Goal: Feedback & Contribution: Leave review/rating

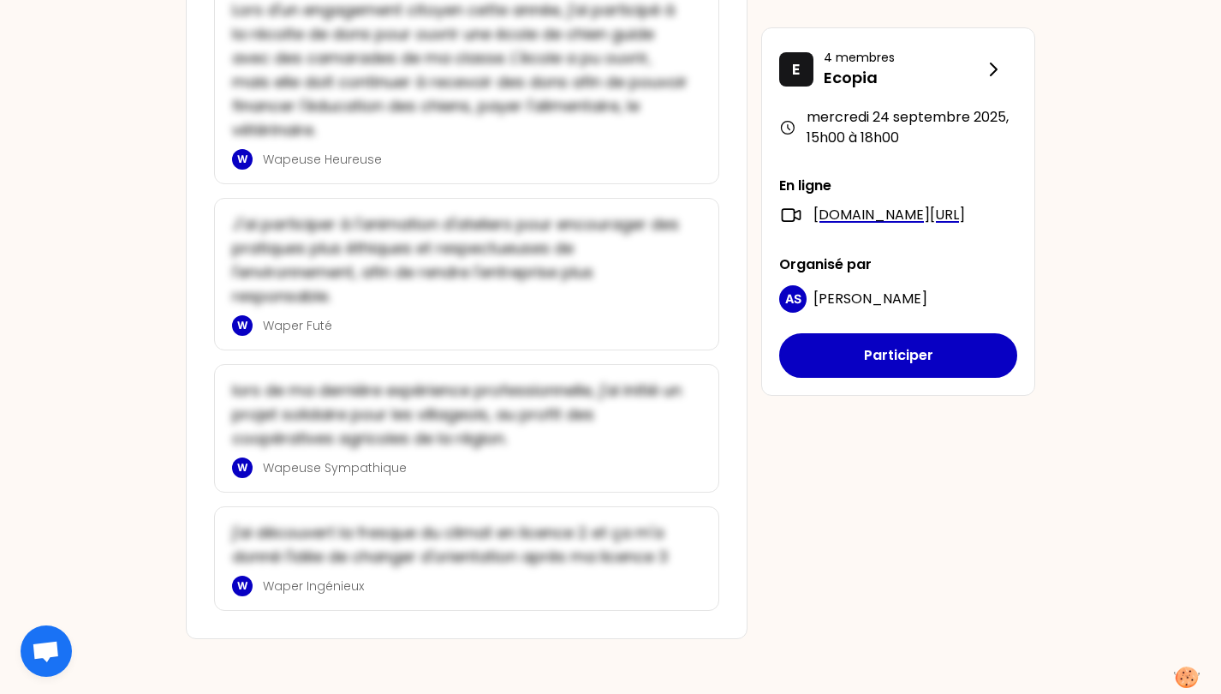
scroll to position [1054, 0]
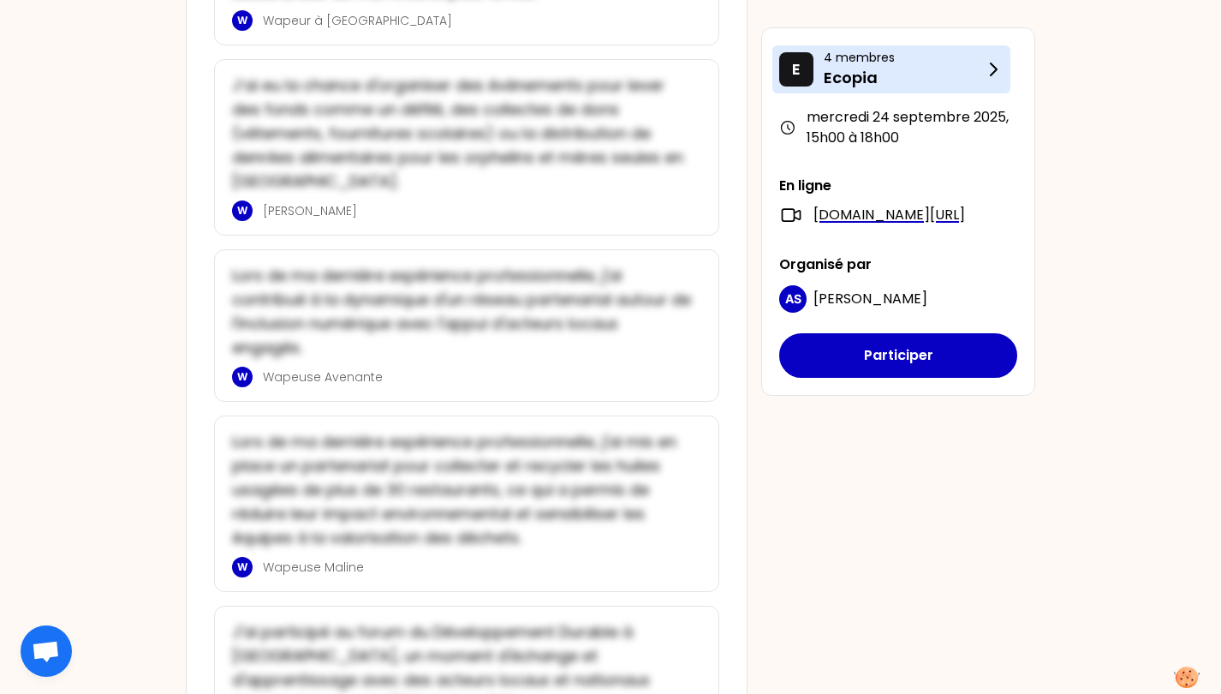
click at [890, 69] on p "Ecopia" at bounding box center [903, 78] width 159 height 24
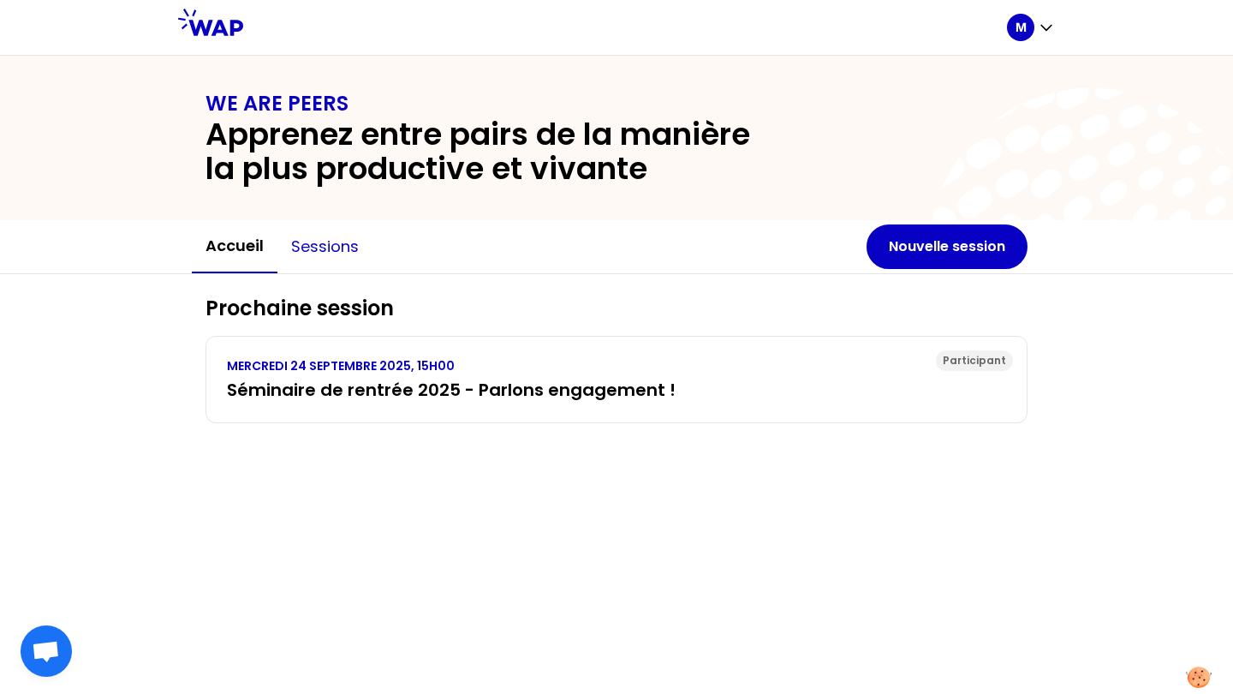
click at [333, 251] on button "Sessions" at bounding box center [324, 246] width 95 height 51
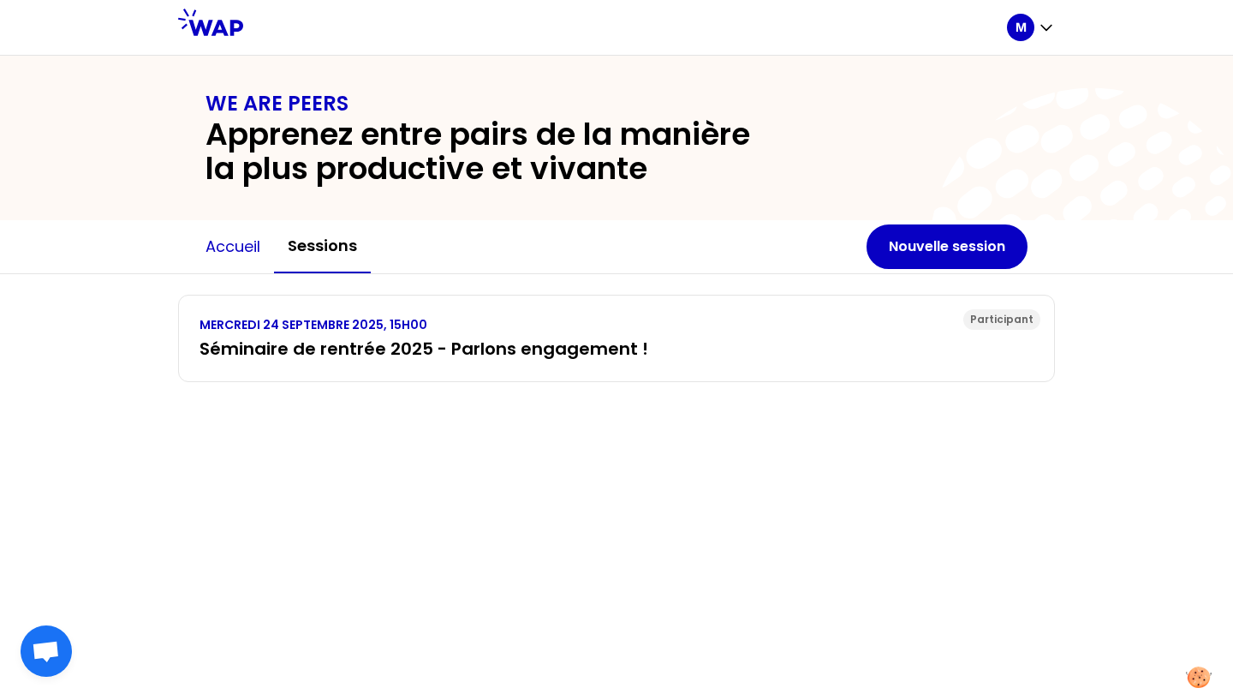
click at [246, 247] on button "Accueil" at bounding box center [233, 246] width 82 height 51
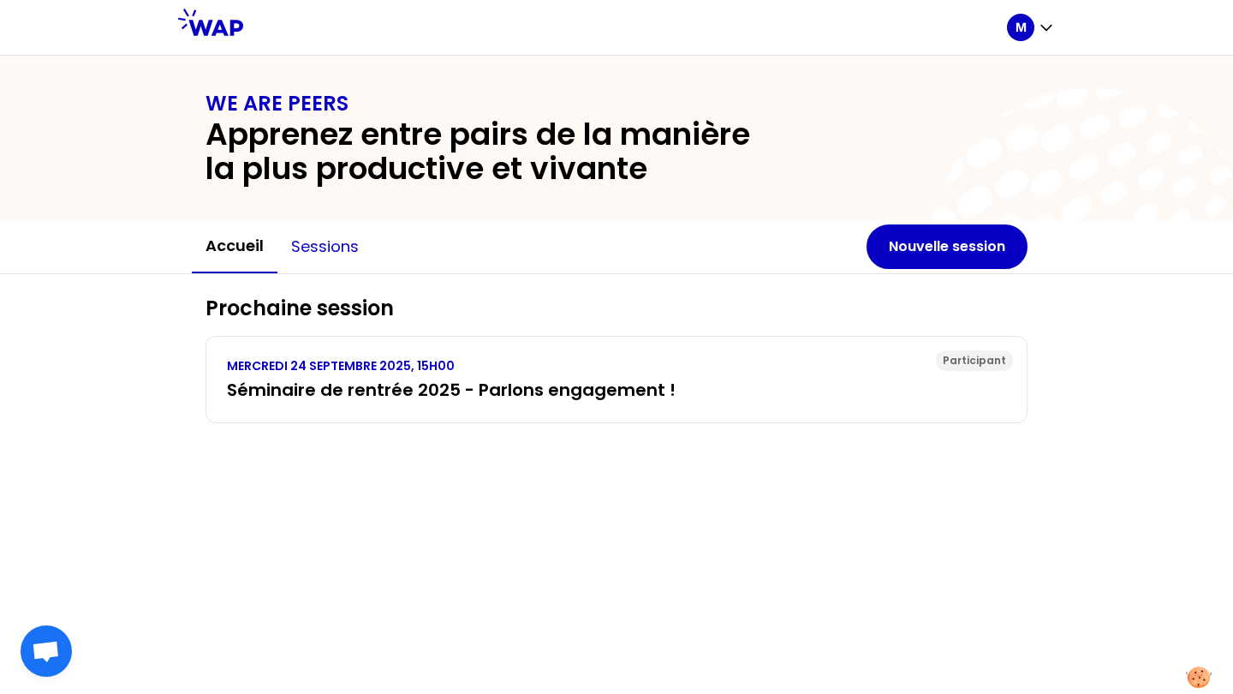
click at [341, 254] on button "Sessions" at bounding box center [324, 246] width 95 height 51
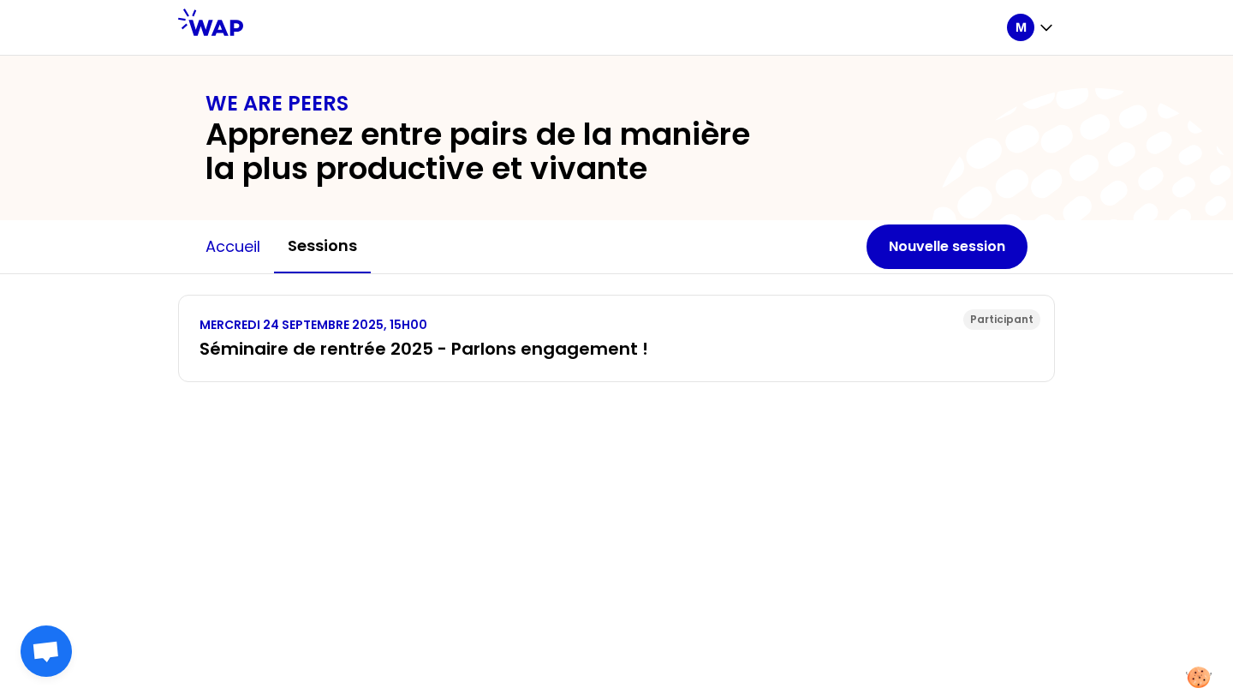
click at [225, 225] on button "Accueil" at bounding box center [233, 246] width 82 height 51
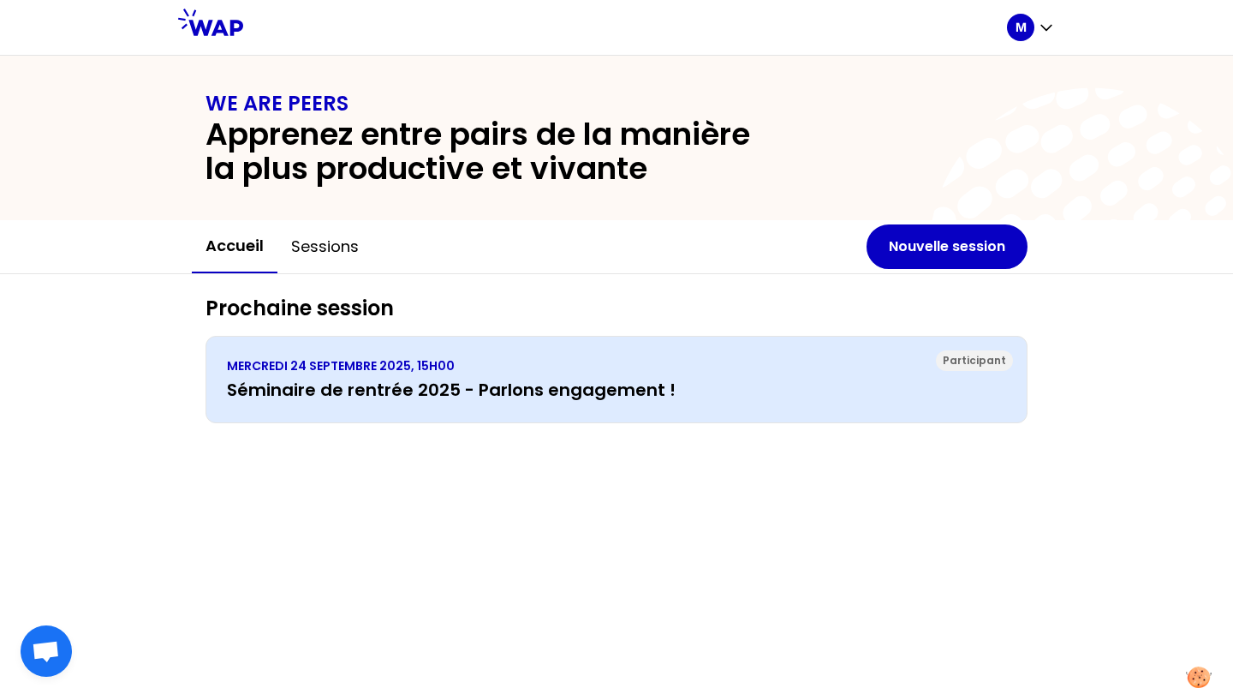
click at [812, 390] on h3 "Séminaire de rentrée 2025 - Parlons engagement !" at bounding box center [616, 390] width 779 height 24
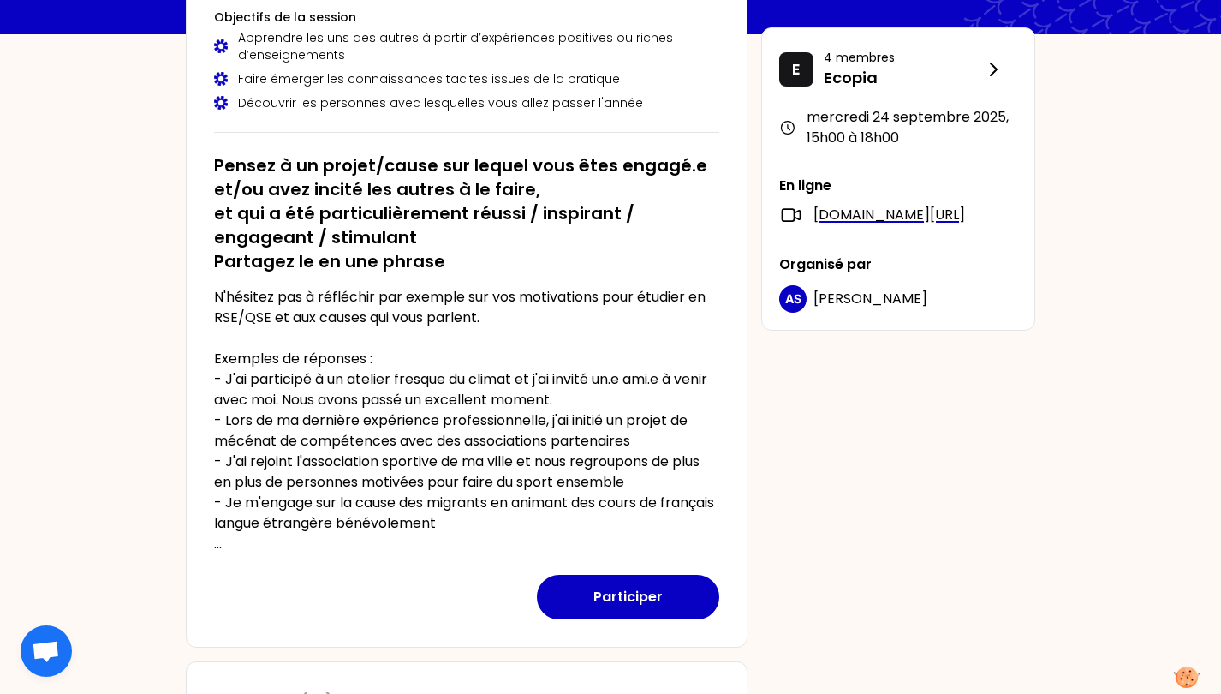
scroll to position [38, 0]
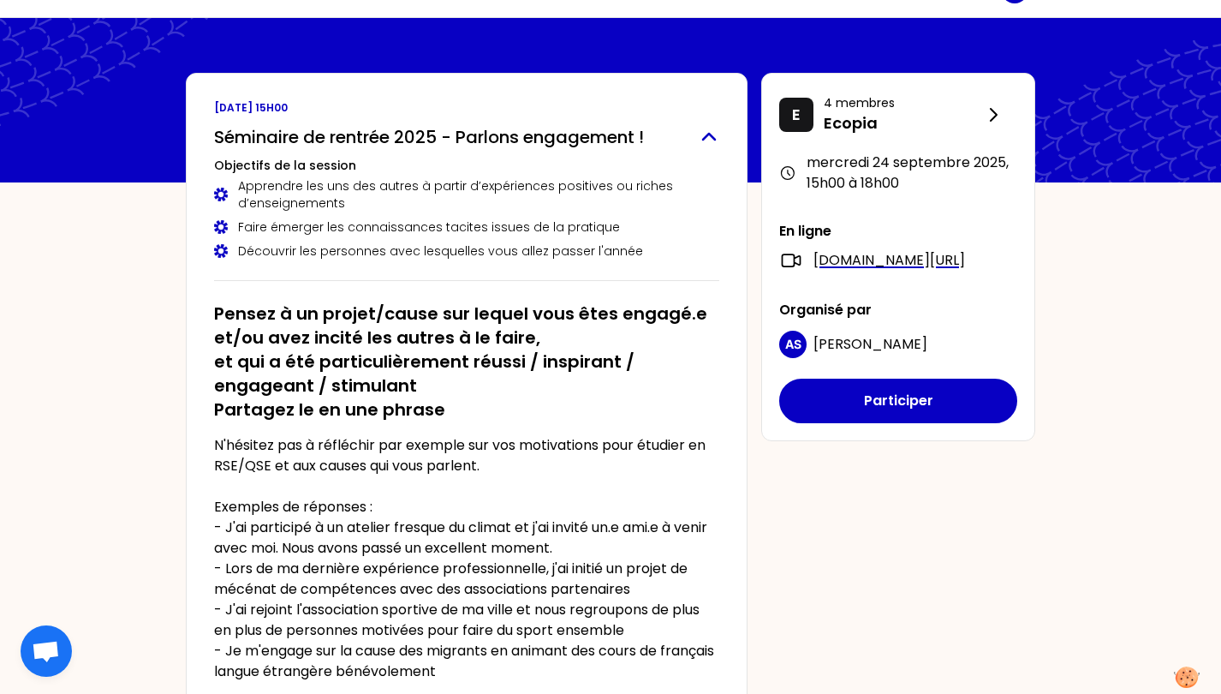
click at [704, 140] on icon "button" at bounding box center [709, 137] width 12 height 6
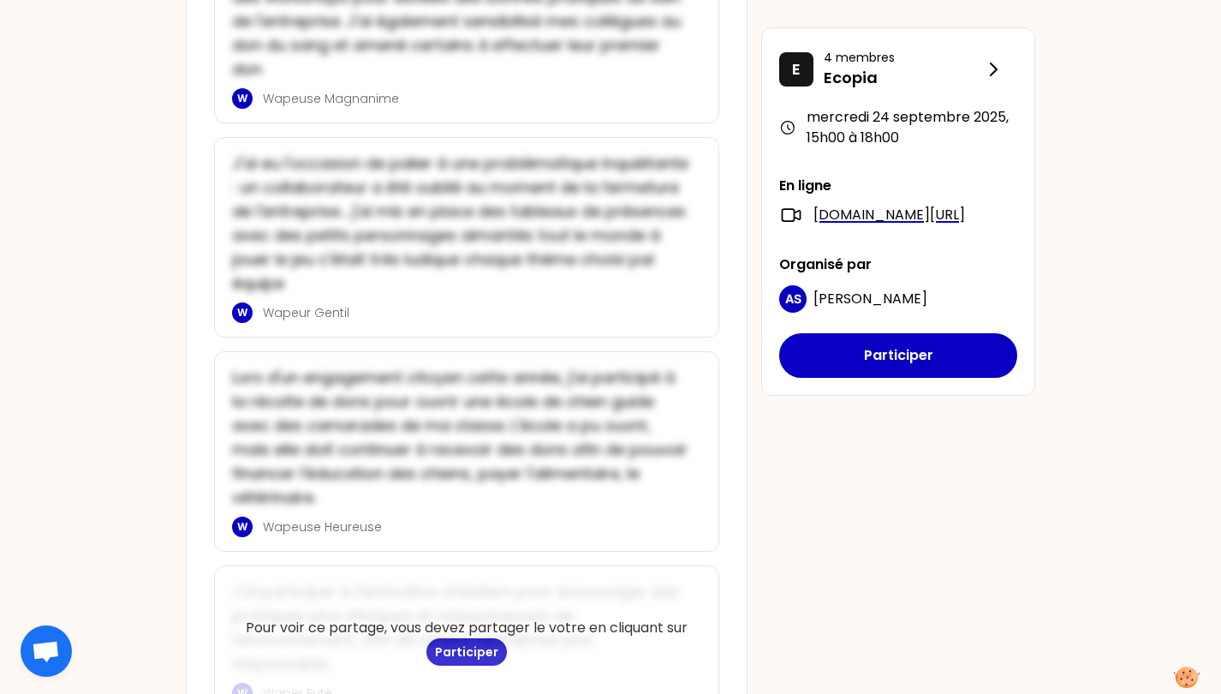
scroll to position [3824, 0]
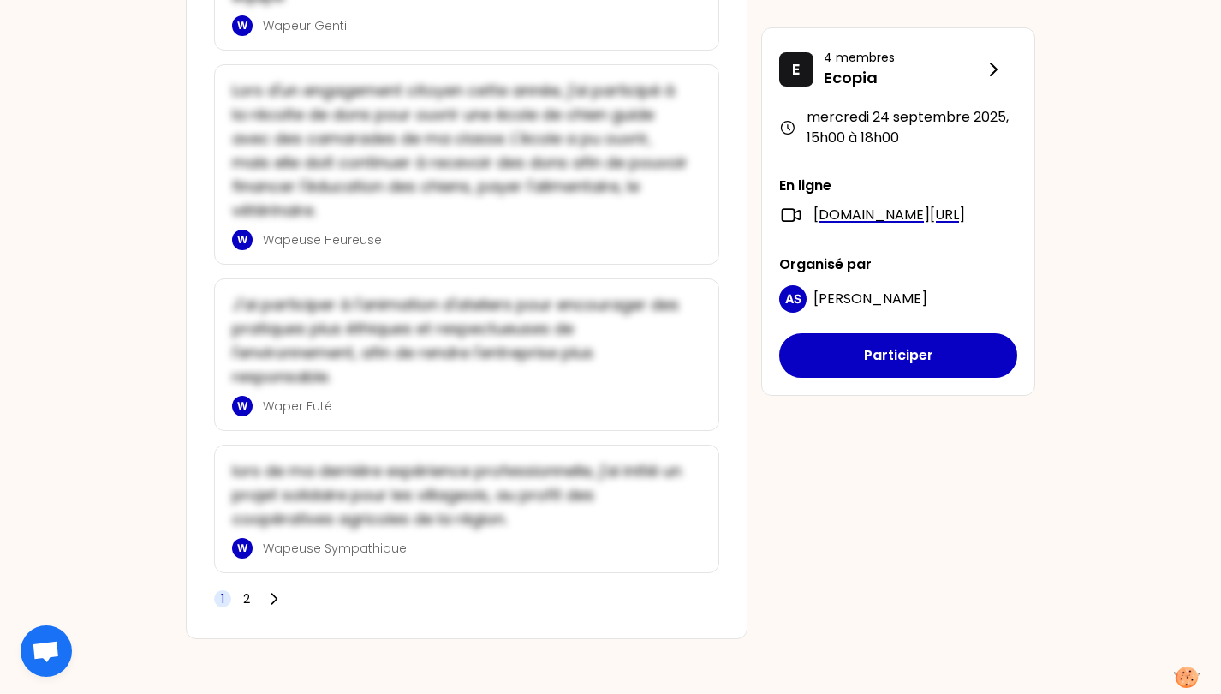
click at [243, 600] on span "2" at bounding box center [246, 598] width 7 height 17
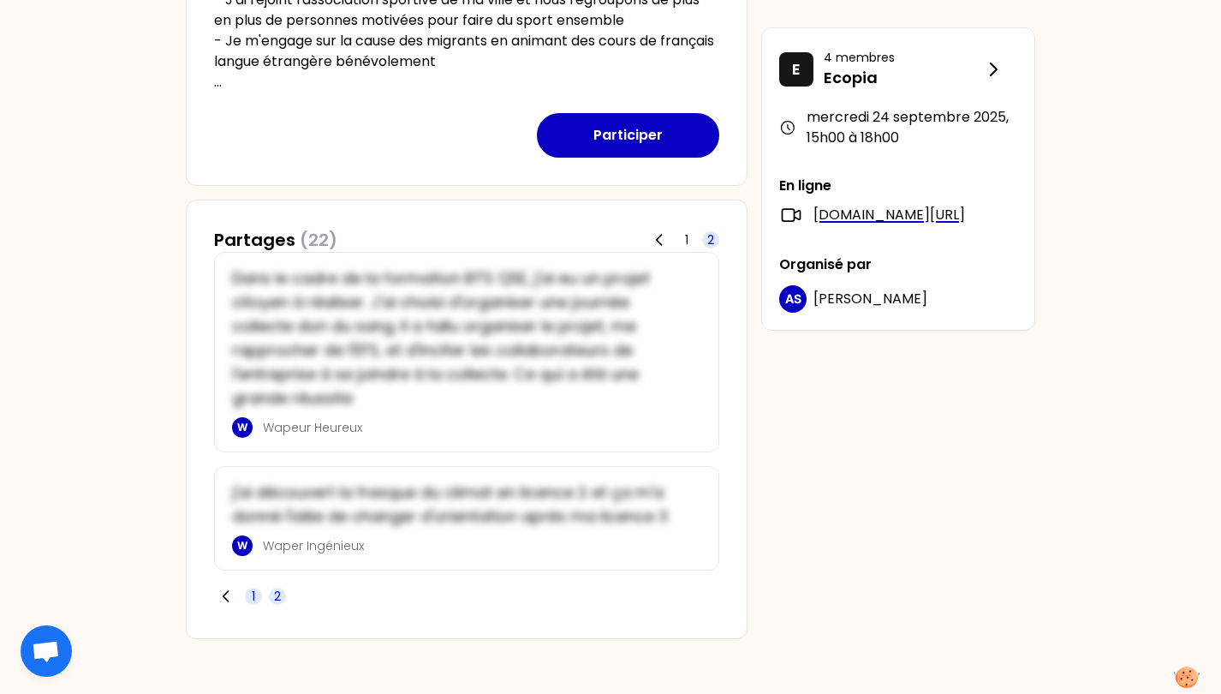
click at [250, 596] on span "1" at bounding box center [253, 595] width 17 height 17
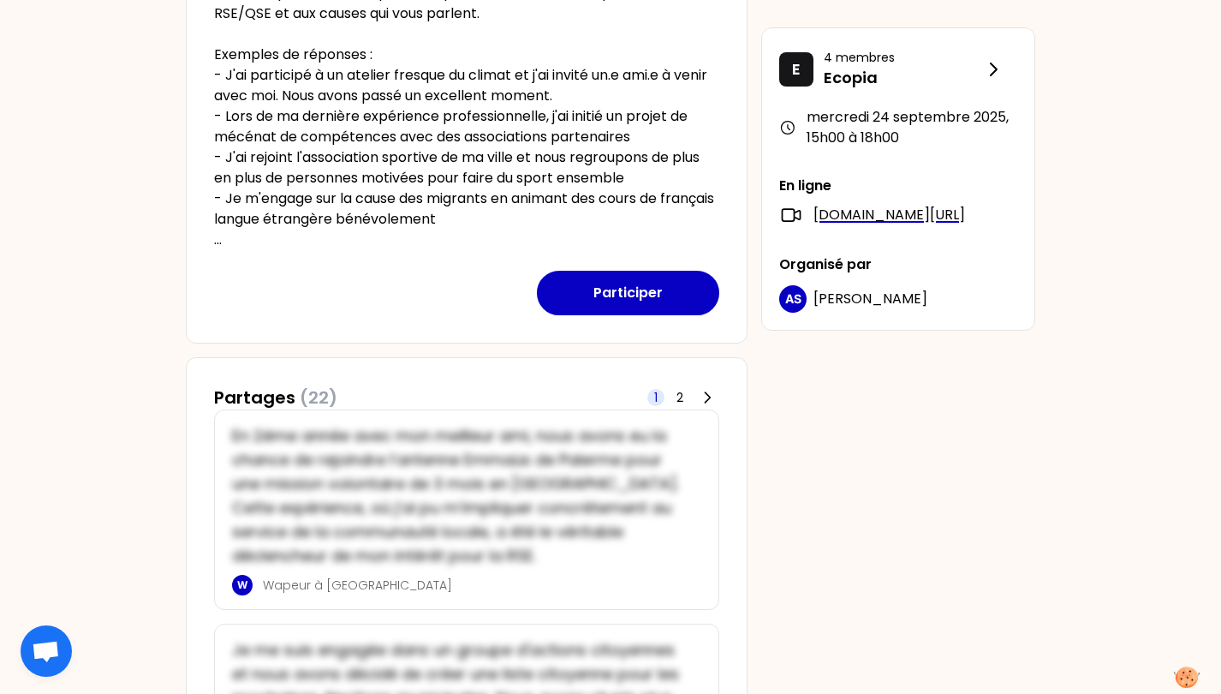
scroll to position [5, 0]
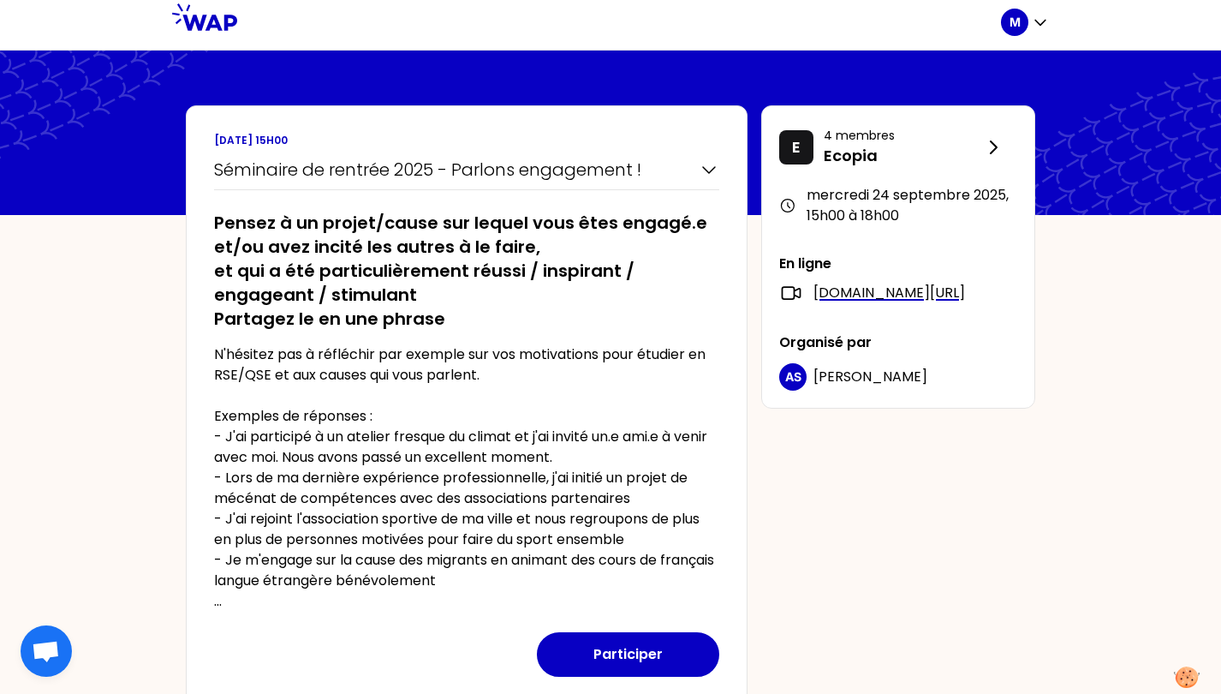
click at [1023, 33] on div "M" at bounding box center [1014, 22] width 27 height 27
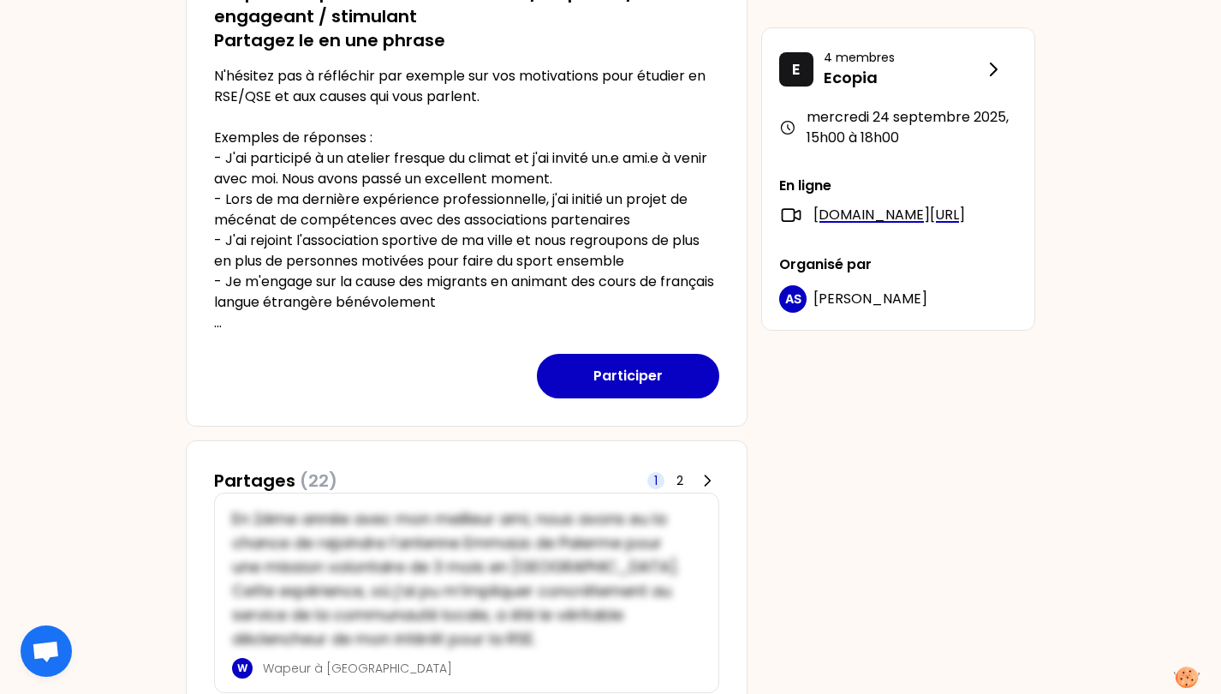
scroll to position [311, 0]
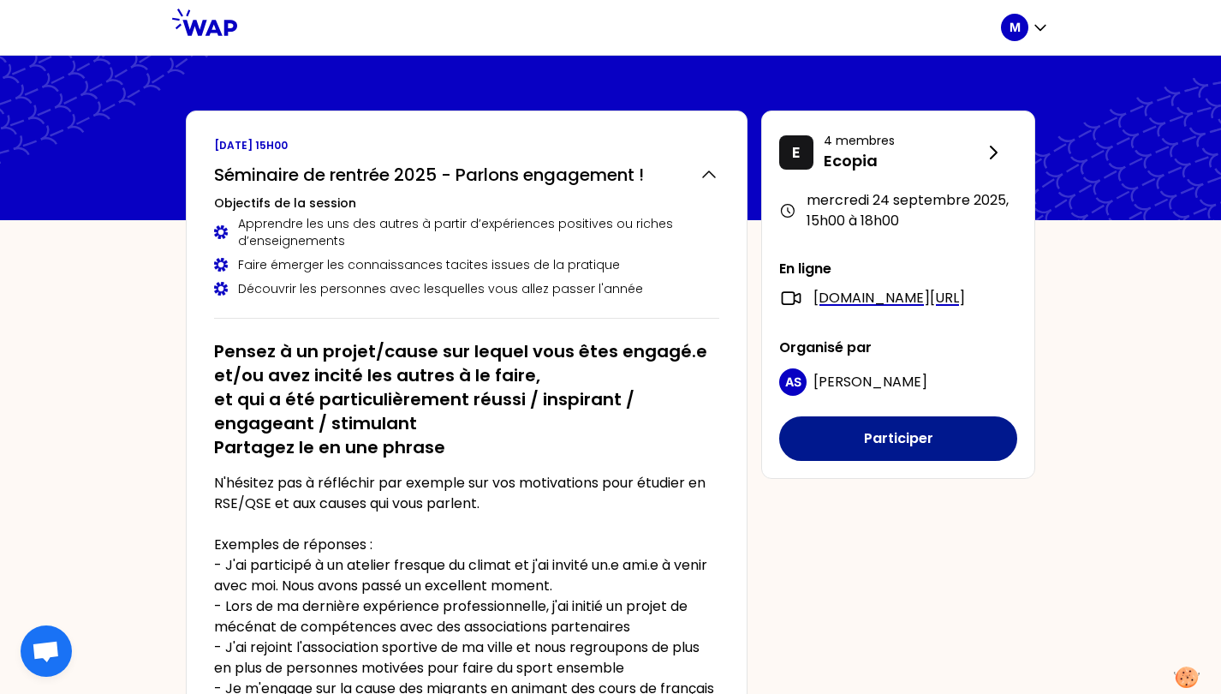
click at [879, 459] on button "Participer" at bounding box center [898, 438] width 238 height 45
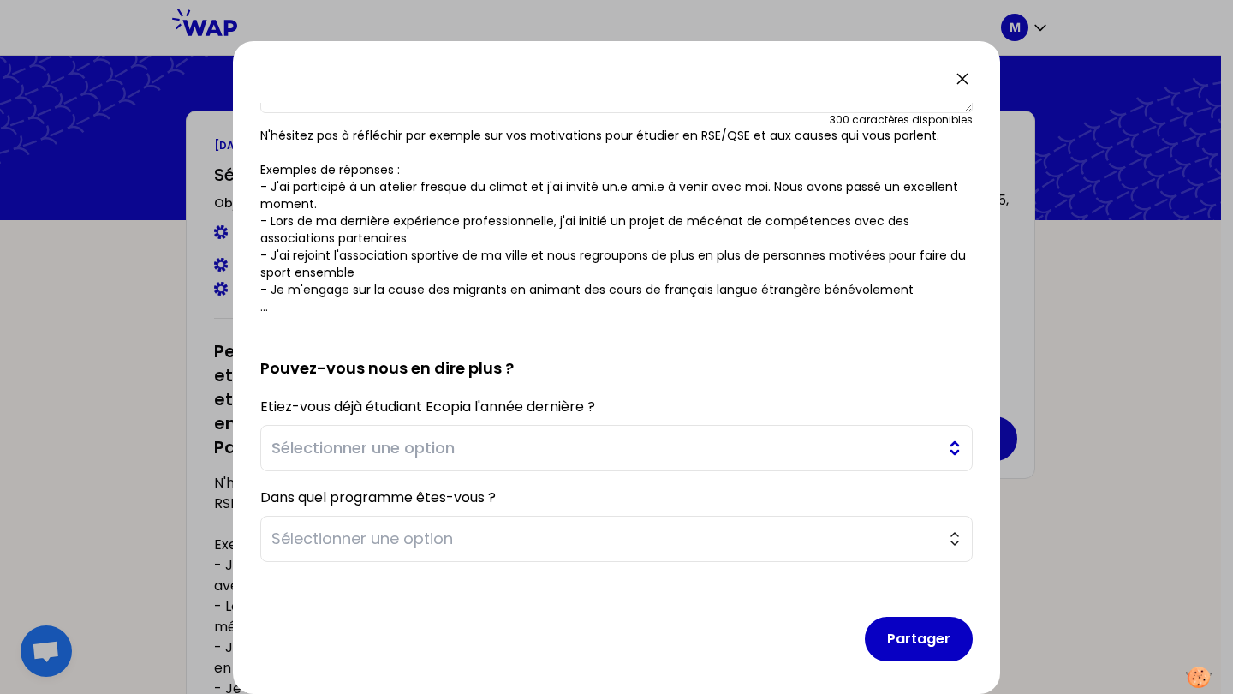
scroll to position [180, 0]
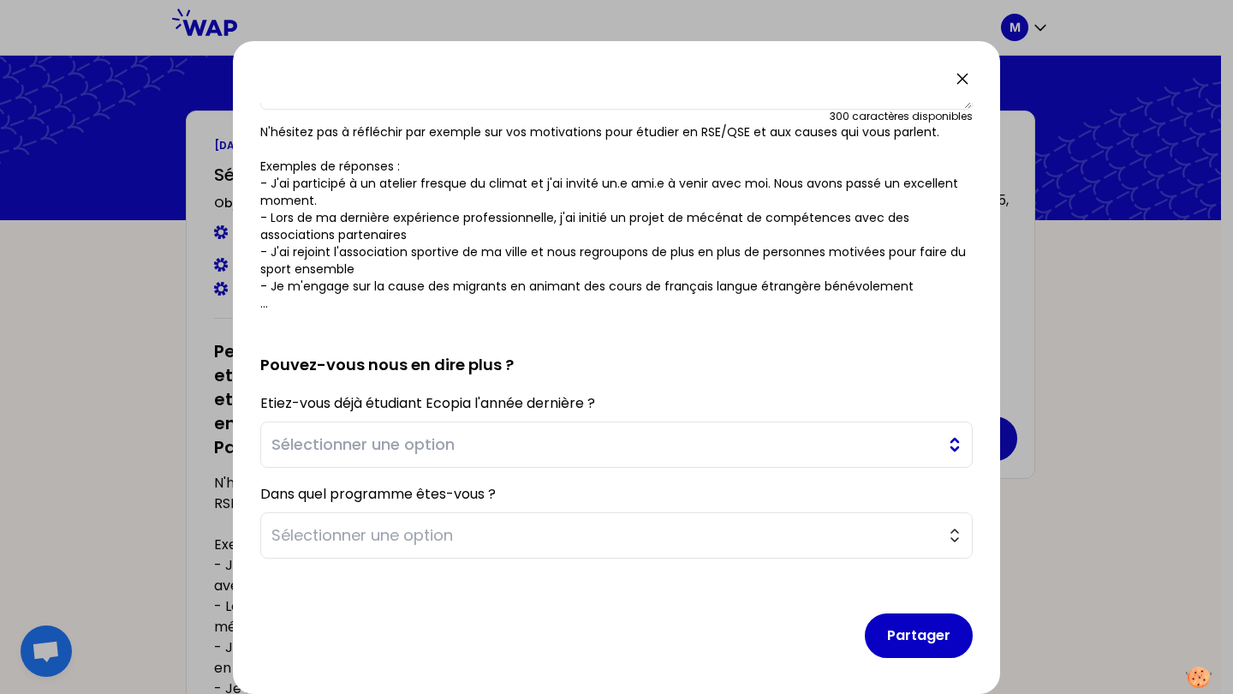
click at [534, 444] on span "Sélectionner une option" at bounding box center [604, 444] width 666 height 24
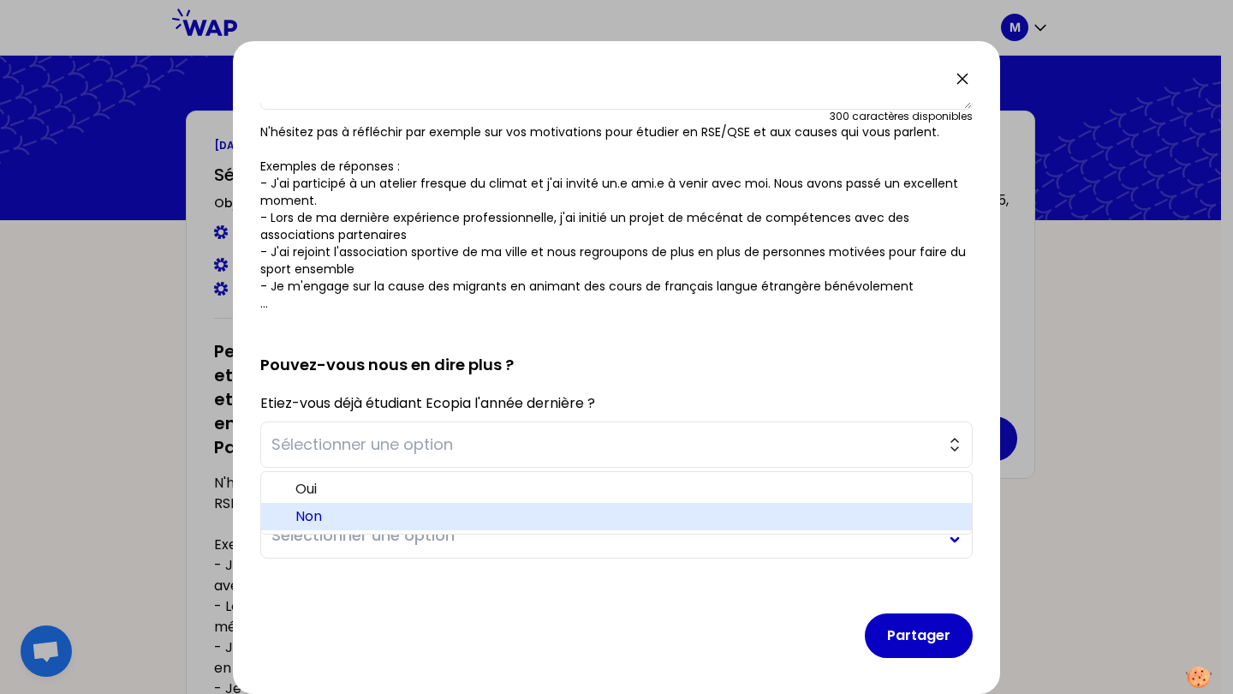
click at [462, 518] on span "Non" at bounding box center [626, 516] width 663 height 21
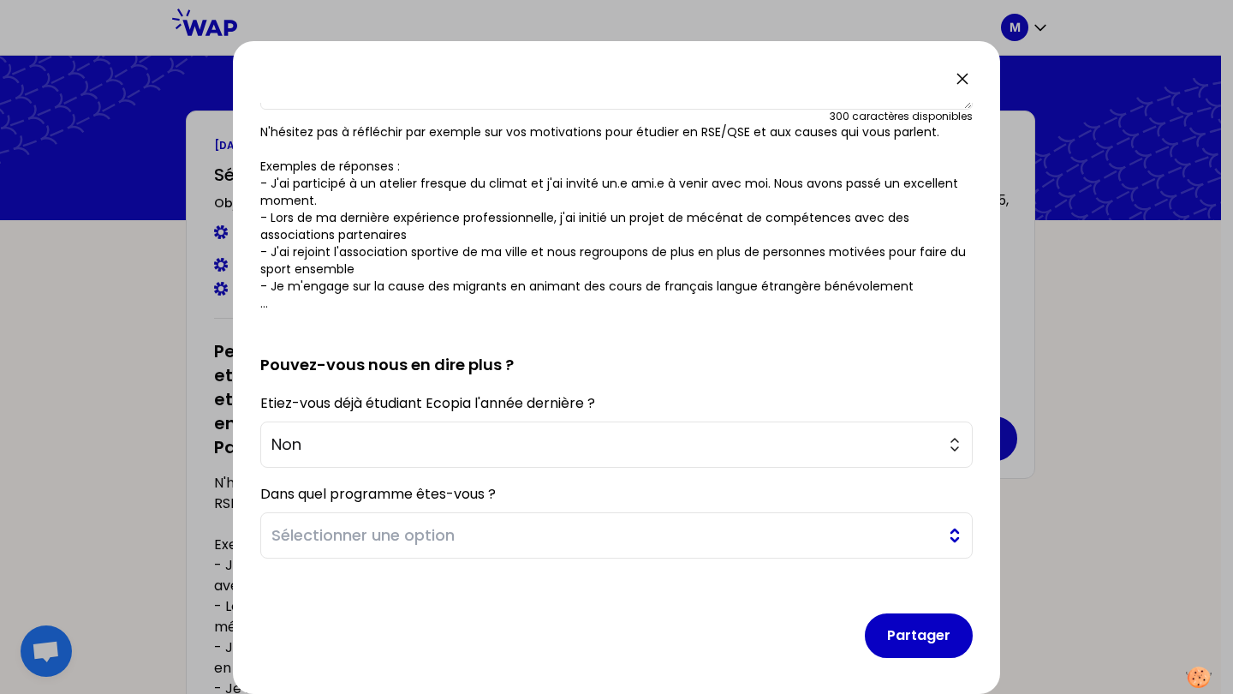
click at [461, 532] on span "Sélectionner une option" at bounding box center [604, 535] width 666 height 24
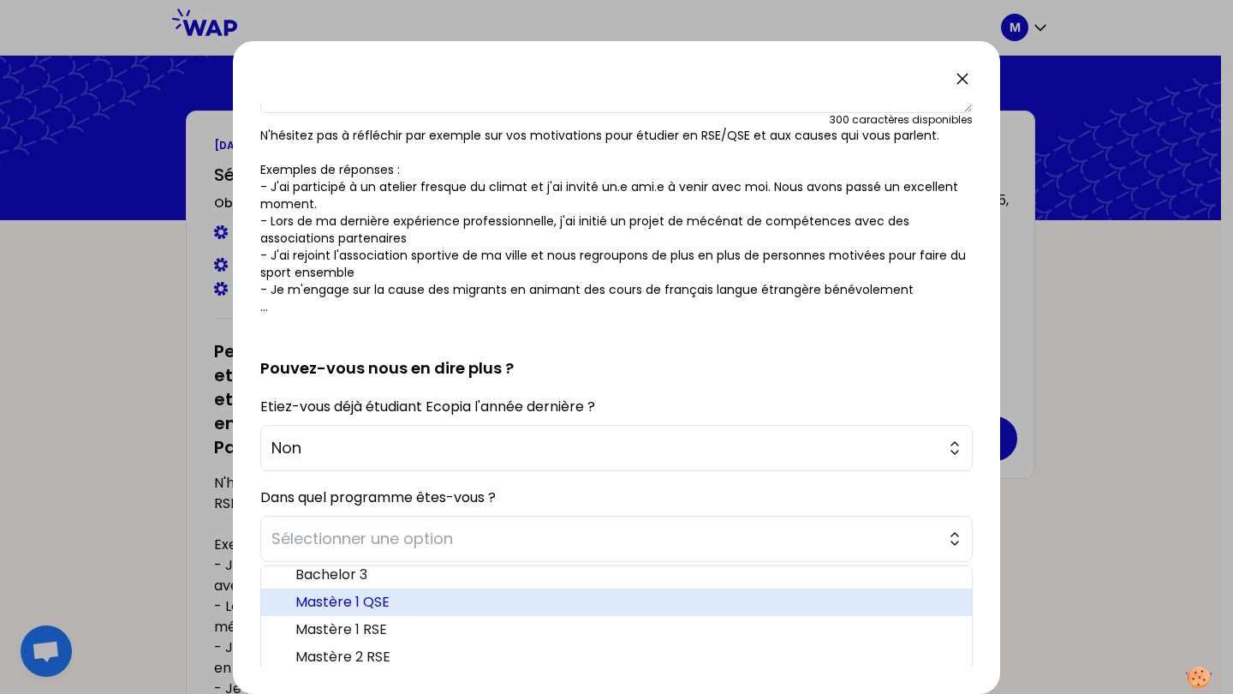
scroll to position [185, 0]
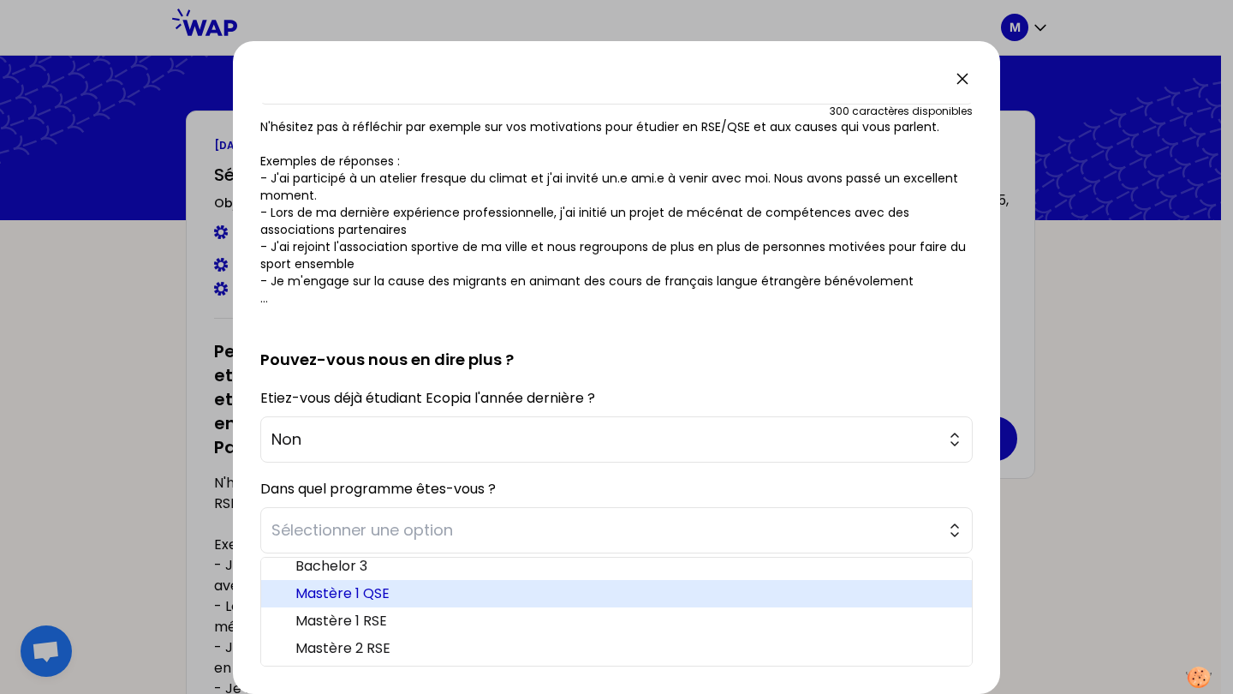
click at [431, 598] on span "Mastère 1 QSE" at bounding box center [626, 593] width 663 height 21
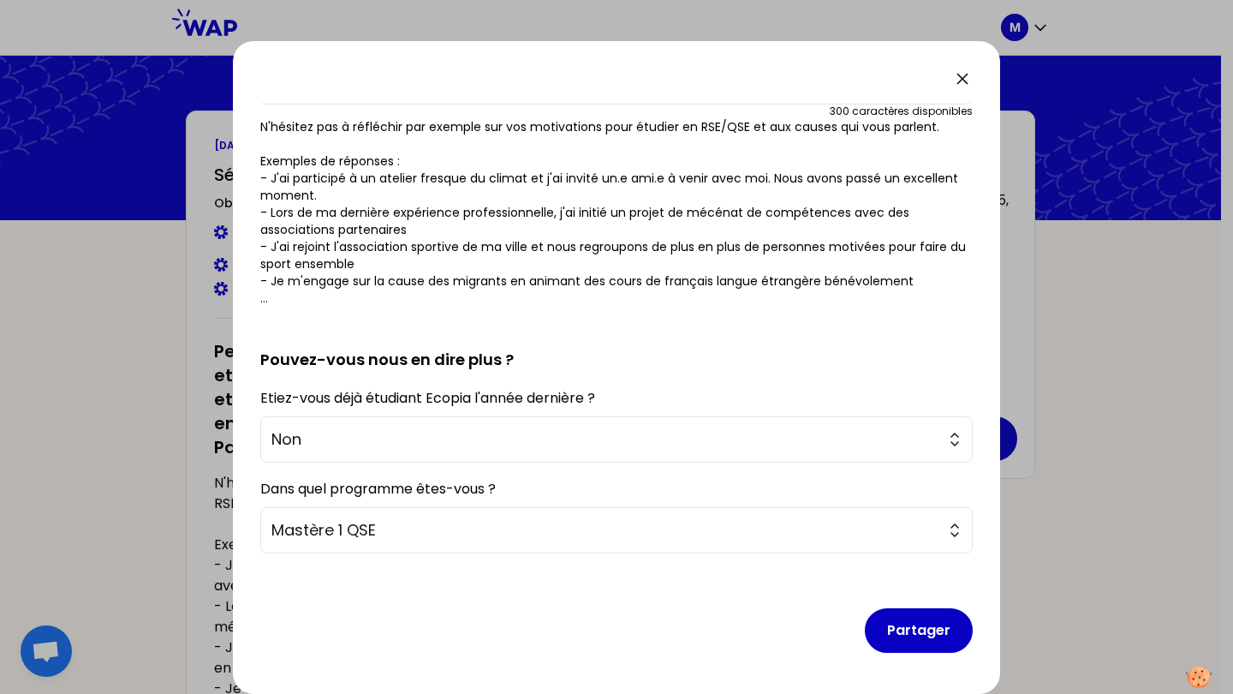
scroll to position [0, 0]
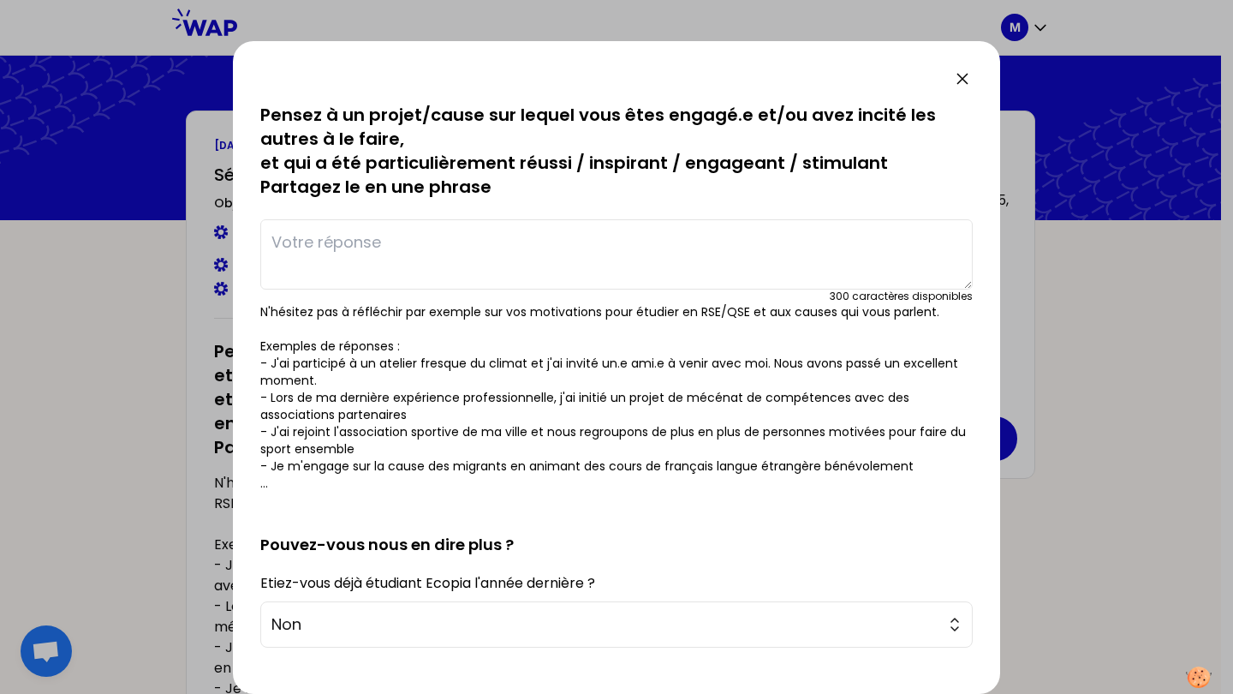
click at [963, 85] on icon at bounding box center [962, 79] width 21 height 21
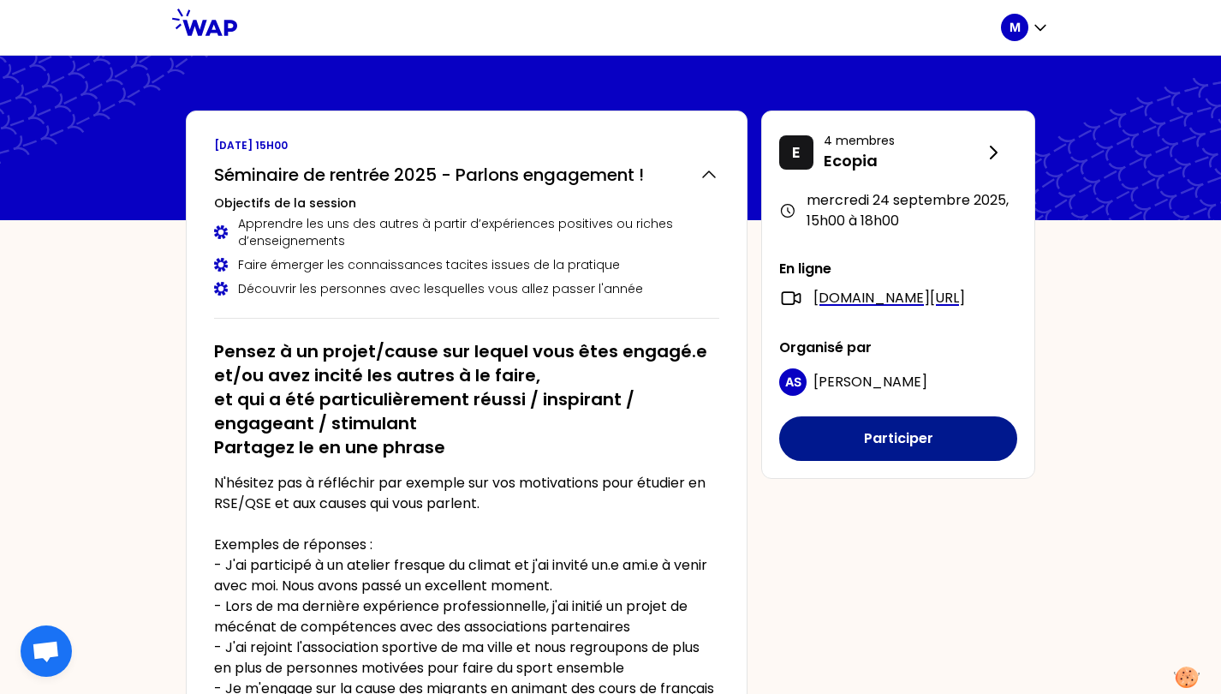
click at [849, 461] on button "Participer" at bounding box center [898, 438] width 238 height 45
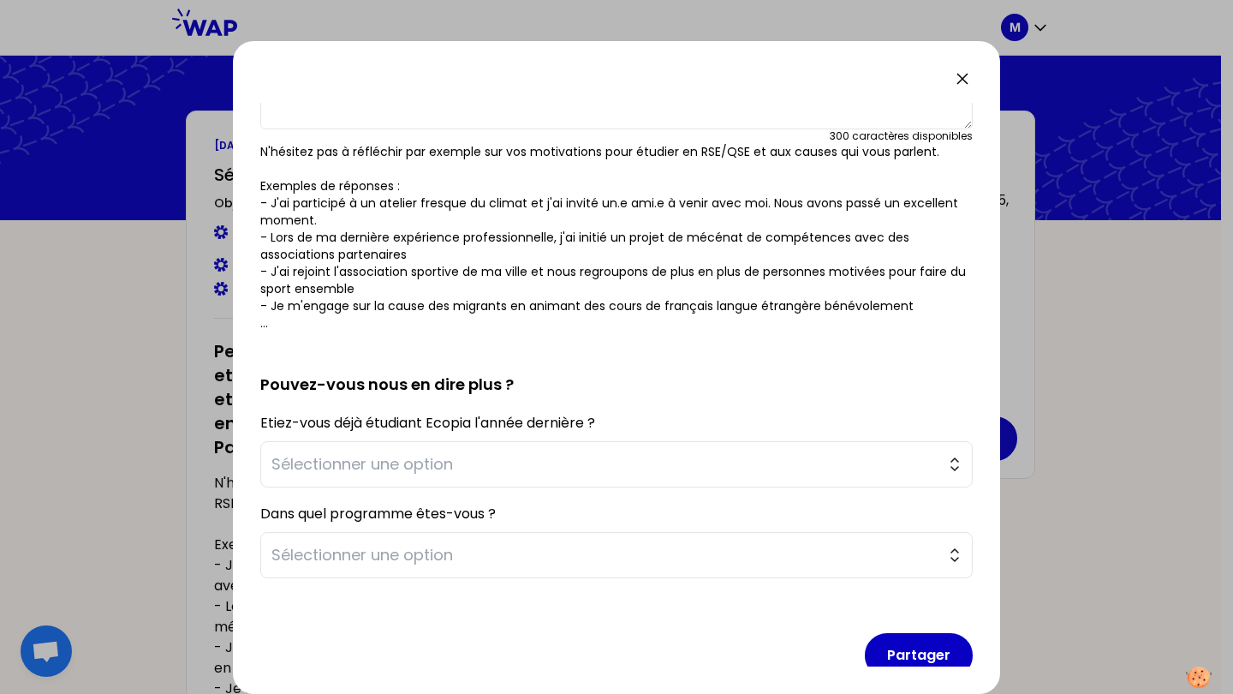
scroll to position [185, 0]
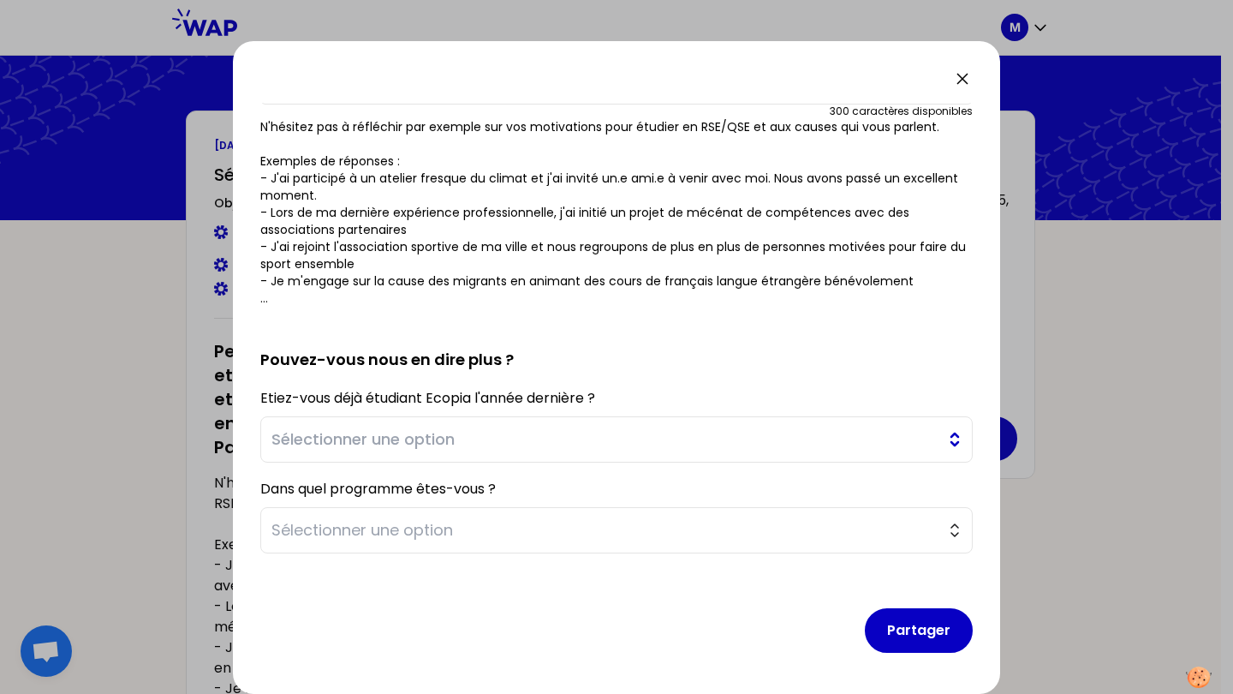
click at [533, 426] on button "Sélectionner une option" at bounding box center [616, 439] width 713 height 46
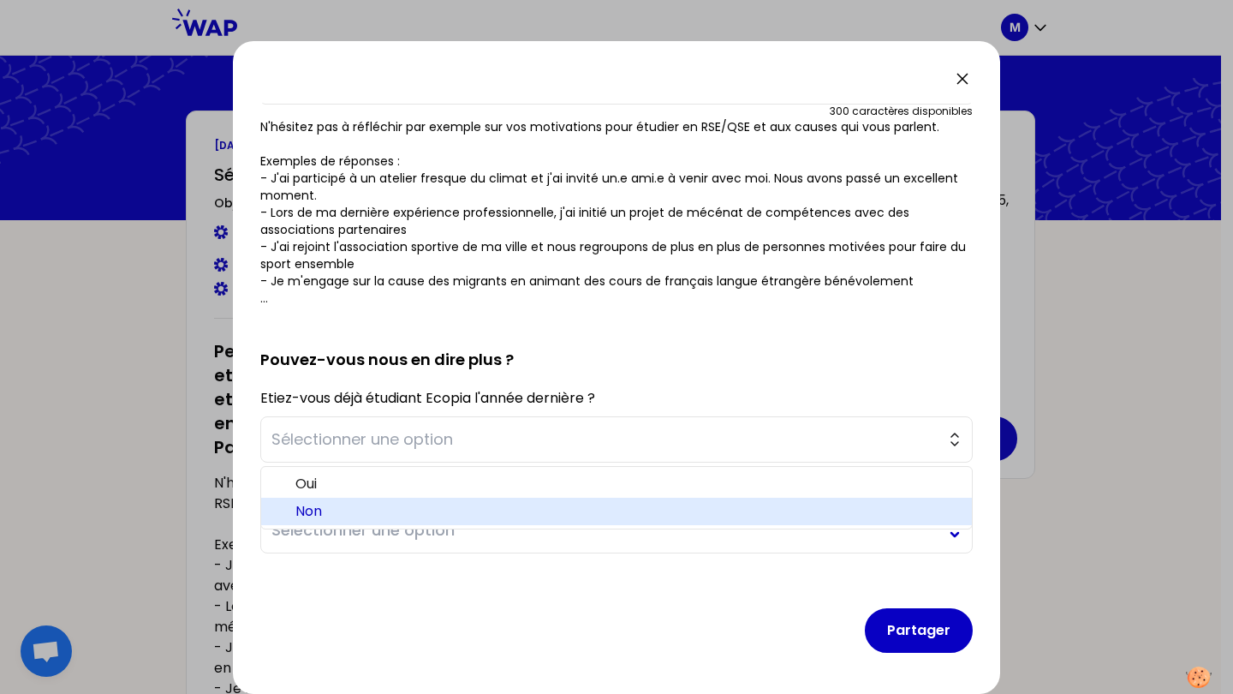
drag, startPoint x: 420, startPoint y: 514, endPoint x: 442, endPoint y: 532, distance: 28.0
click at [420, 514] on span "Non" at bounding box center [626, 511] width 663 height 21
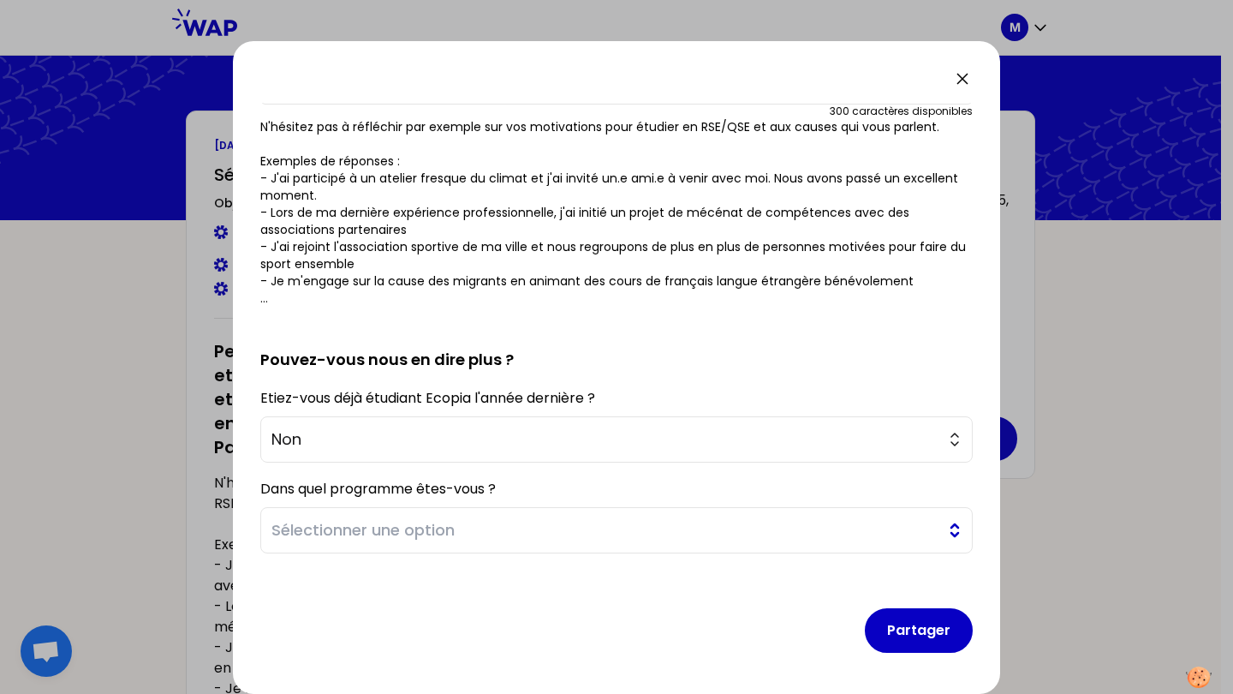
click at [451, 545] on button "Sélectionner une option" at bounding box center [616, 530] width 713 height 46
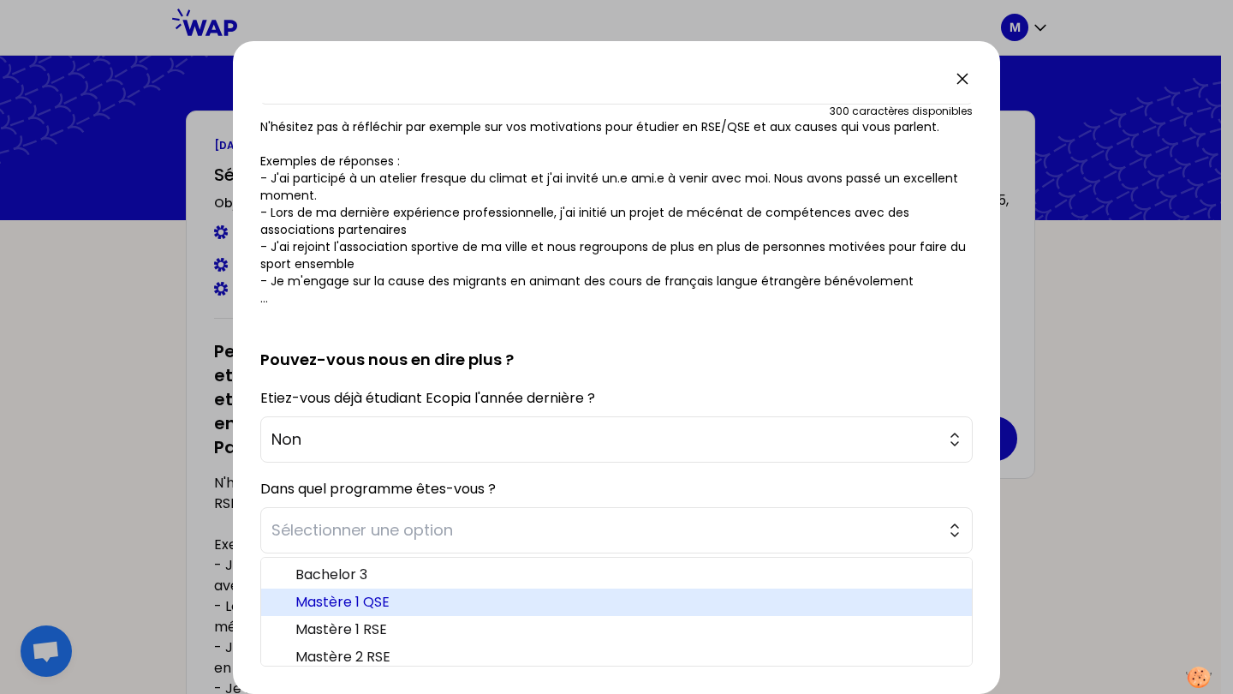
click at [430, 608] on span "Mastère 1 QSE" at bounding box center [626, 602] width 663 height 21
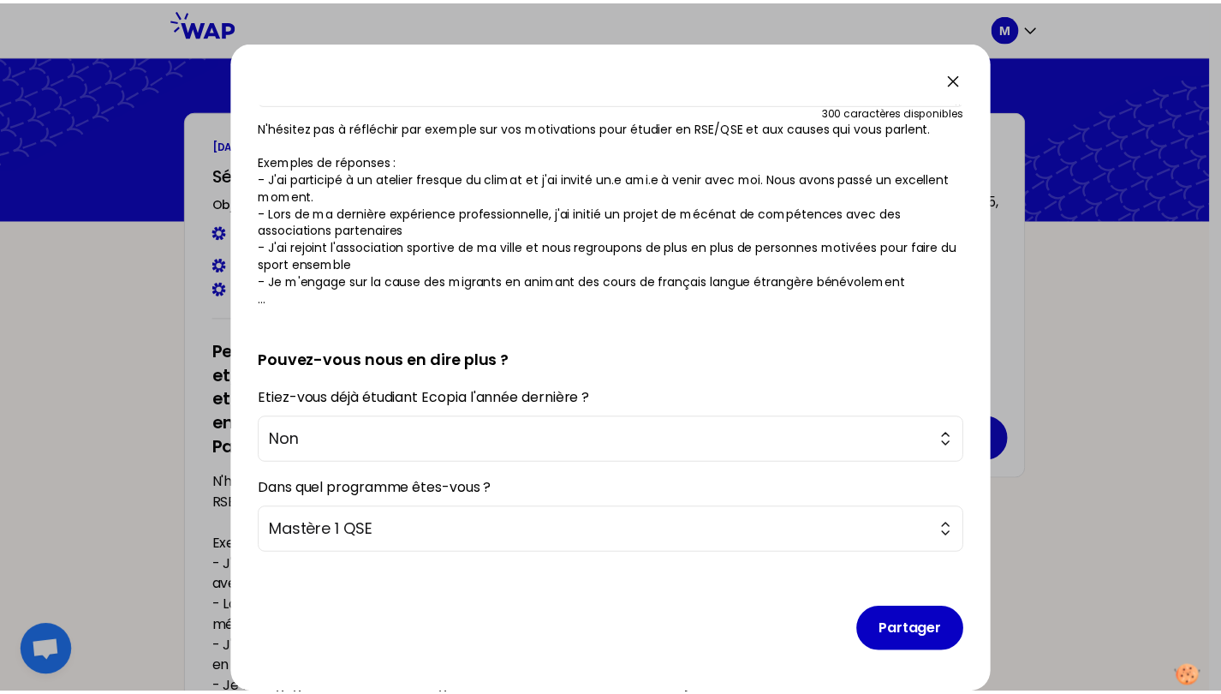
scroll to position [0, 0]
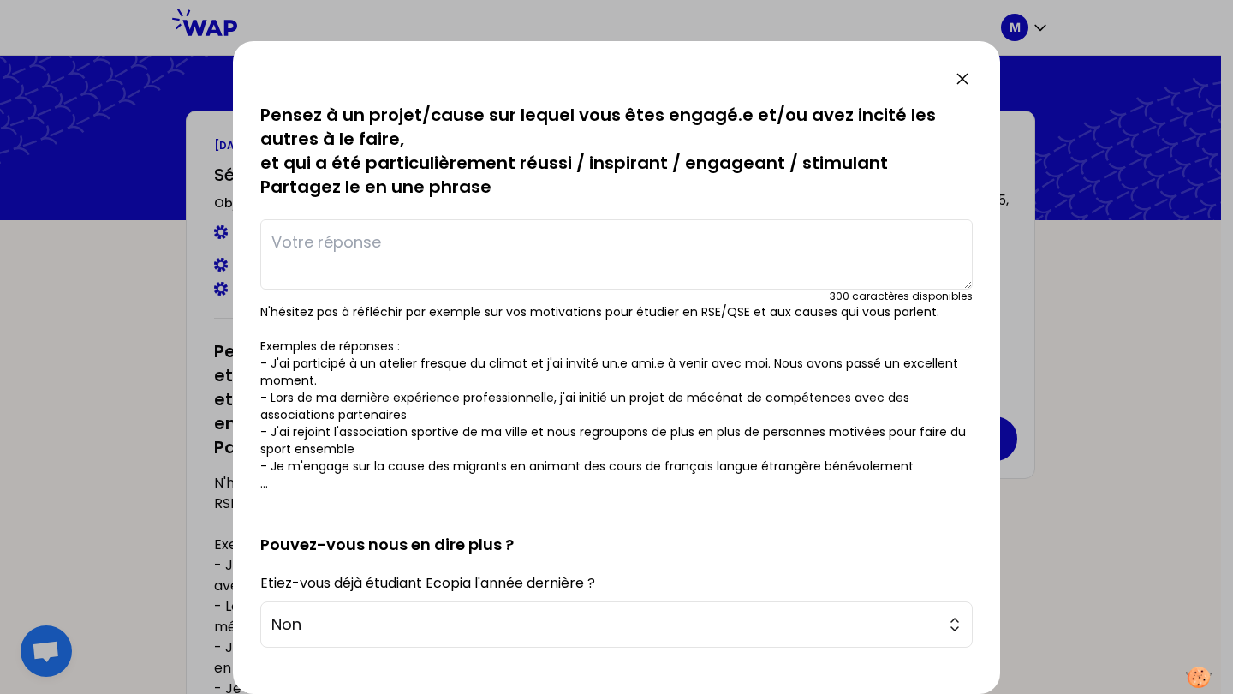
click at [962, 75] on icon at bounding box center [962, 79] width 21 height 21
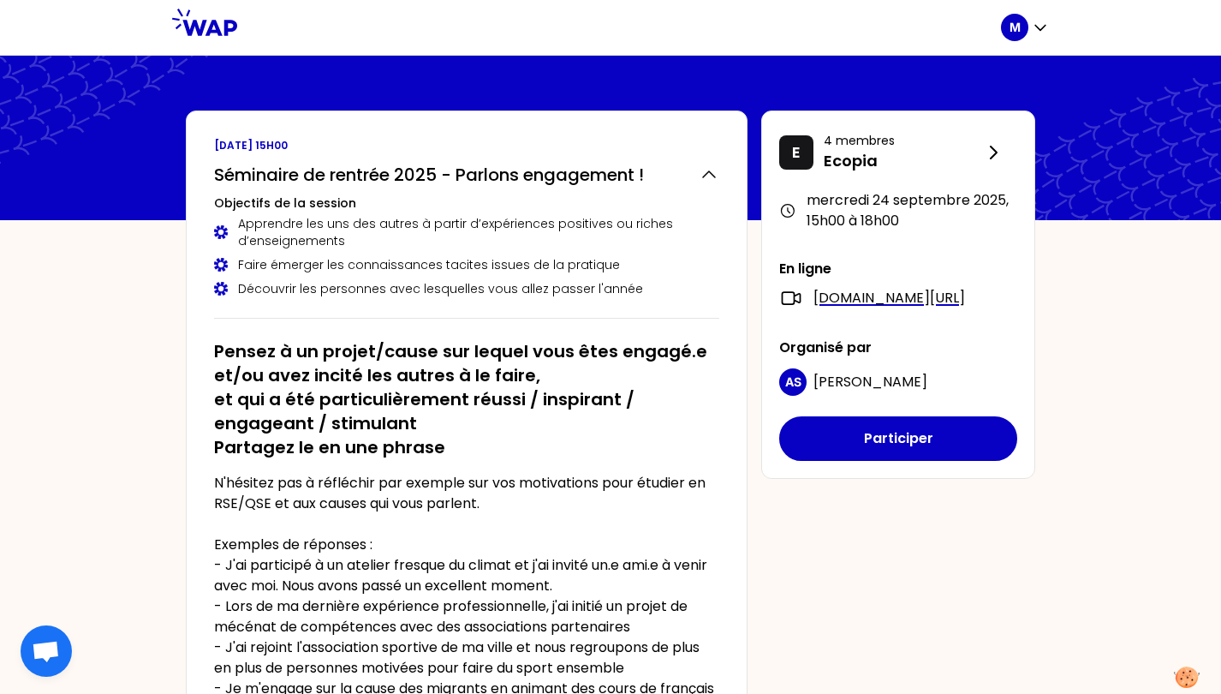
click at [1038, 31] on icon "button" at bounding box center [1040, 27] width 17 height 17
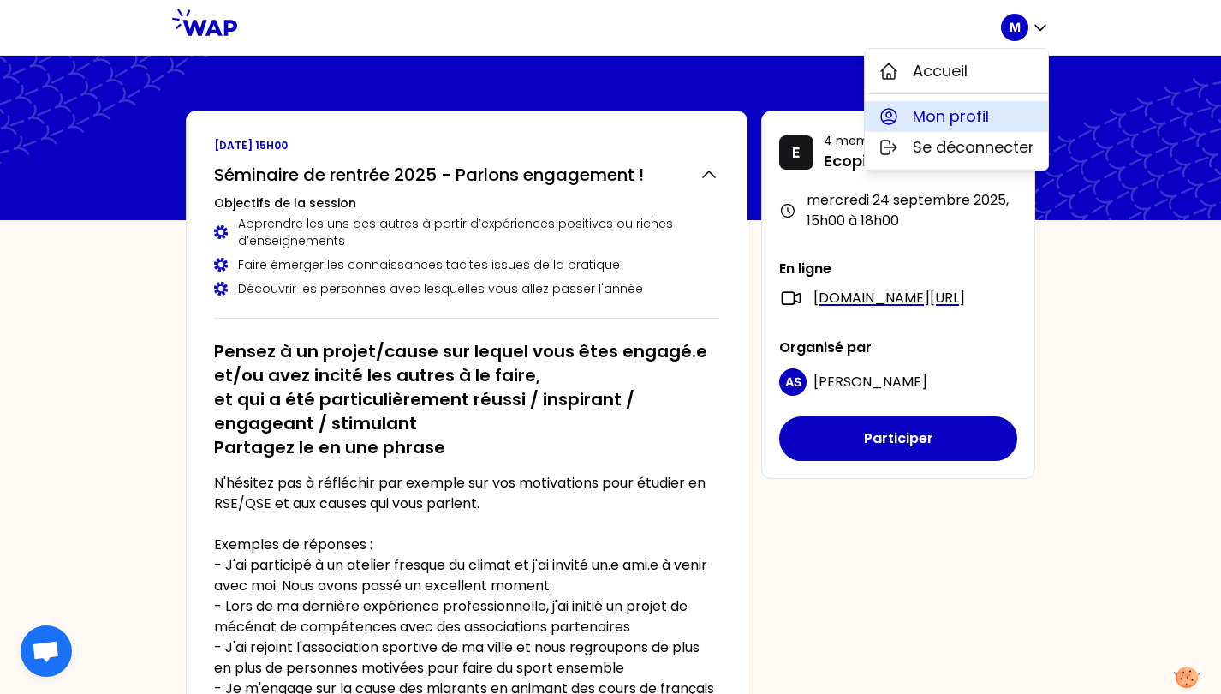
click at [962, 111] on span "Mon profil" at bounding box center [951, 116] width 76 height 24
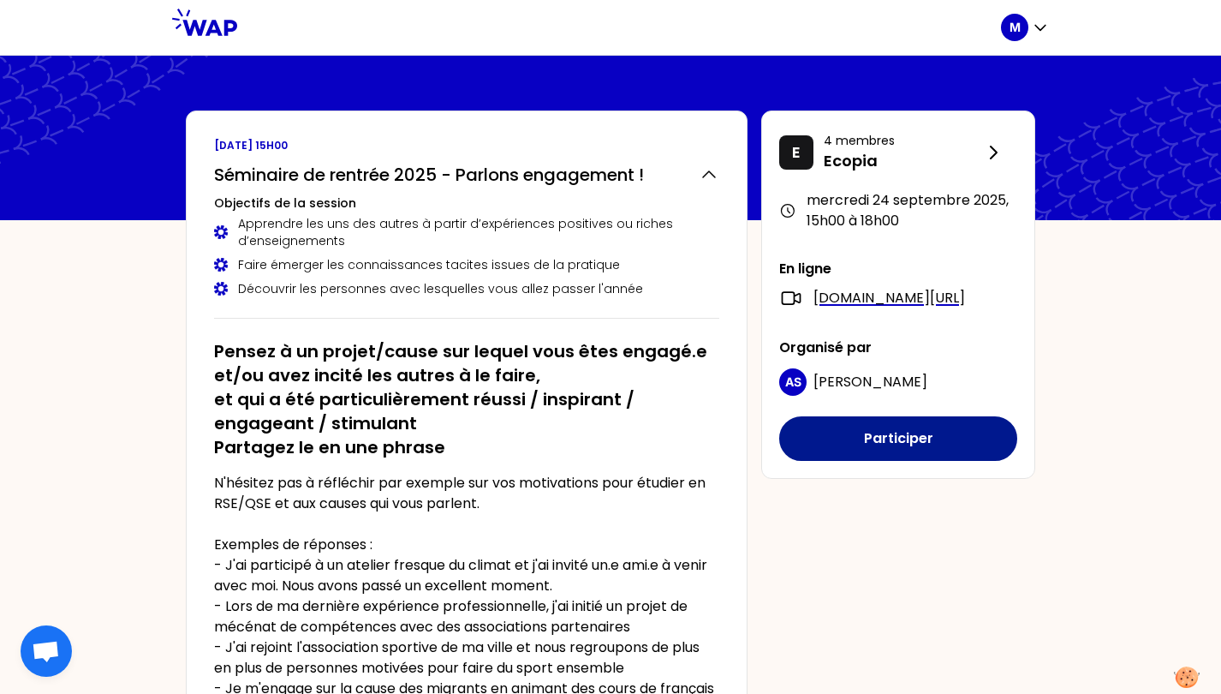
click at [874, 455] on button "Participer" at bounding box center [898, 438] width 238 height 45
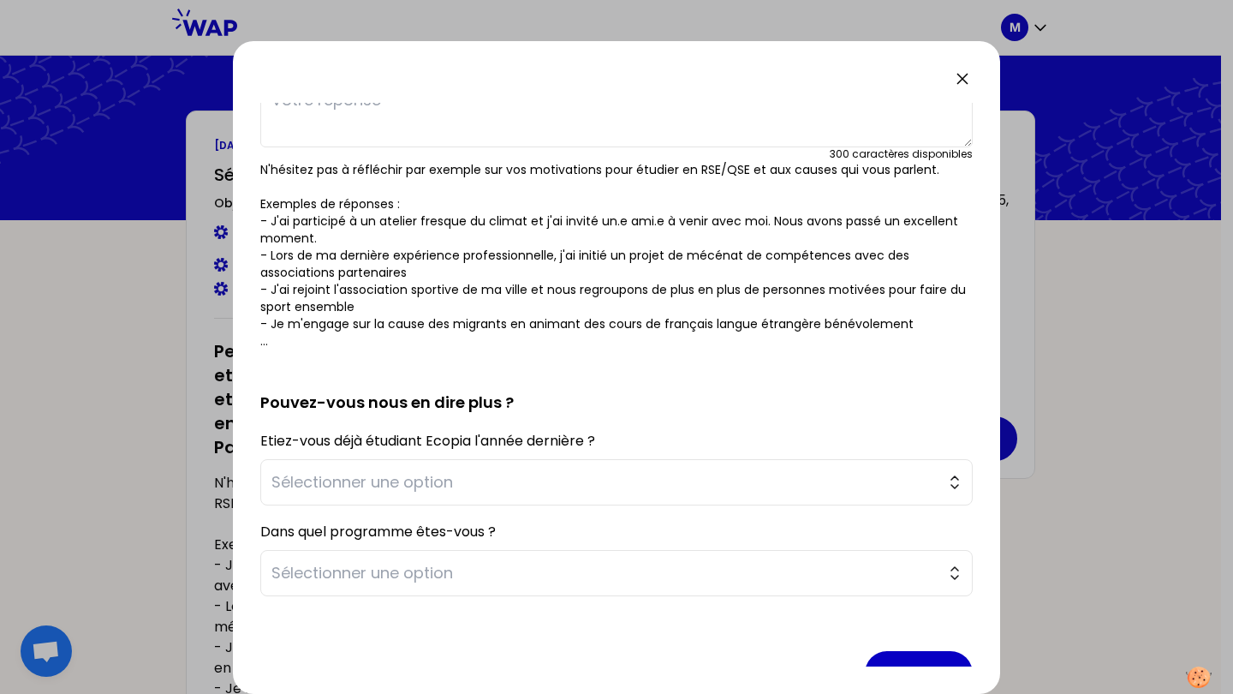
scroll to position [185, 0]
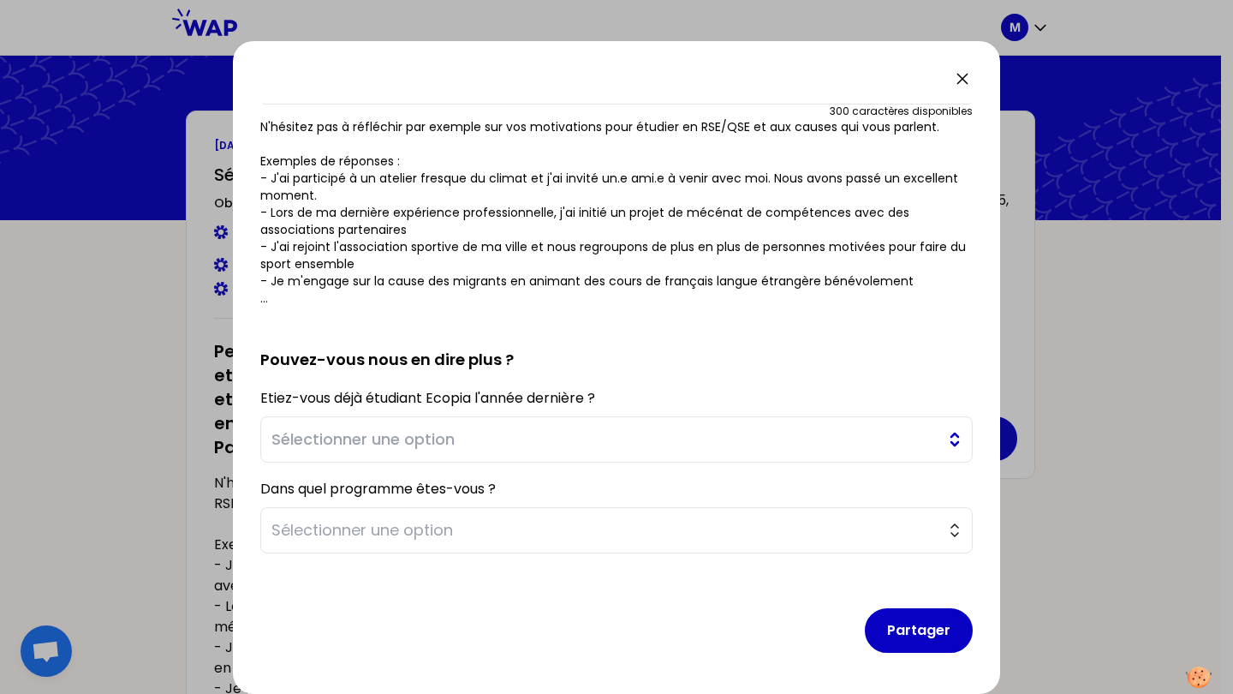
click at [469, 432] on span "Sélectionner une option" at bounding box center [604, 439] width 666 height 24
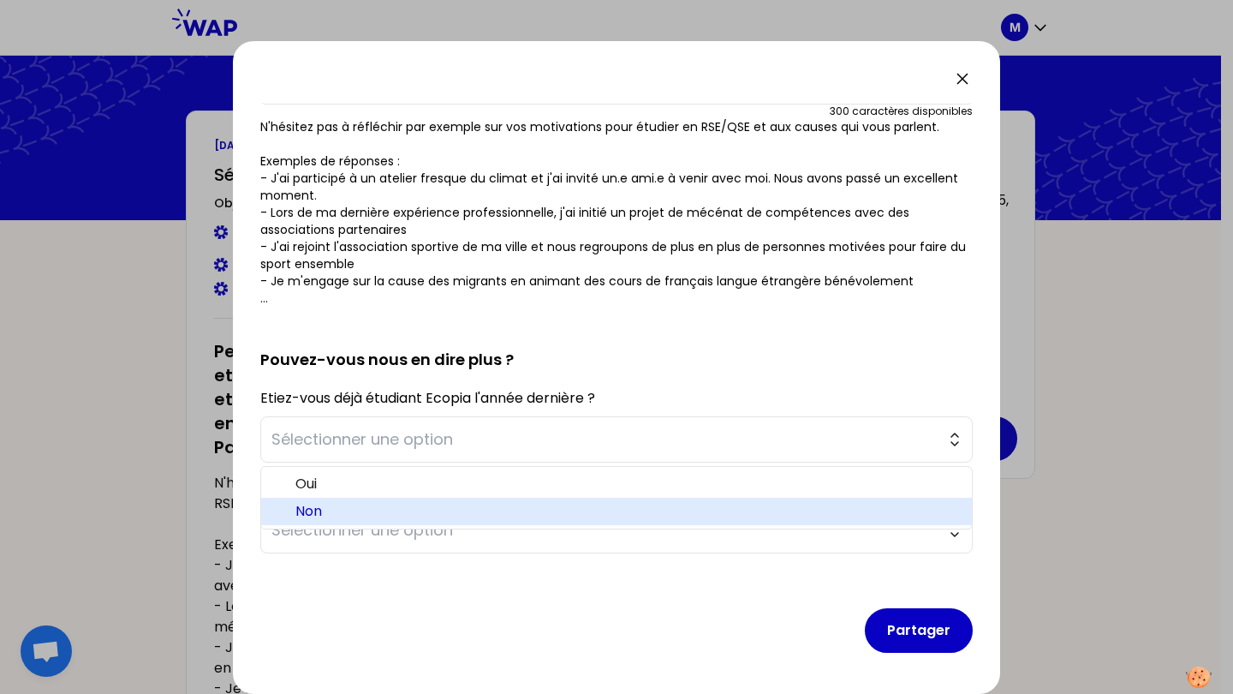
click at [402, 510] on span "Non" at bounding box center [626, 511] width 663 height 21
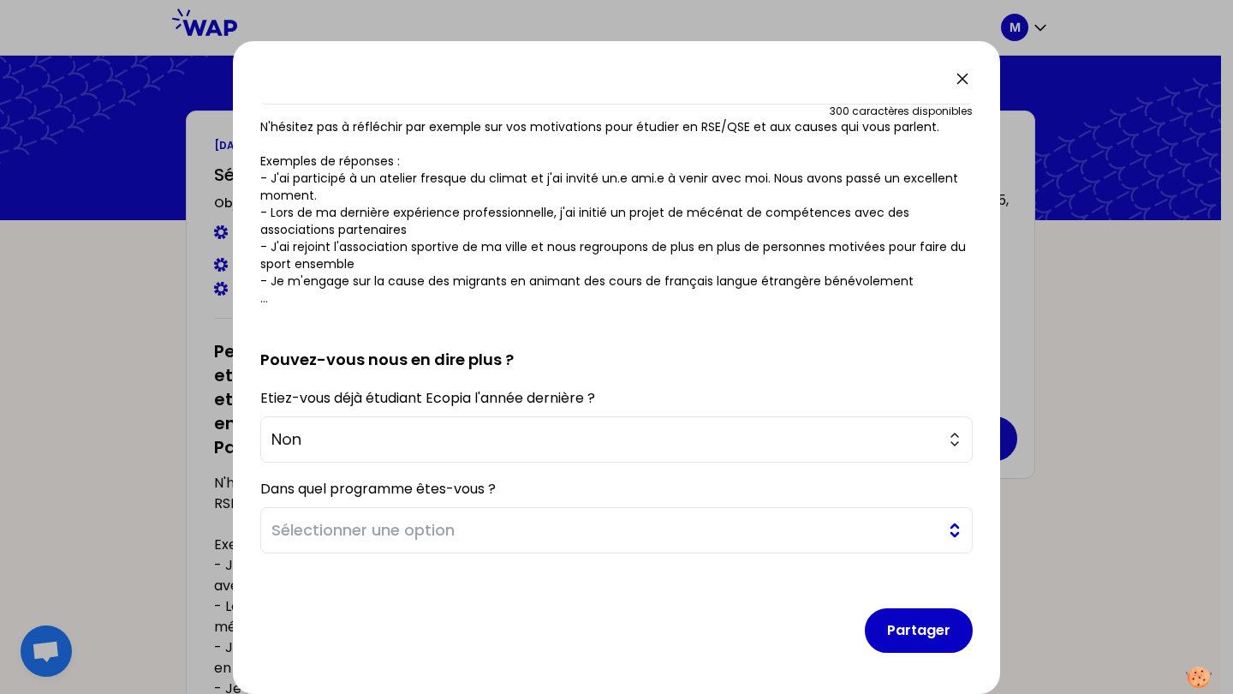
click at [419, 541] on span "Sélectionner une option" at bounding box center [604, 530] width 666 height 24
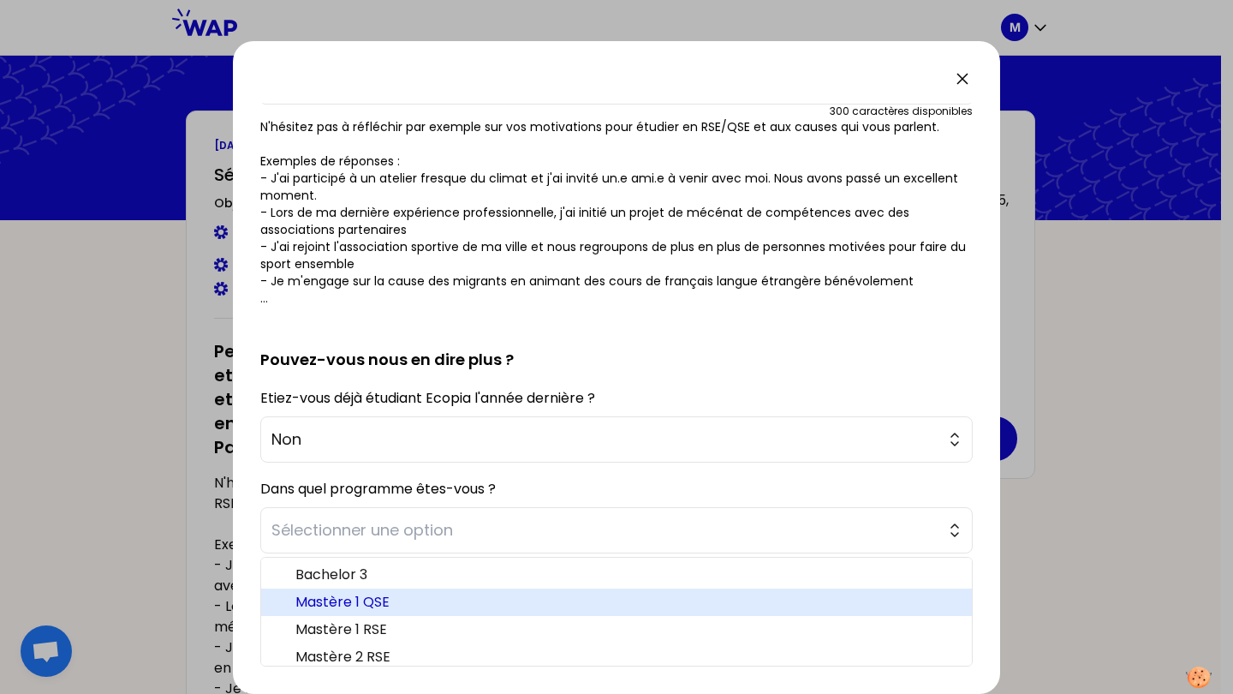
drag, startPoint x: 399, startPoint y: 600, endPoint x: 432, endPoint y: 564, distance: 48.5
click at [401, 599] on span "Mastère 1 QSE" at bounding box center [626, 602] width 663 height 21
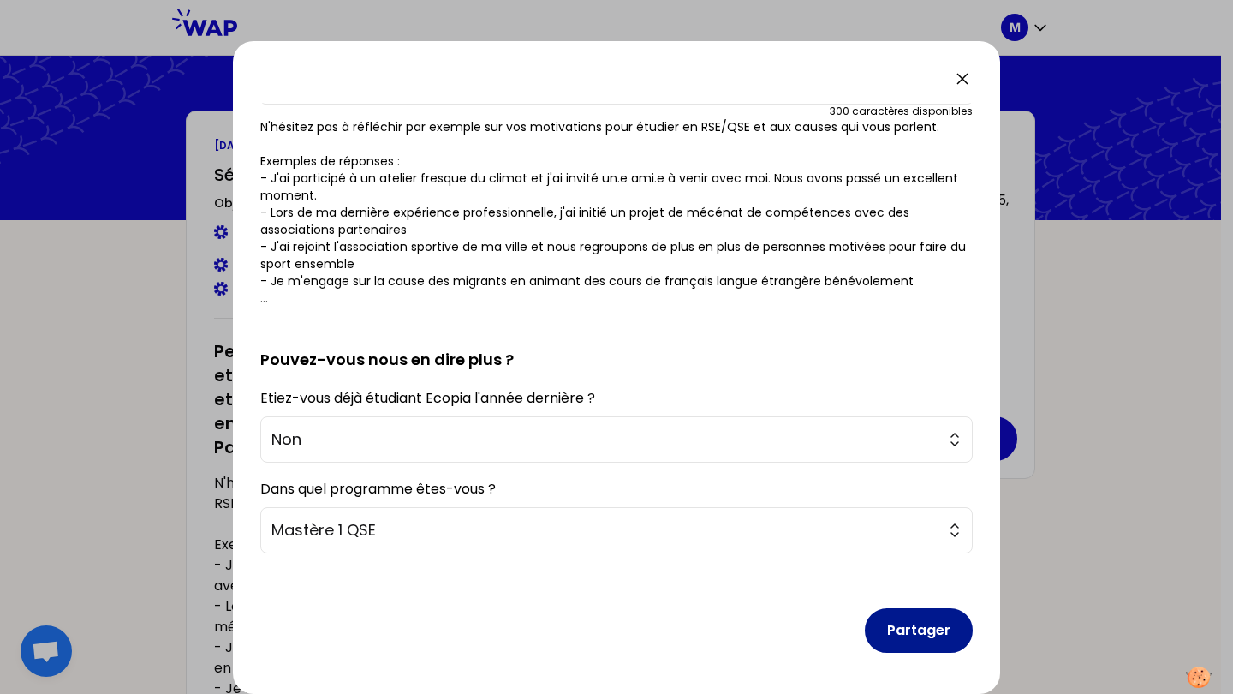
click at [902, 619] on button "Partager" at bounding box center [919, 630] width 108 height 45
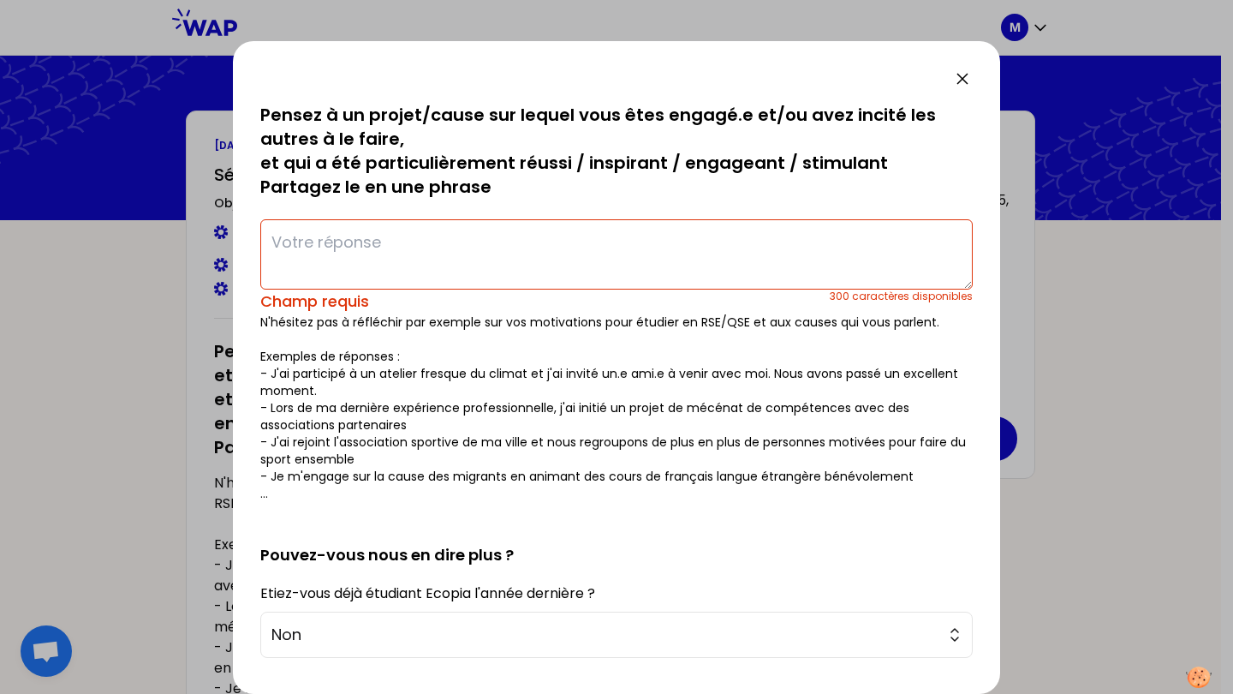
click at [492, 246] on textarea at bounding box center [616, 254] width 713 height 70
click at [533, 236] on textarea at bounding box center [616, 254] width 713 height 70
click at [598, 249] on textarea at bounding box center [616, 254] width 713 height 70
click at [456, 252] on textarea at bounding box center [616, 254] width 713 height 70
click at [970, 87] on icon at bounding box center [962, 79] width 21 height 21
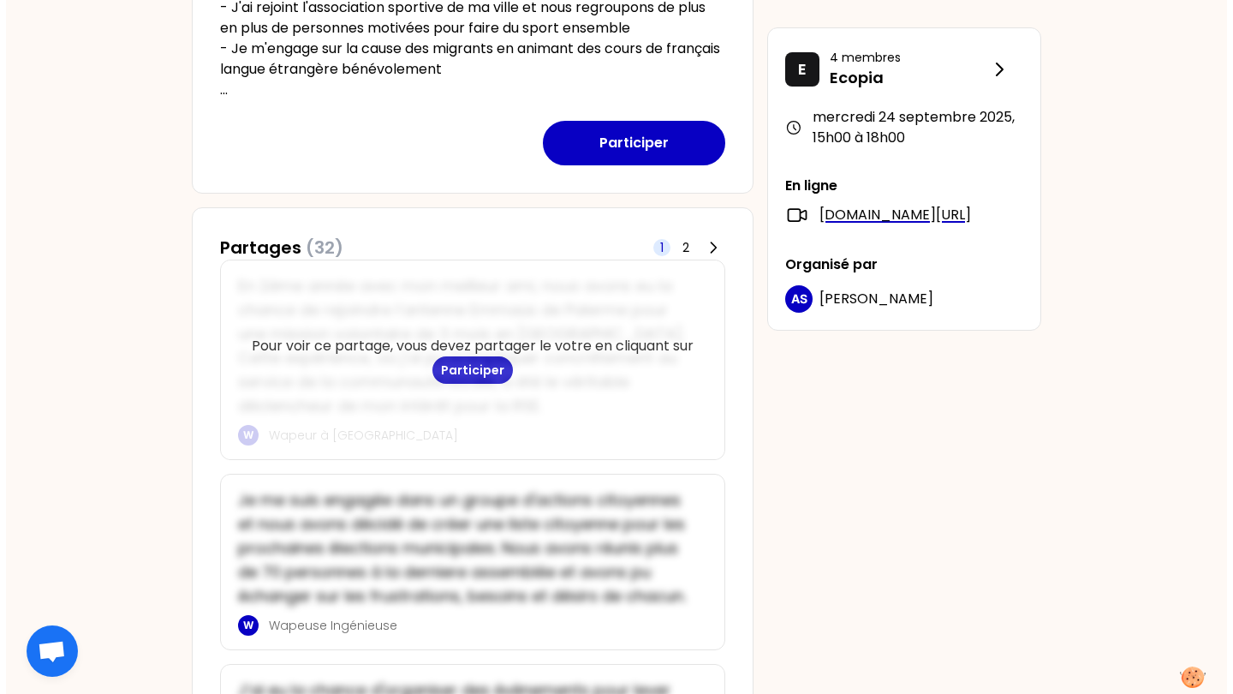
scroll to position [633, 0]
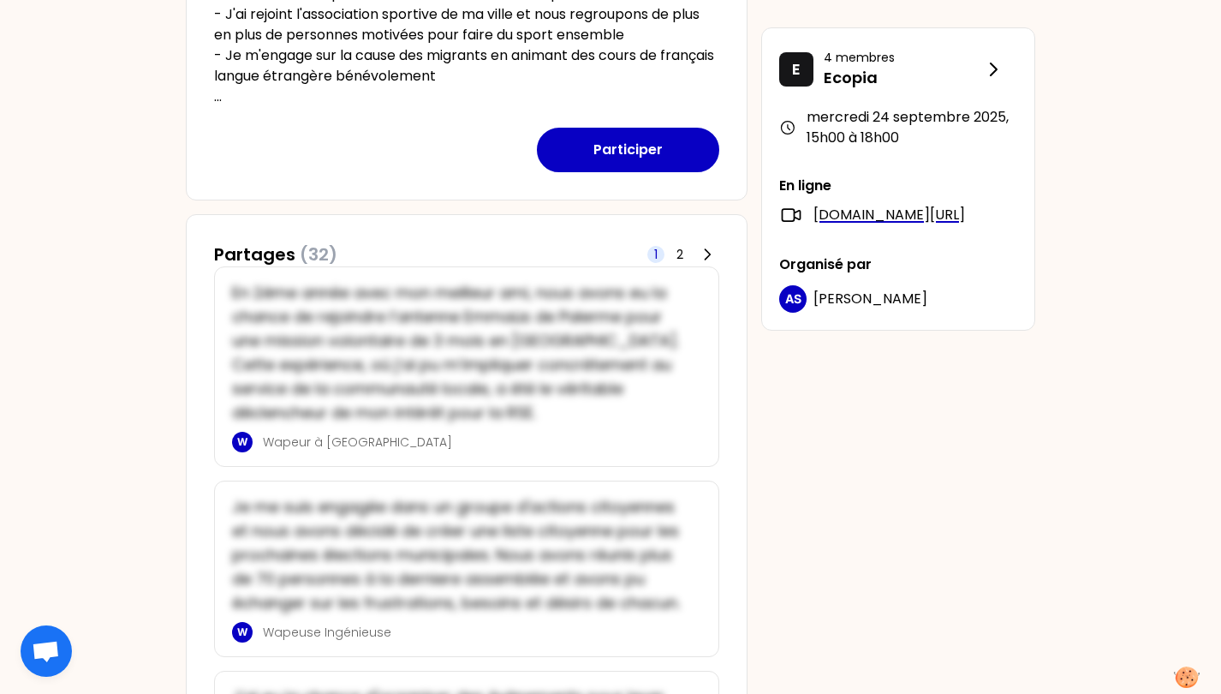
click at [659, 164] on button "Participer" at bounding box center [628, 150] width 182 height 45
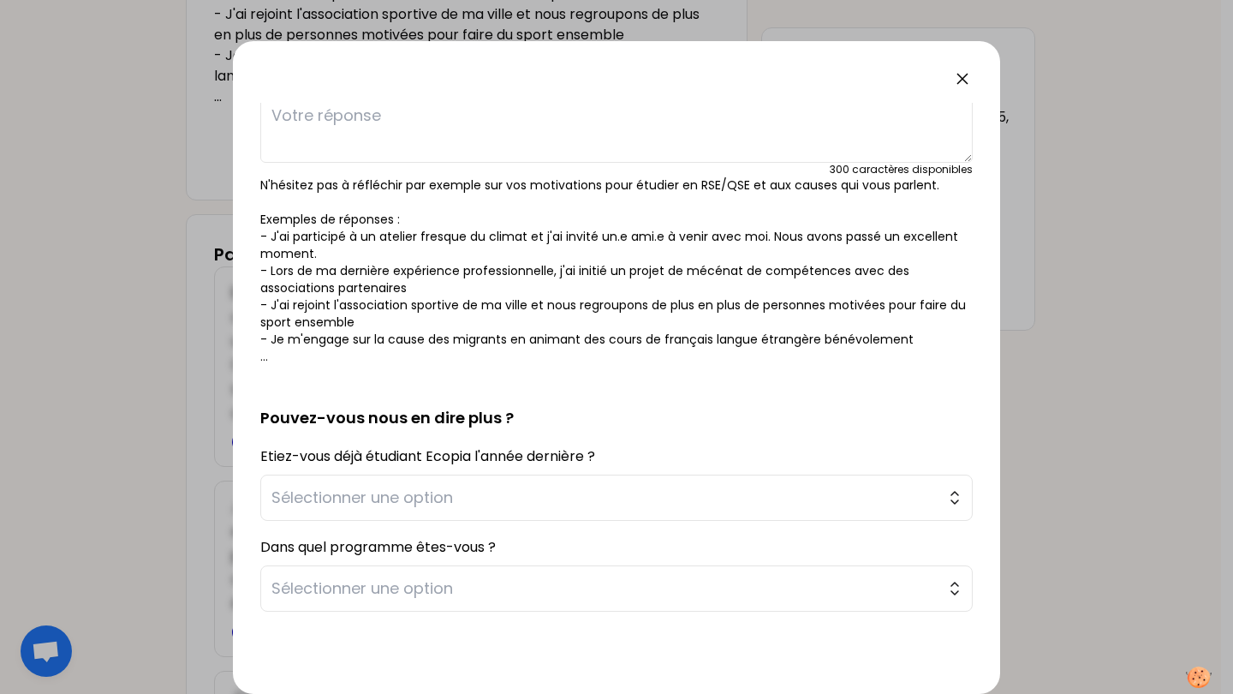
scroll to position [185, 0]
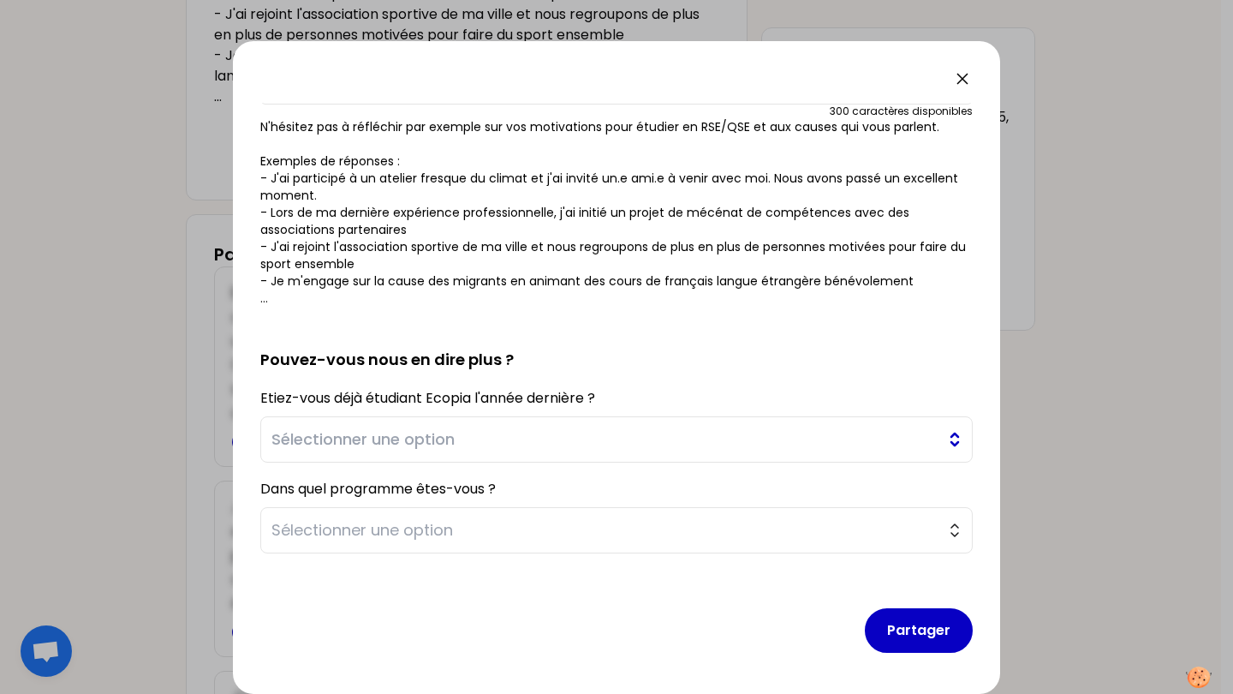
click at [506, 443] on span "Sélectionner une option" at bounding box center [604, 439] width 666 height 24
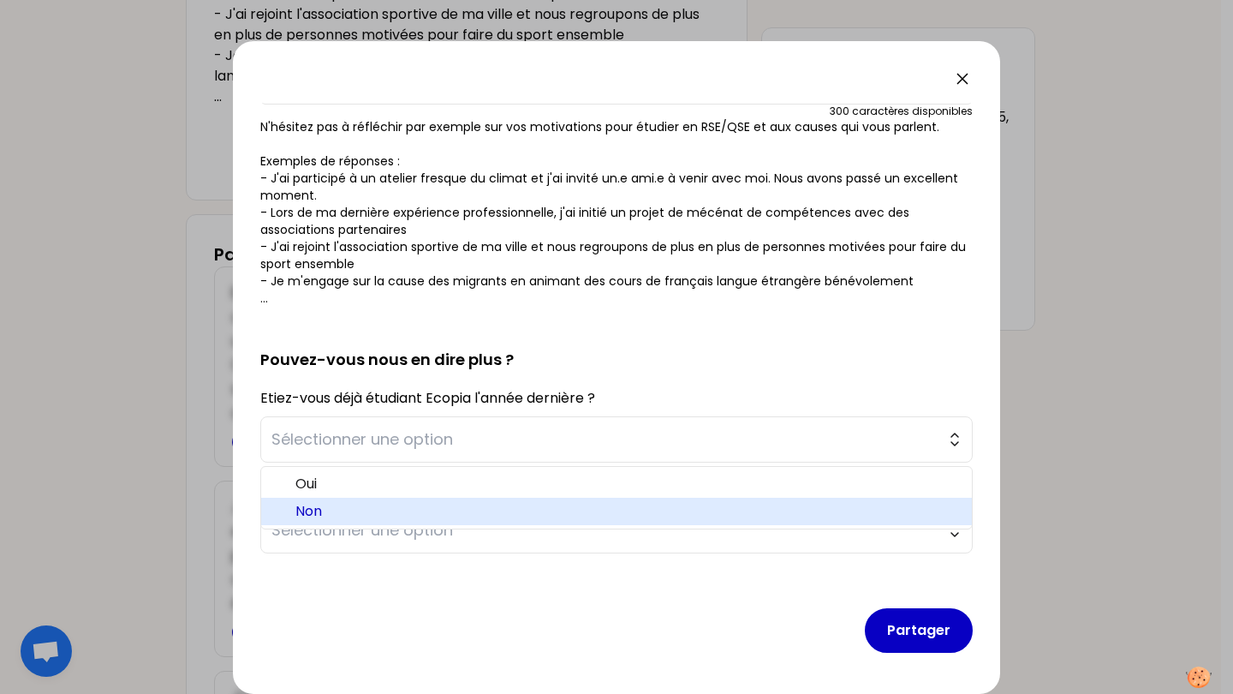
click at [426, 510] on span "Non" at bounding box center [626, 511] width 663 height 21
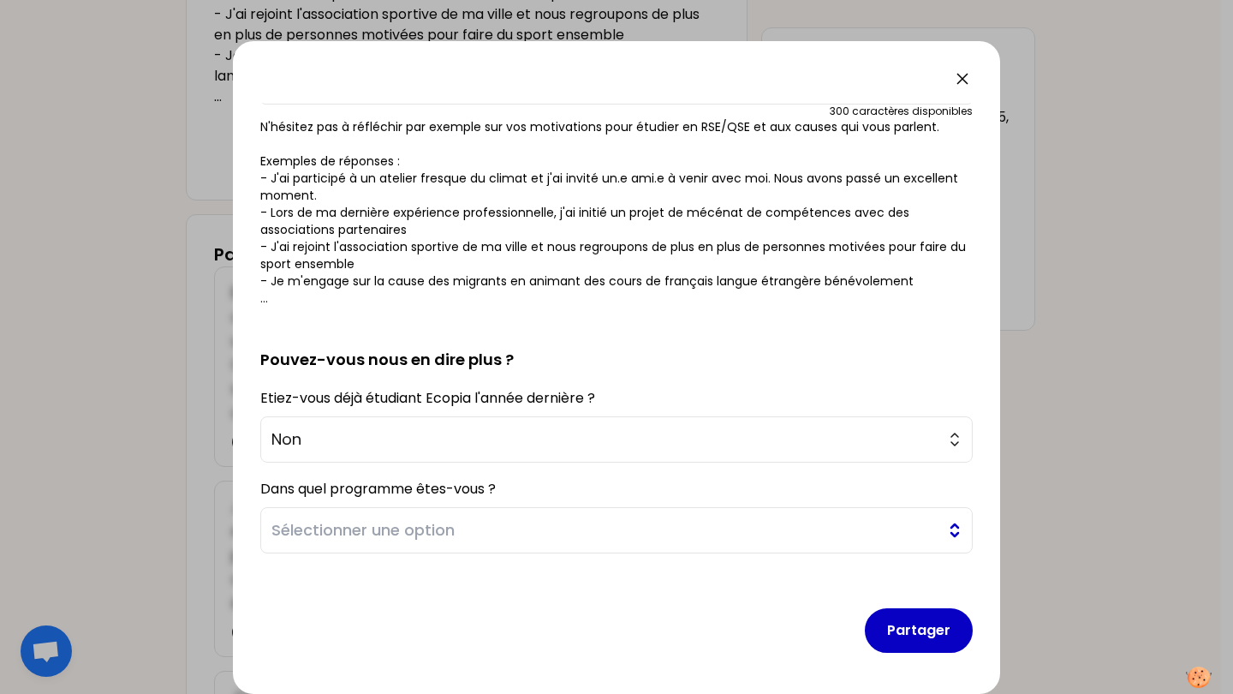
click at [426, 540] on span "Sélectionner une option" at bounding box center [604, 530] width 666 height 24
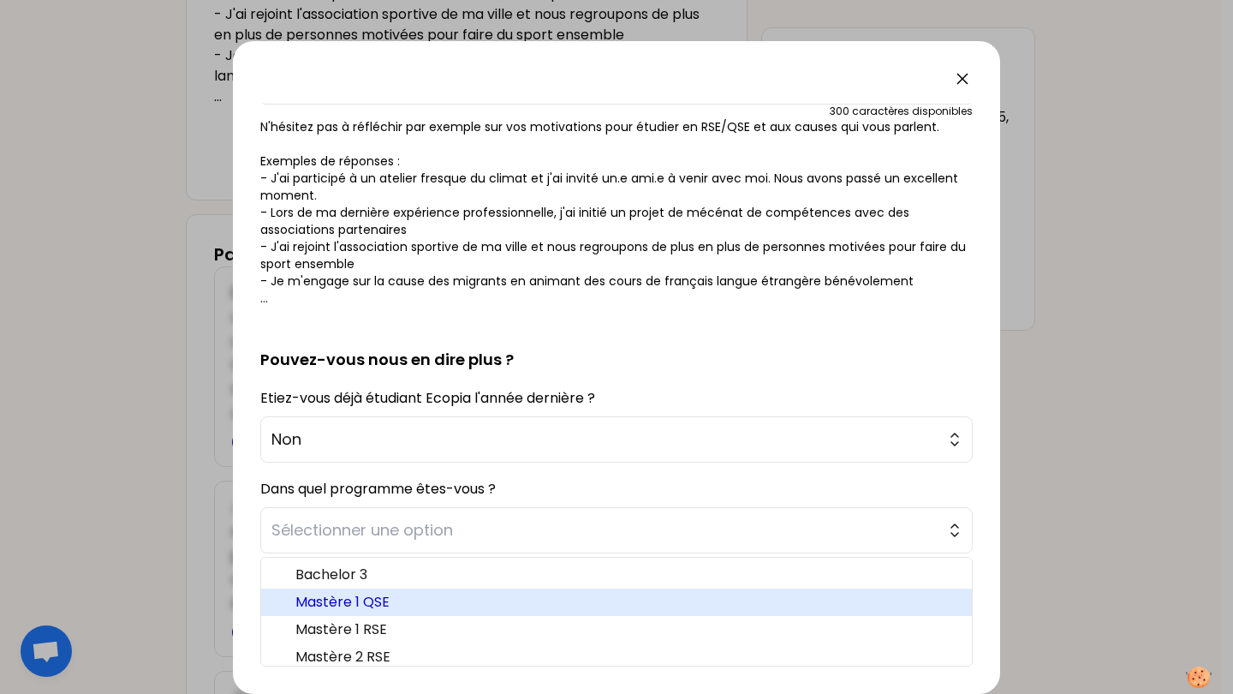
click at [399, 607] on span "Mastère 1 QSE" at bounding box center [626, 602] width 663 height 21
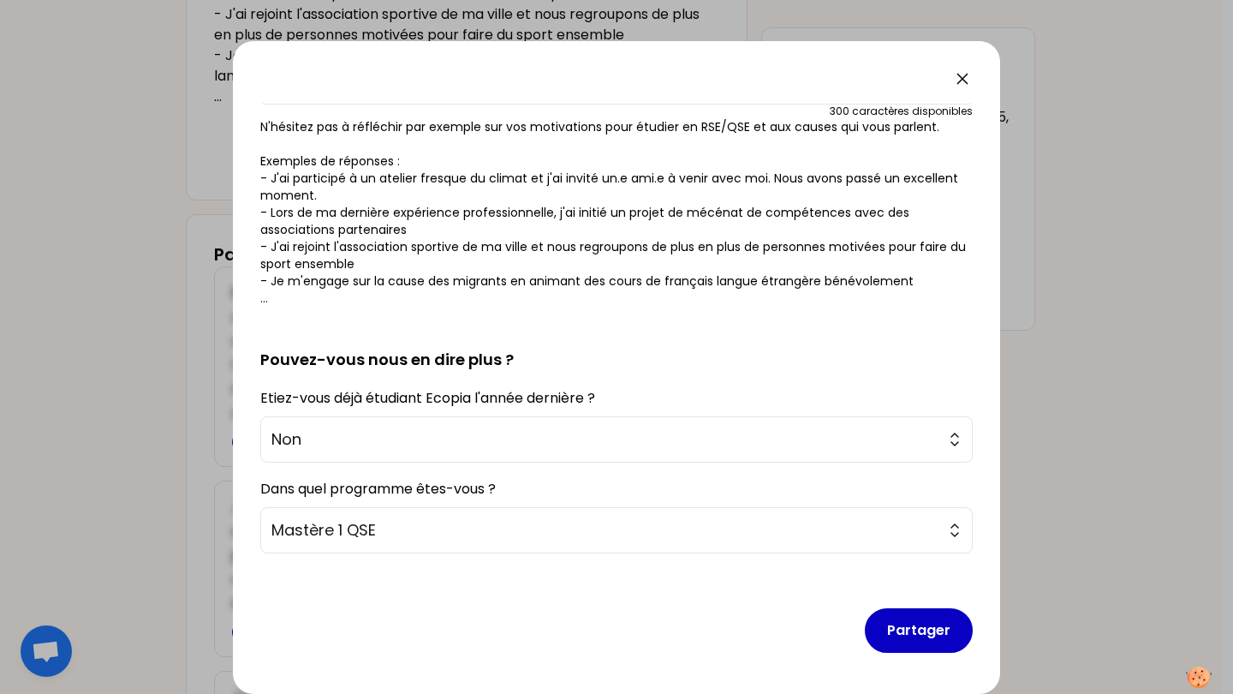
scroll to position [0, 0]
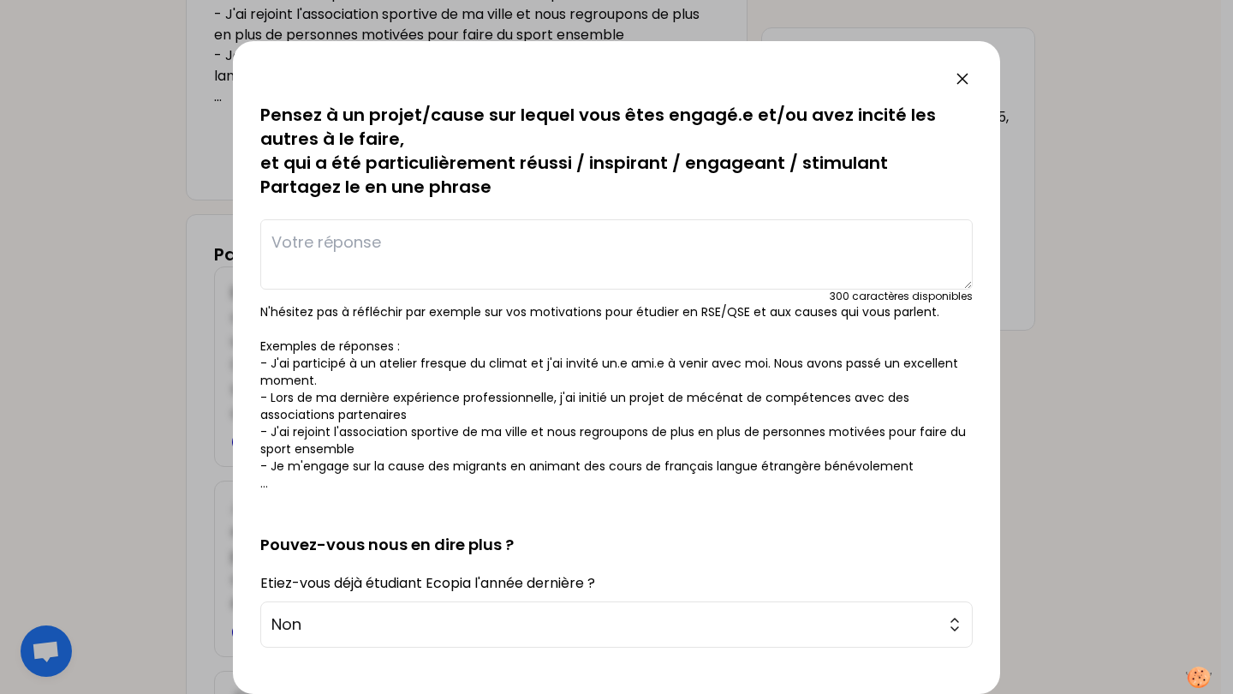
click at [424, 252] on textarea at bounding box center [616, 254] width 713 height 70
type textarea "O"
type textarea "j'ai été invité à passer 2 jours à participer (ou pl^"
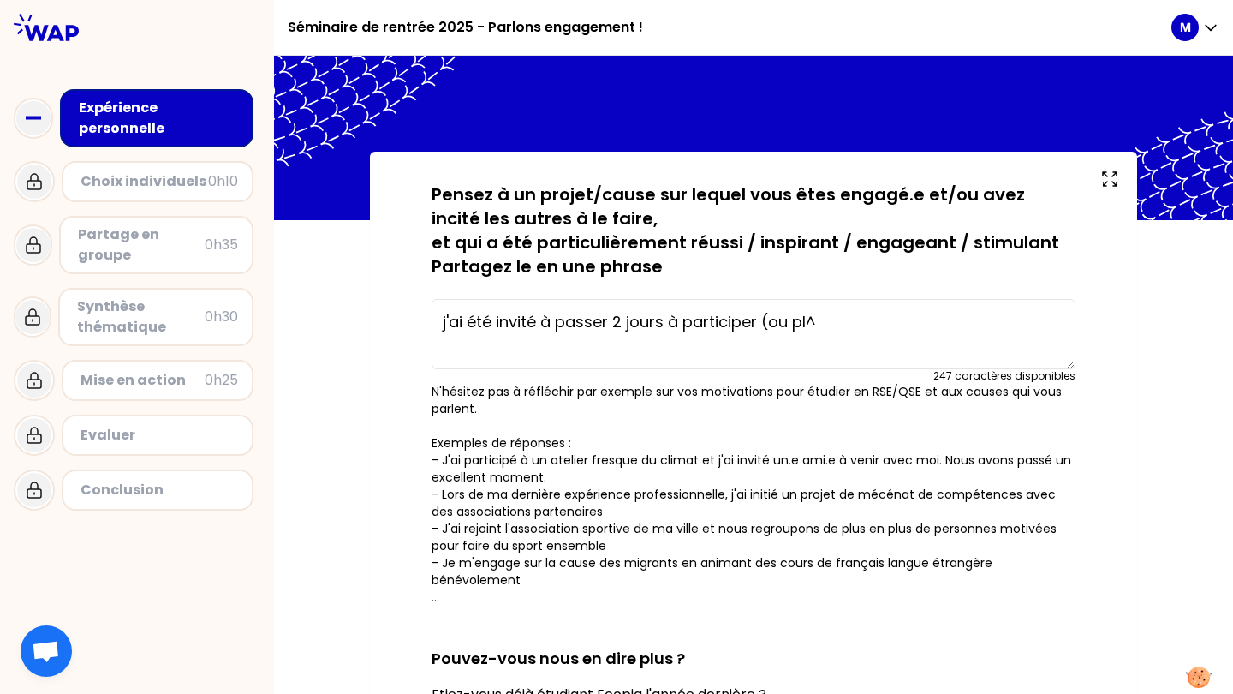
drag, startPoint x: 844, startPoint y: 323, endPoint x: 856, endPoint y: 325, distance: 11.3
click at [846, 323] on textarea "j'ai été invité à passer 2 jours à participer (ou pl^" at bounding box center [754, 334] width 644 height 70
click at [439, 320] on textarea "j'ai été invité à passer 2 jours à participer (ou plutôt écouter) un conférence…" at bounding box center [754, 334] width 644 height 70
click at [641, 350] on textarea "J'ai été invité à passer 2 jours à participer (ou plutôt écouter) un conférence…" at bounding box center [754, 334] width 644 height 70
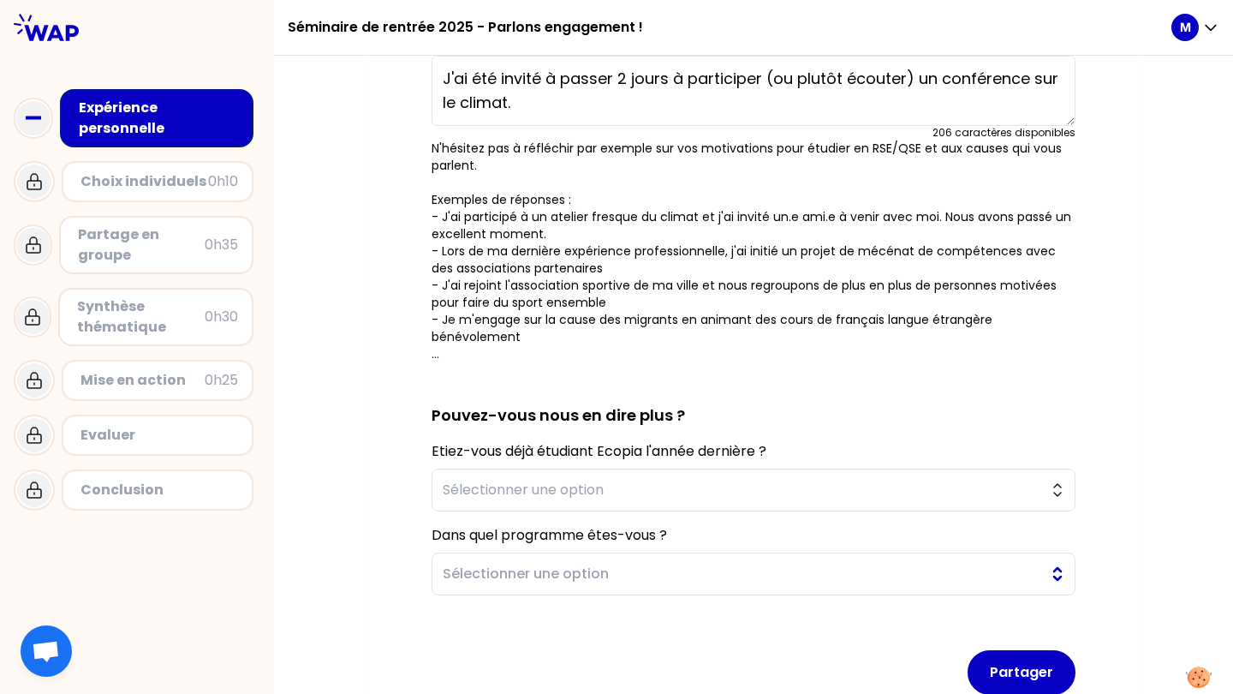
scroll to position [347, 0]
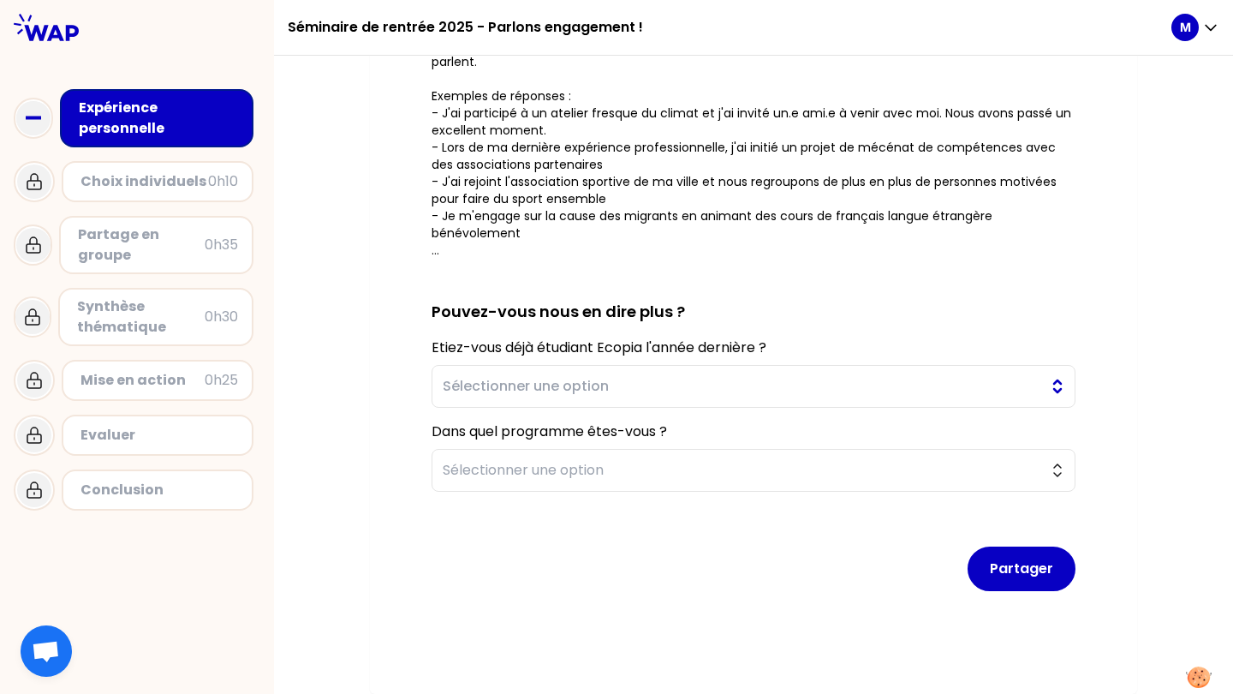
type textarea "J'ai été invité à passer 2 jours à participer (ou plutôt écouter) un conférence…"
click at [665, 394] on span "Sélectionner une option" at bounding box center [742, 386] width 598 height 21
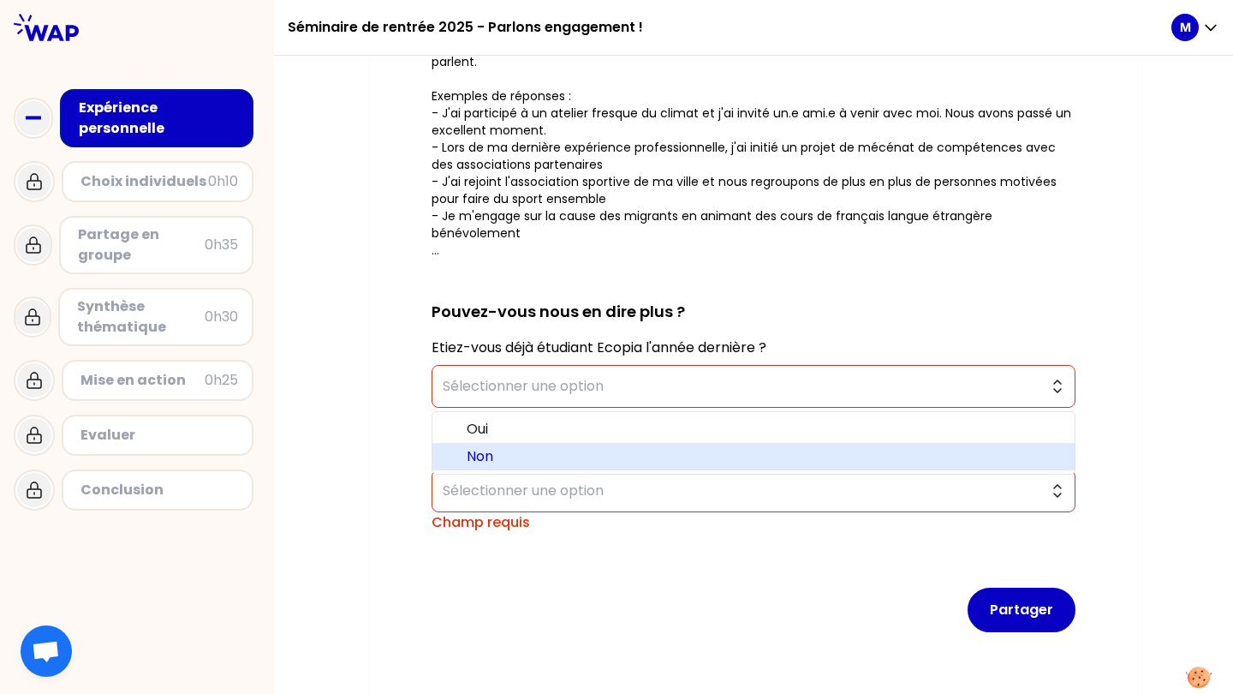
click at [593, 445] on li "Non" at bounding box center [753, 456] width 642 height 27
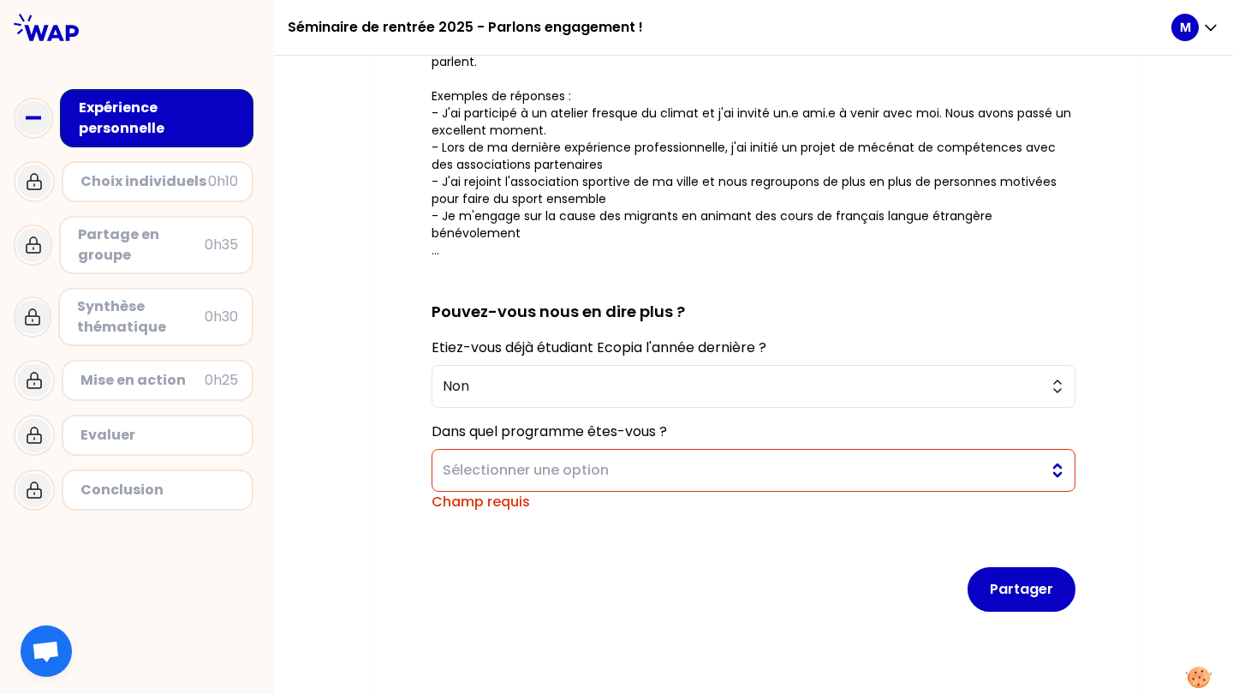
click at [584, 470] on span "Sélectionner une option" at bounding box center [742, 470] width 598 height 21
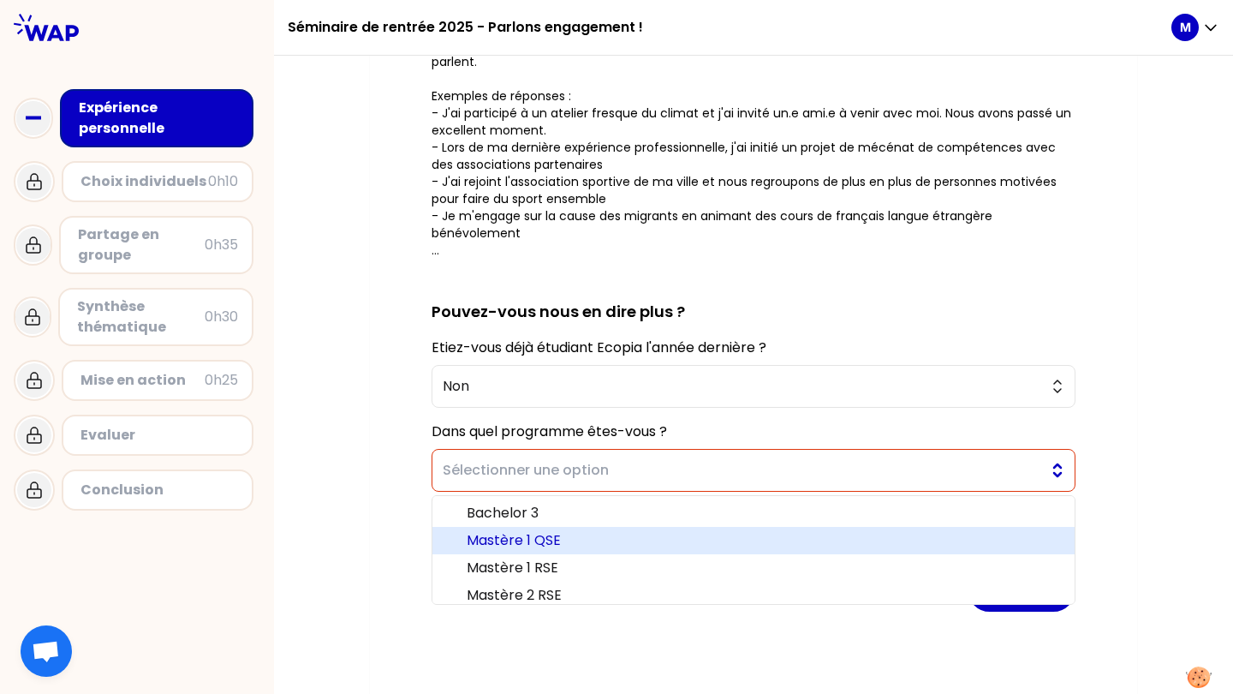
drag, startPoint x: 553, startPoint y: 544, endPoint x: 593, endPoint y: 488, distance: 68.7
click at [554, 542] on span "Mastère 1 QSE" at bounding box center [764, 540] width 594 height 21
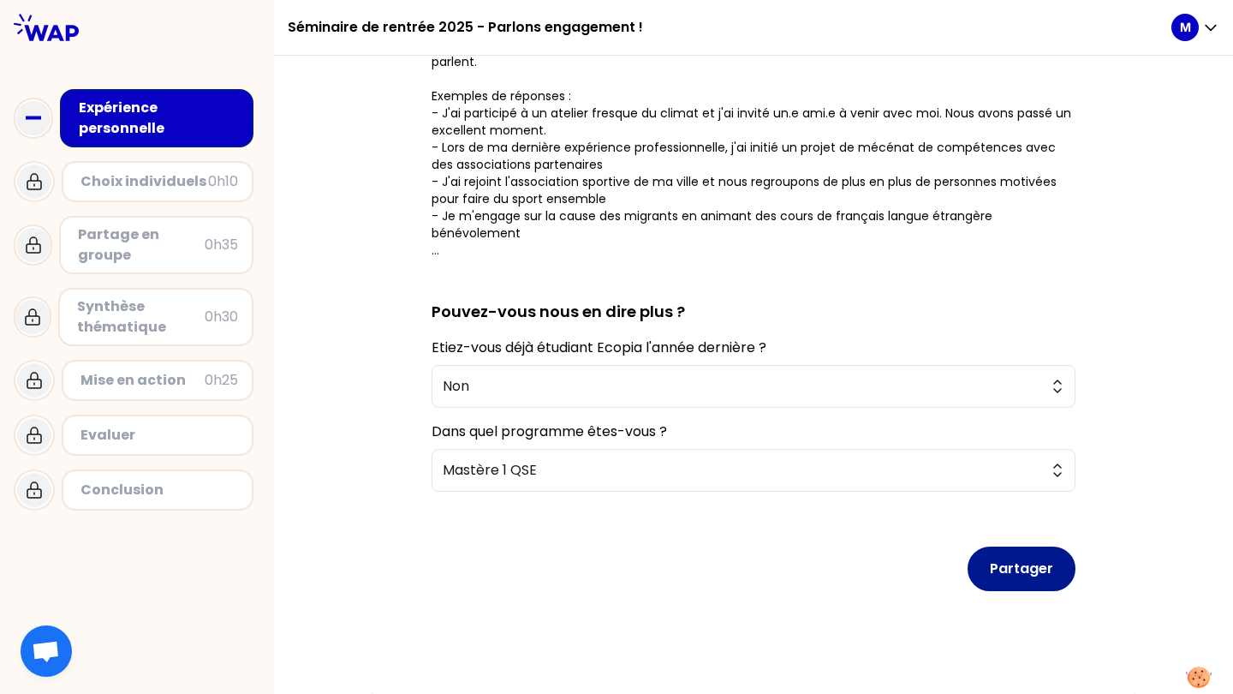
click at [1023, 572] on button "Partager" at bounding box center [1022, 568] width 108 height 45
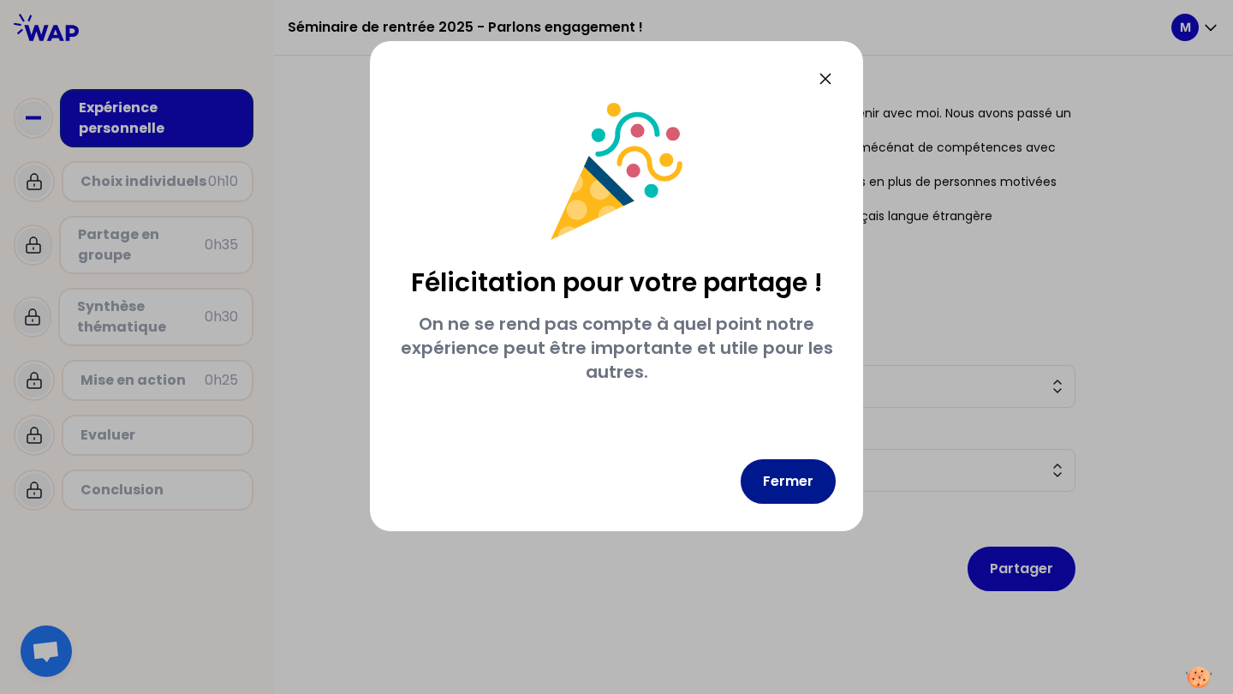
click at [781, 480] on button "Fermer" at bounding box center [788, 481] width 95 height 45
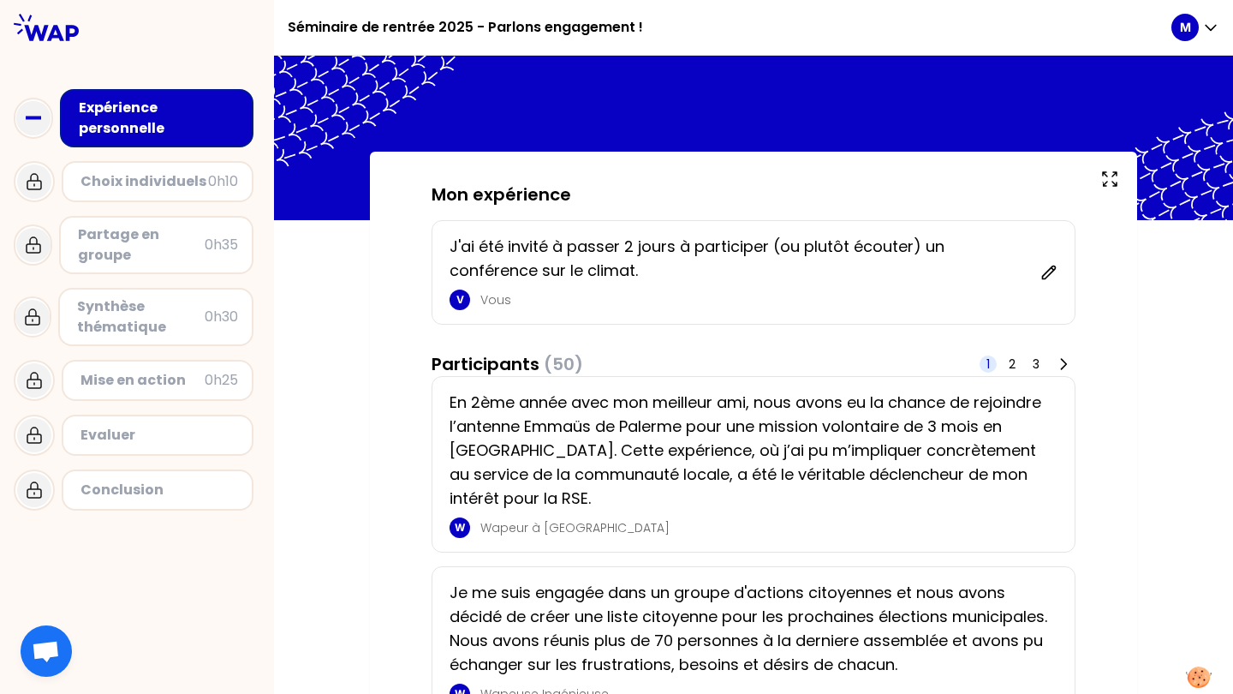
click at [1052, 275] on div "J'ai été invité à passer 2 jours à participer (ou plutôt écouter) un conférence…" at bounding box center [754, 272] width 644 height 104
click at [1050, 275] on icon at bounding box center [1049, 272] width 17 height 17
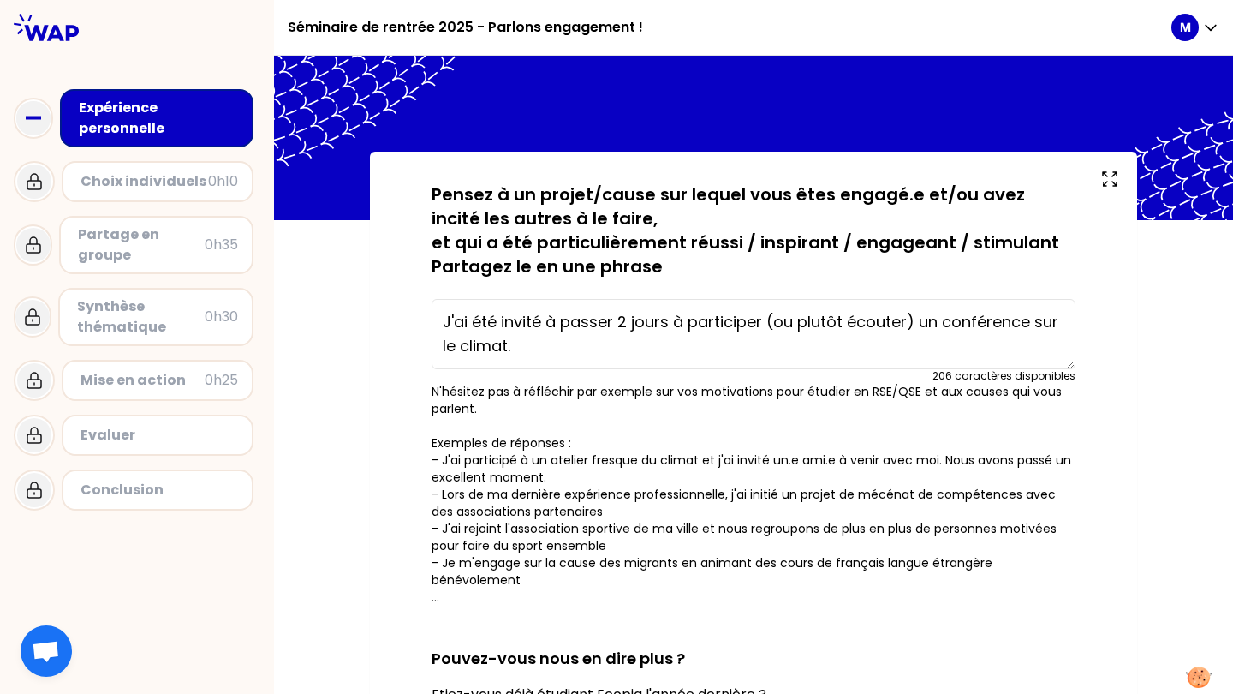
drag, startPoint x: 543, startPoint y: 338, endPoint x: 427, endPoint y: 296, distance: 123.0
click at [432, 299] on div "J'ai été invité à passer 2 jours à participer (ou plutôt écouter) un conférence…" at bounding box center [754, 337] width 644 height 91
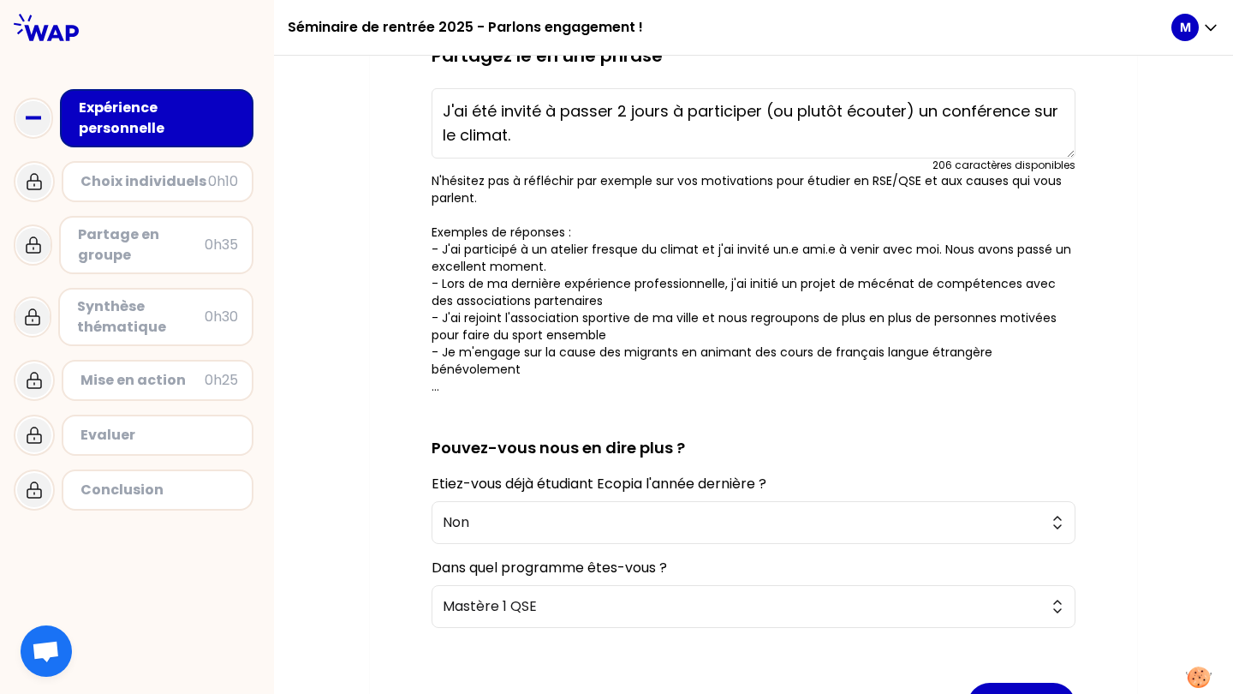
scroll to position [347, 0]
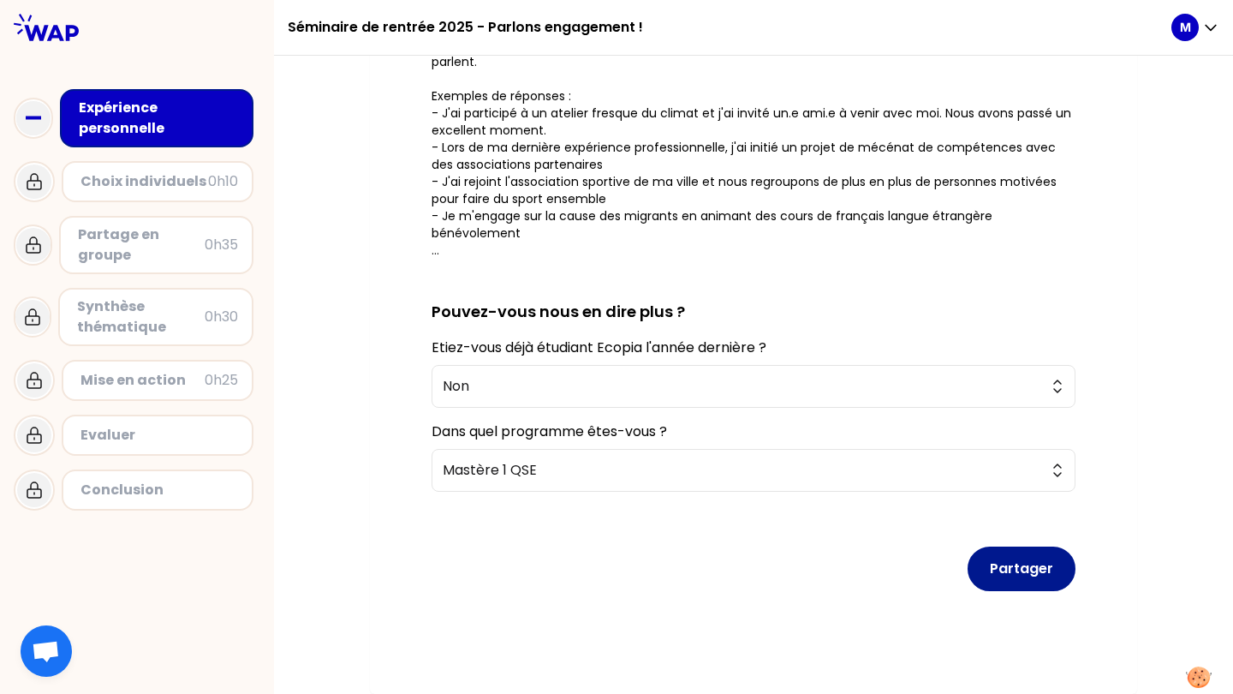
click at [1000, 584] on button "Partager" at bounding box center [1022, 568] width 108 height 45
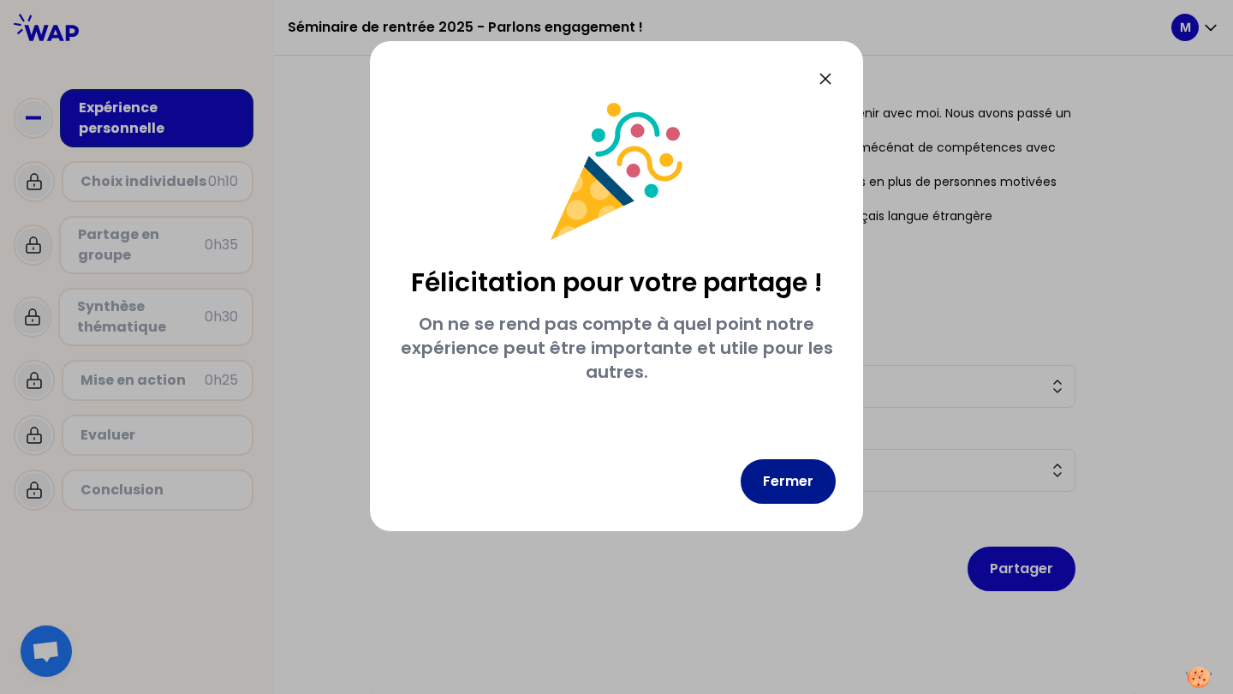
click at [816, 490] on button "Fermer" at bounding box center [788, 481] width 95 height 45
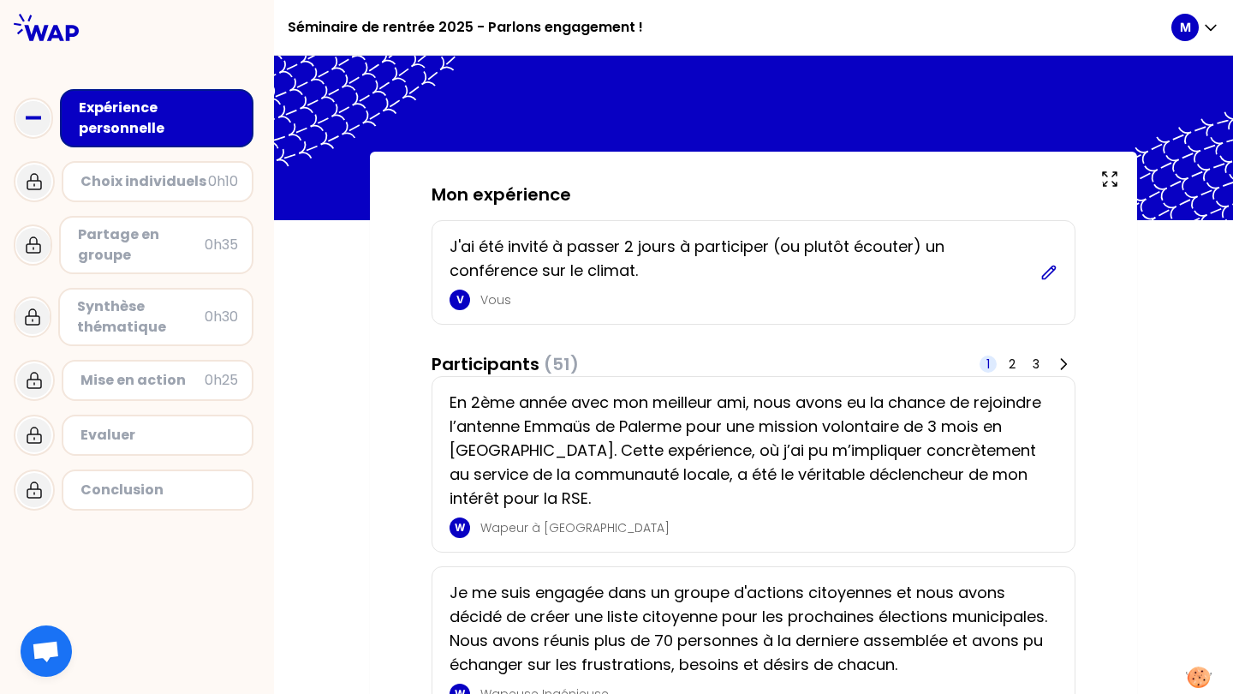
click at [1044, 277] on icon at bounding box center [1049, 272] width 17 height 17
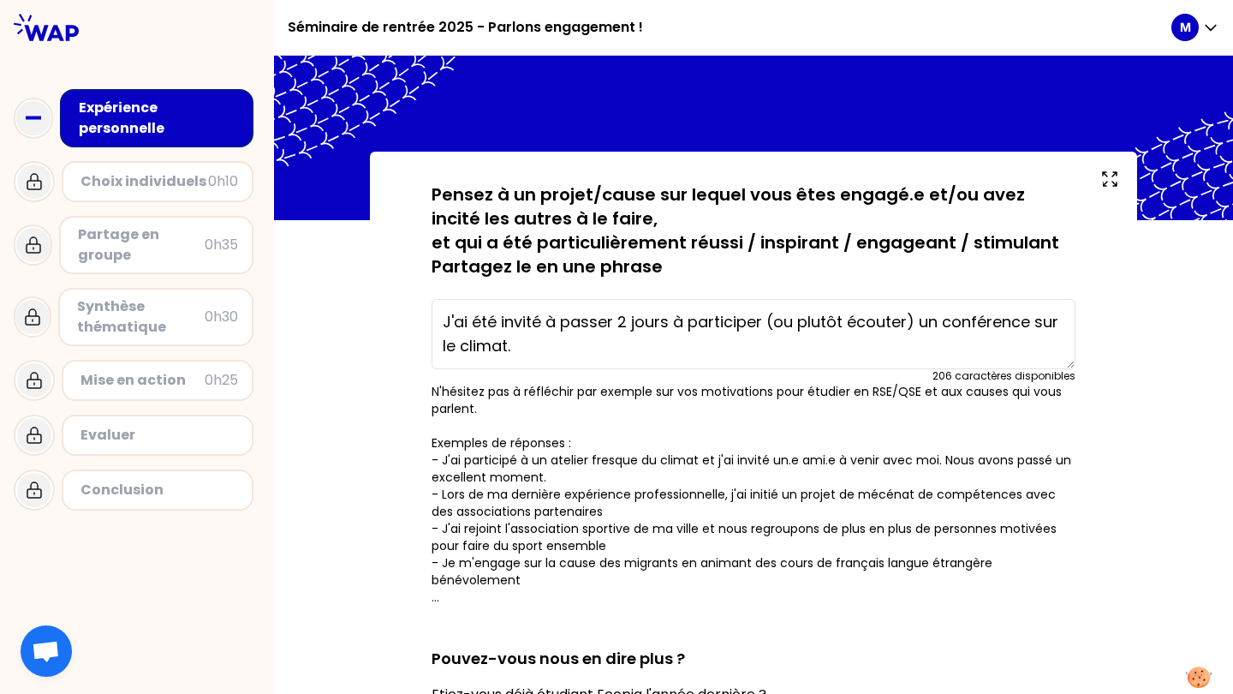
drag, startPoint x: 562, startPoint y: 347, endPoint x: 438, endPoint y: 295, distance: 133.9
click at [435, 297] on div "J'ai été invité à passer 2 jours à participer (ou plutôt écouter) un conférence…" at bounding box center [754, 337] width 644 height 91
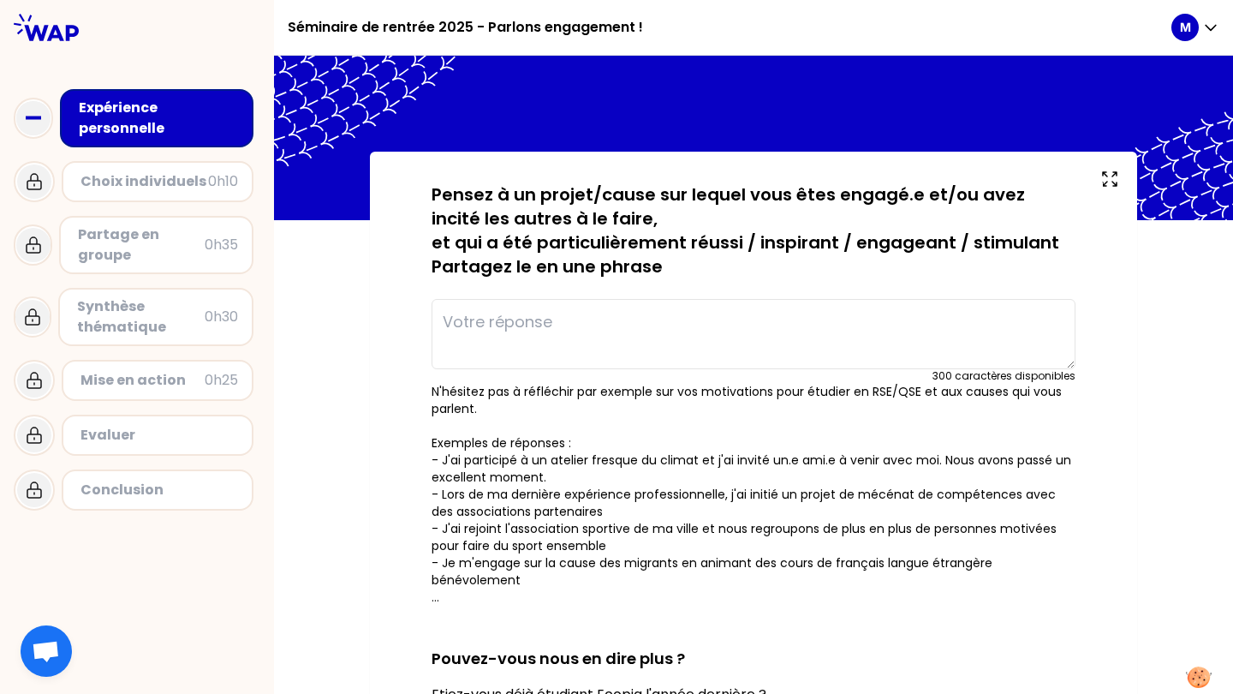
type textarea "k"
type textarea "J"
type textarea "L"
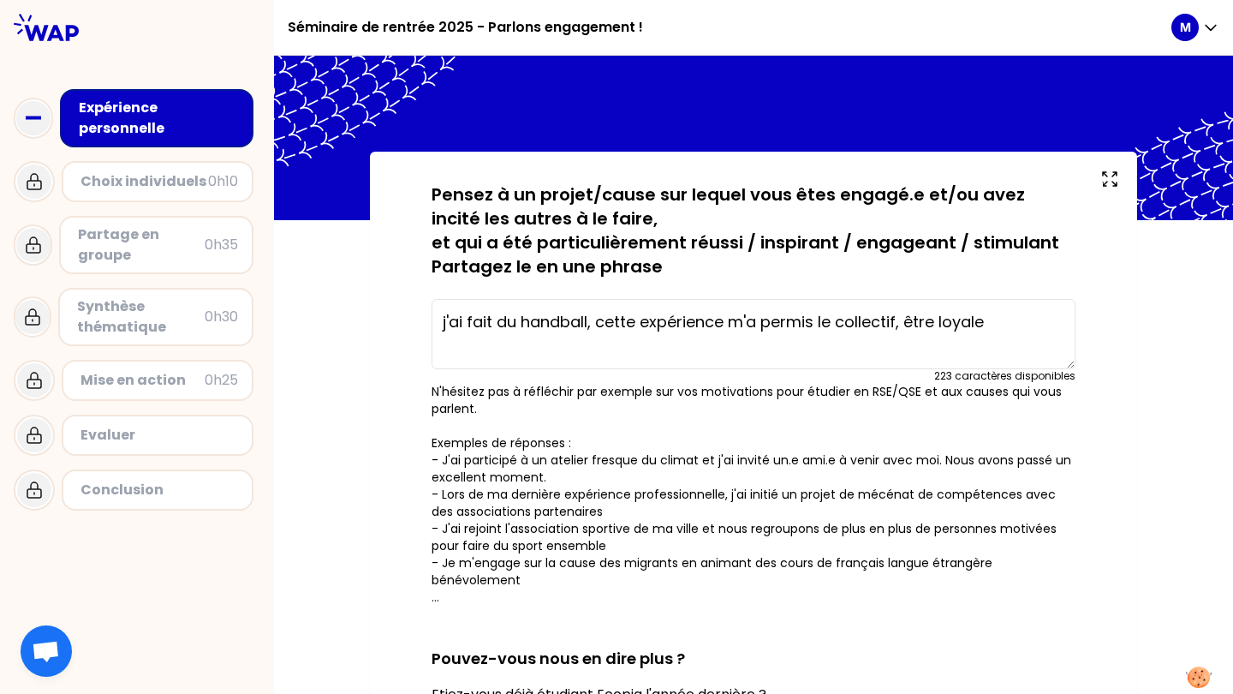
click at [818, 321] on textarea "j'ai fait du handball, cette expérience m'a permis le collectif, être loyale" at bounding box center [754, 334] width 644 height 70
click at [551, 343] on textarea "j'ai fait du handball, cette expérience m'a permis d'apprendre le collectif, êt…" at bounding box center [754, 334] width 644 height 70
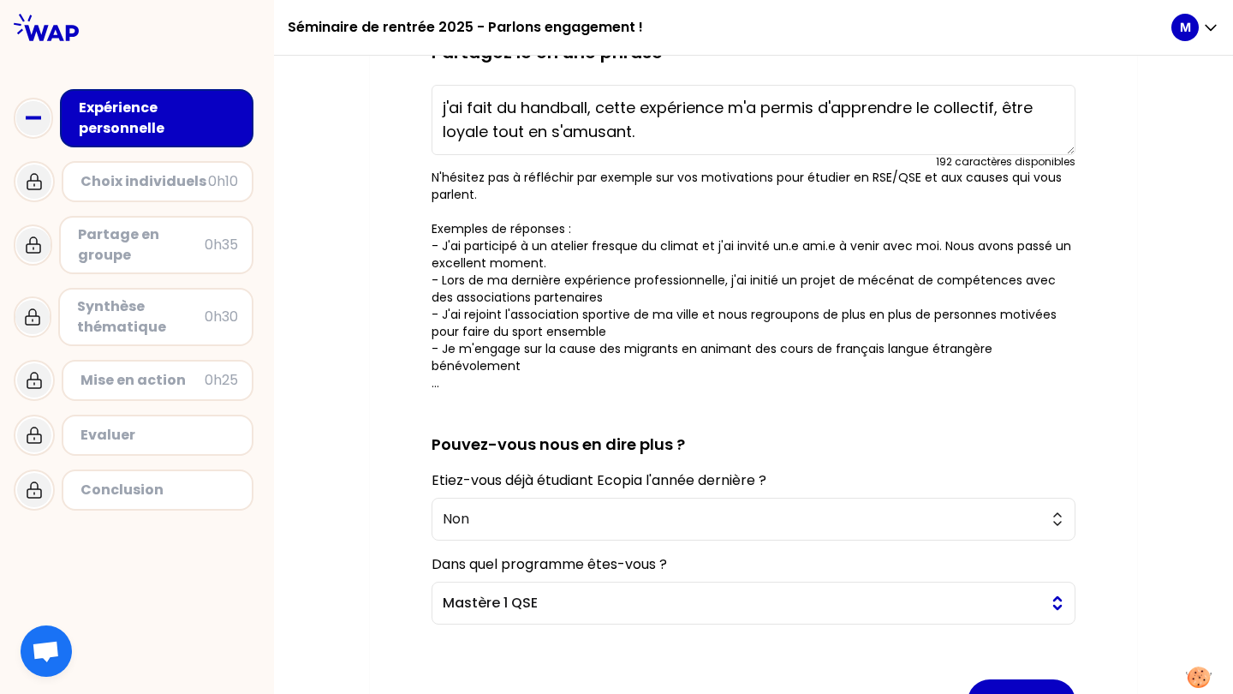
scroll to position [236, 0]
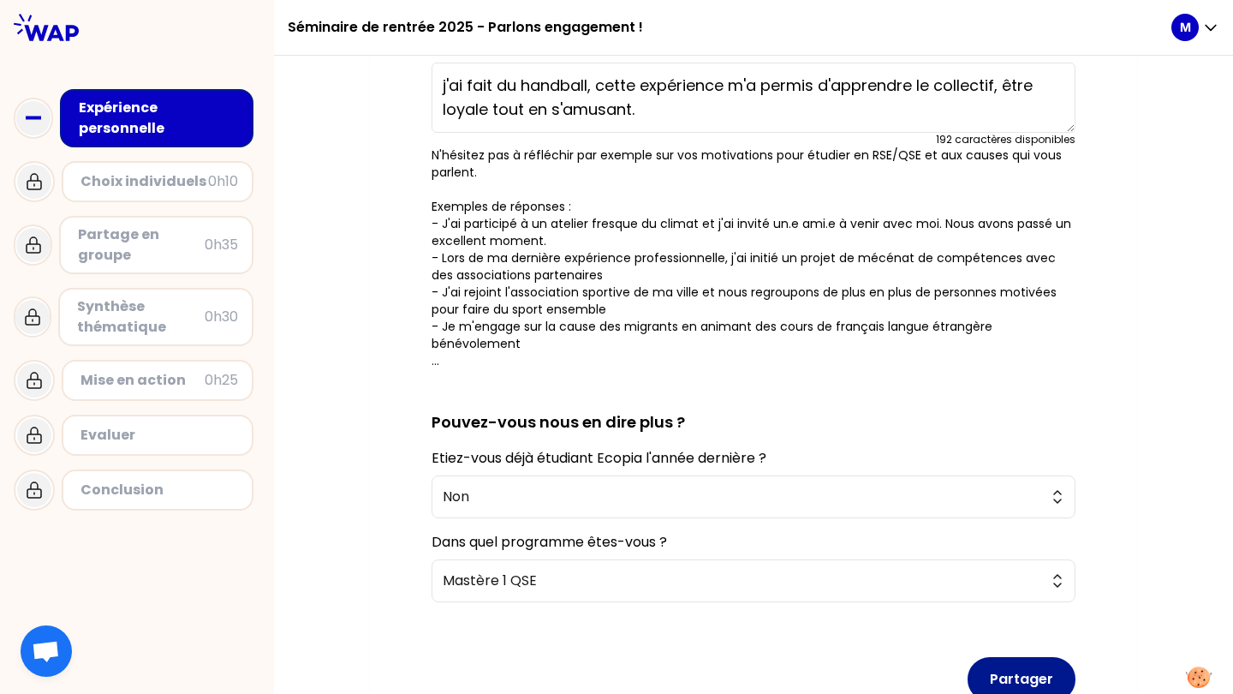
type textarea "j'ai fait du handball, cette expérience m'a permis d'apprendre le collectif, êt…"
click at [1020, 665] on button "Partager" at bounding box center [1022, 679] width 108 height 45
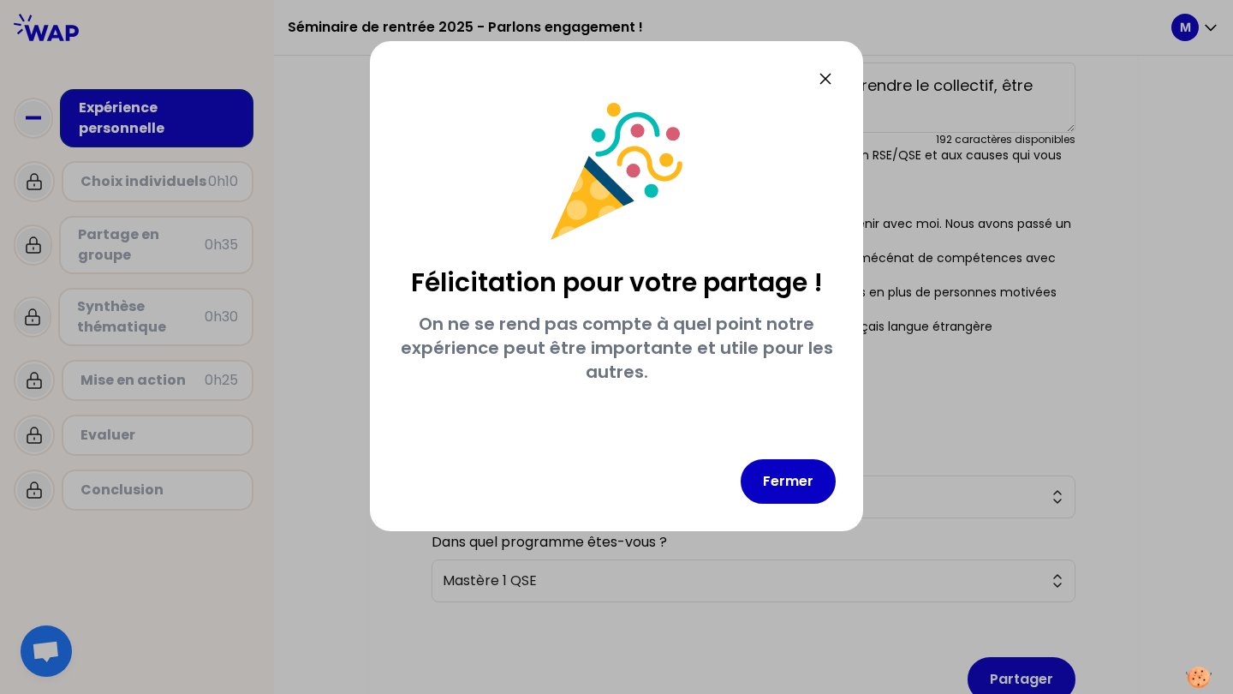
click at [782, 453] on div "Félicitation pour votre partage ! On ne se rend pas compte à quel point notre e…" at bounding box center [616, 286] width 493 height 490
click at [768, 480] on button "Fermer" at bounding box center [788, 481] width 95 height 45
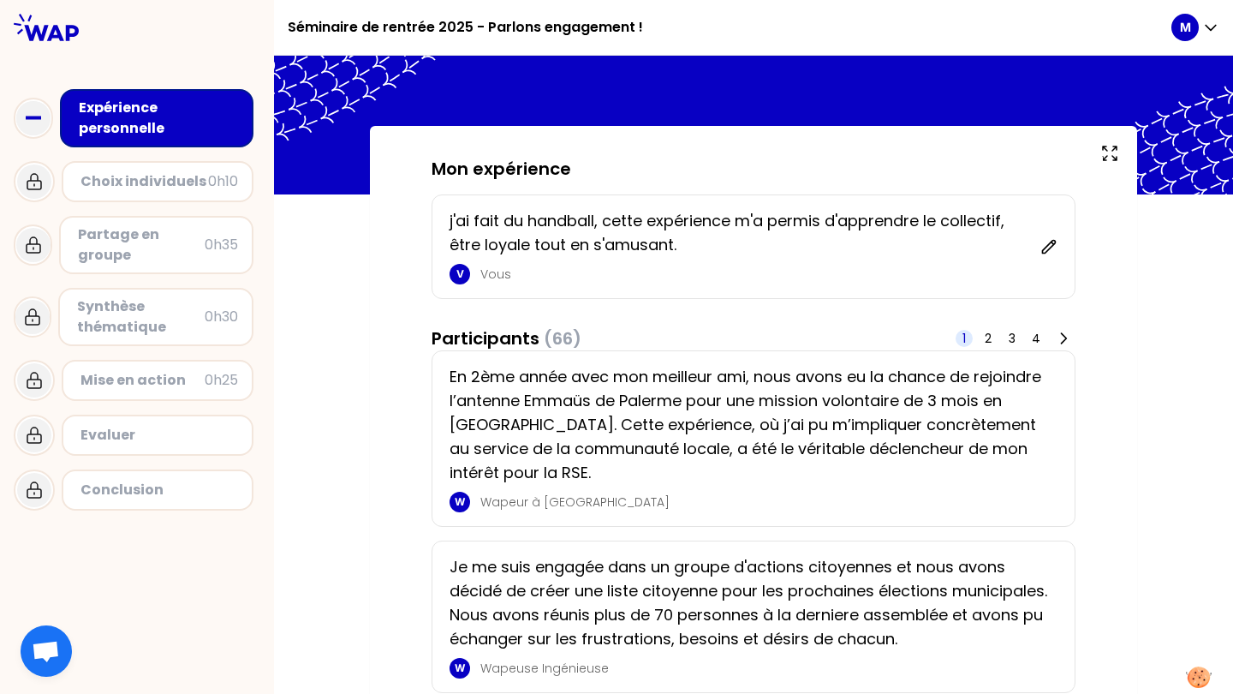
scroll to position [29, 0]
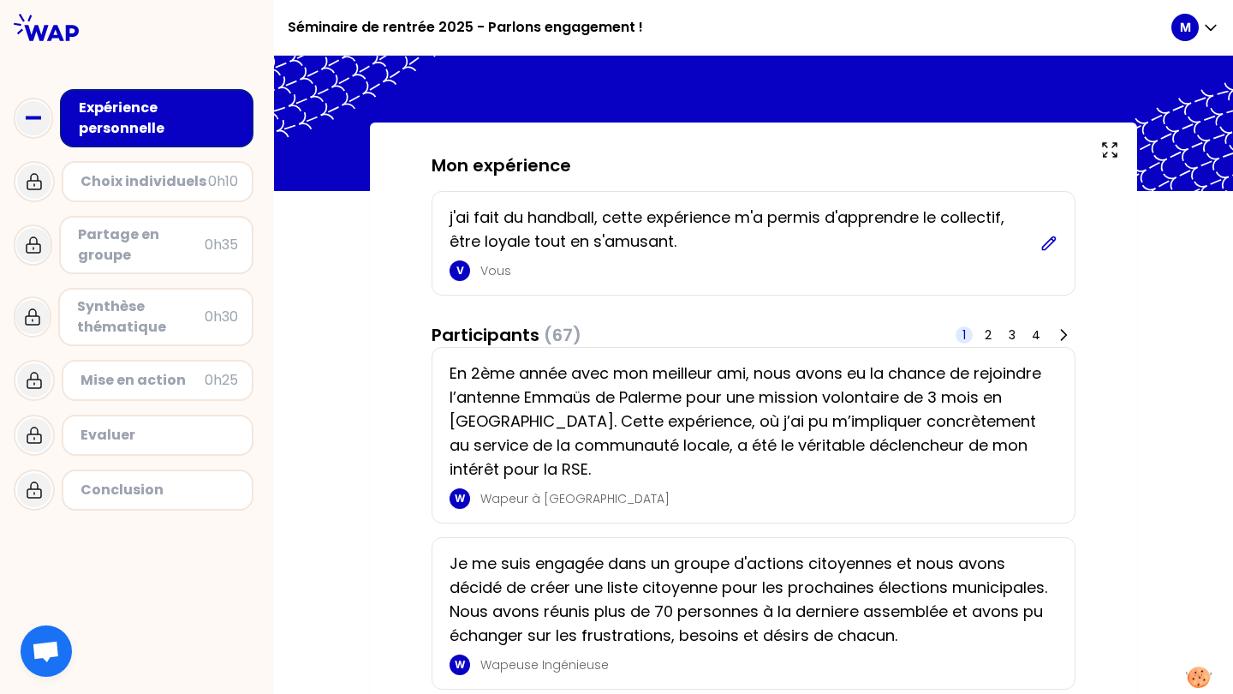
click at [1043, 249] on icon at bounding box center [1049, 242] width 13 height 13
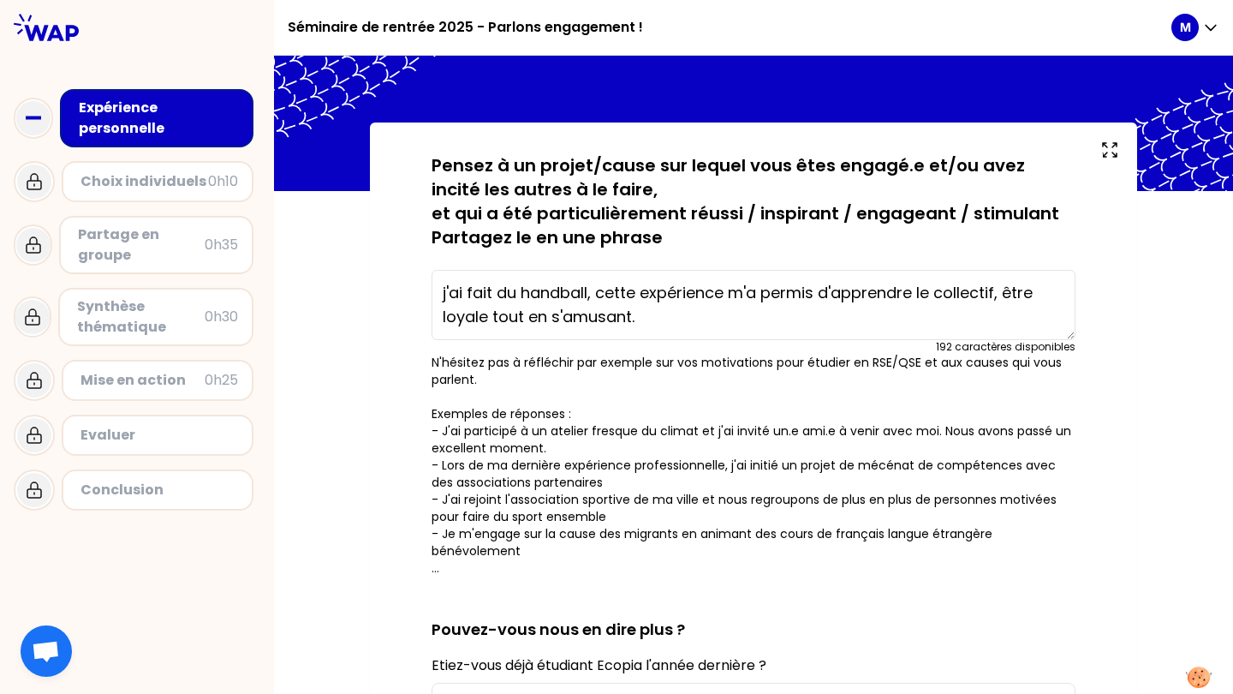
click at [656, 326] on textarea "j'ai fait du handball, cette expérience m'a permis d'apprendre le collectif, êt…" at bounding box center [754, 305] width 644 height 70
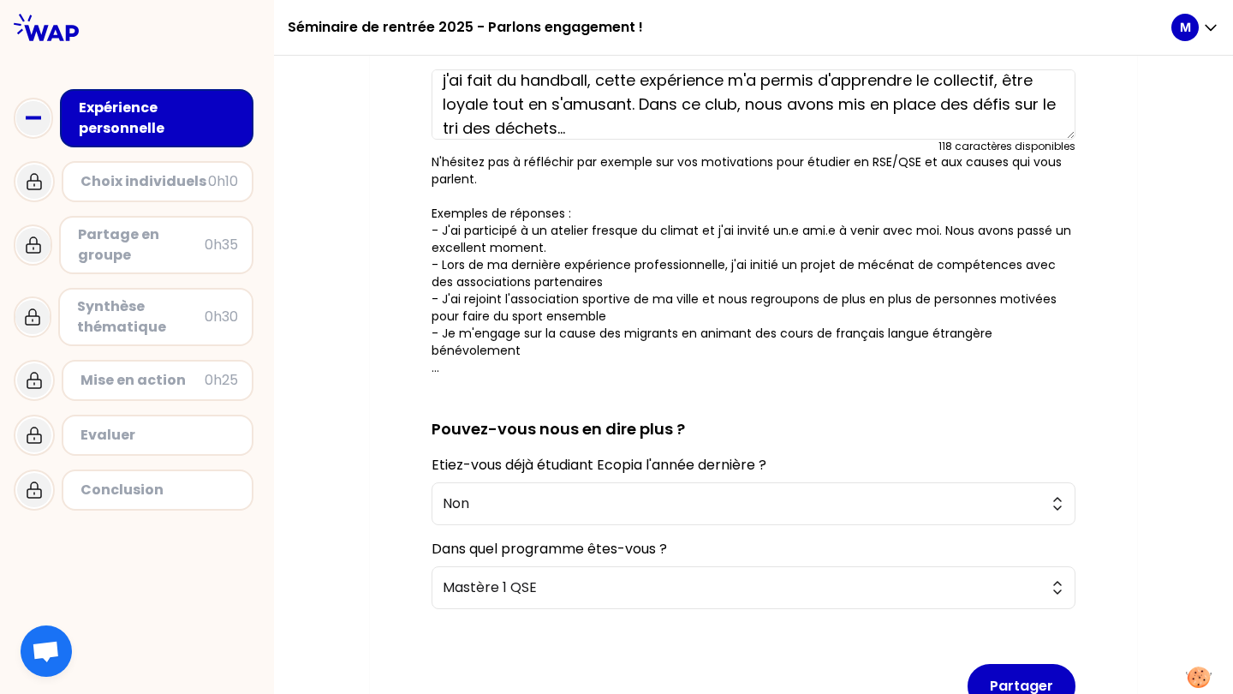
scroll to position [347, 0]
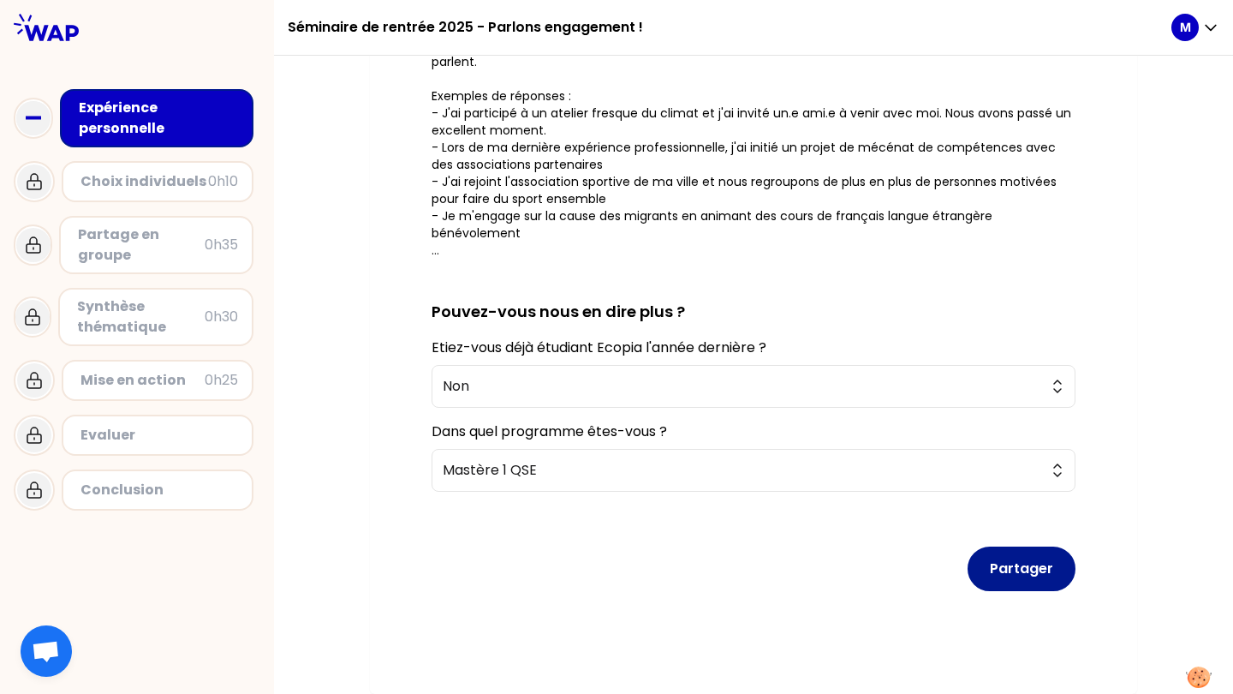
type textarea "j'ai fait du handball, cette expérience m'a permis d'apprendre le collectif, êt…"
click at [1028, 567] on button "Partager" at bounding box center [1022, 568] width 108 height 45
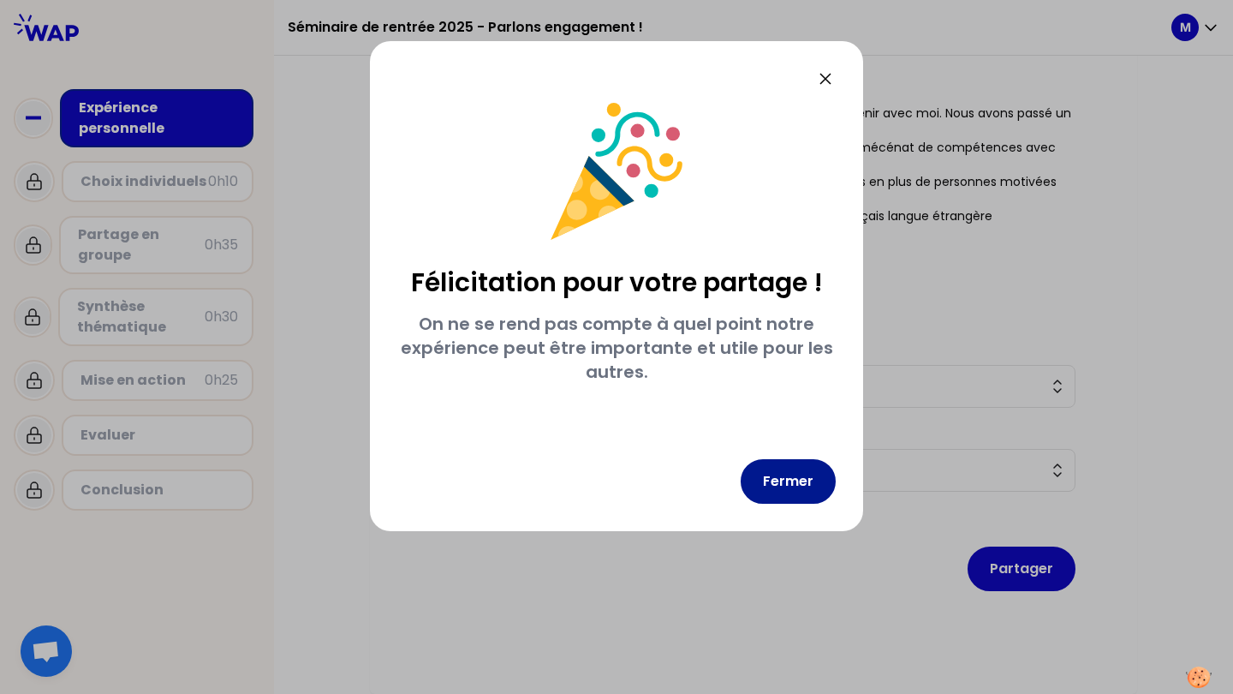
click at [779, 474] on button "Fermer" at bounding box center [788, 481] width 95 height 45
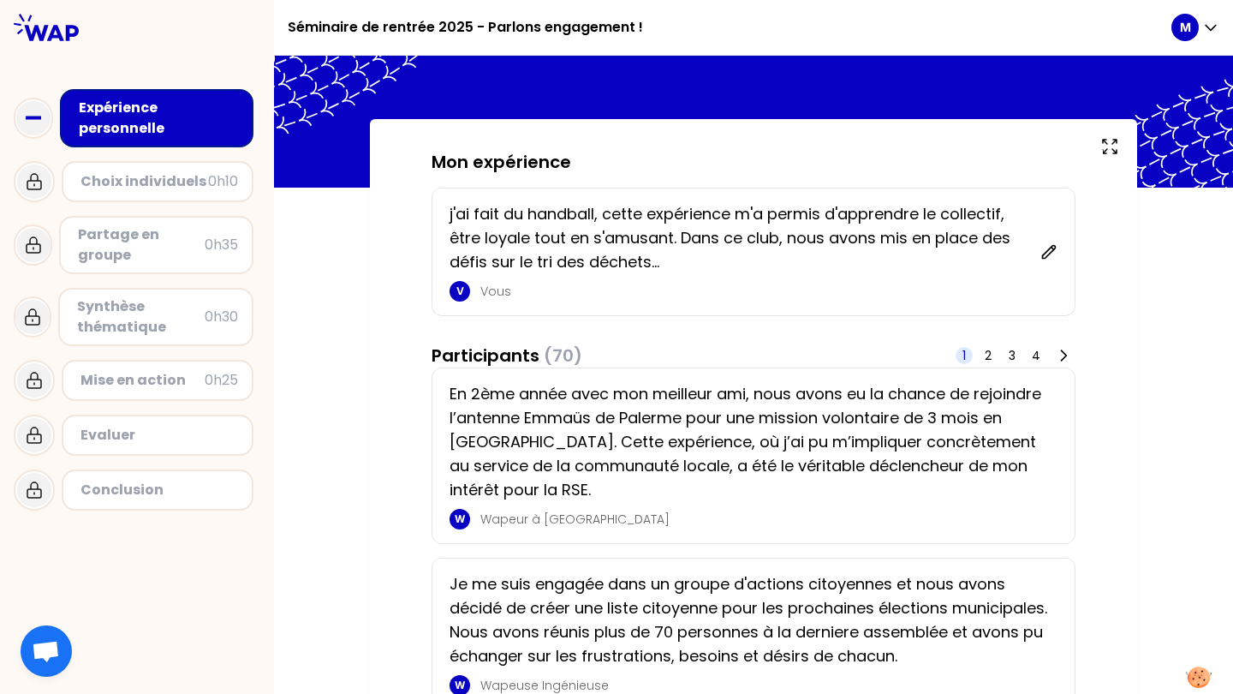
scroll to position [36, 0]
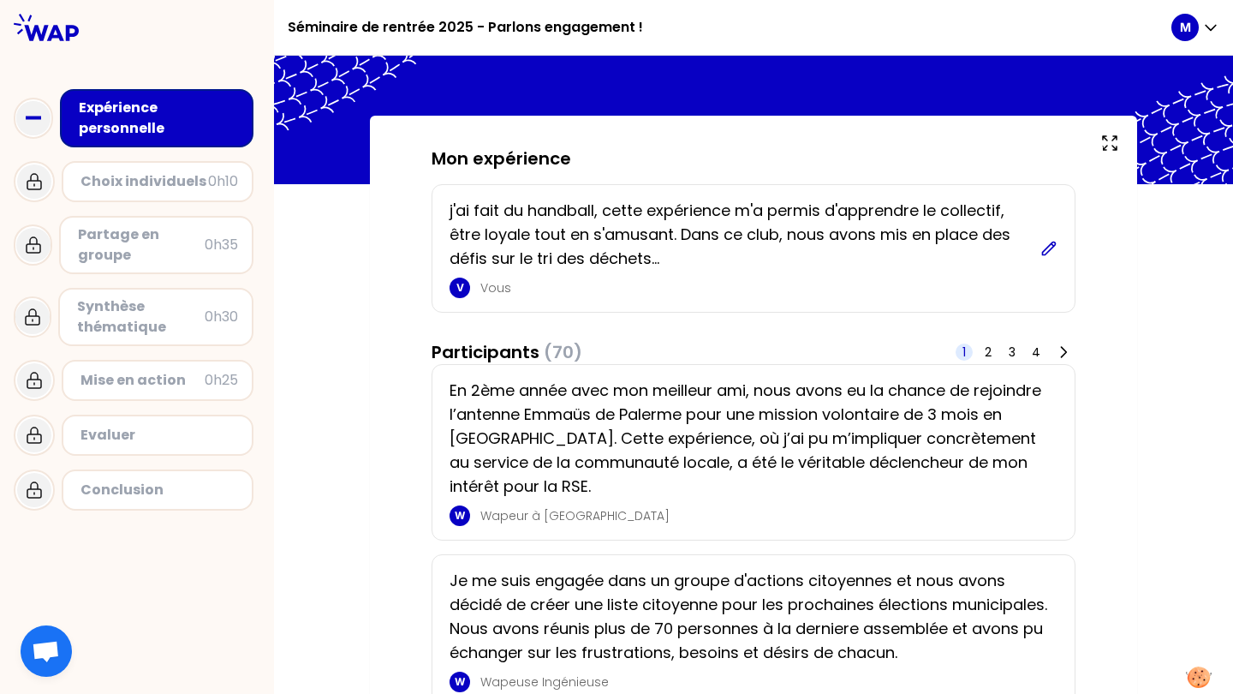
click at [1042, 255] on icon at bounding box center [1049, 248] width 17 height 17
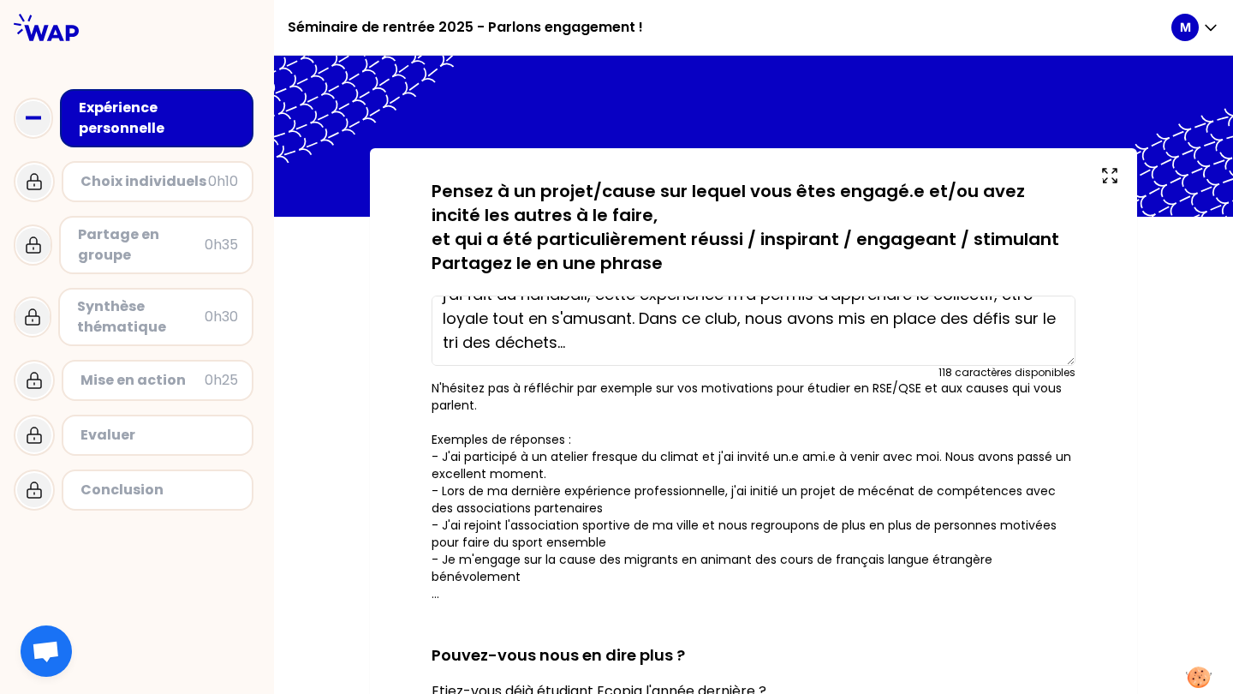
scroll to position [86, 0]
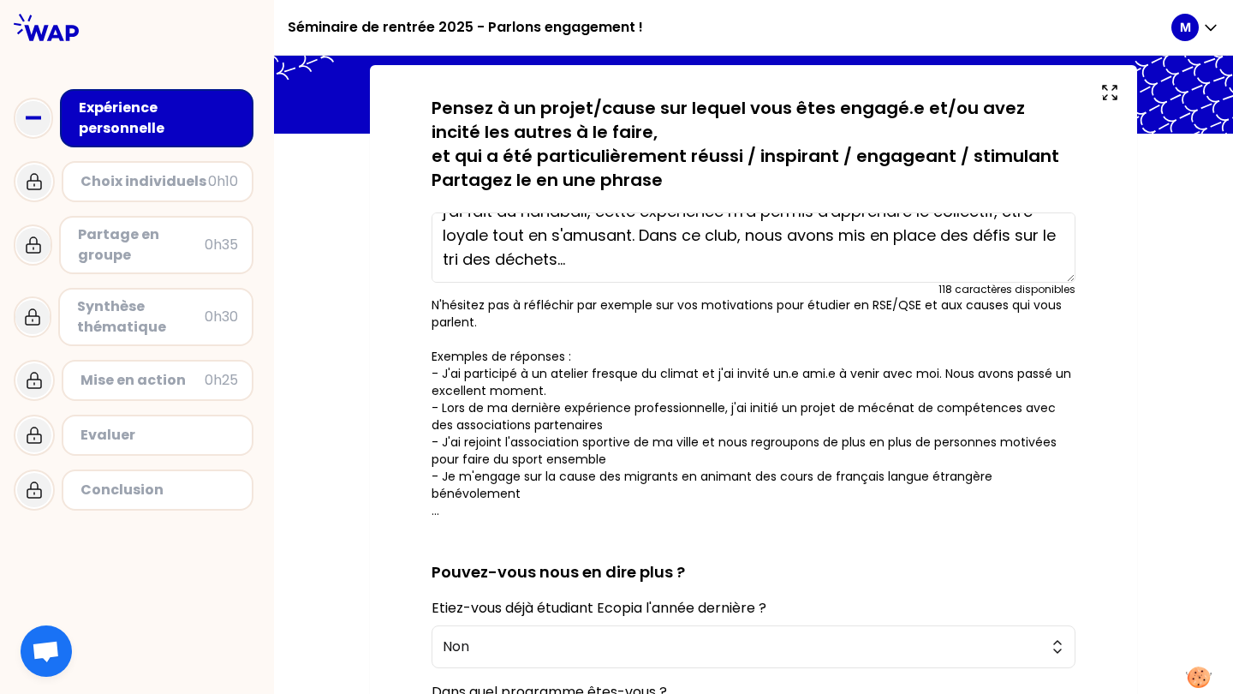
click at [581, 258] on textarea "j'ai fait du handball, cette expérience m'a permis d'apprendre le collectif, êt…" at bounding box center [754, 247] width 644 height 70
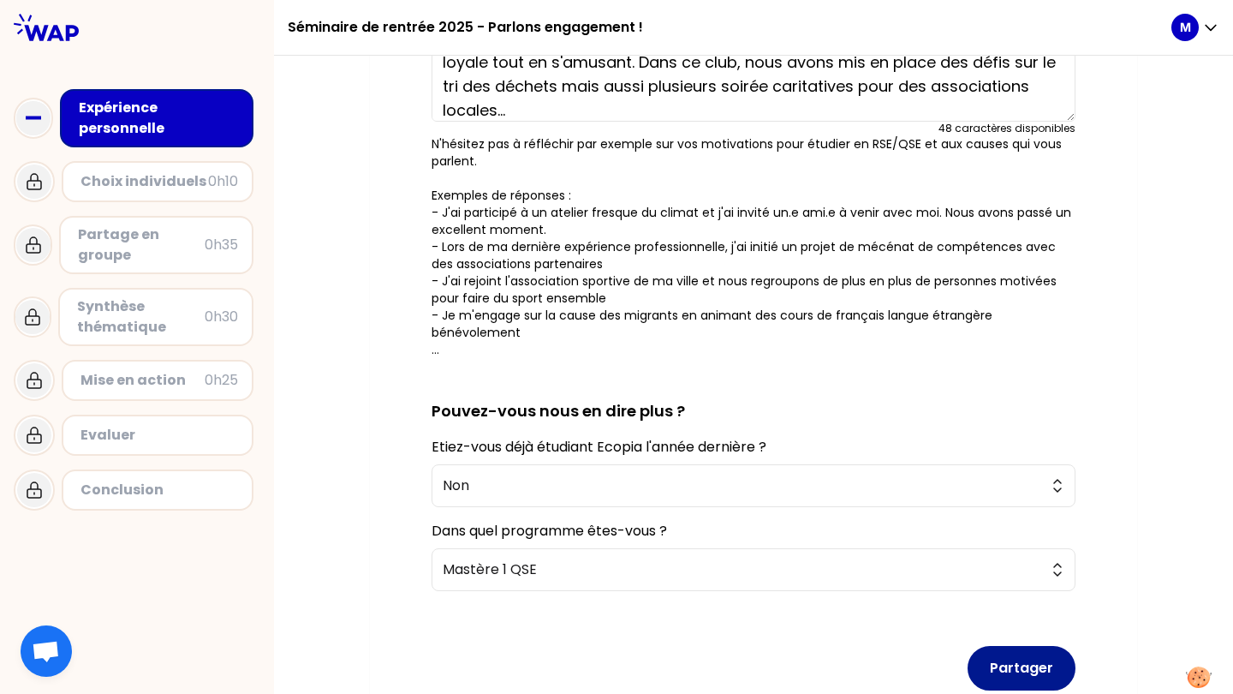
scroll to position [331, 0]
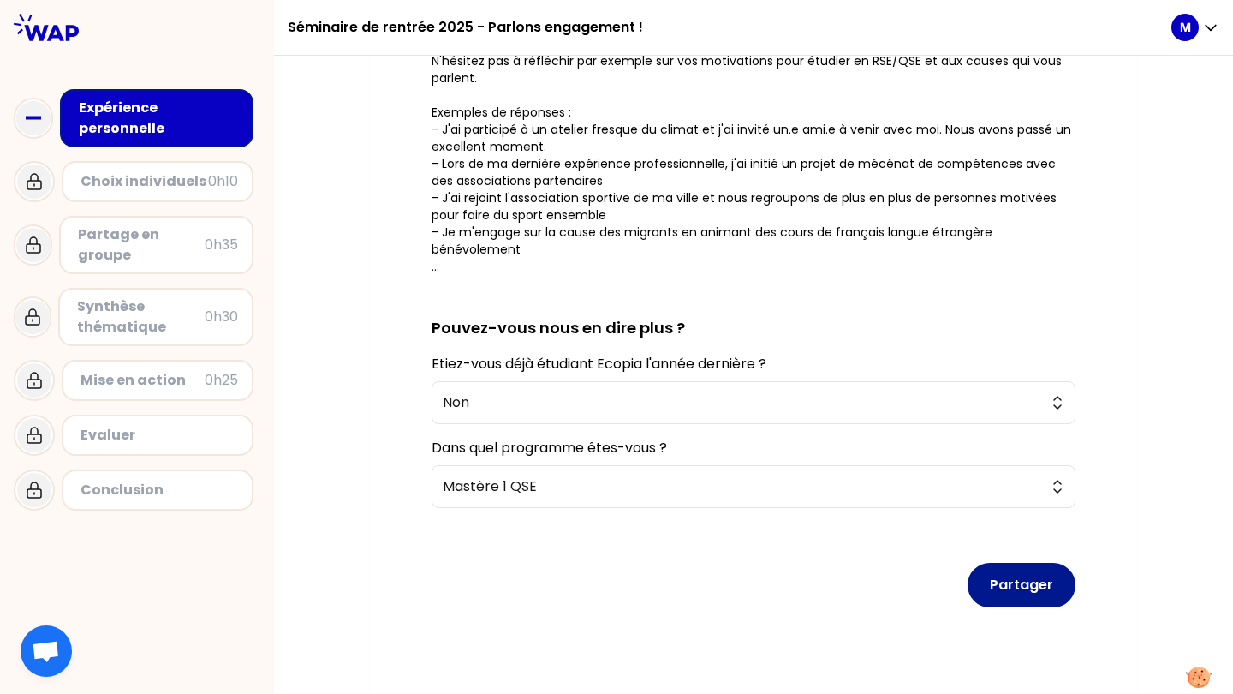
type textarea "j'ai fait du handball, cette expérience m'a permis d'apprendre le collectif, êt…"
click at [994, 602] on button "Partager" at bounding box center [1022, 585] width 108 height 45
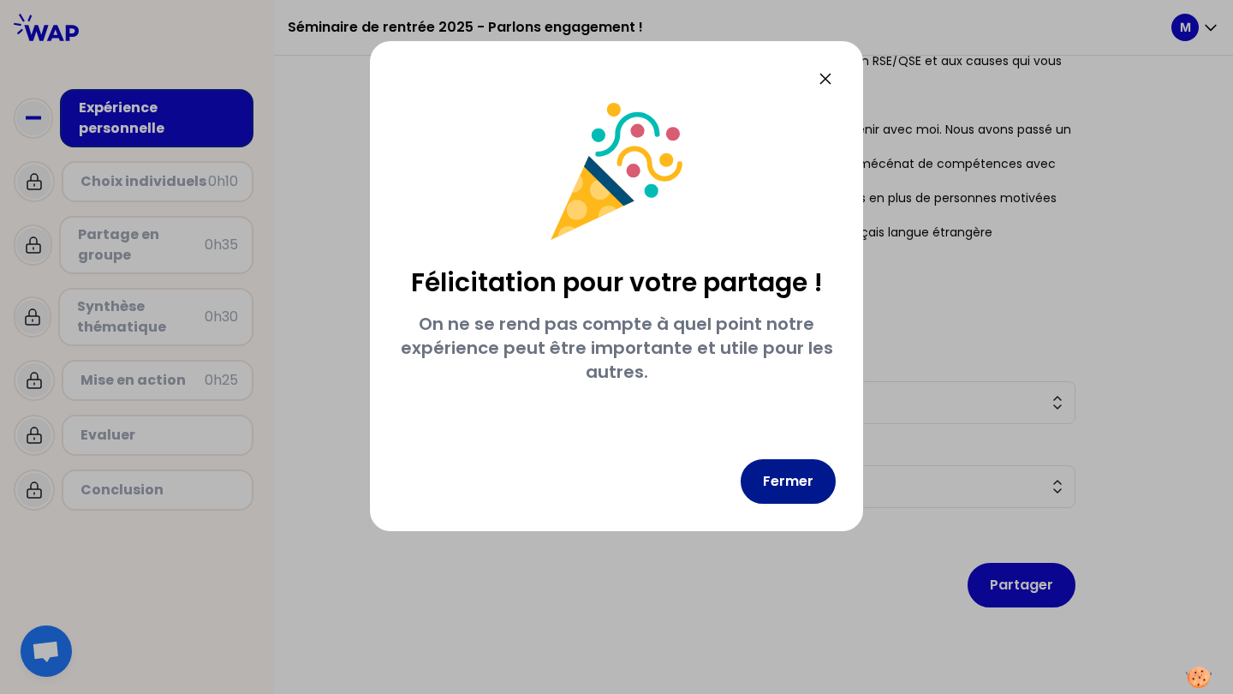
click at [766, 476] on button "Fermer" at bounding box center [788, 481] width 95 height 45
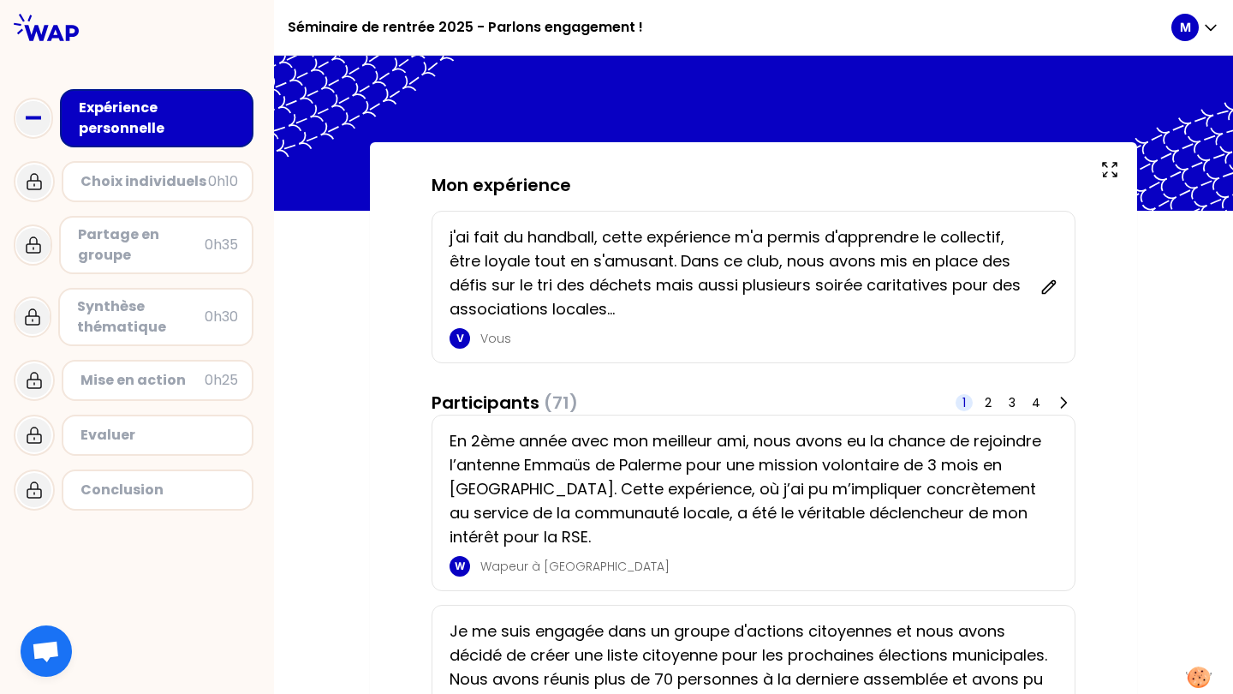
scroll to position [22, 0]
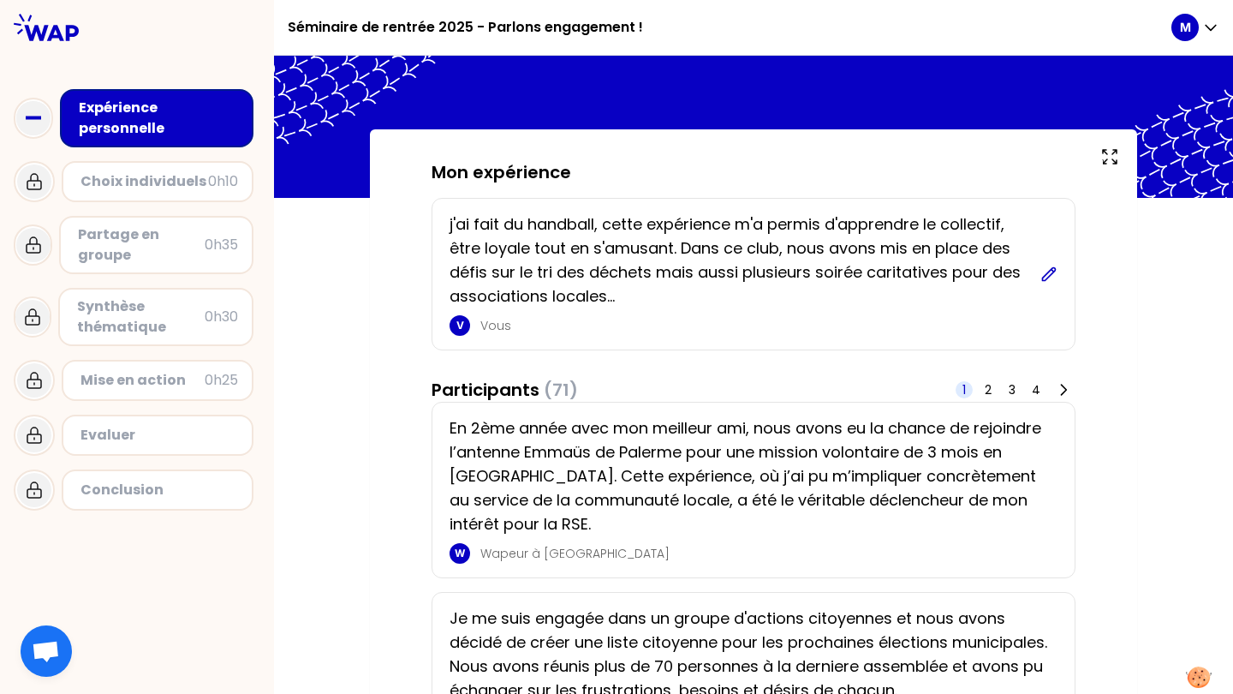
click at [1041, 277] on icon at bounding box center [1049, 273] width 17 height 17
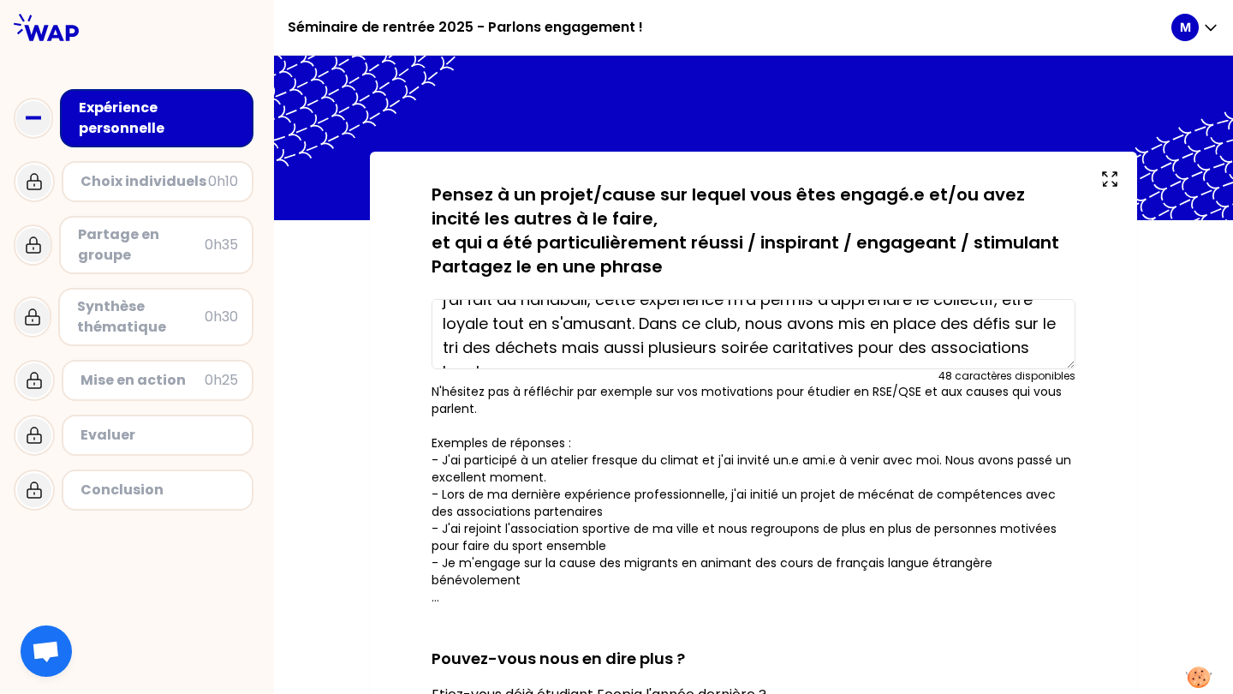
scroll to position [26, 0]
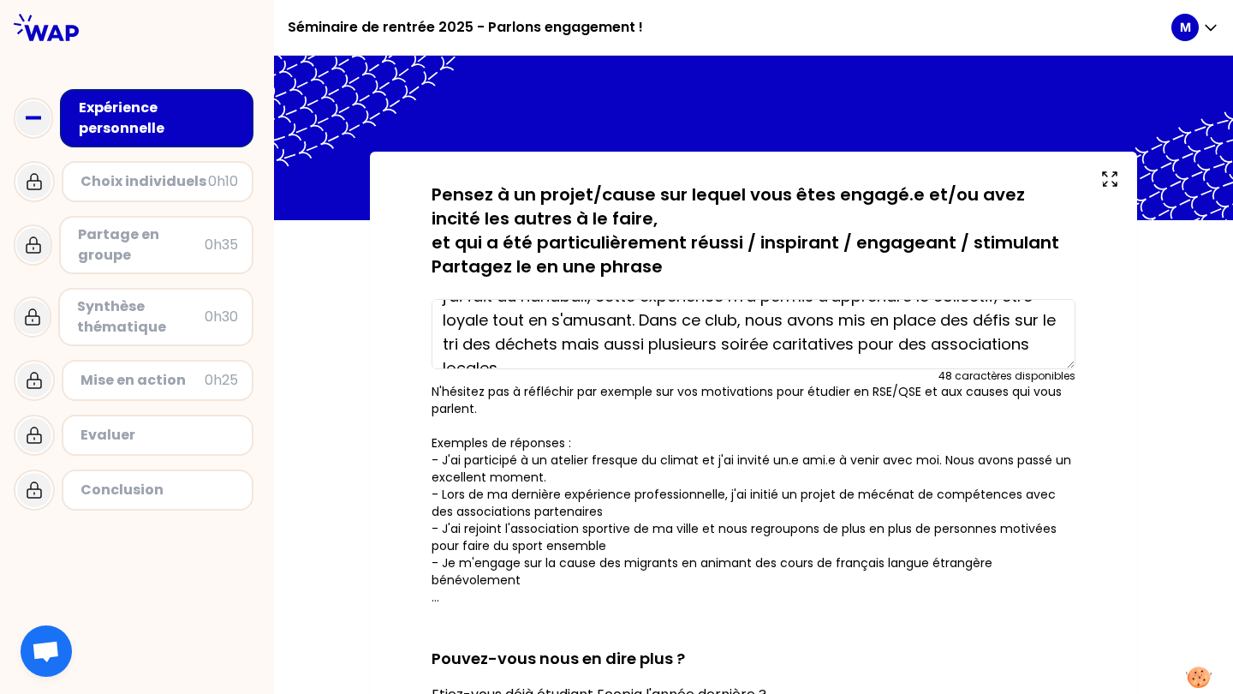
click at [780, 343] on textarea "j'ai fait du handball, cette expérience m'a permis d'apprendre le collectif, êt…" at bounding box center [754, 334] width 644 height 70
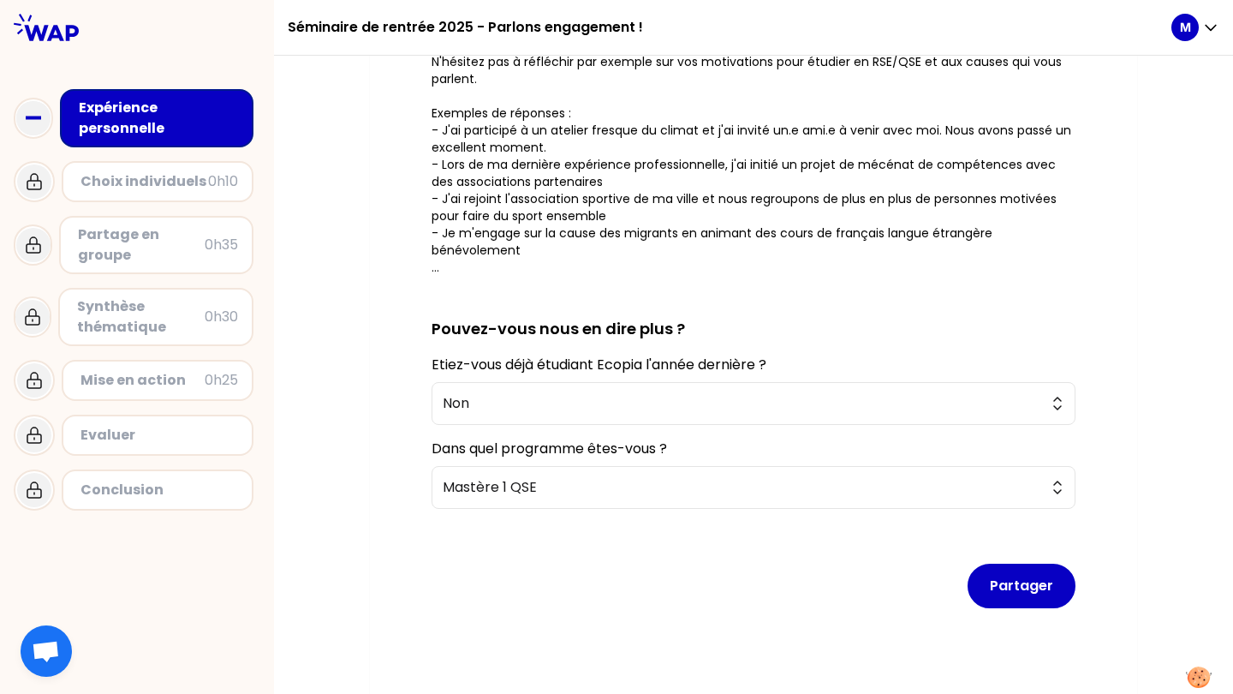
scroll to position [347, 0]
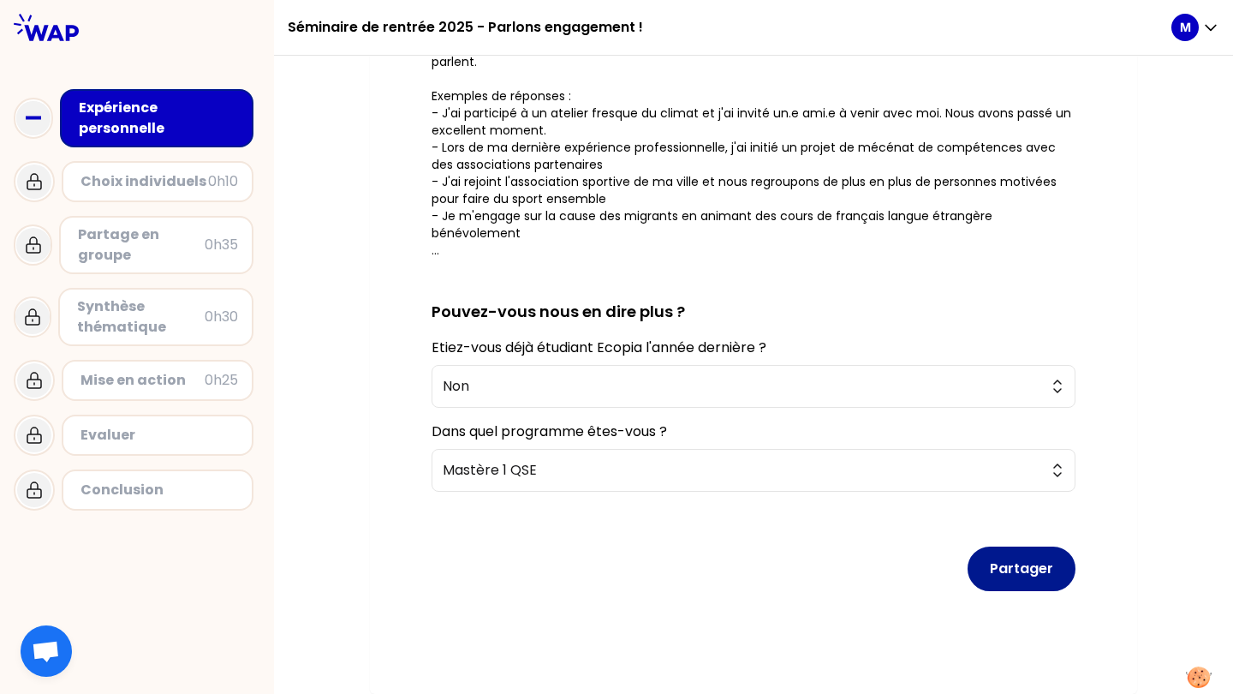
type textarea "j'ai fait du handball, cette expérience m'a permis d'apprendre le collectif, êt…"
click at [994, 566] on button "Partager" at bounding box center [1022, 568] width 108 height 45
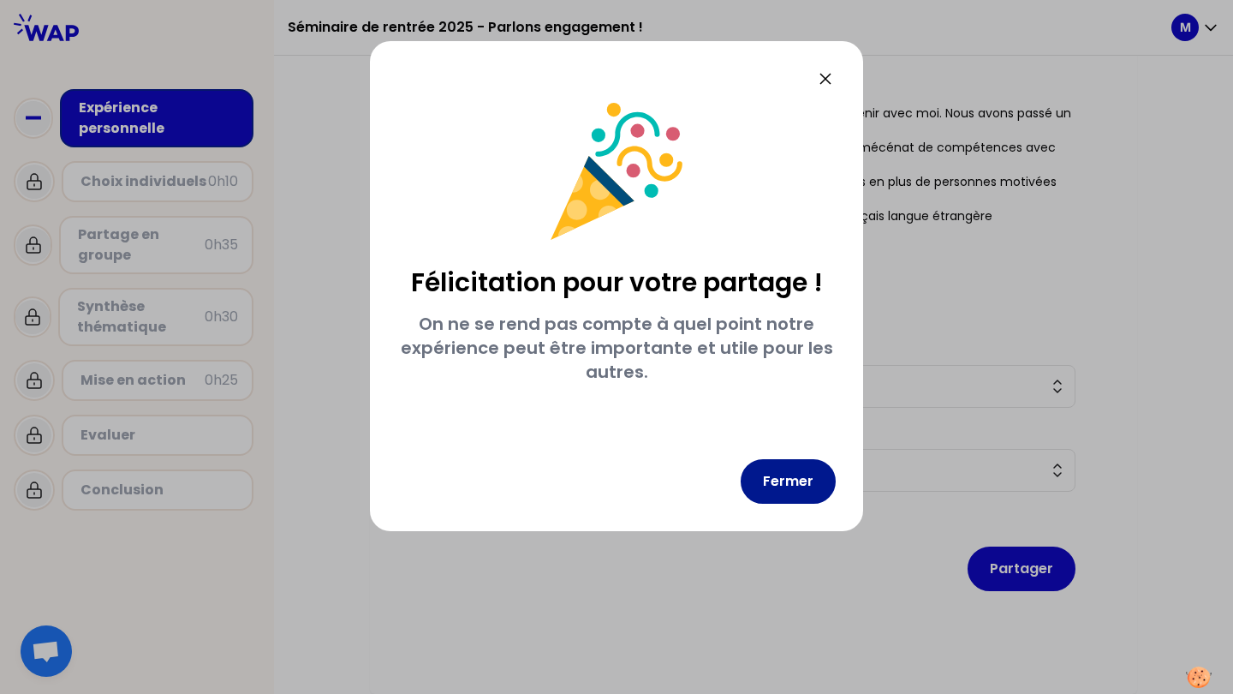
click at [750, 481] on button "Fermer" at bounding box center [788, 481] width 95 height 45
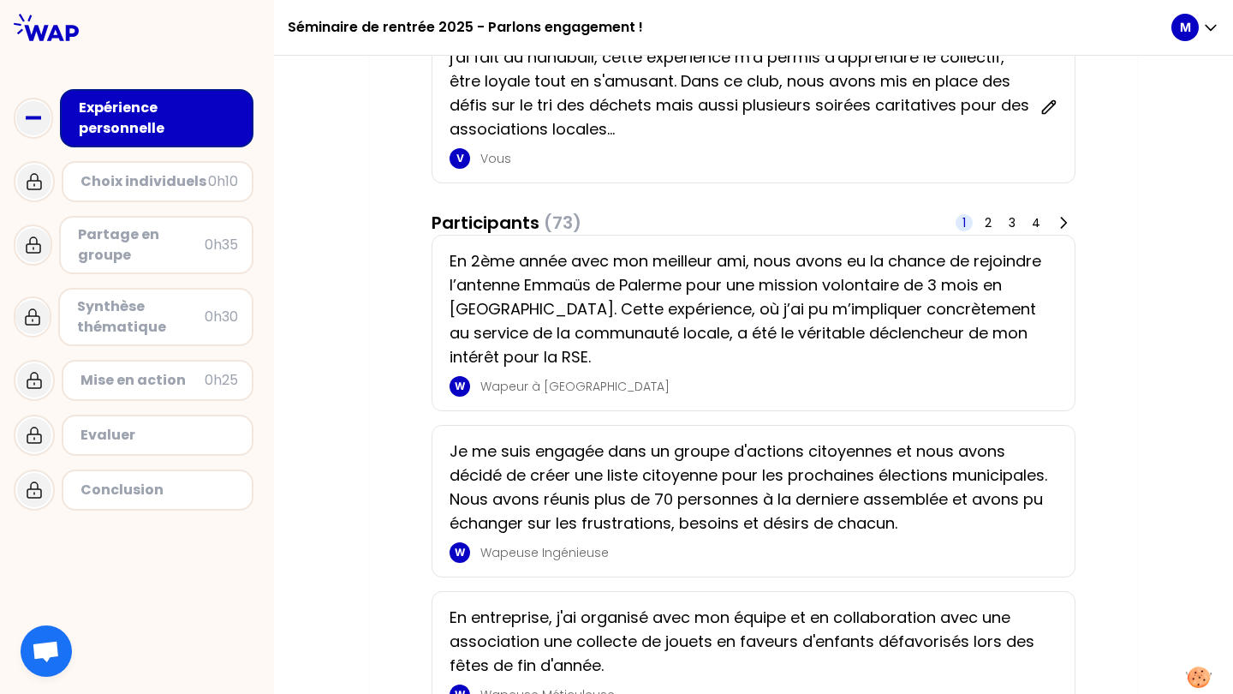
scroll to position [296, 0]
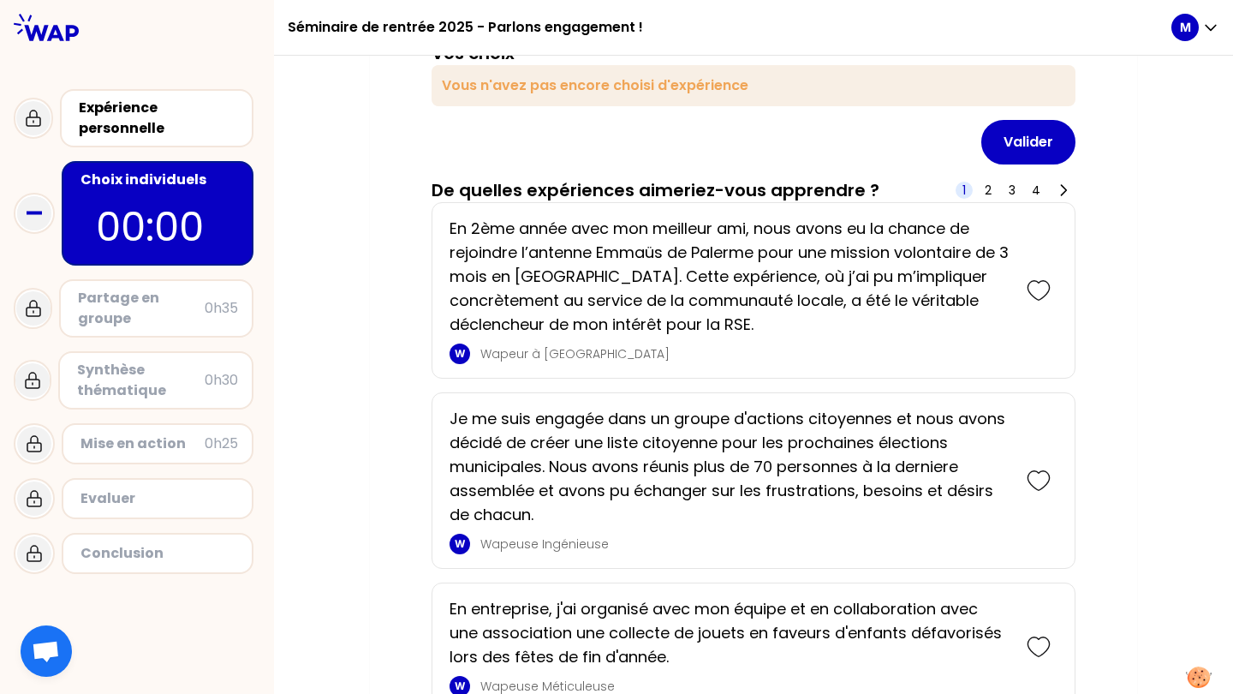
scroll to position [172, 0]
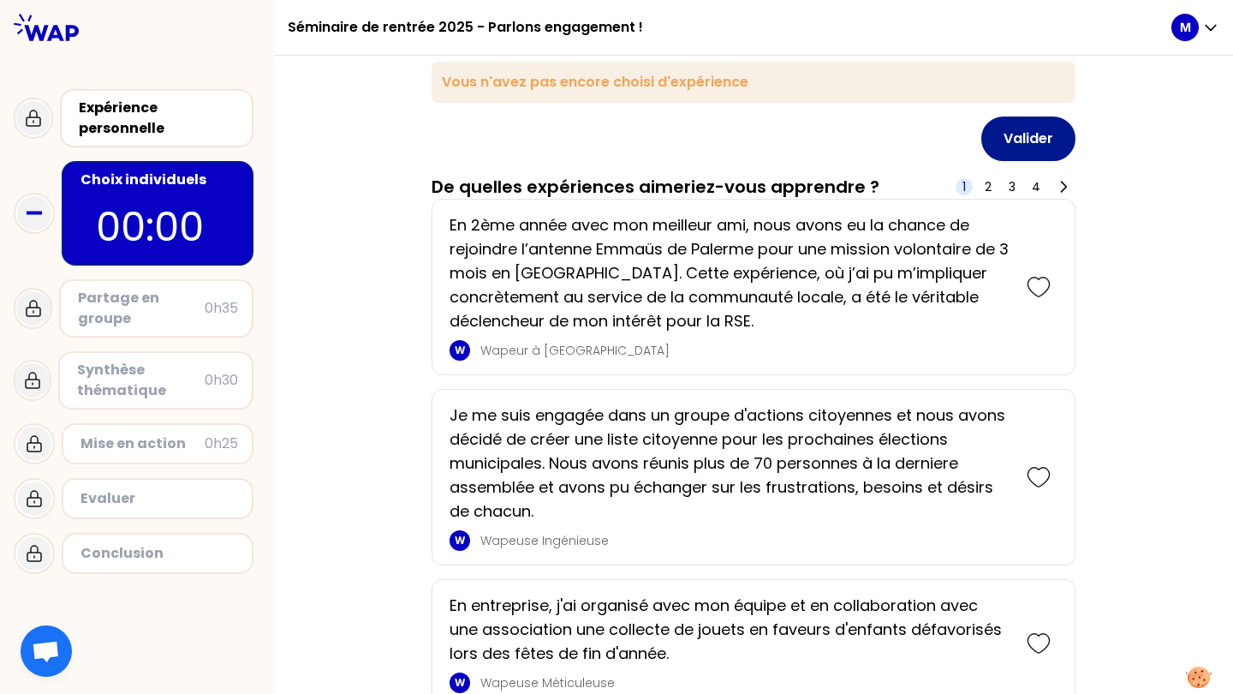
click at [1029, 293] on icon at bounding box center [1039, 287] width 24 height 24
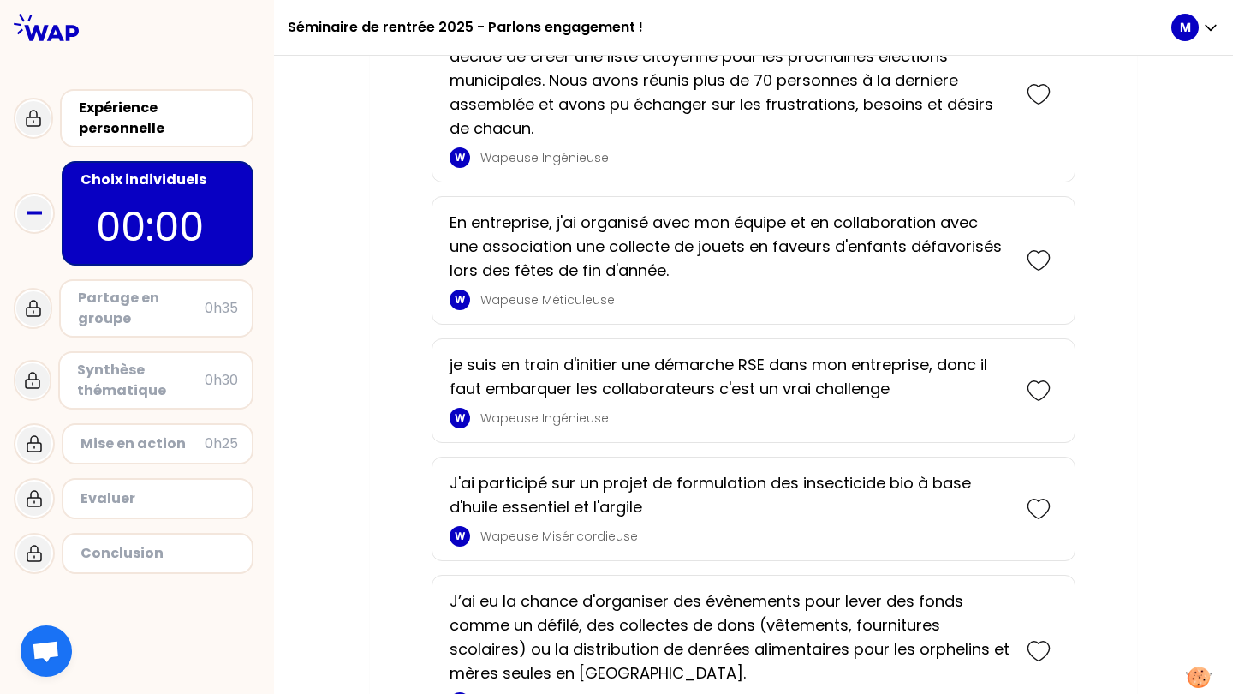
scroll to position [603, 0]
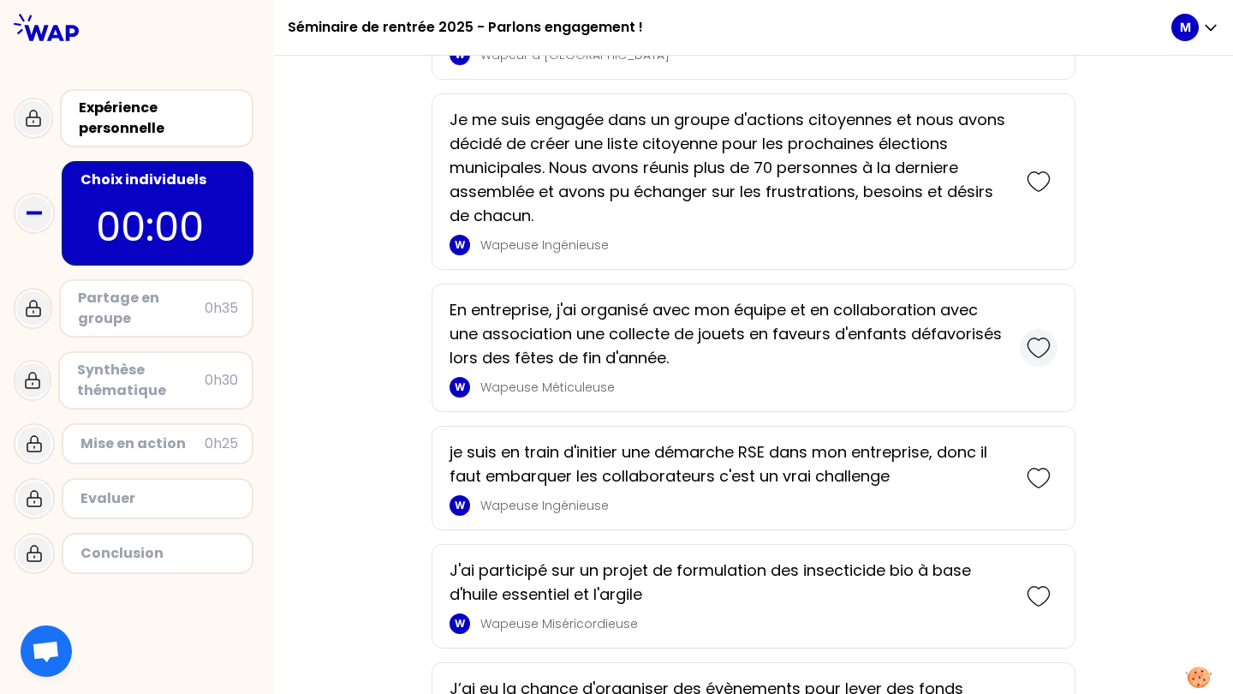
click at [1037, 353] on icon at bounding box center [1039, 348] width 24 height 24
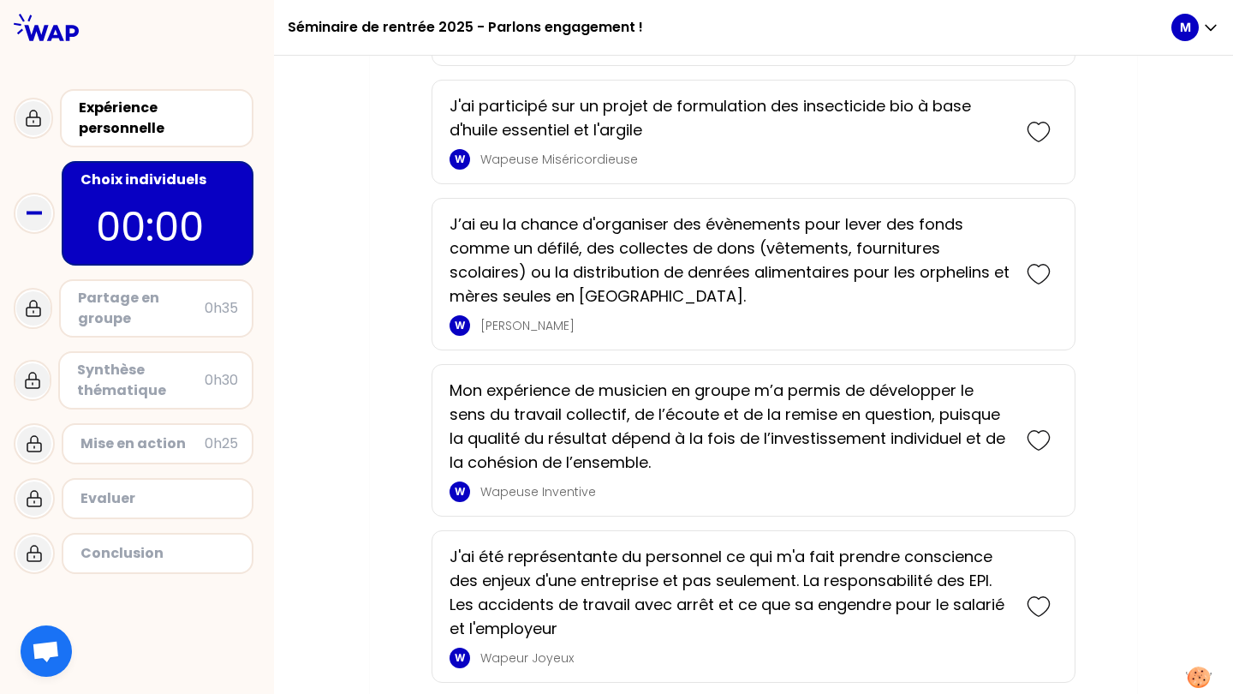
scroll to position [1213, 0]
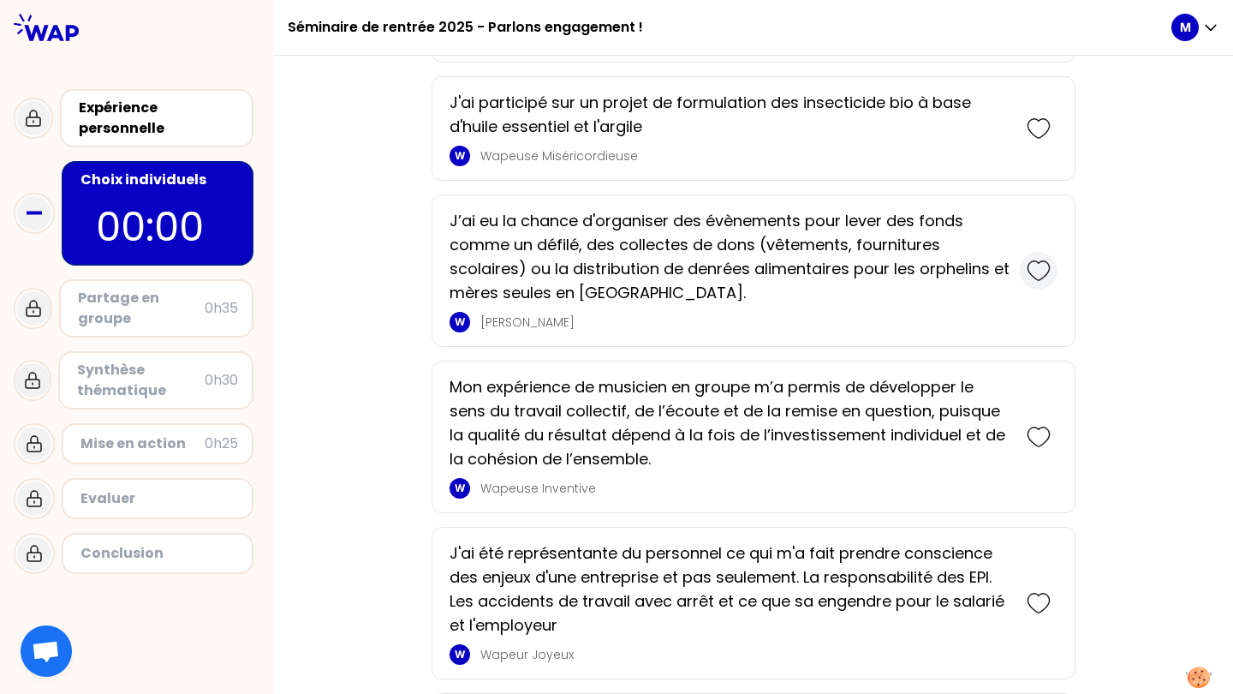
click at [1038, 271] on icon at bounding box center [1039, 271] width 24 height 24
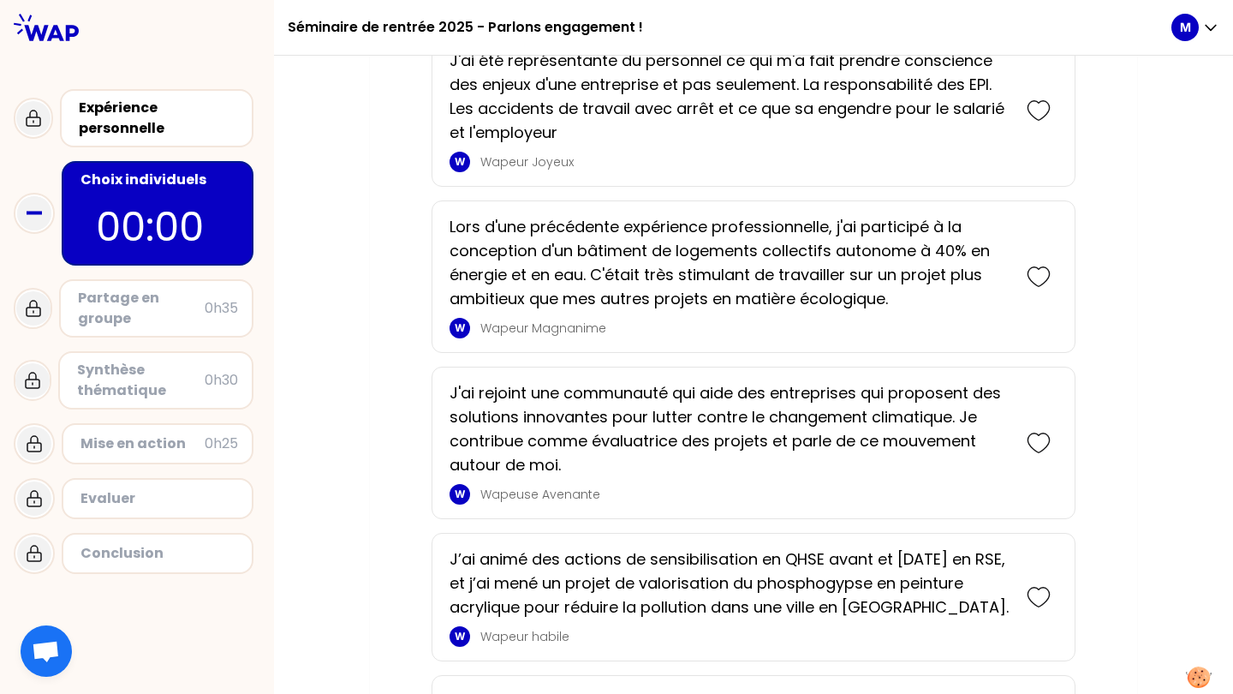
scroll to position [1875, 0]
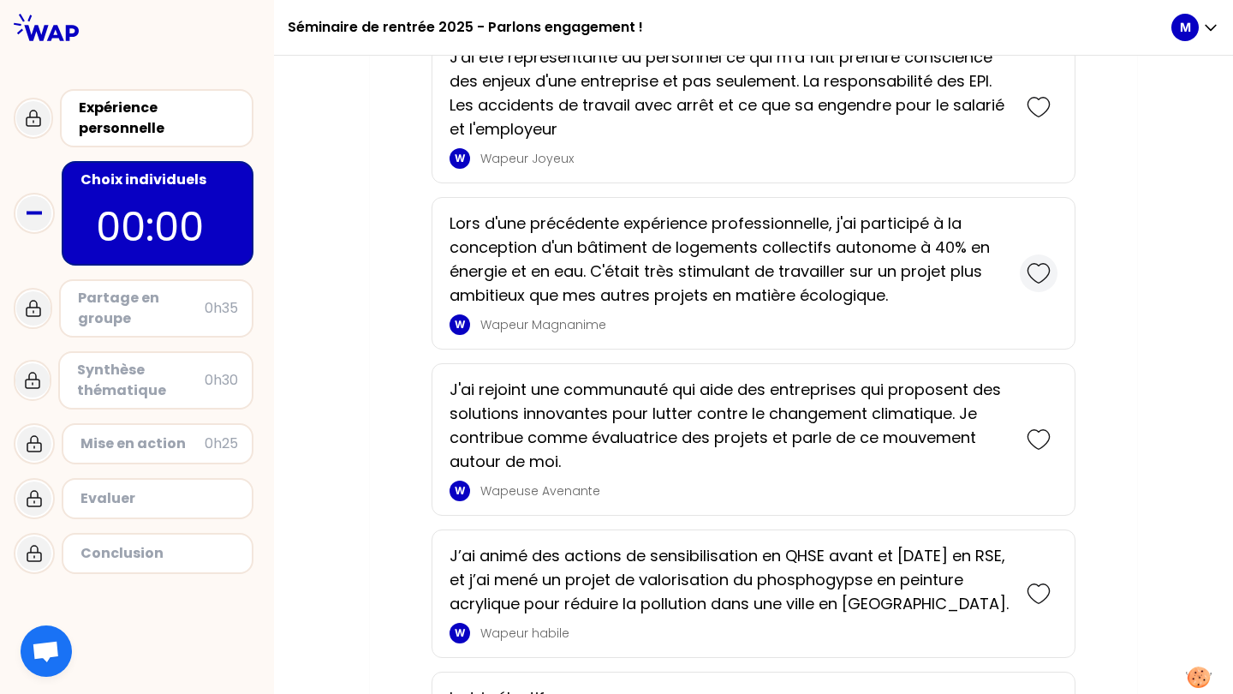
click at [1029, 283] on icon at bounding box center [1039, 273] width 24 height 24
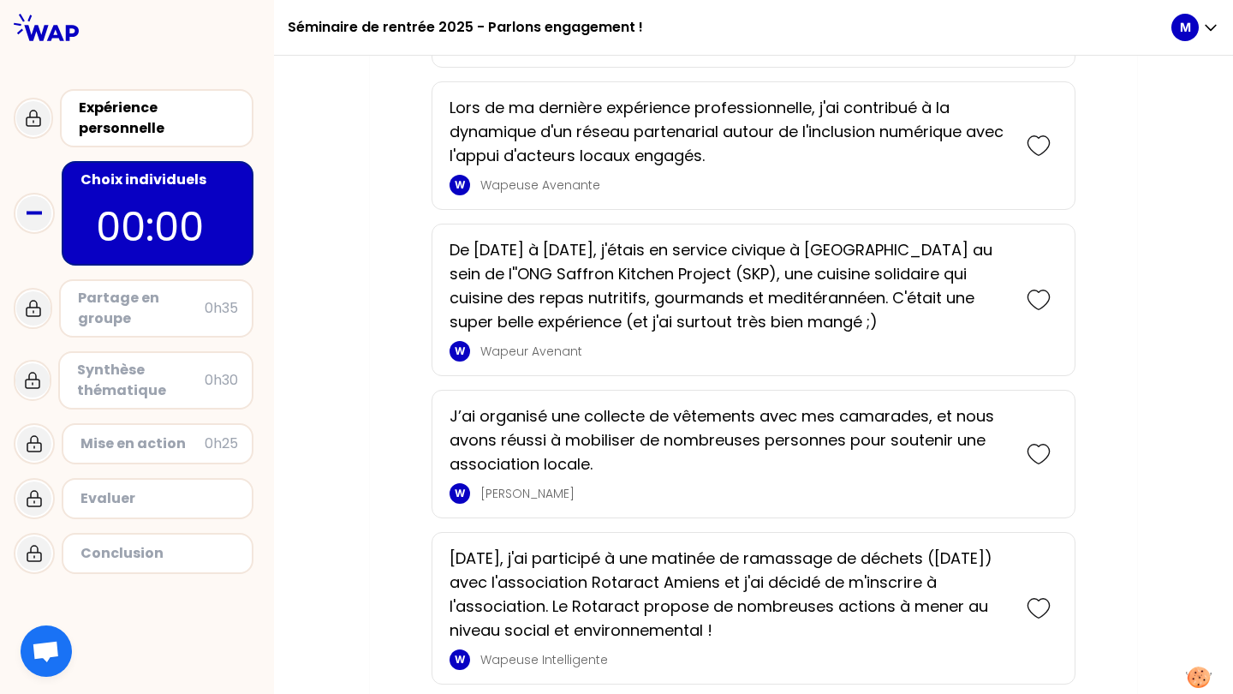
scroll to position [2728, 0]
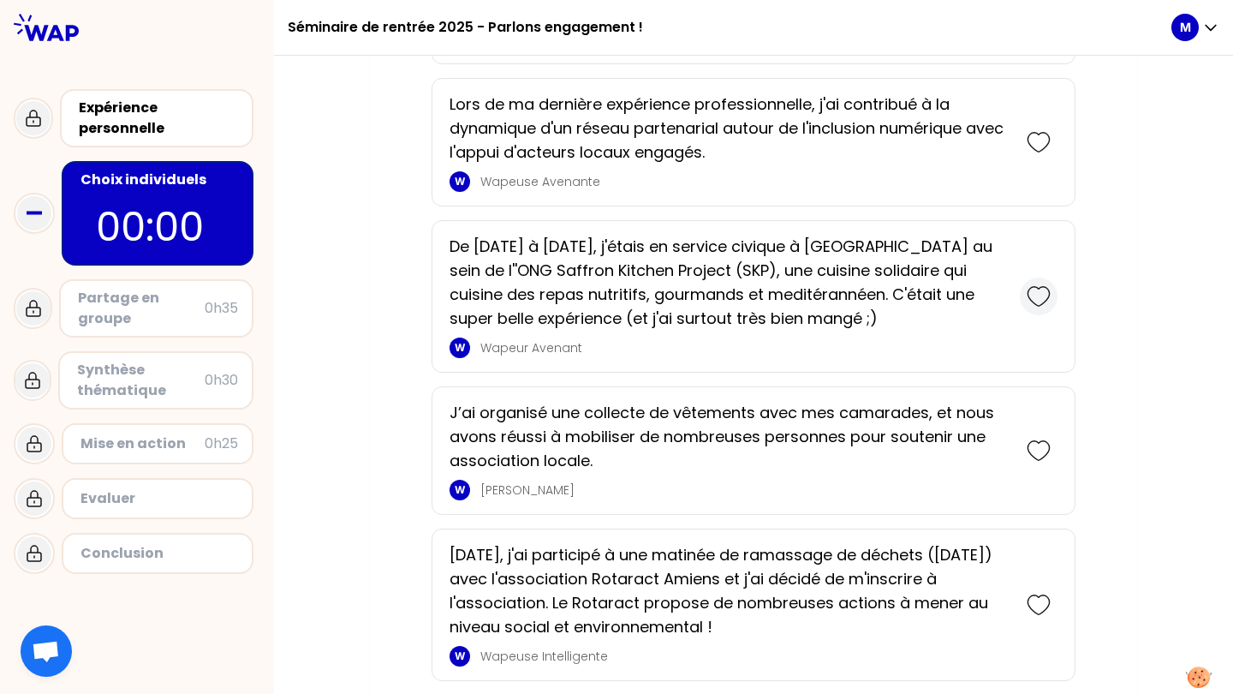
click at [1033, 298] on icon at bounding box center [1039, 296] width 24 height 24
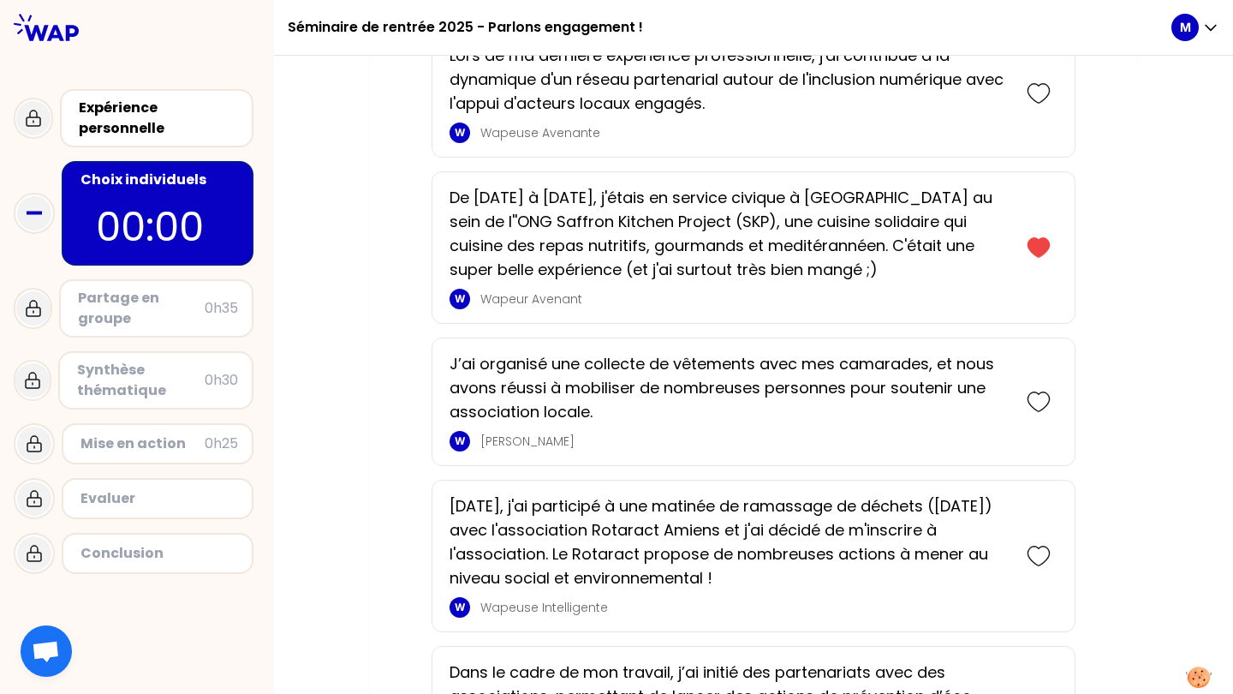
scroll to position [3038, 0]
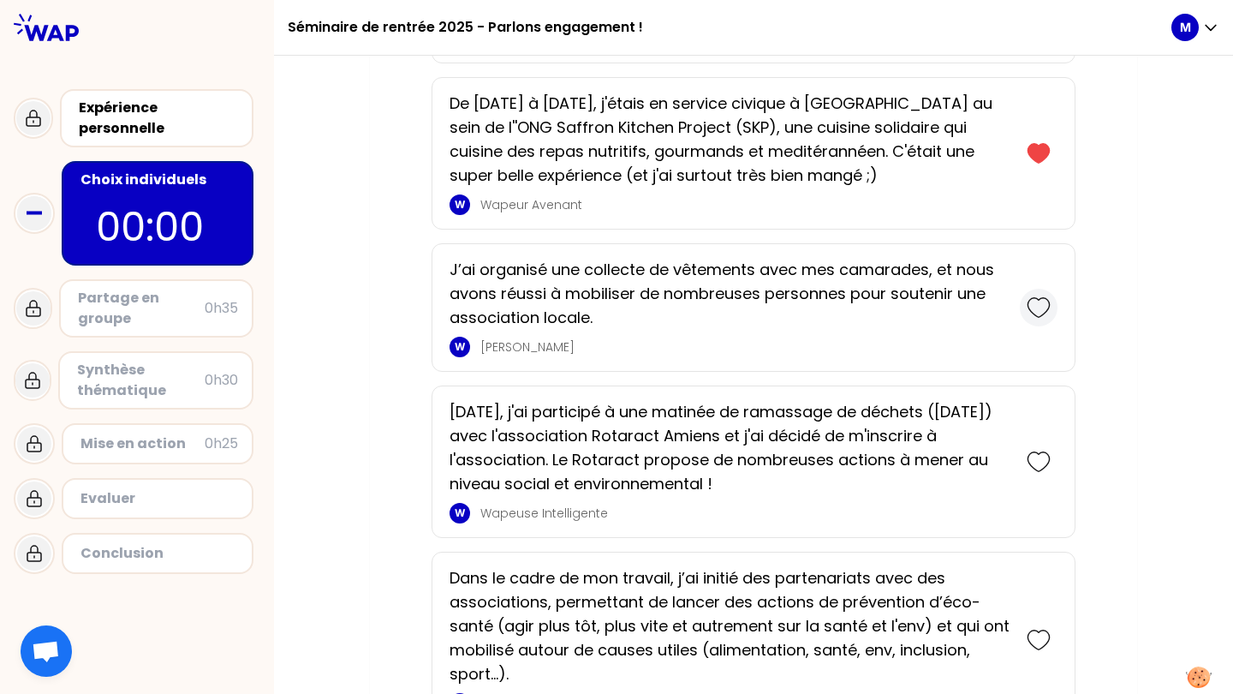
click at [1027, 312] on icon at bounding box center [1039, 307] width 24 height 24
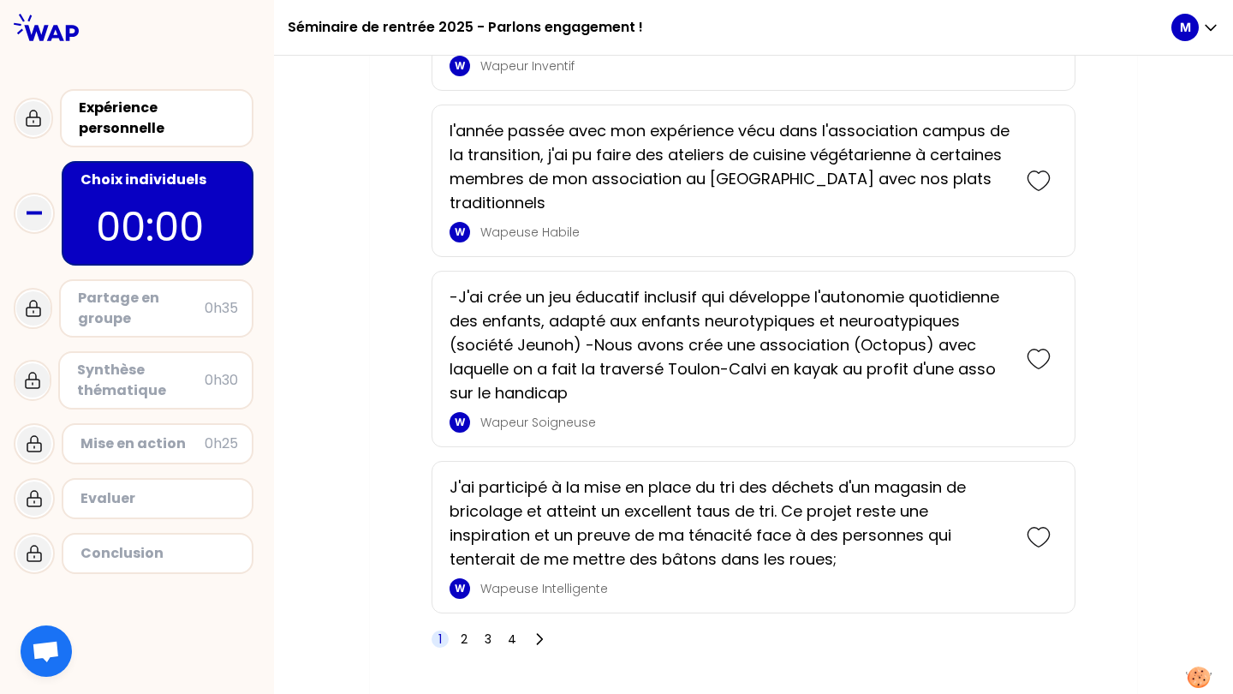
scroll to position [3813, 0]
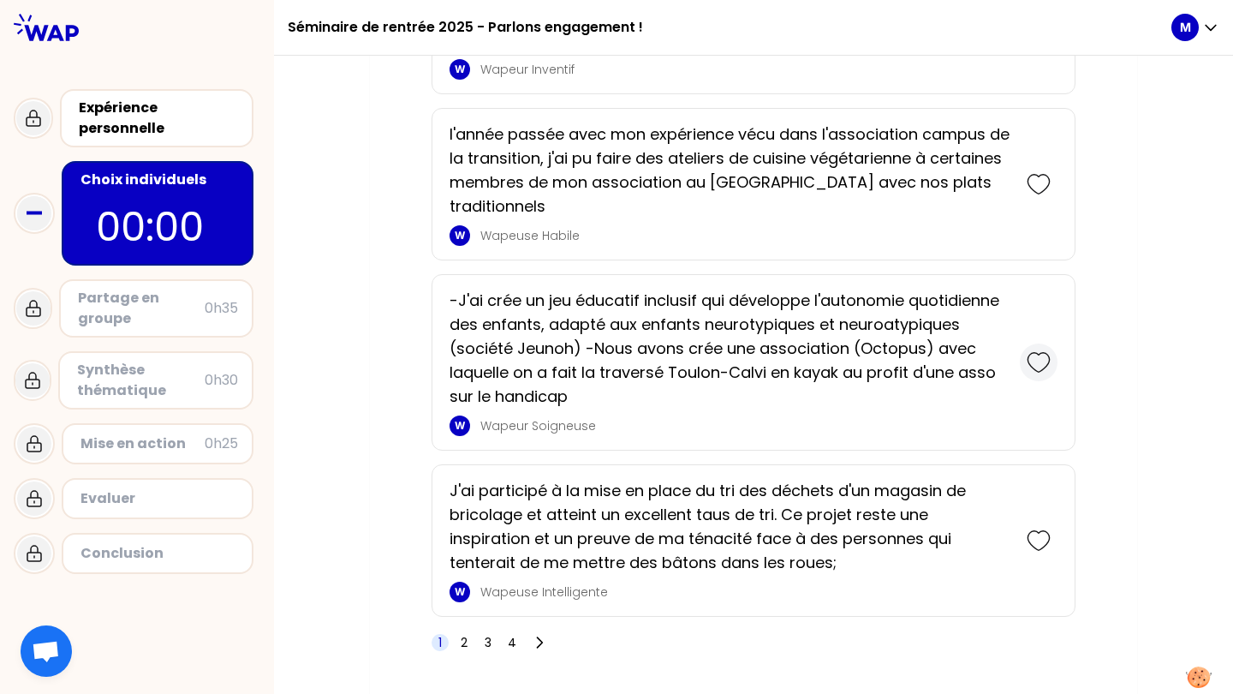
click at [1030, 372] on icon at bounding box center [1039, 362] width 24 height 24
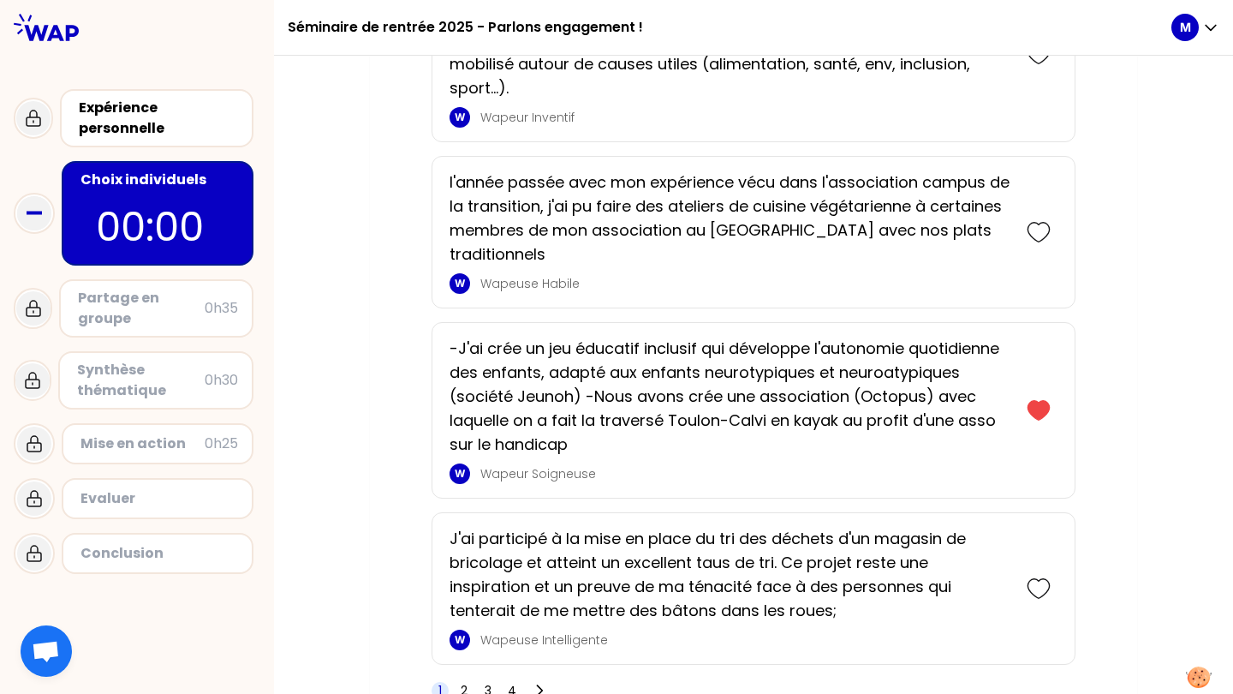
scroll to position [4053, 0]
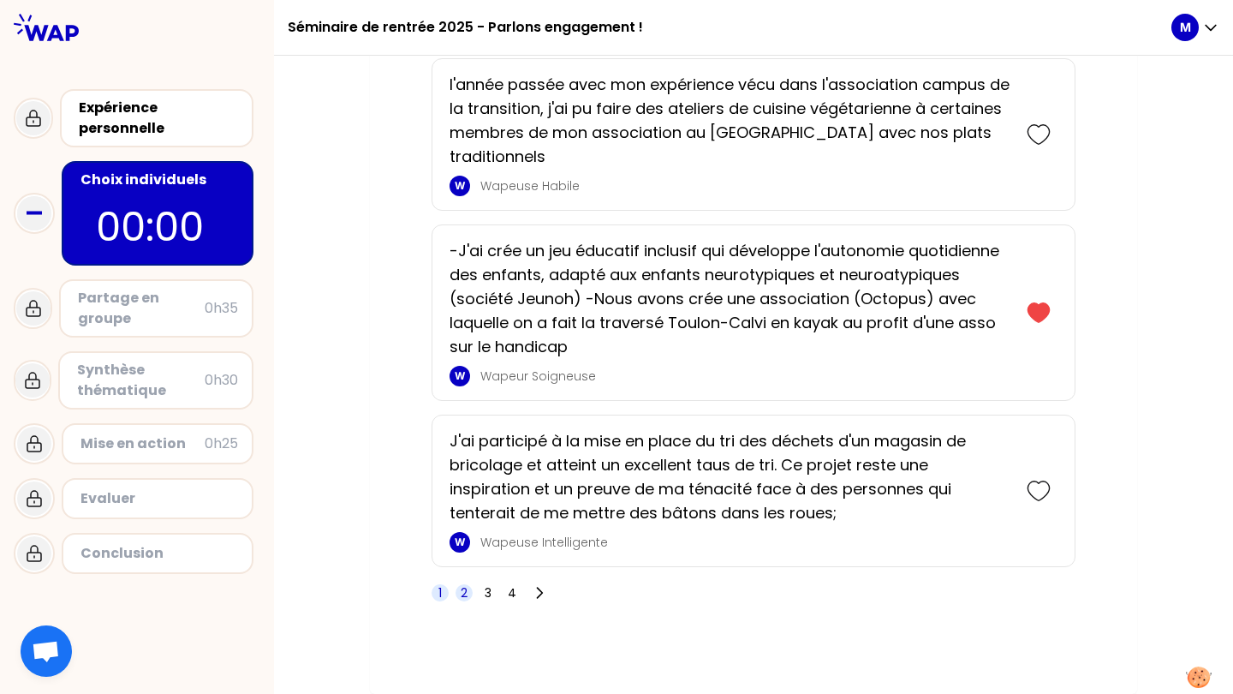
click at [461, 594] on span "2" at bounding box center [464, 592] width 7 height 17
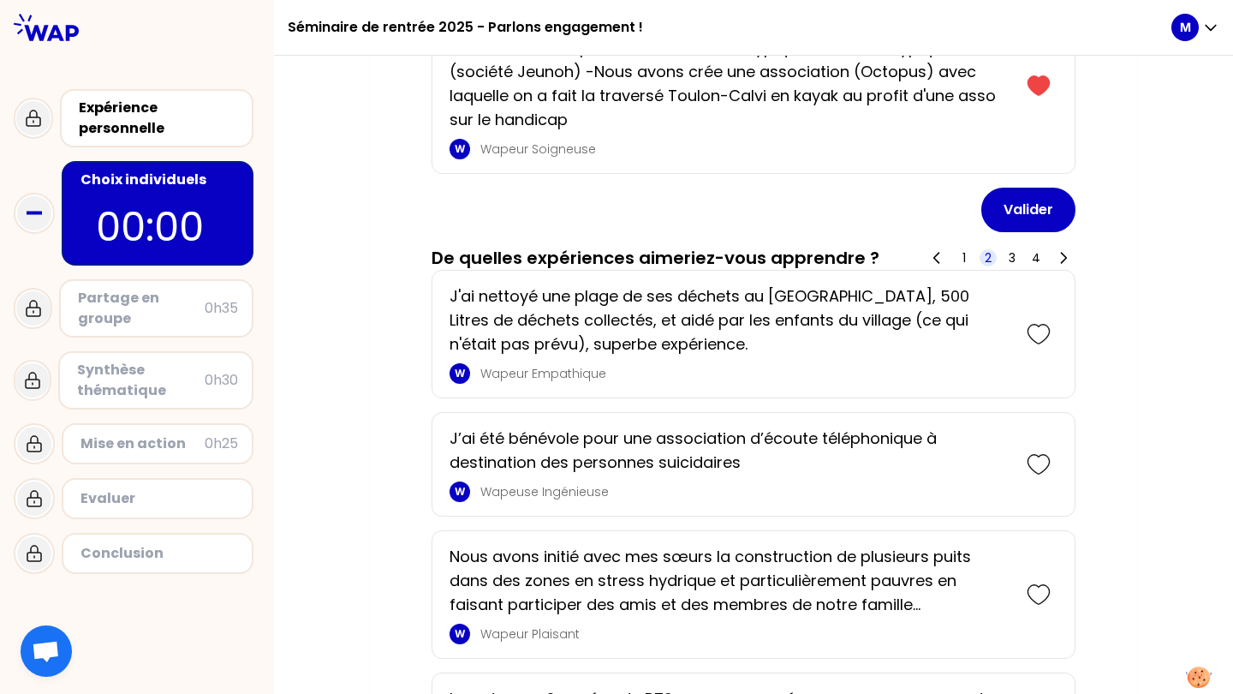
scroll to position [1213, 0]
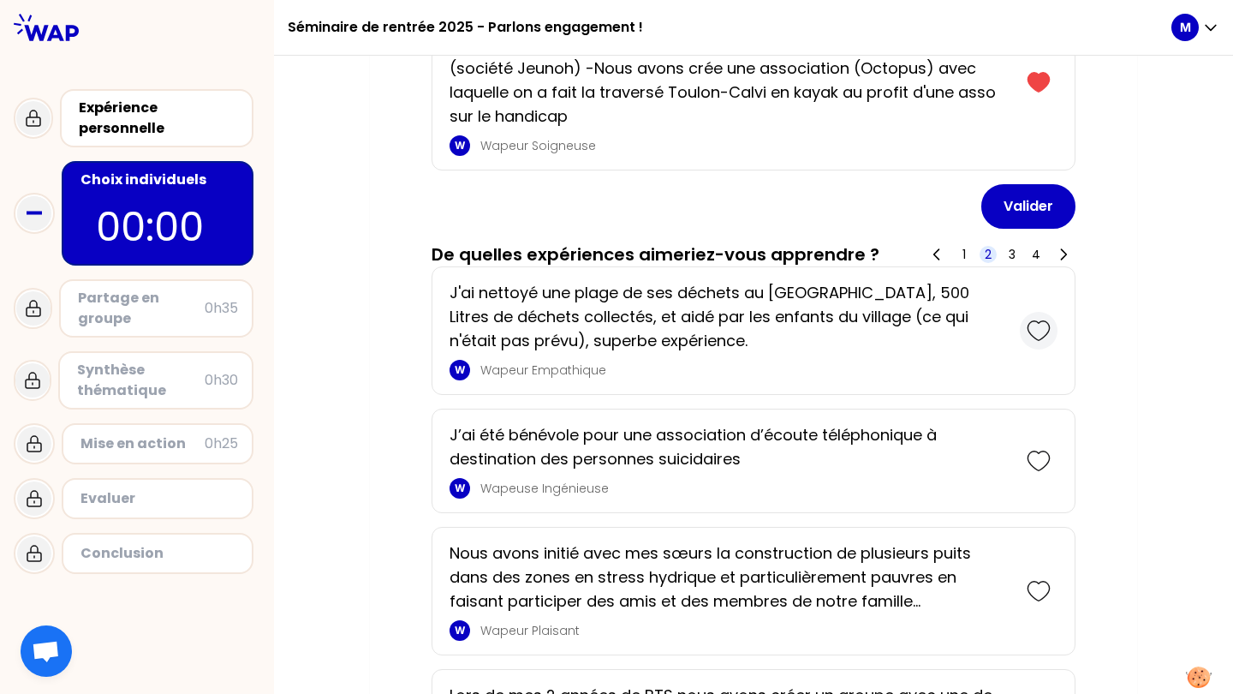
click at [1027, 339] on icon at bounding box center [1039, 331] width 24 height 24
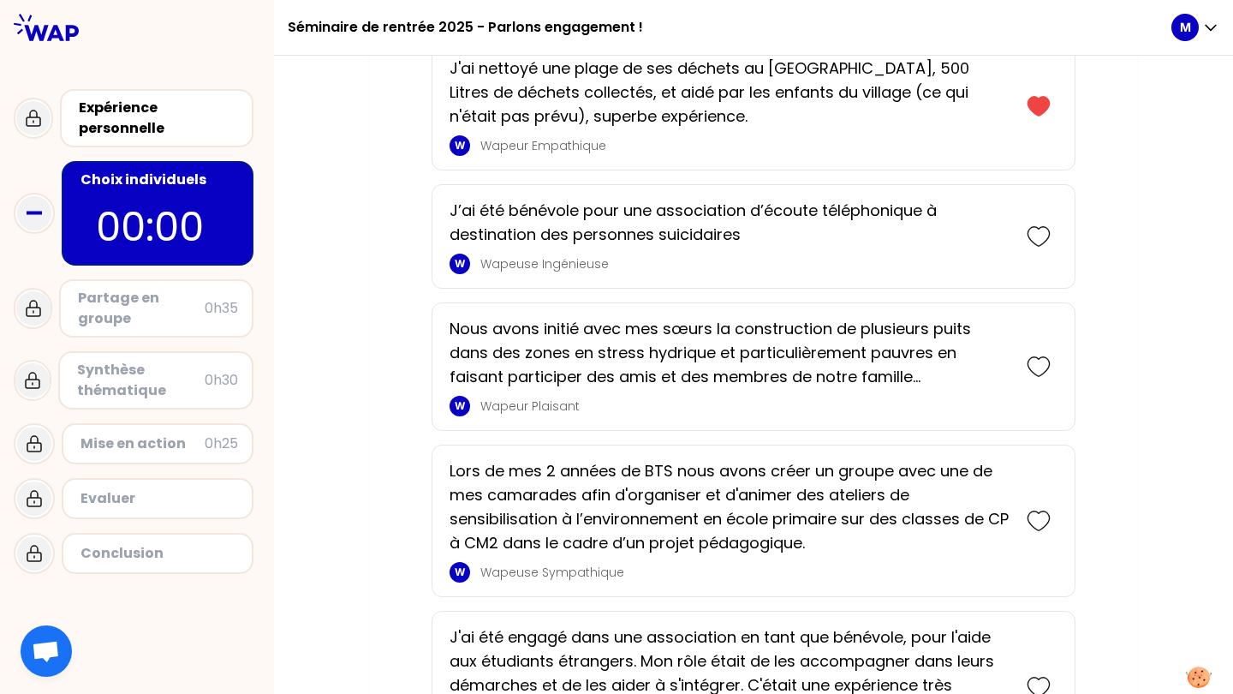
scroll to position [1555, 0]
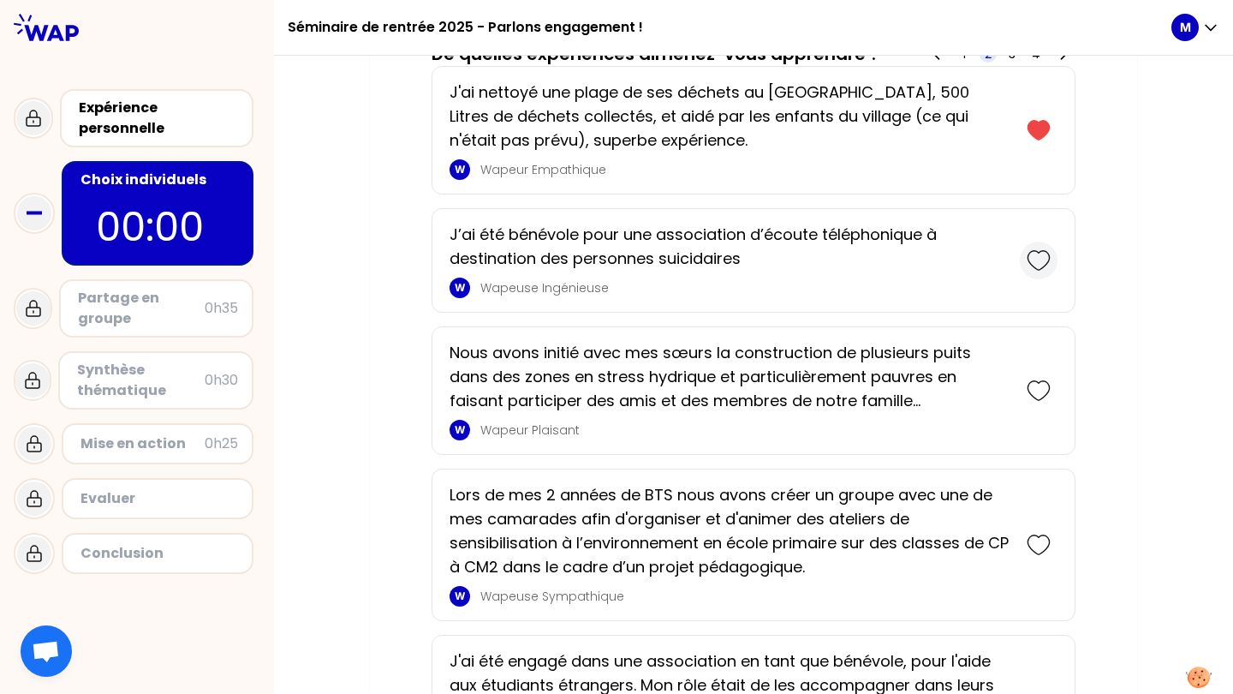
click at [1029, 270] on icon at bounding box center [1039, 260] width 24 height 24
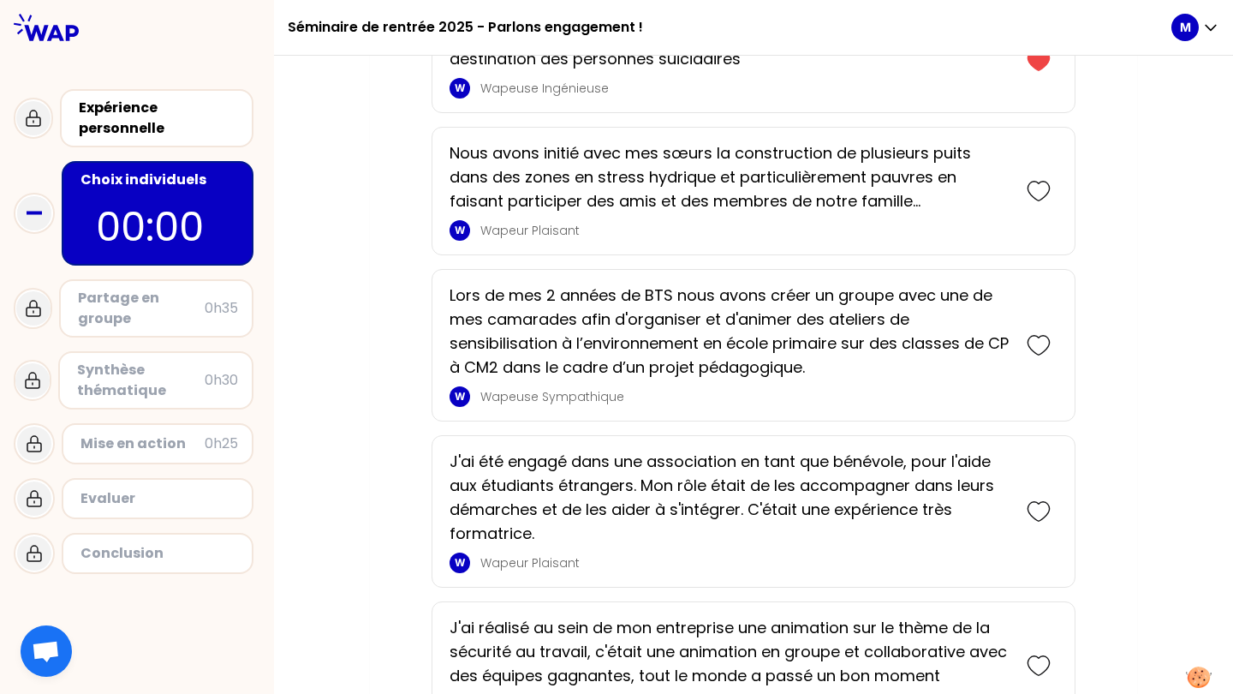
scroll to position [1876, 0]
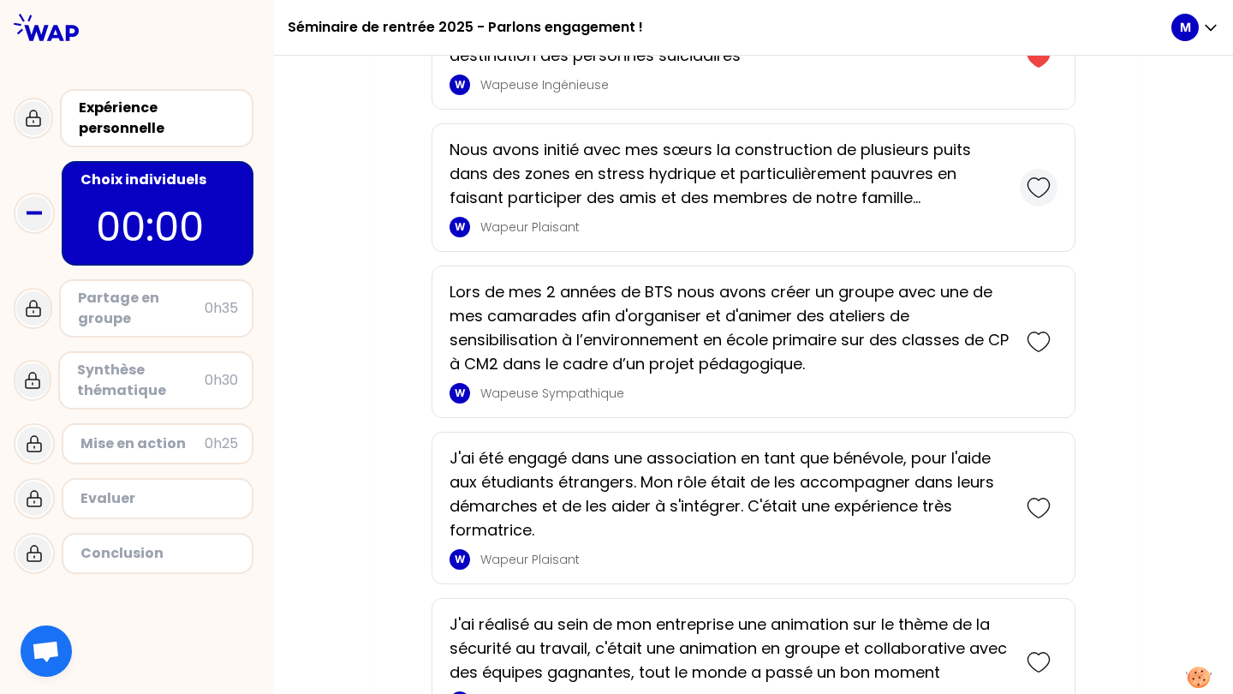
click at [1036, 342] on icon at bounding box center [1039, 342] width 24 height 24
click at [1036, 190] on icon at bounding box center [1039, 186] width 24 height 24
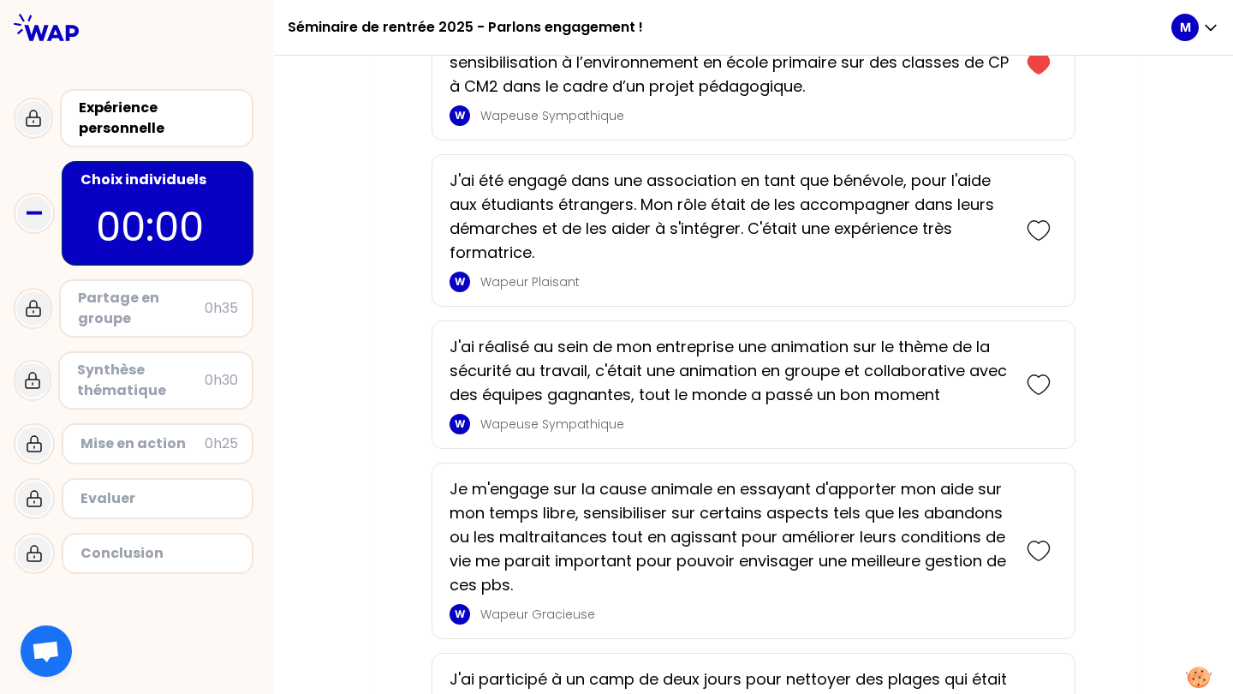
scroll to position [2484, 0]
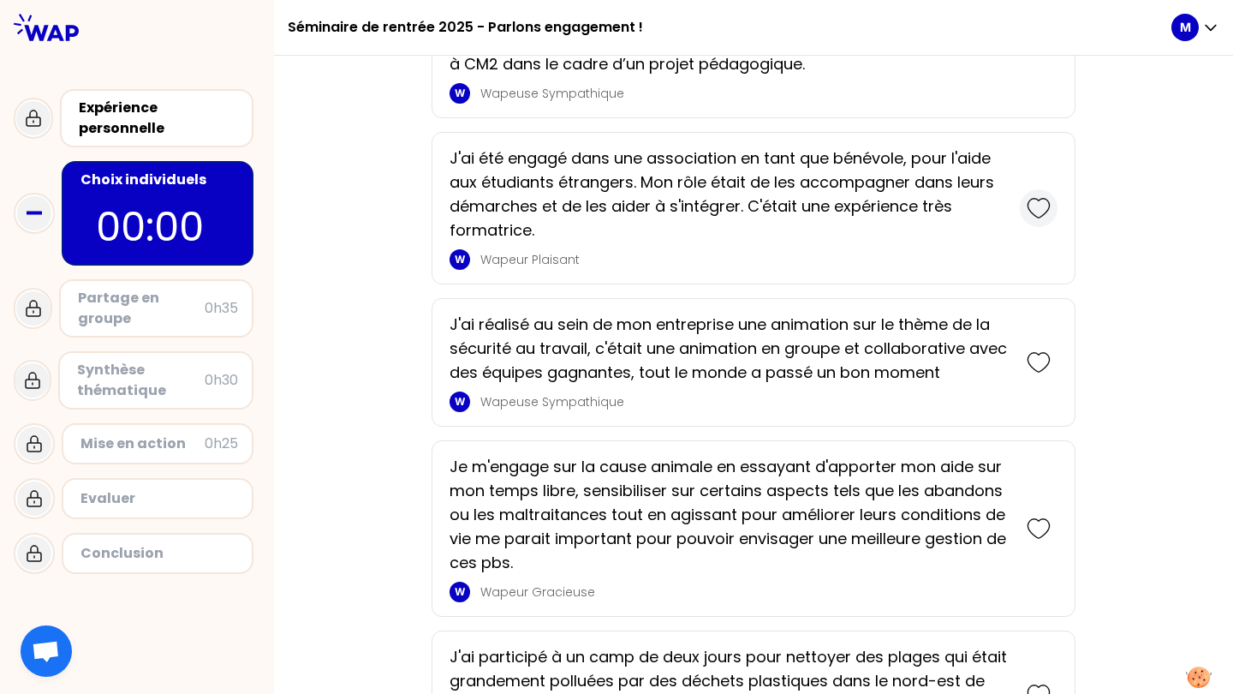
click at [1029, 210] on icon at bounding box center [1039, 208] width 24 height 24
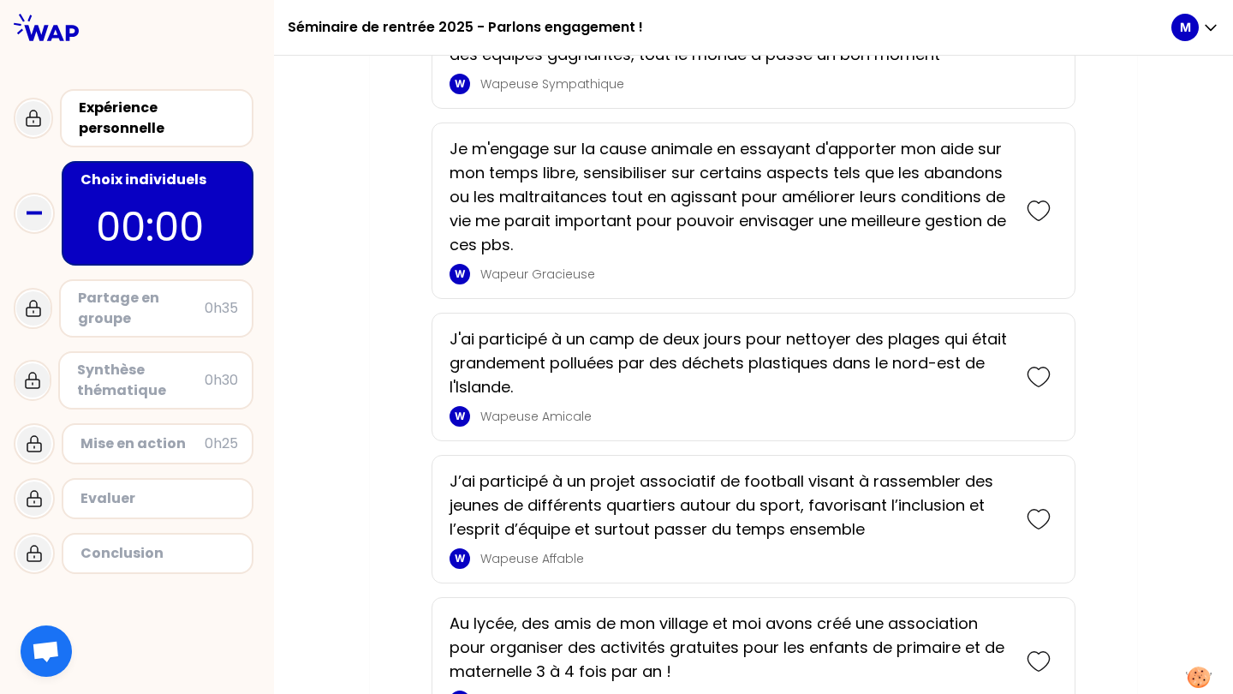
scroll to position [2975, 0]
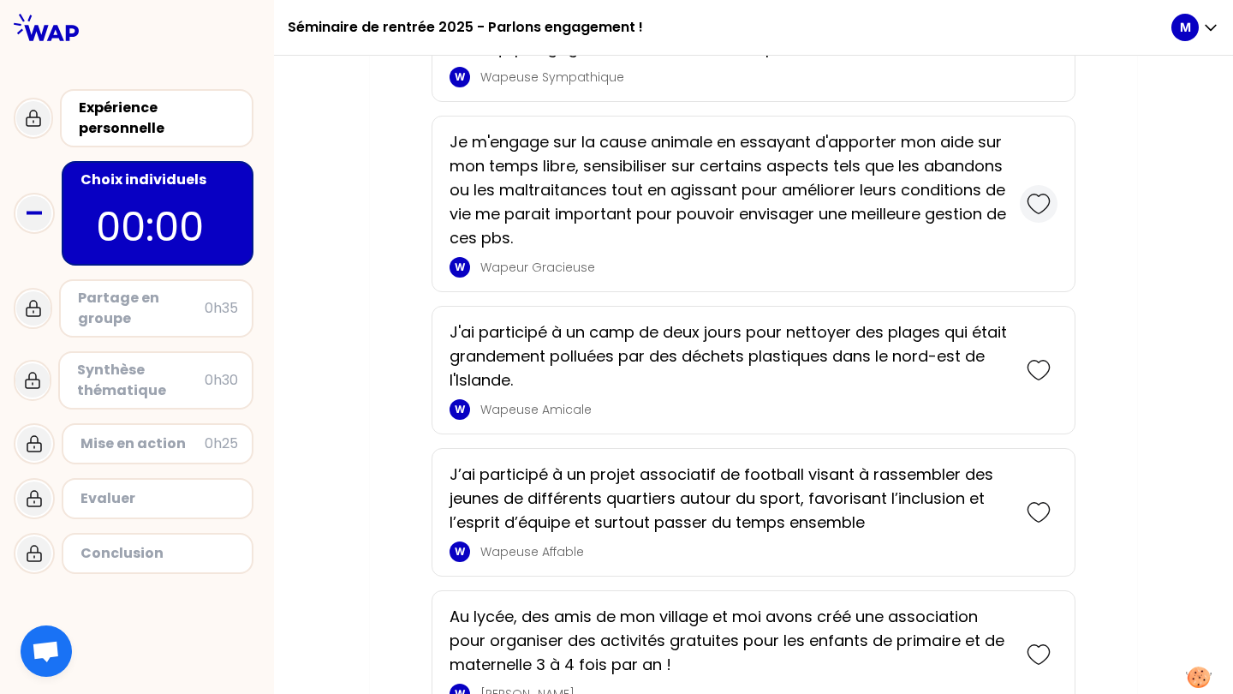
click at [1028, 207] on icon at bounding box center [1038, 203] width 21 height 19
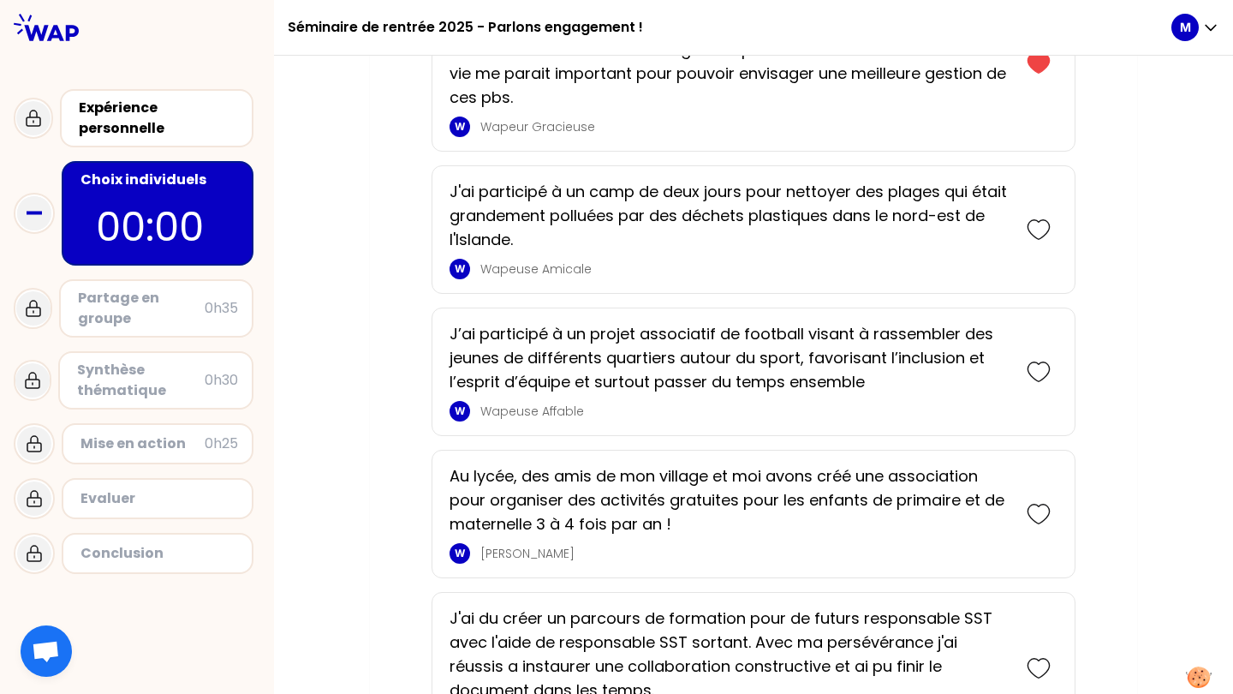
scroll to position [3309, 0]
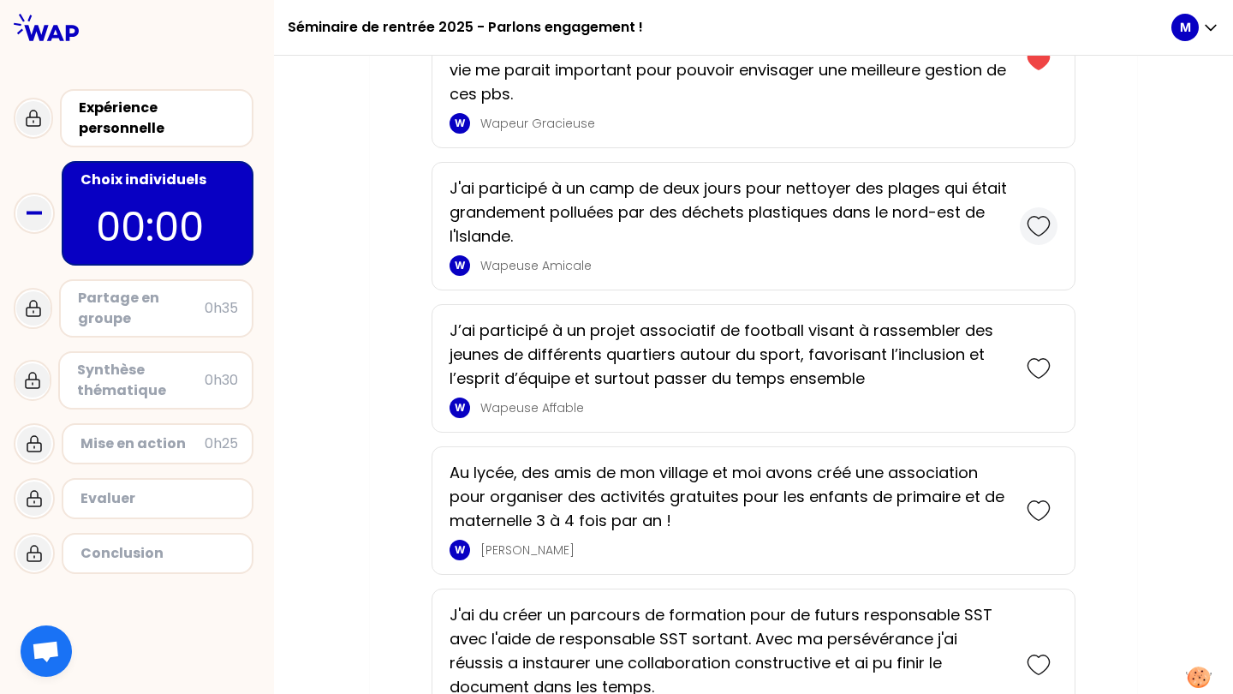
click at [1035, 226] on icon at bounding box center [1039, 226] width 24 height 24
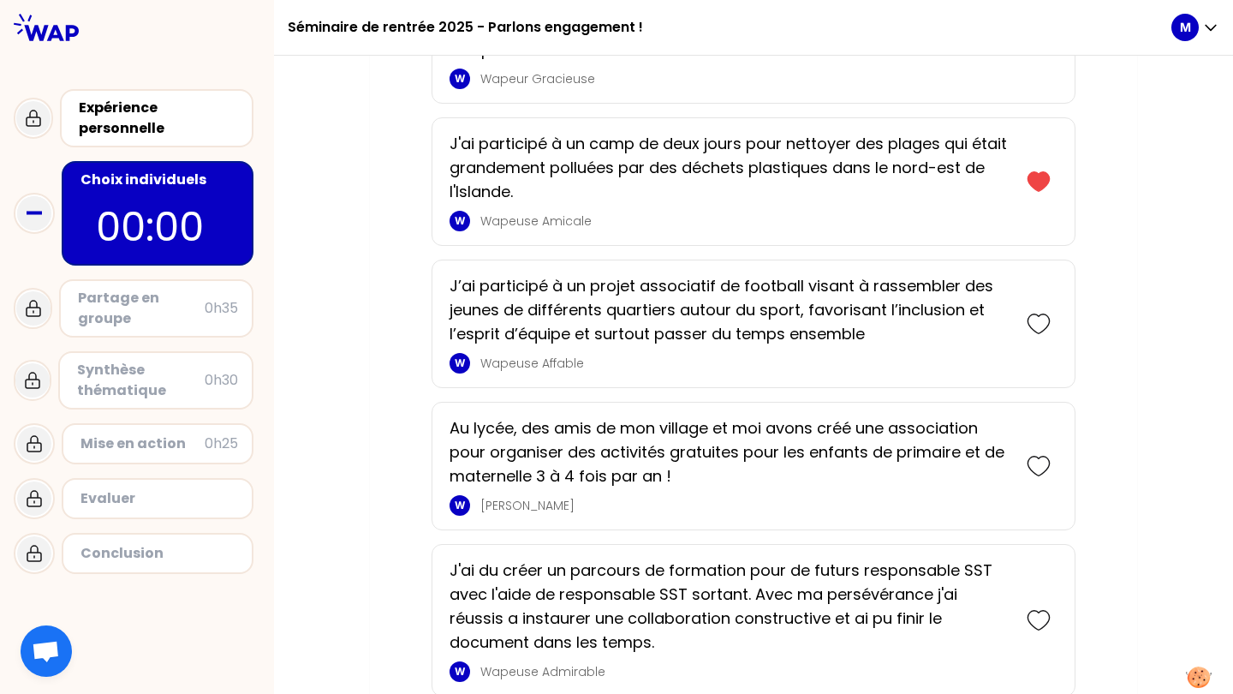
scroll to position [3618, 0]
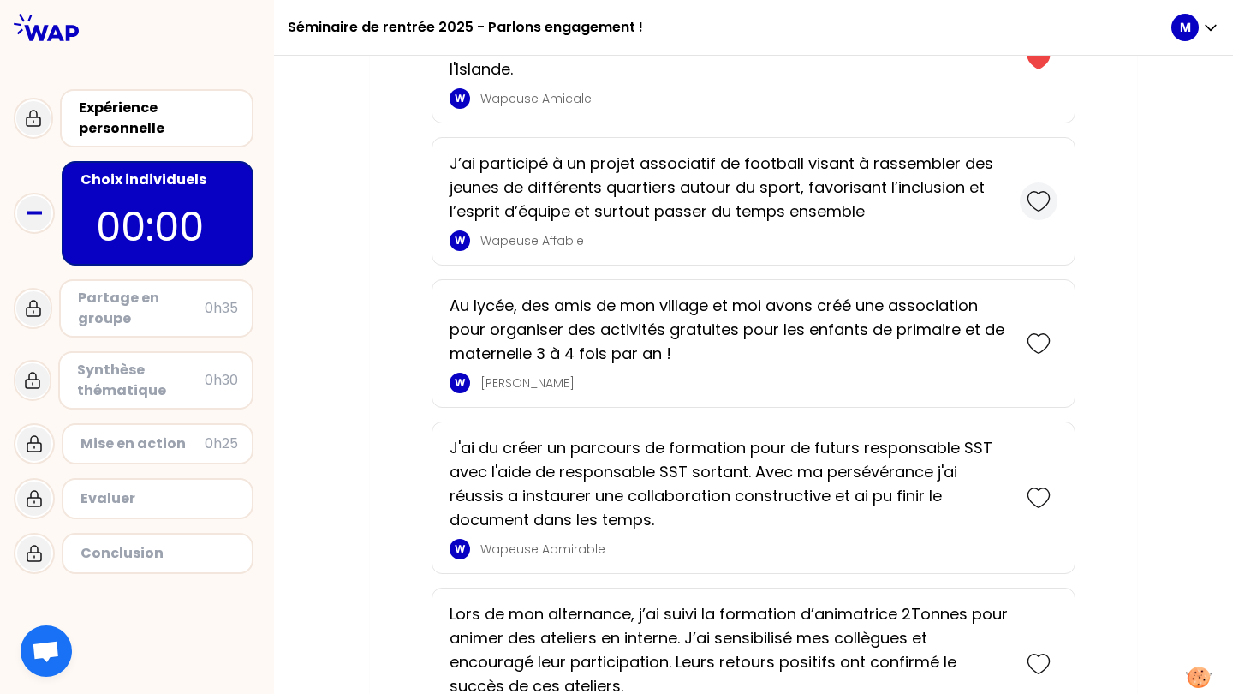
click at [1037, 212] on icon at bounding box center [1039, 201] width 24 height 24
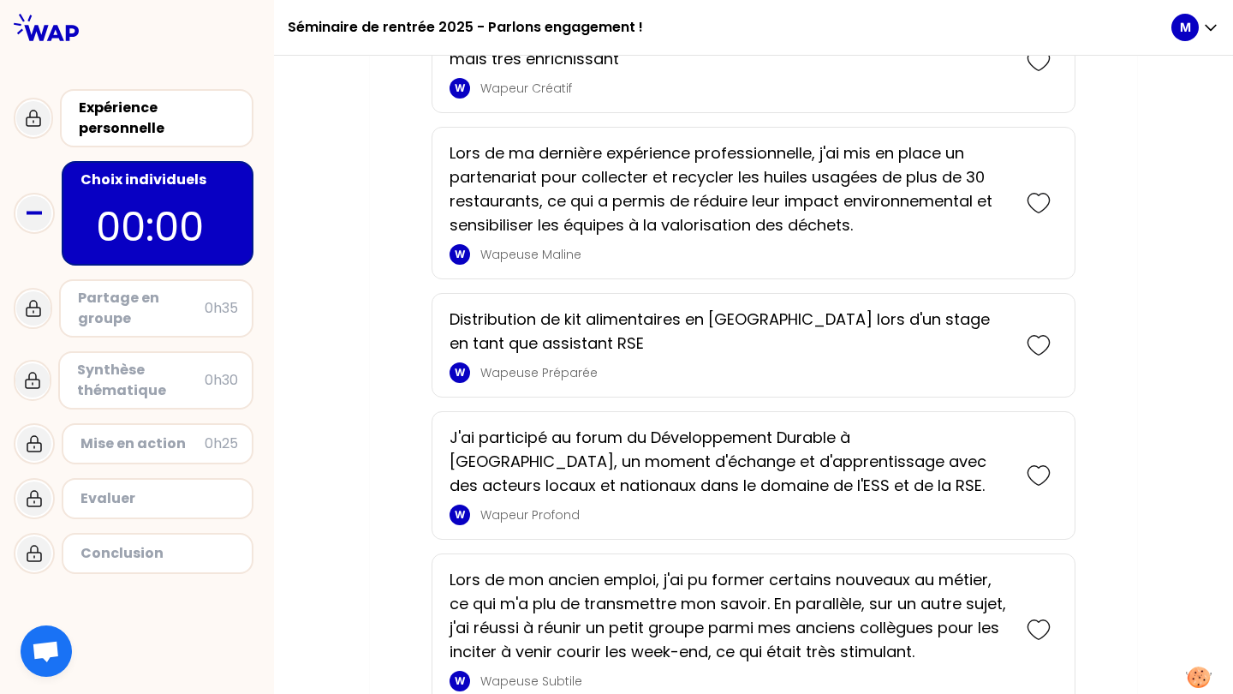
scroll to position [4643, 0]
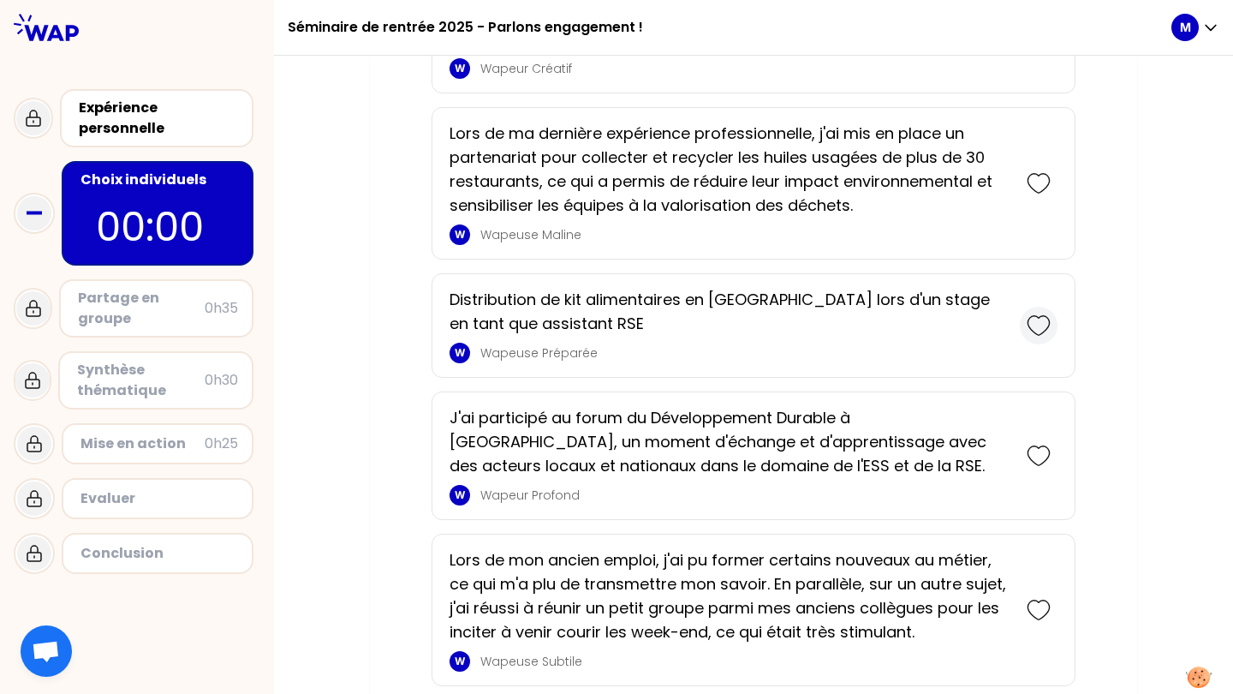
click at [1027, 333] on icon at bounding box center [1039, 325] width 24 height 24
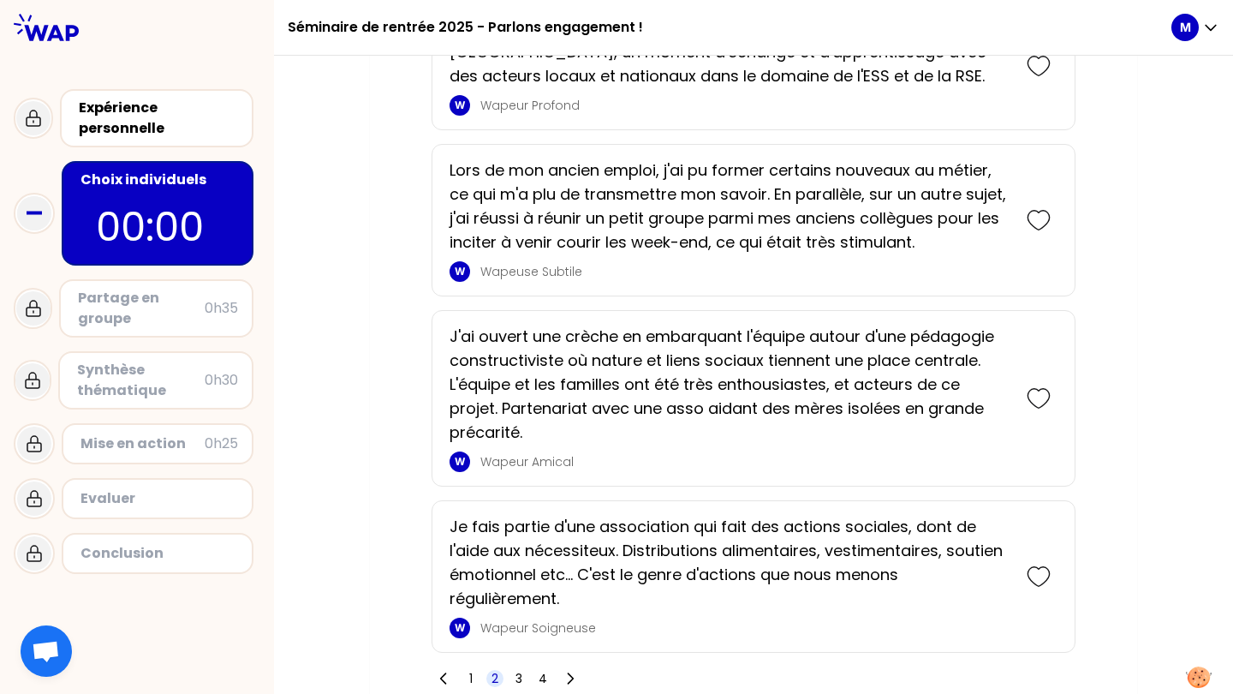
scroll to position [5239, 0]
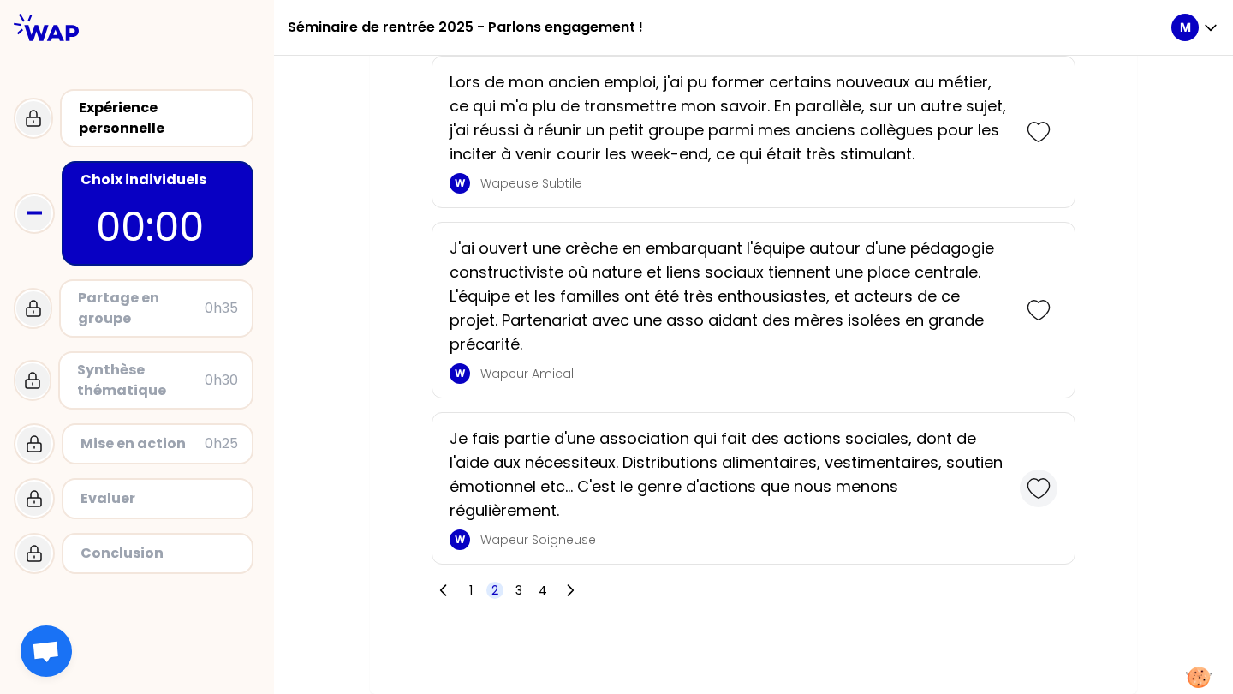
click at [1027, 494] on icon at bounding box center [1039, 488] width 24 height 24
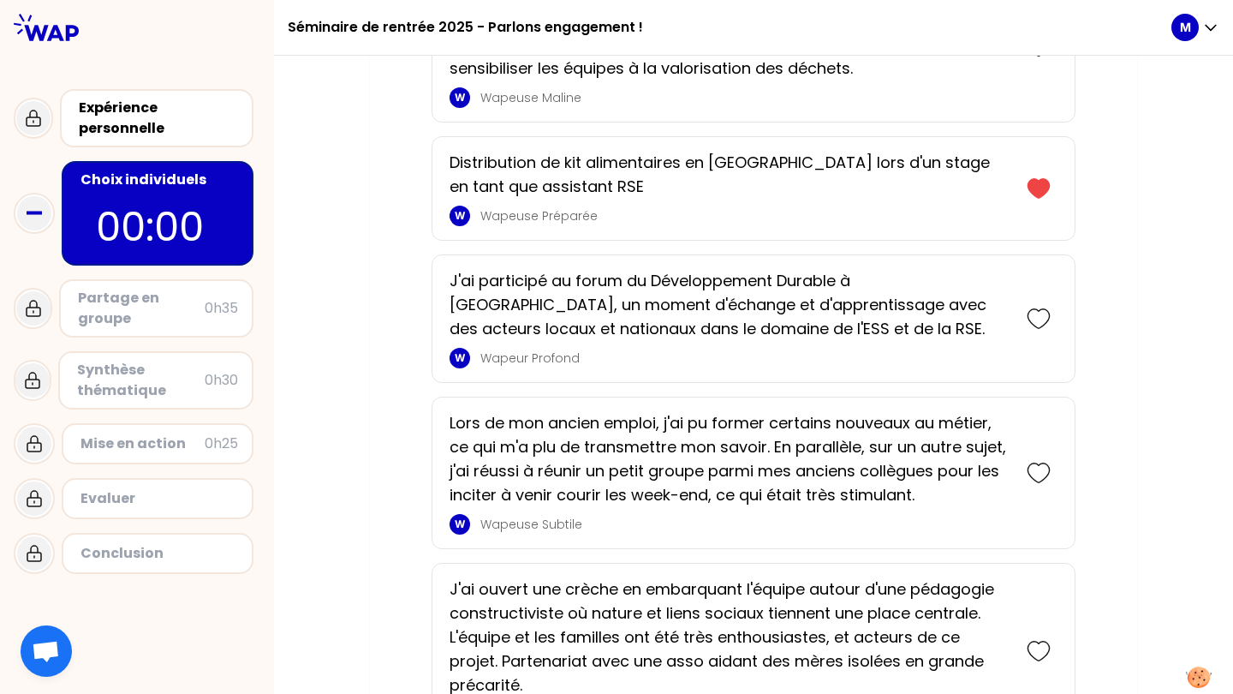
scroll to position [5406, 0]
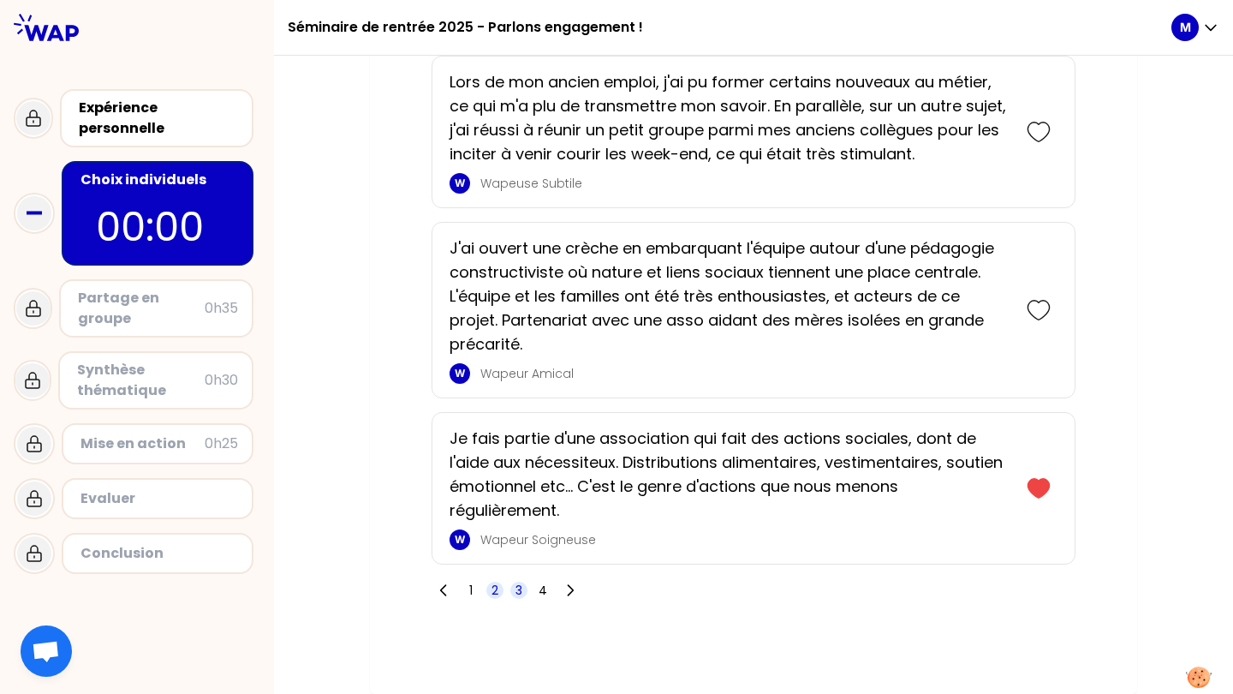
click at [510, 590] on span "3" at bounding box center [518, 589] width 17 height 17
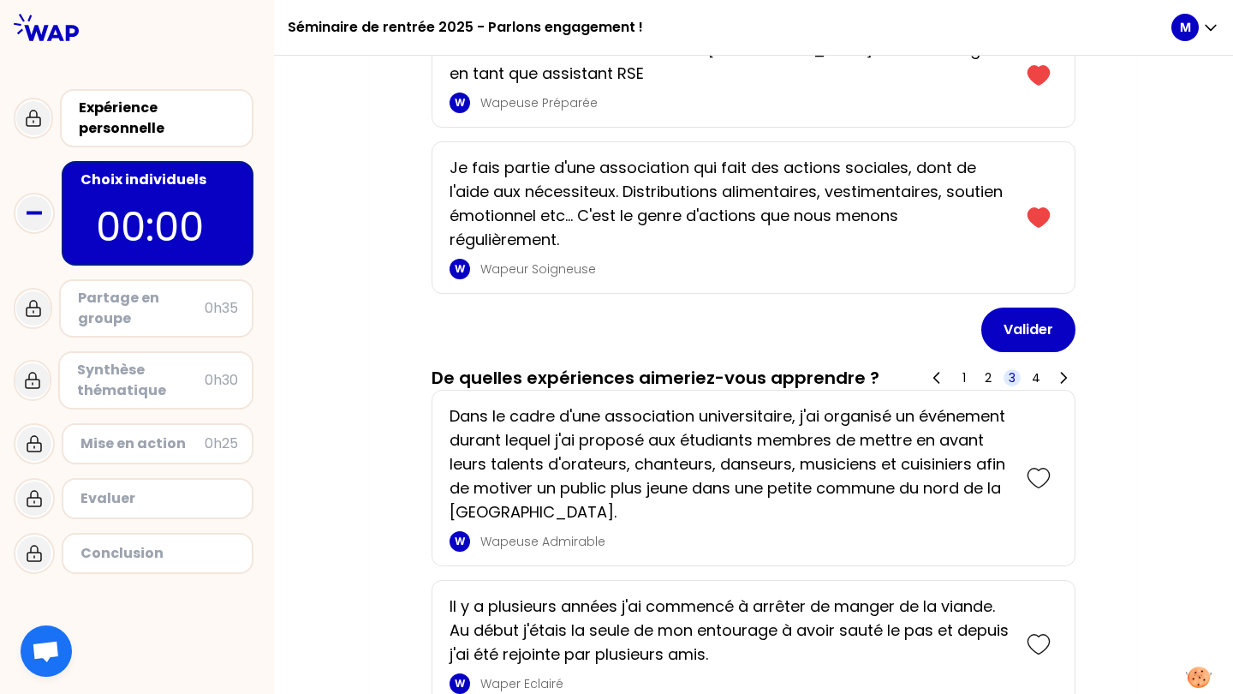
scroll to position [2819, 0]
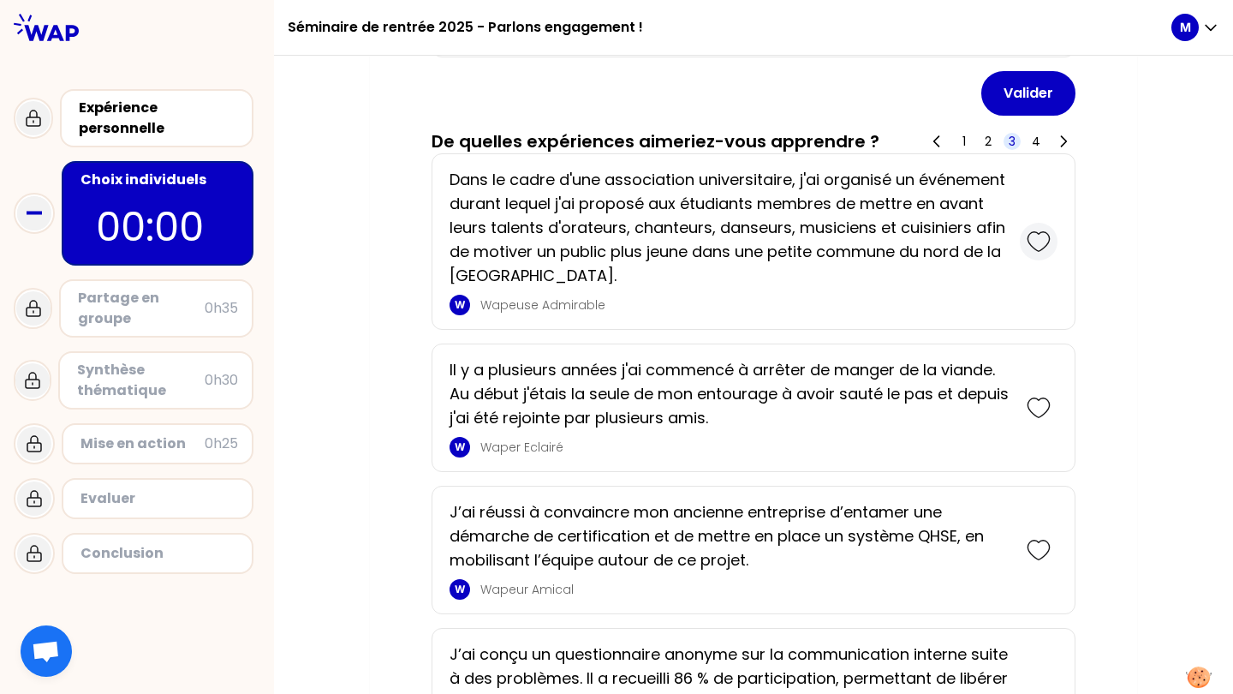
click at [1028, 239] on icon at bounding box center [1039, 242] width 24 height 24
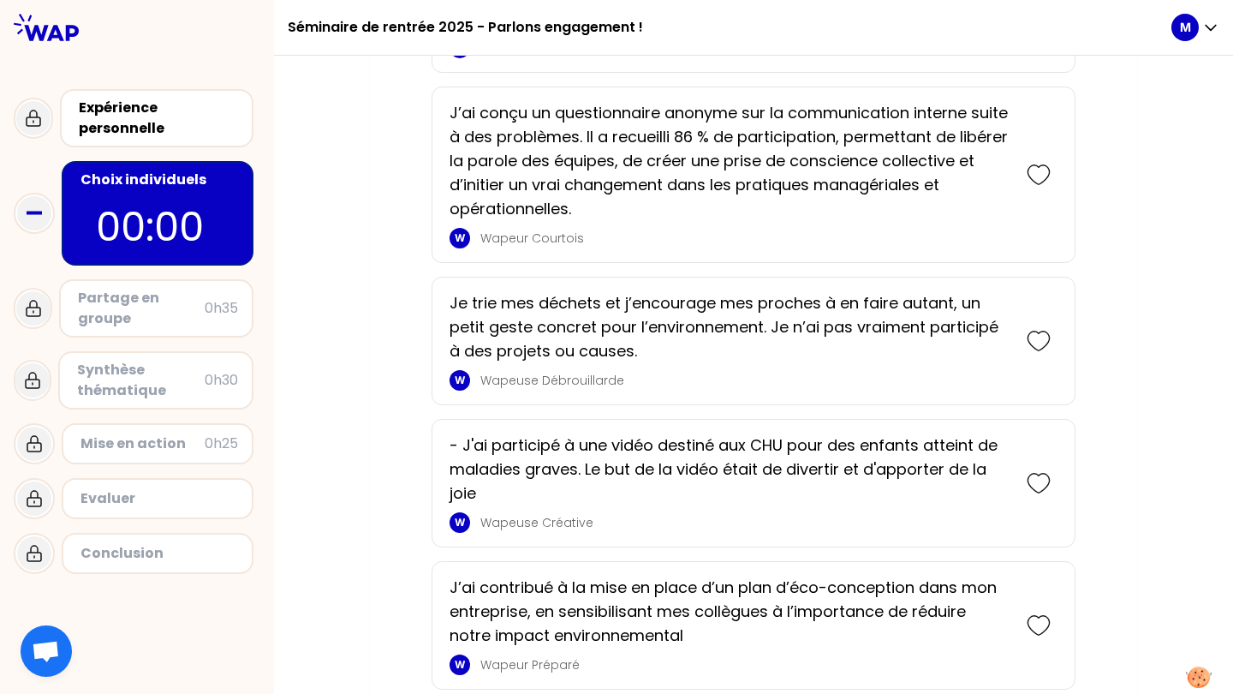
scroll to position [3554, 0]
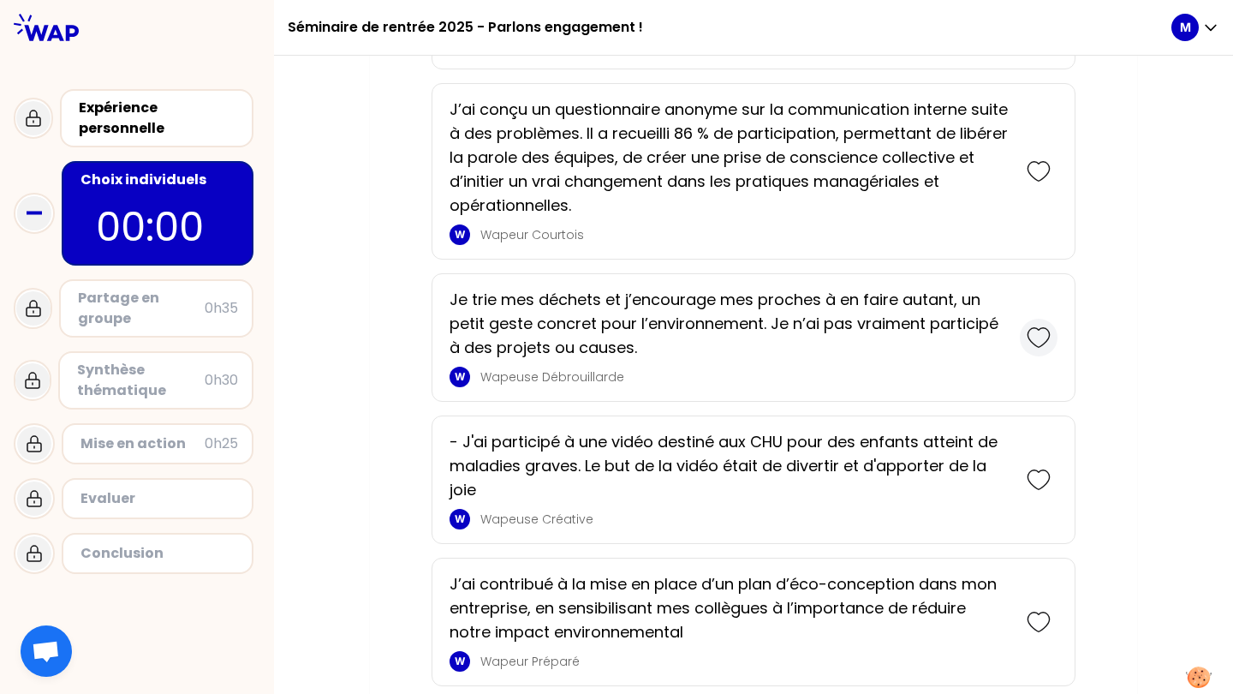
click at [1035, 339] on icon at bounding box center [1039, 337] width 24 height 24
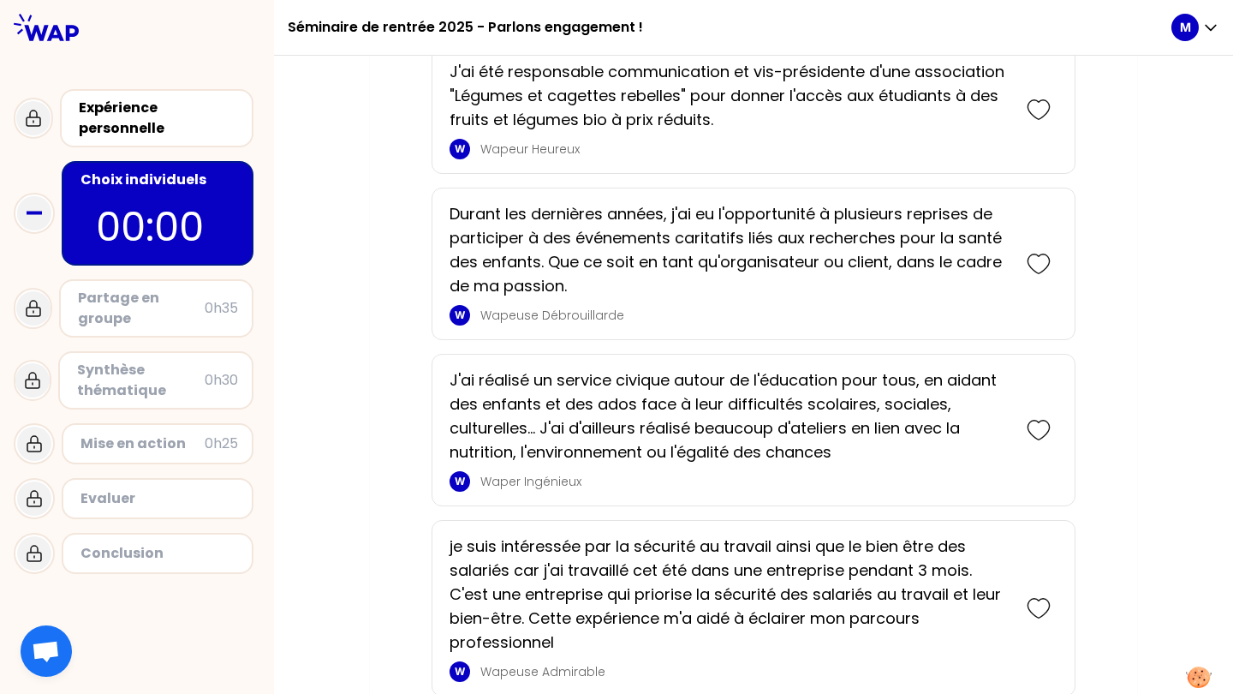
scroll to position [4849, 0]
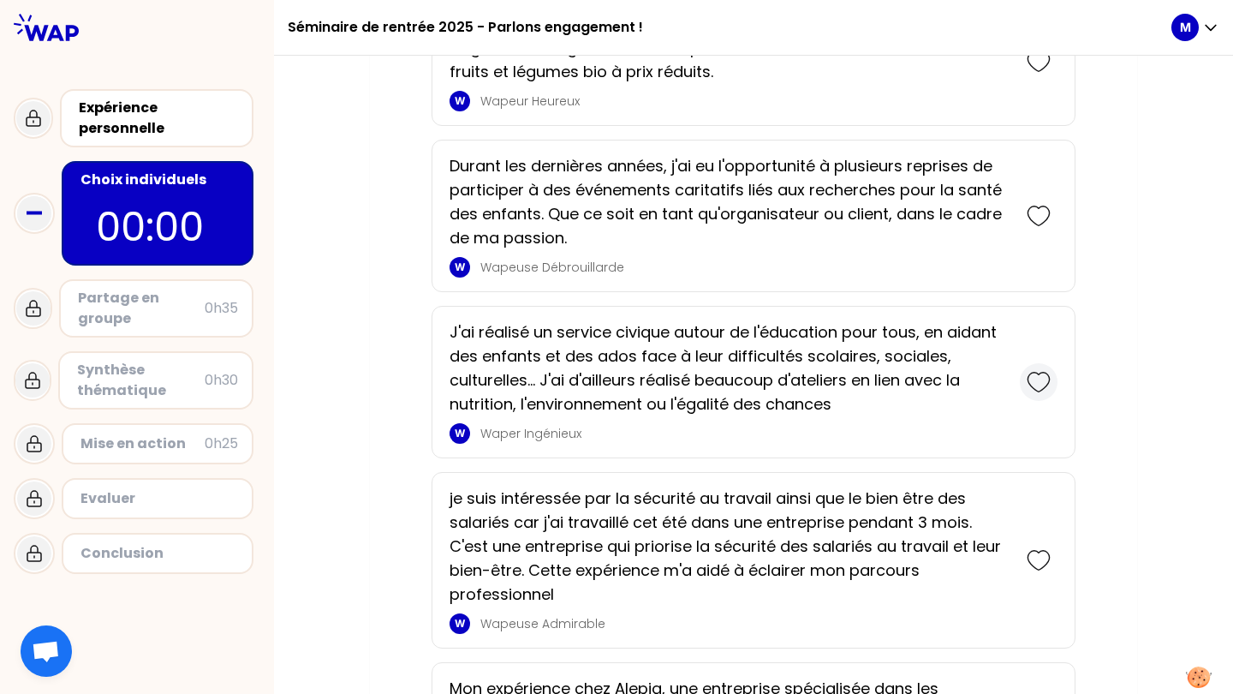
click at [1031, 386] on icon at bounding box center [1039, 382] width 24 height 24
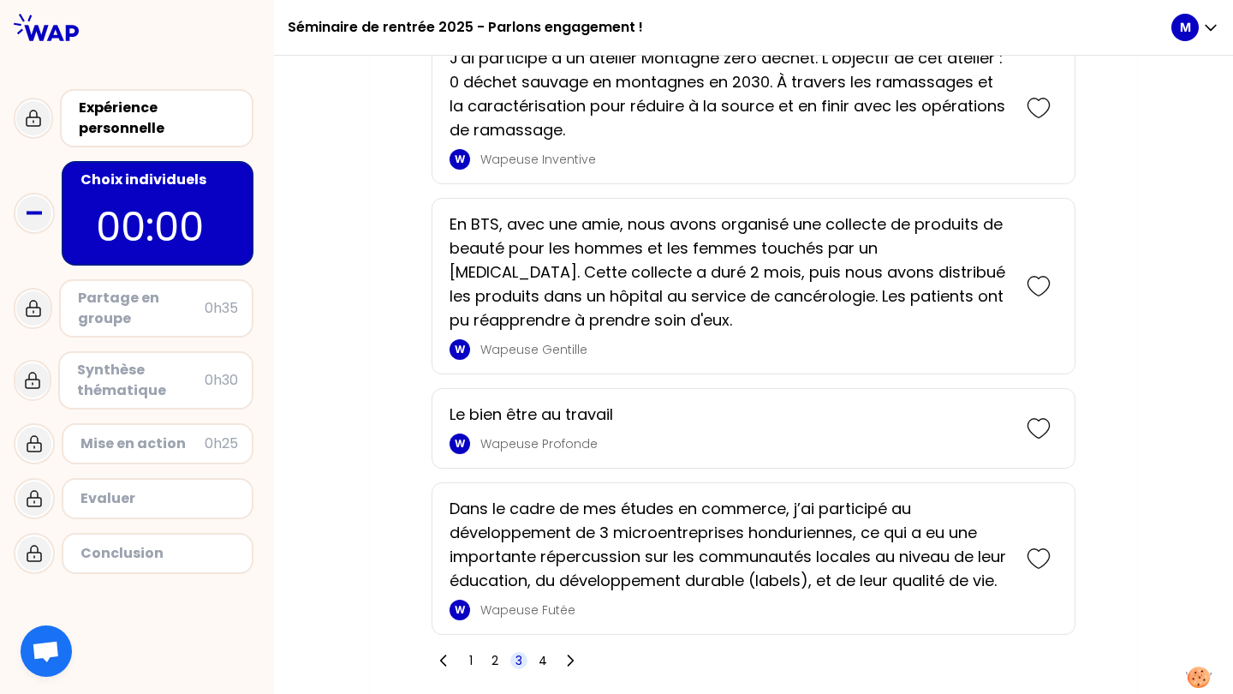
scroll to position [5933, 0]
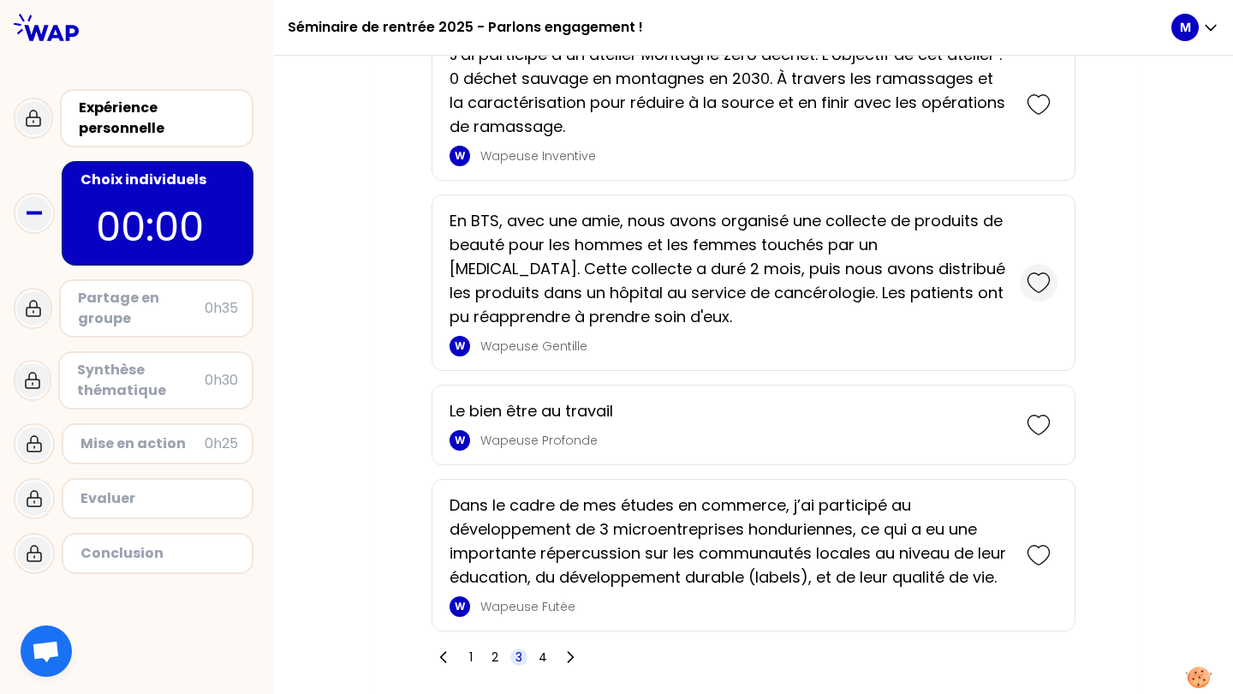
click at [1043, 279] on icon at bounding box center [1038, 282] width 21 height 19
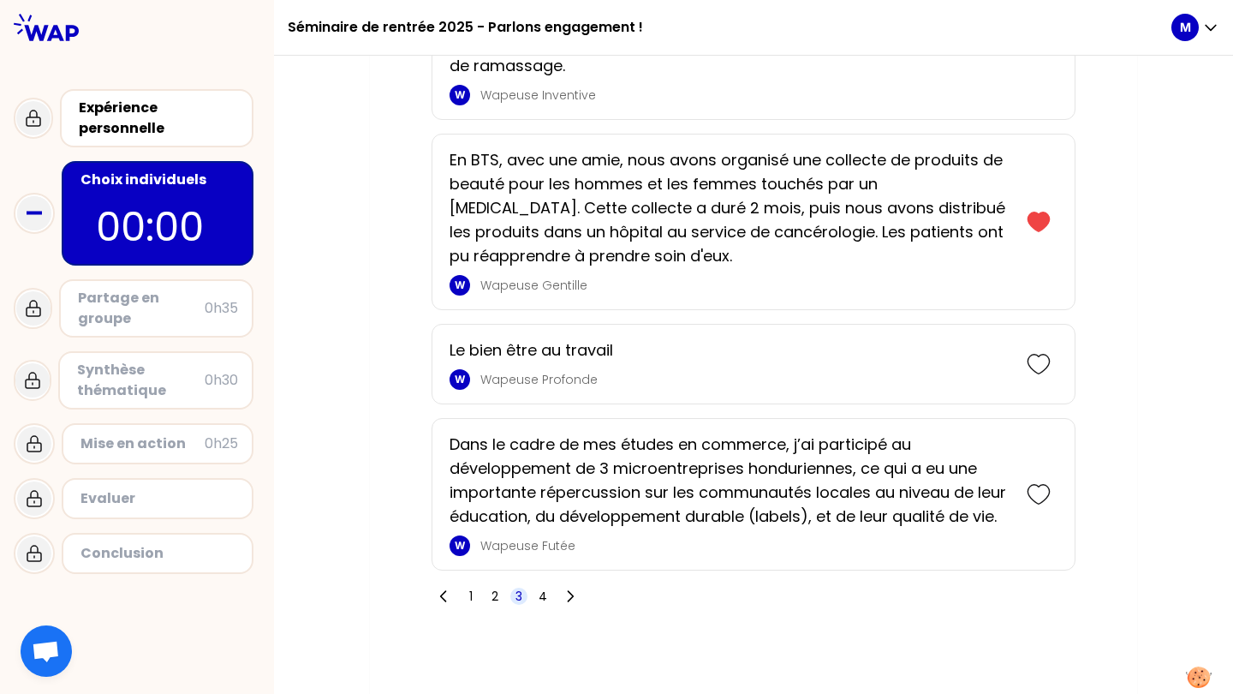
scroll to position [6038, 0]
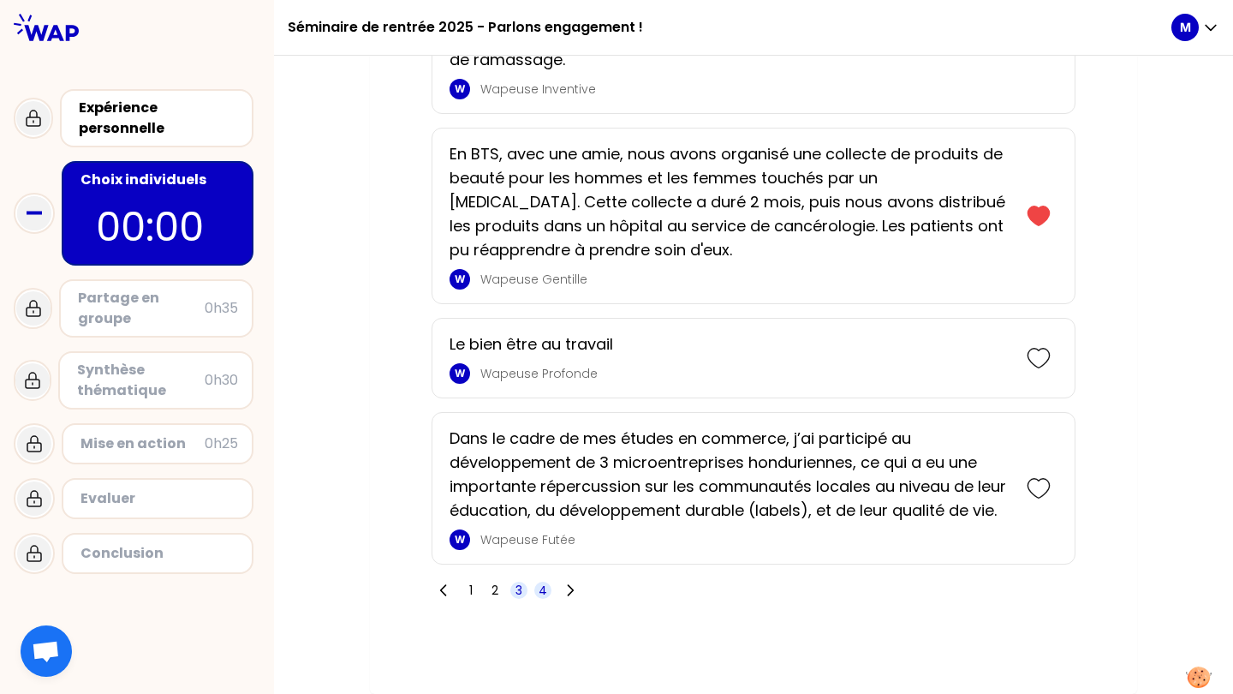
click at [539, 588] on span "4" at bounding box center [543, 589] width 9 height 17
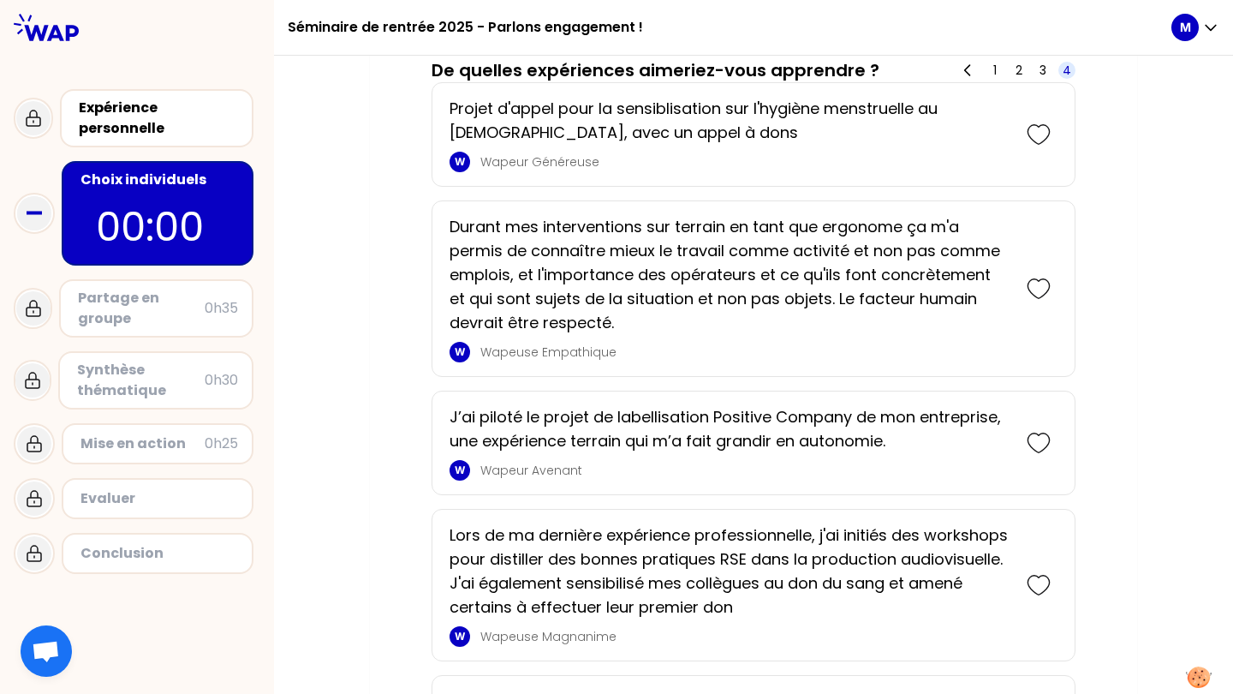
scroll to position [3288, 0]
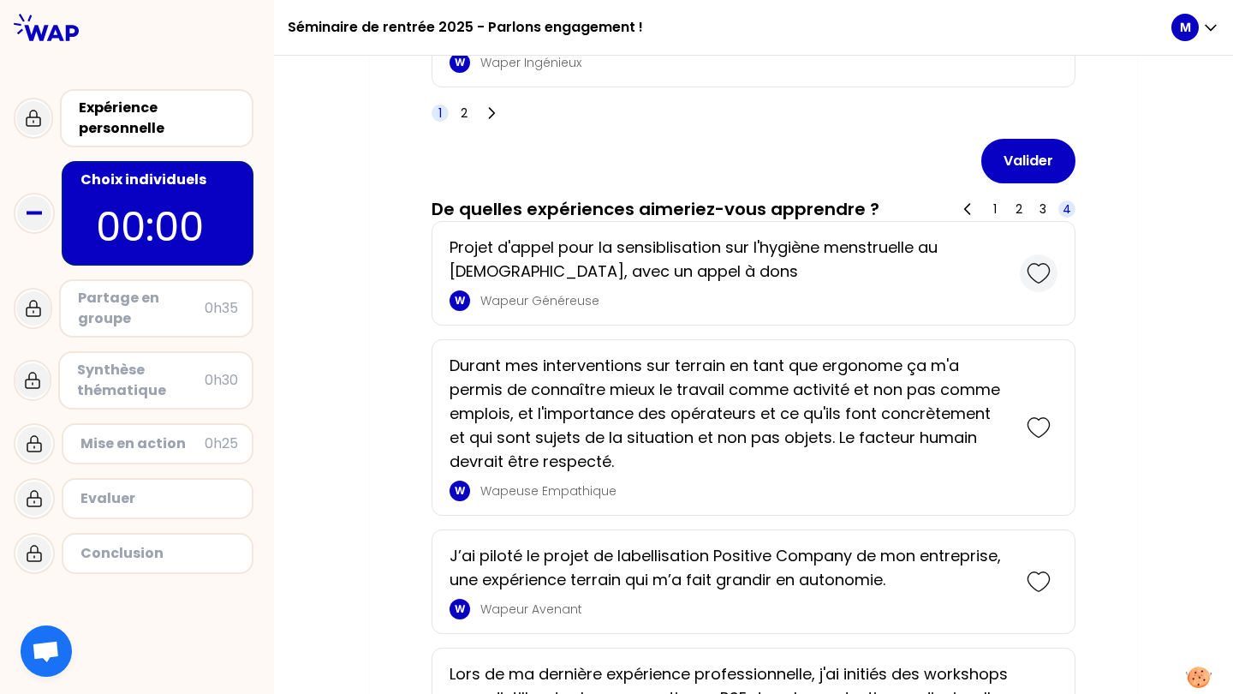
click at [1032, 283] on icon at bounding box center [1038, 273] width 21 height 19
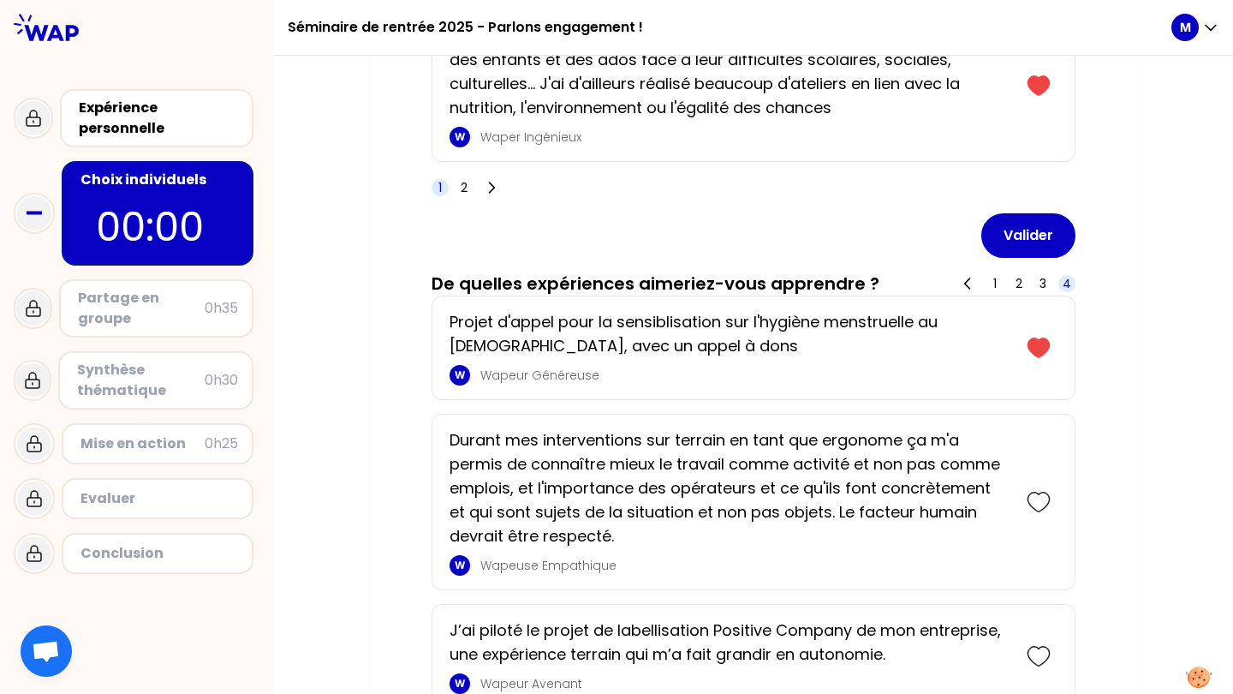
scroll to position [3217, 0]
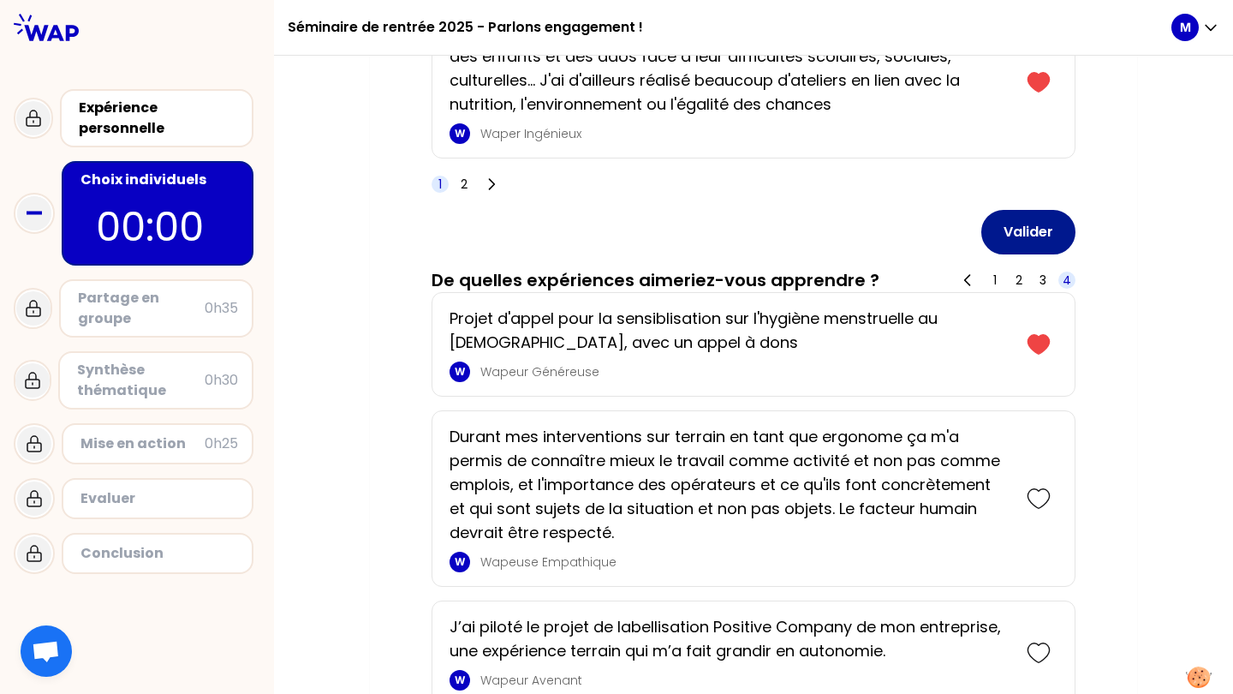
click at [1016, 232] on button "Valider" at bounding box center [1028, 232] width 94 height 45
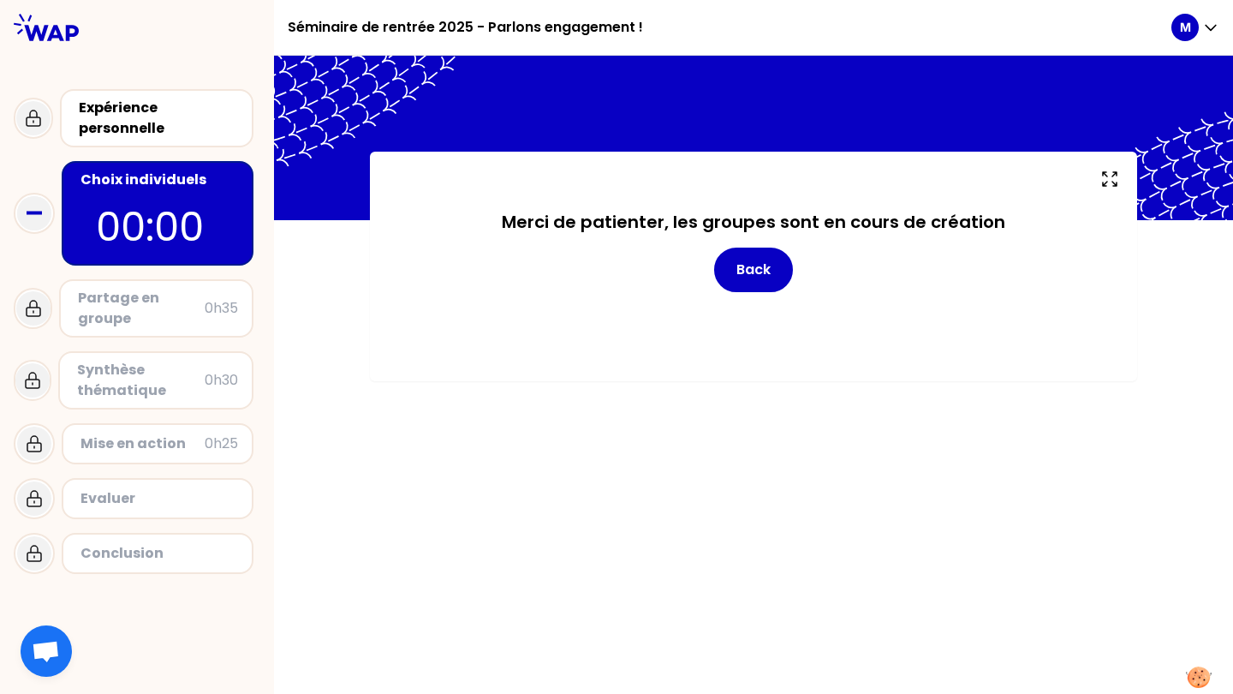
scroll to position [0, 0]
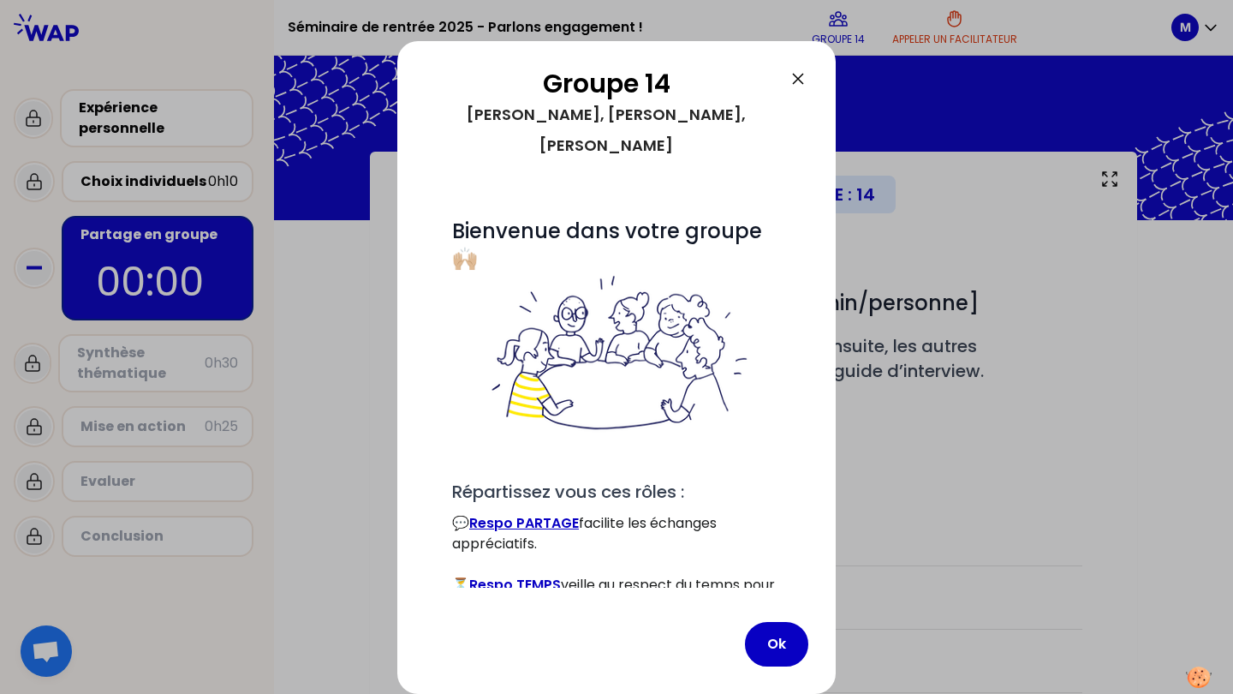
scroll to position [79, 0]
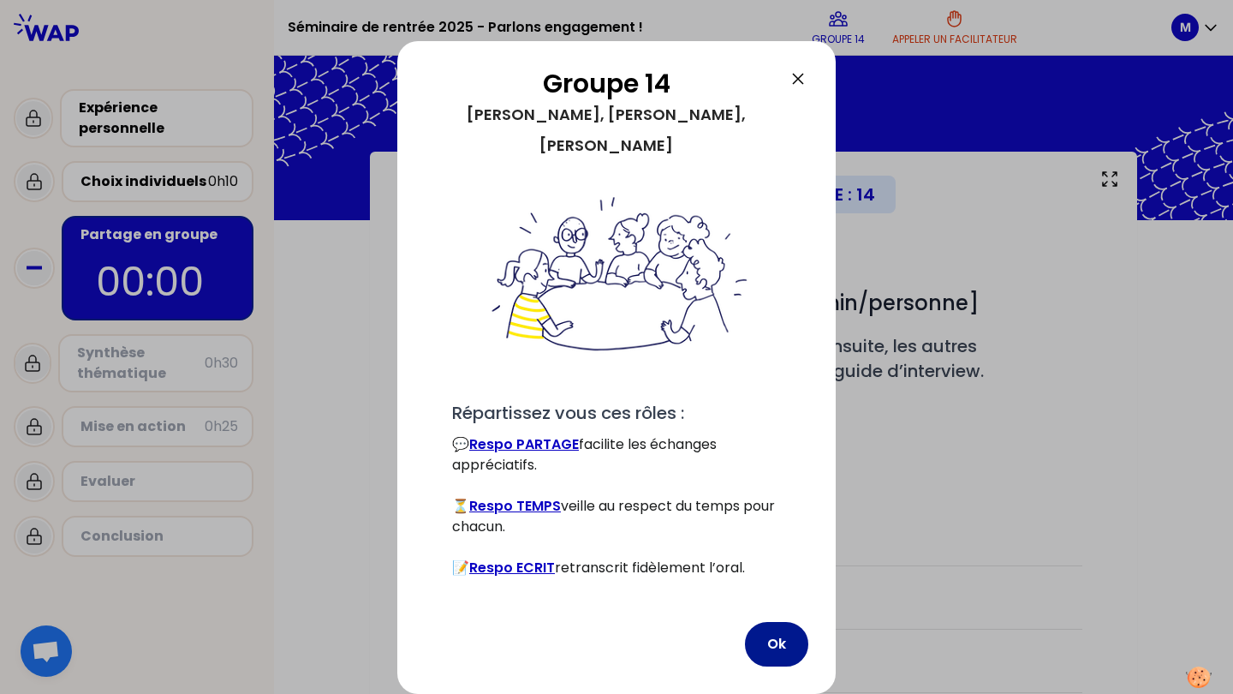
click at [782, 650] on button "Ok" at bounding box center [776, 644] width 63 height 45
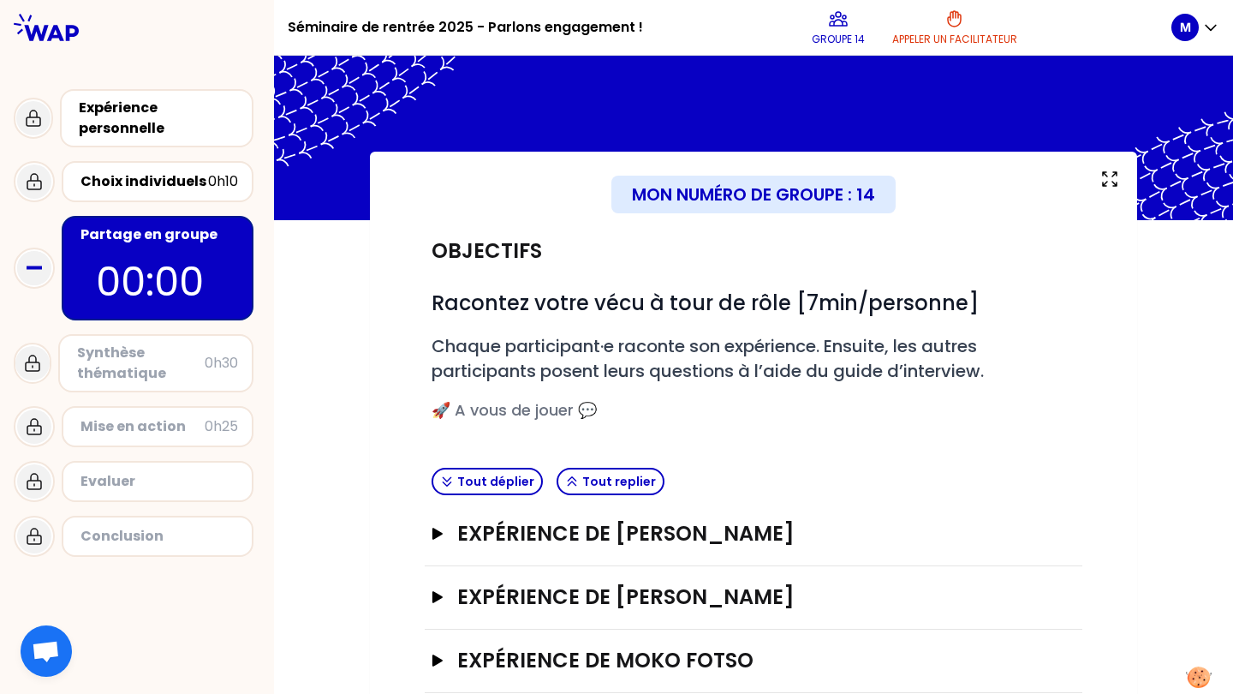
scroll to position [96, 0]
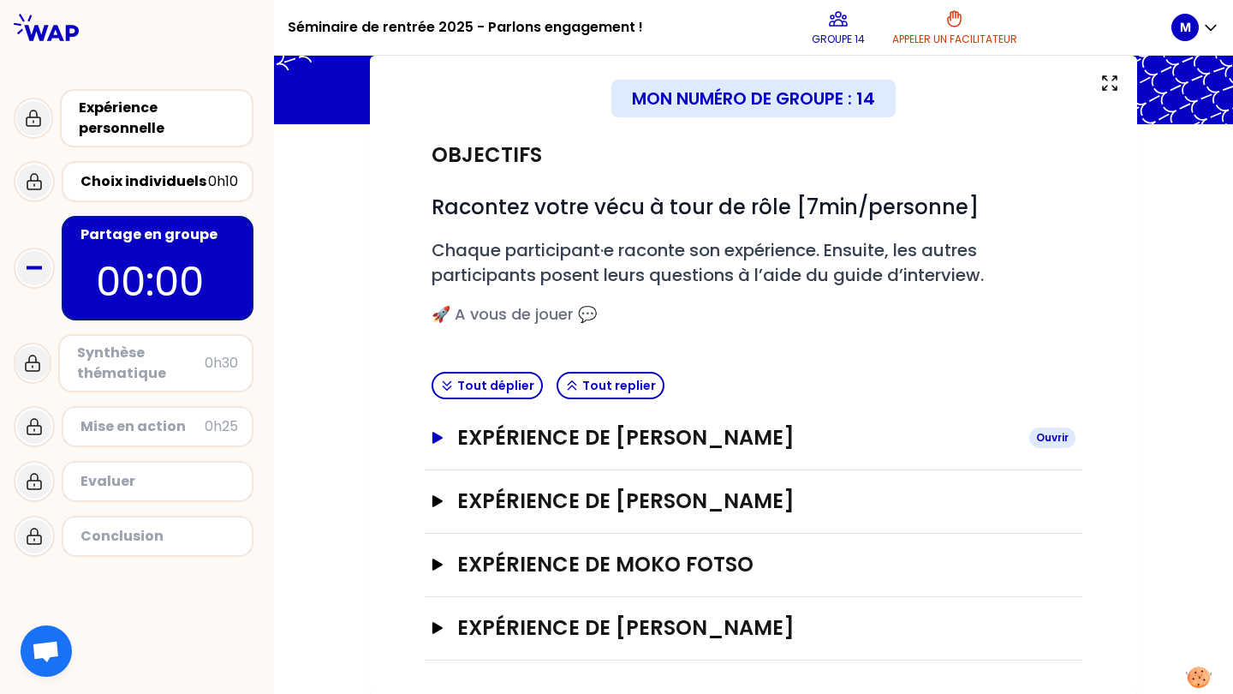
click at [662, 435] on h3 "Expérience de [PERSON_NAME]" at bounding box center [736, 437] width 558 height 27
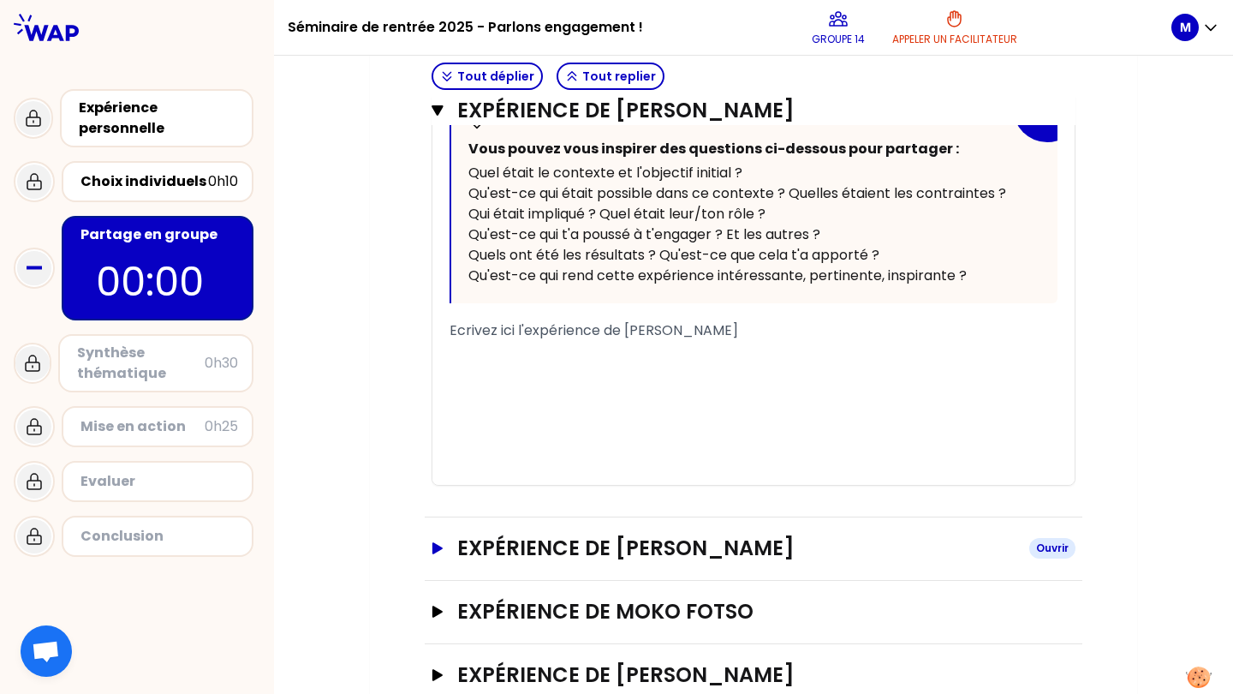
click at [644, 541] on h3 "Expérience de [PERSON_NAME]" at bounding box center [736, 547] width 558 height 27
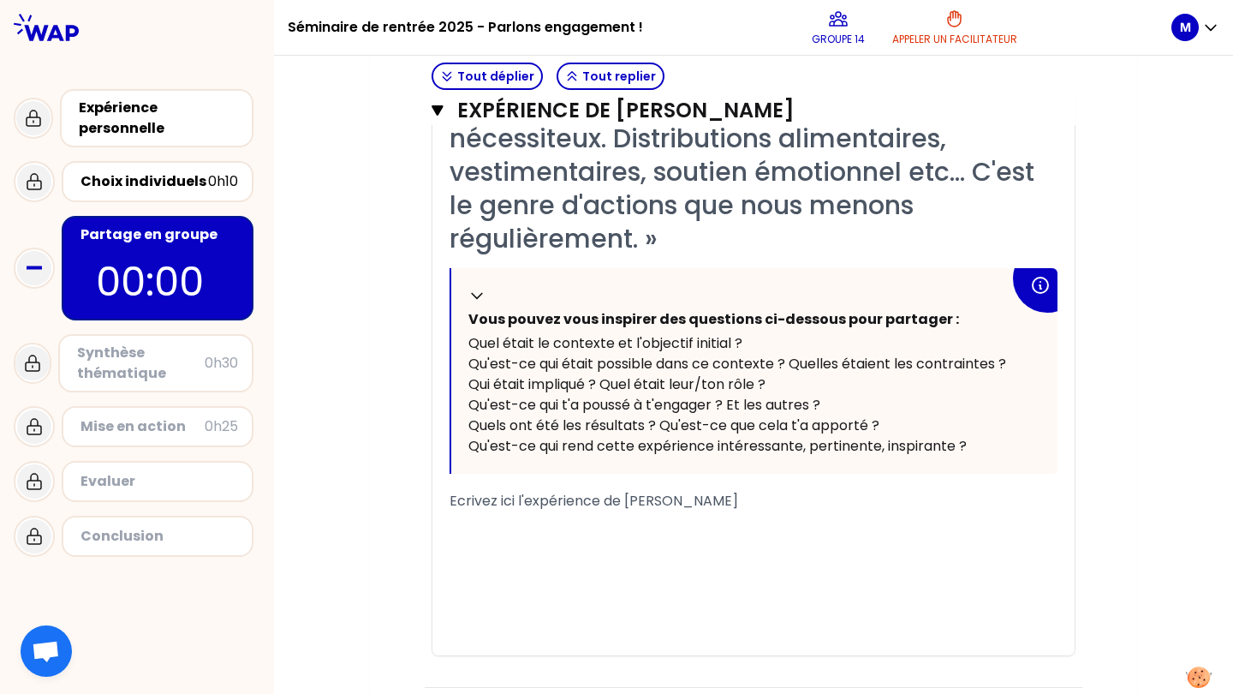
scroll to position [1442, 0]
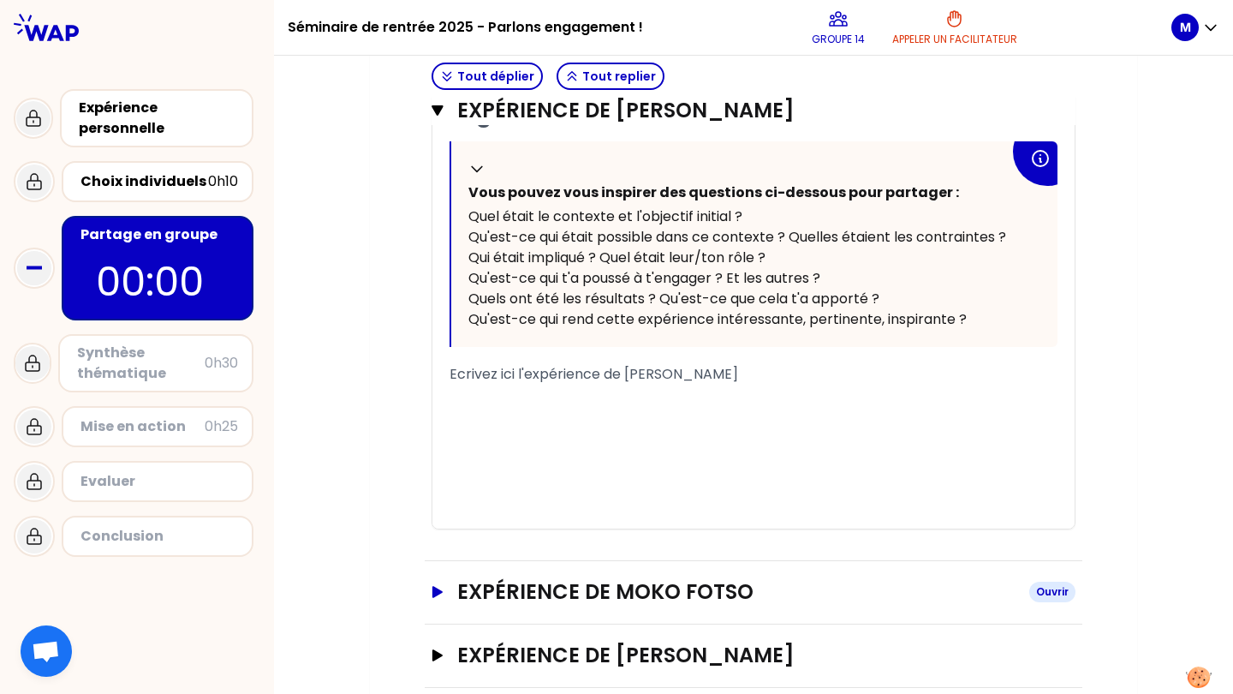
click at [614, 587] on h3 "Expérience de Moko fotso" at bounding box center [736, 591] width 558 height 27
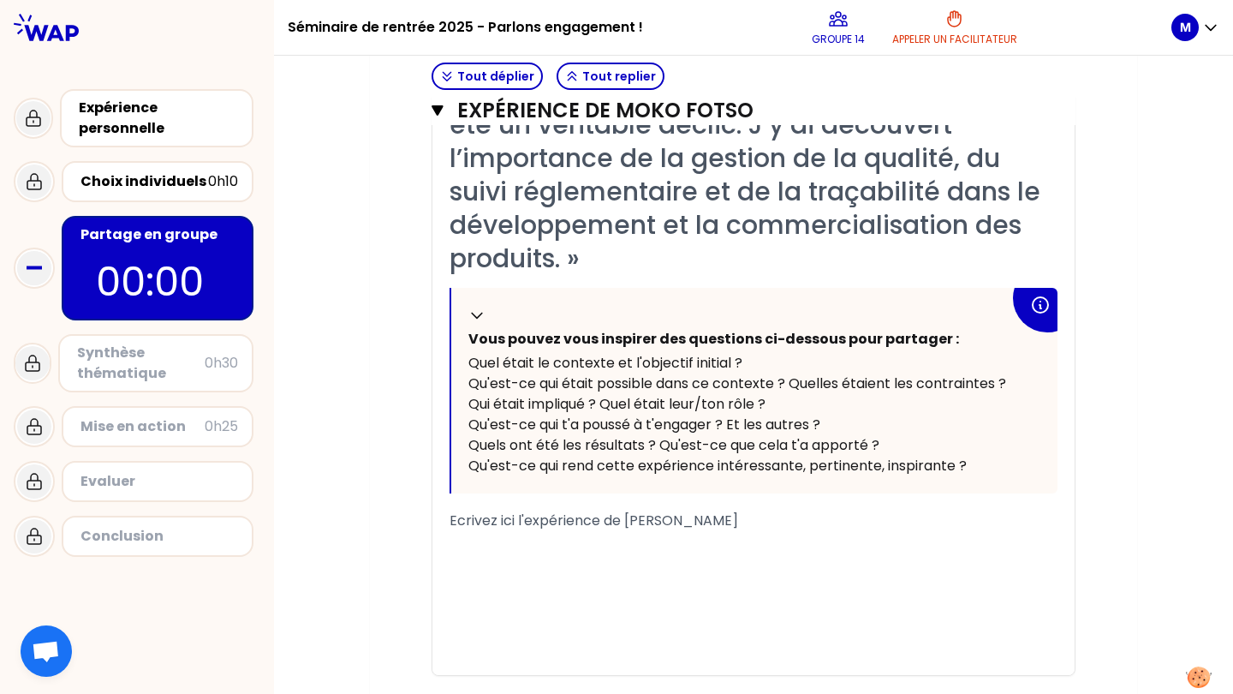
scroll to position [2190, 0]
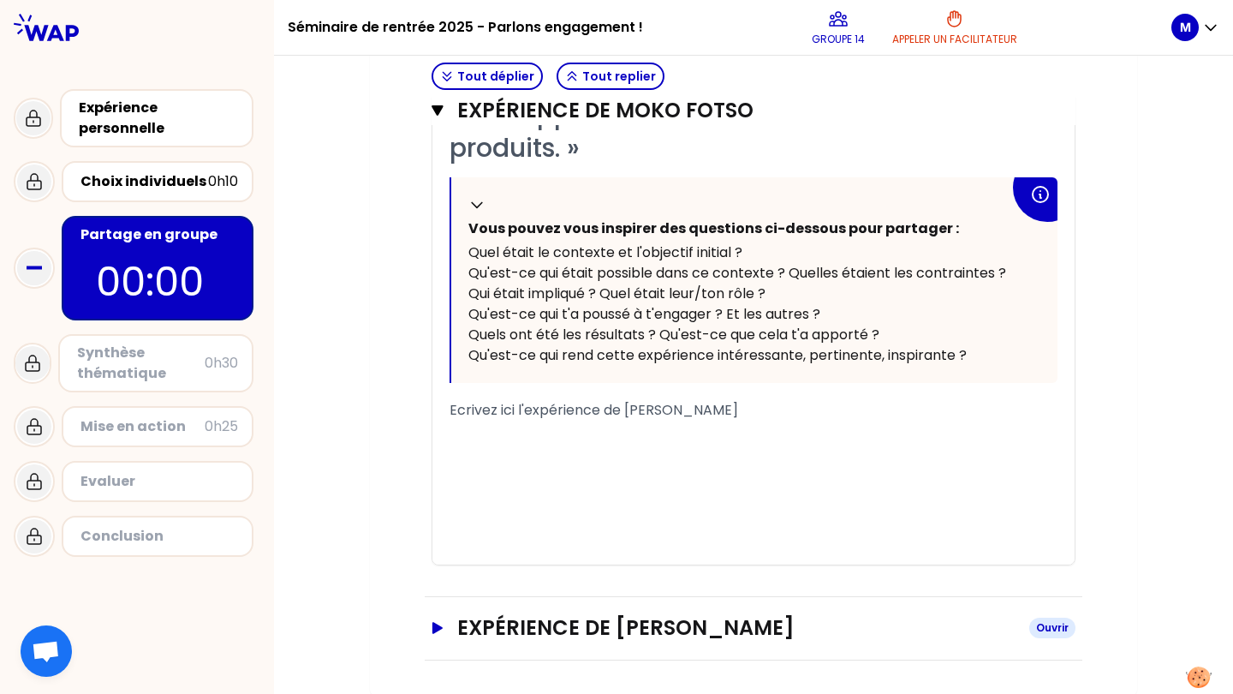
click at [602, 628] on h3 "Expérience de [PERSON_NAME]" at bounding box center [736, 627] width 558 height 27
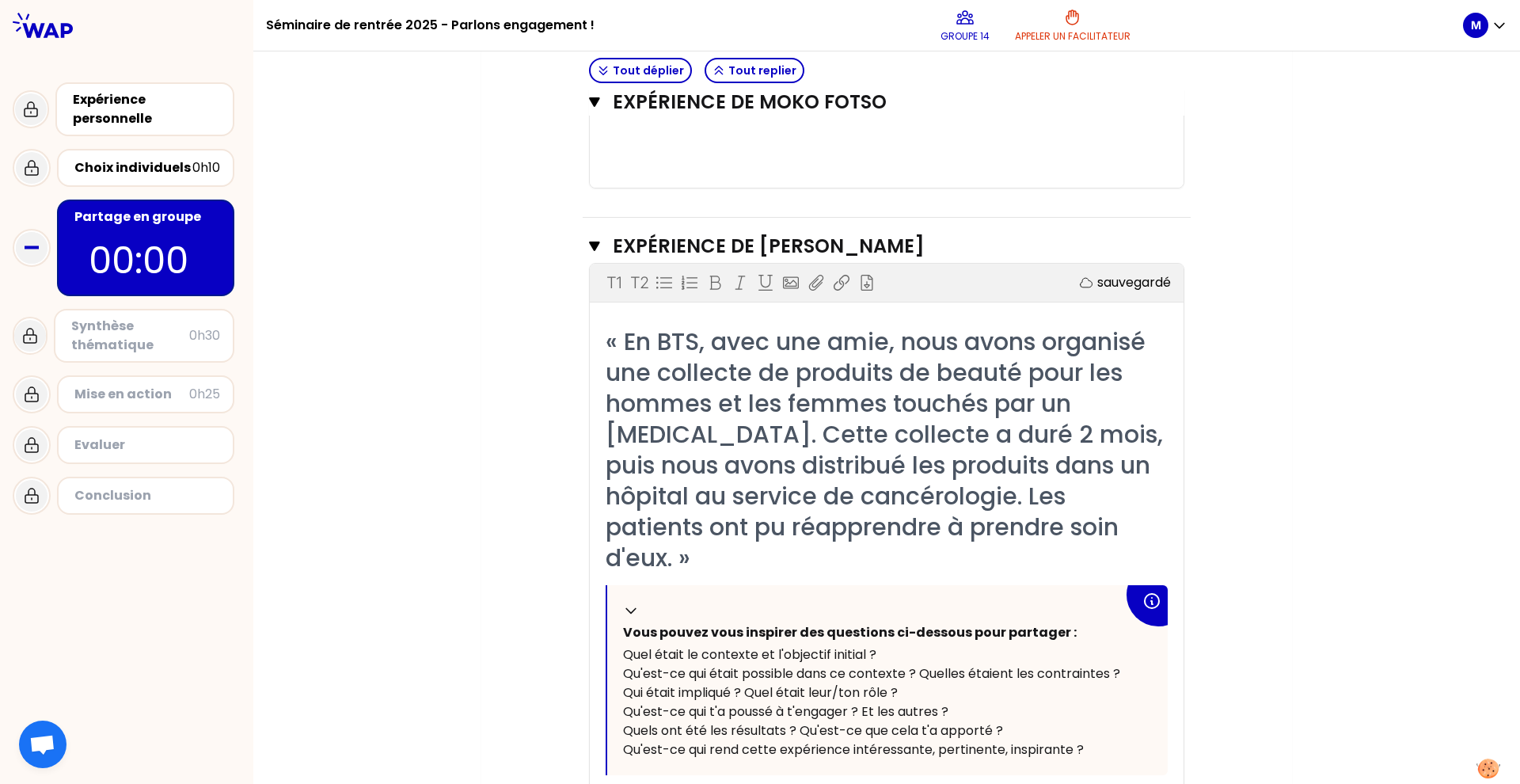
scroll to position [2495, 0]
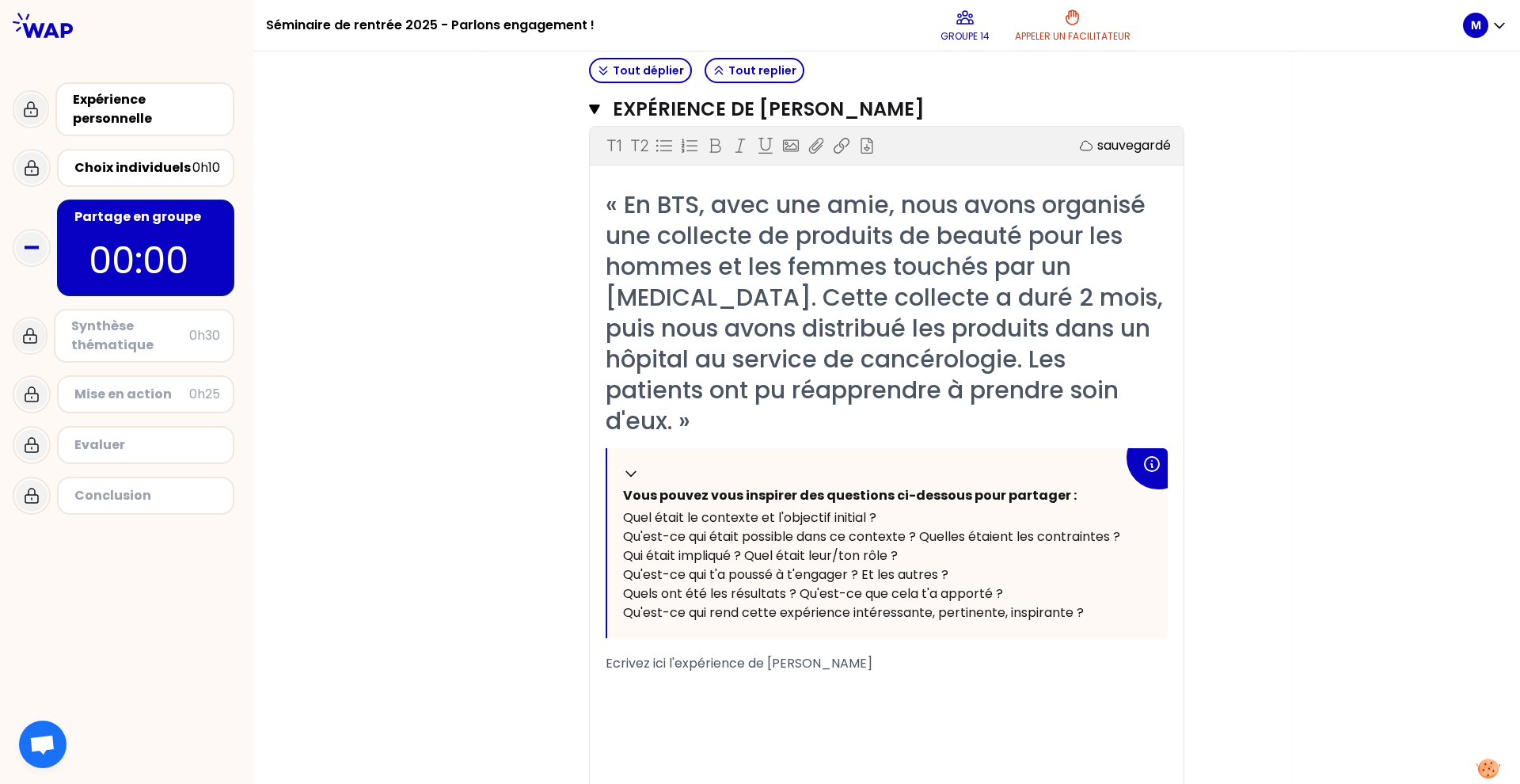
click at [753, 641] on div "Ecrivez ici l'expérience de [PERSON_NAME]" at bounding box center [887, 663] width 562 height 19
drag, startPoint x: 780, startPoint y: 625, endPoint x: 758, endPoint y: 629, distance: 22.4
click at [755, 641] on span "Ecrivez ici l'expérience de [PERSON_NAME]" at bounding box center [739, 663] width 267 height 18
click at [836, 641] on div "Ecrivez ici l'expérience de [PERSON_NAME]" at bounding box center [887, 663] width 562 height 19
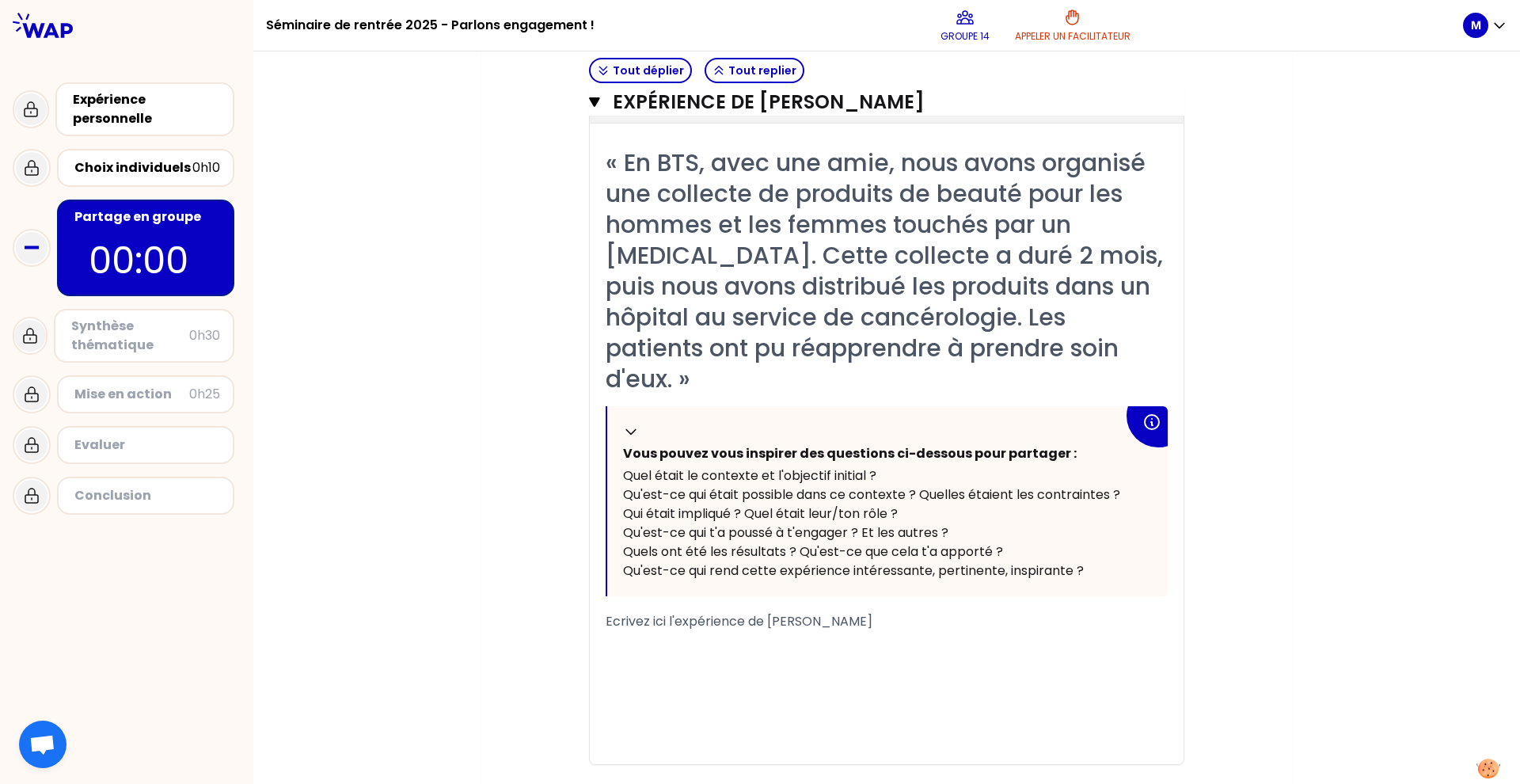
scroll to position [2507, 0]
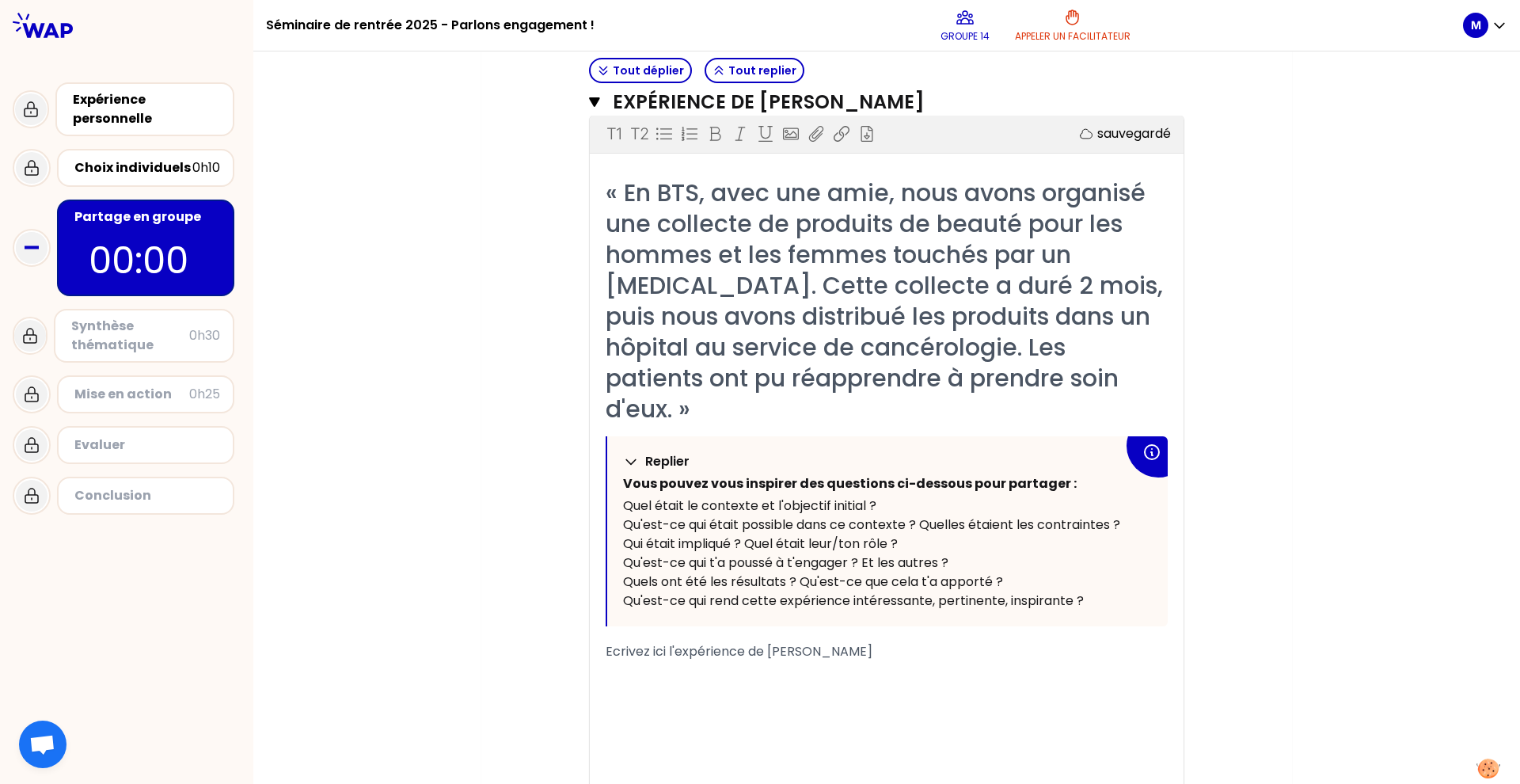
click at [624, 454] on icon at bounding box center [631, 461] width 16 height 16
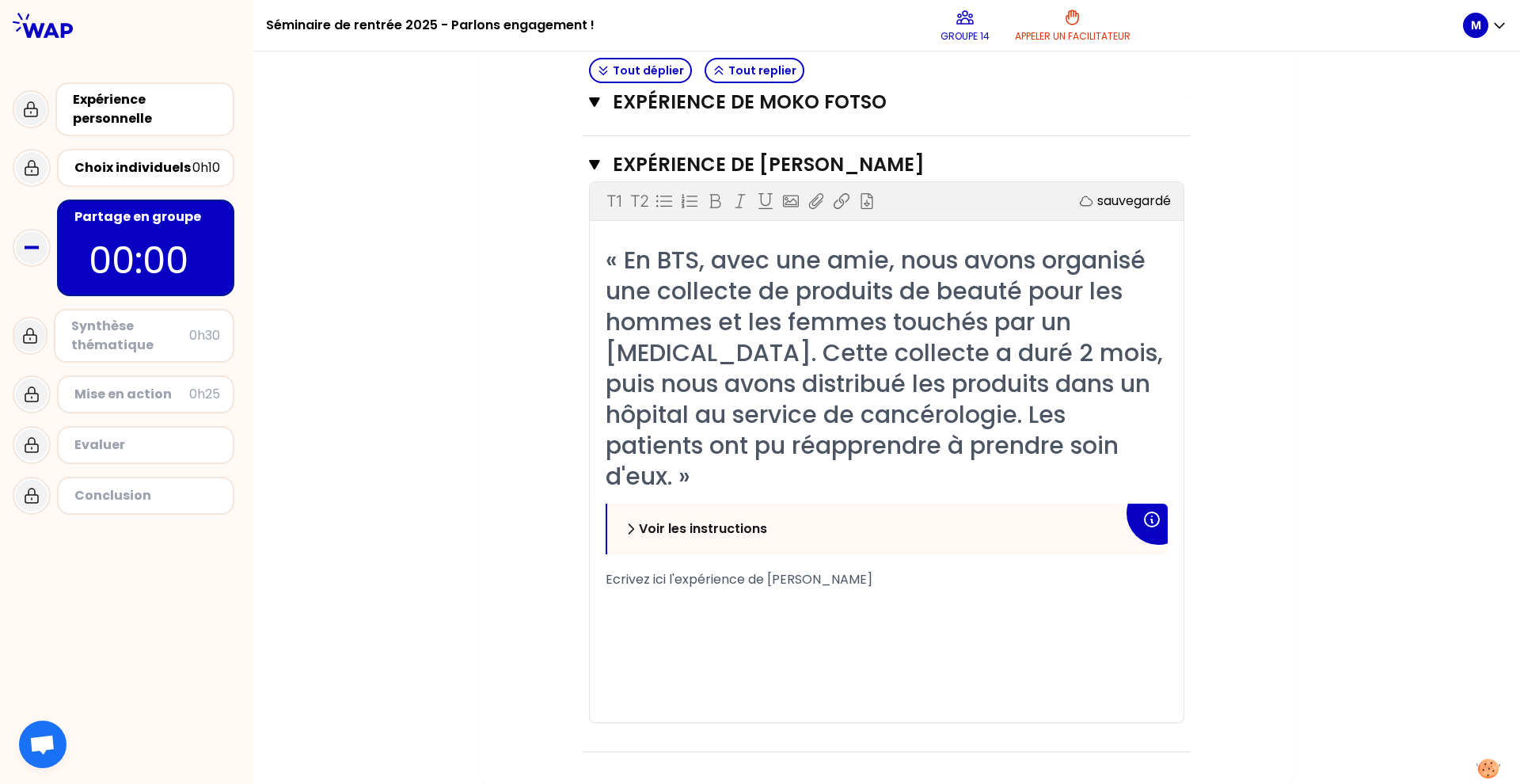
scroll to position [2408, 0]
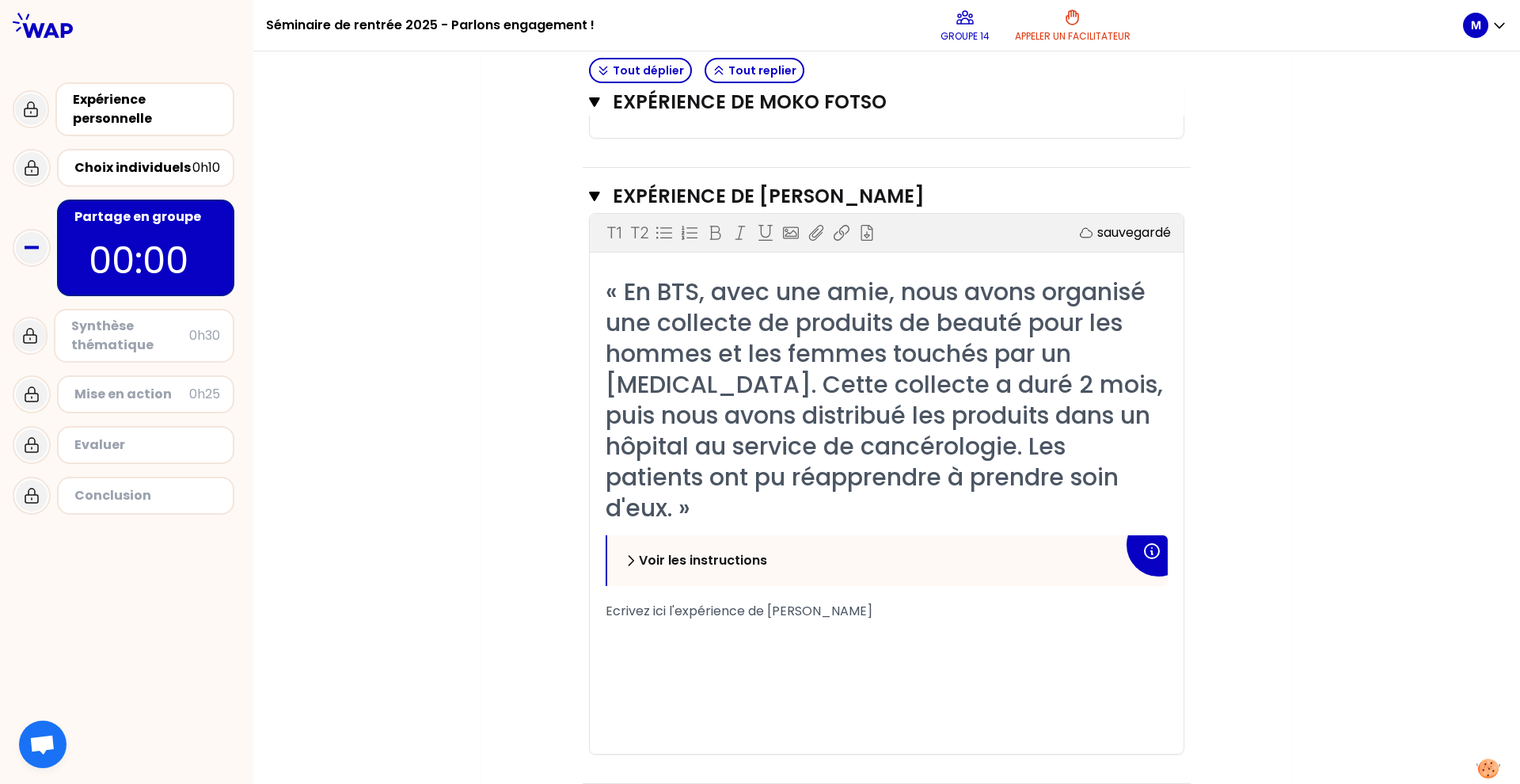
click at [648, 551] on p "Voir les instructions" at bounding box center [703, 560] width 129 height 19
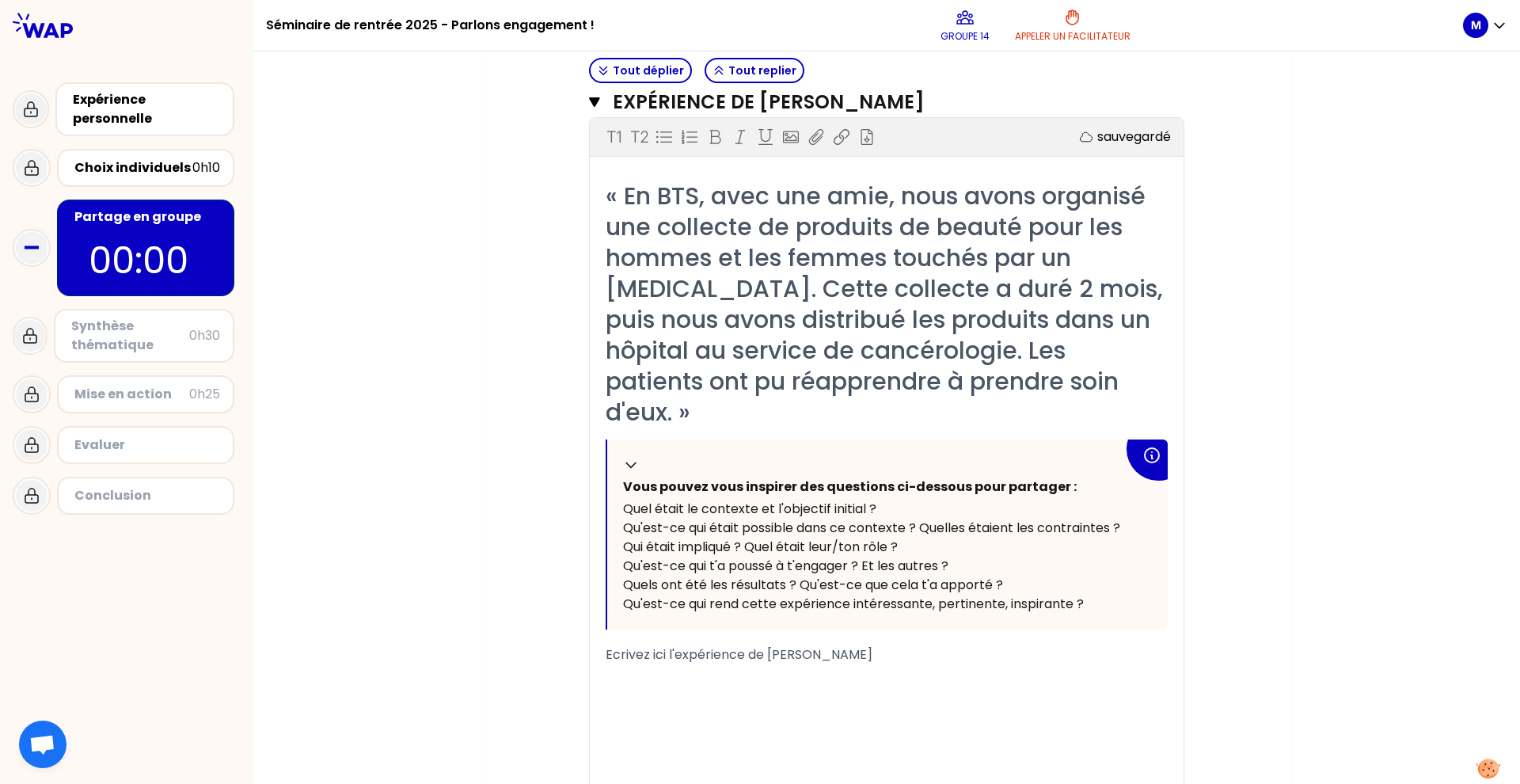
scroll to position [2534, 0]
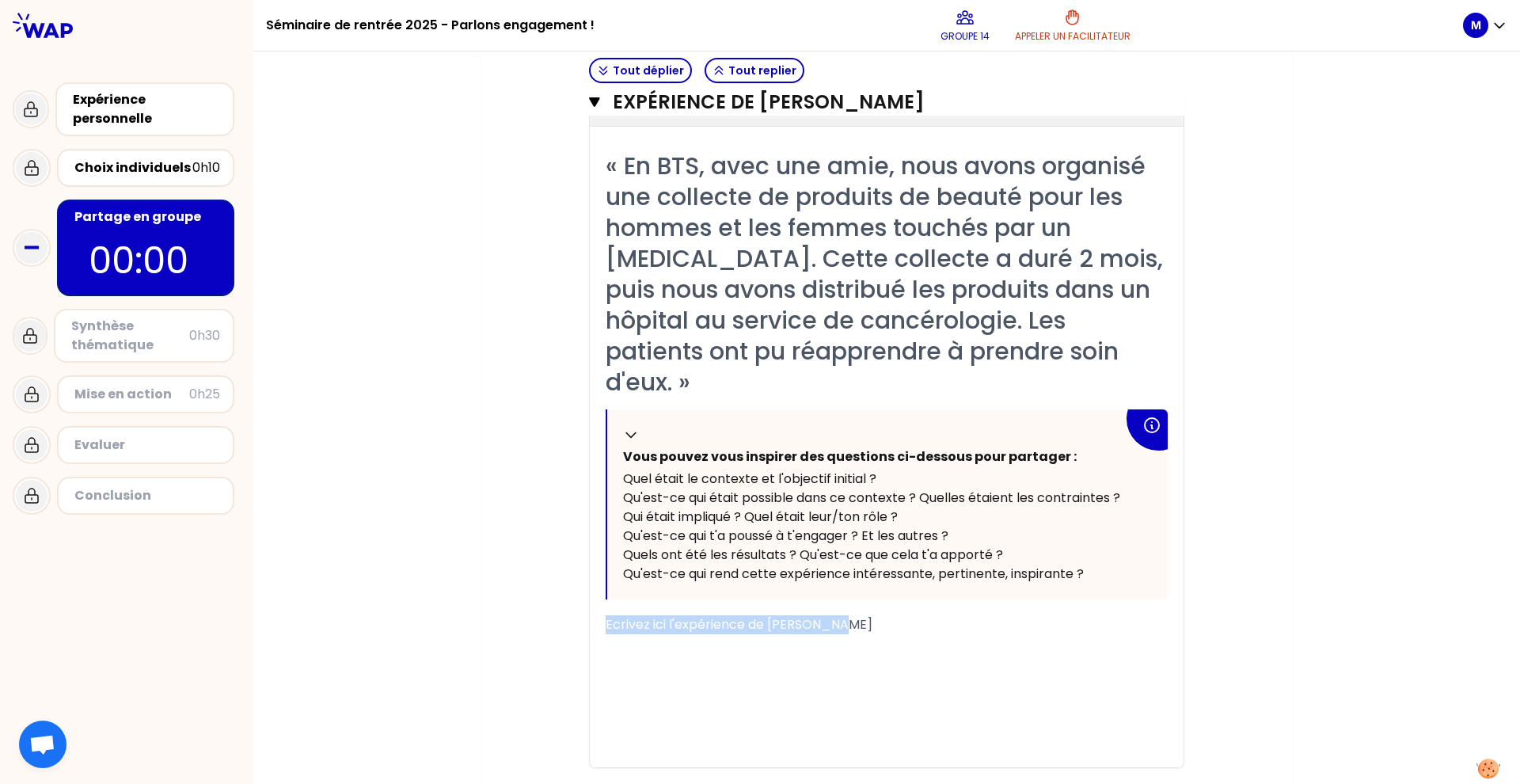
drag, startPoint x: 828, startPoint y: 595, endPoint x: 565, endPoint y: 597, distance: 263.0
click at [865, 582] on div "« En BTS, avec une amie, nous avons organisé une collecte de produits de beauté…" at bounding box center [887, 459] width 562 height 617
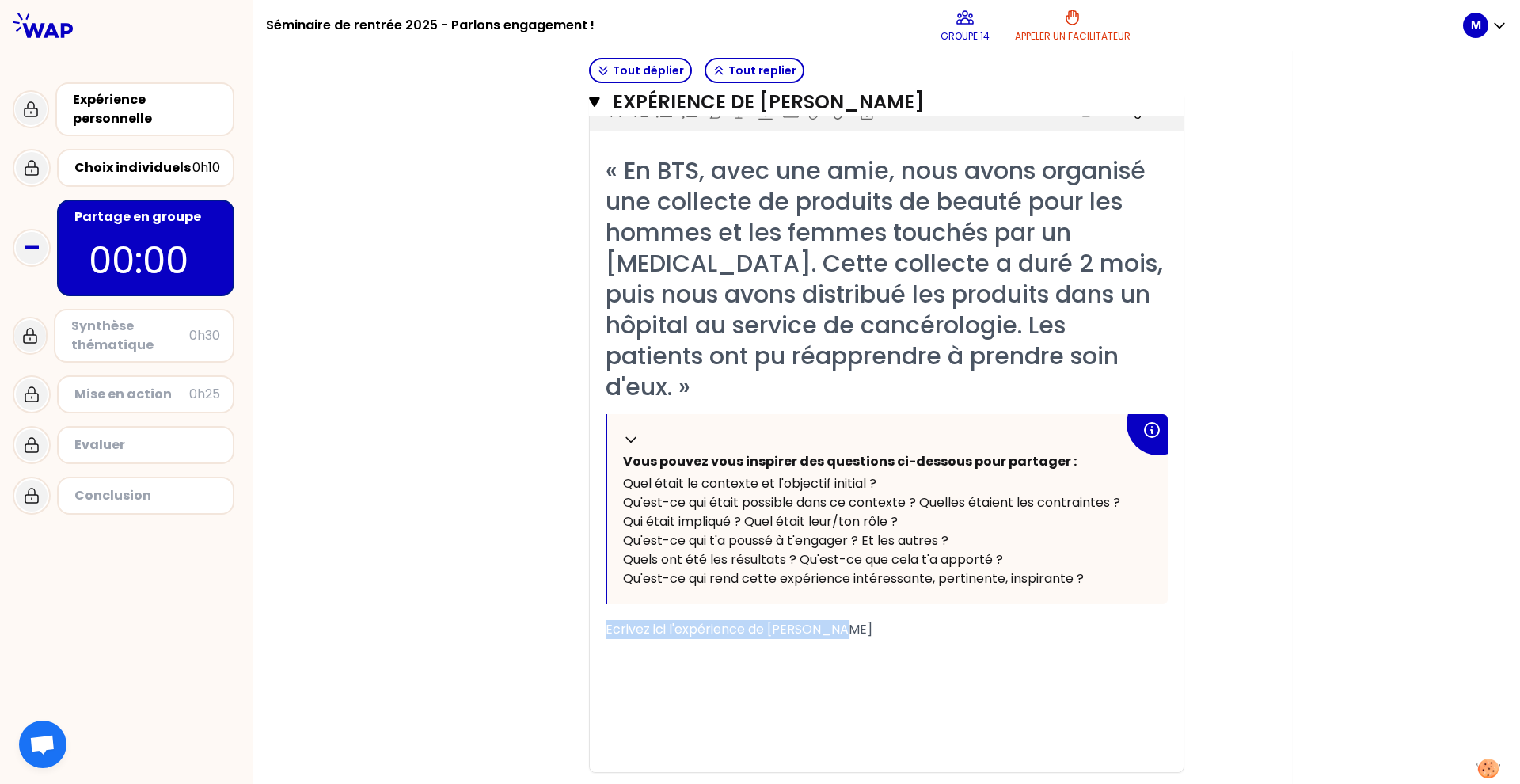
drag, startPoint x: 829, startPoint y: 601, endPoint x: 600, endPoint y: 595, distance: 229.1
click at [606, 620] on div "Ecrivez ici l'expérience de [PERSON_NAME]" at bounding box center [887, 630] width 562 height 19
click at [873, 639] on div "﻿" at bounding box center [887, 648] width 562 height 19
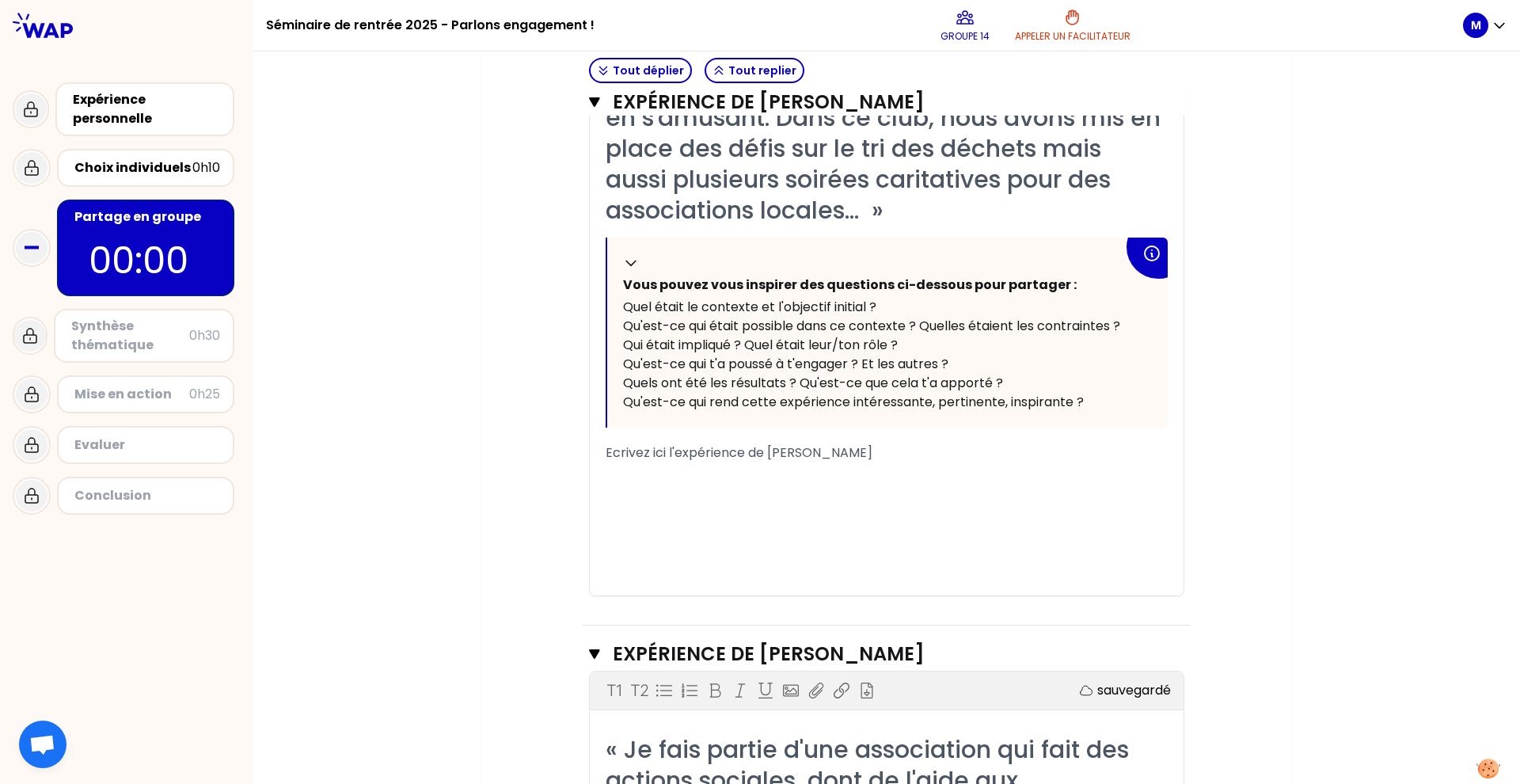
scroll to position [530, 0]
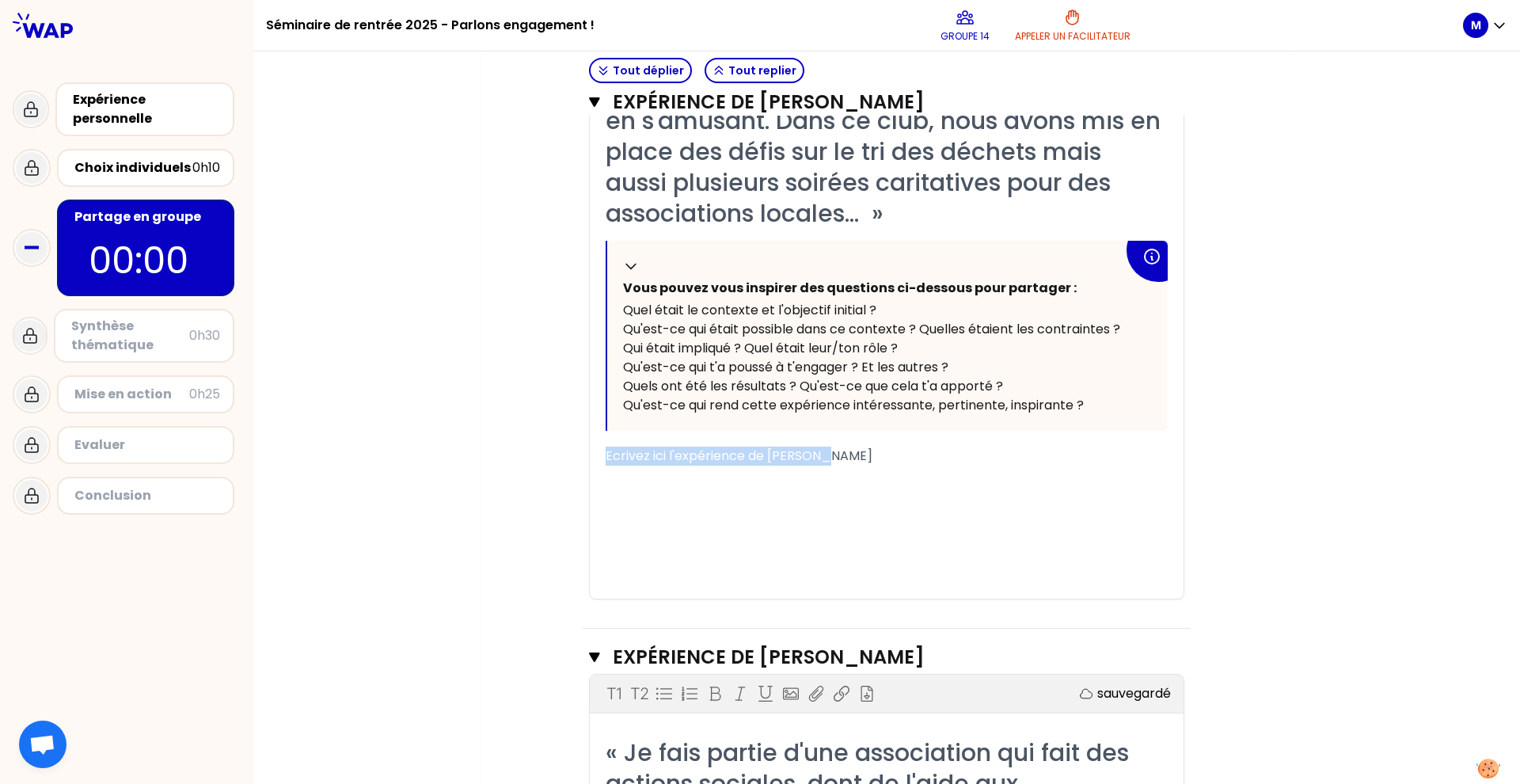
drag, startPoint x: 827, startPoint y: 453, endPoint x: 595, endPoint y: 447, distance: 232.1
click at [595, 447] on div "« j'ai fait du handball, cette expérience m'a permis d'apprendre le collectif, …" at bounding box center [887, 321] width 594 height 555
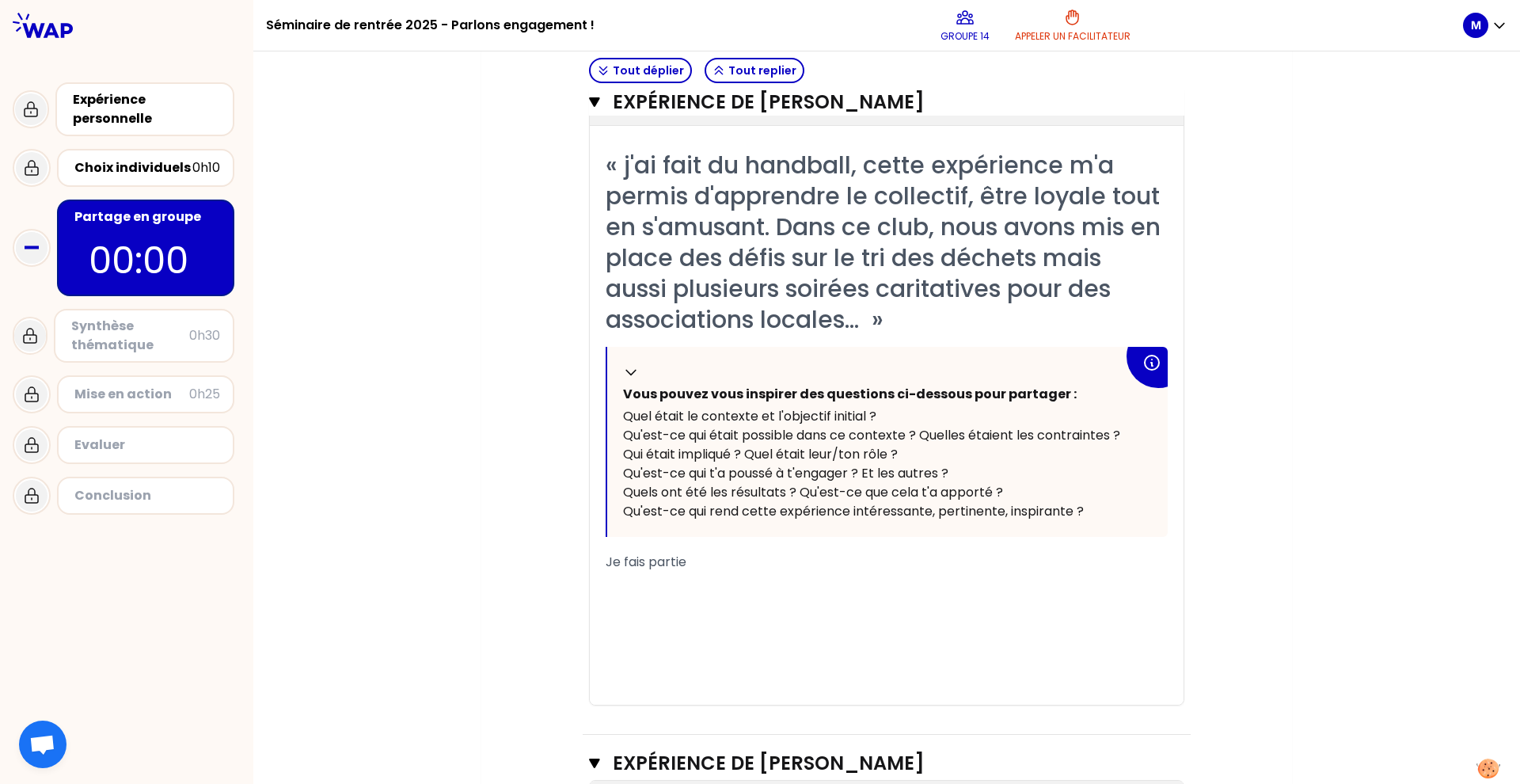
scroll to position [427, 0]
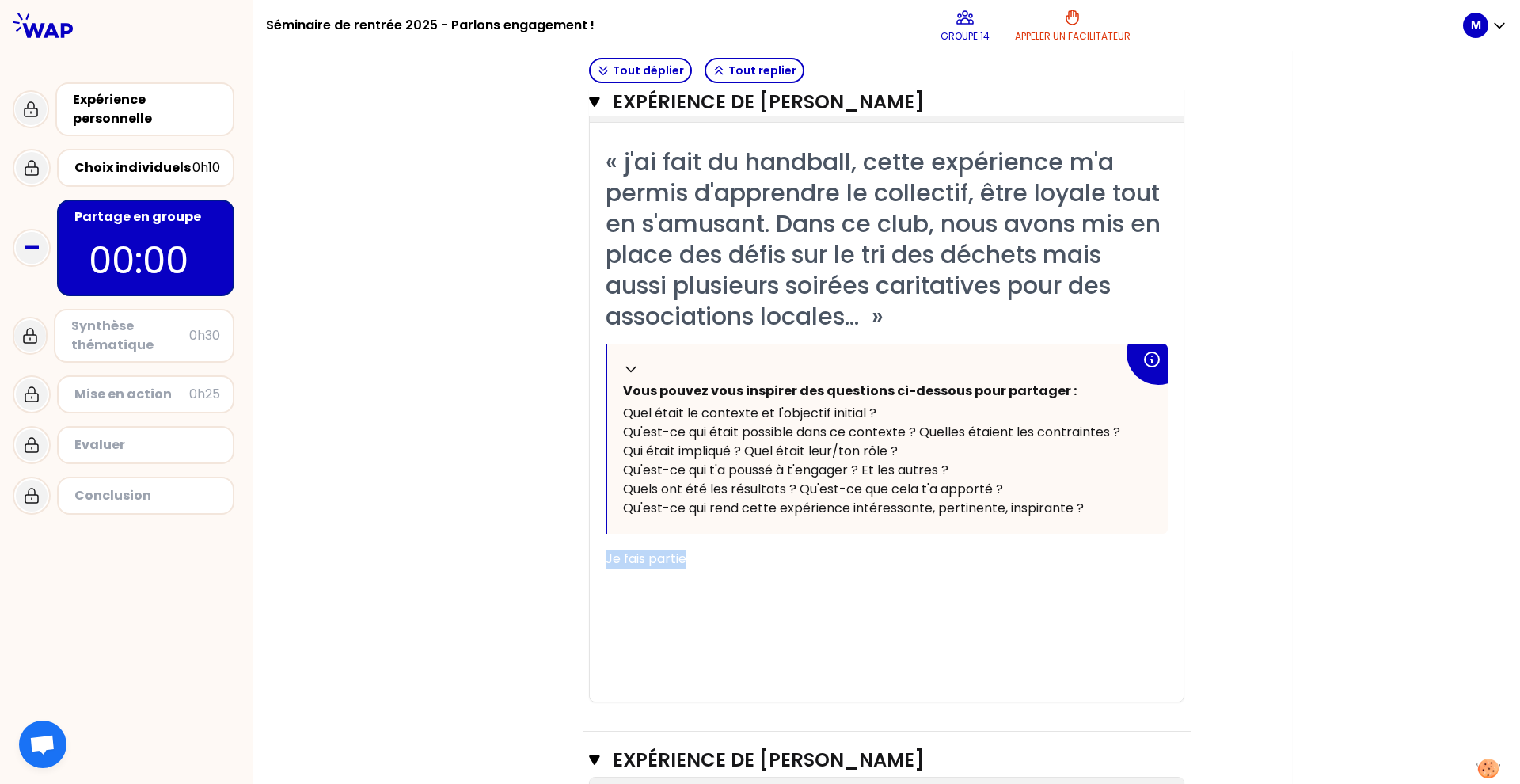
drag, startPoint x: 721, startPoint y: 557, endPoint x: 588, endPoint y: 545, distance: 133.5
click at [590, 545] on div "« j'ai fait du handball, cette expérience m'a permis d'apprendre le collectif, …" at bounding box center [887, 423] width 594 height 555
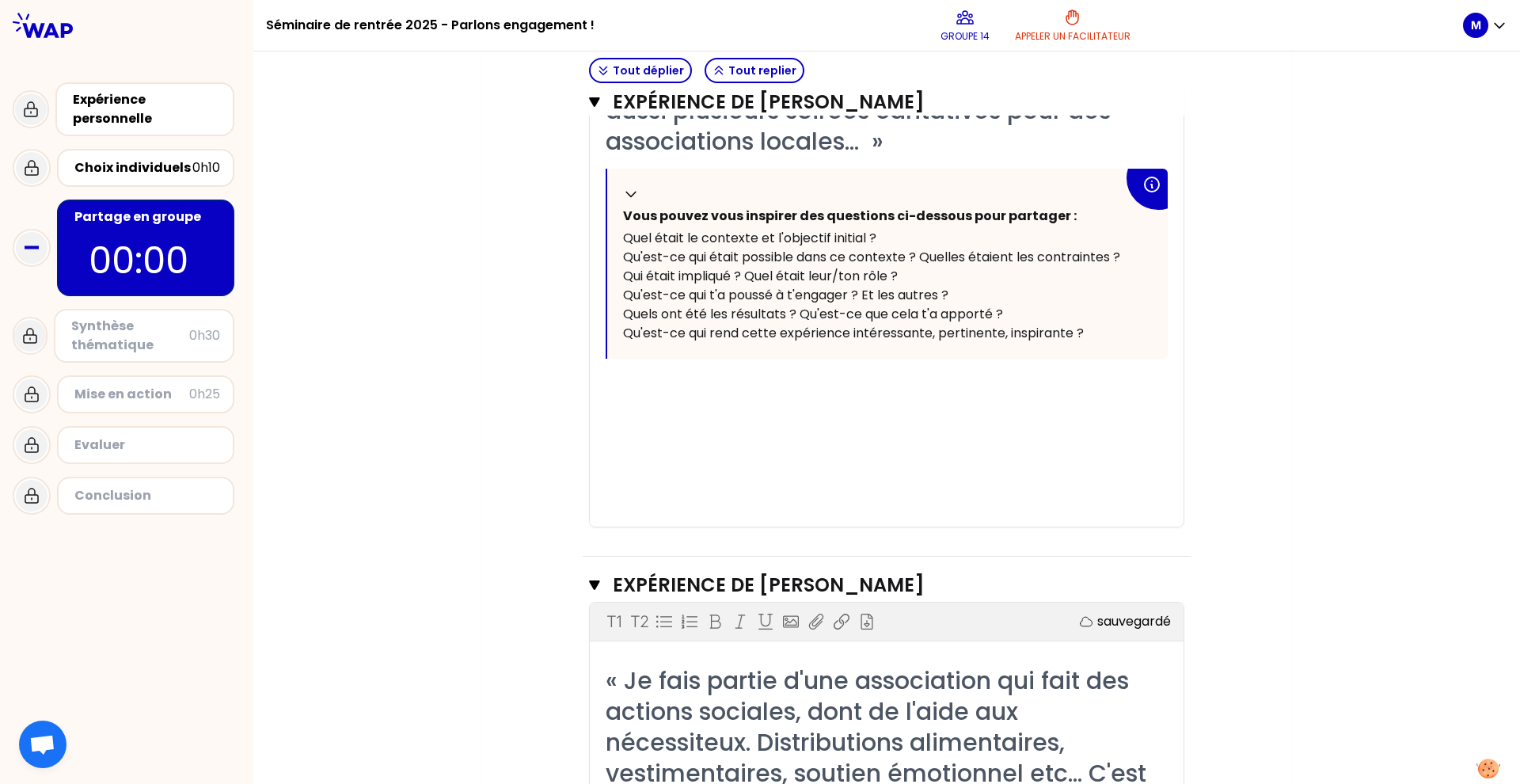
scroll to position [489, 0]
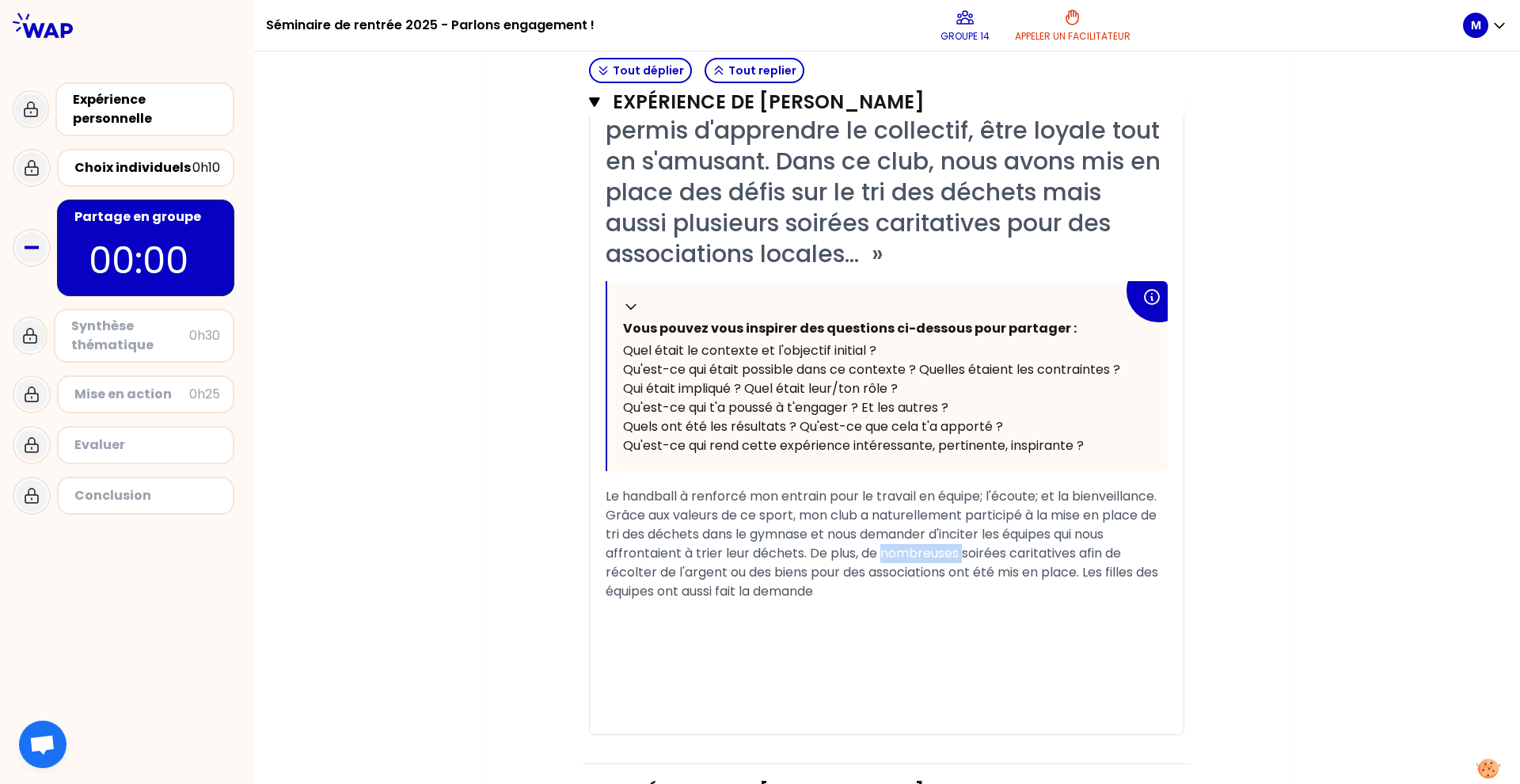
drag, startPoint x: 957, startPoint y: 553, endPoint x: 876, endPoint y: 550, distance: 81.1
click at [876, 550] on span "Le handball à renforcé mon entrain pour le travail en équipe; l'écoute; et la b…" at bounding box center [883, 544] width 556 height 113
click at [872, 570] on span "Le handball à renforcé mon entrain pour le travail en équipe; l'écoute; et la b…" at bounding box center [885, 544] width 558 height 113
click at [856, 594] on div "Le handball à renforcé mon entrain pour le travail en équipe; l'écoute; et la b…" at bounding box center [887, 544] width 562 height 114
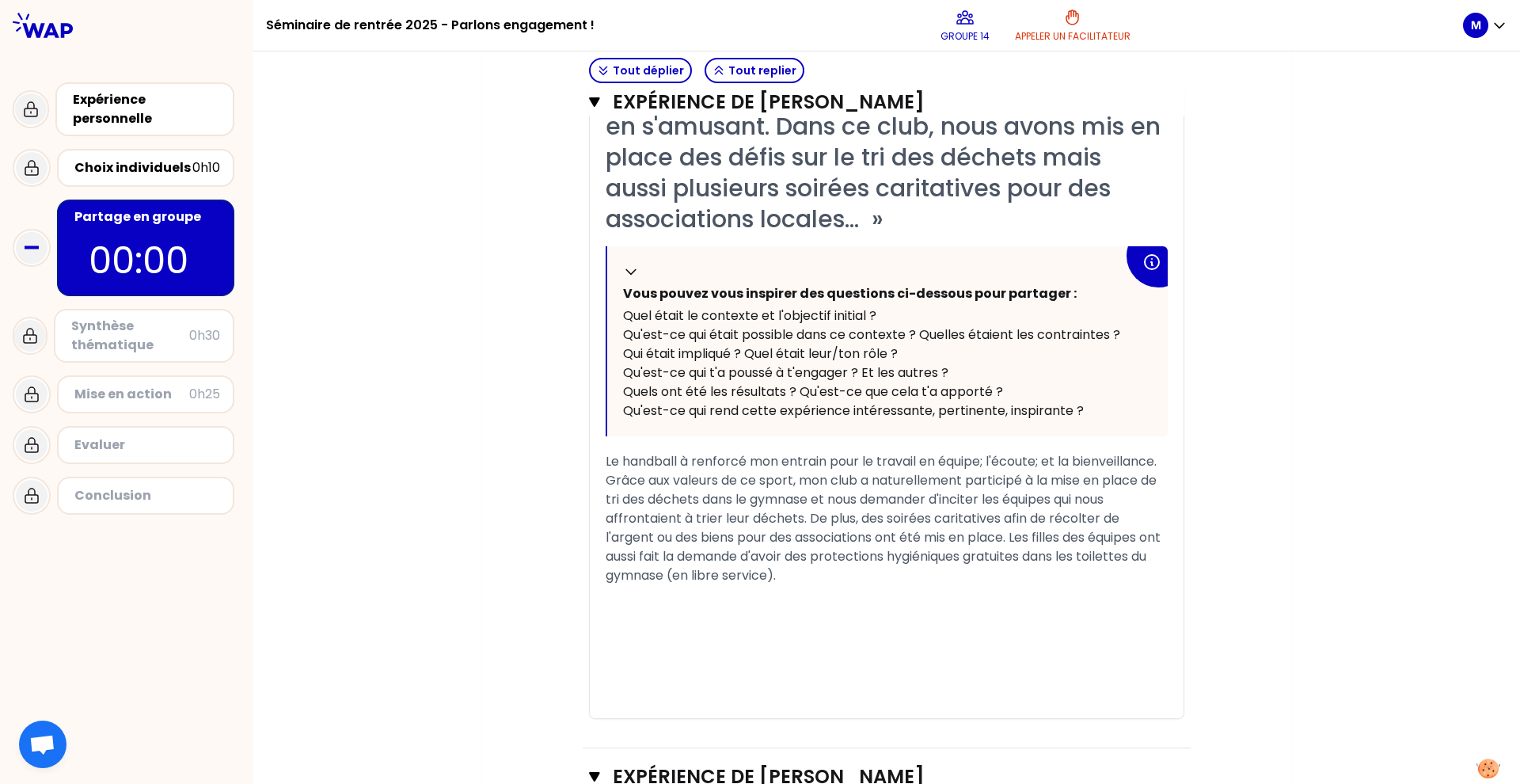
scroll to position [511, 0]
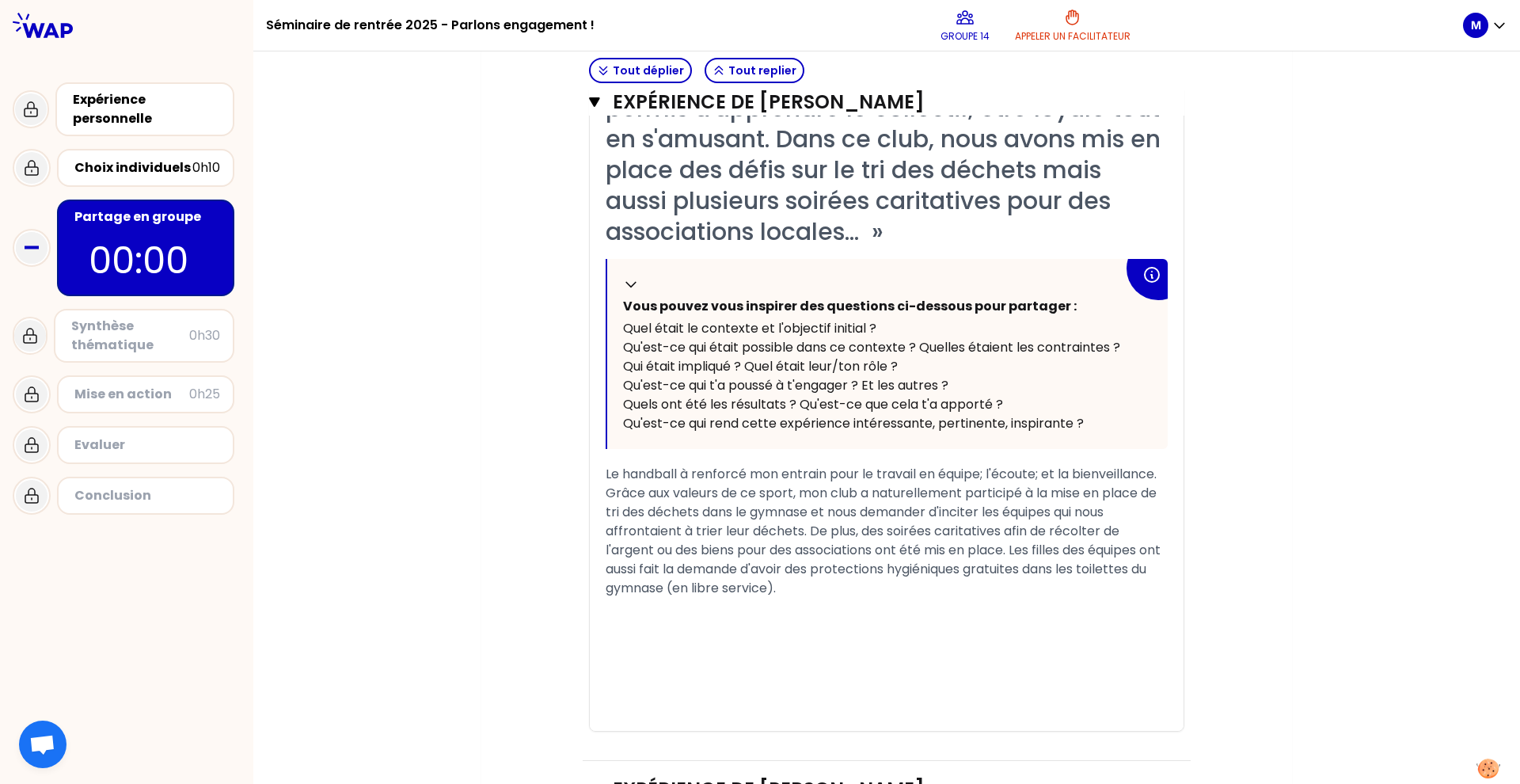
click at [859, 507] on span "Le handball à renforcé mon entrain pour le travail en équipe; l'écoute; et la b…" at bounding box center [885, 531] width 558 height 132
click at [942, 505] on span "Le handball à renforcé mon entrain pour le travail en équipe; l'écoute; et la b…" at bounding box center [885, 531] width 558 height 132
click at [861, 606] on div "﻿" at bounding box center [887, 607] width 562 height 19
click at [846, 586] on div "Le handball à renforcé mon entrain pour le travail en équipe; l'écoute; et la b…" at bounding box center [887, 532] width 562 height 133
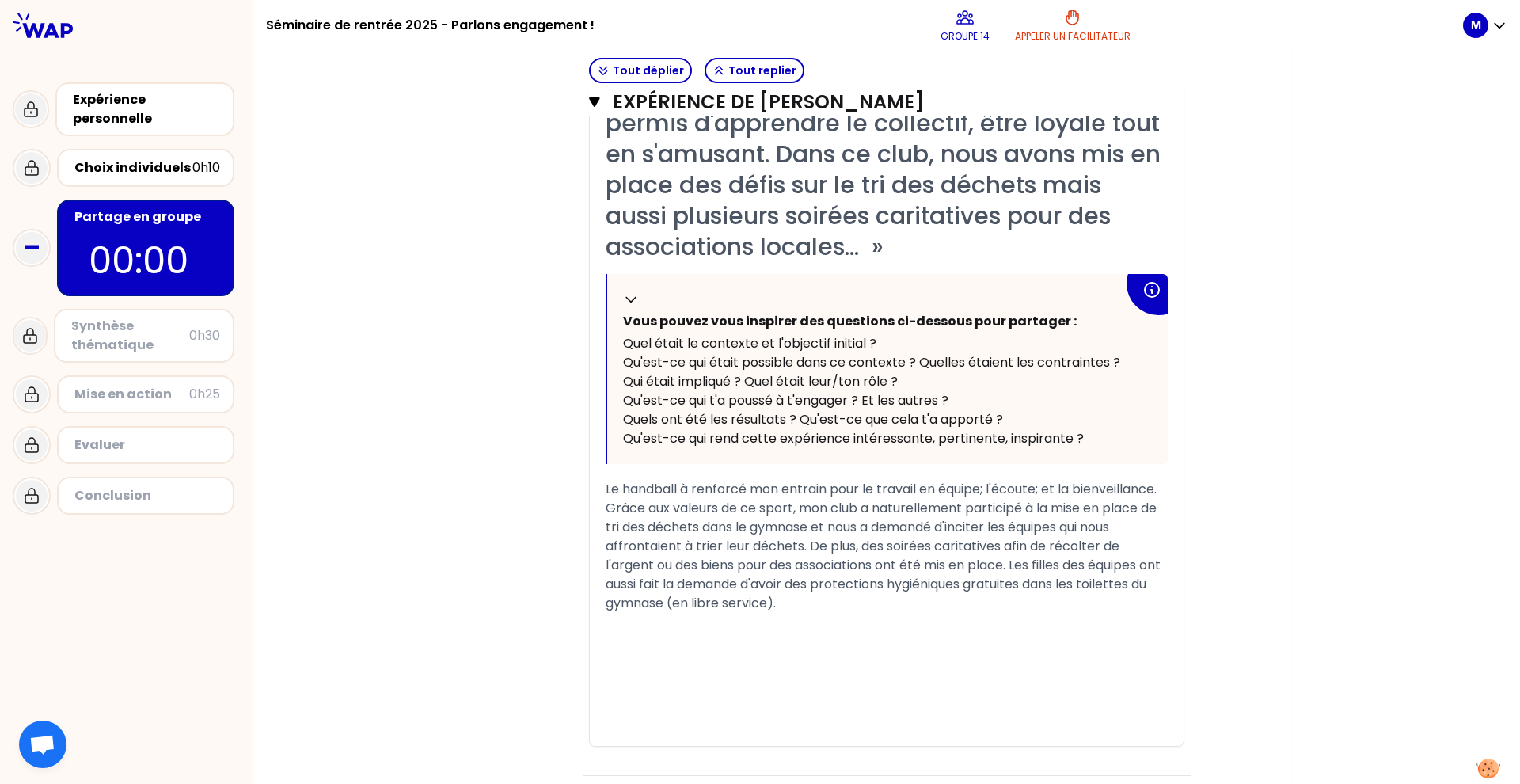
scroll to position [614, 0]
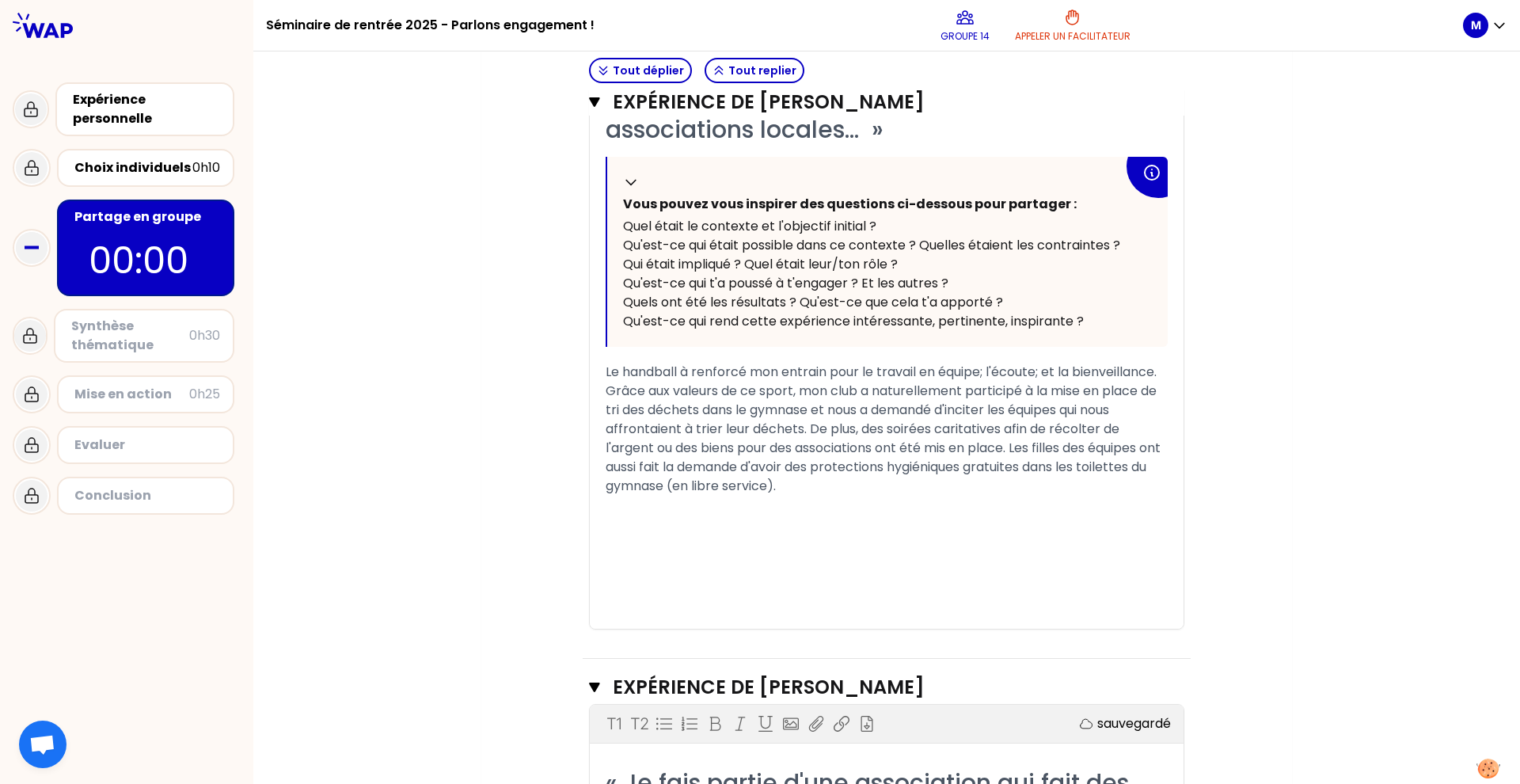
click at [881, 444] on span "Le handball à renforcé mon entrain pour le travail en équipe; l'écoute; et la b…" at bounding box center [885, 428] width 558 height 132
click at [1031, 516] on div "﻿" at bounding box center [887, 524] width 562 height 19
drag, startPoint x: 759, startPoint y: 511, endPoint x: 759, endPoint y: 501, distance: 10.0
click at [759, 508] on div "﻿" at bounding box center [887, 505] width 562 height 19
click at [874, 482] on div "Le handball à renforcé mon entrain pour le travail en équipe; l'écoute; et la b…" at bounding box center [887, 429] width 562 height 133
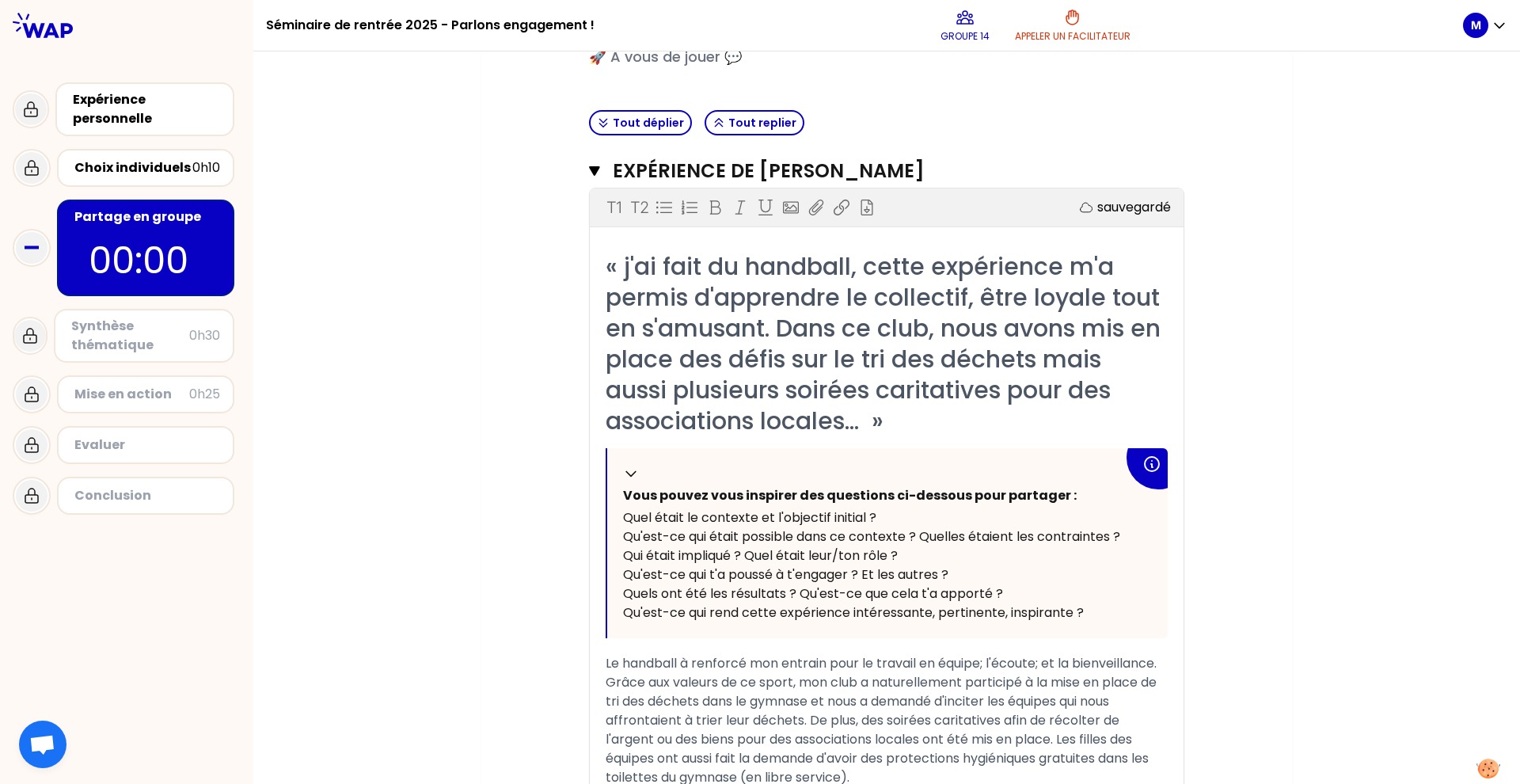
scroll to position [391, 0]
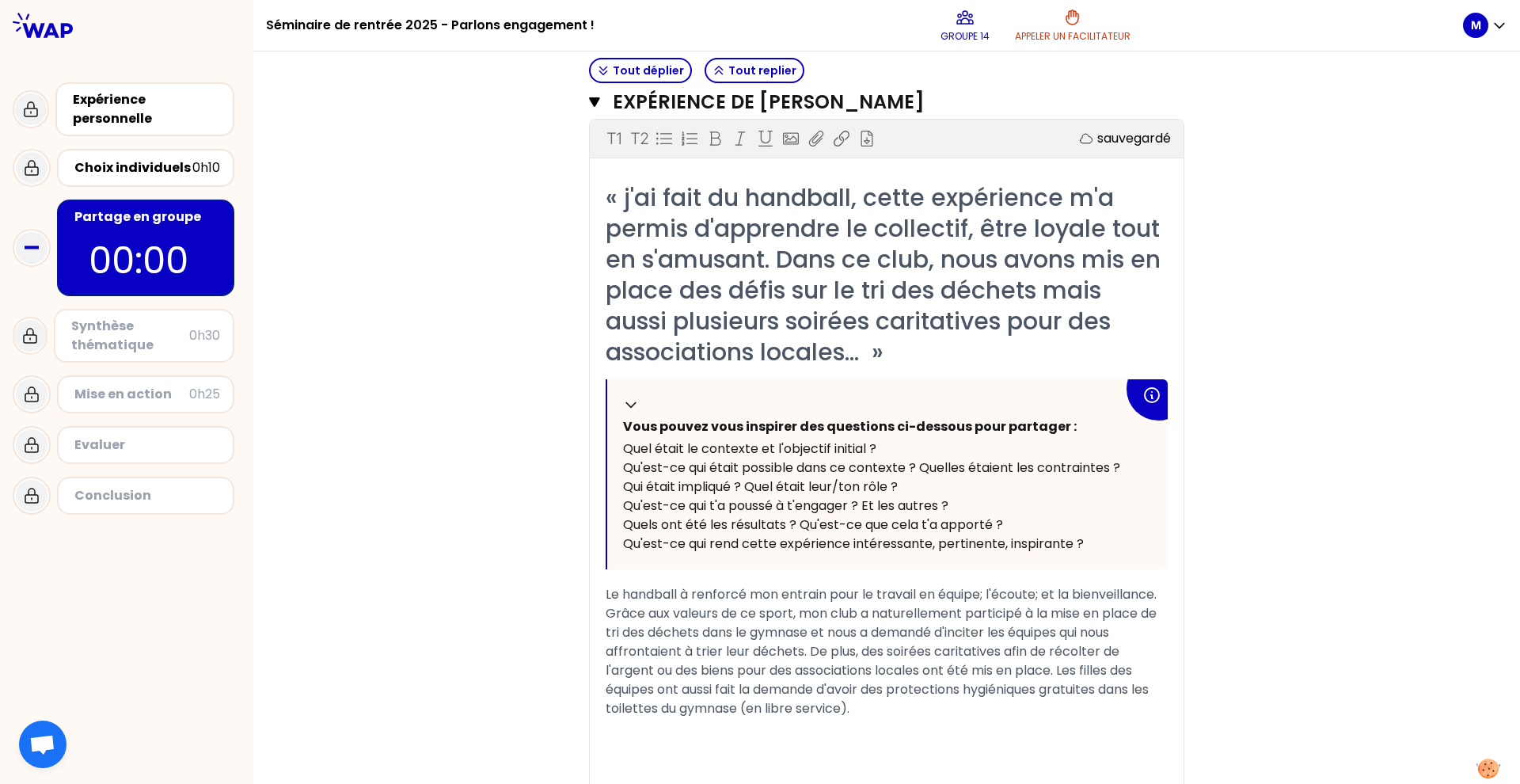
click at [1139, 397] on icon at bounding box center [1151, 395] width 14 height 14
click at [1139, 394] on icon at bounding box center [1152, 395] width 19 height 19
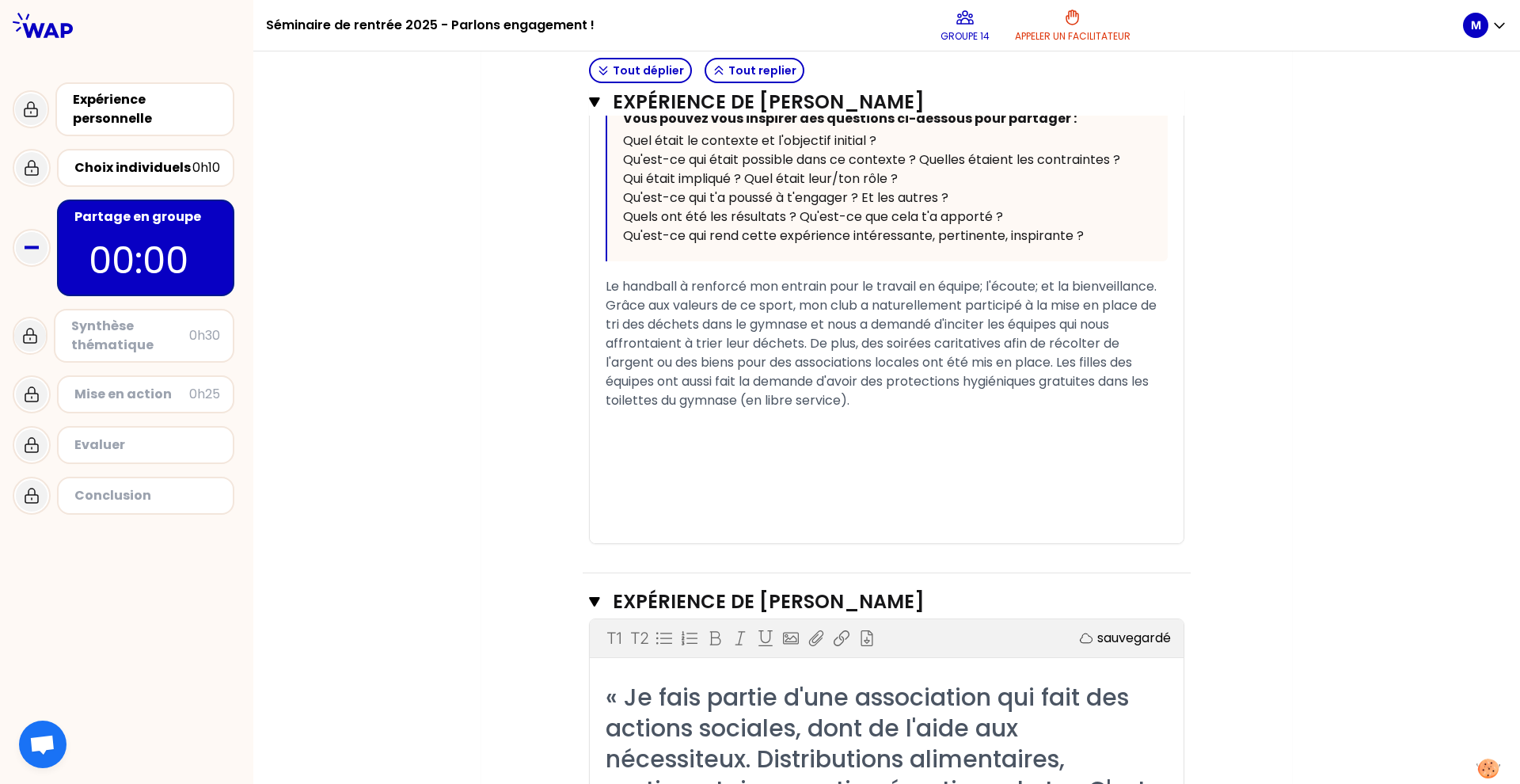
scroll to position [686, 0]
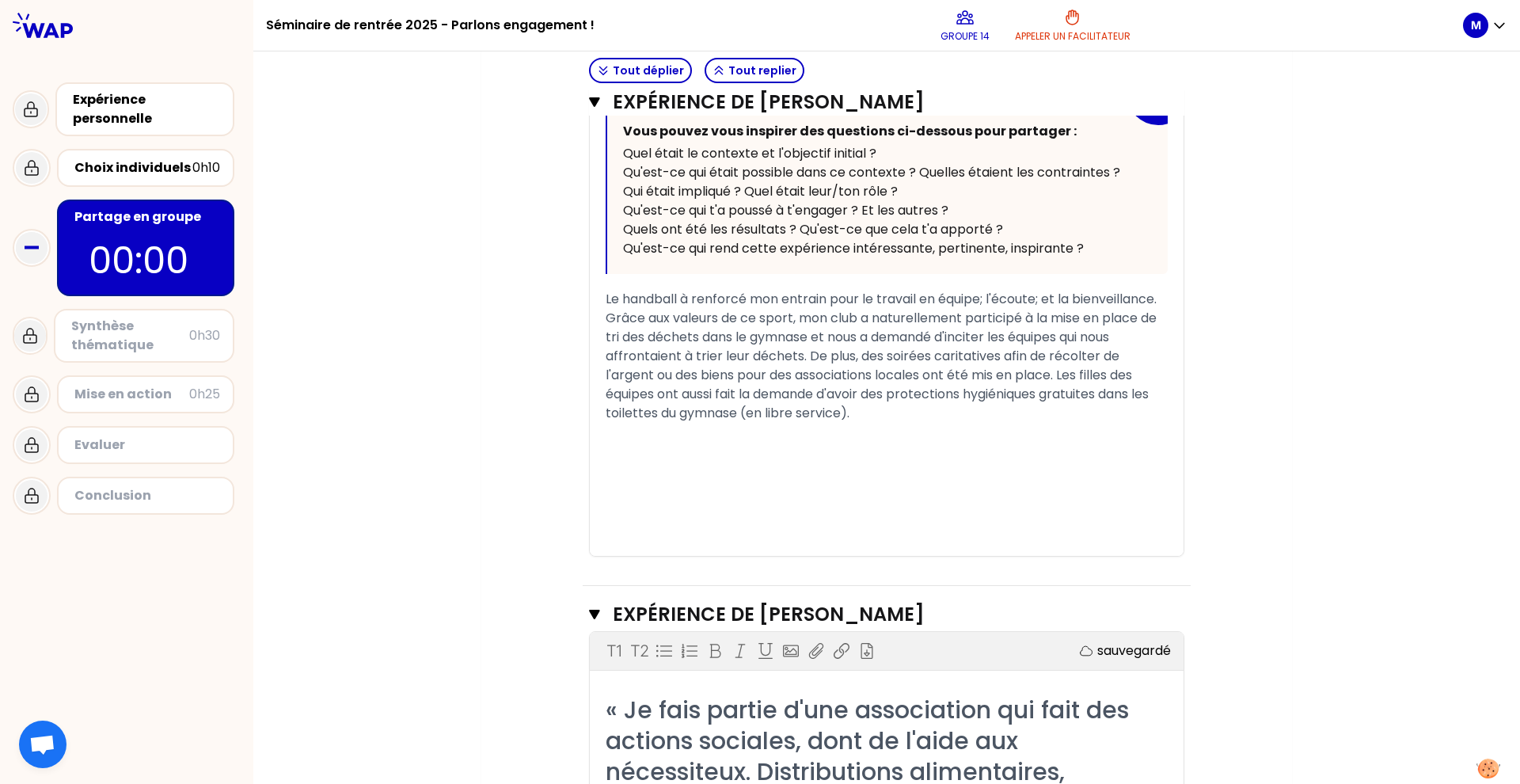
click at [861, 442] on div "﻿" at bounding box center [887, 451] width 562 height 19
click at [636, 452] on div "﻿" at bounding box center [887, 451] width 562 height 19
click at [984, 299] on span "Le handball à renforcé mon entrain pour le travail en équipe; l'écoute; et la b…" at bounding box center [882, 355] width 554 height 132
click at [1042, 300] on span "Le handball à renforcé mon entrain pour le travail en équipe, l'écoute; et la b…" at bounding box center [882, 355] width 554 height 132
click at [868, 492] on div "﻿" at bounding box center [887, 489] width 562 height 19
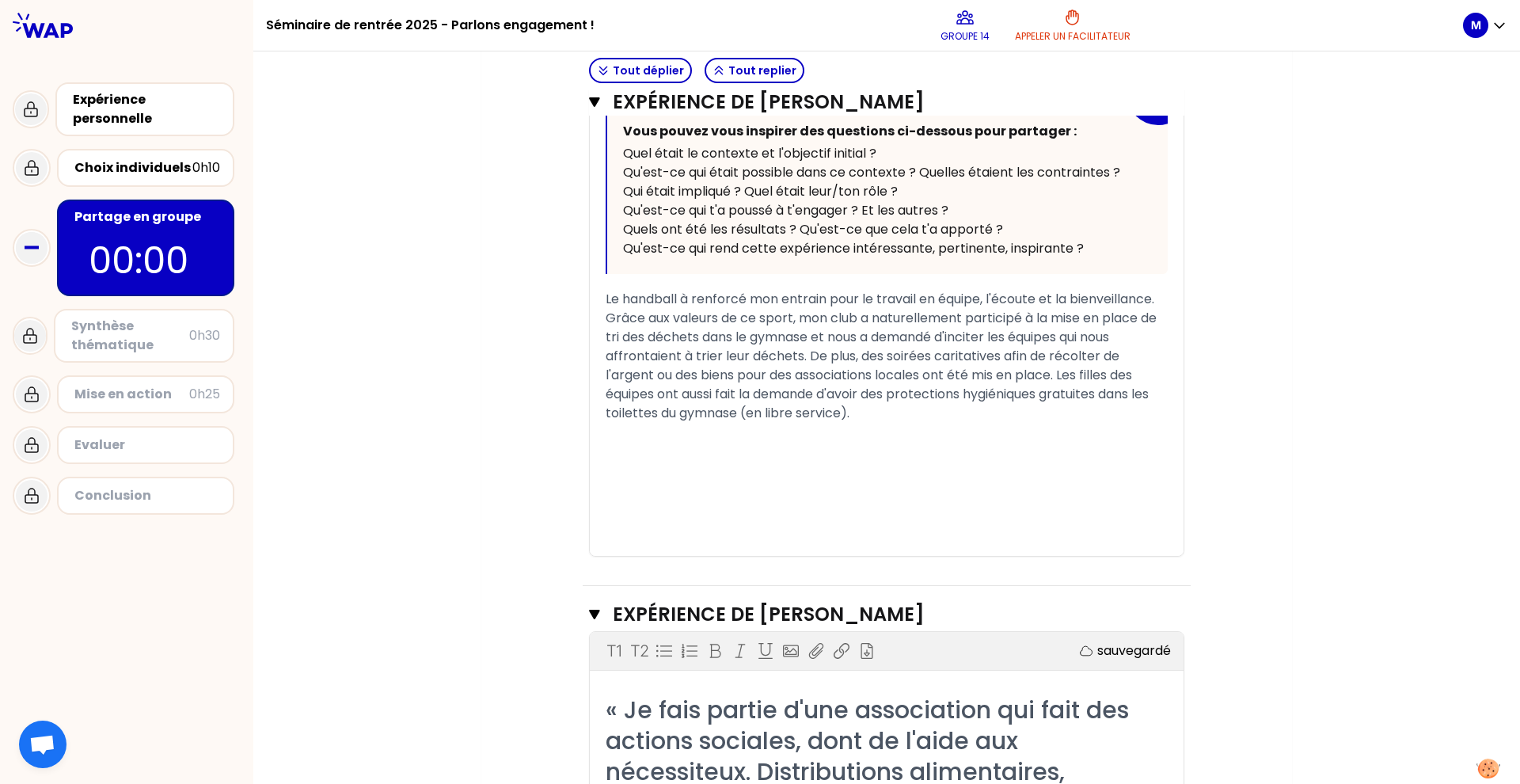
click at [851, 463] on div "﻿" at bounding box center [887, 470] width 562 height 19
click at [685, 297] on span "Le handball à renforcé mon entrain pour le travail en équipe, l'écoute et la bi…" at bounding box center [882, 355] width 554 height 132
click at [672, 457] on div "﻿" at bounding box center [887, 451] width 562 height 19
click at [1139, 320] on span "Le handball a renforcé mon entrain pour le travail en équipe, l'écoute et la bi…" at bounding box center [882, 355] width 554 height 132
click at [815, 458] on div "﻿" at bounding box center [887, 451] width 562 height 19
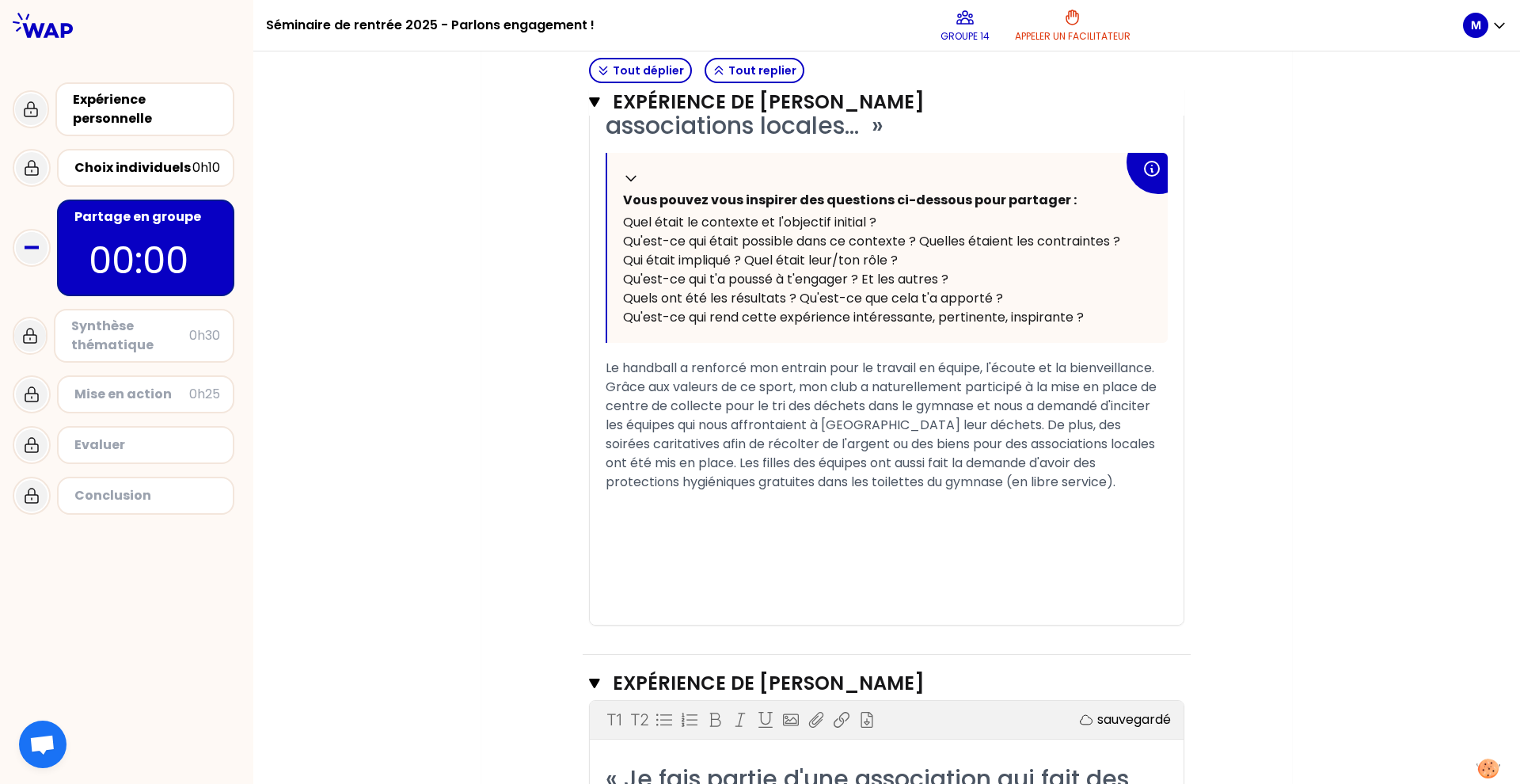
scroll to position [620, 0]
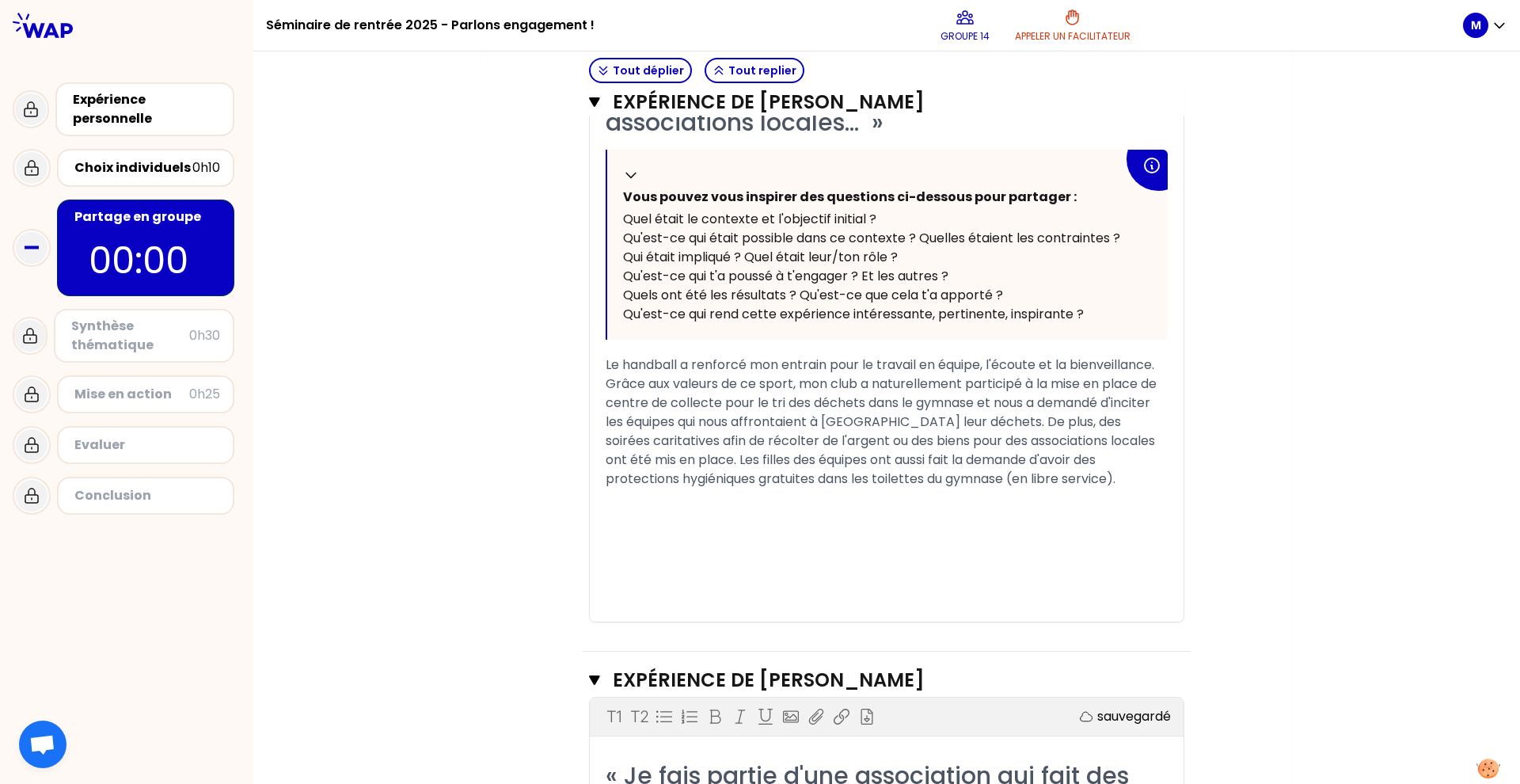
click at [202, 334] on div "0h30" at bounding box center [204, 336] width 31 height 19
click at [126, 328] on div "Synthèse thématique" at bounding box center [130, 336] width 118 height 38
click at [179, 207] on div "Partage en groupe 00:00" at bounding box center [146, 248] width 178 height 96
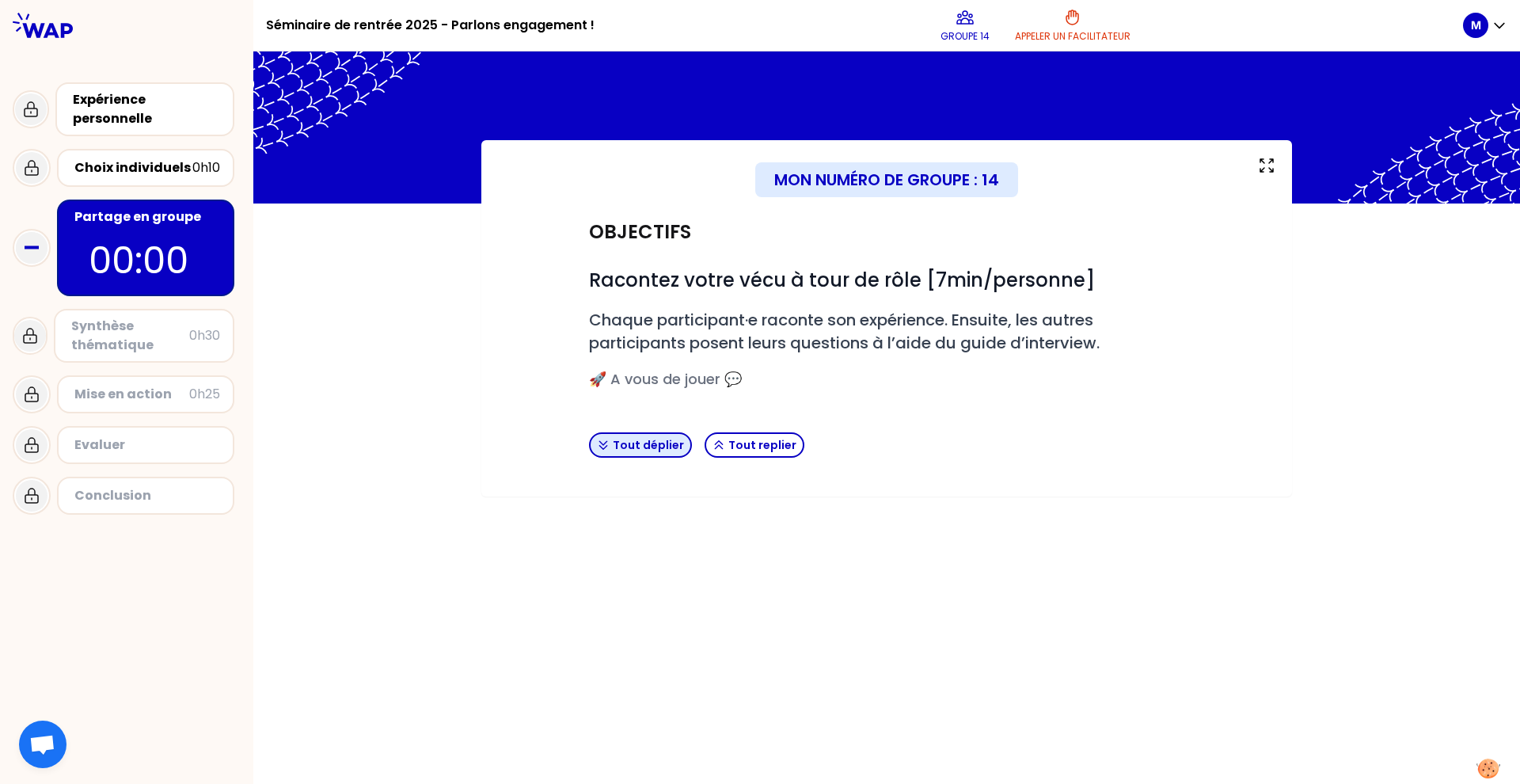
click at [624, 450] on button "Tout déplier" at bounding box center [640, 445] width 103 height 25
click at [740, 441] on button "Tout replier" at bounding box center [754, 445] width 100 height 25
click at [608, 439] on icon "button" at bounding box center [604, 445] width 13 height 13
click at [899, 287] on span "Racontez votre vécu à tour de rôle [7min/personne]" at bounding box center [841, 280] width 506 height 26
click at [626, 373] on span "🚀 A vous de jouer 💬" at bounding box center [665, 378] width 153 height 19
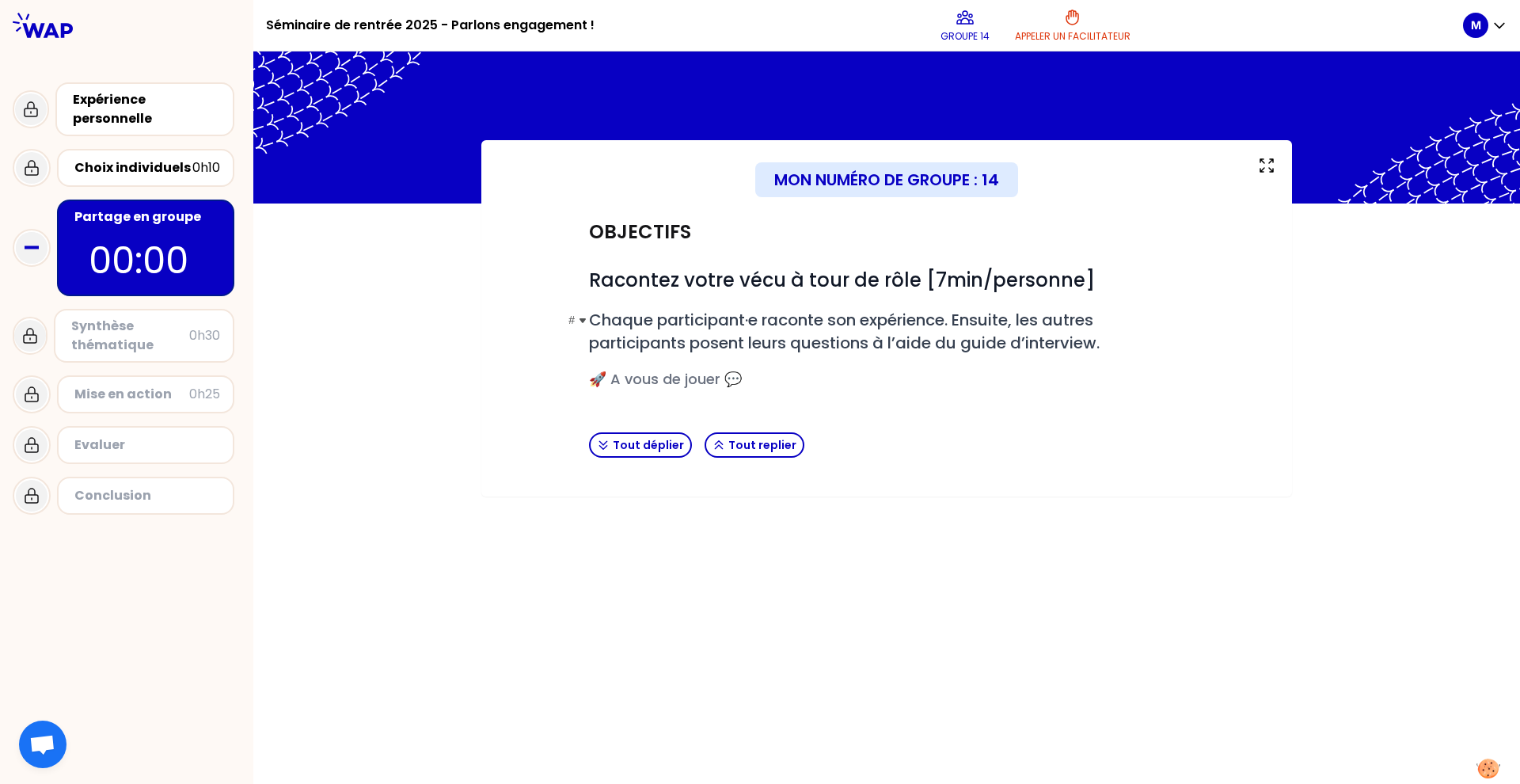
click at [643, 326] on span "Chaque participant·e raconte son expérience. Ensuite, les autres participants p…" at bounding box center [844, 331] width 510 height 45
click at [897, 179] on div "Mon numéro de groupe : 14" at bounding box center [887, 180] width 263 height 35
click at [1139, 168] on icon at bounding box center [1267, 165] width 13 height 13
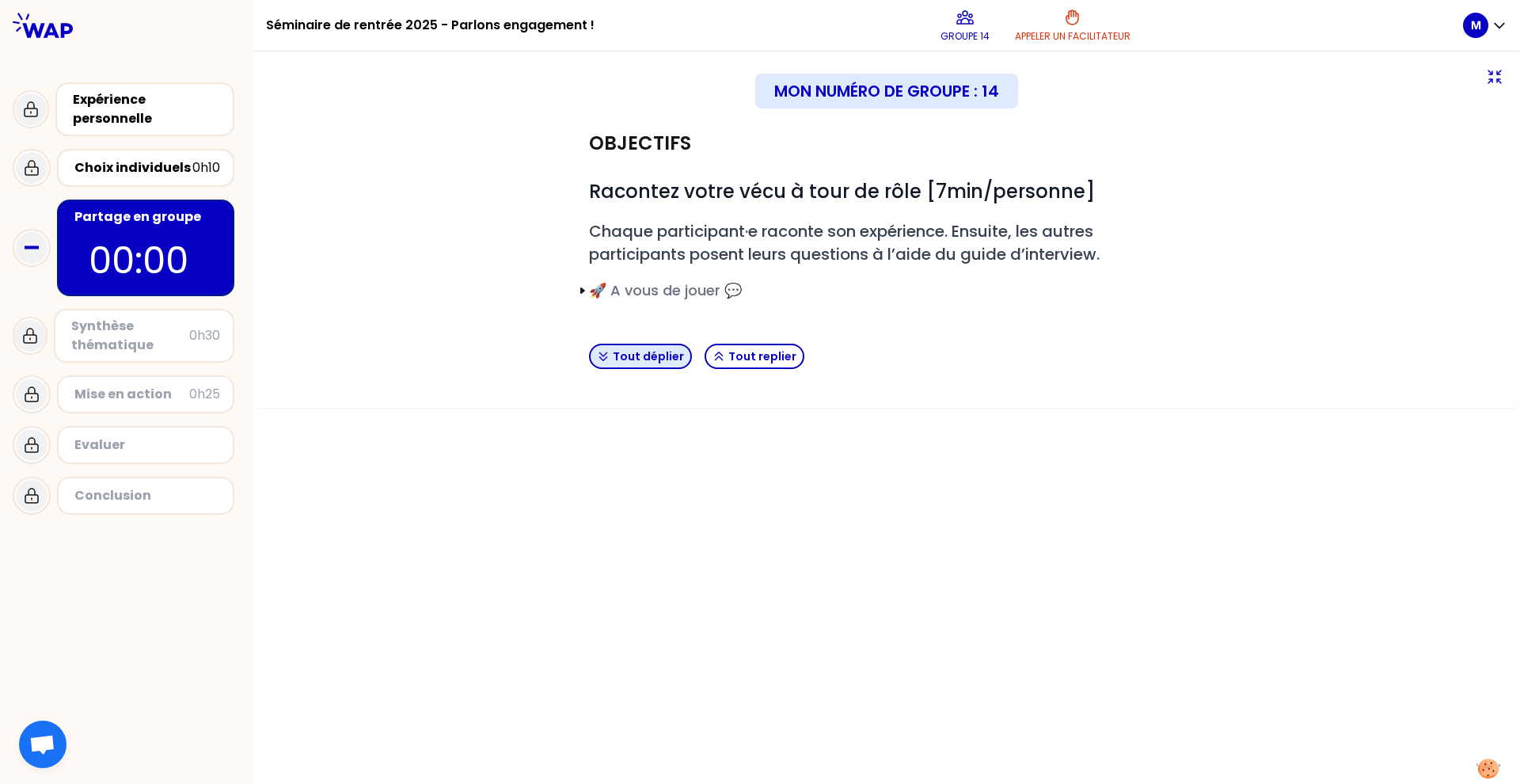
click at [643, 356] on button "Tout déplier" at bounding box center [640, 356] width 103 height 25
click at [171, 278] on p "00:00" at bounding box center [145, 261] width 114 height 55
click at [725, 361] on button "Tout replier" at bounding box center [754, 356] width 100 height 25
click at [159, 283] on p "00:00" at bounding box center [145, 261] width 114 height 55
click at [33, 251] on icon at bounding box center [31, 248] width 31 height 31
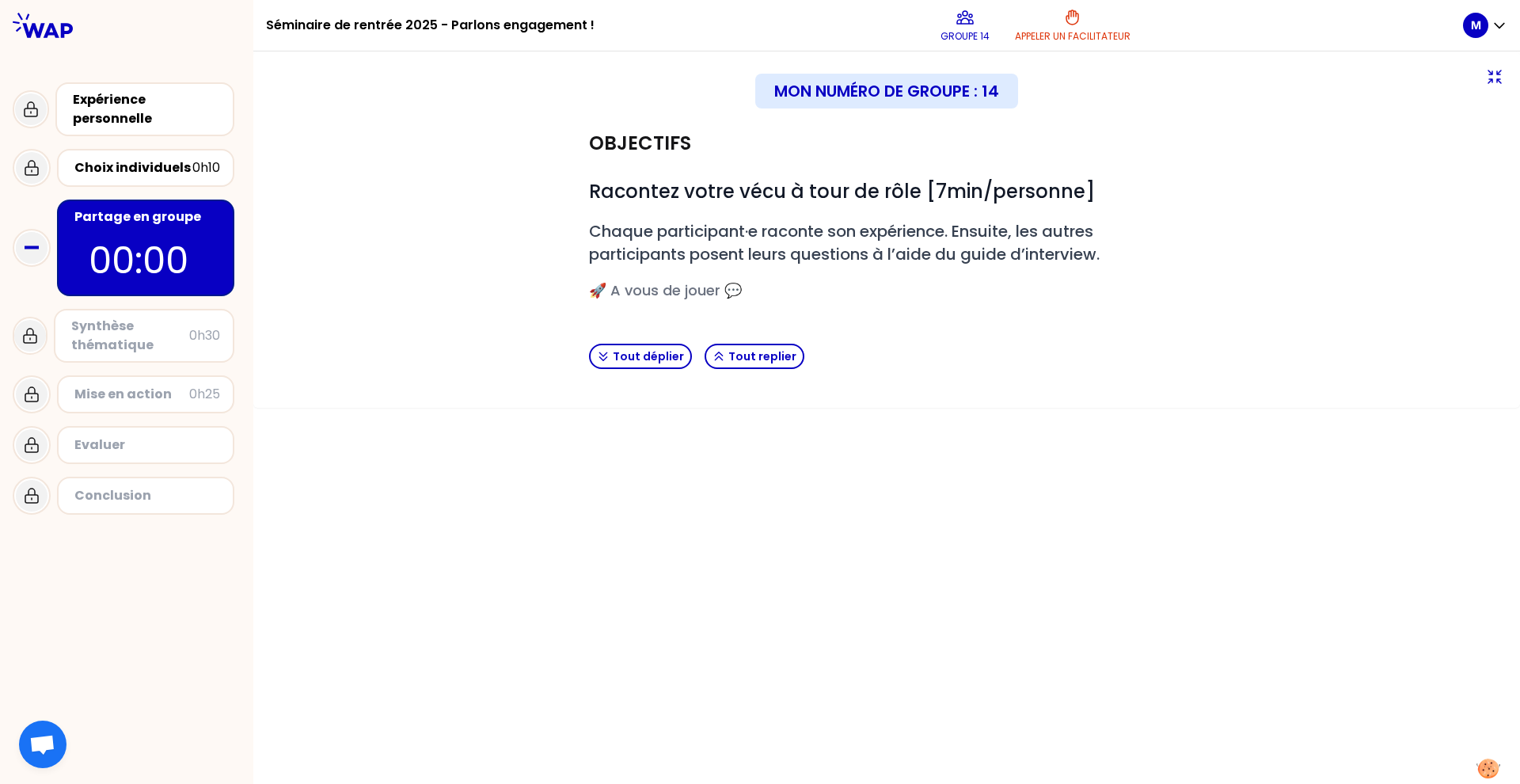
click at [34, 245] on icon at bounding box center [31, 248] width 31 height 31
click at [874, 256] on span "Chaque participant·e raconte son expérience. Ensuite, les autres participants p…" at bounding box center [844, 242] width 510 height 45
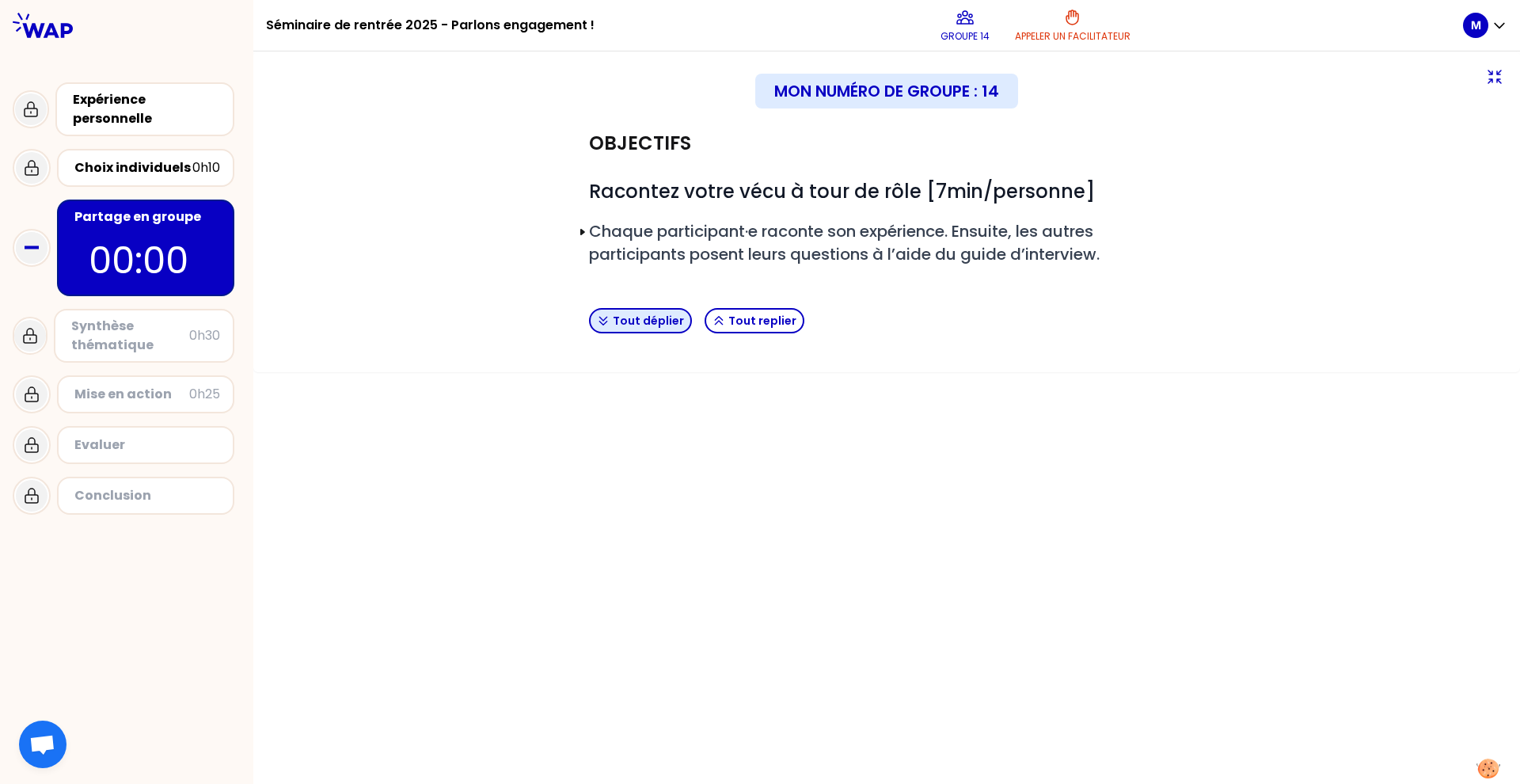
click at [620, 312] on button "Tout déplier" at bounding box center [640, 320] width 103 height 25
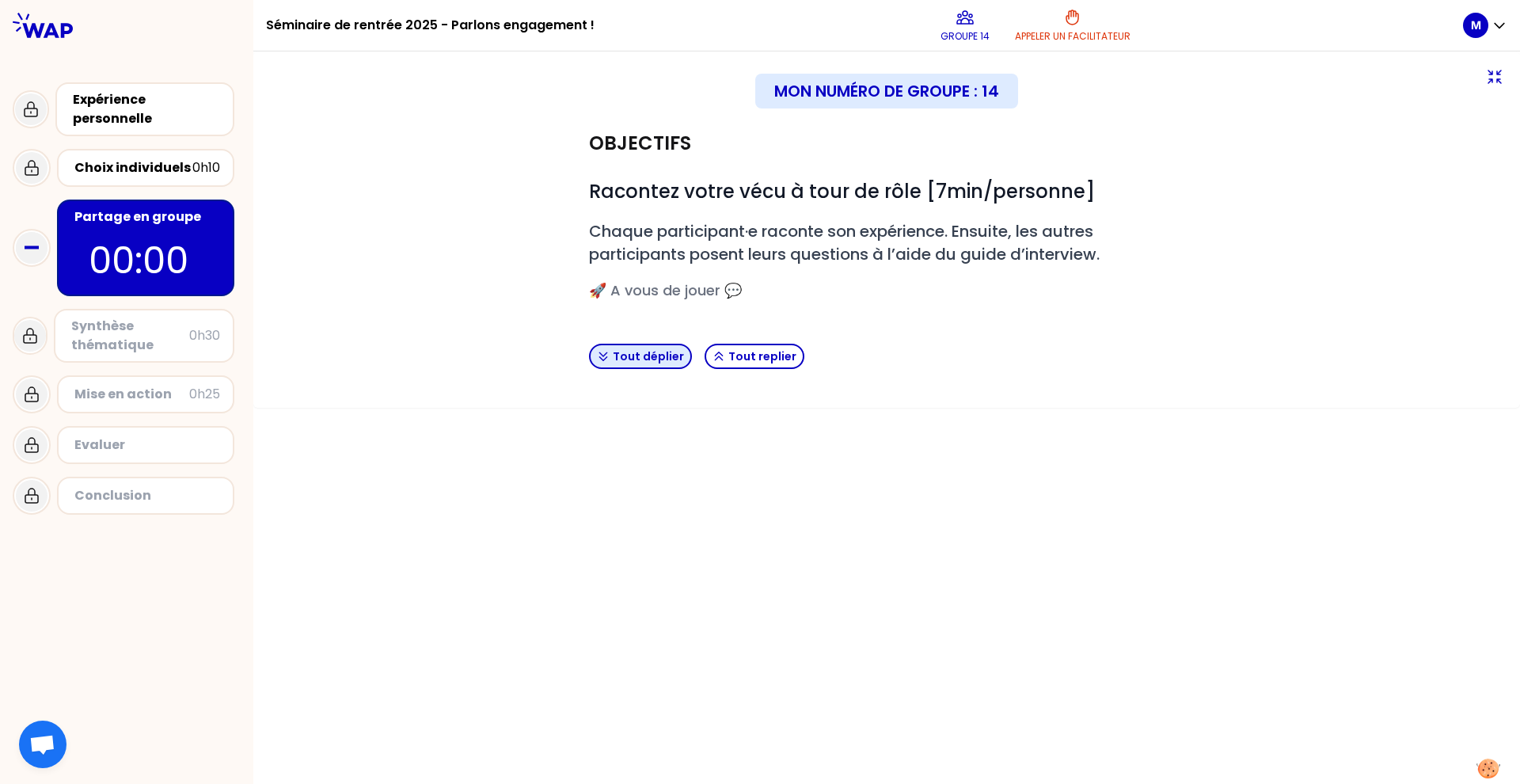
drag, startPoint x: 650, startPoint y: 373, endPoint x: 655, endPoint y: 354, distance: 19.6
click at [650, 373] on div "Tout déplier Tout replier" at bounding box center [887, 357] width 608 height 39
click at [747, 353] on button "Tout replier" at bounding box center [754, 356] width 100 height 25
click at [658, 354] on button "Tout déplier" at bounding box center [640, 356] width 103 height 25
click at [155, 327] on div "Synthèse thématique" at bounding box center [130, 336] width 118 height 38
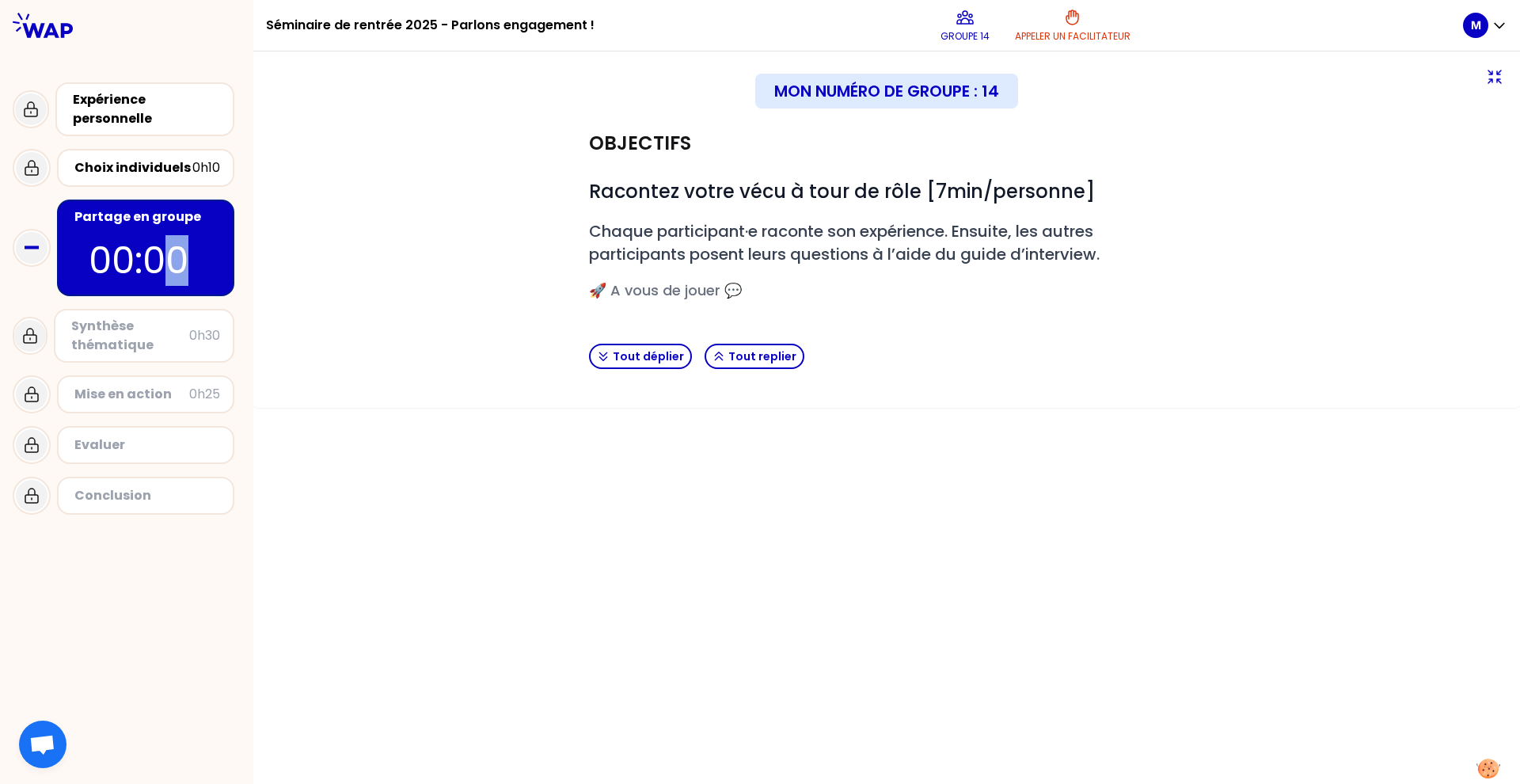
drag, startPoint x: 163, startPoint y: 286, endPoint x: 163, endPoint y: 277, distance: 9.0
click at [163, 283] on p "00:00" at bounding box center [145, 261] width 114 height 55
click at [156, 264] on p "00:00" at bounding box center [145, 261] width 114 height 55
click at [173, 257] on p "00:00" at bounding box center [145, 261] width 114 height 55
click at [149, 156] on div "Choix individuels 0h10" at bounding box center [146, 167] width 178 height 38
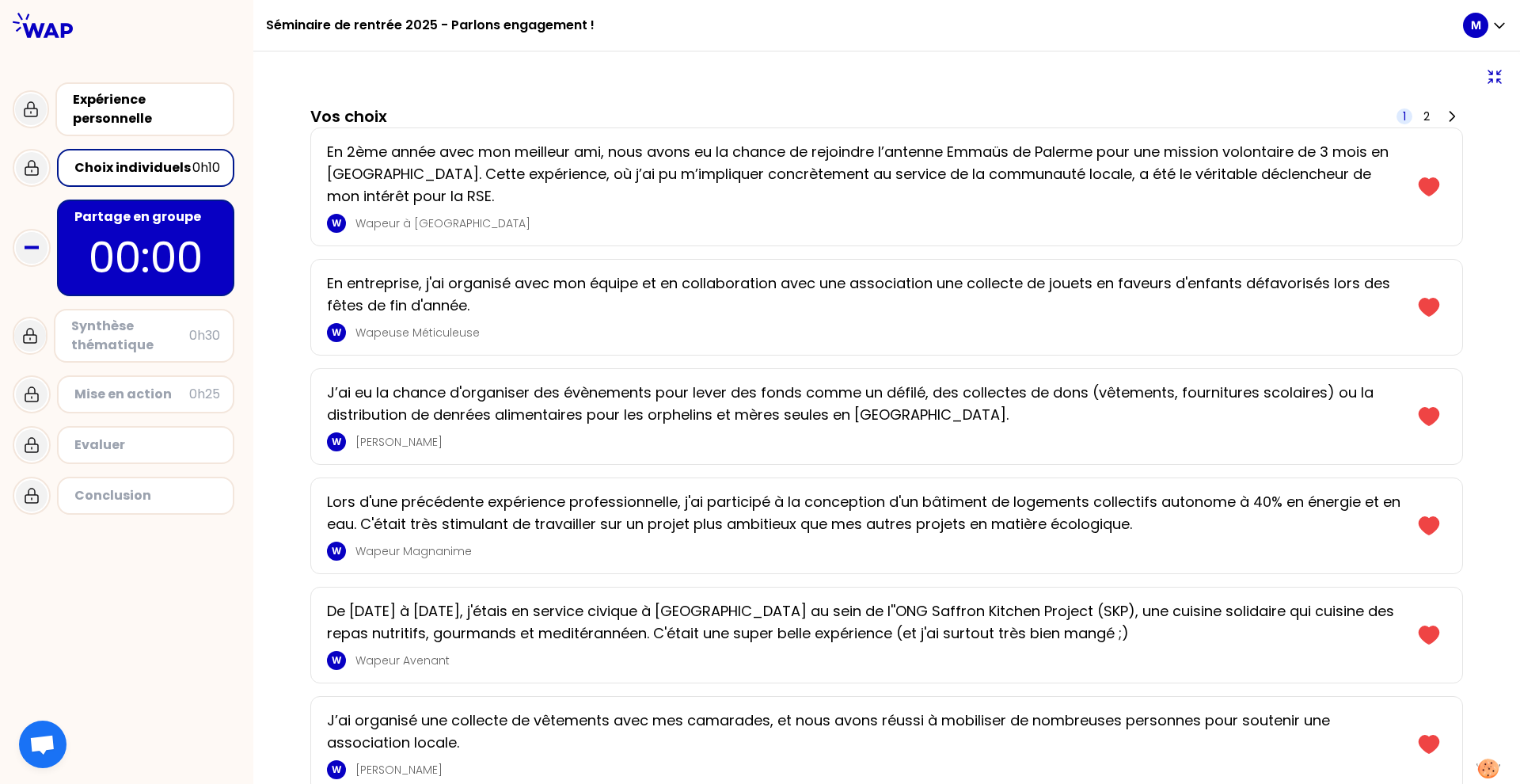
click at [165, 251] on p "00:00" at bounding box center [145, 257] width 149 height 62
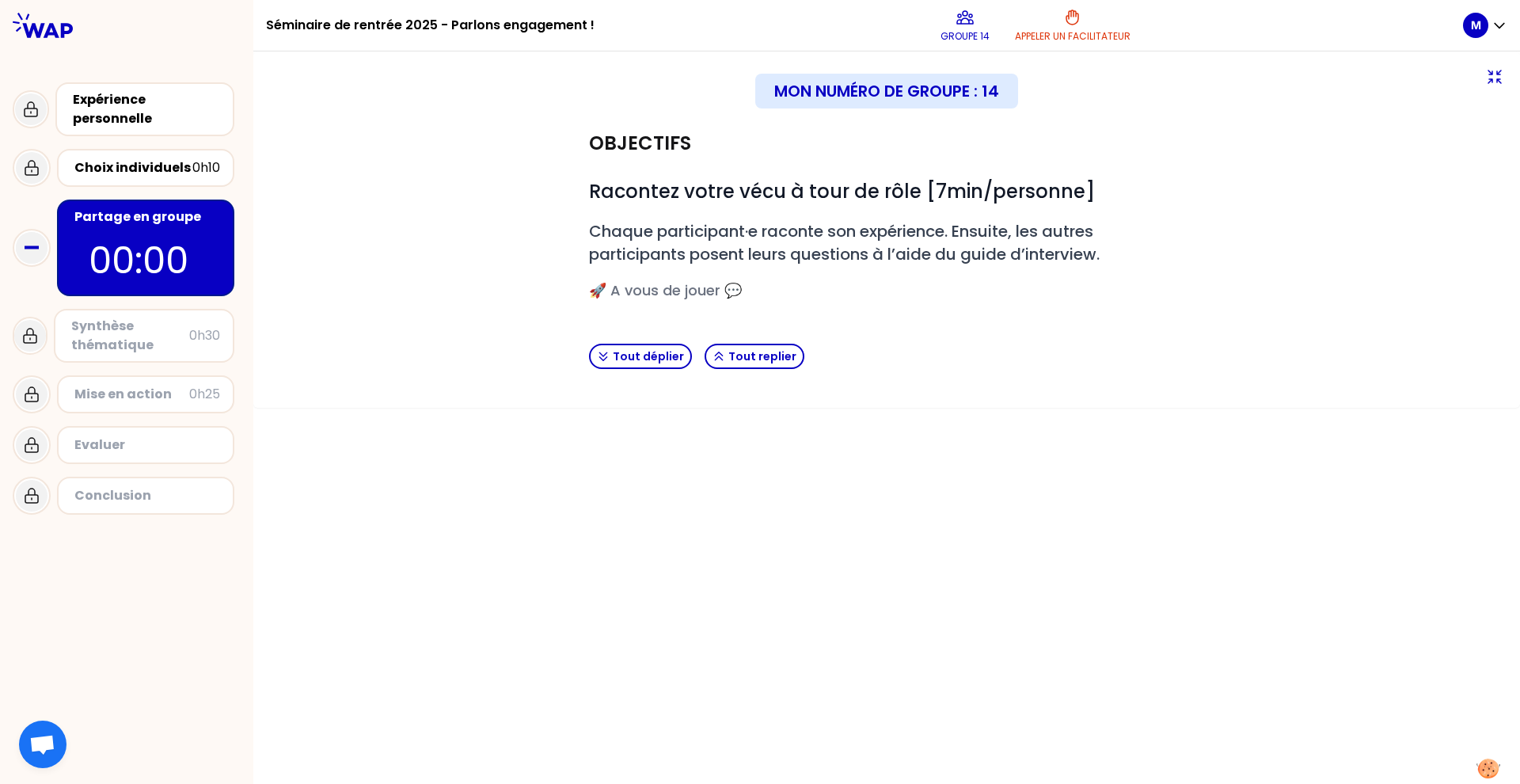
click at [946, 101] on div "Mon numéro de groupe : 14" at bounding box center [887, 92] width 263 height 35
click at [971, 25] on icon at bounding box center [965, 18] width 19 height 19
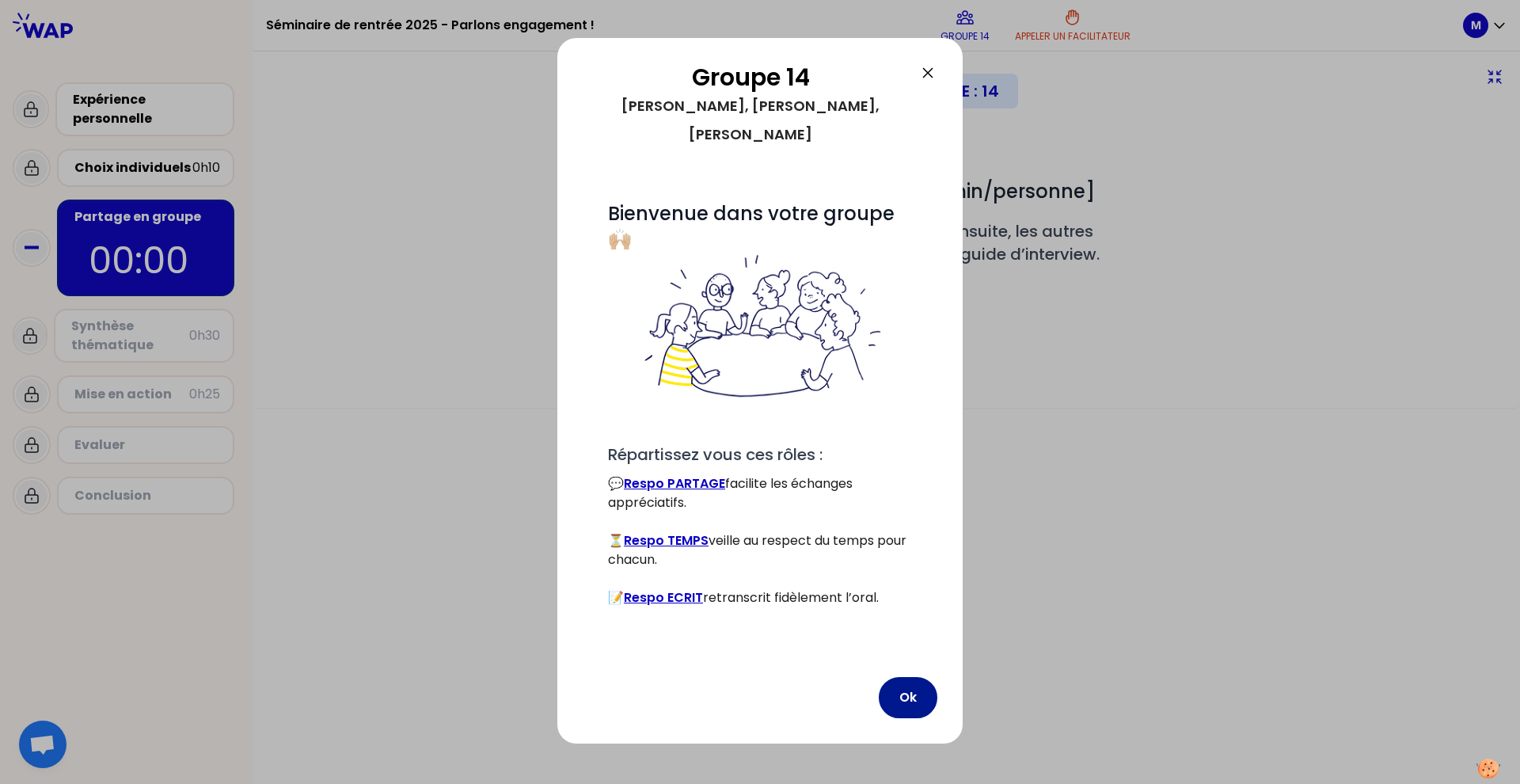
click at [901, 641] on button "Ok" at bounding box center [908, 697] width 58 height 42
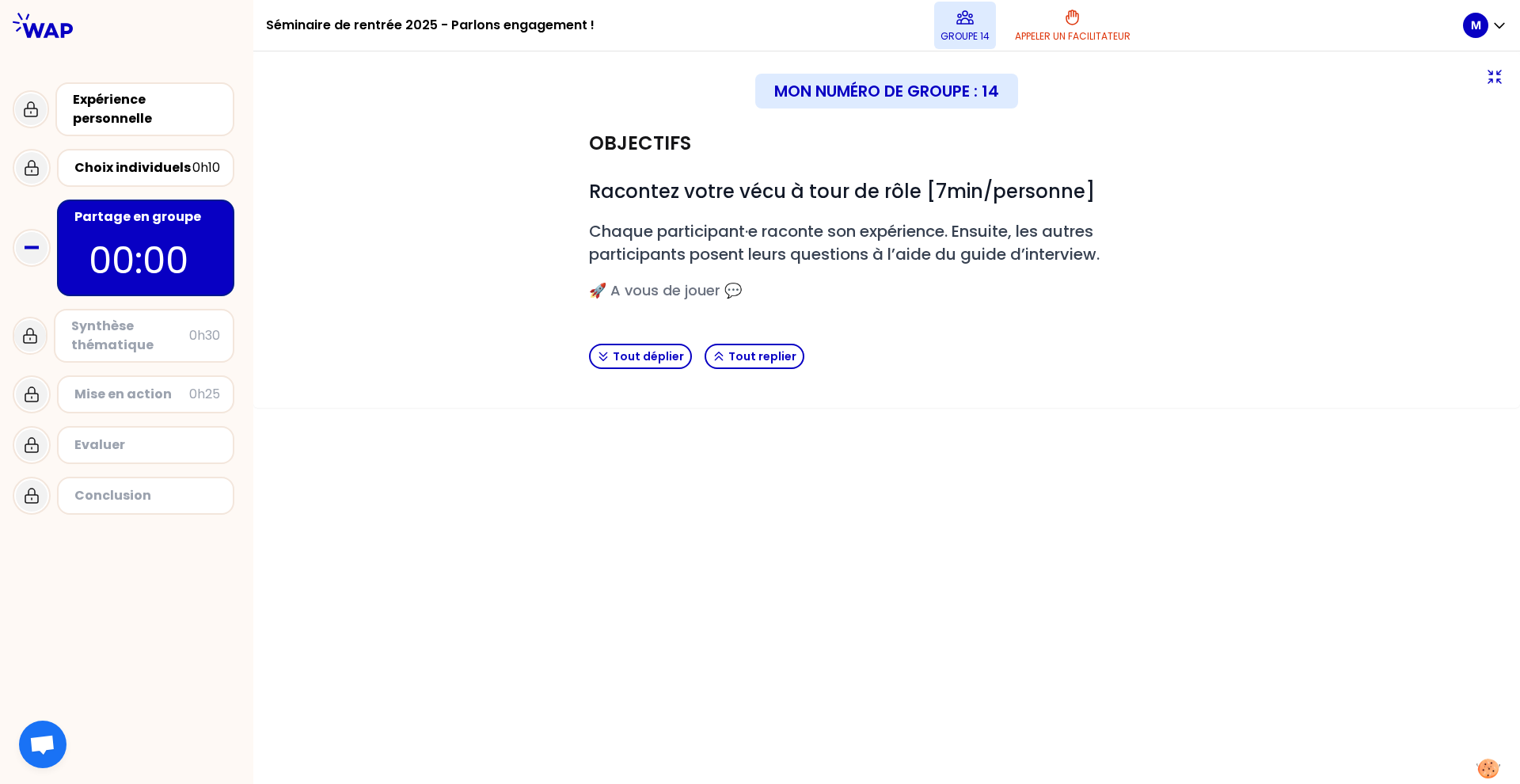
click at [957, 19] on icon at bounding box center [964, 18] width 16 height 13
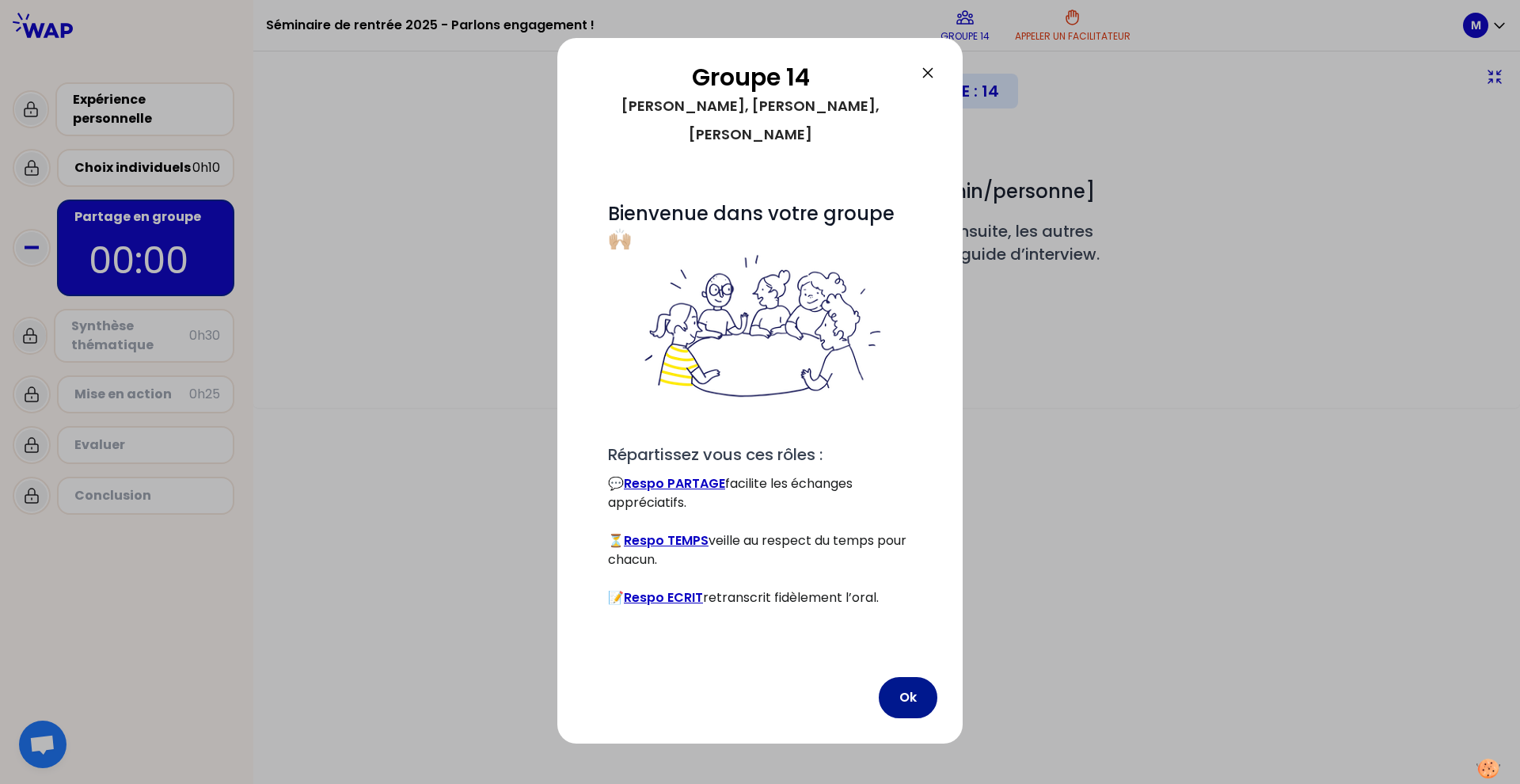
drag, startPoint x: 902, startPoint y: 666, endPoint x: 892, endPoint y: 643, distance: 25.1
click at [903, 641] on button "Ok" at bounding box center [908, 697] width 58 height 42
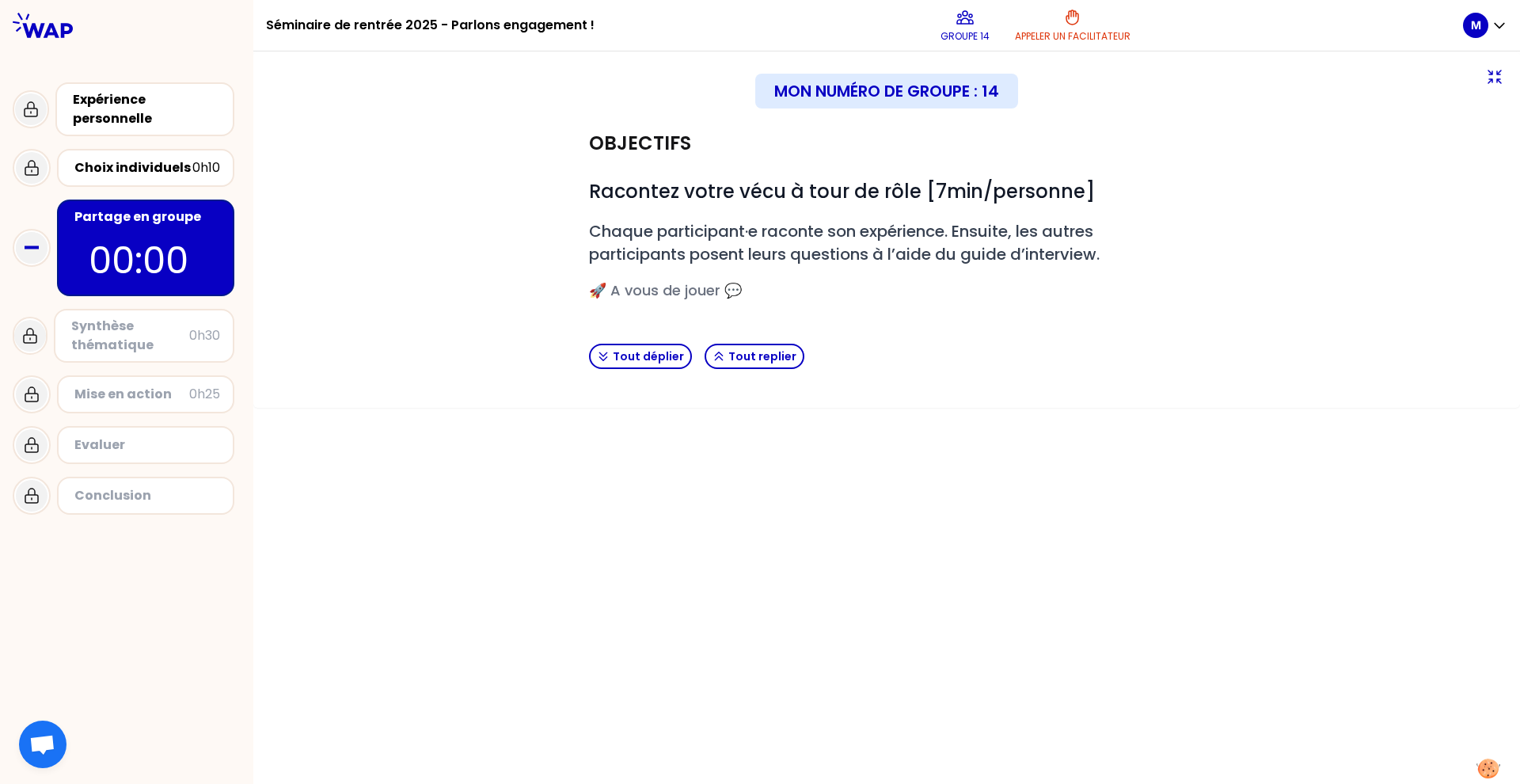
click at [153, 328] on div "Synthèse thématique" at bounding box center [130, 336] width 118 height 38
click at [972, 29] on button "Groupe 14" at bounding box center [965, 25] width 62 height 47
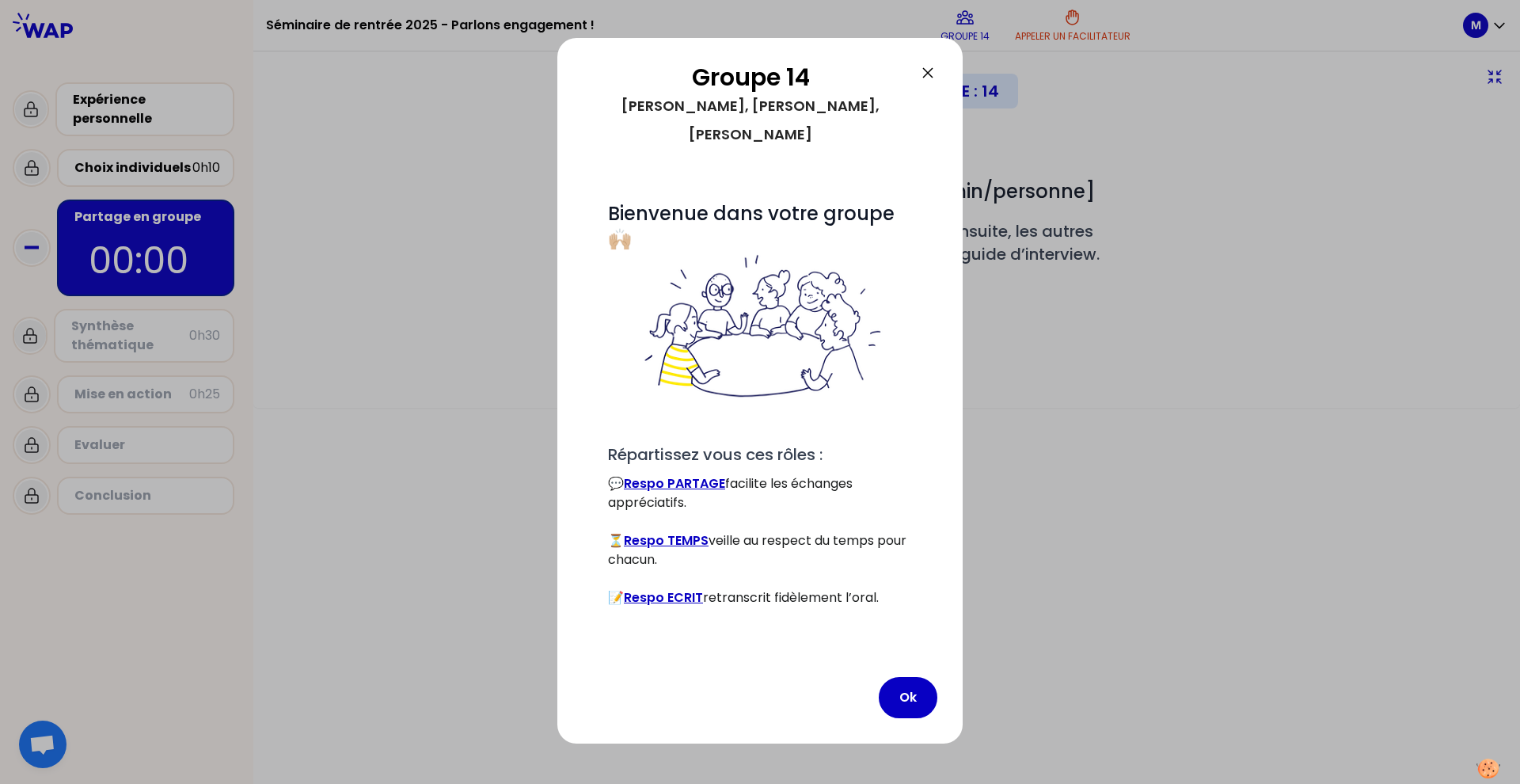
drag, startPoint x: 912, startPoint y: 655, endPoint x: 883, endPoint y: 642, distance: 31.8
click at [911, 641] on button "Ok" at bounding box center [908, 697] width 58 height 42
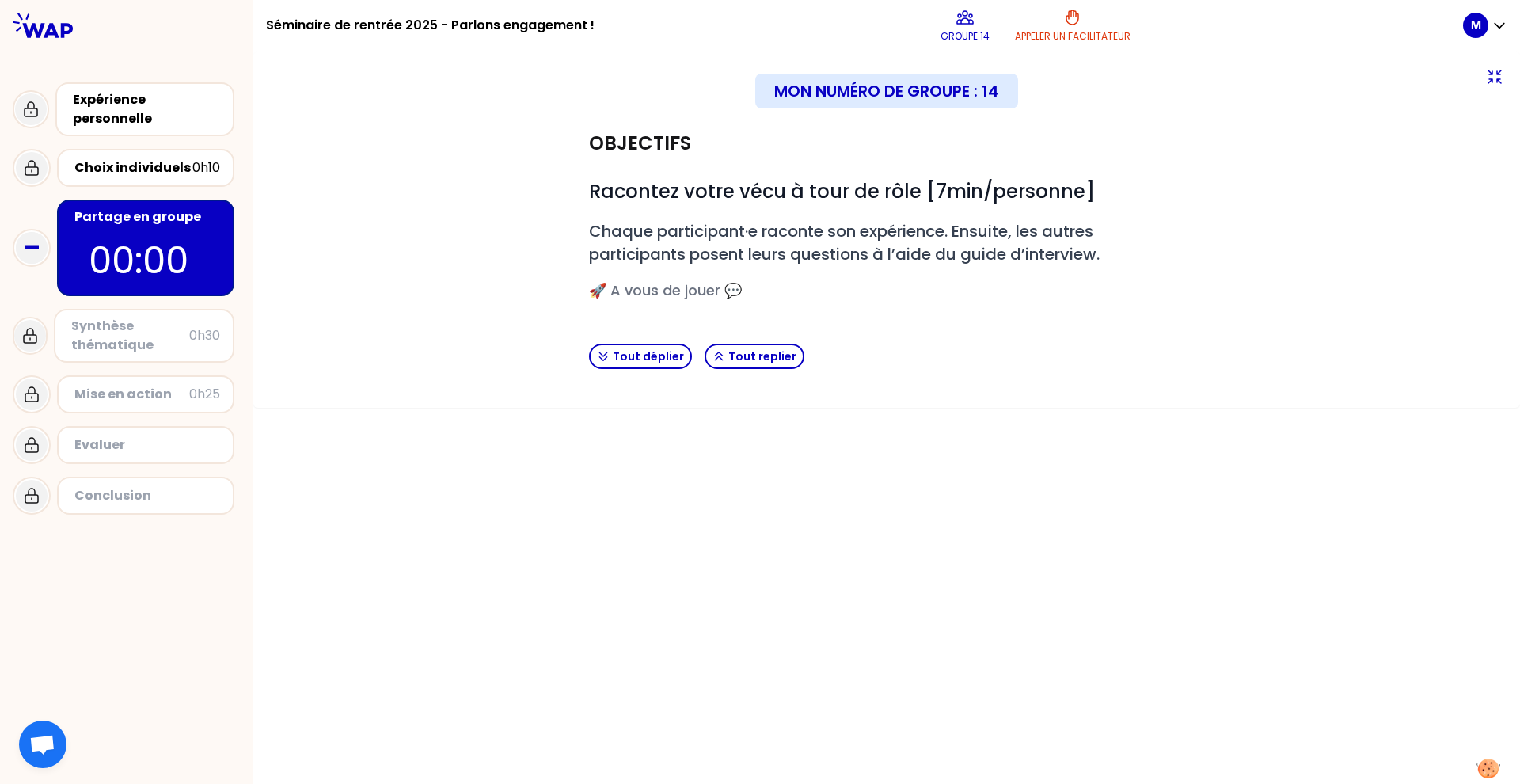
drag, startPoint x: 36, startPoint y: 254, endPoint x: 64, endPoint y: 248, distance: 28.6
click at [37, 253] on icon at bounding box center [31, 248] width 31 height 31
click at [141, 247] on p "00:00" at bounding box center [145, 261] width 114 height 55
click at [167, 215] on div "Partage en groupe" at bounding box center [148, 216] width 146 height 19
click at [654, 355] on button "Tout déplier" at bounding box center [640, 356] width 103 height 25
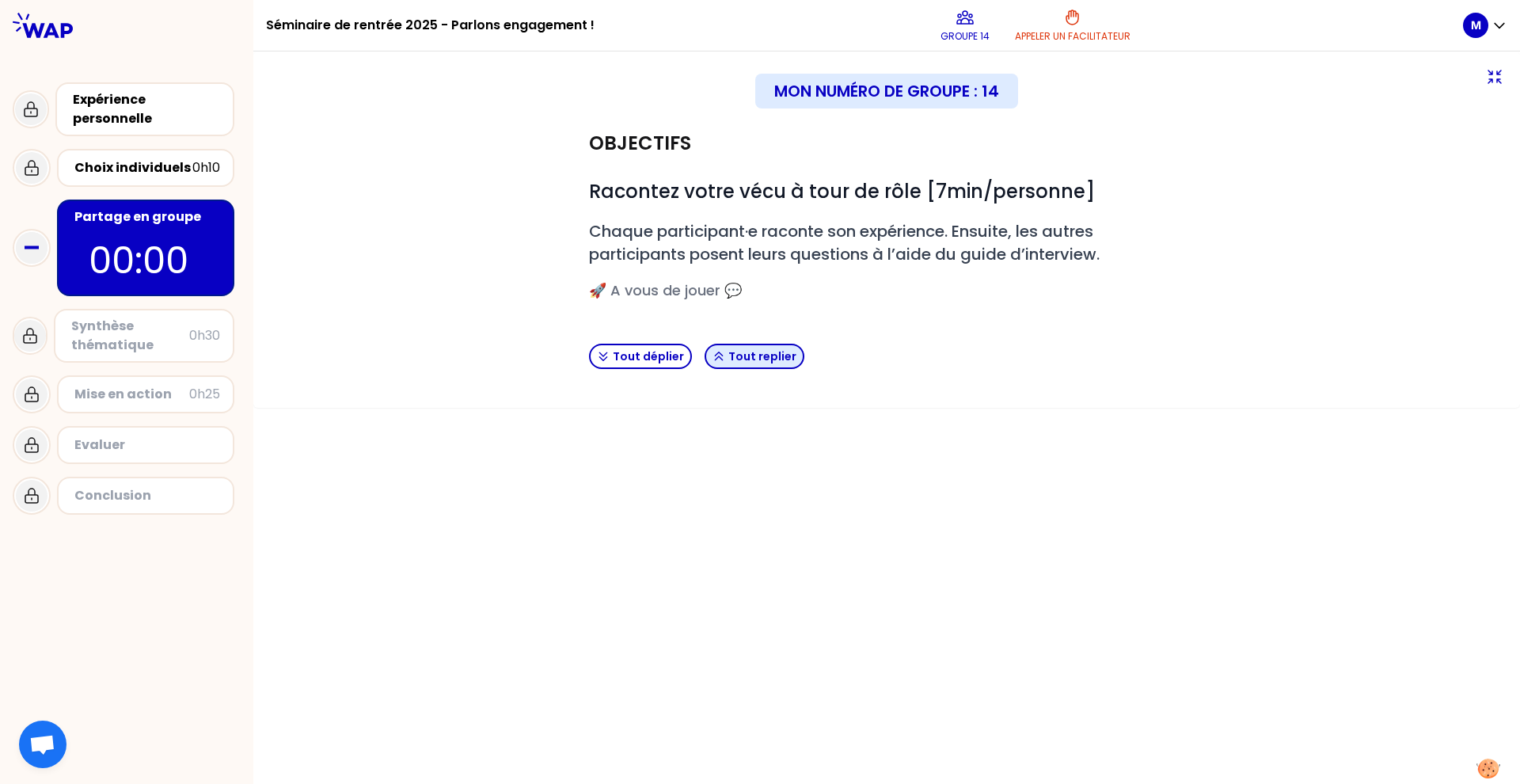
click at [762, 356] on button "Tout replier" at bounding box center [754, 356] width 100 height 25
drag, startPoint x: 760, startPoint y: 356, endPoint x: 692, endPoint y: 356, distance: 68.0
click at [760, 356] on button "Tout replier" at bounding box center [754, 356] width 100 height 25
click at [664, 353] on button "Tout déplier" at bounding box center [640, 356] width 103 height 25
click at [970, 23] on icon at bounding box center [965, 18] width 19 height 19
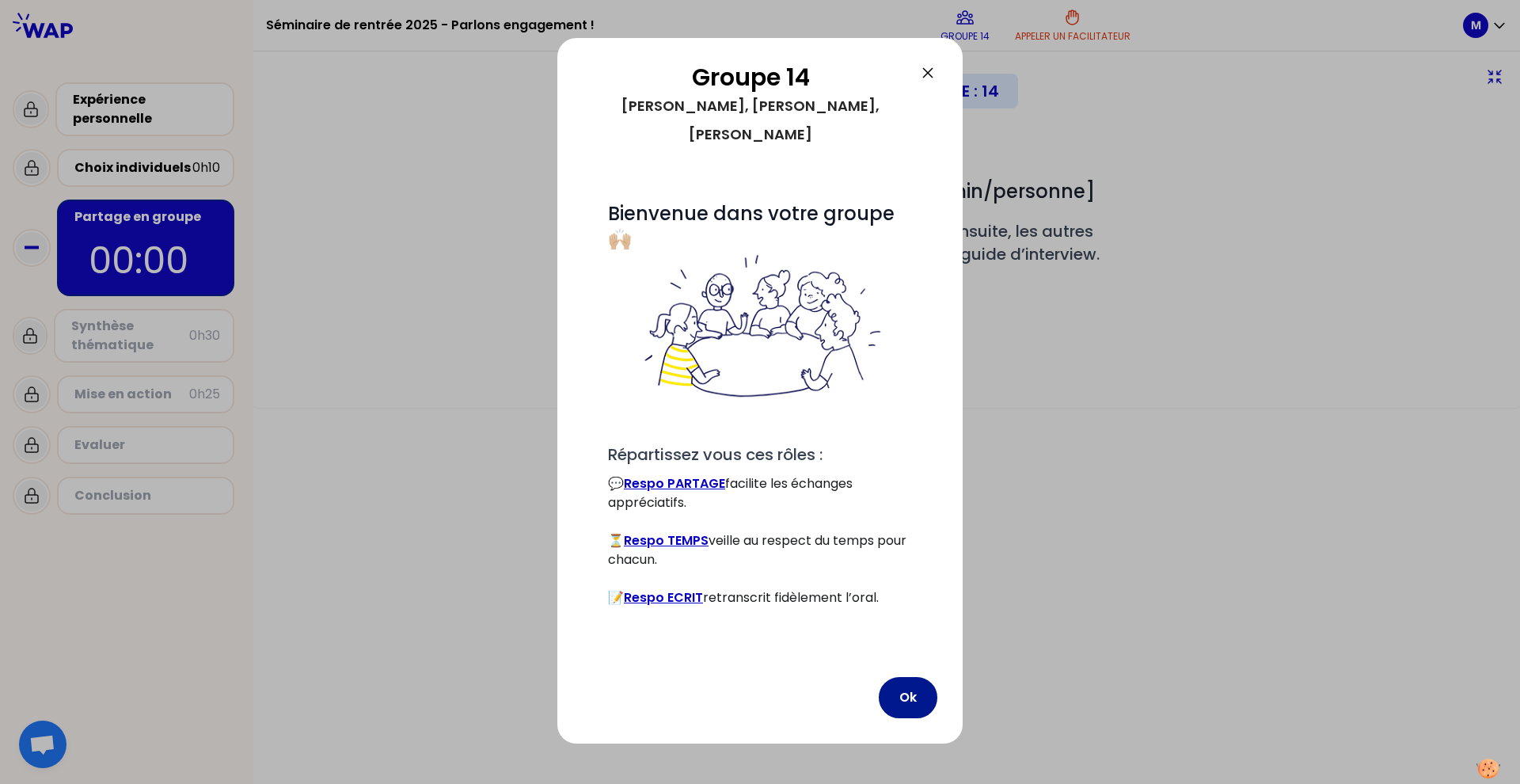
click at [905, 641] on button "Ok" at bounding box center [908, 697] width 58 height 42
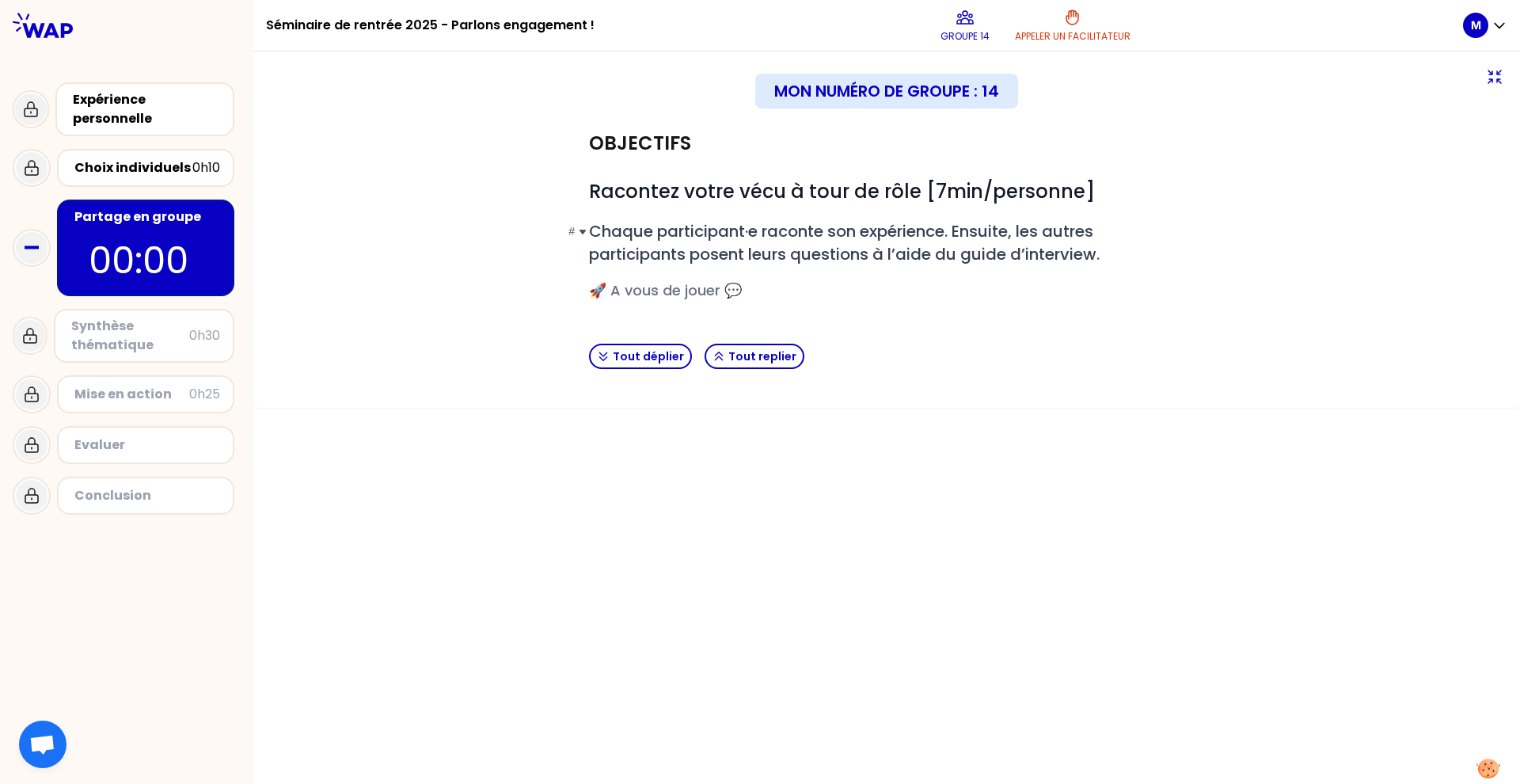
click at [990, 258] on span "Chaque participant·e raconte son expérience. Ensuite, les autres participants p…" at bounding box center [844, 242] width 510 height 45
click at [955, 97] on div "Mon numéro de groupe : 14" at bounding box center [887, 92] width 263 height 35
click at [1139, 77] on icon at bounding box center [1495, 77] width 19 height 19
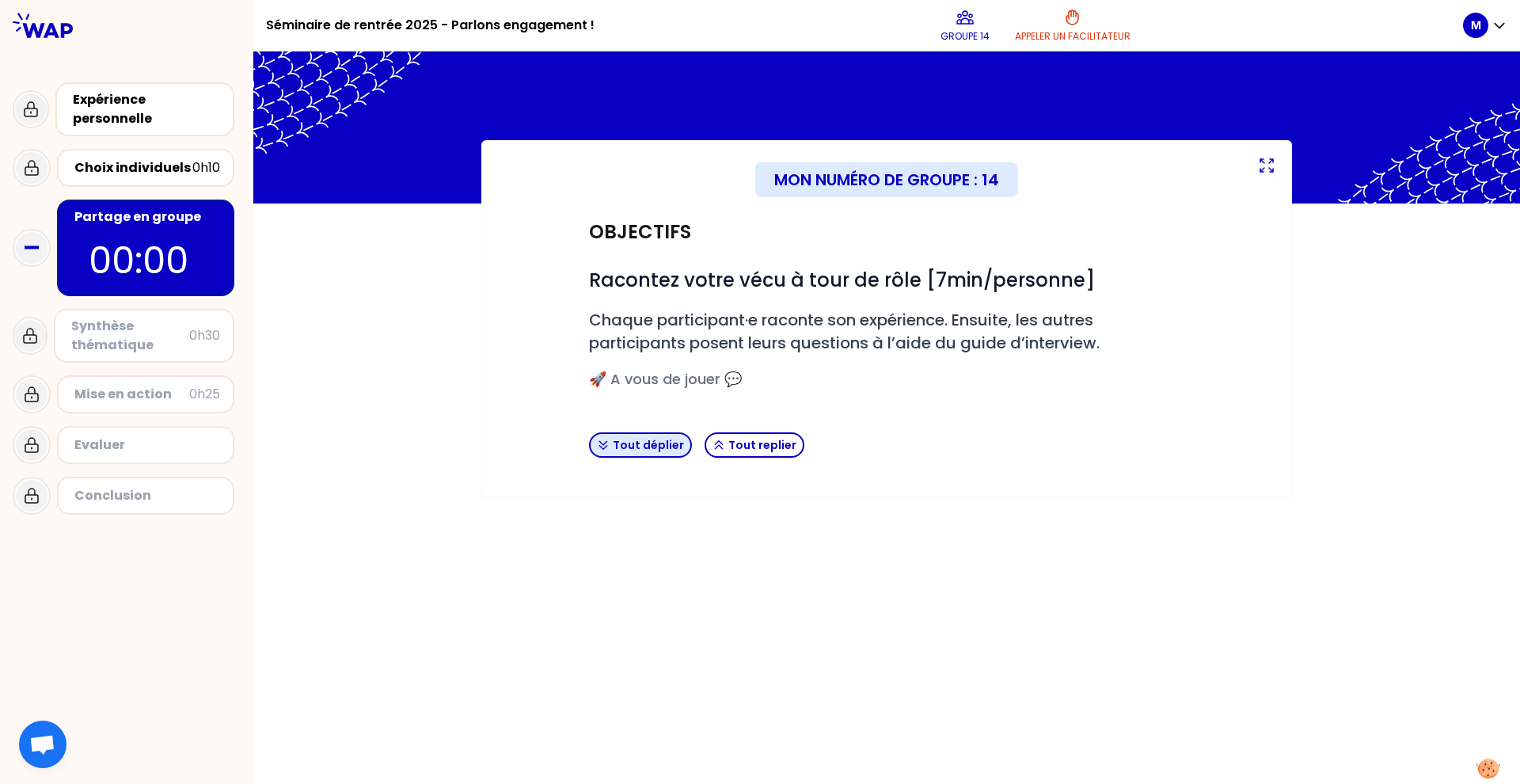
click at [654, 446] on button "Tout déplier" at bounding box center [640, 445] width 103 height 25
click at [764, 442] on button "Tout replier" at bounding box center [754, 445] width 100 height 25
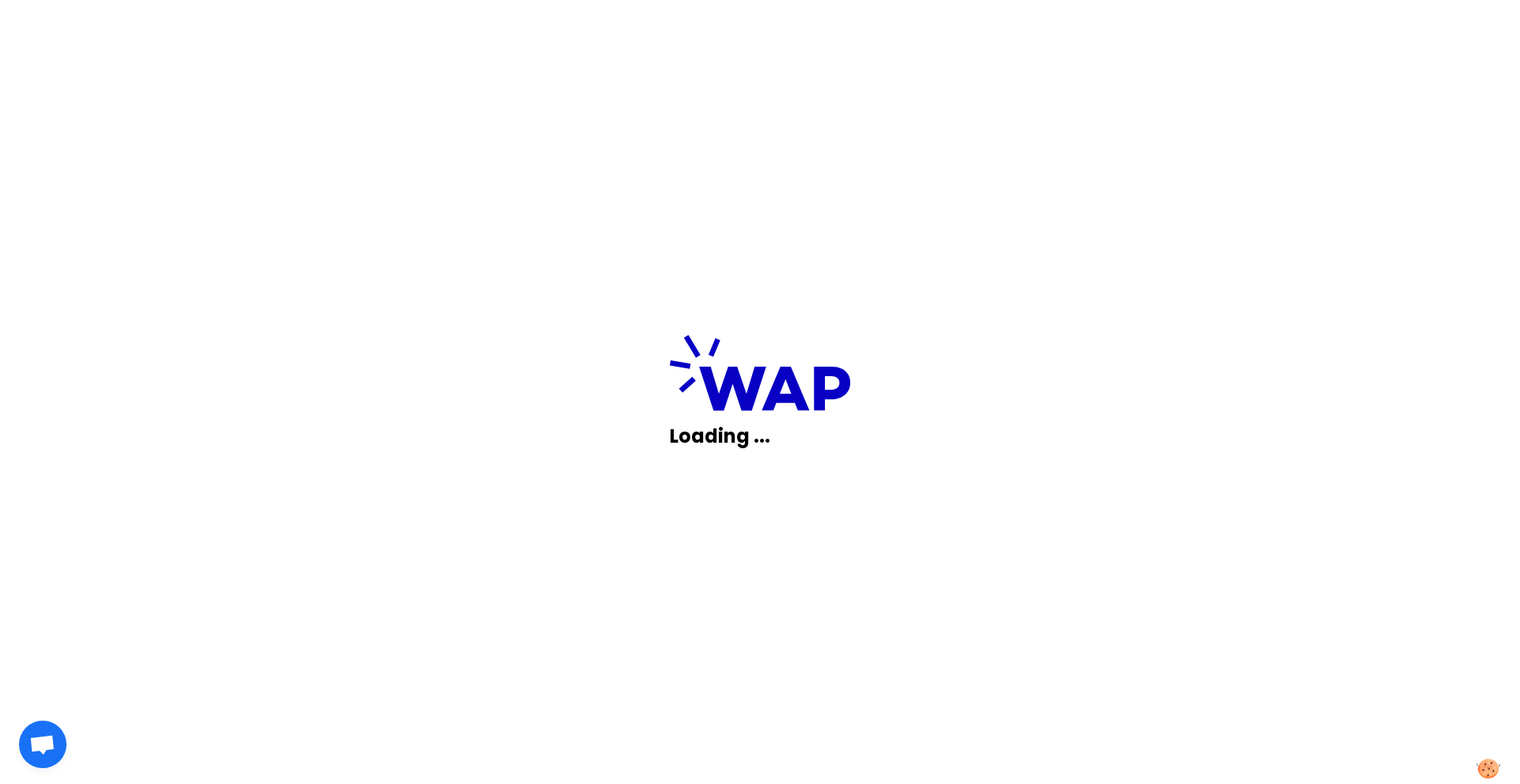
click at [771, 463] on div "Loading ..." at bounding box center [760, 392] width 1520 height 784
click at [659, 423] on div "Loading ..." at bounding box center [760, 392] width 1520 height 784
click at [730, 421] on div "Loading ..." at bounding box center [761, 391] width 181 height 114
click at [705, 442] on p "Loading ..." at bounding box center [761, 435] width 181 height 25
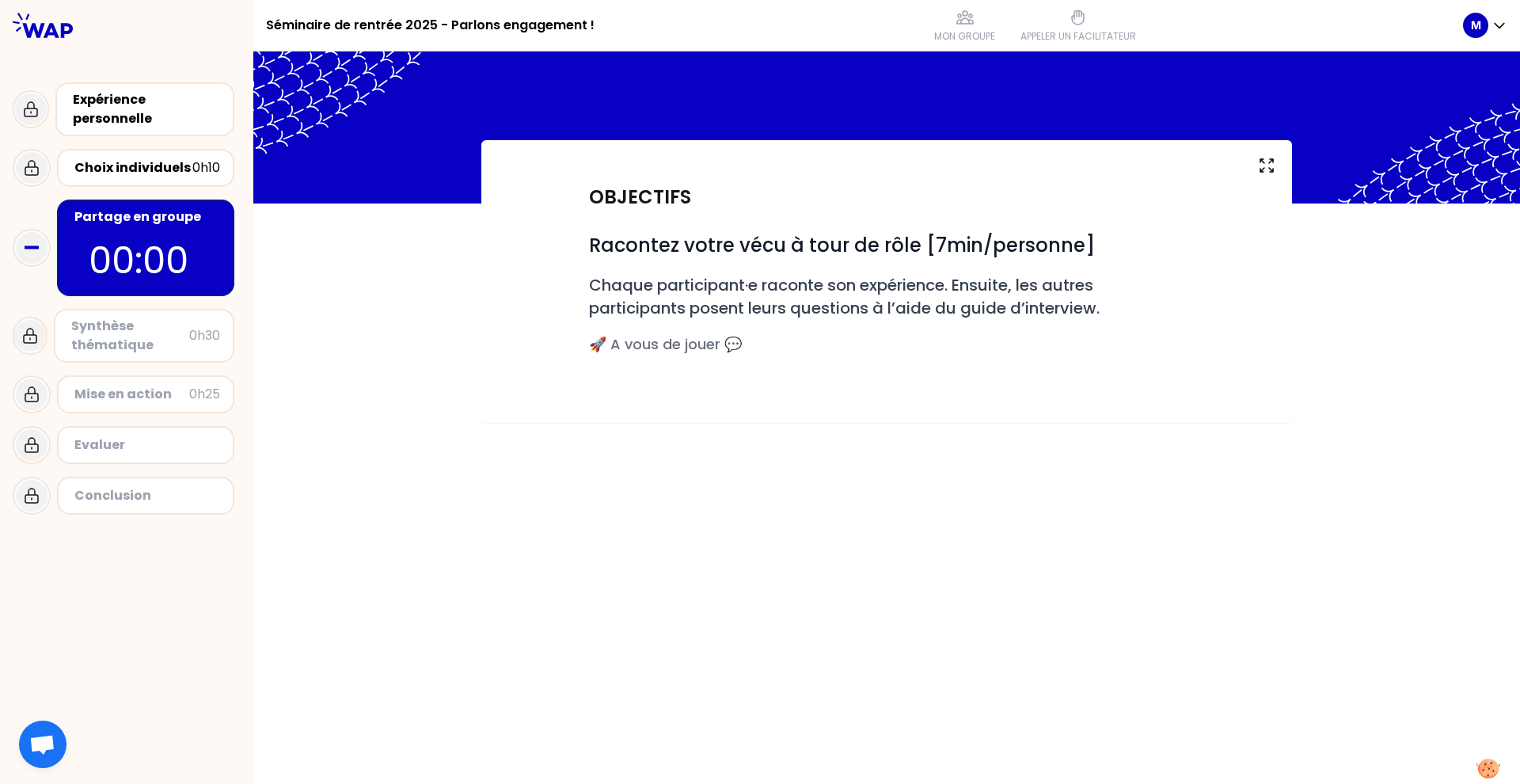
click at [135, 264] on p "00:00" at bounding box center [145, 261] width 114 height 55
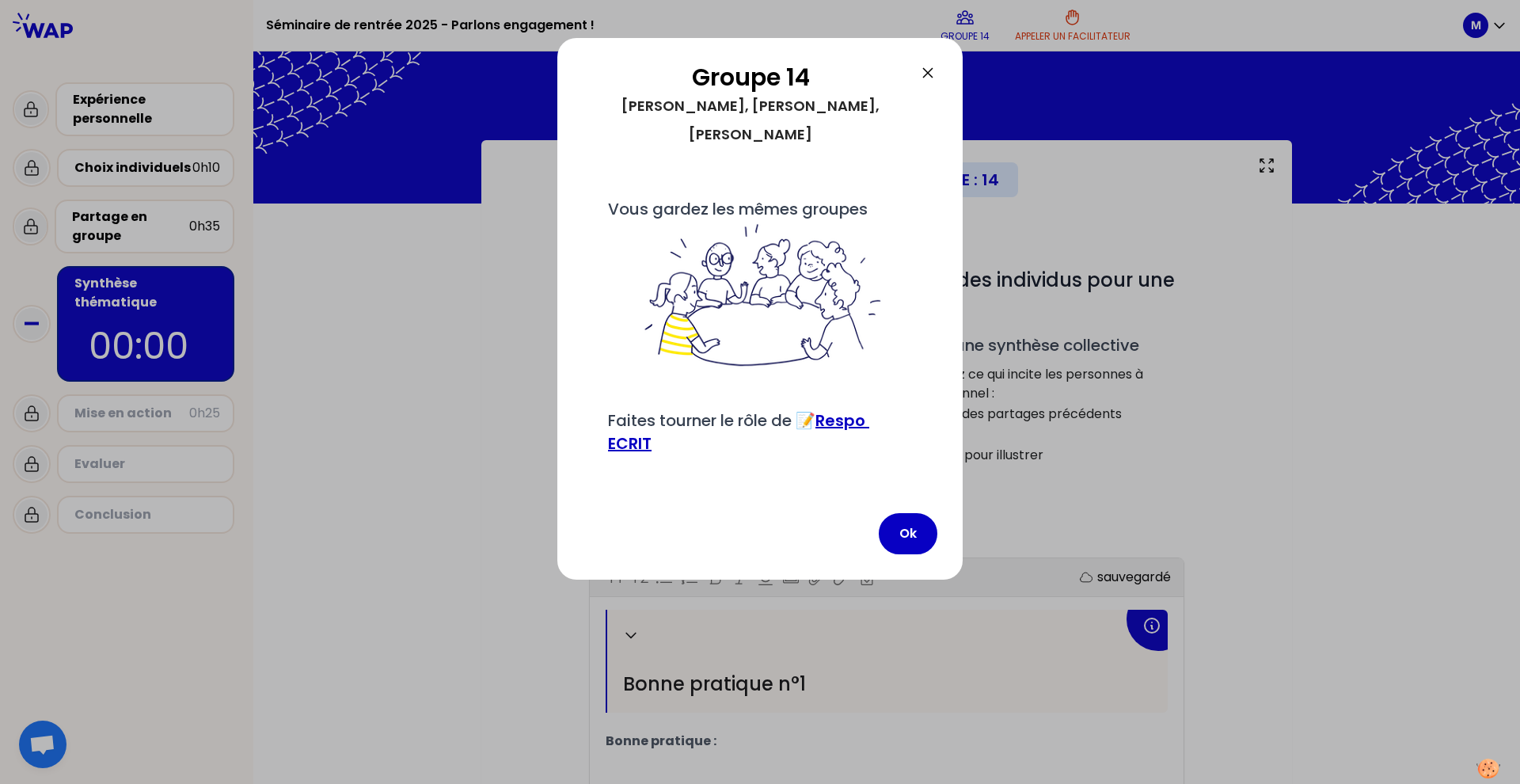
click at [926, 78] on icon at bounding box center [927, 73] width 19 height 19
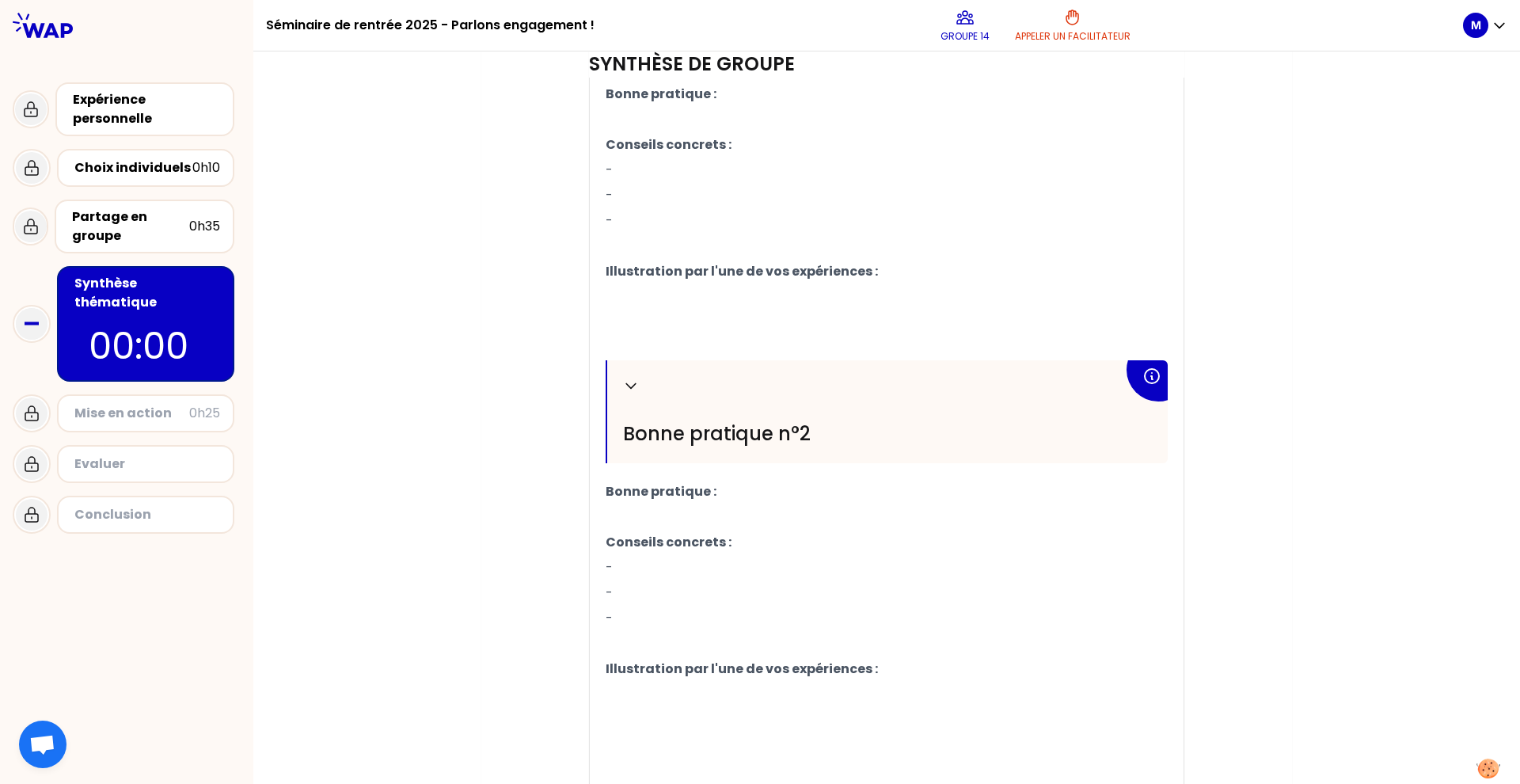
scroll to position [349, 0]
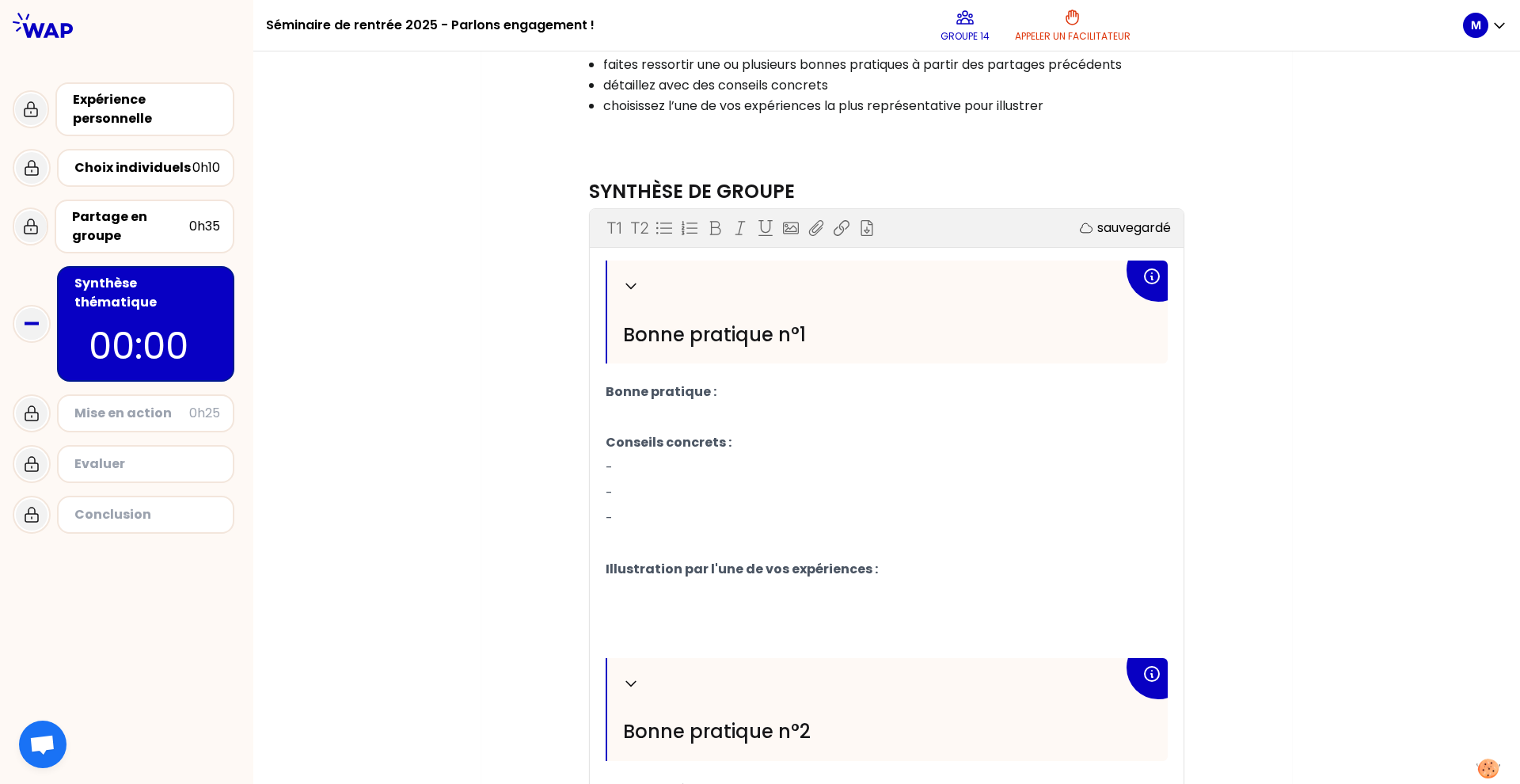
click at [645, 455] on p "Conseils concrets :" at bounding box center [887, 442] width 562 height 25
click at [635, 474] on p "-" at bounding box center [887, 467] width 562 height 25
click at [1000, 152] on div "Objectifs # Comment encourager l’engagement des individus pour une transition s…" at bounding box center [887, 8] width 608 height 309
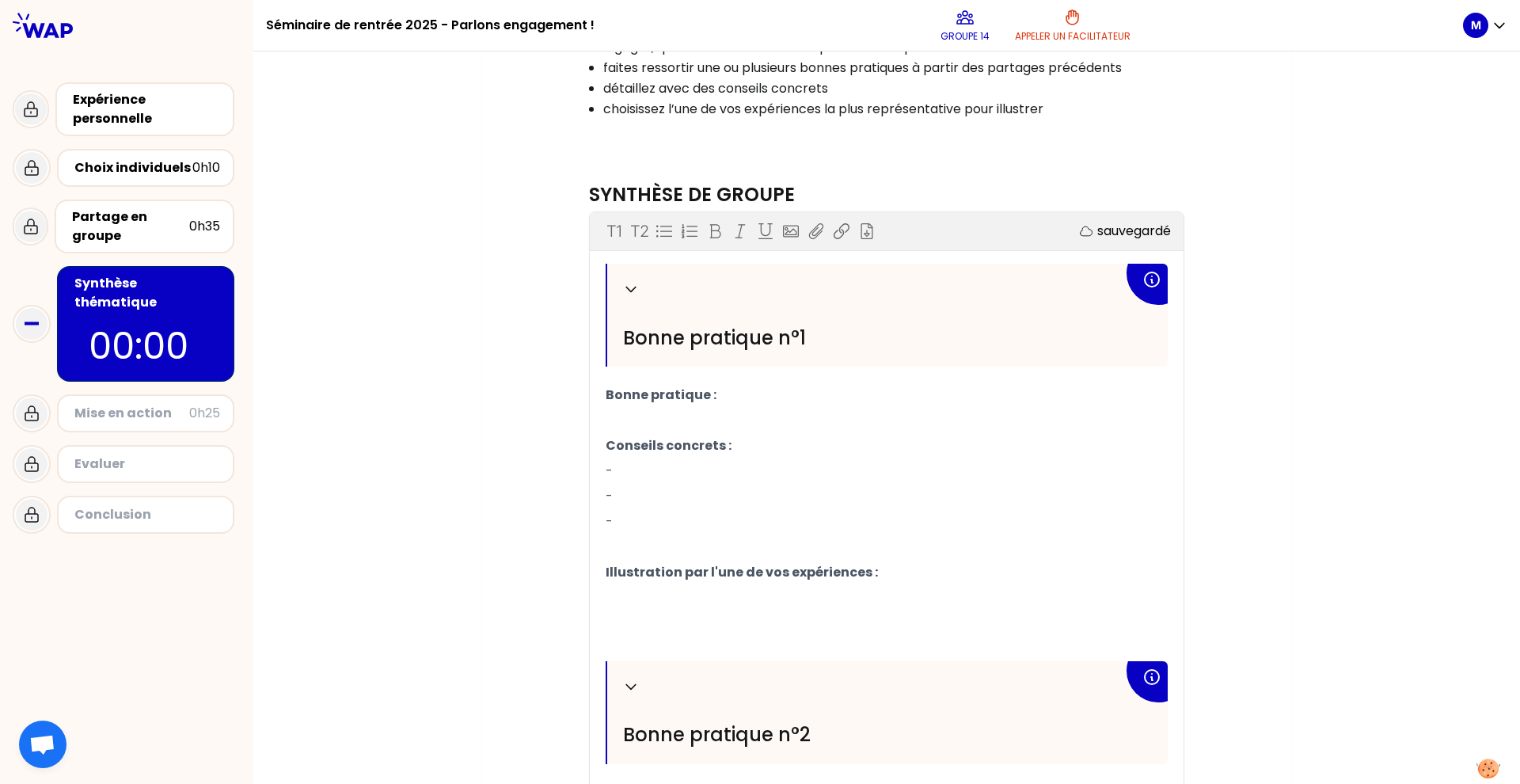
scroll to position [372, 0]
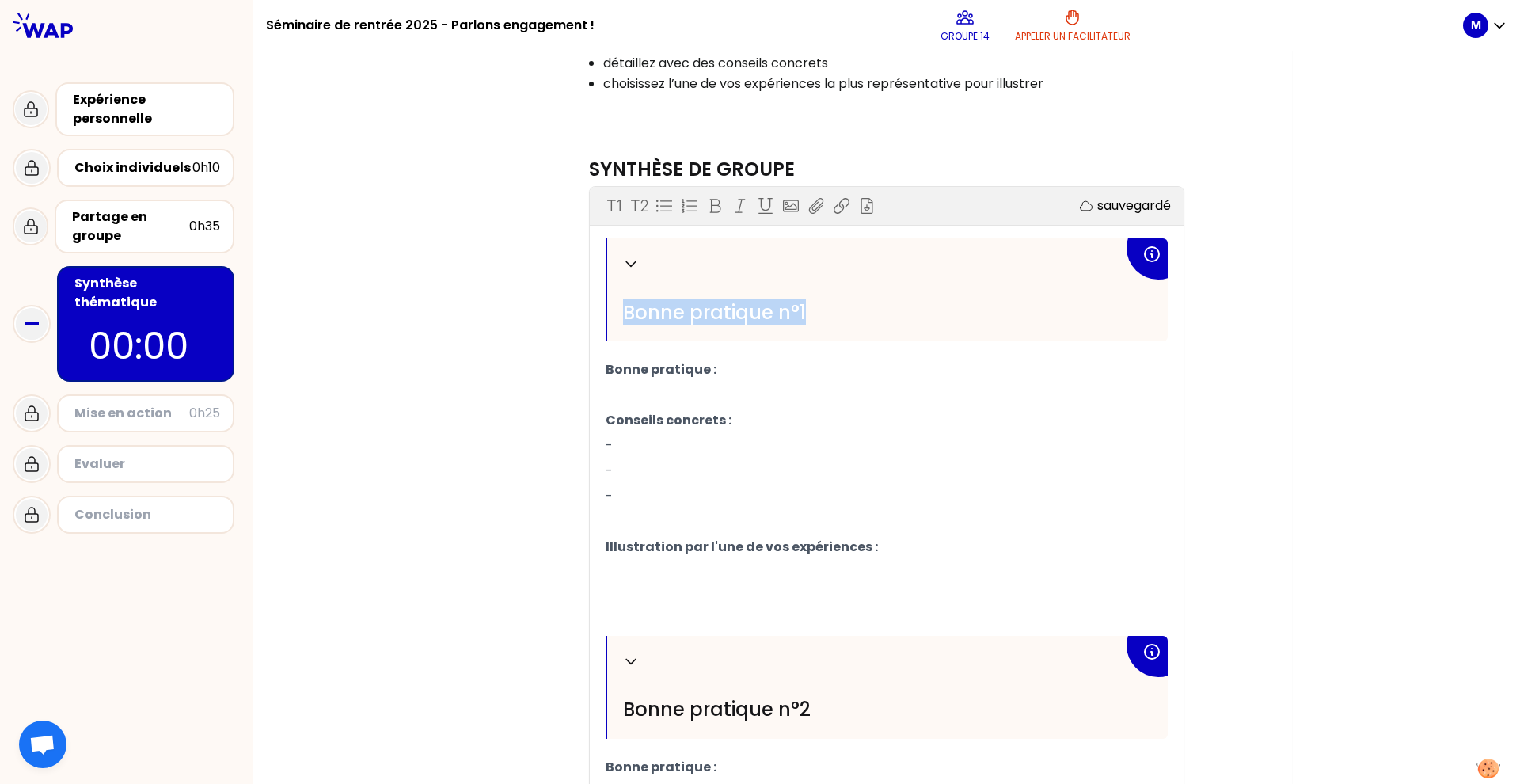
drag, startPoint x: 797, startPoint y: 312, endPoint x: 616, endPoint y: 302, distance: 181.3
click at [616, 303] on div "Replier Bonne pratique n°1" at bounding box center [888, 289] width 560 height 103
click at [702, 325] on div "Replier Bonne pratique n°1" at bounding box center [888, 289] width 560 height 103
click at [702, 323] on span "Bonne pratique n°1" at bounding box center [715, 312] width 183 height 26
click at [803, 319] on h2 "Bonne pratique n°1" at bounding box center [873, 312] width 500 height 25
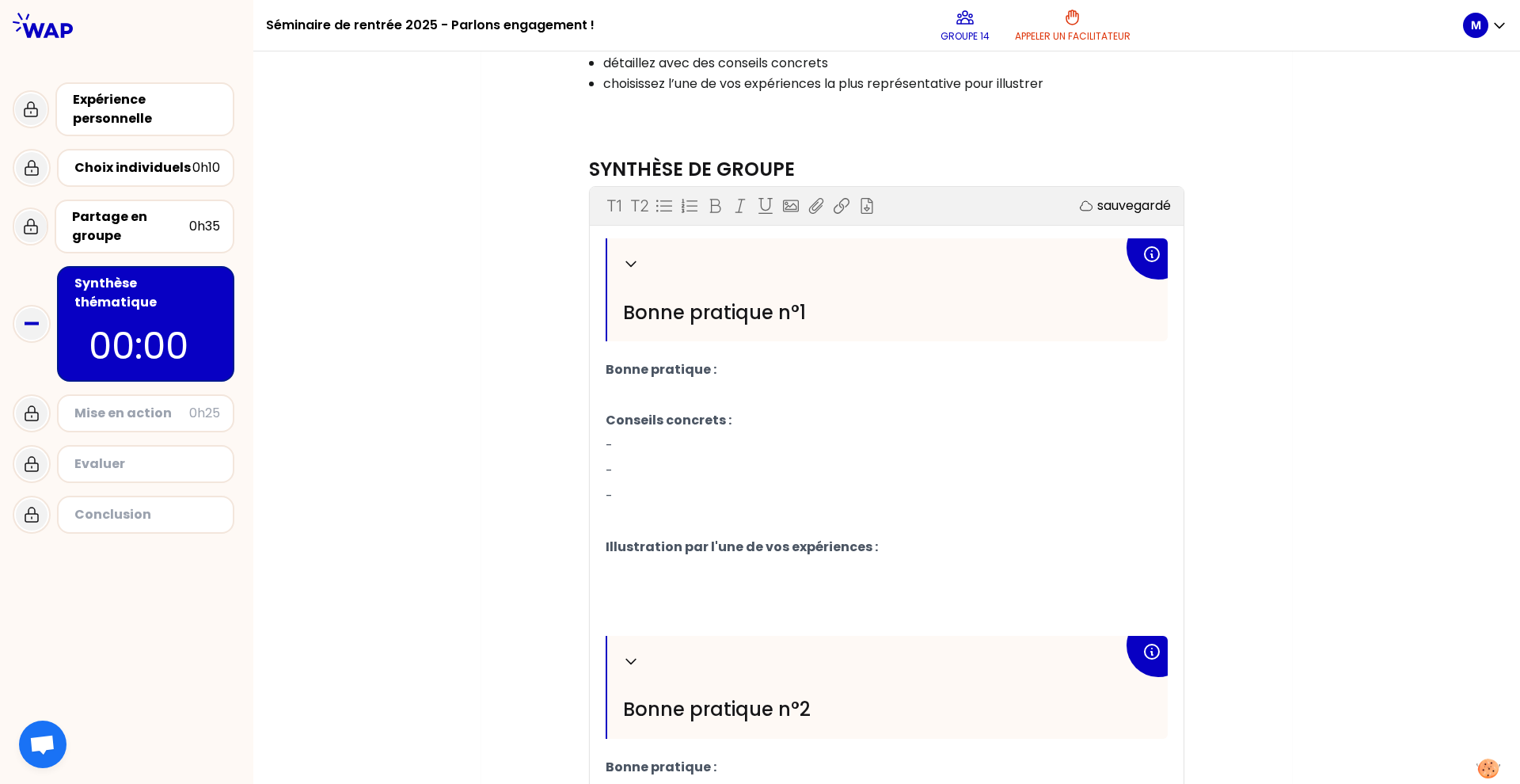
click at [734, 379] on p "Bonne pratique :" at bounding box center [887, 369] width 562 height 25
click at [717, 373] on span "Bonne pratique : sensibilisation" at bounding box center [712, 370] width 213 height 18
click at [875, 438] on p "-" at bounding box center [887, 445] width 562 height 25
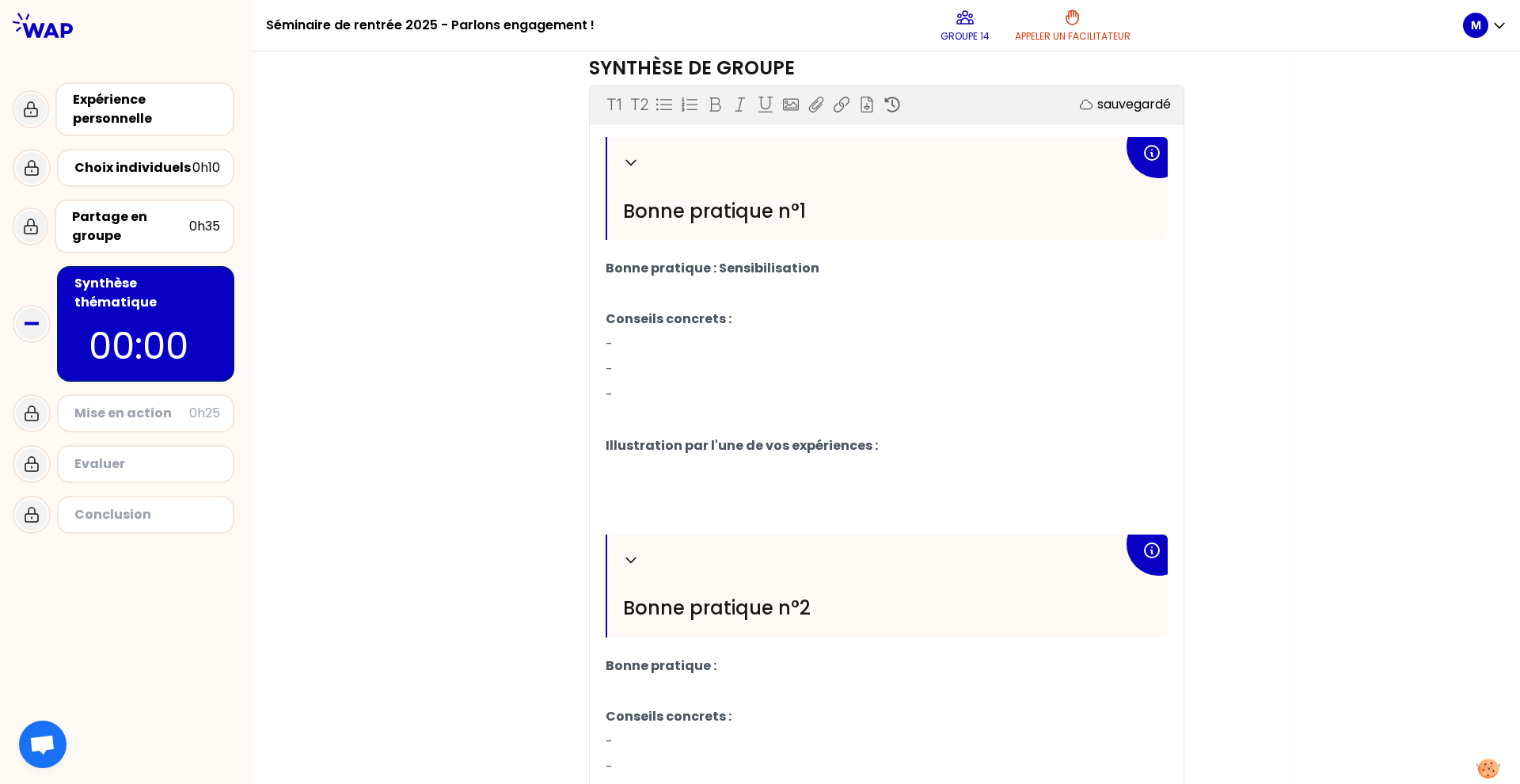
scroll to position [476, 0]
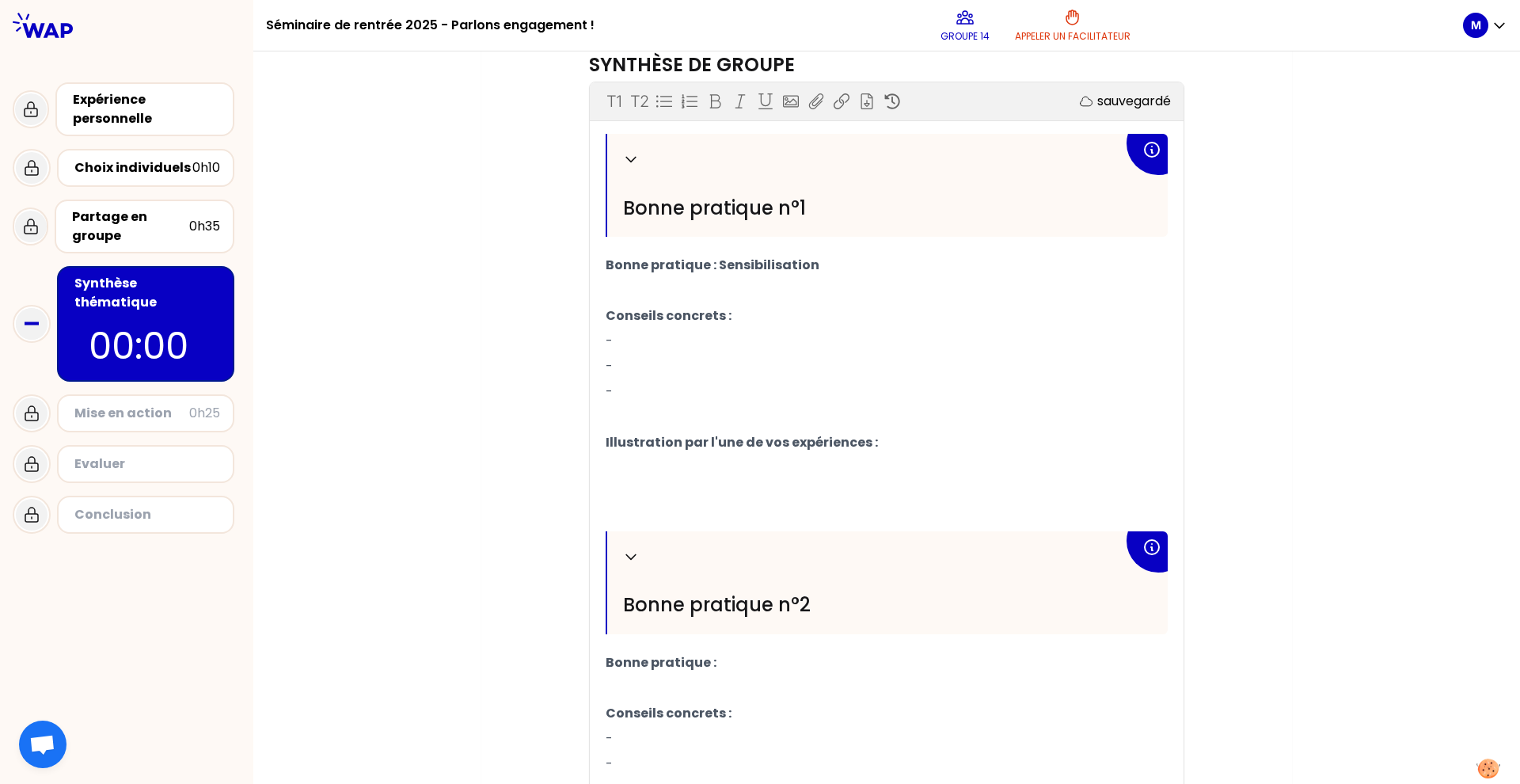
click at [709, 289] on p "﻿" at bounding box center [887, 290] width 562 height 25
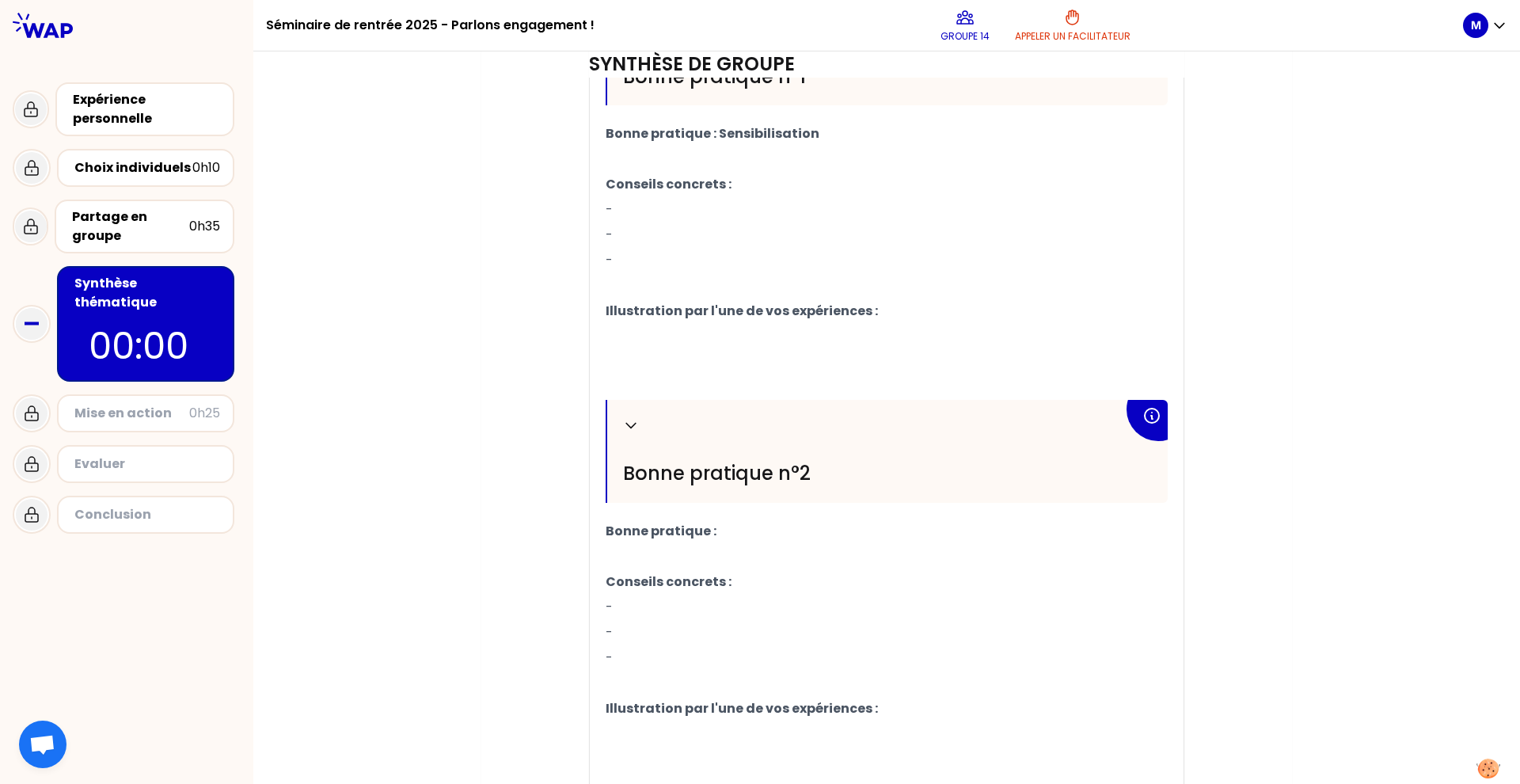
scroll to position [670, 0]
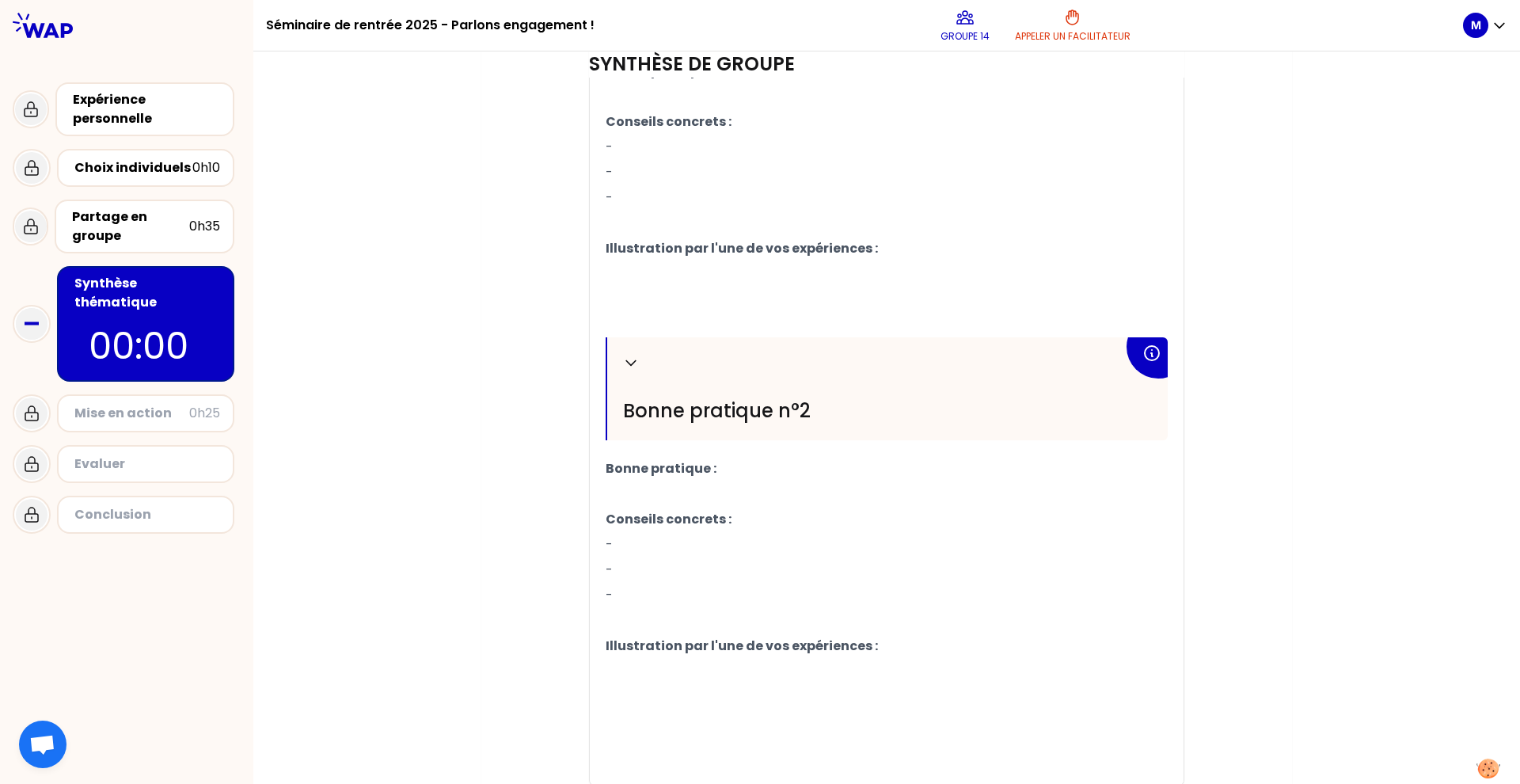
click at [758, 473] on p "Bonne pratique :" at bounding box center [887, 468] width 562 height 25
click at [920, 223] on p "﻿" at bounding box center [887, 223] width 562 height 25
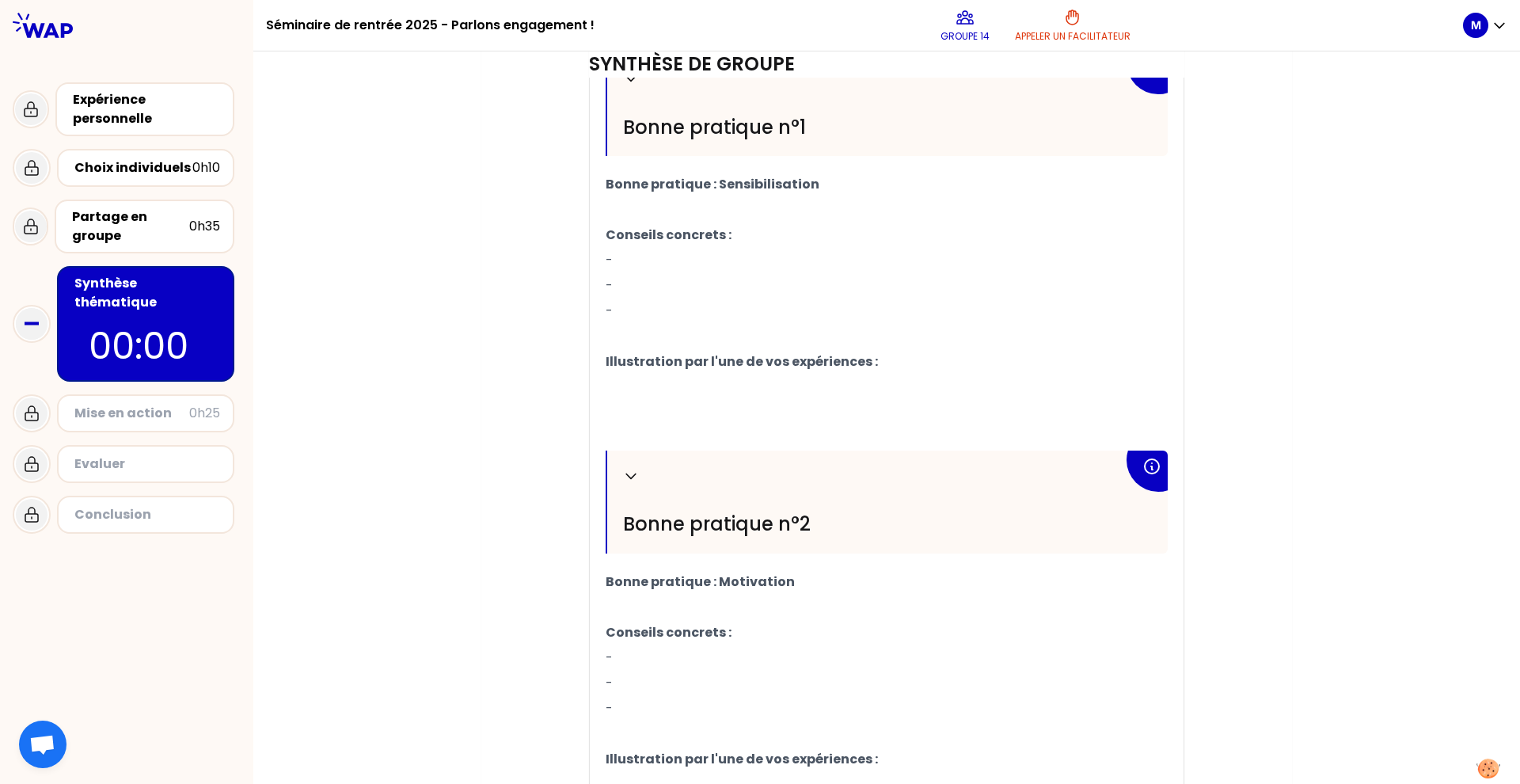
scroll to position [525, 0]
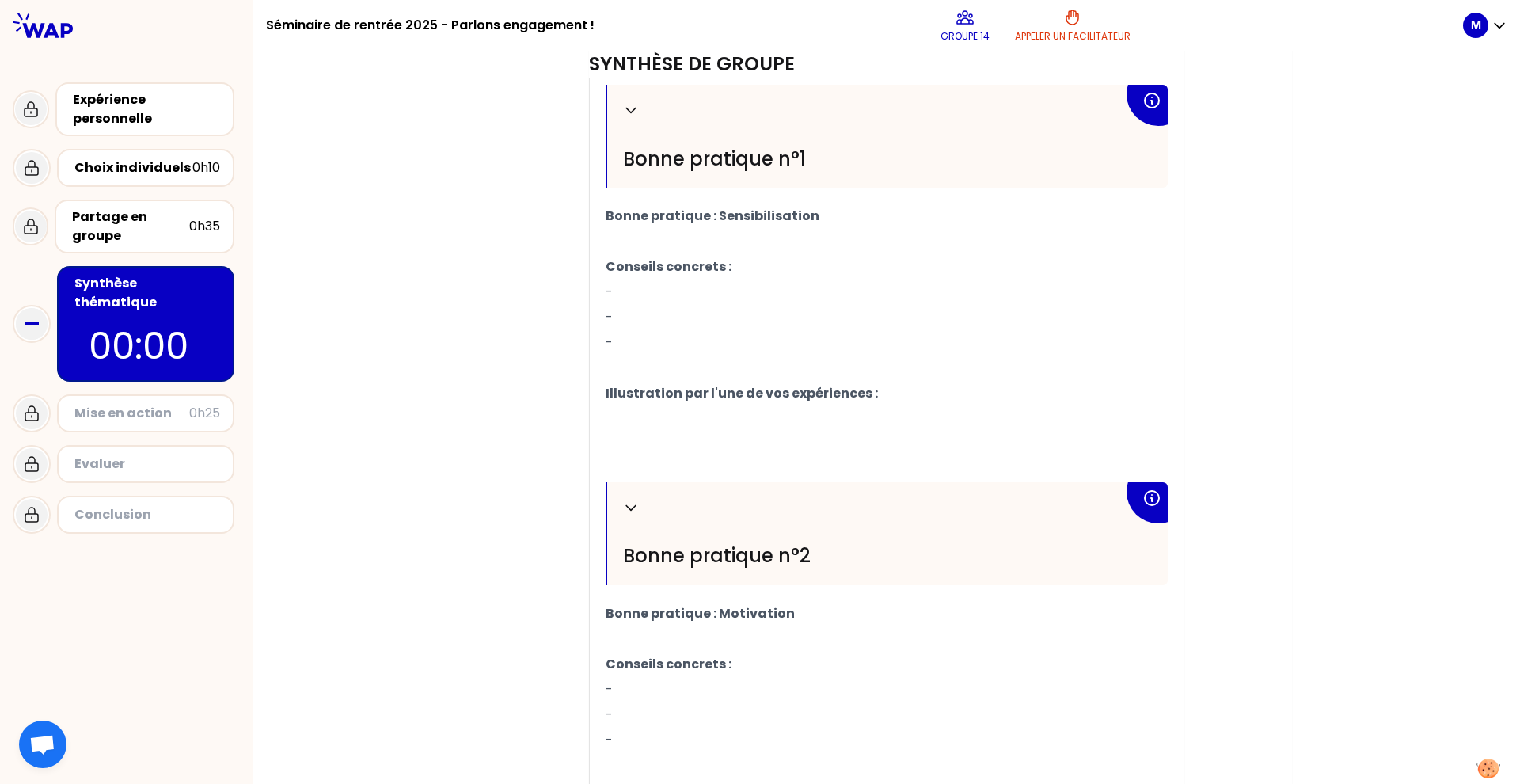
click at [750, 250] on p "﻿" at bounding box center [887, 240] width 562 height 25
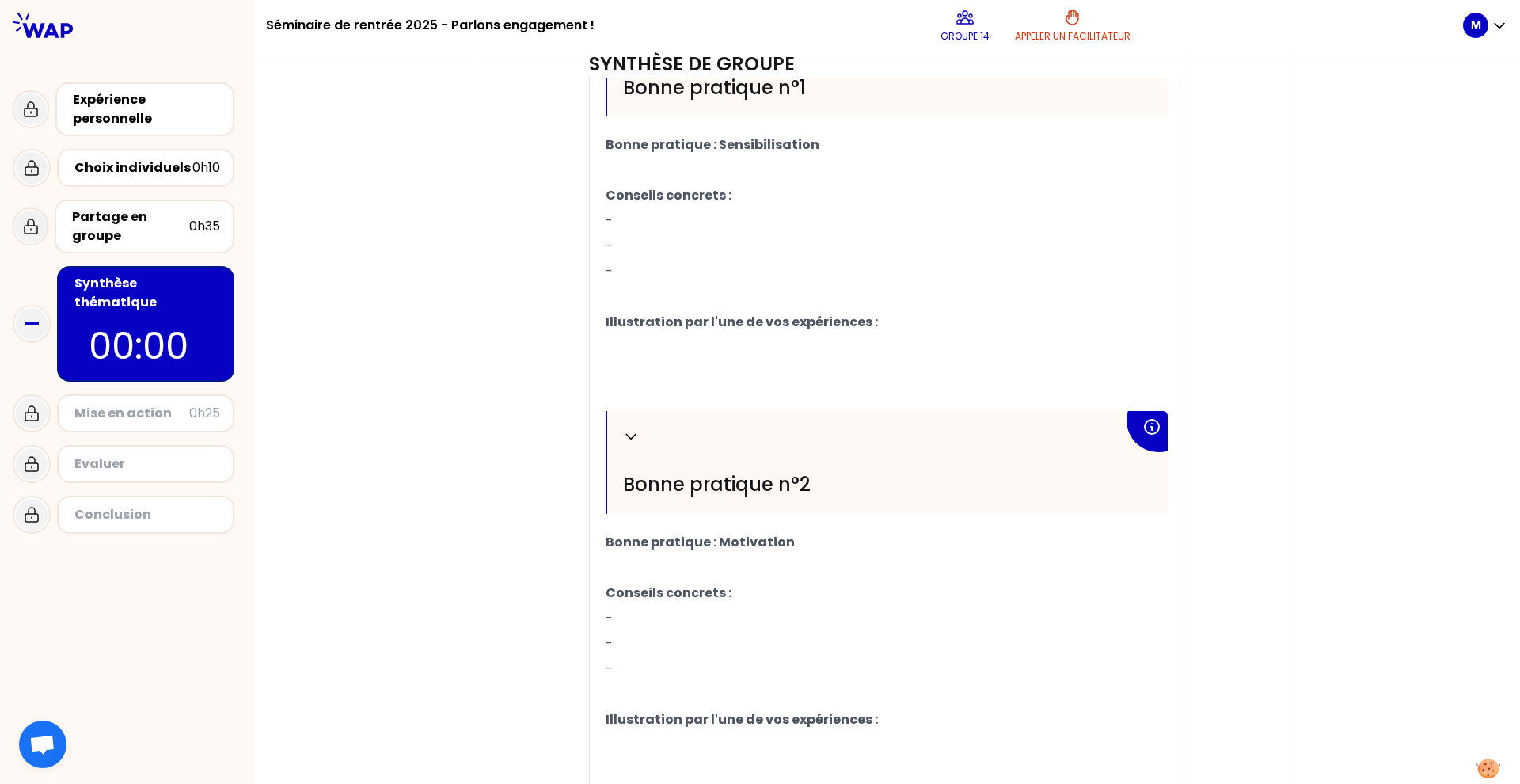
scroll to position [501, 0]
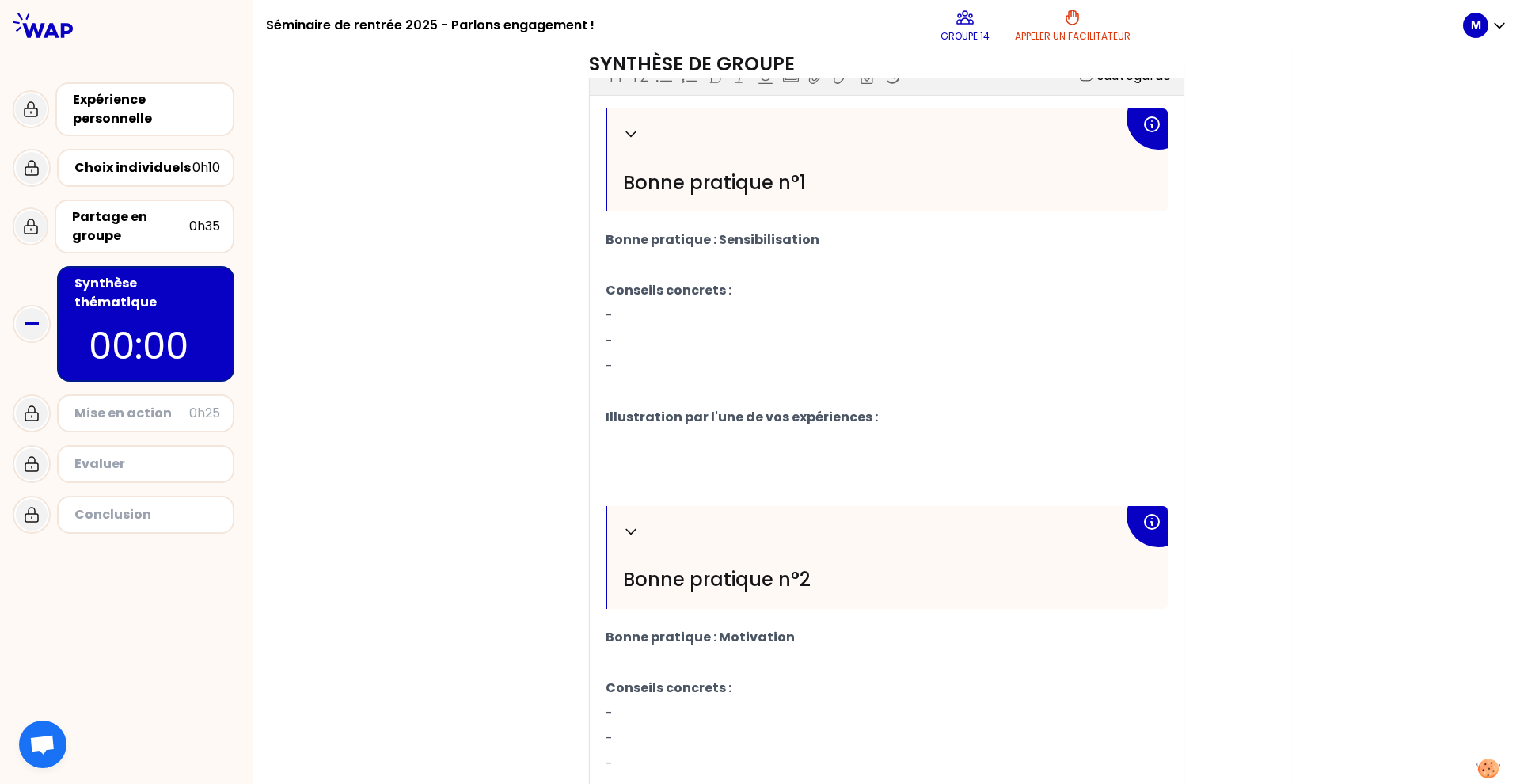
click at [697, 306] on p "-" at bounding box center [887, 315] width 562 height 25
click at [688, 312] on p "-" at bounding box center [887, 315] width 562 height 25
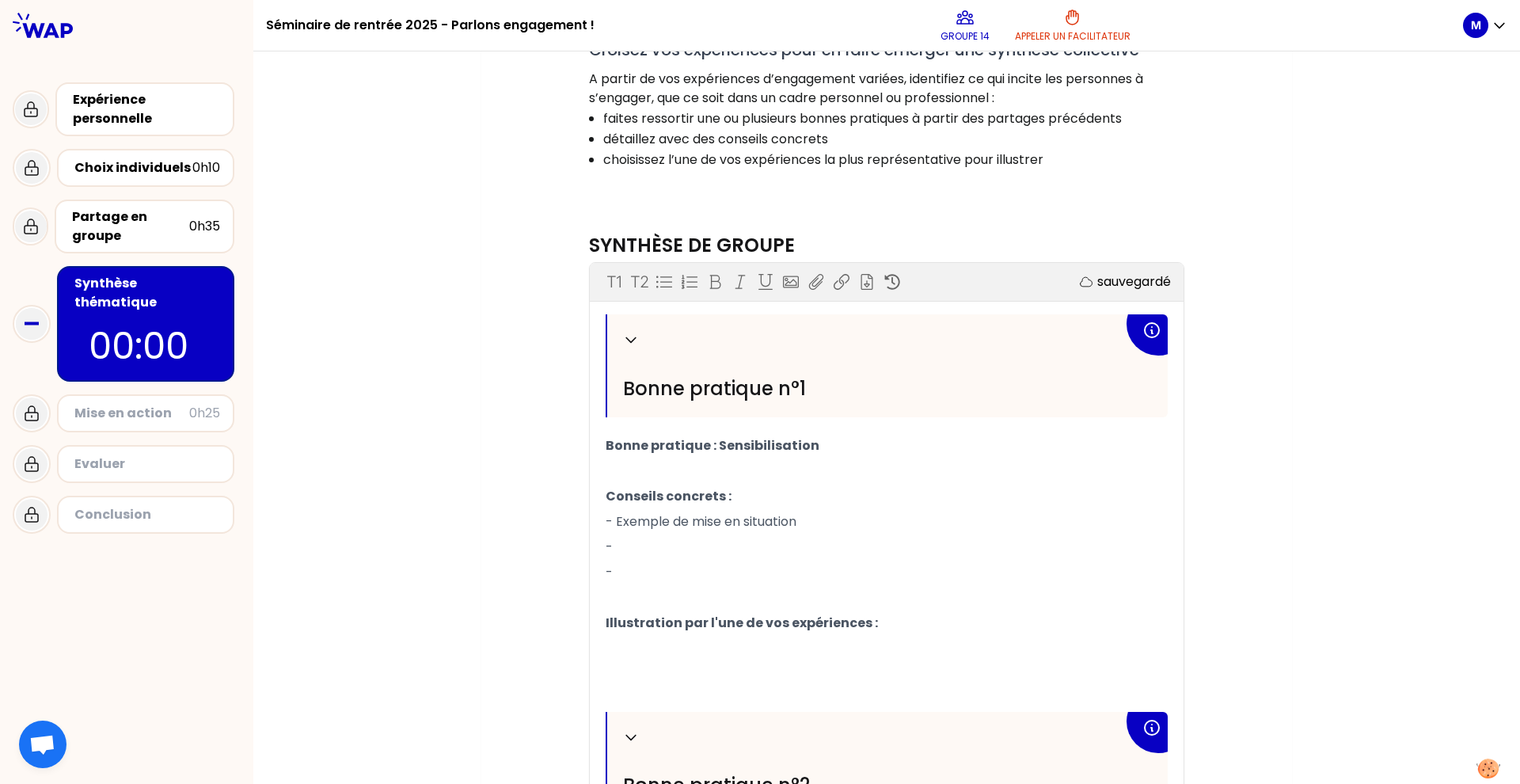
scroll to position [436, 0]
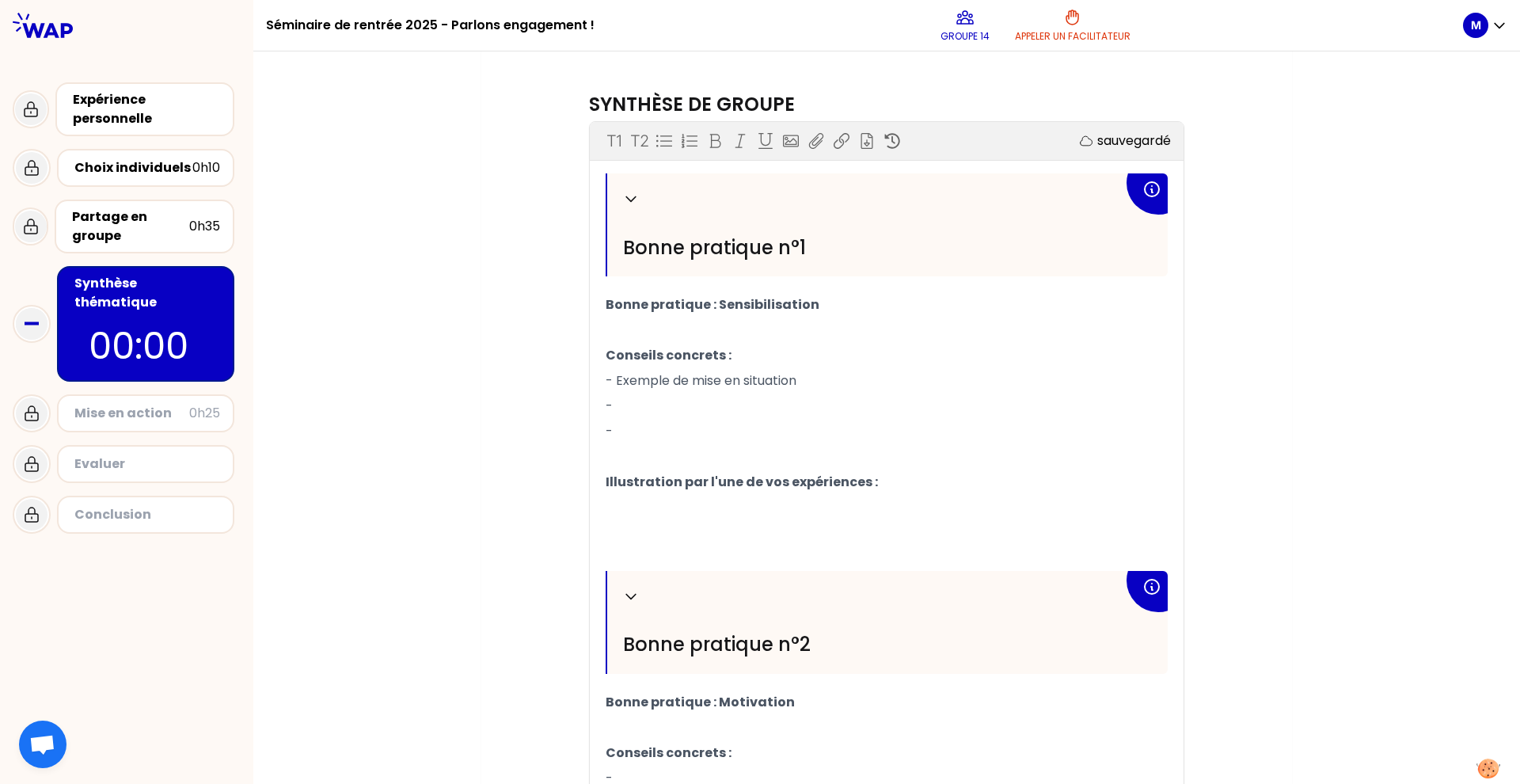
click at [649, 396] on p "-" at bounding box center [887, 406] width 562 height 25
click at [705, 410] on p "-" at bounding box center [887, 406] width 562 height 25
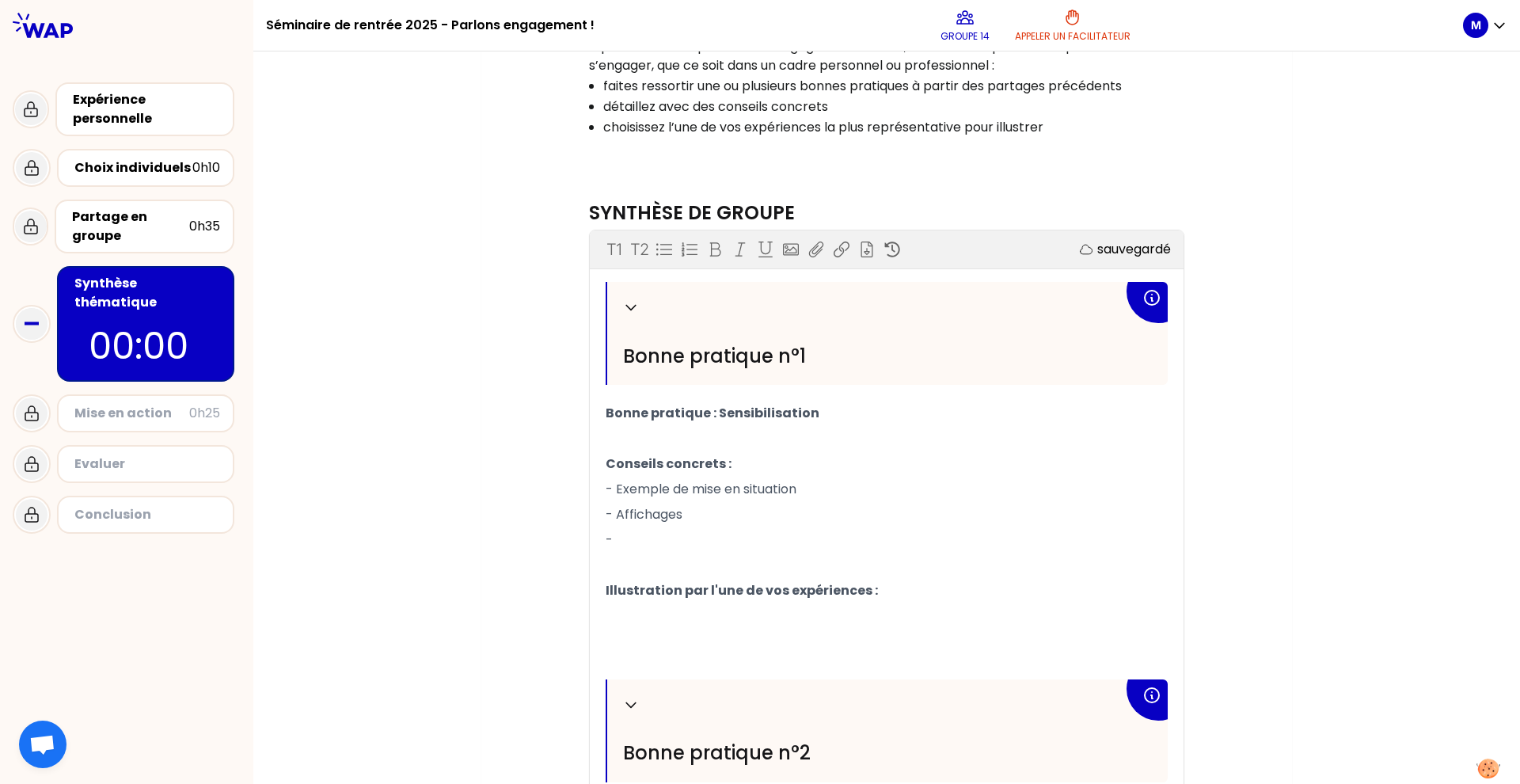
scroll to position [430, 0]
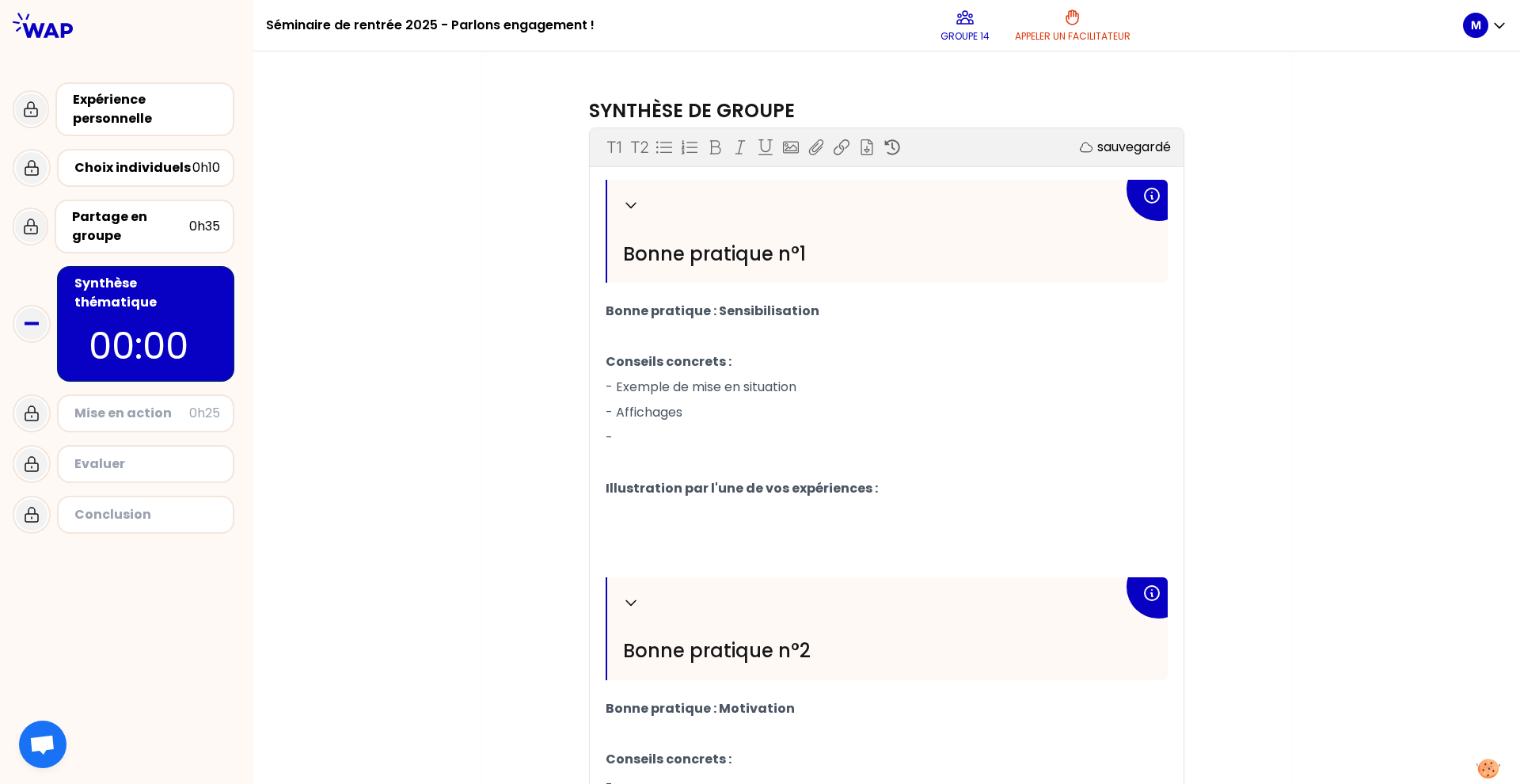
click at [634, 442] on p "-" at bounding box center [887, 437] width 562 height 25
click at [918, 432] on p "- Animations/ Formations" at bounding box center [887, 437] width 562 height 25
click at [830, 408] on p "- Affichages" at bounding box center [887, 411] width 562 height 25
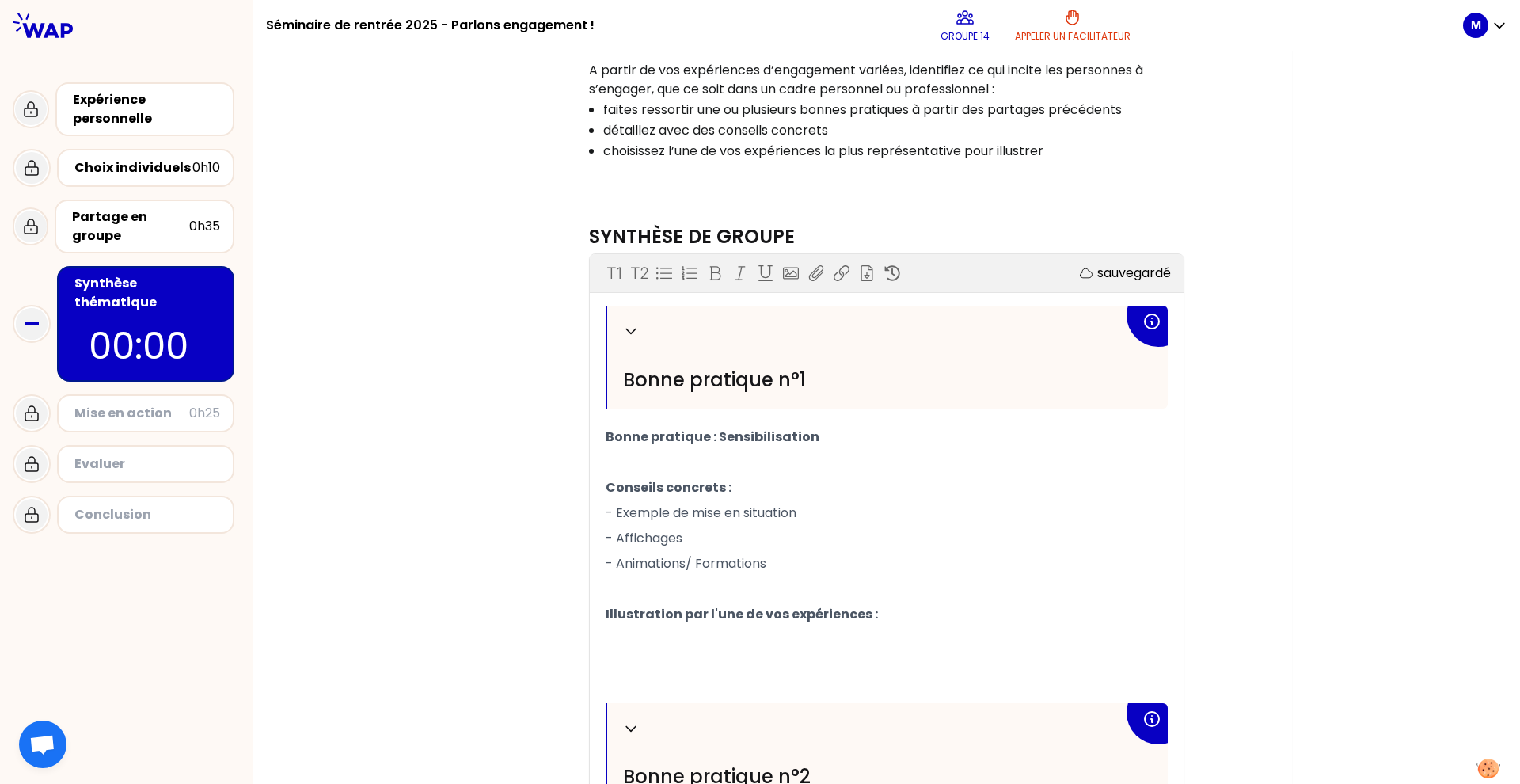
scroll to position [561, 0]
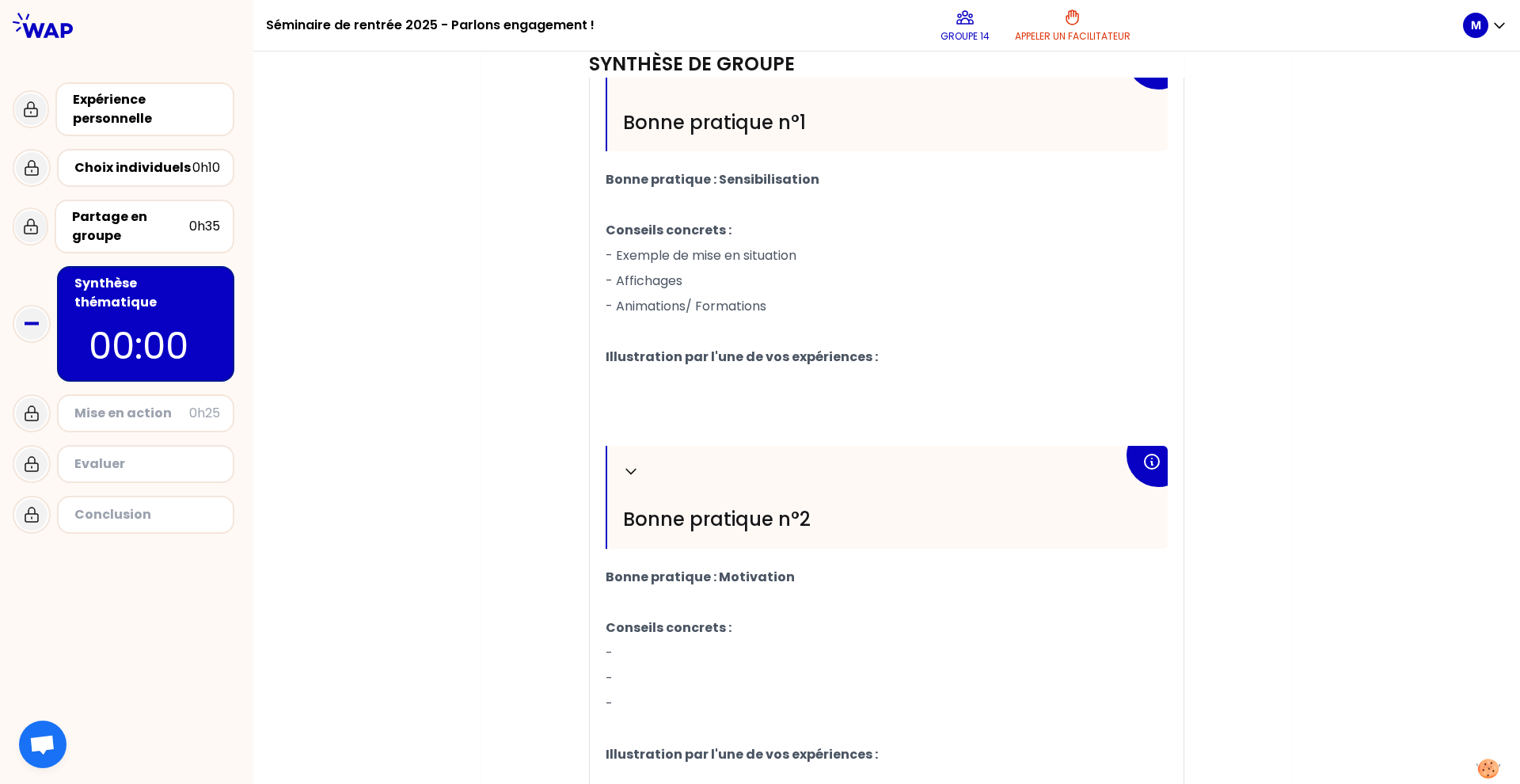
click at [913, 373] on p "﻿" at bounding box center [887, 382] width 562 height 25
click at [915, 361] on p "Illustration par l'une de vos expériences :" at bounding box center [887, 357] width 562 height 25
click at [868, 374] on p "﻿" at bounding box center [887, 382] width 562 height 25
click at [1037, 284] on p "- Affichages" at bounding box center [887, 280] width 562 height 25
click at [852, 378] on p "﻿" at bounding box center [887, 382] width 562 height 25
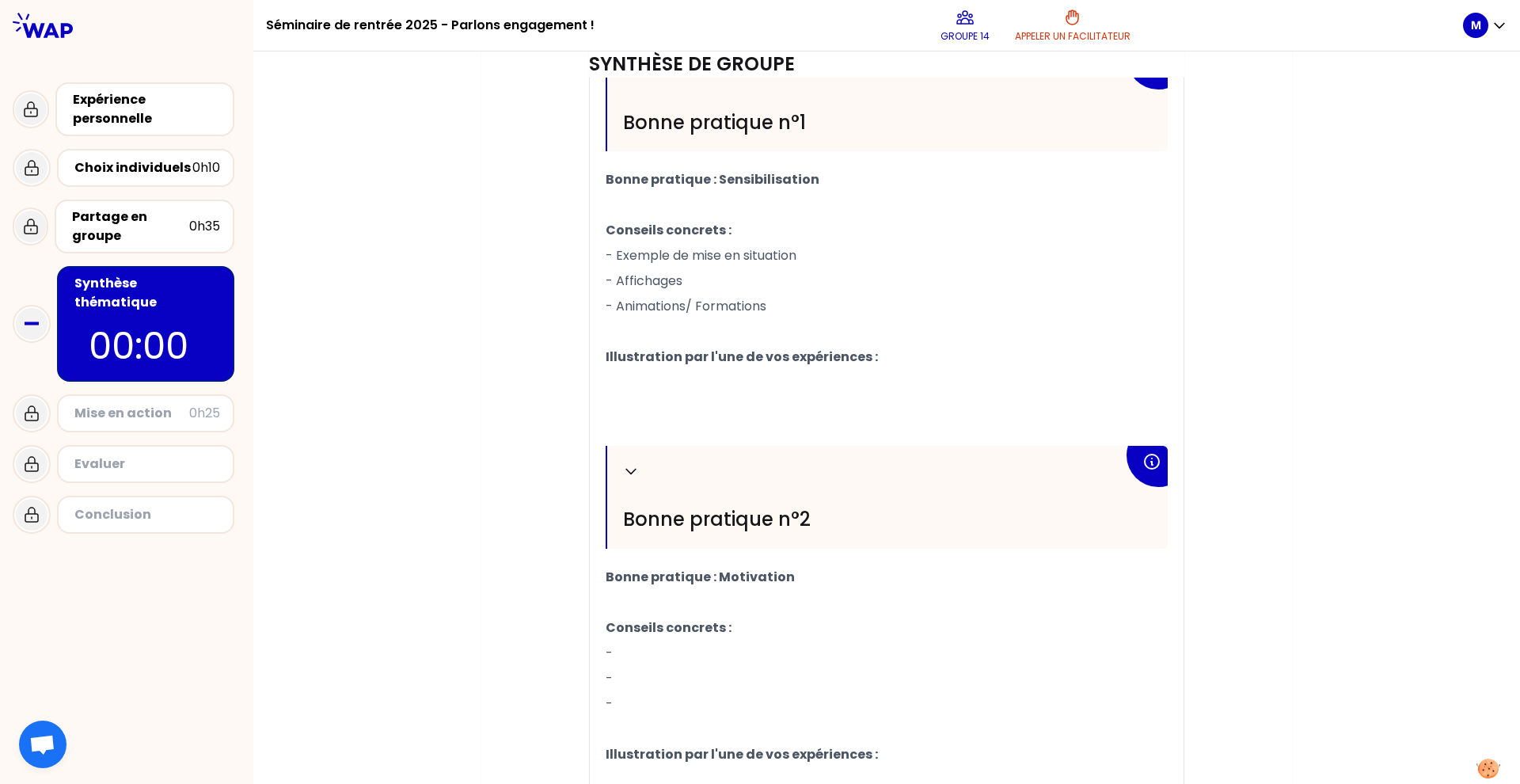
click at [921, 288] on p "- Affichages" at bounding box center [887, 280] width 562 height 25
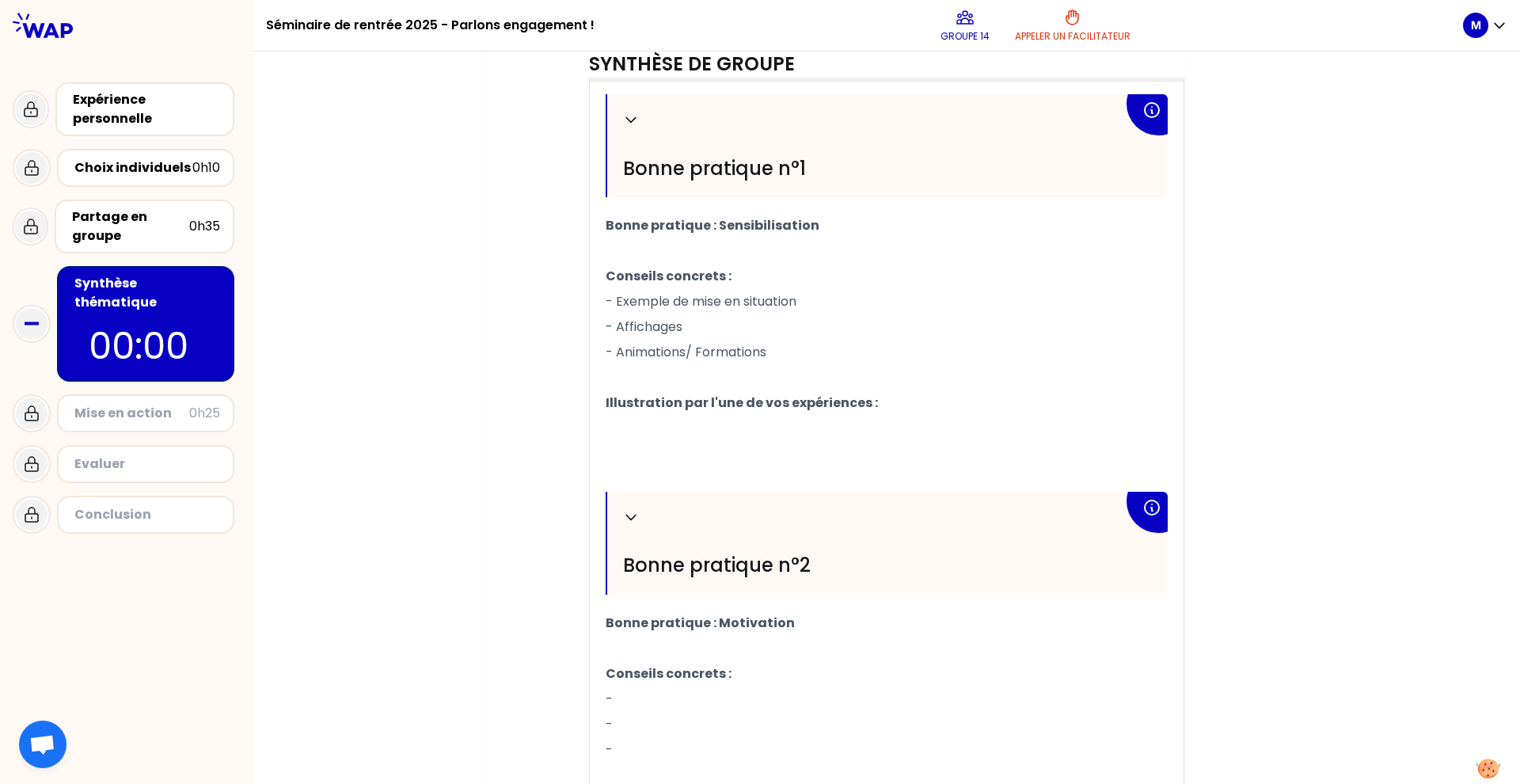
scroll to position [541, 0]
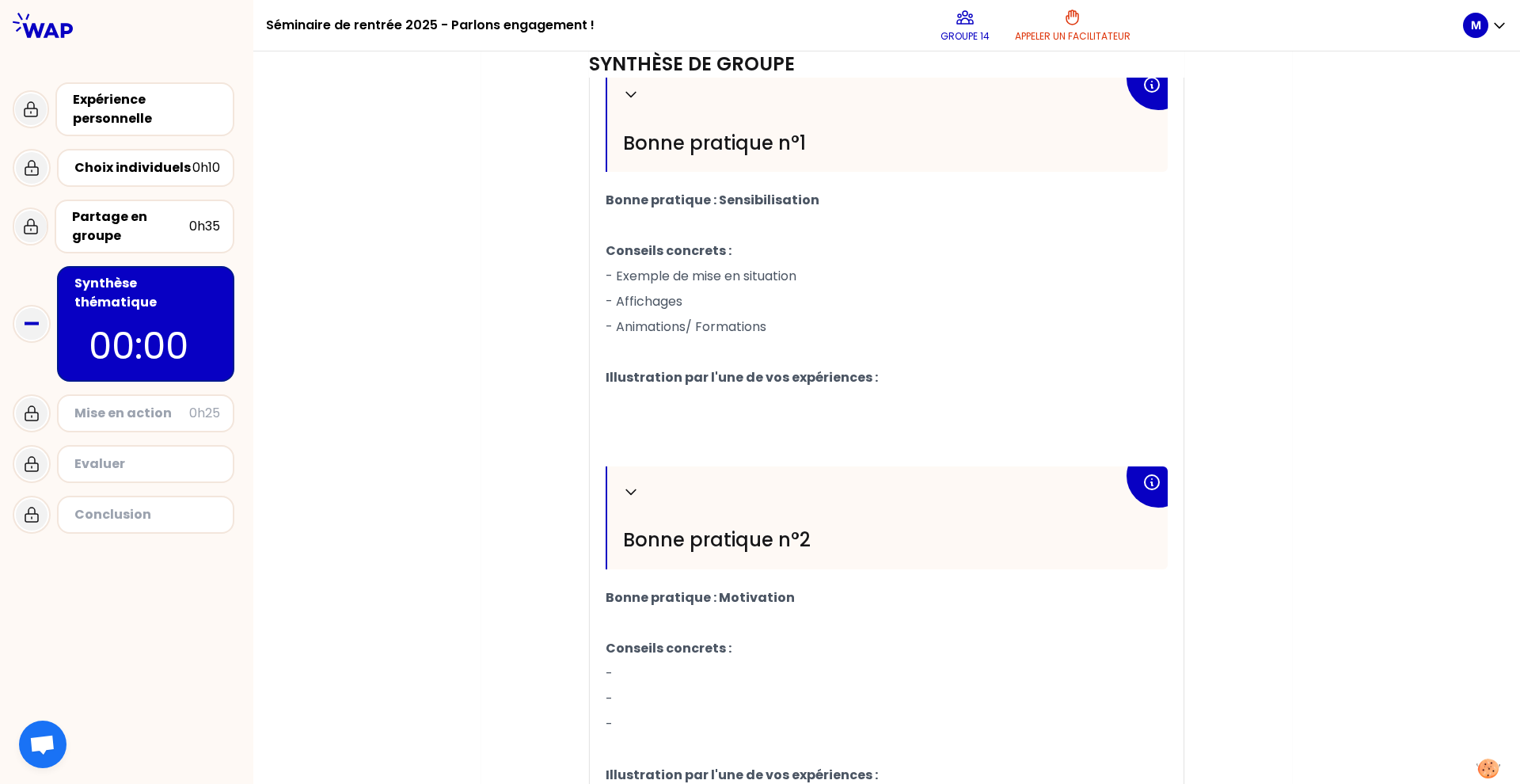
click at [643, 395] on p "﻿" at bounding box center [887, 402] width 562 height 25
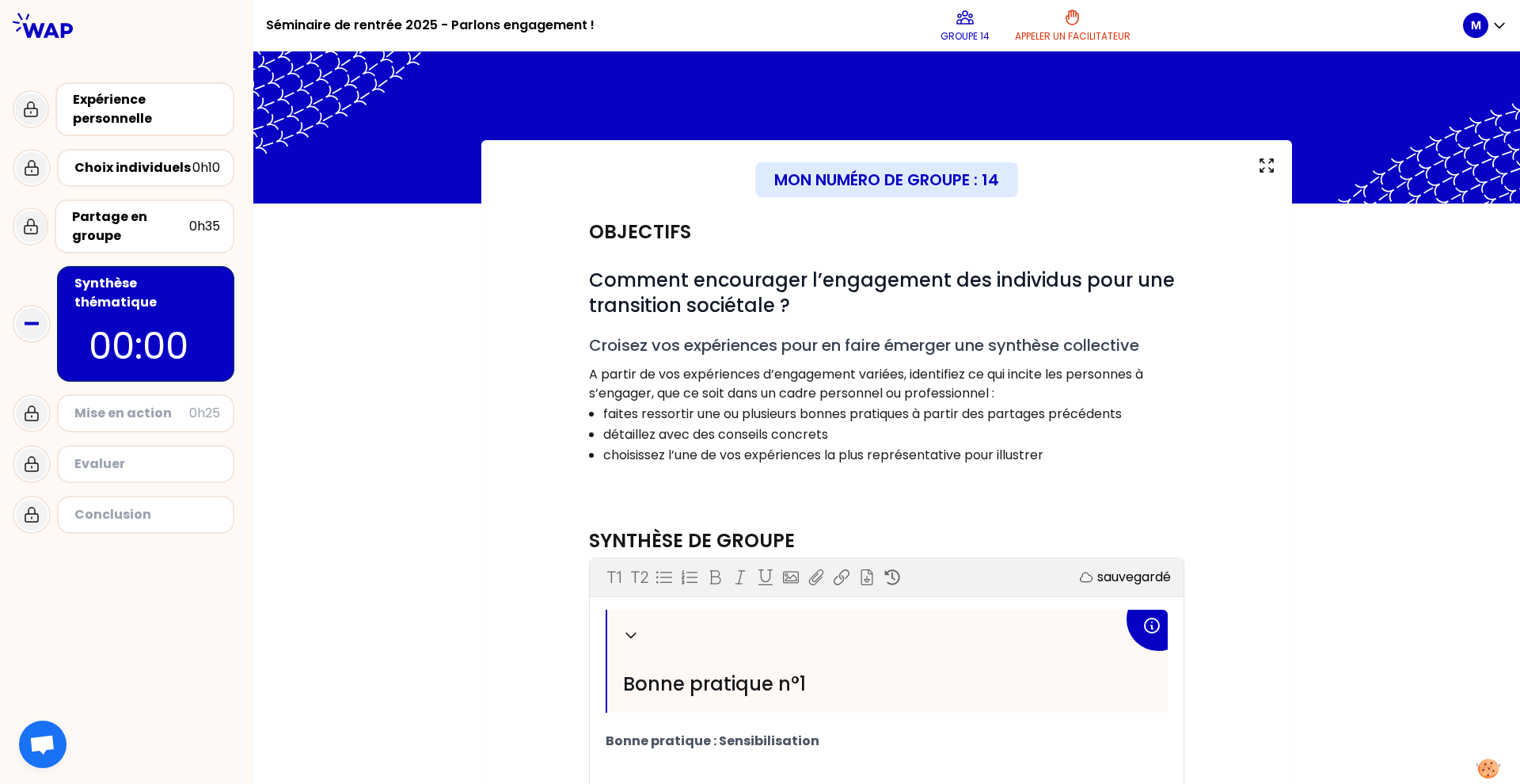
scroll to position [753, 0]
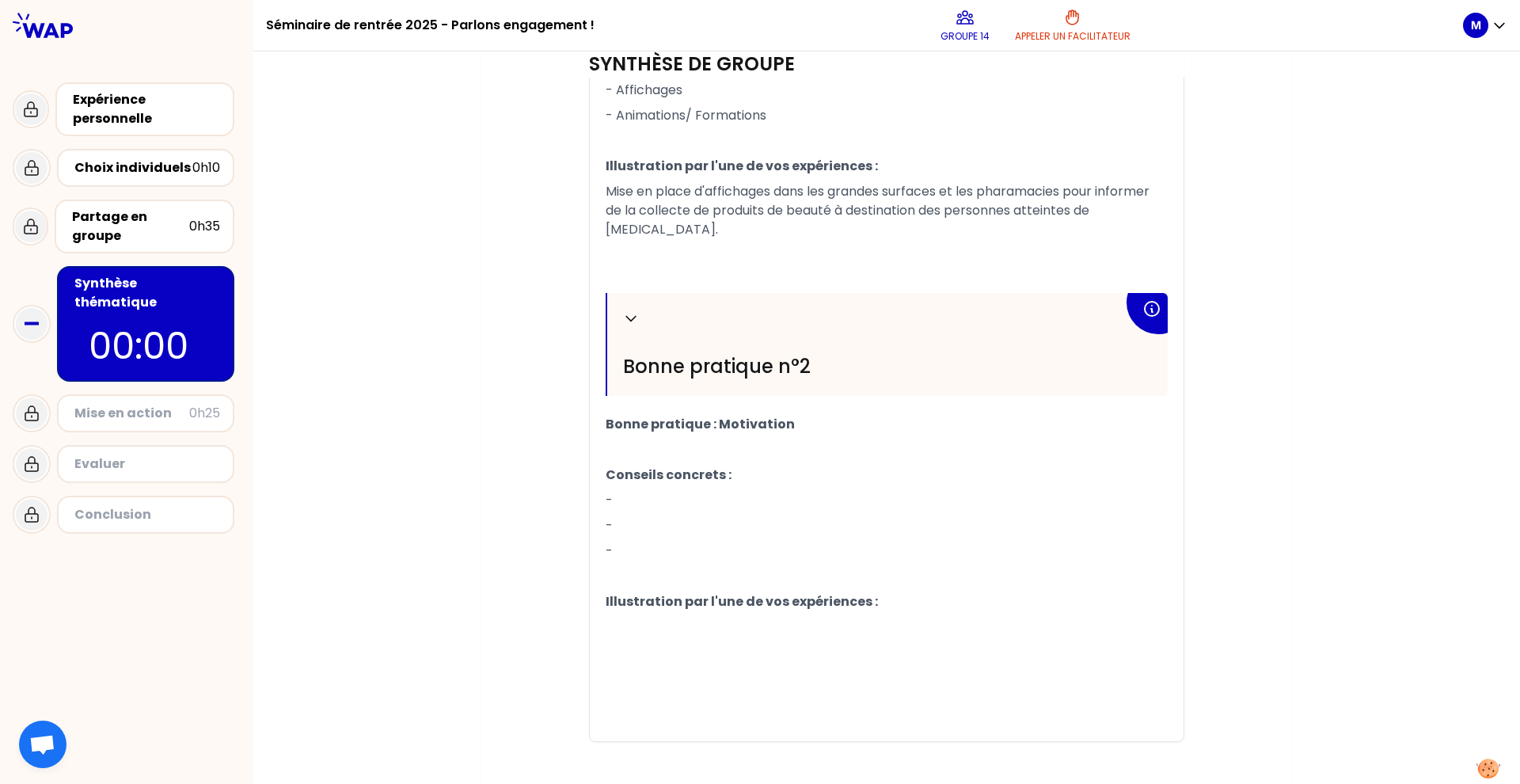
click at [648, 488] on p "-" at bounding box center [887, 500] width 562 height 25
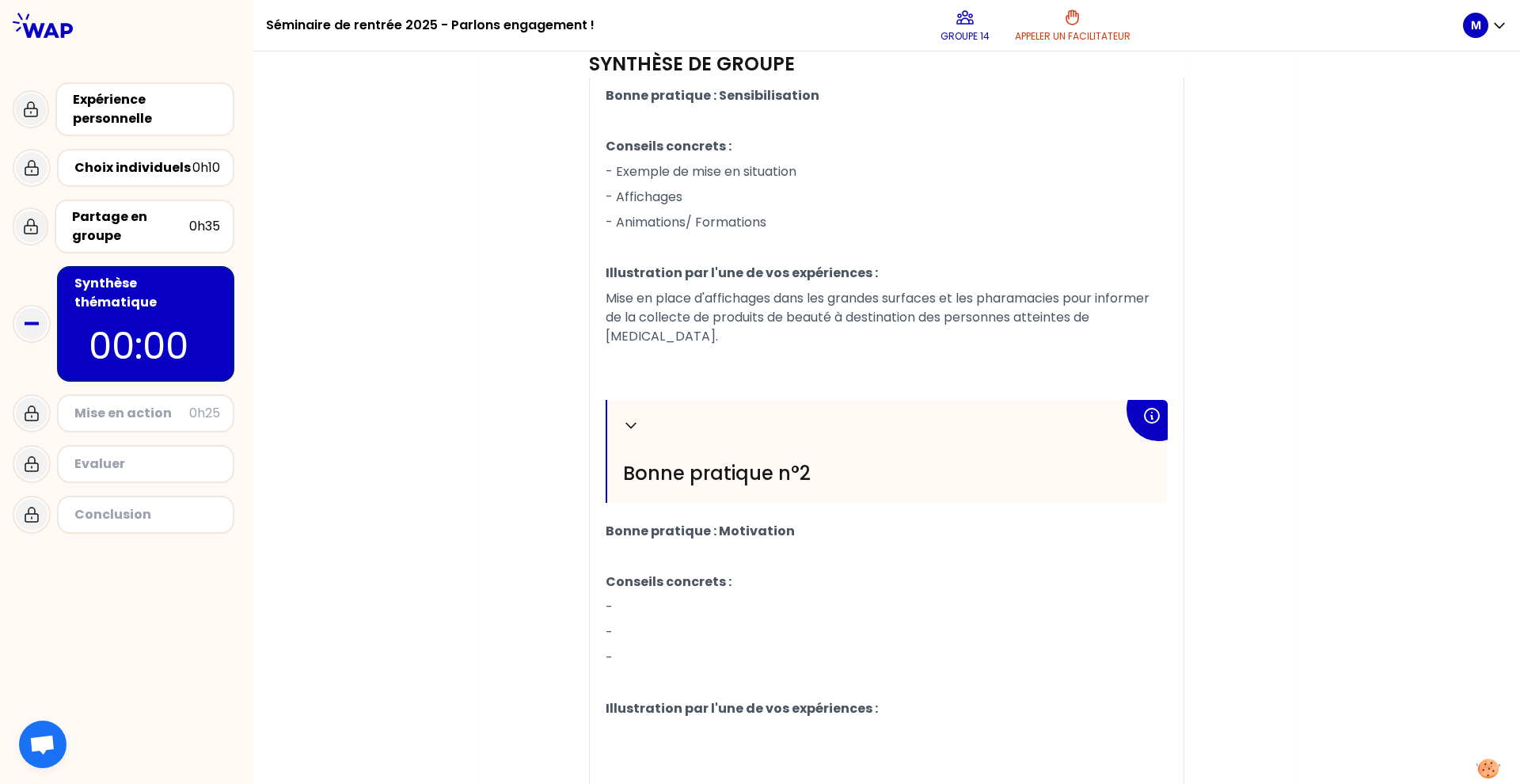
scroll to position [725, 0]
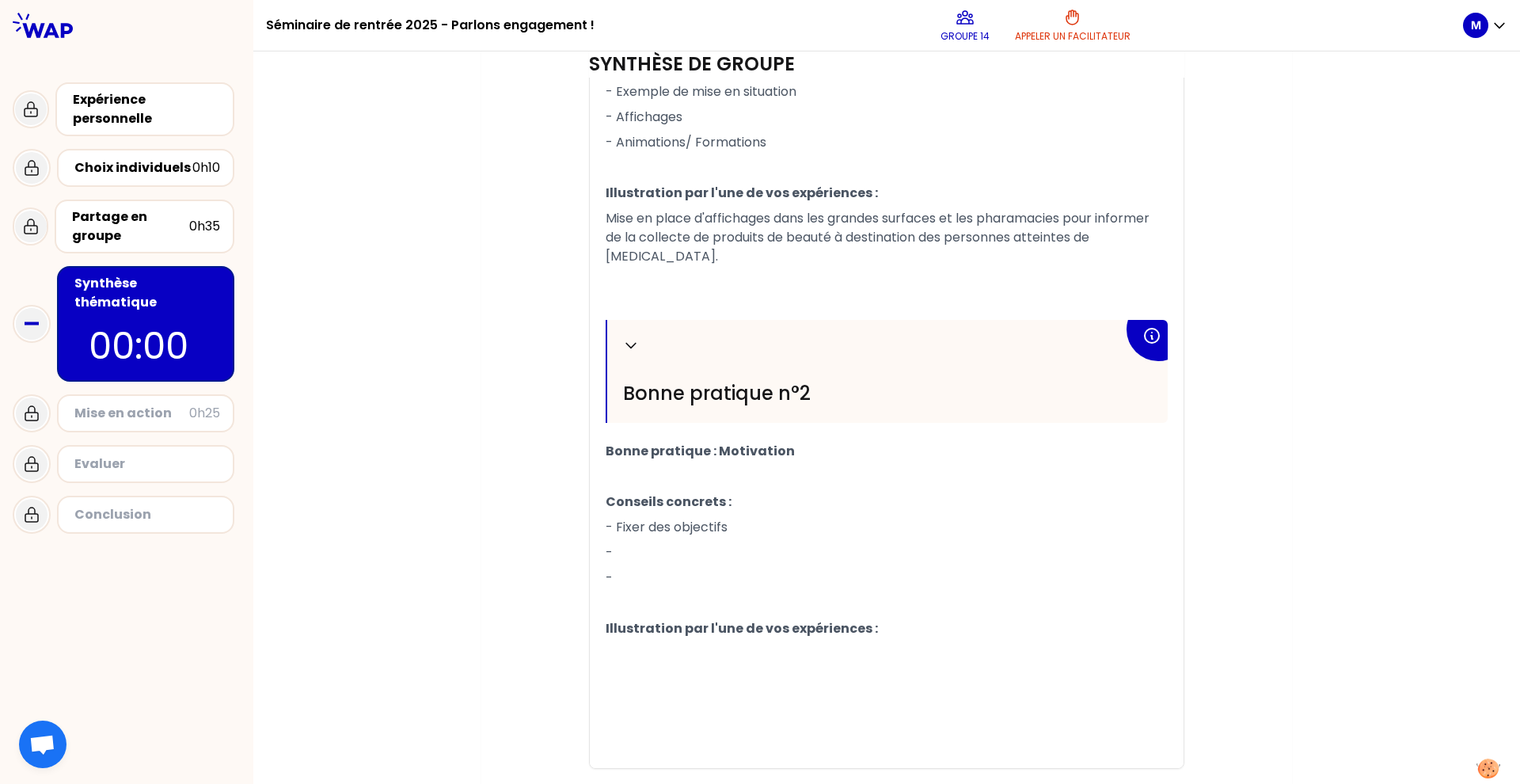
click at [653, 540] on p "-" at bounding box center [887, 552] width 562 height 25
click at [656, 566] on p "-" at bounding box center [887, 577] width 562 height 25
click at [692, 642] on p "﻿" at bounding box center [887, 654] width 562 height 25
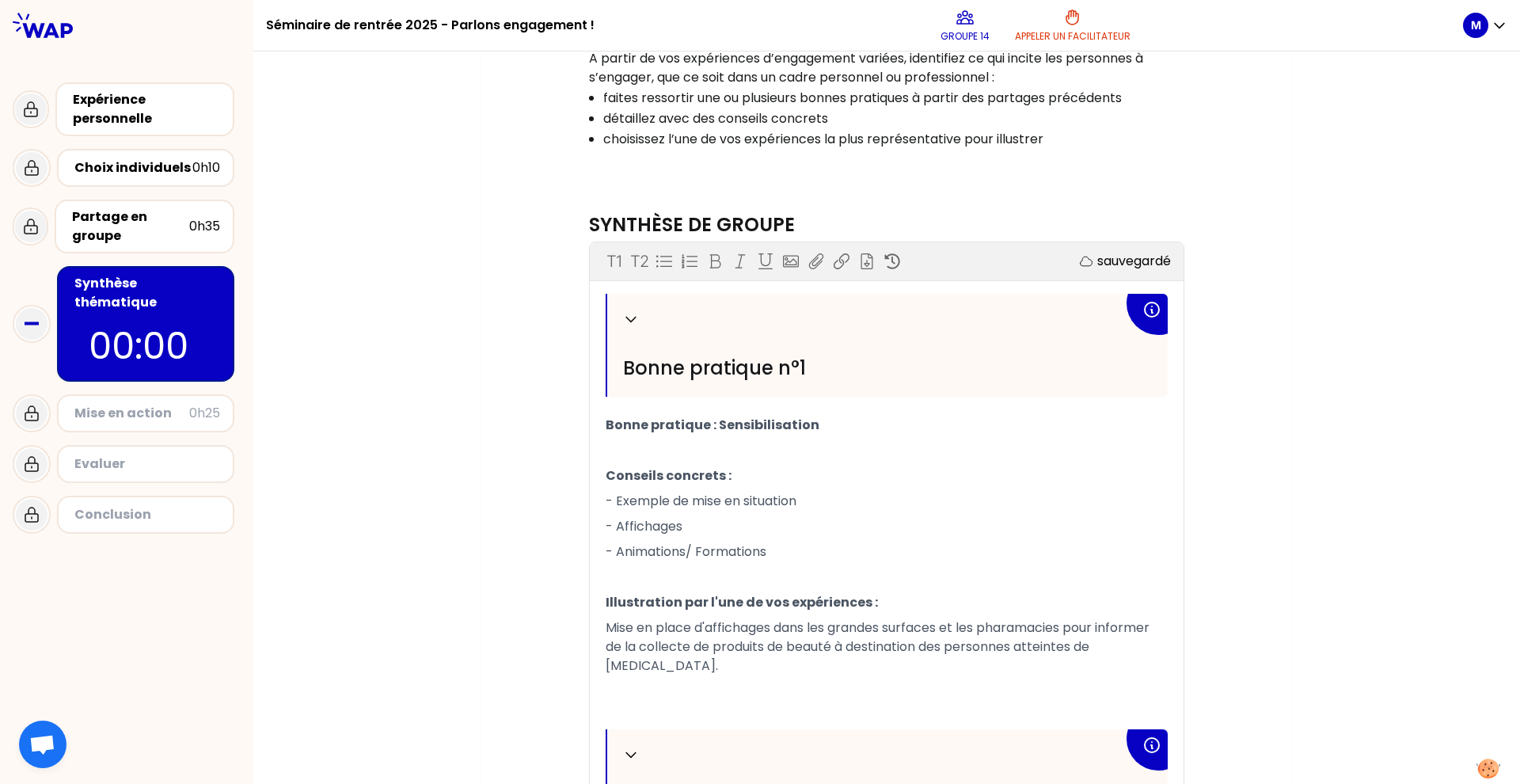
scroll to position [753, 0]
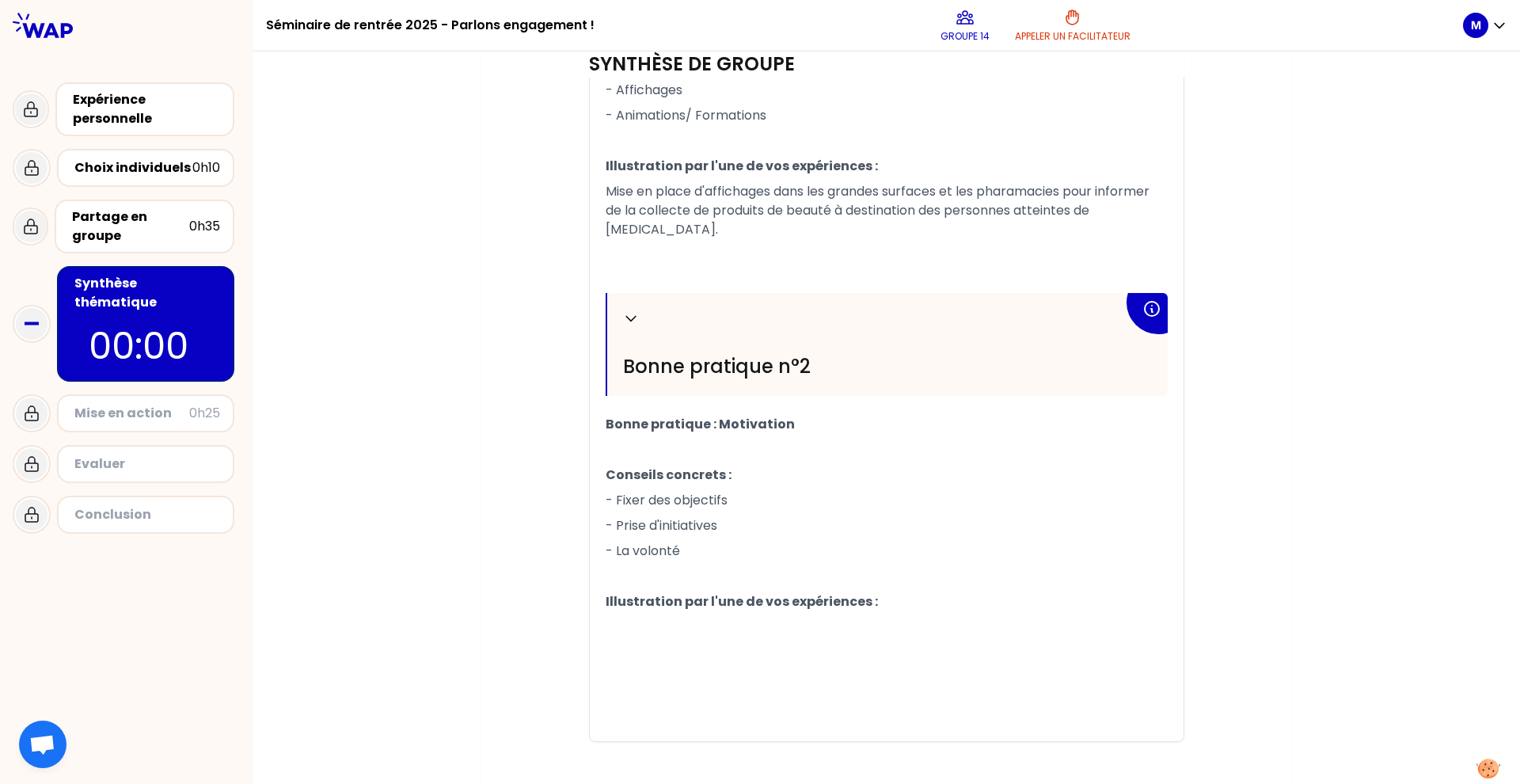
click at [753, 514] on p "- Prise d'initiatives" at bounding box center [887, 525] width 562 height 25
click at [754, 466] on p "Conseils concrets :" at bounding box center [887, 474] width 562 height 25
click at [677, 615] on p "﻿" at bounding box center [887, 627] width 562 height 25
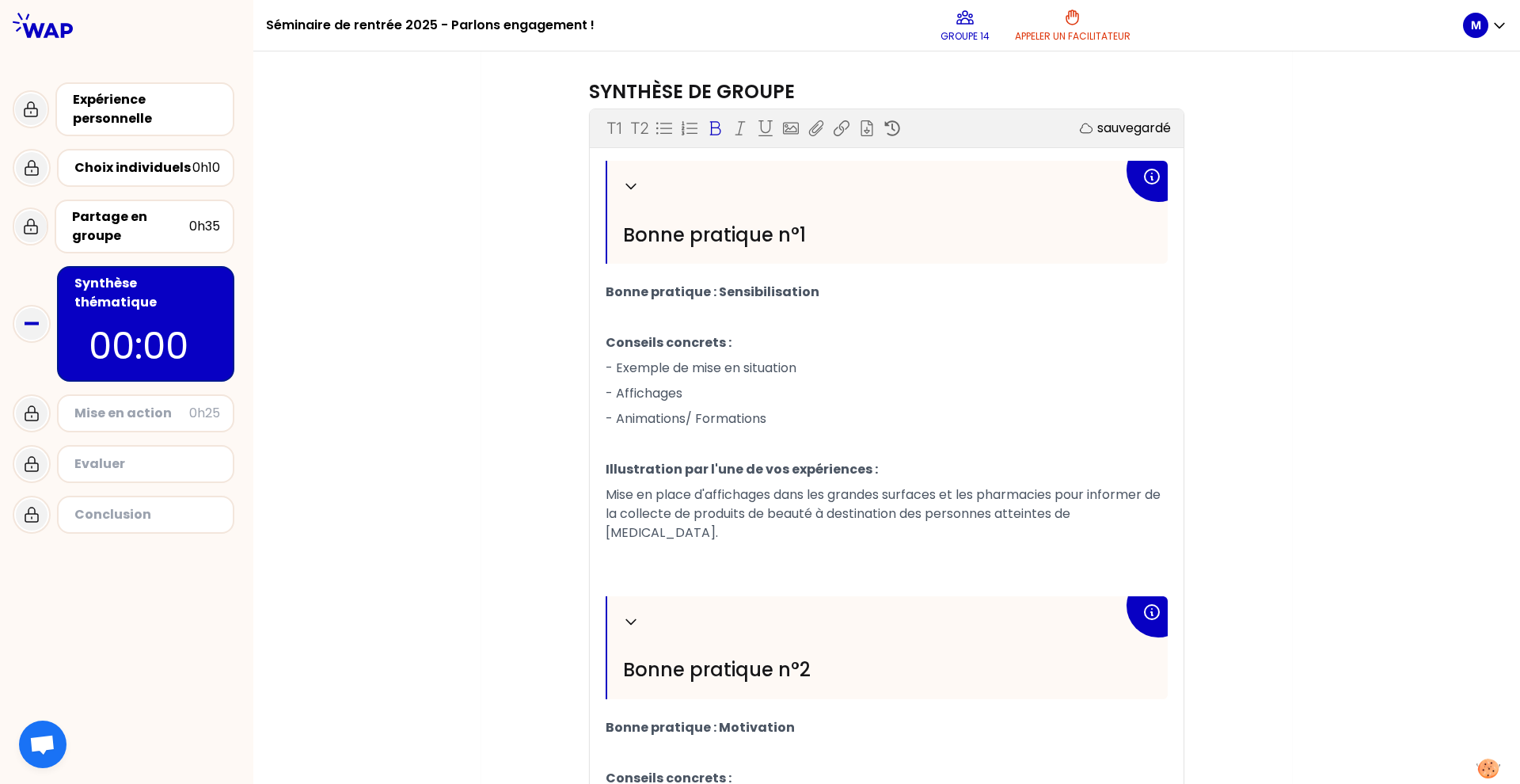
click at [1133, 300] on p "Bonne pratique : Sensibilisation" at bounding box center [887, 291] width 562 height 25
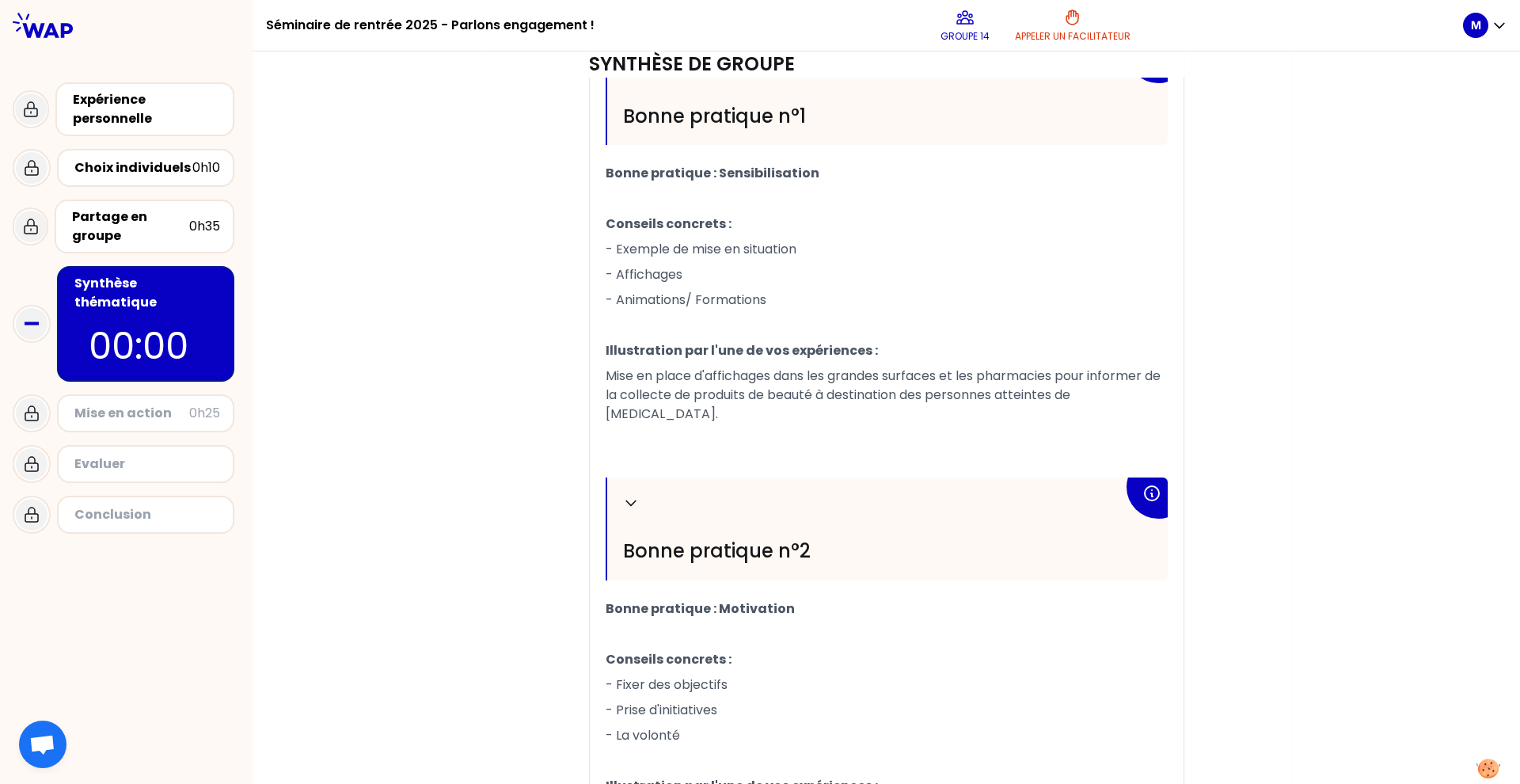
scroll to position [815, 0]
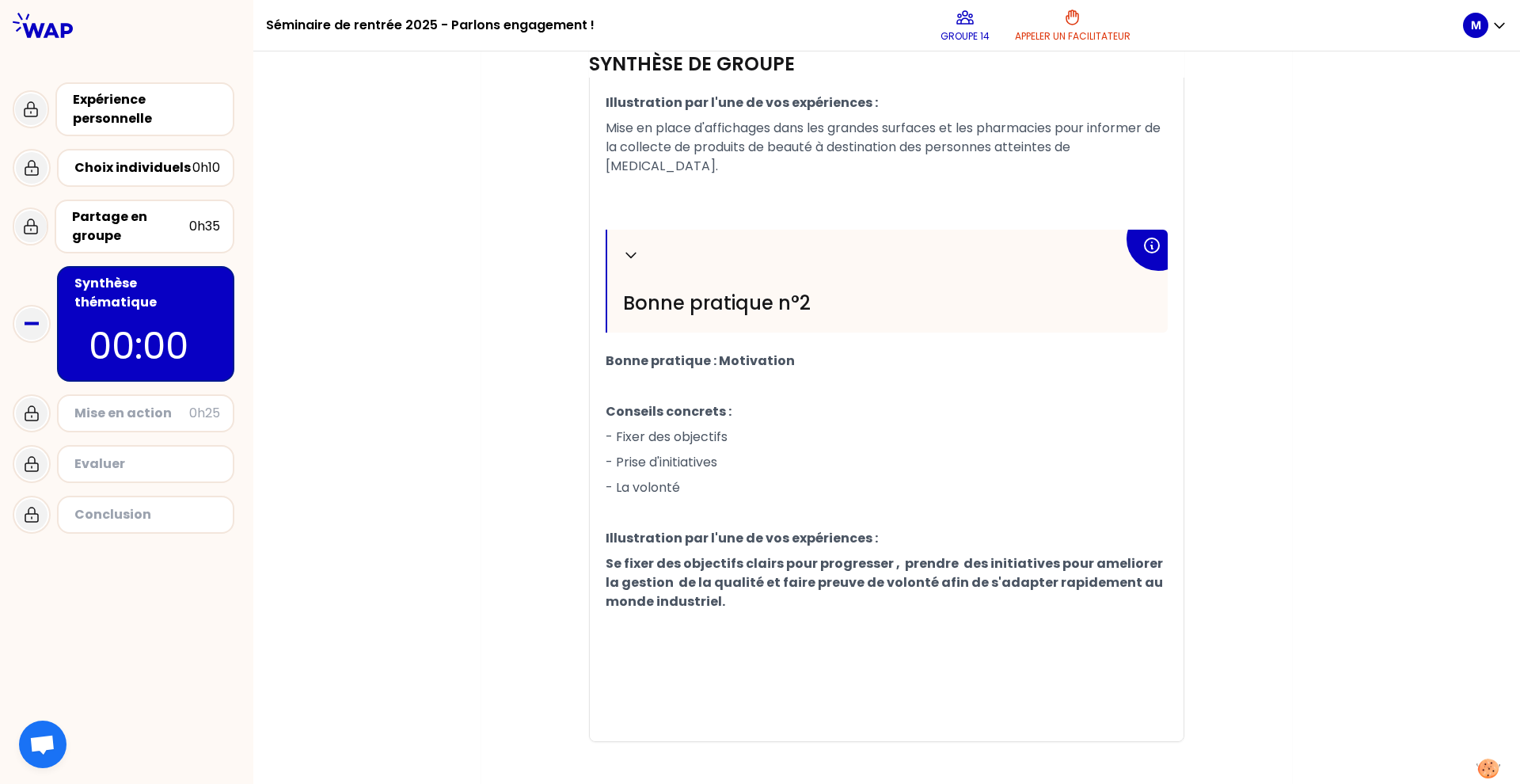
click at [160, 335] on p "00:00" at bounding box center [145, 346] width 114 height 55
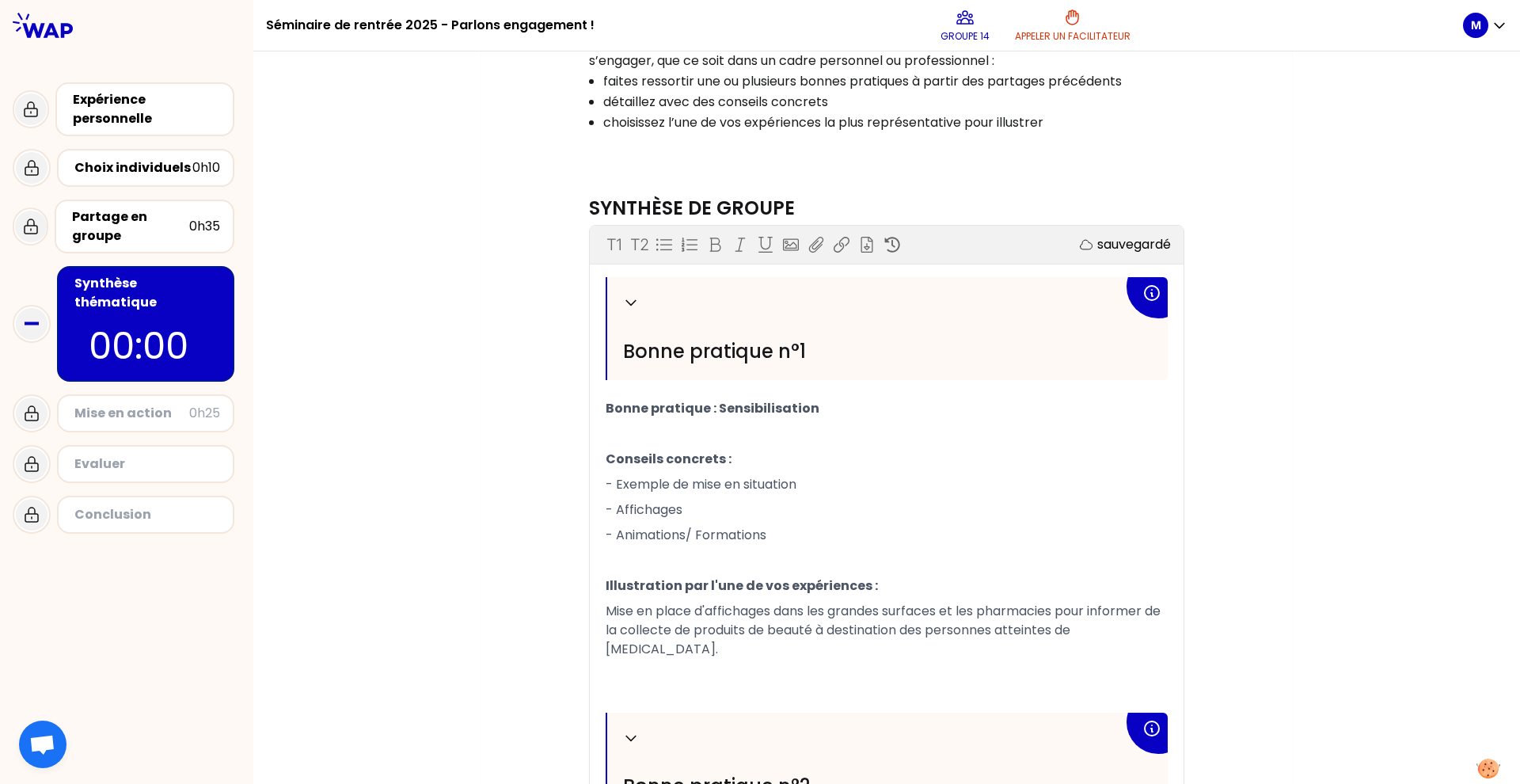
scroll to position [214, 0]
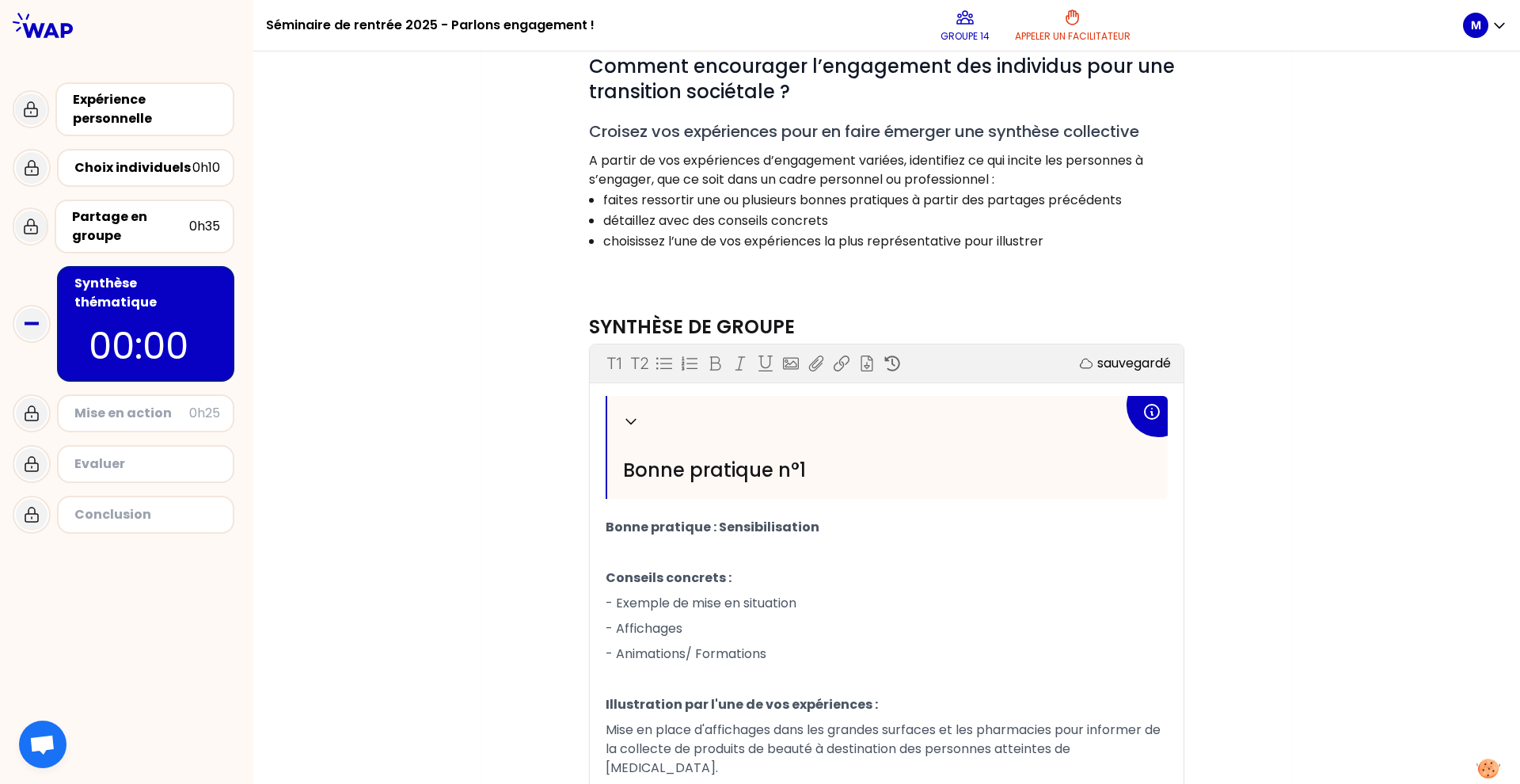
click at [138, 318] on p "00:00" at bounding box center [145, 346] width 114 height 55
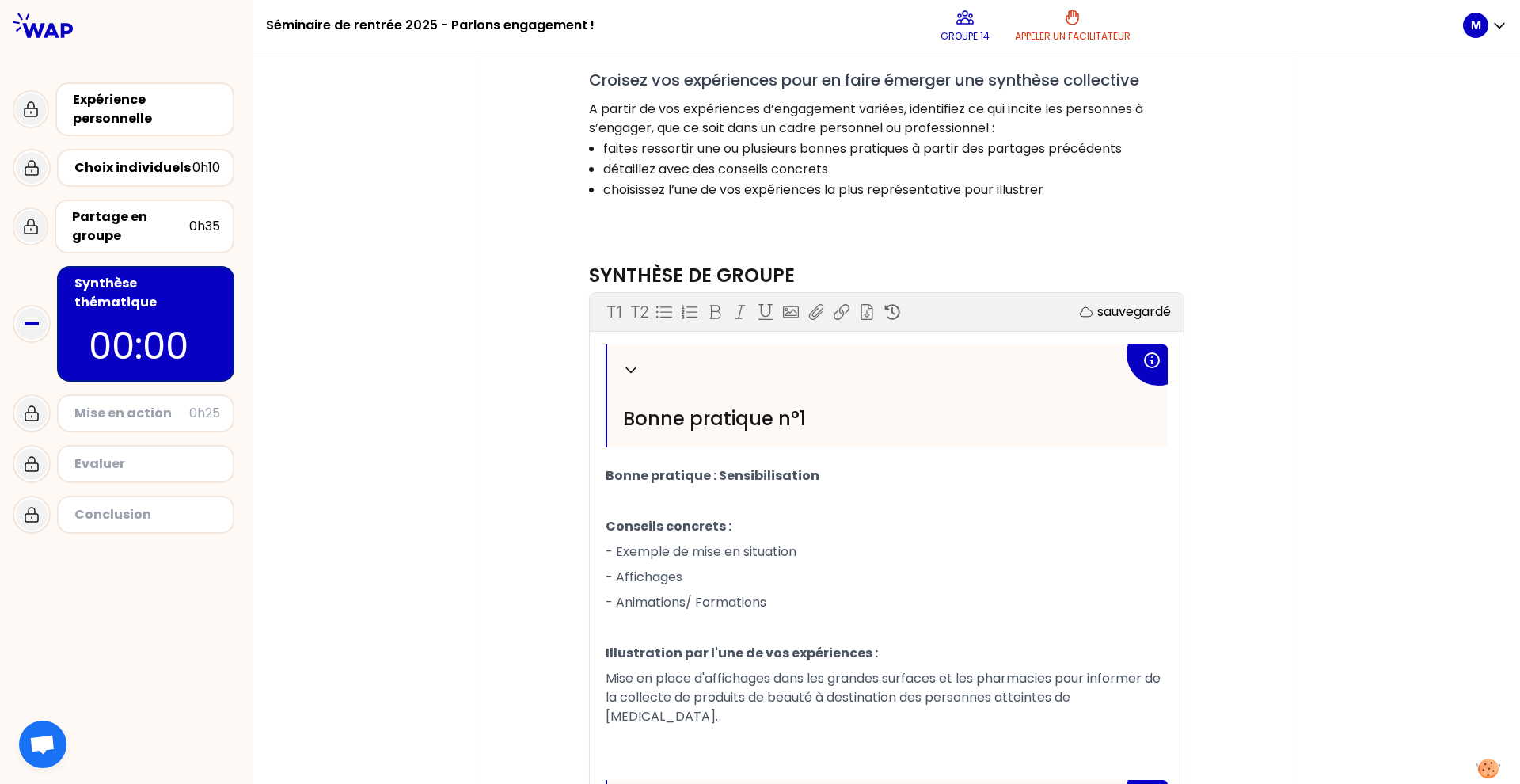
scroll to position [230, 0]
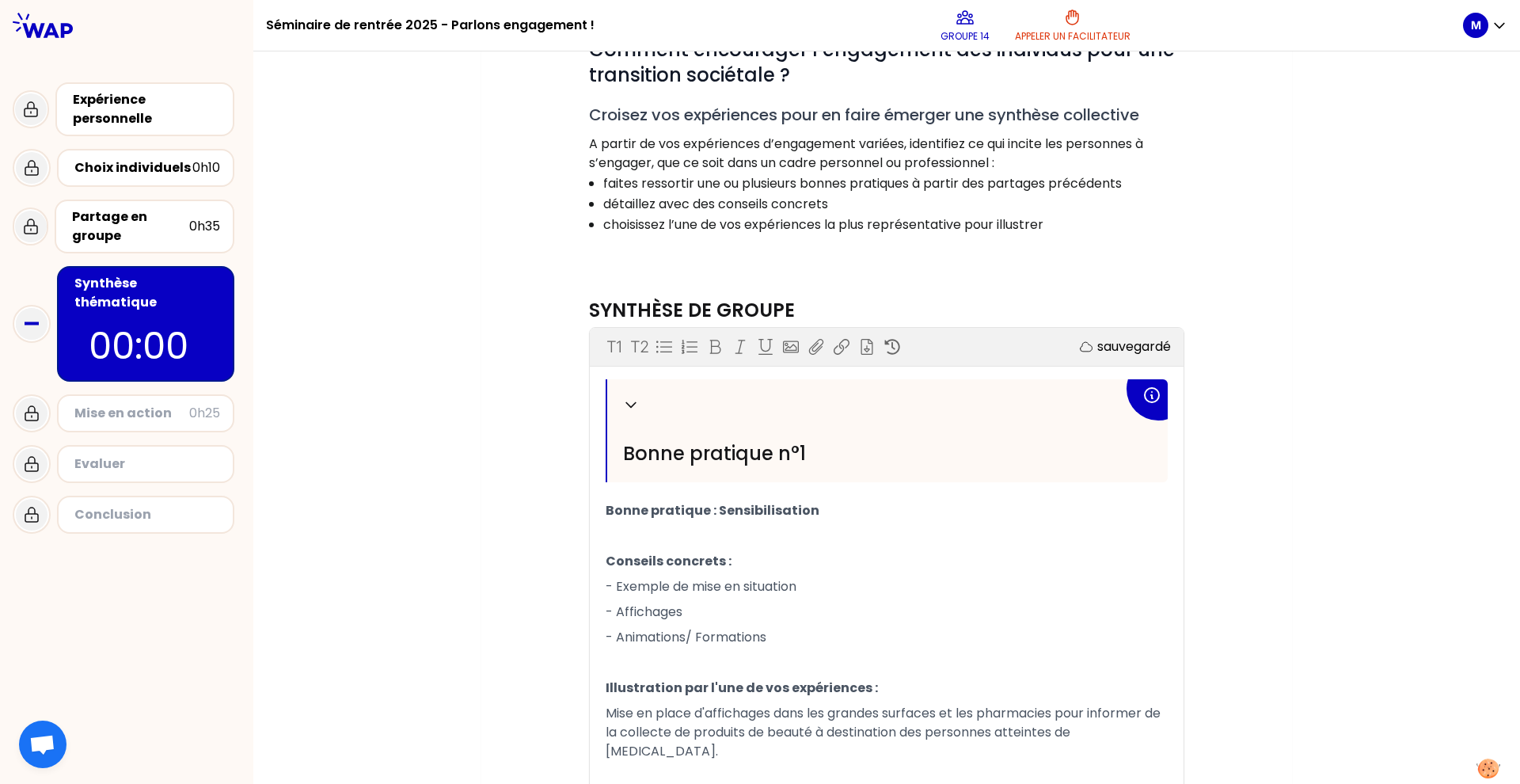
click at [1119, 356] on p "sauvegardé" at bounding box center [1134, 347] width 74 height 19
click at [1126, 347] on p "sauvegardé" at bounding box center [1134, 347] width 74 height 19
click at [173, 325] on p "00:00" at bounding box center [145, 346] width 114 height 55
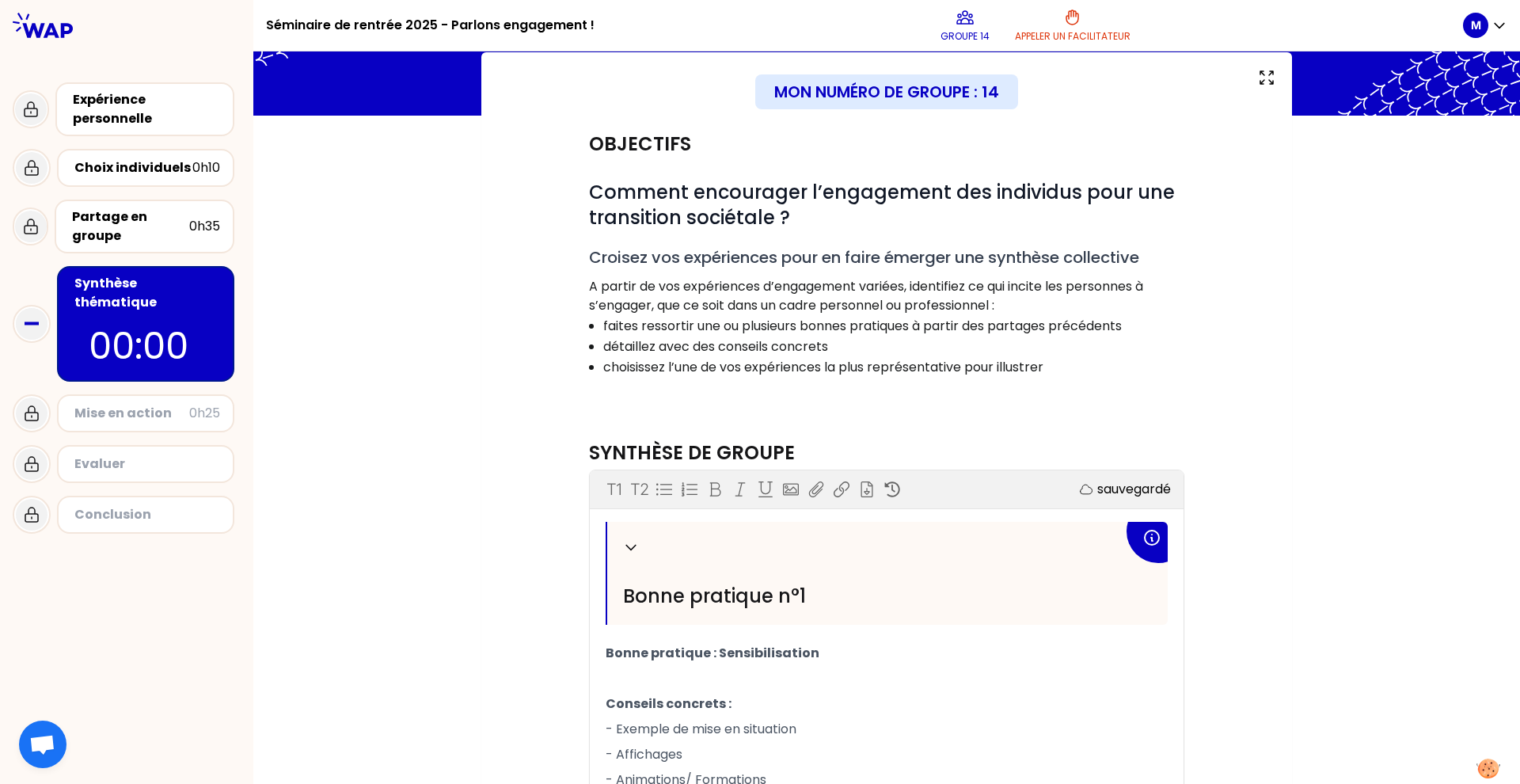
scroll to position [132, 0]
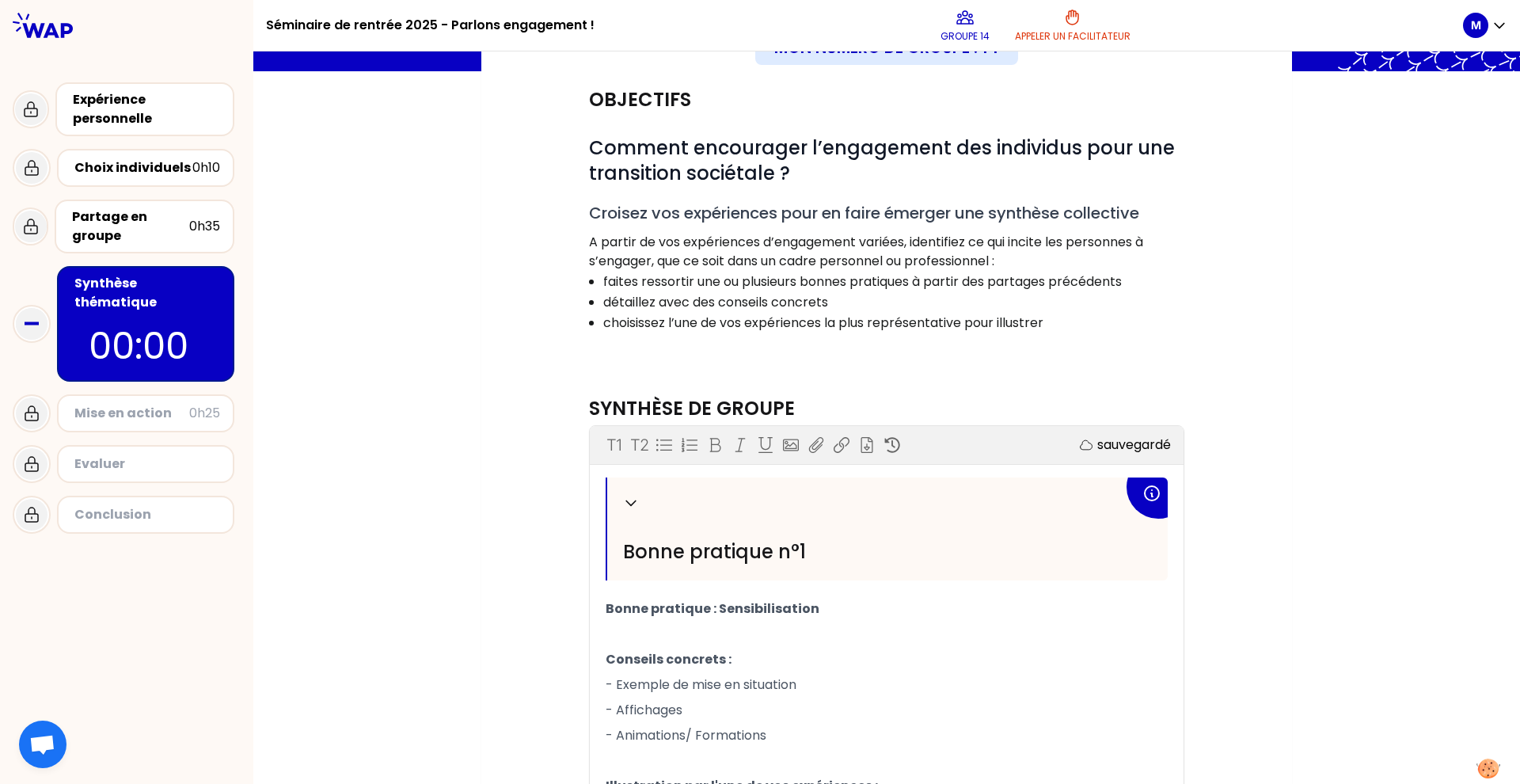
click at [125, 404] on div "Mise en action" at bounding box center [132, 413] width 115 height 19
click at [148, 461] on div "Evaluer" at bounding box center [146, 463] width 178 height 38
click at [180, 334] on p "00:00" at bounding box center [145, 346] width 114 height 55
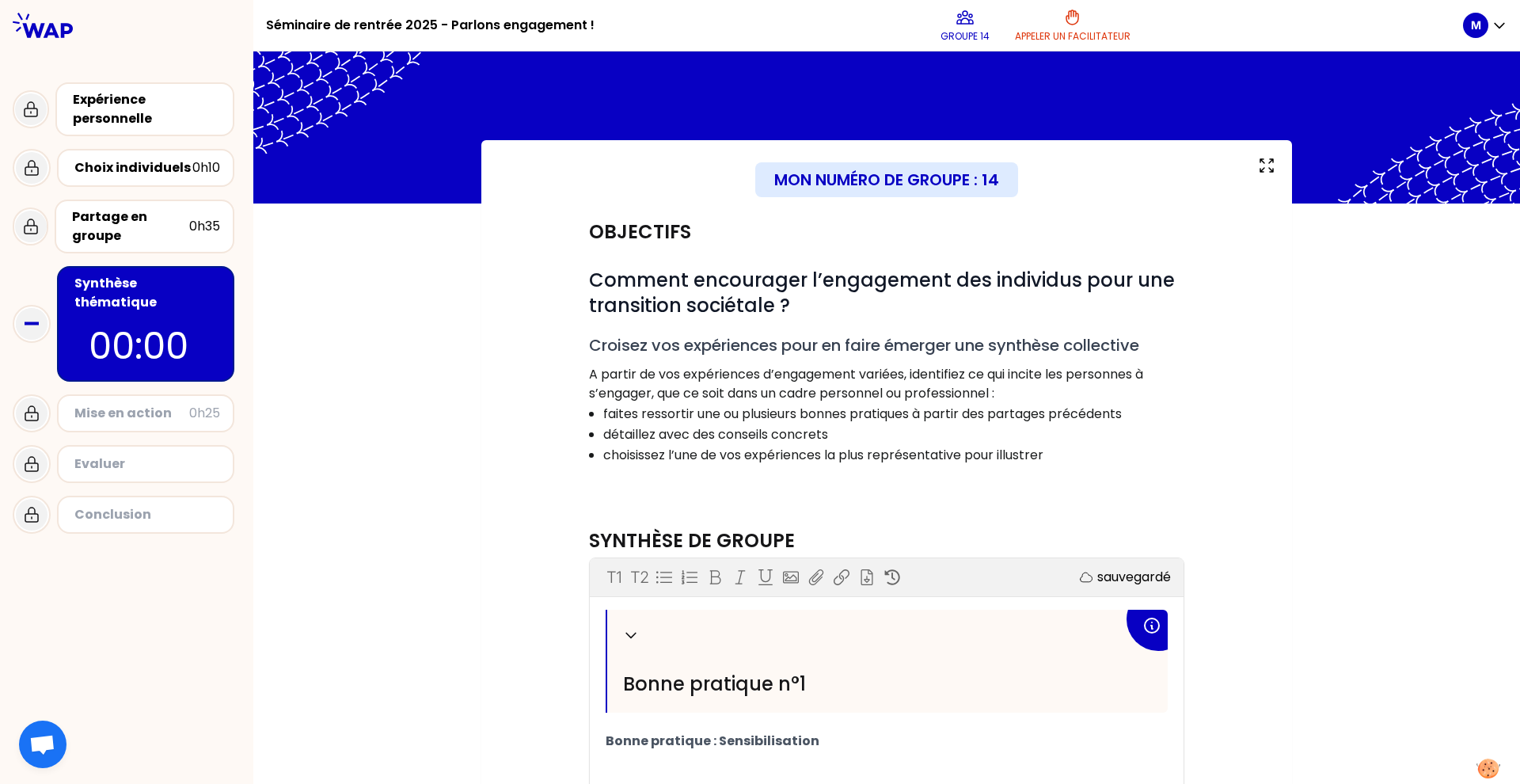
click at [177, 333] on p "00:00" at bounding box center [145, 346] width 114 height 55
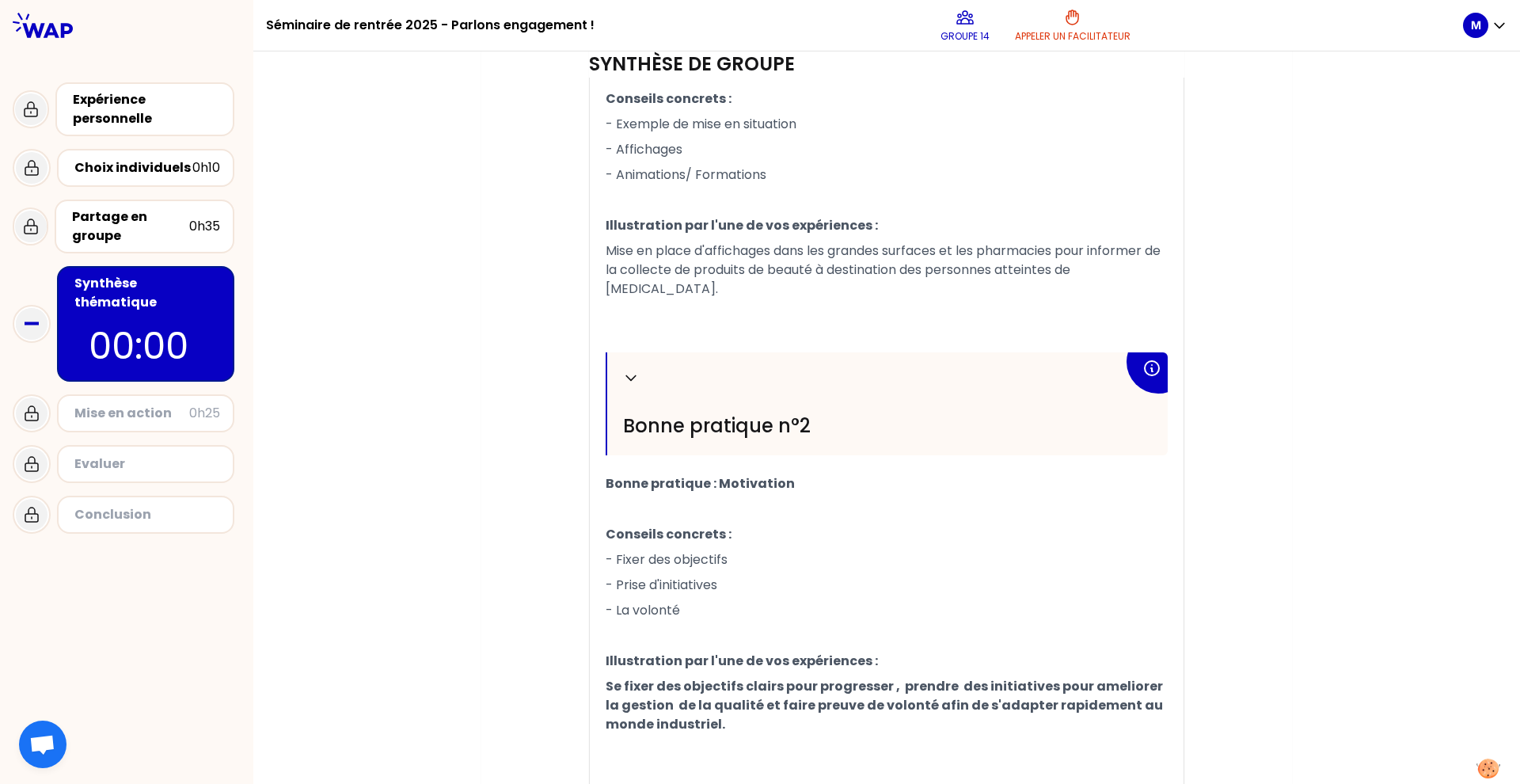
scroll to position [815, 0]
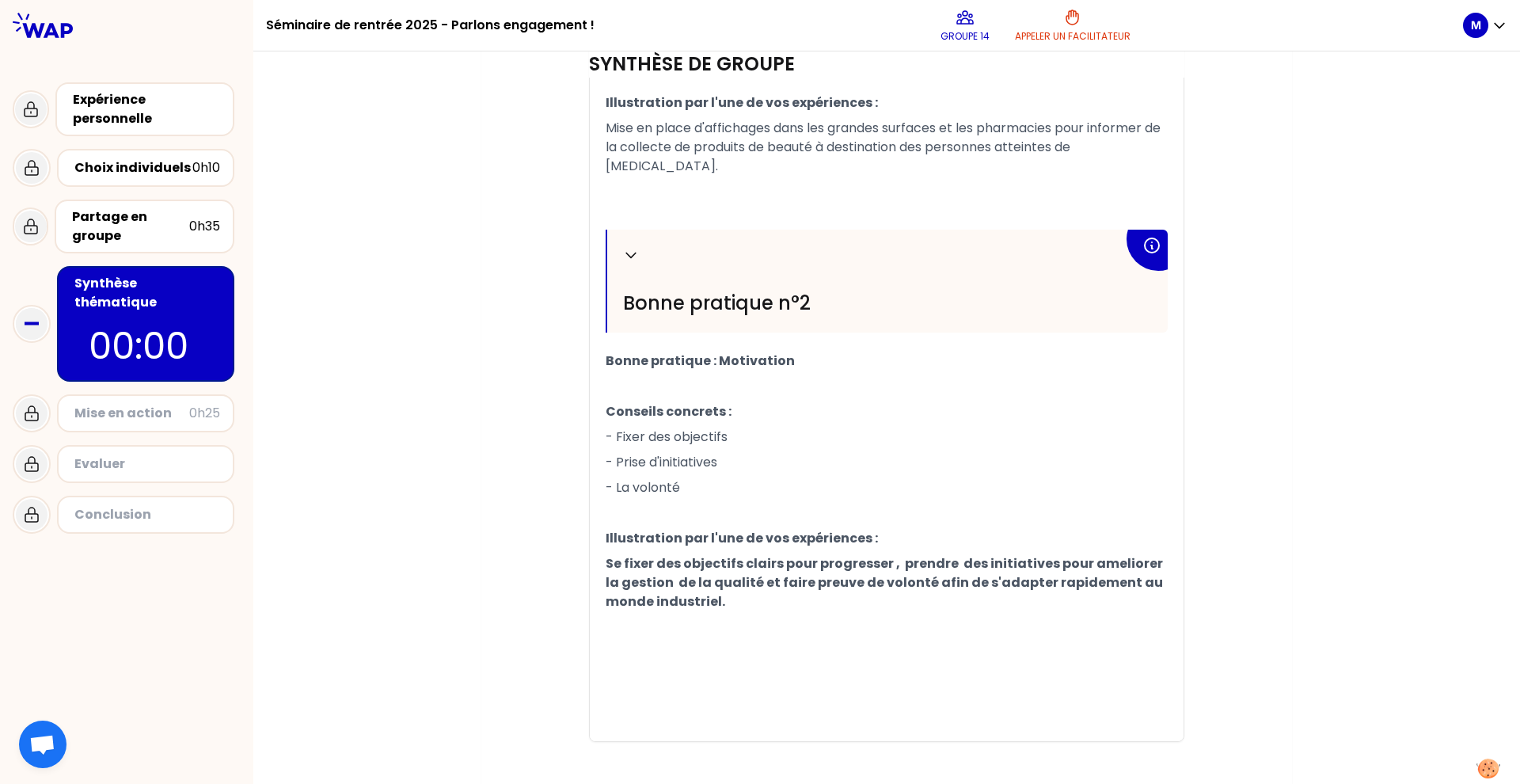
click at [740, 582] on p "Se fixer des objectifs clairs pour progresser , prendre des initiatives pour am…" at bounding box center [887, 582] width 562 height 64
click at [791, 480] on p "- La volonté" at bounding box center [887, 487] width 562 height 25
click at [834, 424] on p "- Fixer des objectifs" at bounding box center [887, 436] width 562 height 25
click at [1293, 388] on div "Mon numéro de groupe : 14 Objectifs # Comment encourager l’engagement des indiv…" at bounding box center [887, 64] width 1267 height 1477
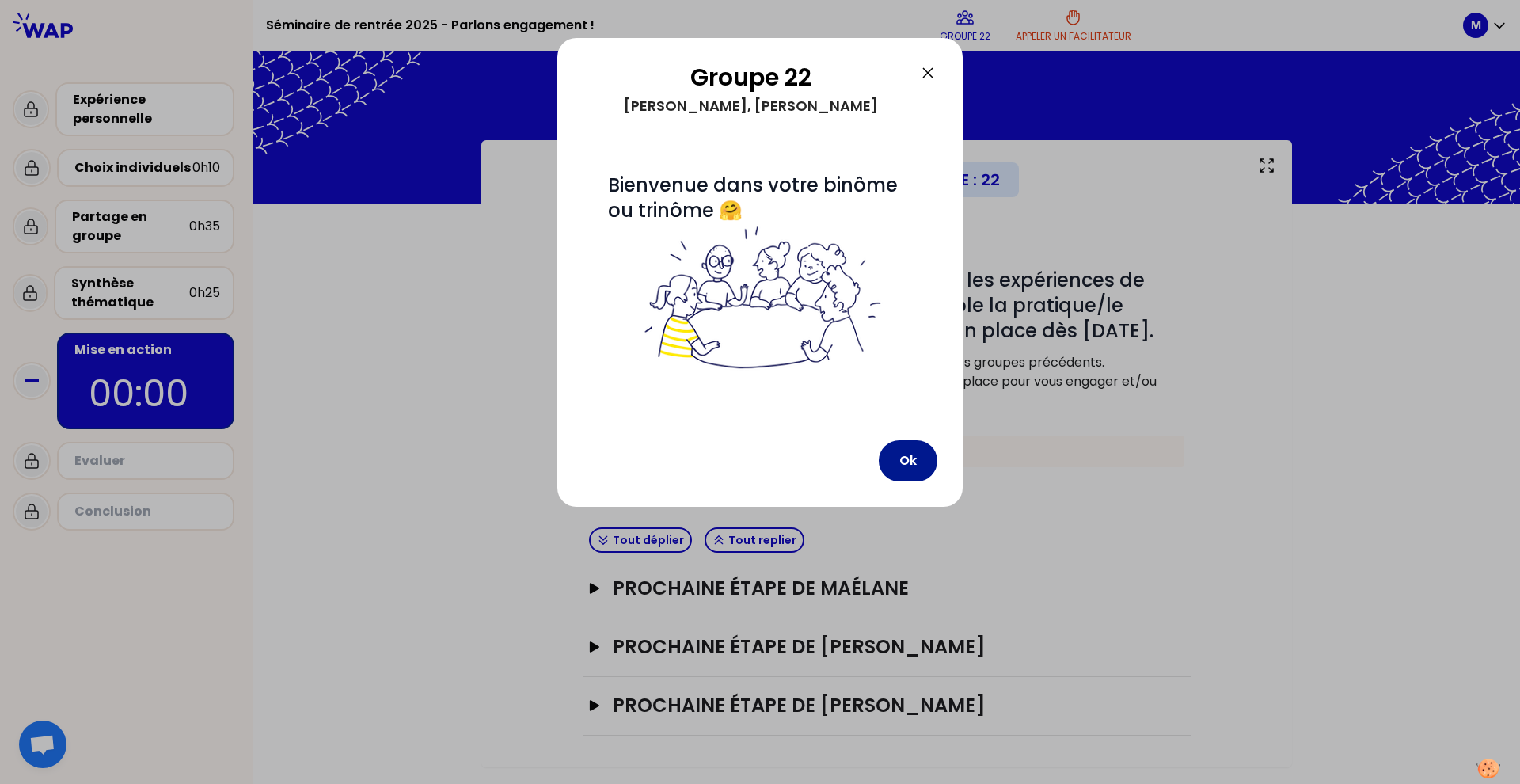
click at [908, 464] on button "Ok" at bounding box center [908, 460] width 58 height 42
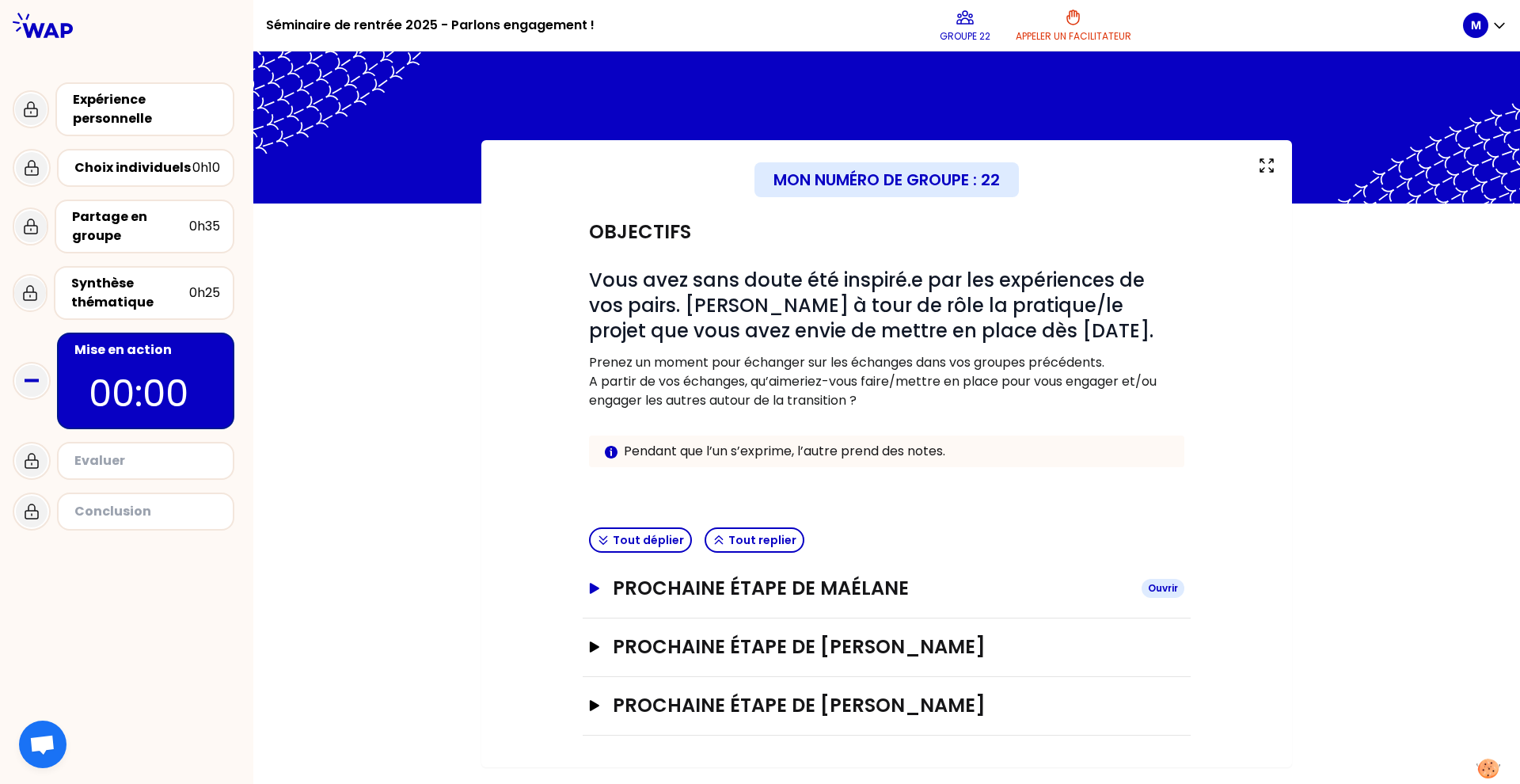
click at [651, 584] on h3 "Prochaine étape de Maélane" at bounding box center [871, 588] width 516 height 25
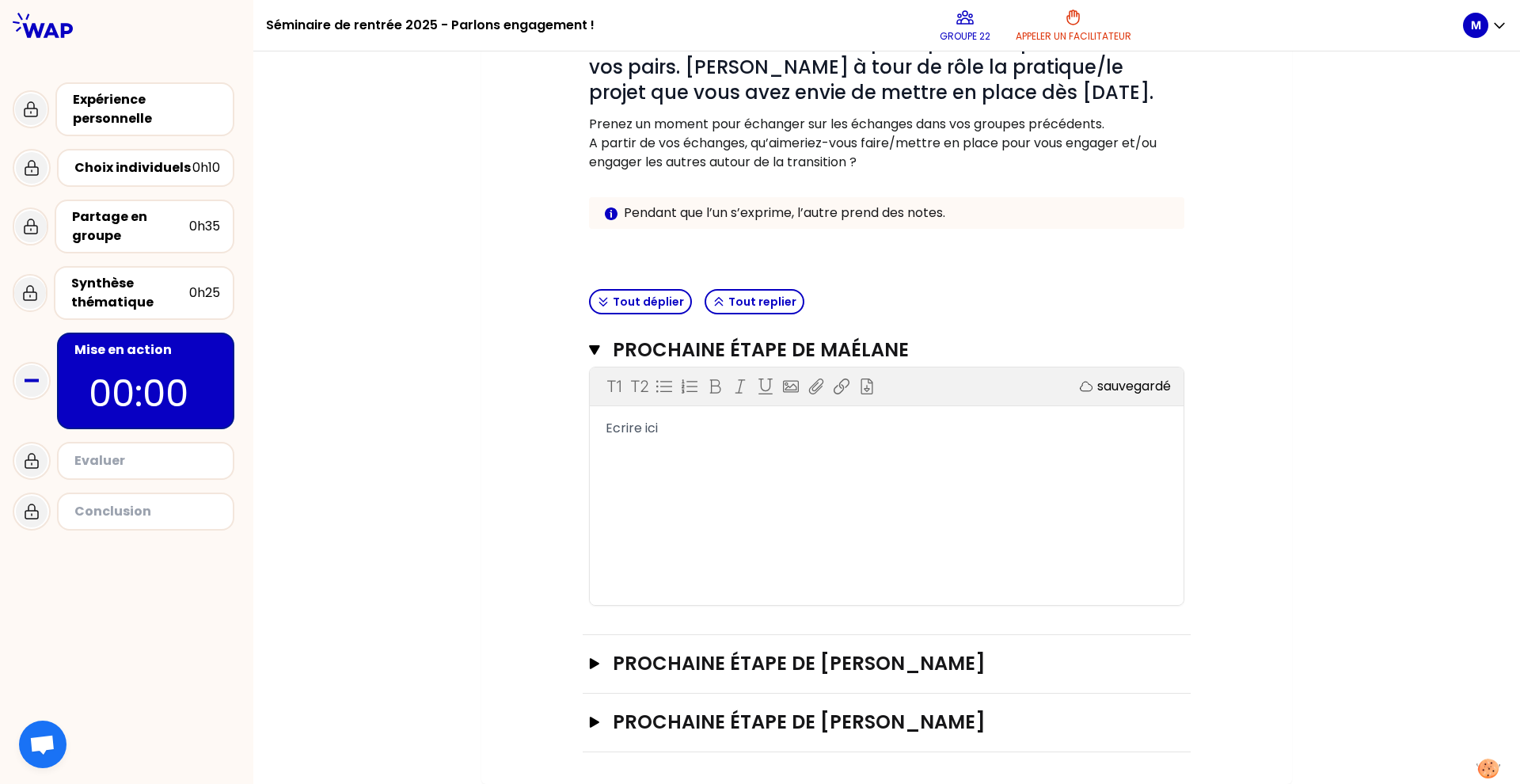
scroll to position [213, 0]
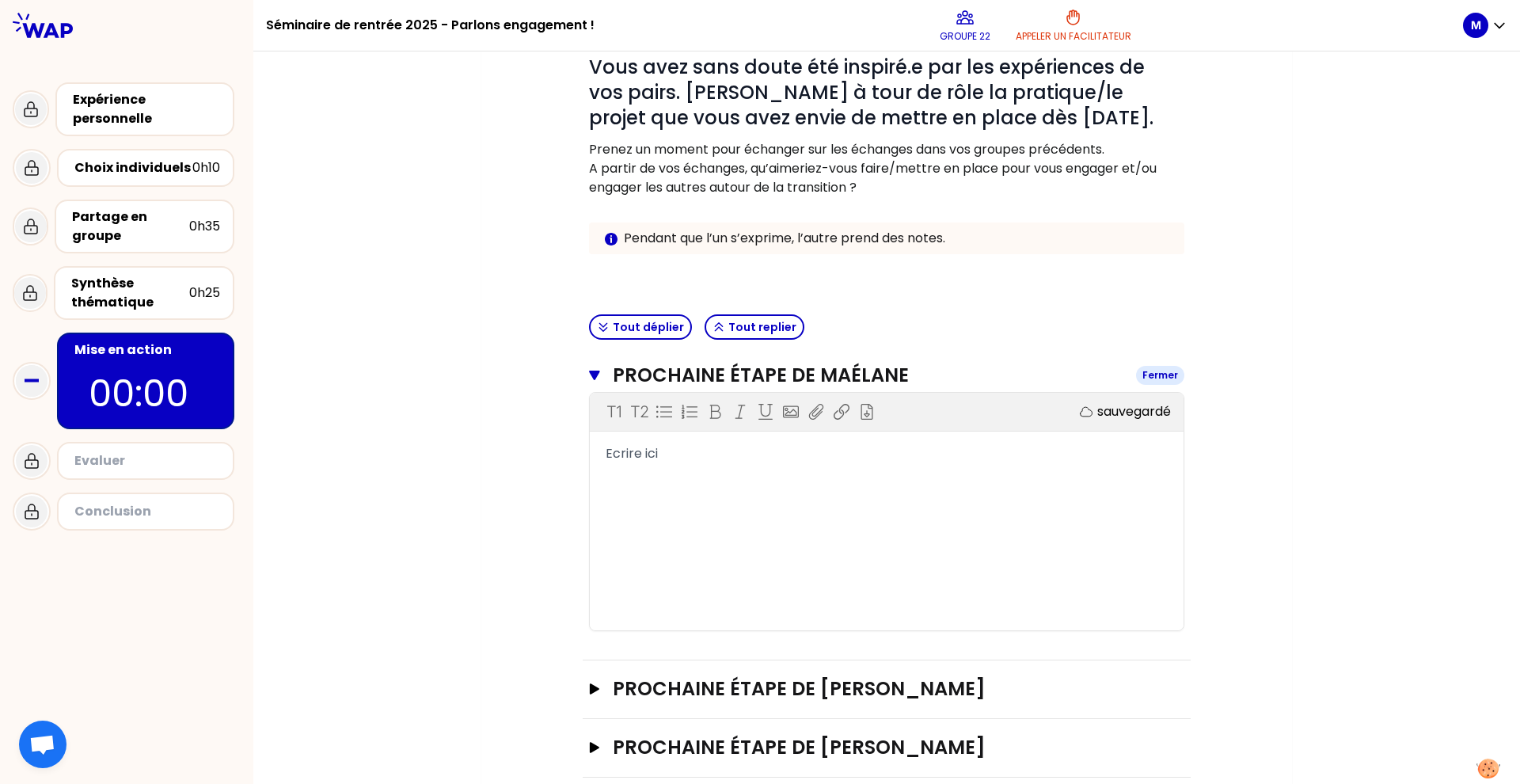
click at [808, 379] on h3 "Prochaine étape de Maélane" at bounding box center [868, 374] width 510 height 25
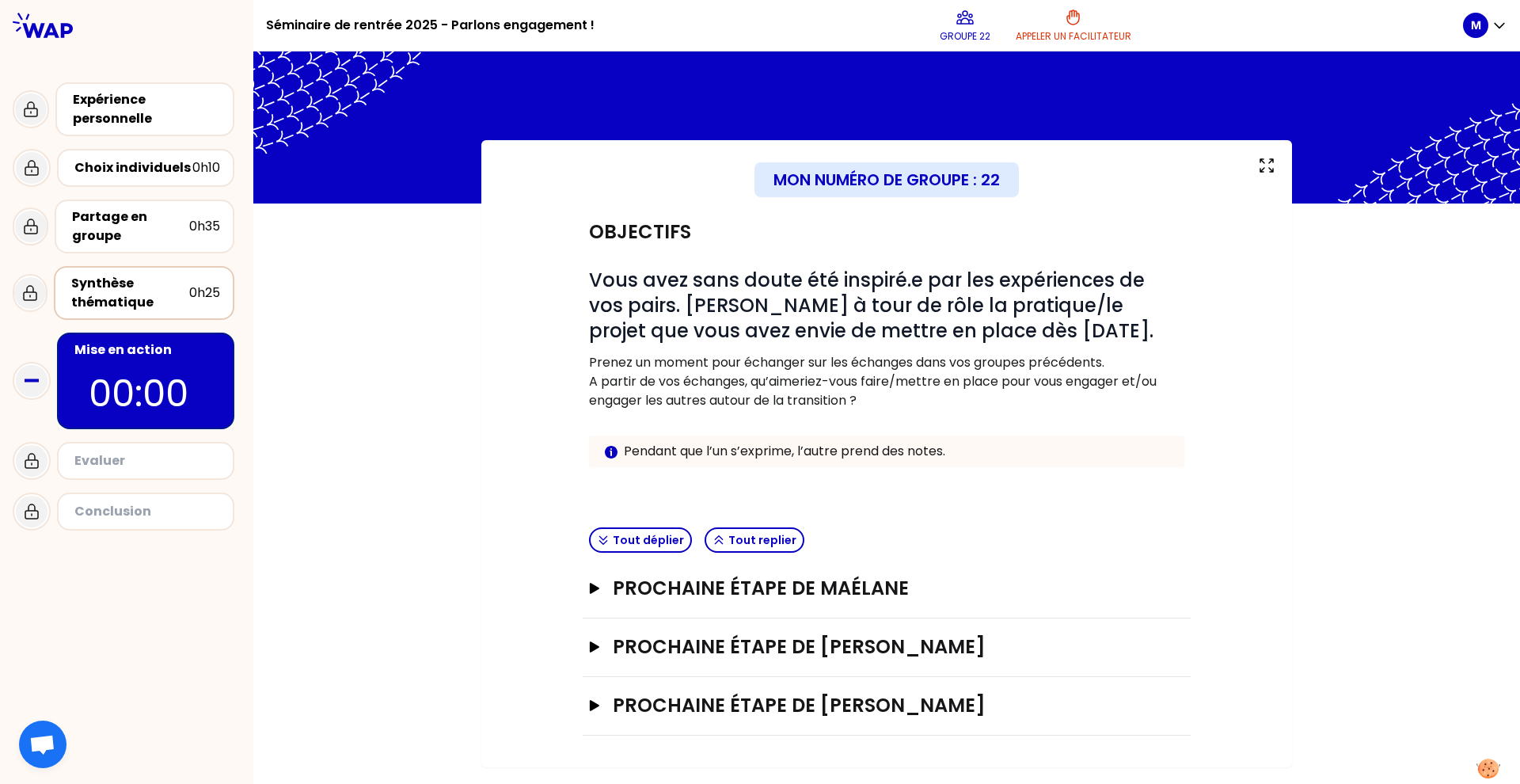
click at [171, 299] on div "Synthèse thématique" at bounding box center [130, 292] width 118 height 38
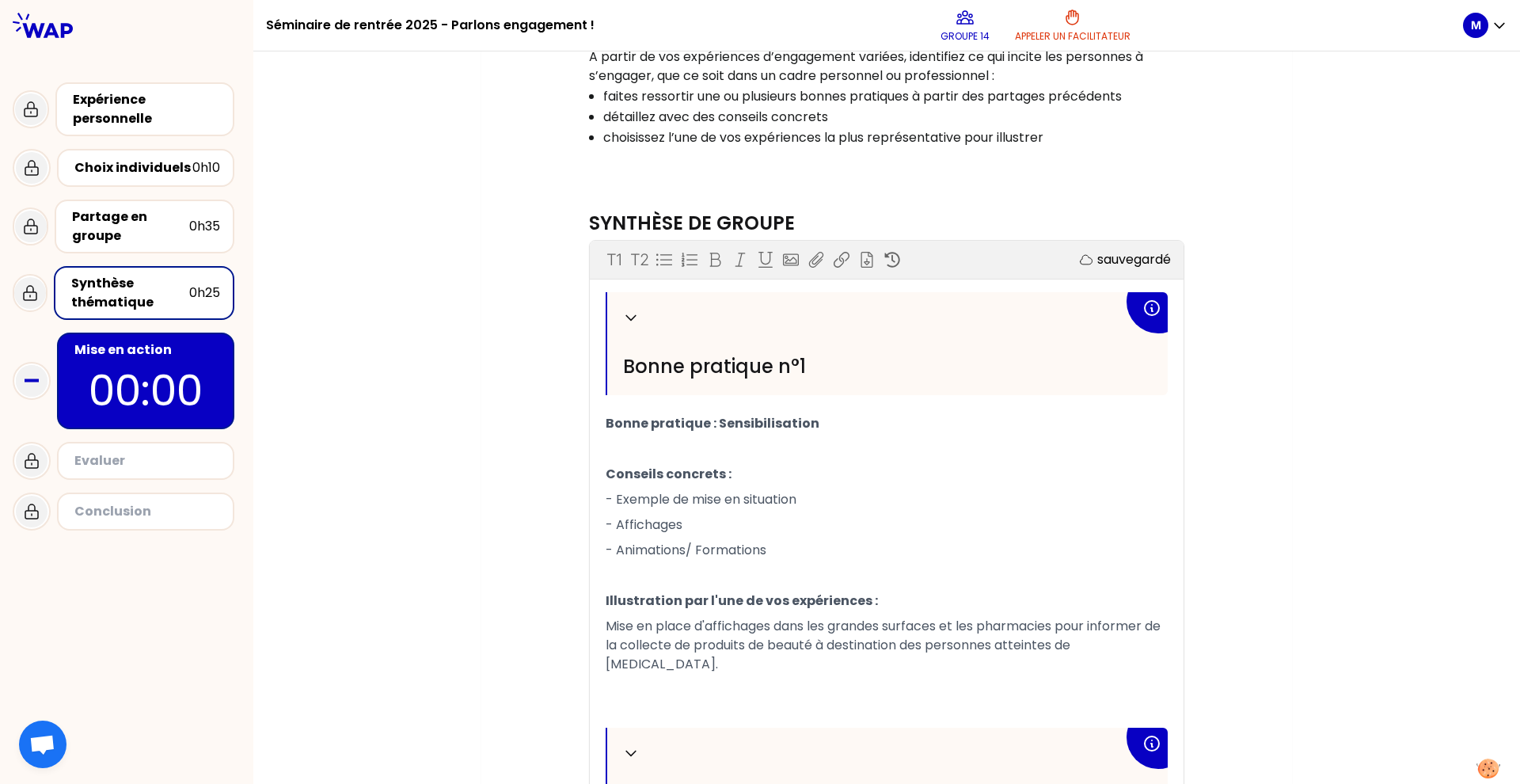
scroll to position [314, 0]
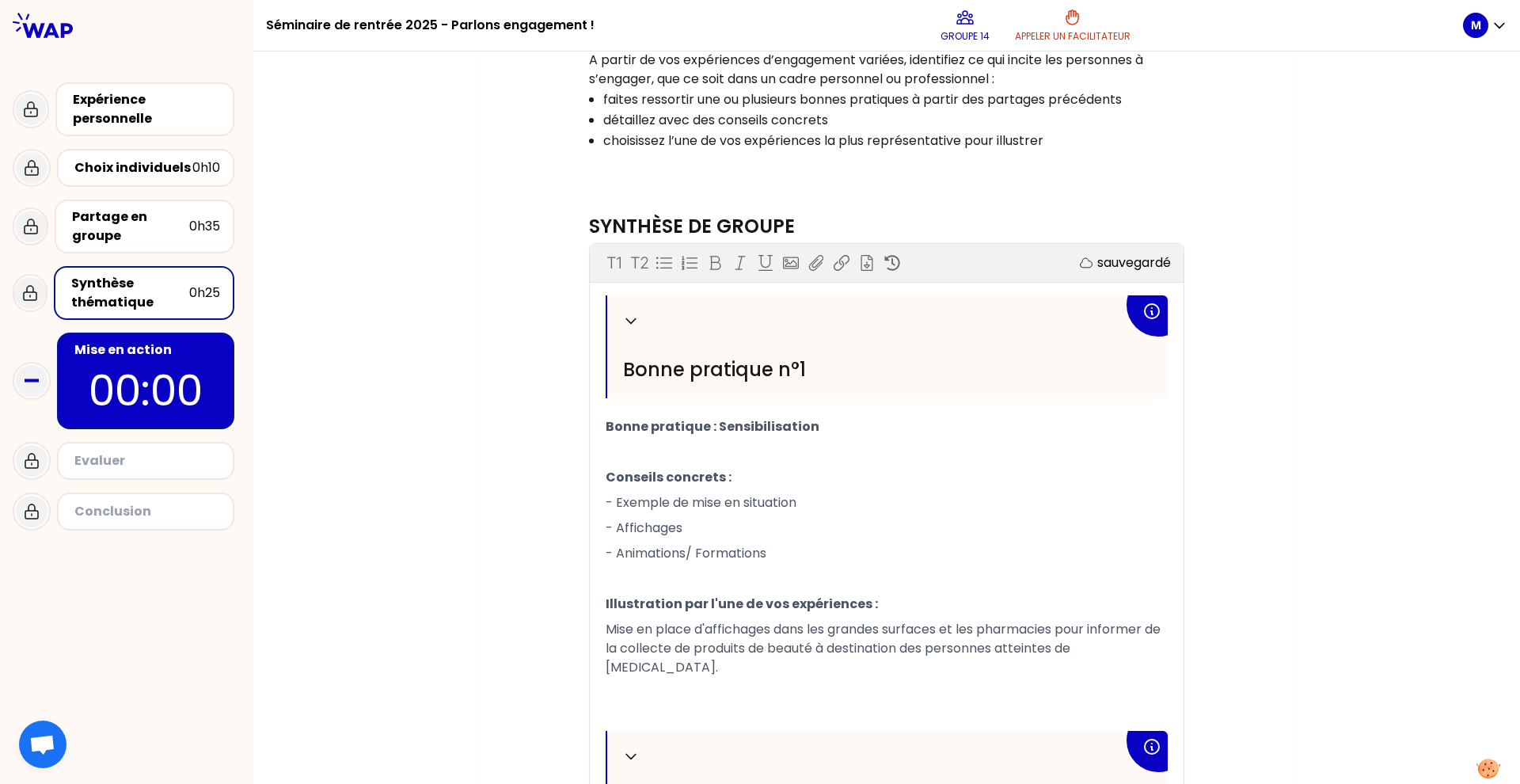
click at [147, 404] on p "00:00" at bounding box center [145, 390] width 149 height 62
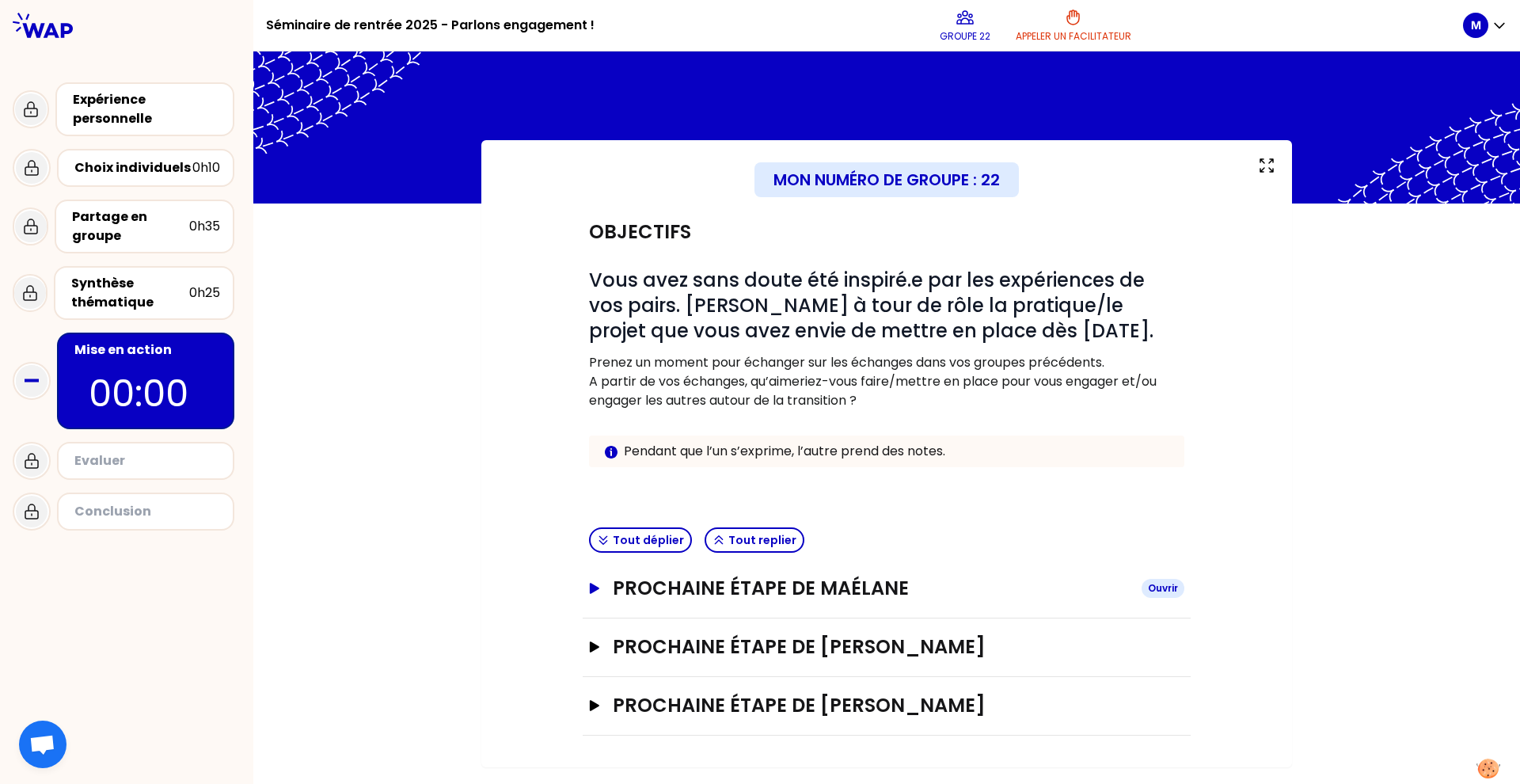
click at [747, 584] on h3 "Prochaine étape de Maélane" at bounding box center [871, 588] width 516 height 25
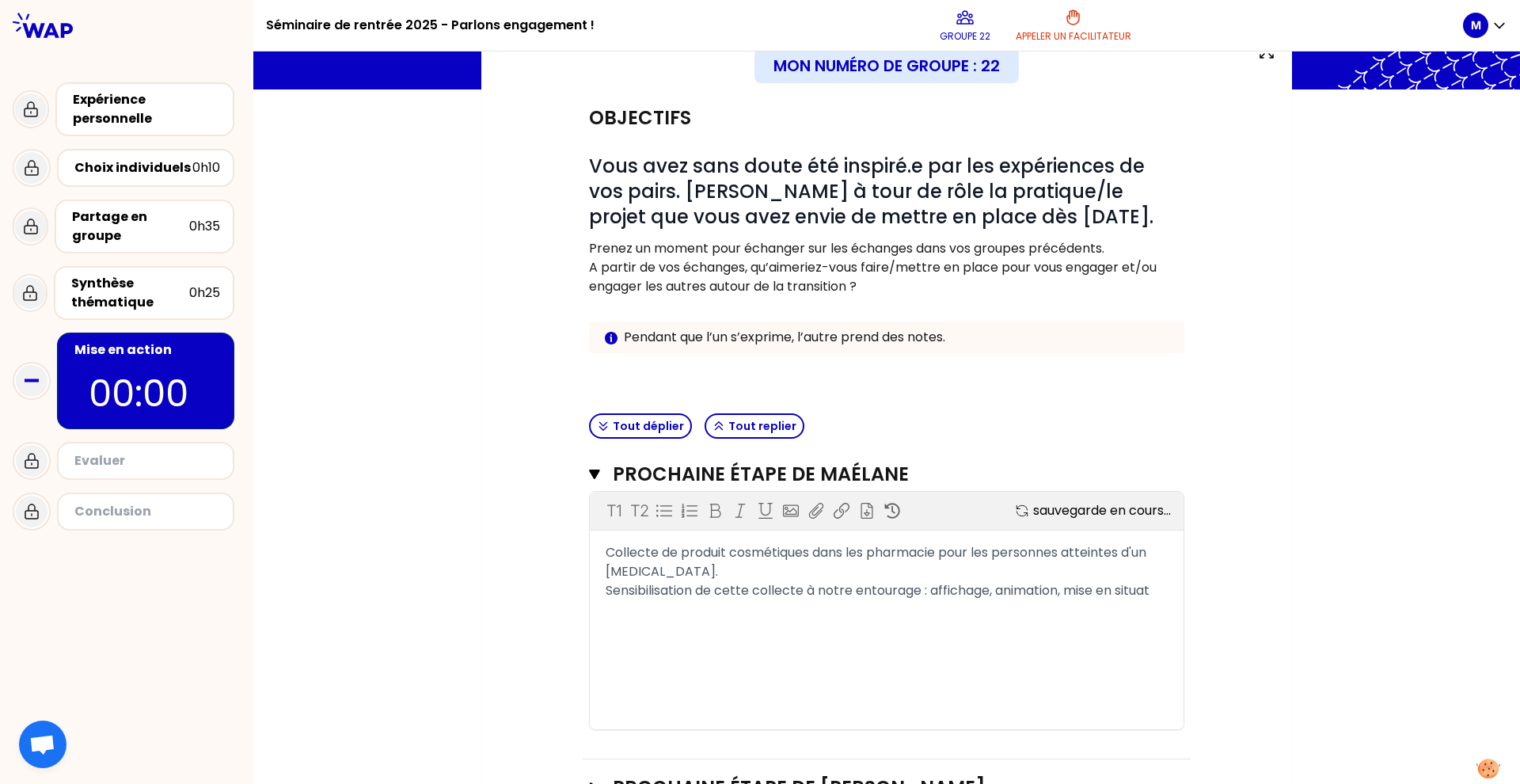
scroll to position [210, 0]
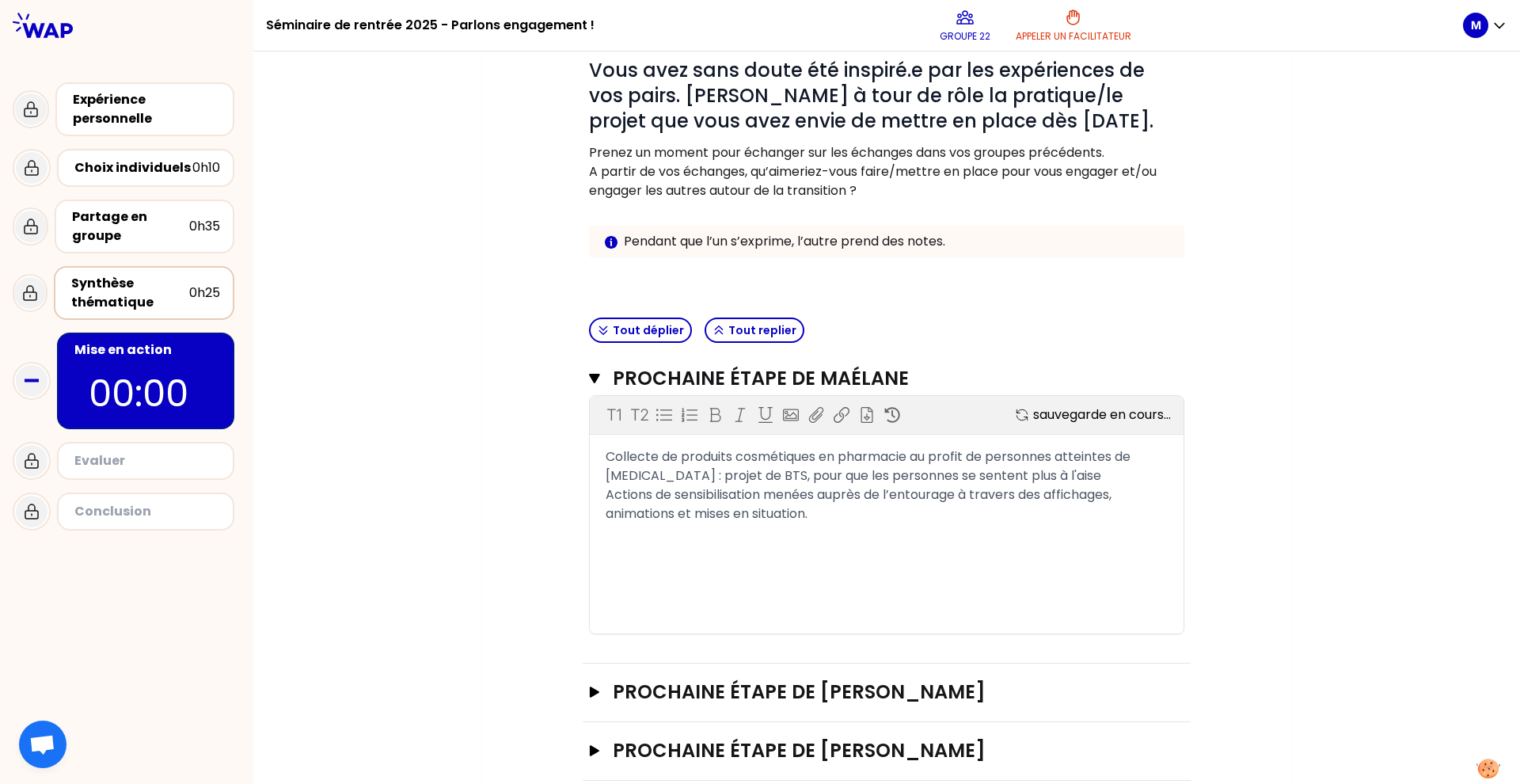
click at [146, 278] on div "Synthèse thématique" at bounding box center [130, 292] width 118 height 38
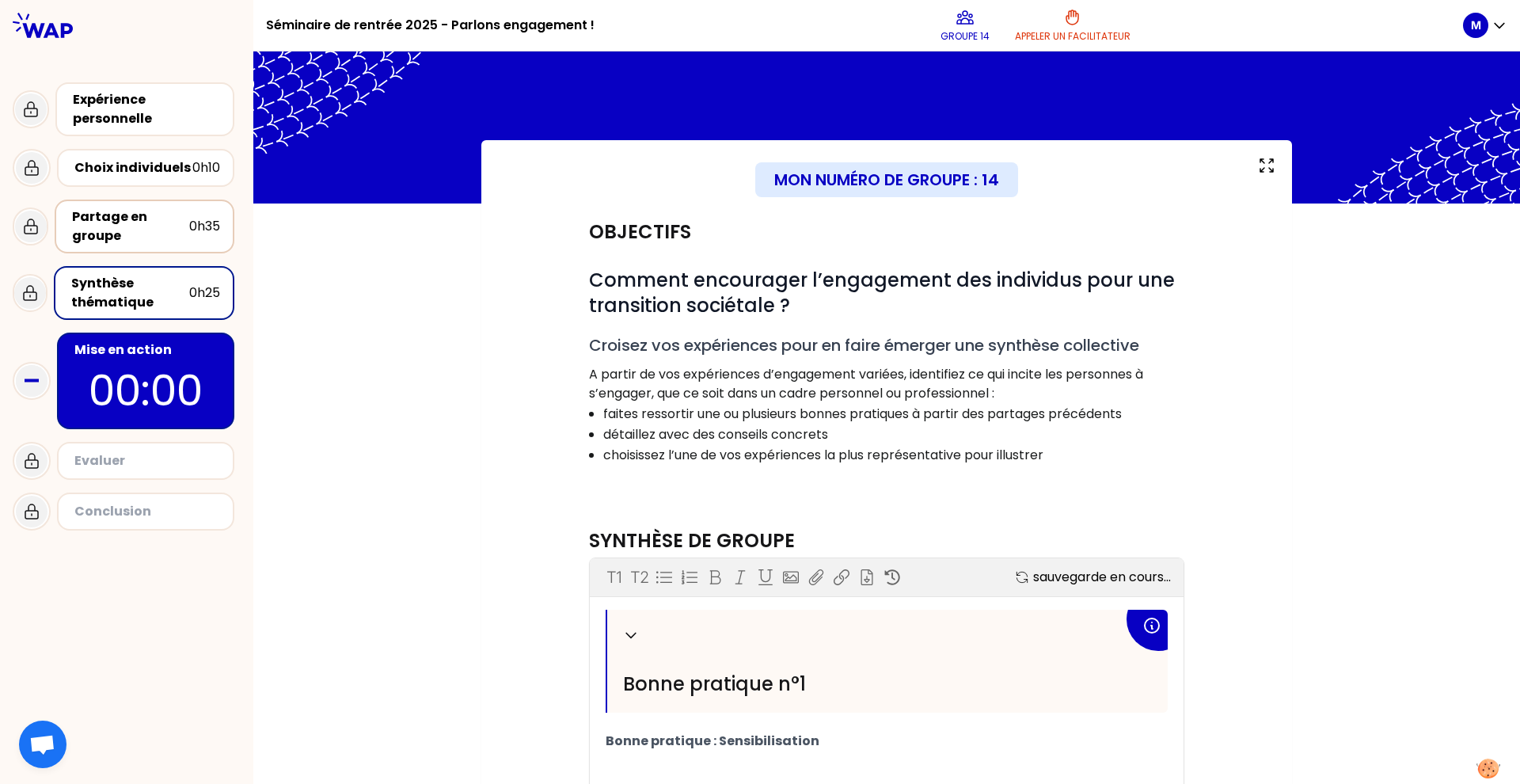
click at [131, 218] on div "Partage en groupe" at bounding box center [130, 226] width 117 height 38
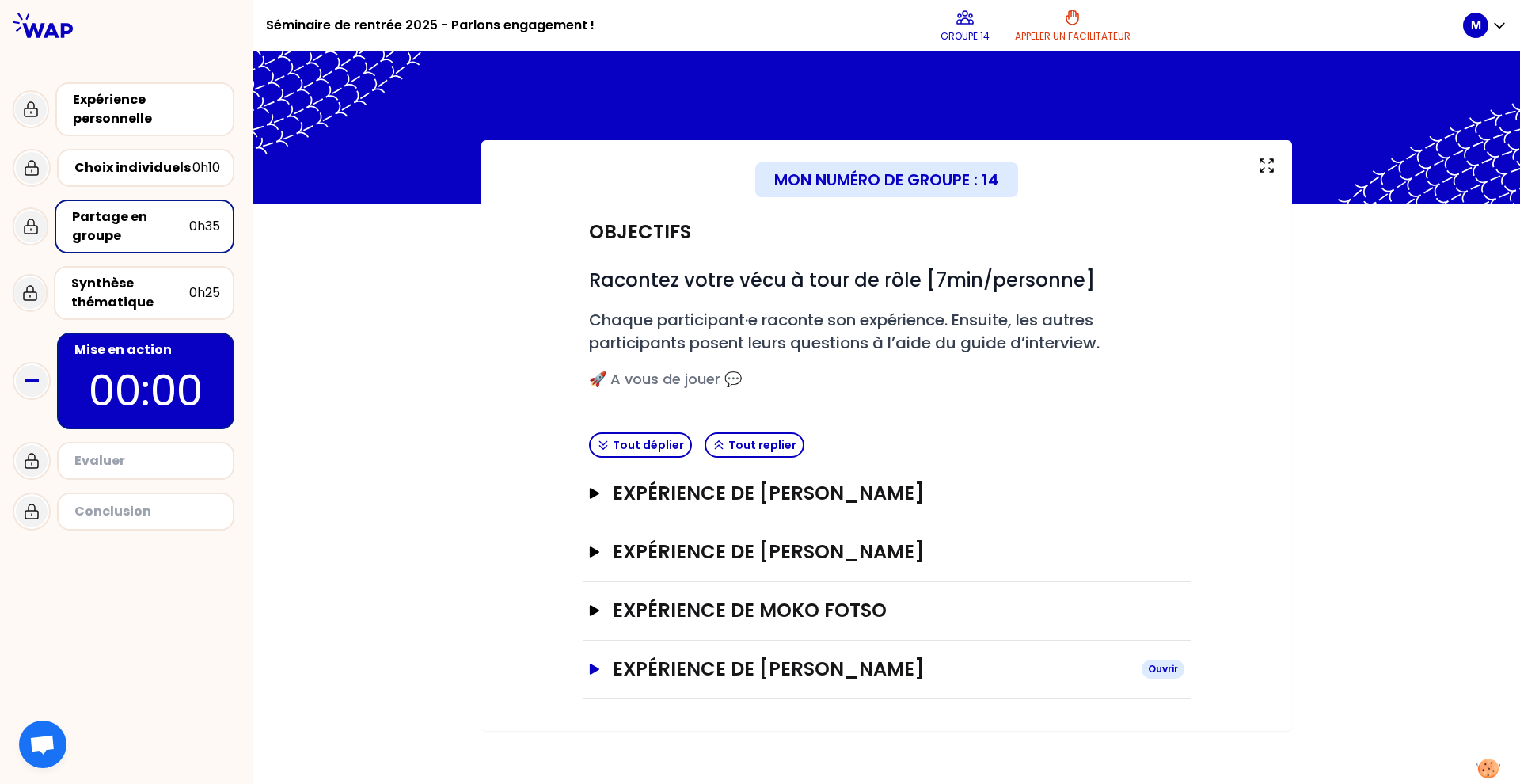
click at [790, 668] on h3 "Expérience de [PERSON_NAME]" at bounding box center [871, 668] width 516 height 25
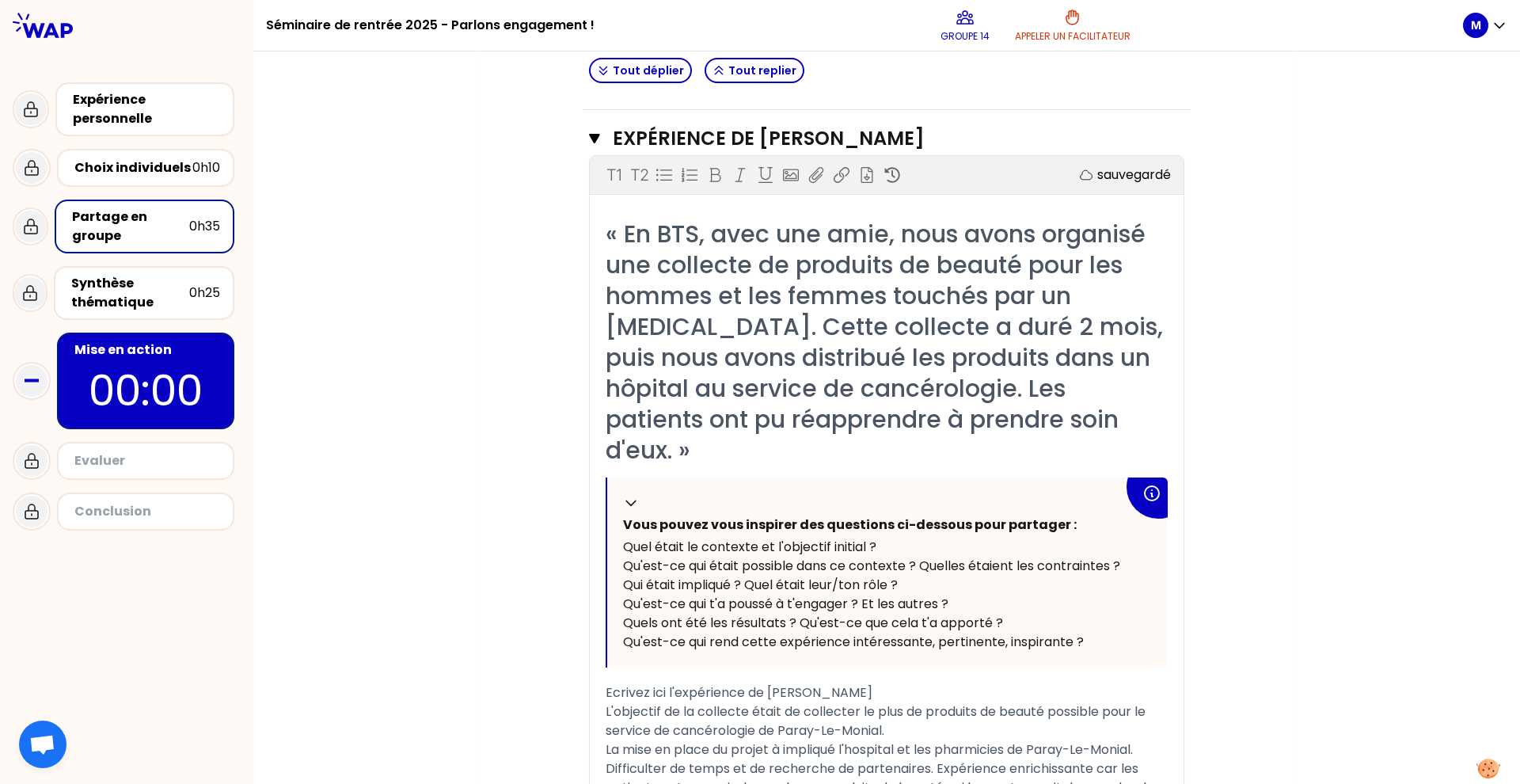
scroll to position [707, 0]
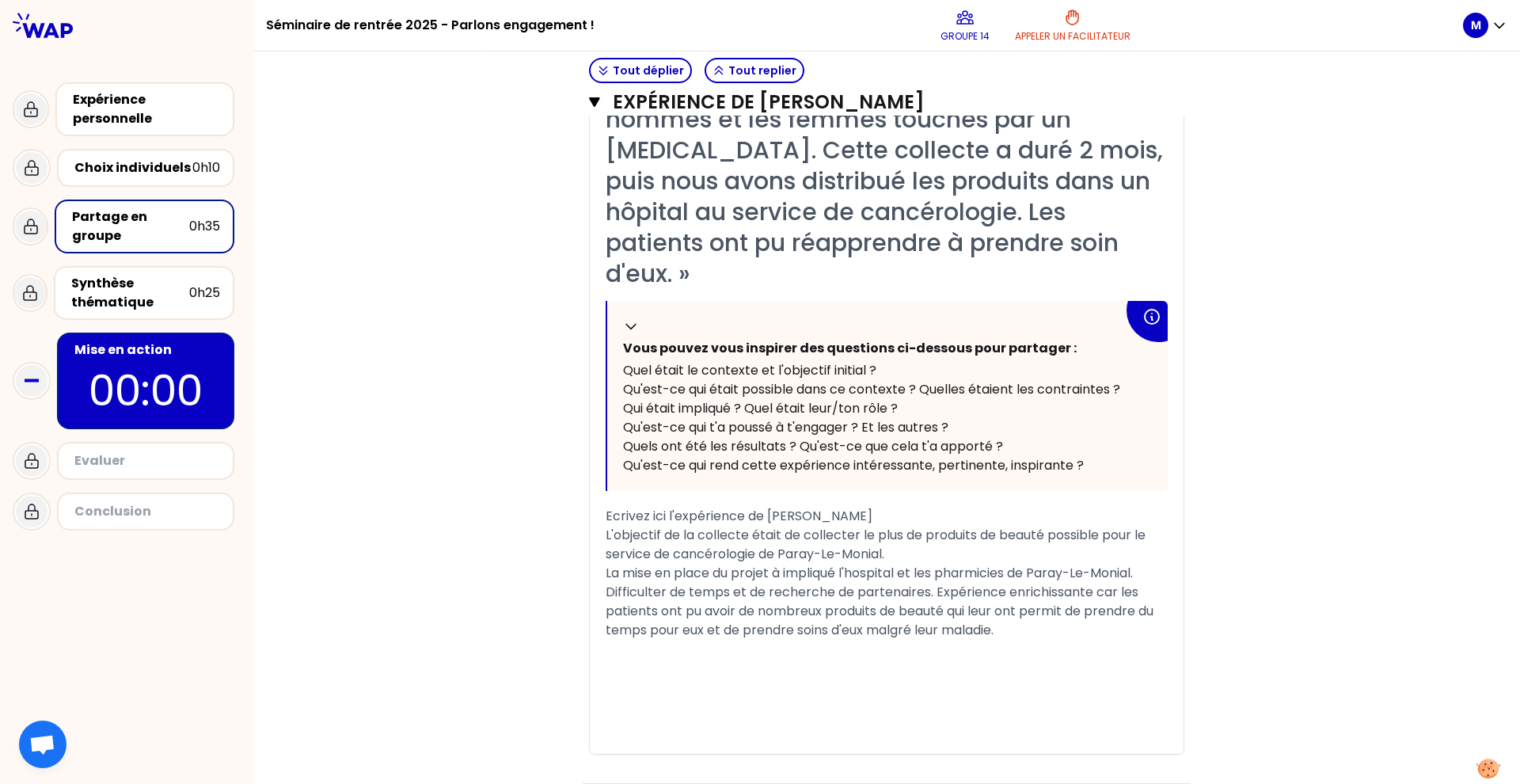
click at [145, 387] on p "00:00" at bounding box center [145, 390] width 149 height 62
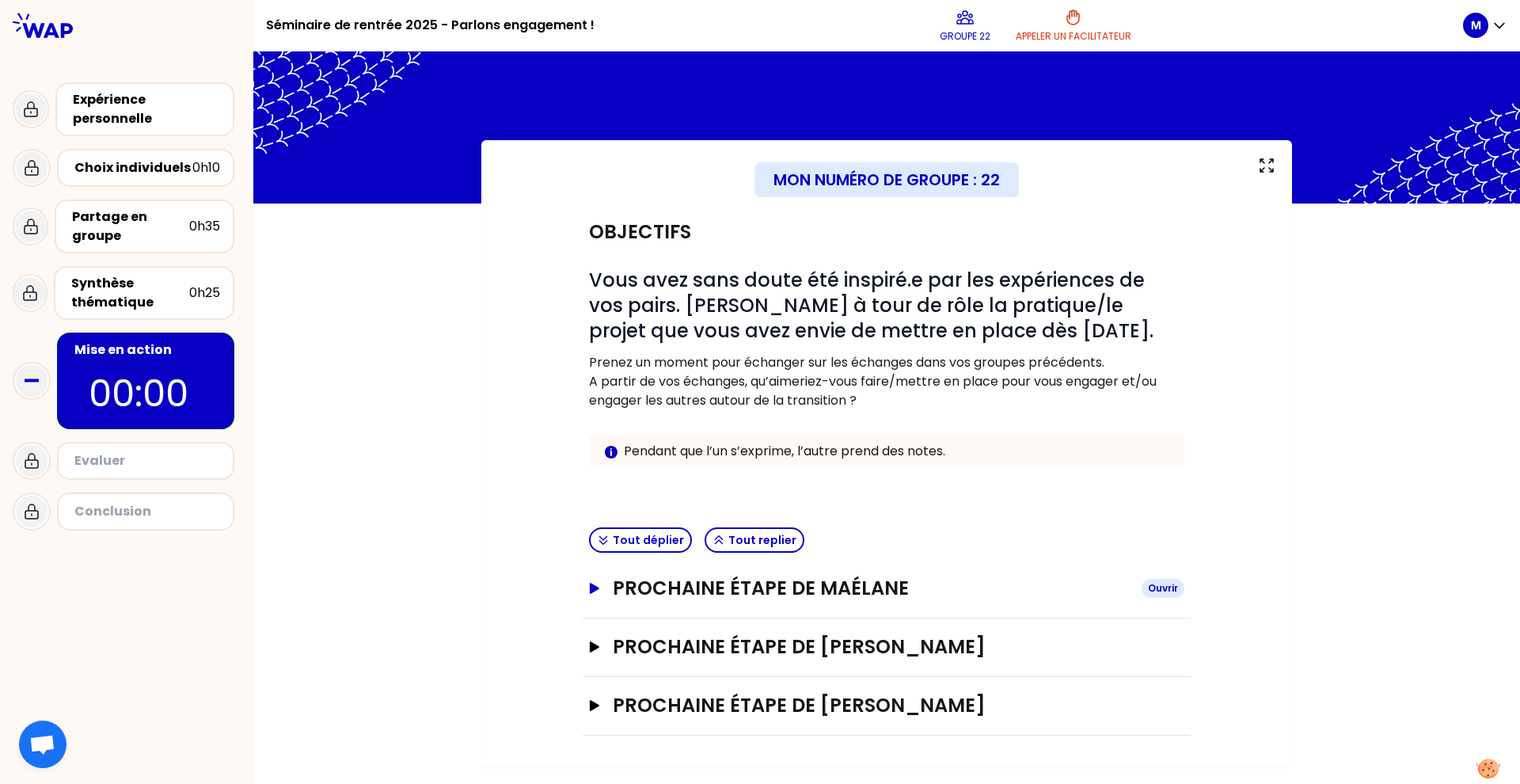
click at [792, 595] on h3 "Prochaine étape de Maélane" at bounding box center [871, 588] width 516 height 25
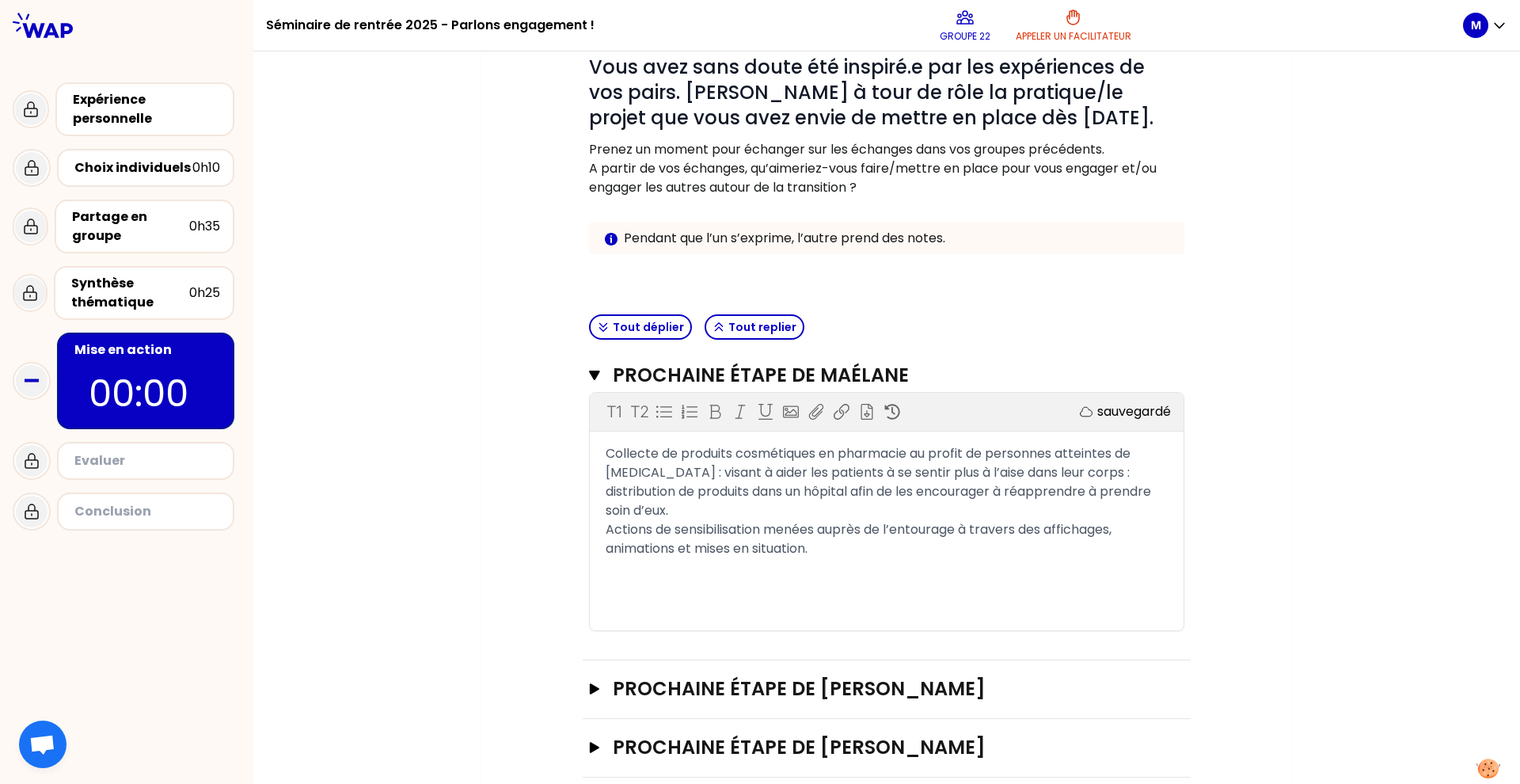
scroll to position [239, 0]
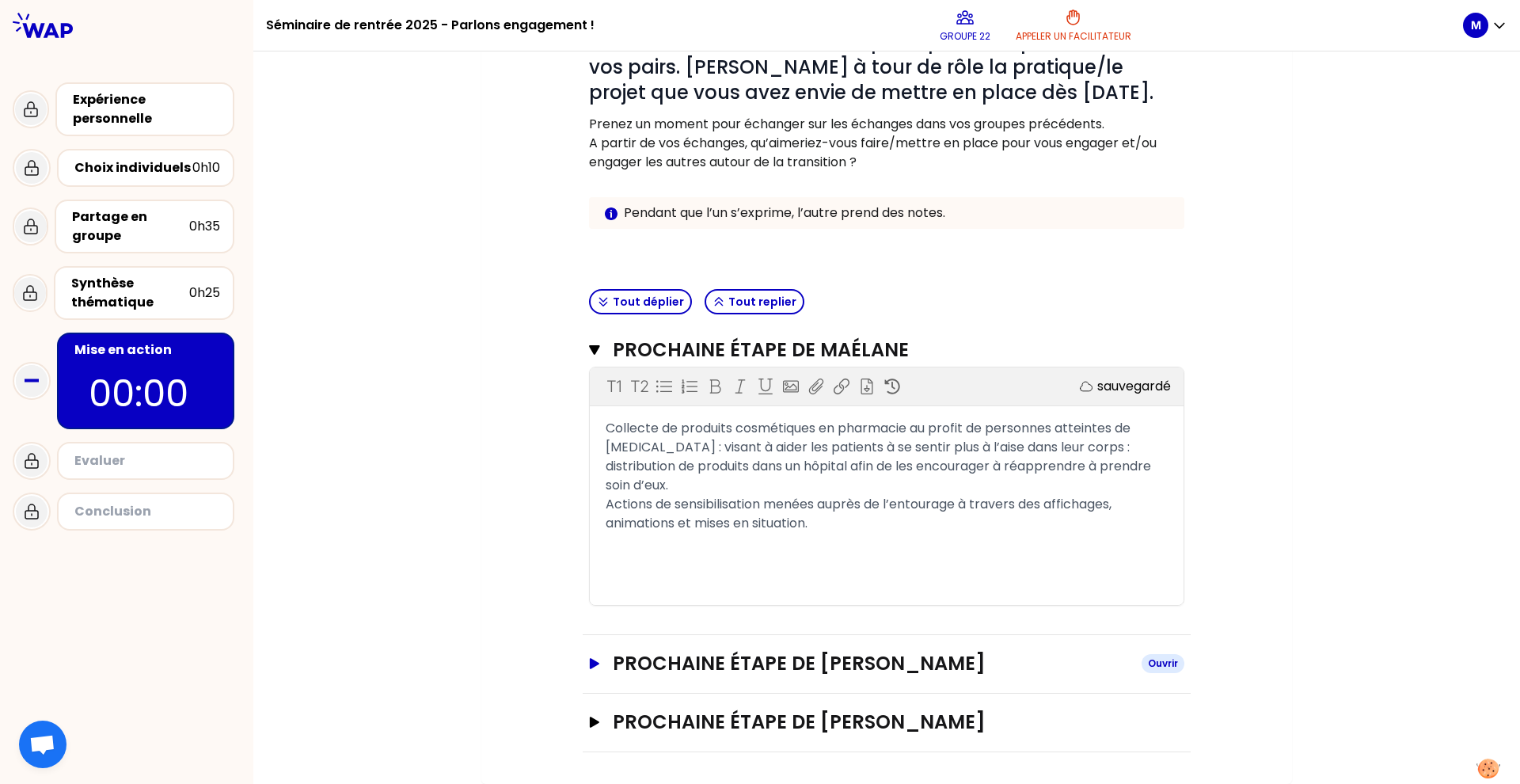
click at [625, 665] on h3 "Prochaine étape de [PERSON_NAME]" at bounding box center [871, 663] width 516 height 25
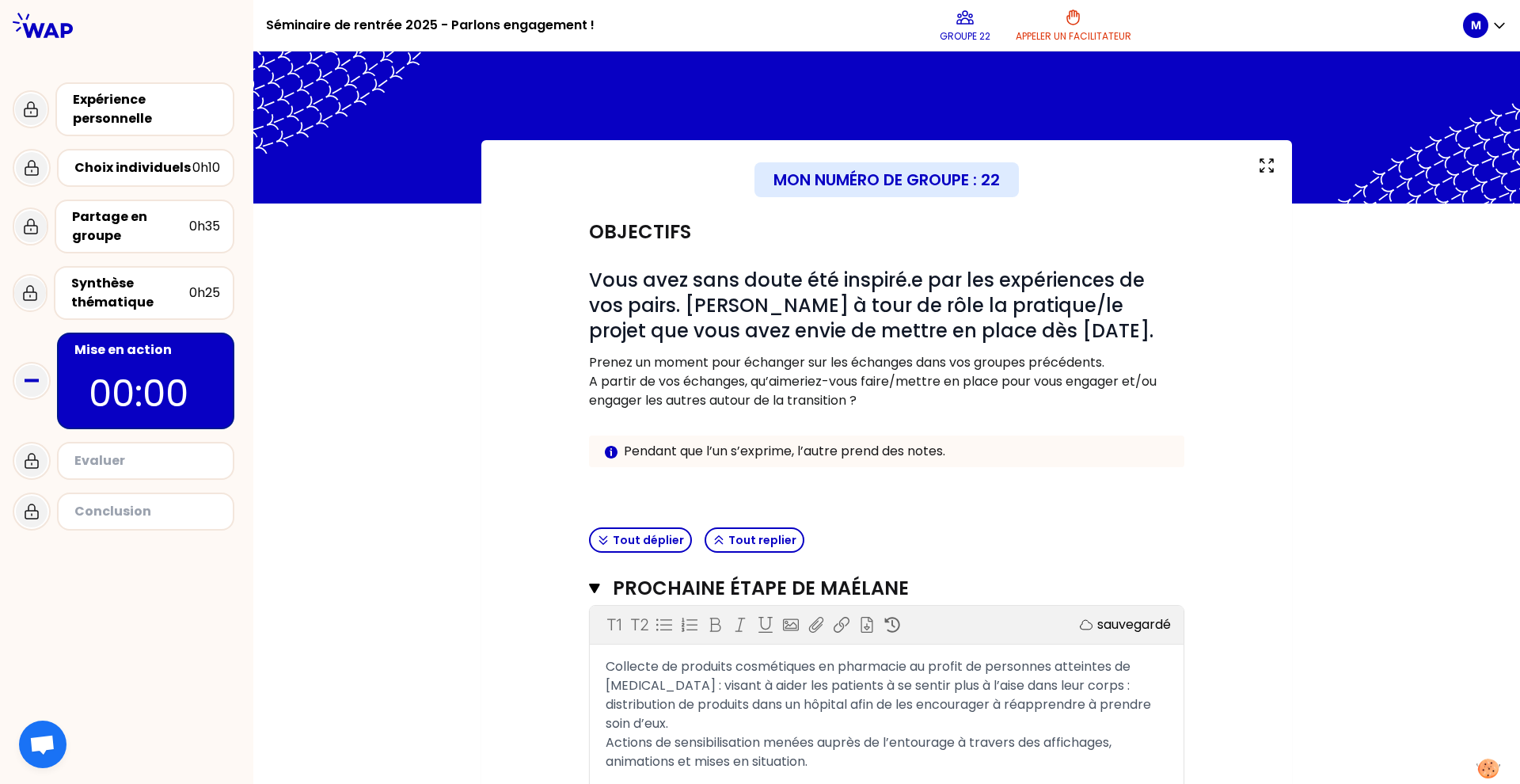
scroll to position [542, 0]
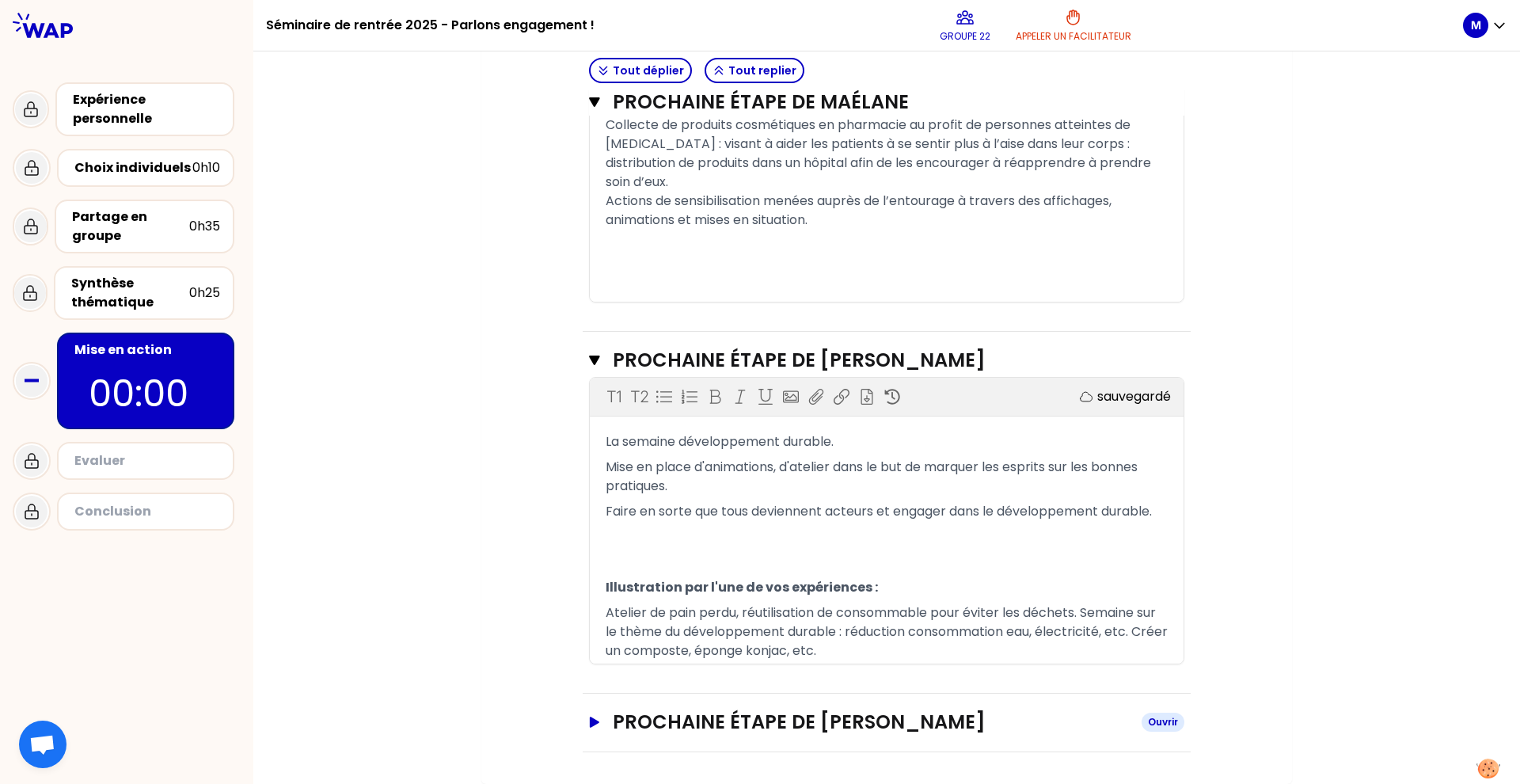
click at [598, 718] on button "Prochaine étape de [PERSON_NAME] Ouvrir" at bounding box center [887, 721] width 595 height 25
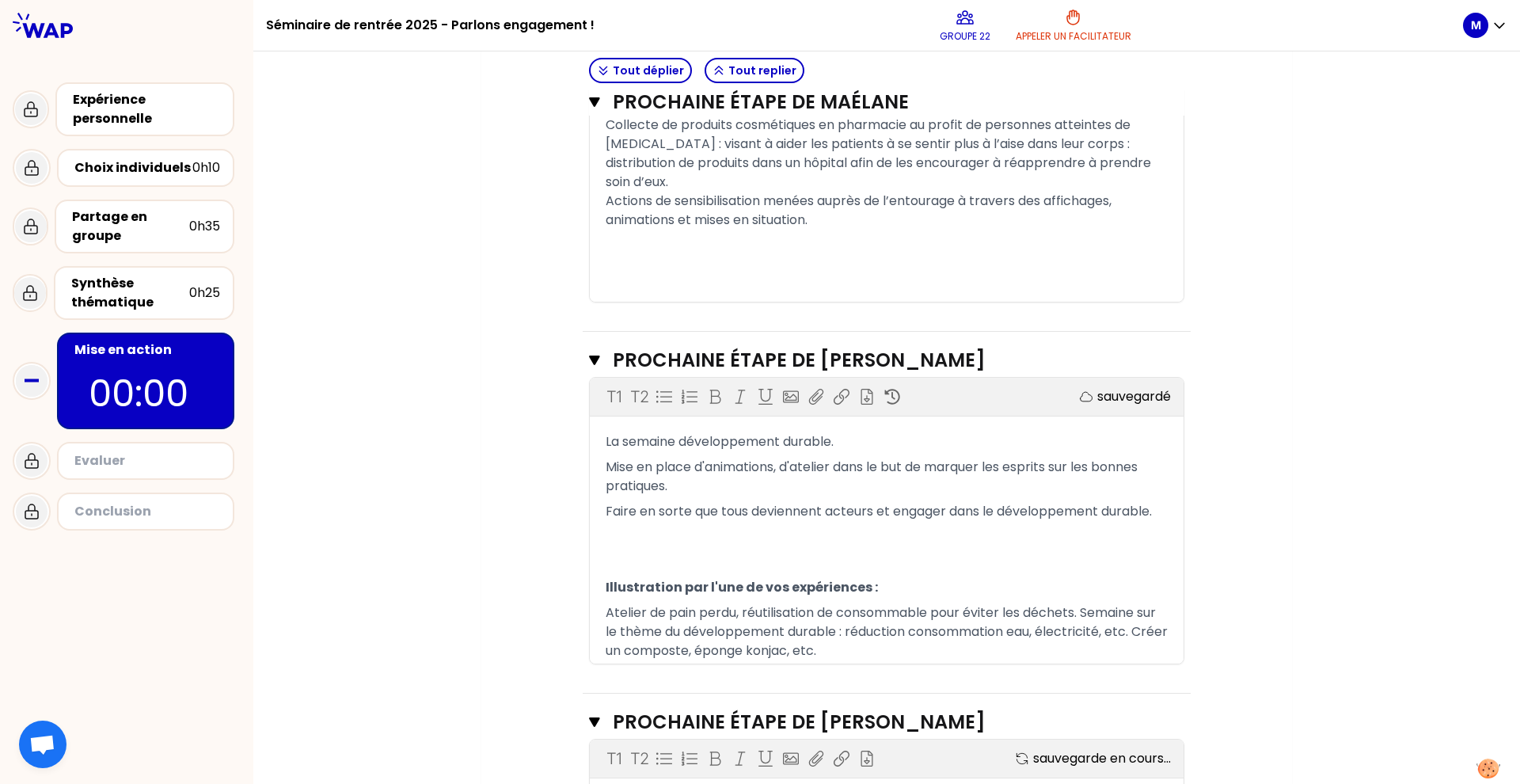
scroll to position [797, 0]
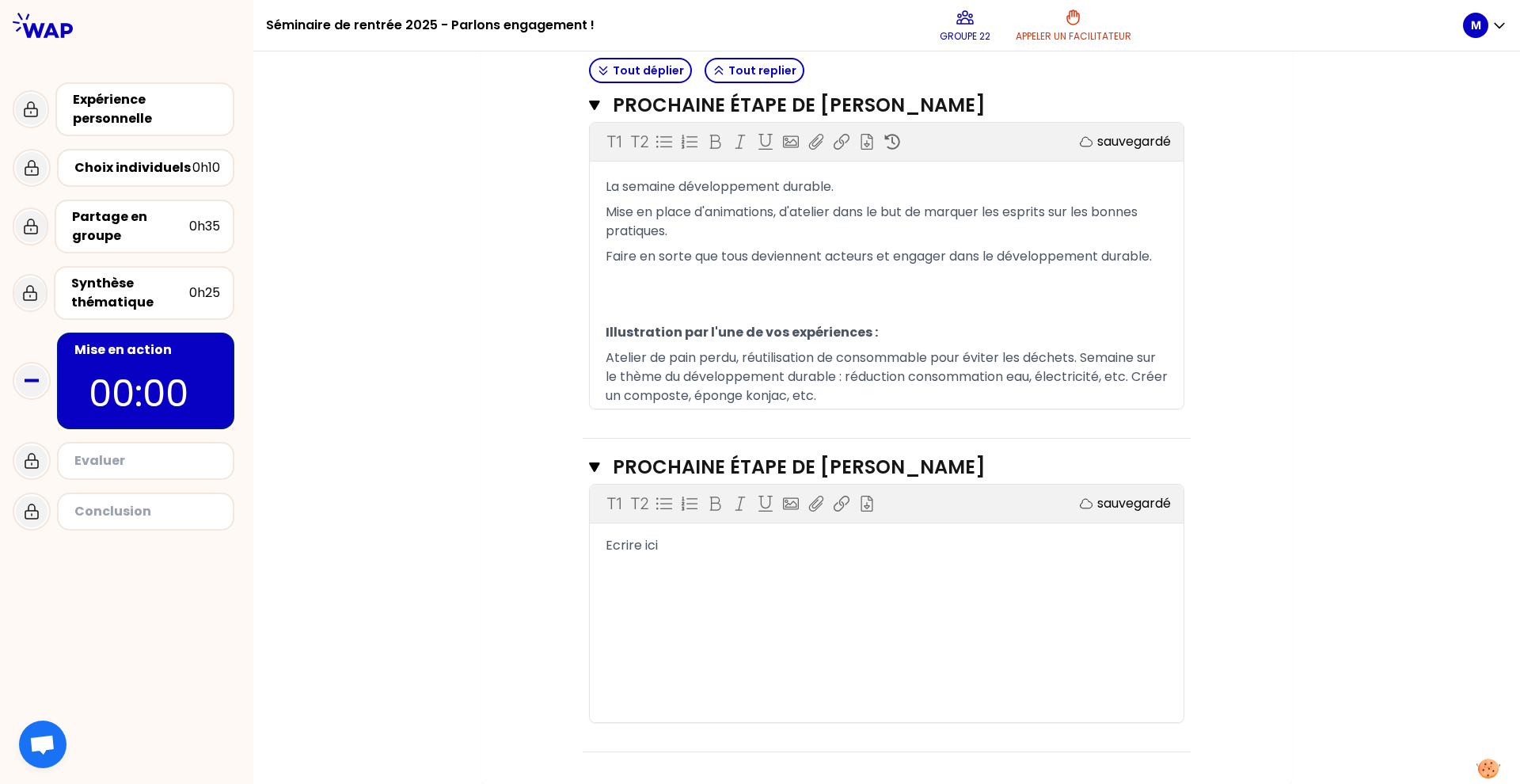
drag, startPoint x: 661, startPoint y: 509, endPoint x: 654, endPoint y: 521, distance: 13.9
click at [661, 509] on icon at bounding box center [664, 503] width 16 height 16
click at [648, 548] on span "Ecrire ici" at bounding box center [631, 545] width 53 height 18
drag, startPoint x: 686, startPoint y: 547, endPoint x: 548, endPoint y: 546, distance: 138.0
click at [548, 551] on div "Objectifs # Vous avez sans doute été inspiré.e par les expériences de vos pairs…" at bounding box center [887, 80] width 747 height 1345
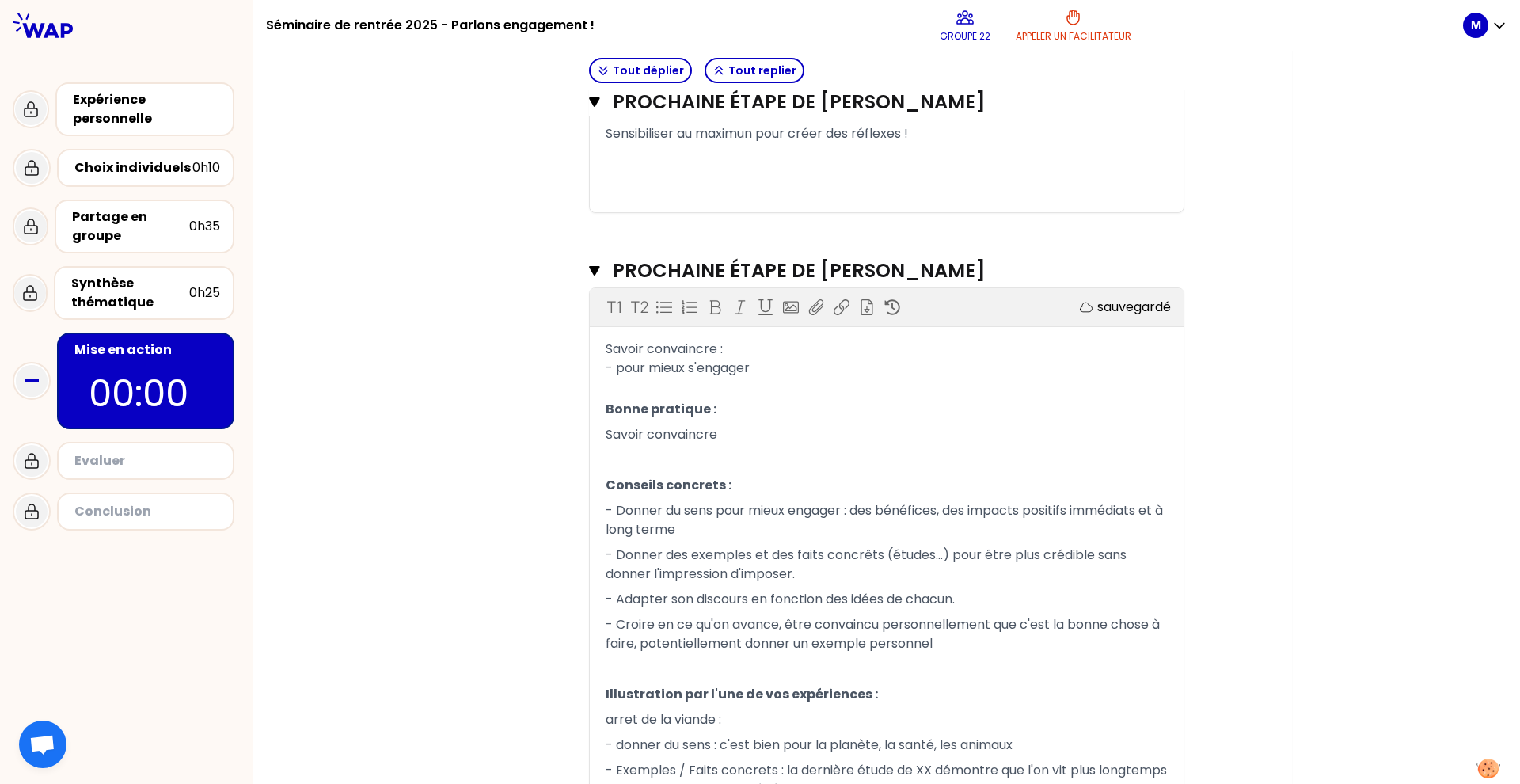
scroll to position [1035, 0]
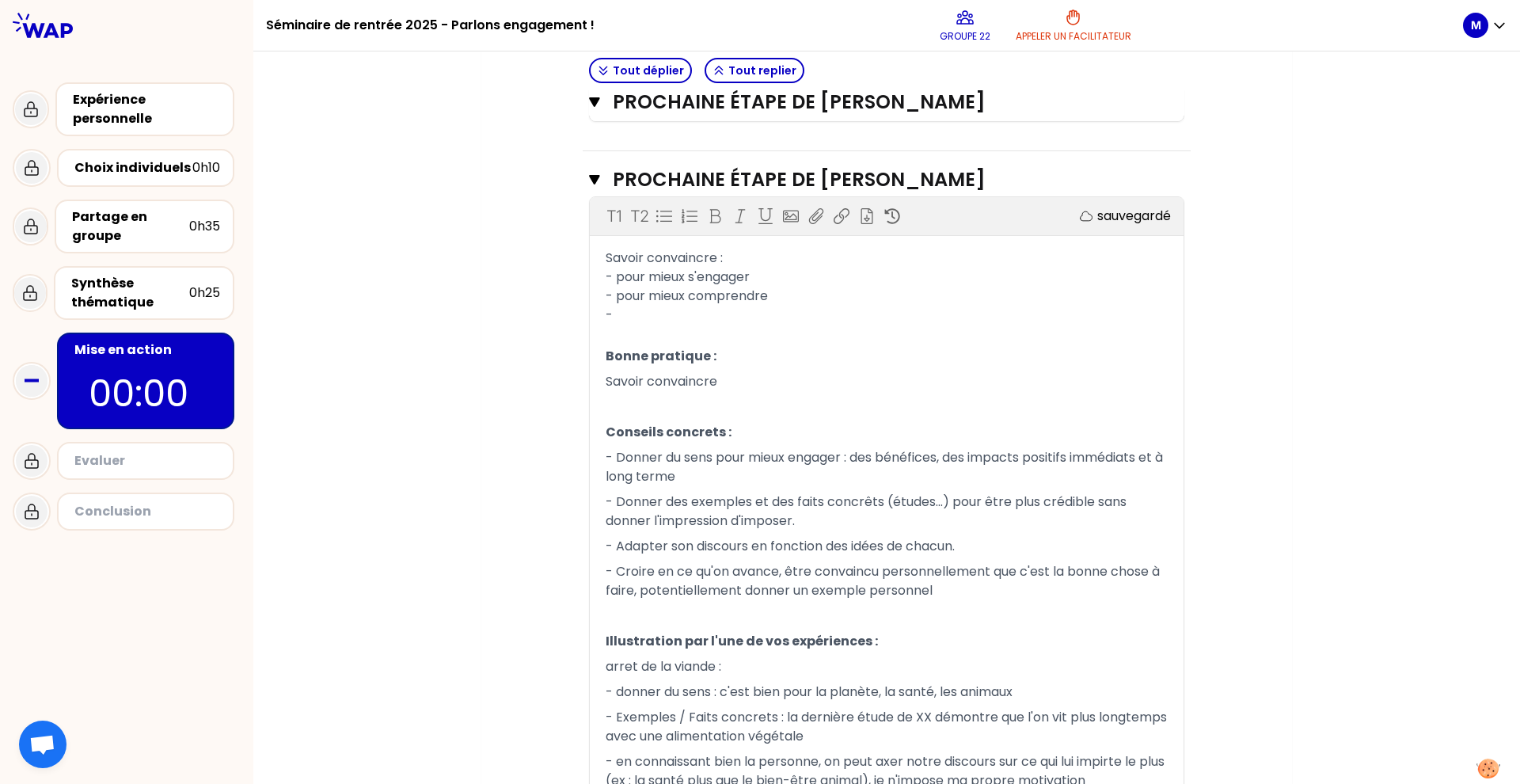
click at [771, 256] on div "Savoir convaincre :" at bounding box center [887, 258] width 562 height 19
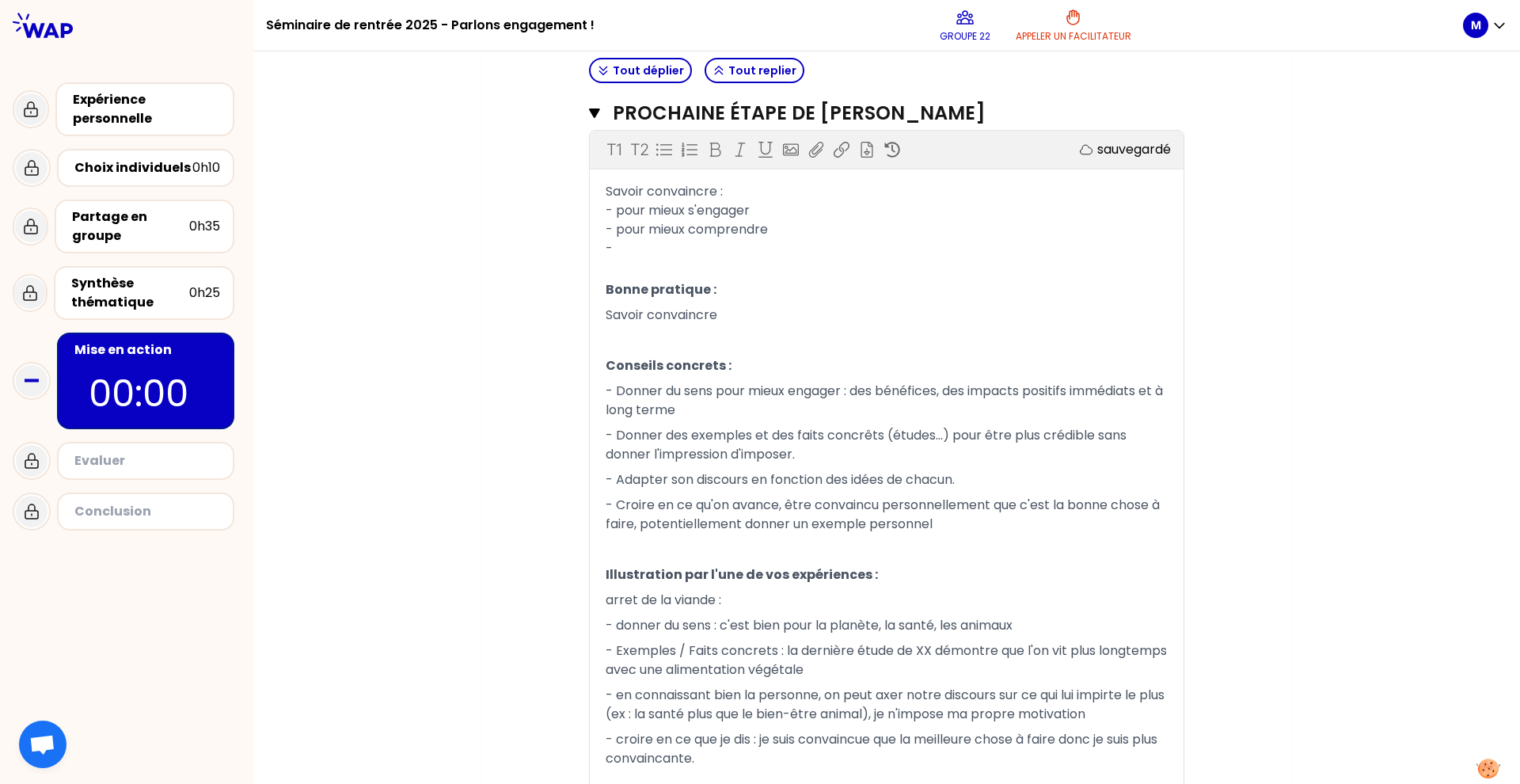
scroll to position [1106, 0]
click at [660, 239] on div "-" at bounding box center [887, 245] width 562 height 19
click at [742, 190] on div "Savoir convaincre :" at bounding box center [887, 189] width 562 height 19
click at [694, 234] on span "- pour mieux comprendre" at bounding box center [687, 227] width 163 height 18
click at [694, 244] on div "-" at bounding box center [887, 245] width 562 height 19
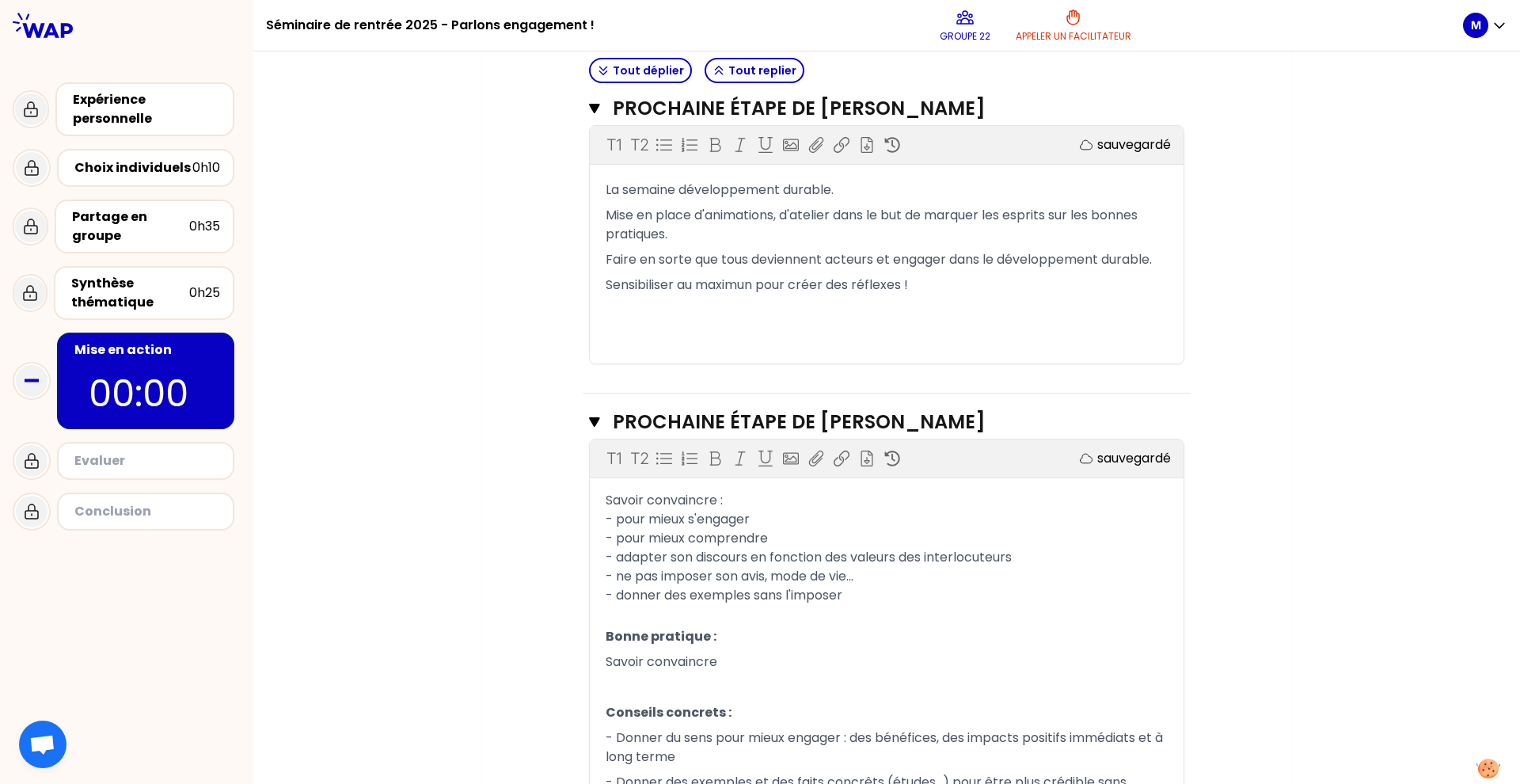
scroll to position [915, 0]
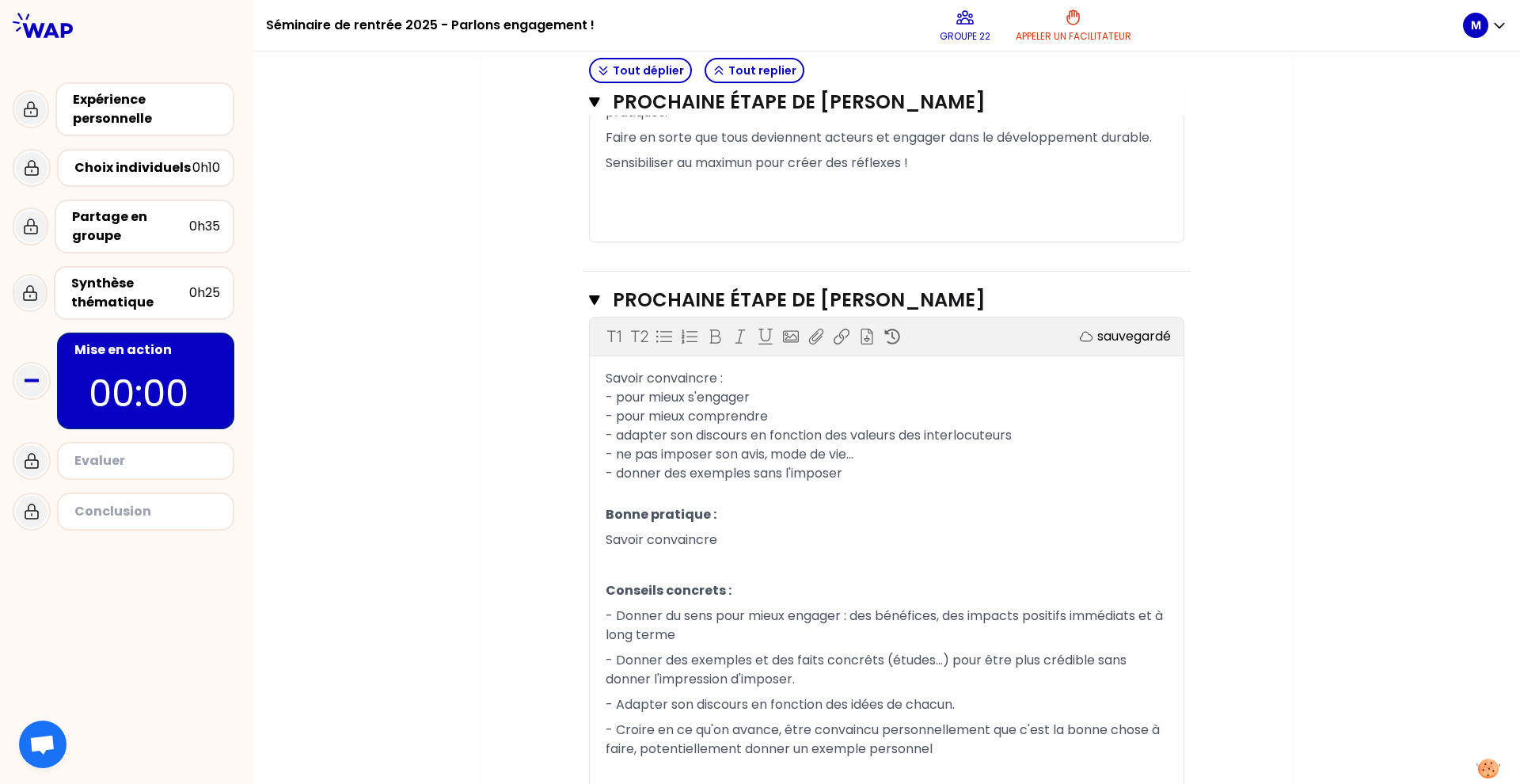
click at [728, 367] on div "T1 T2 Exporter sauvegardé Savoir convaincre : - pour mieux s'engager - pour mie…" at bounding box center [887, 688] width 594 height 741
click at [729, 377] on div "Savoir convaincre :" at bounding box center [887, 378] width 562 height 19
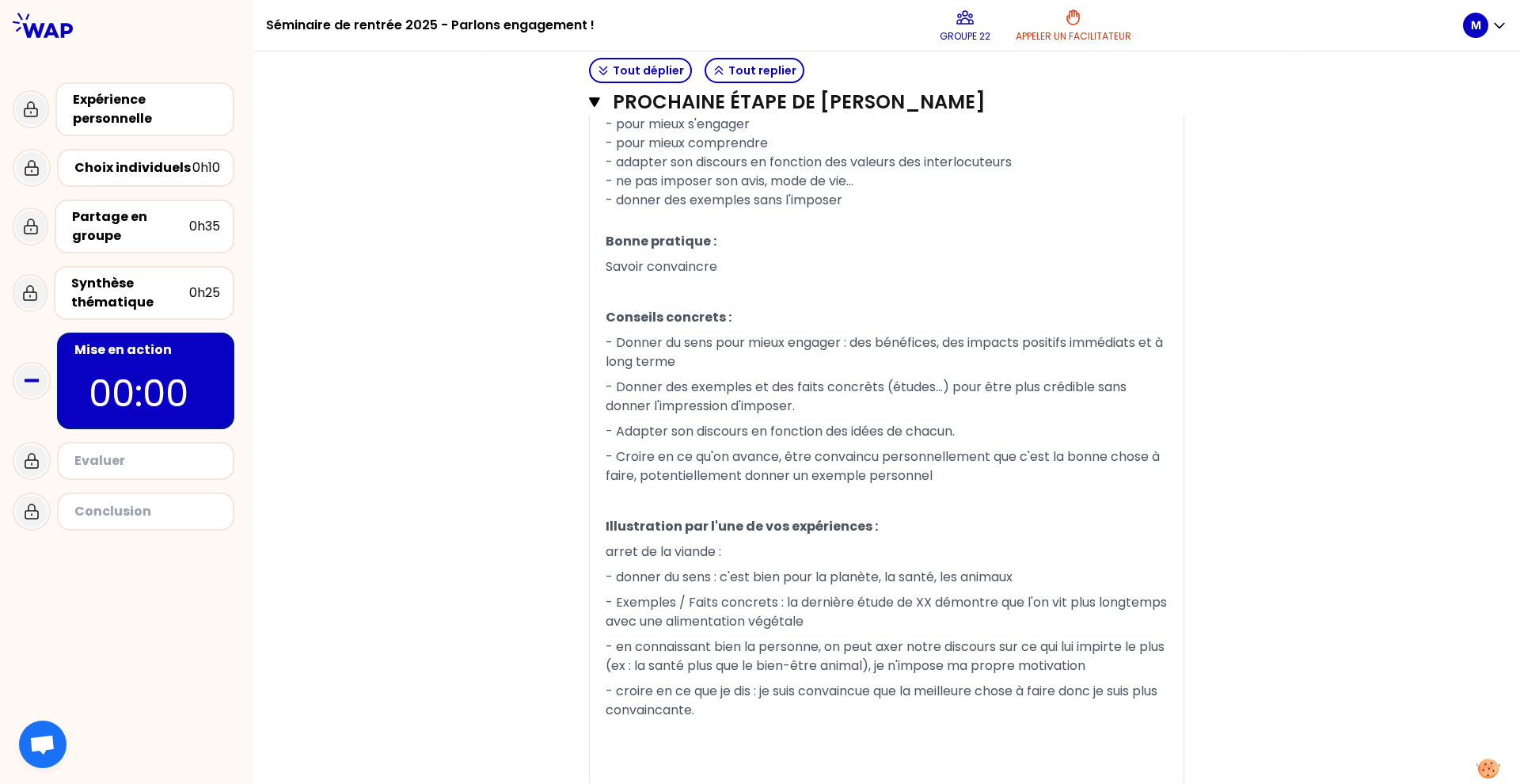
scroll to position [1172, 0]
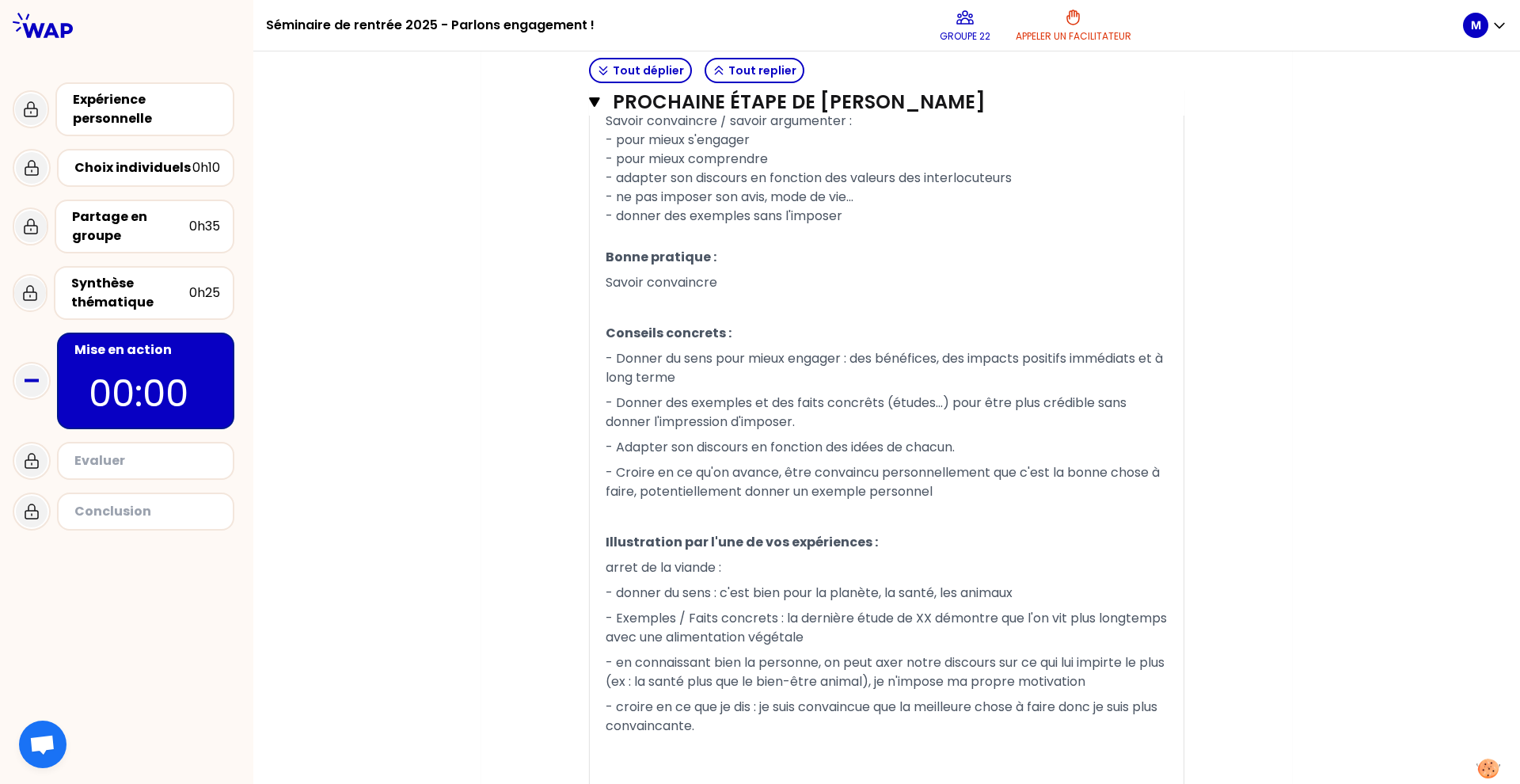
drag, startPoint x: 728, startPoint y: 730, endPoint x: 735, endPoint y: 721, distance: 11.4
click at [735, 721] on p "- croire en ce que je dis : je suis convaincue que la meilleure chose à faire d…" at bounding box center [887, 717] width 562 height 44
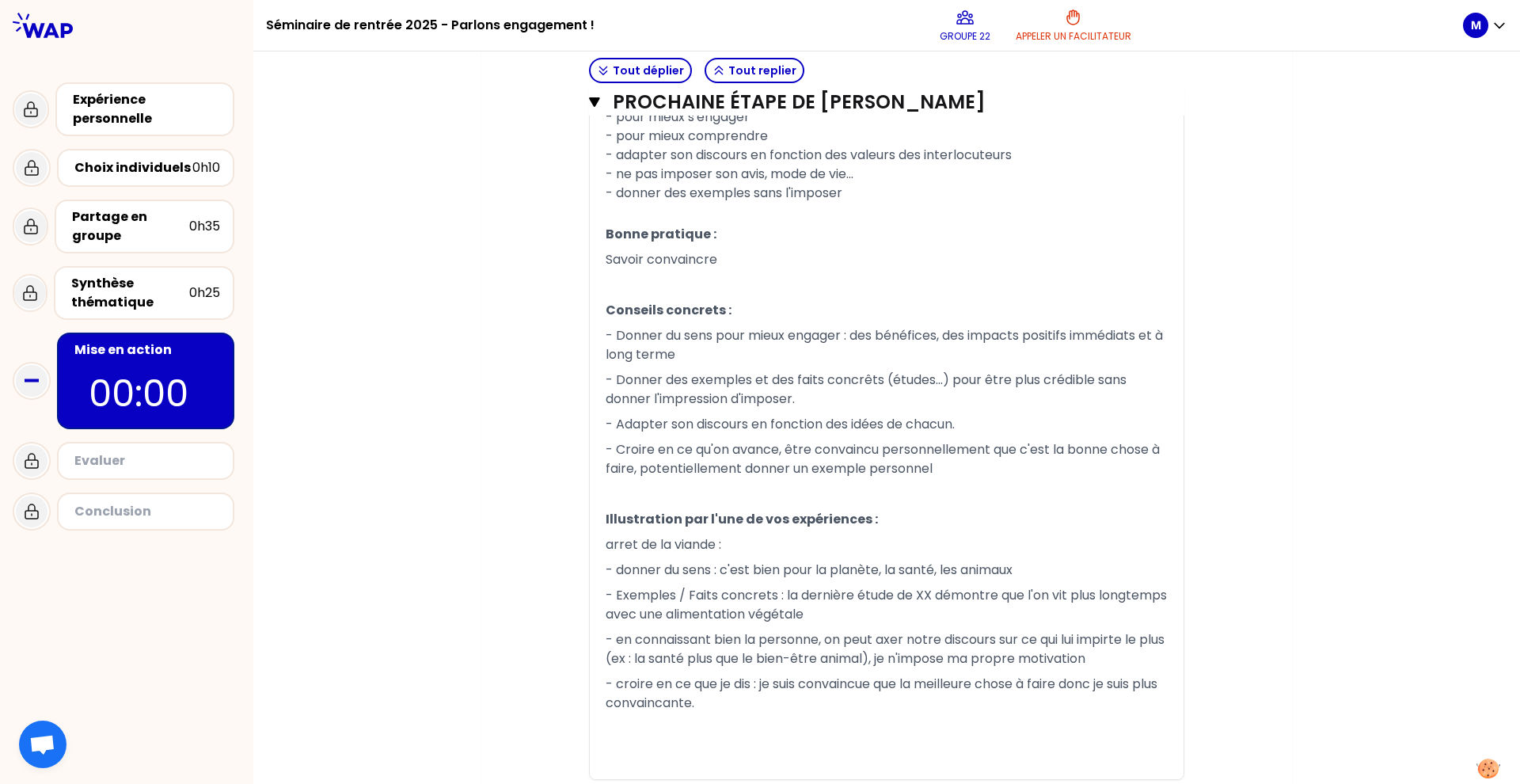
scroll to position [1253, 0]
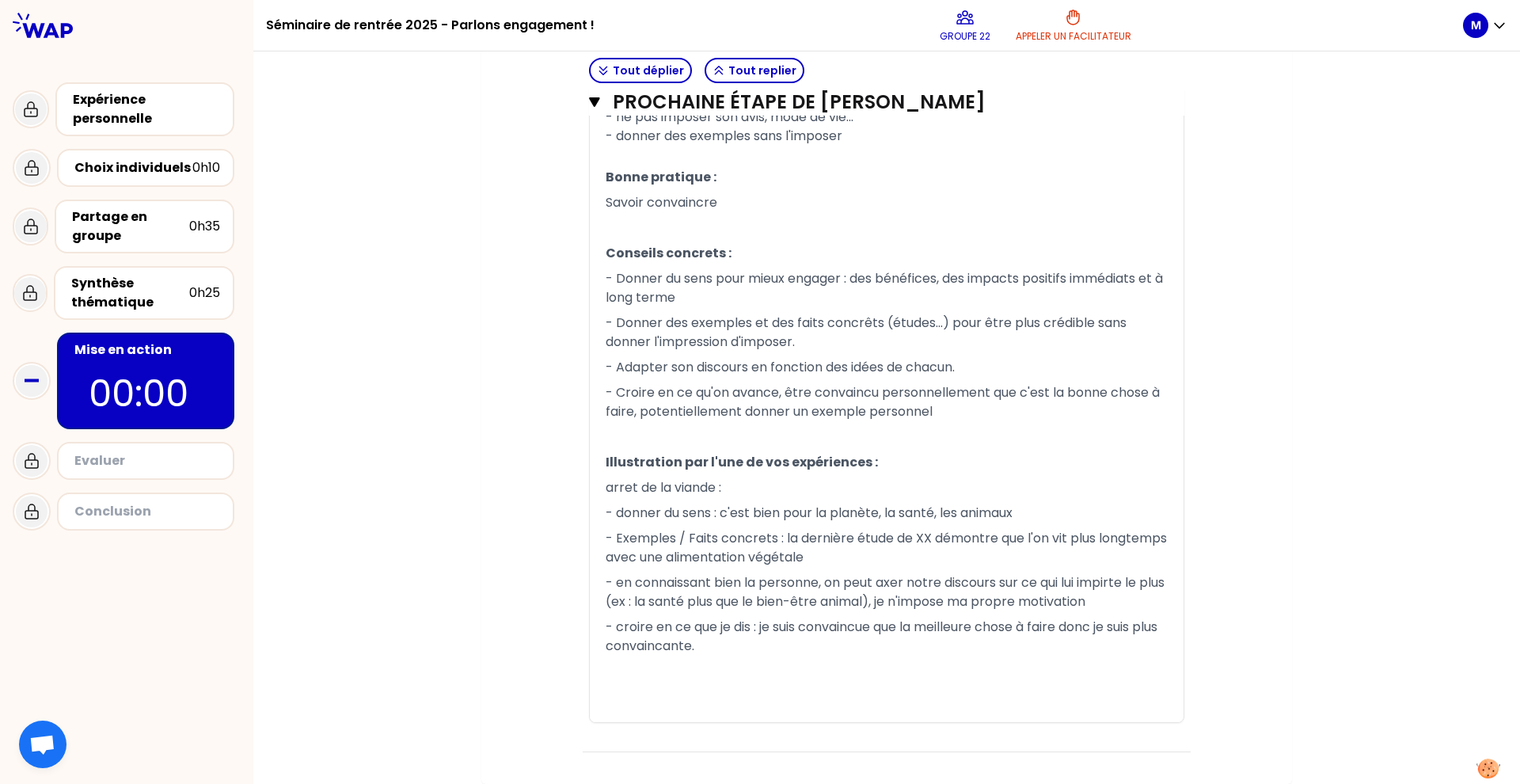
drag, startPoint x: 725, startPoint y: 653, endPoint x: 593, endPoint y: 174, distance: 496.9
click at [593, 174] on div "Savoir convaincre / savoir argumenter : - pour mieux s'engager - pour mieux com…" at bounding box center [887, 376] width 594 height 691
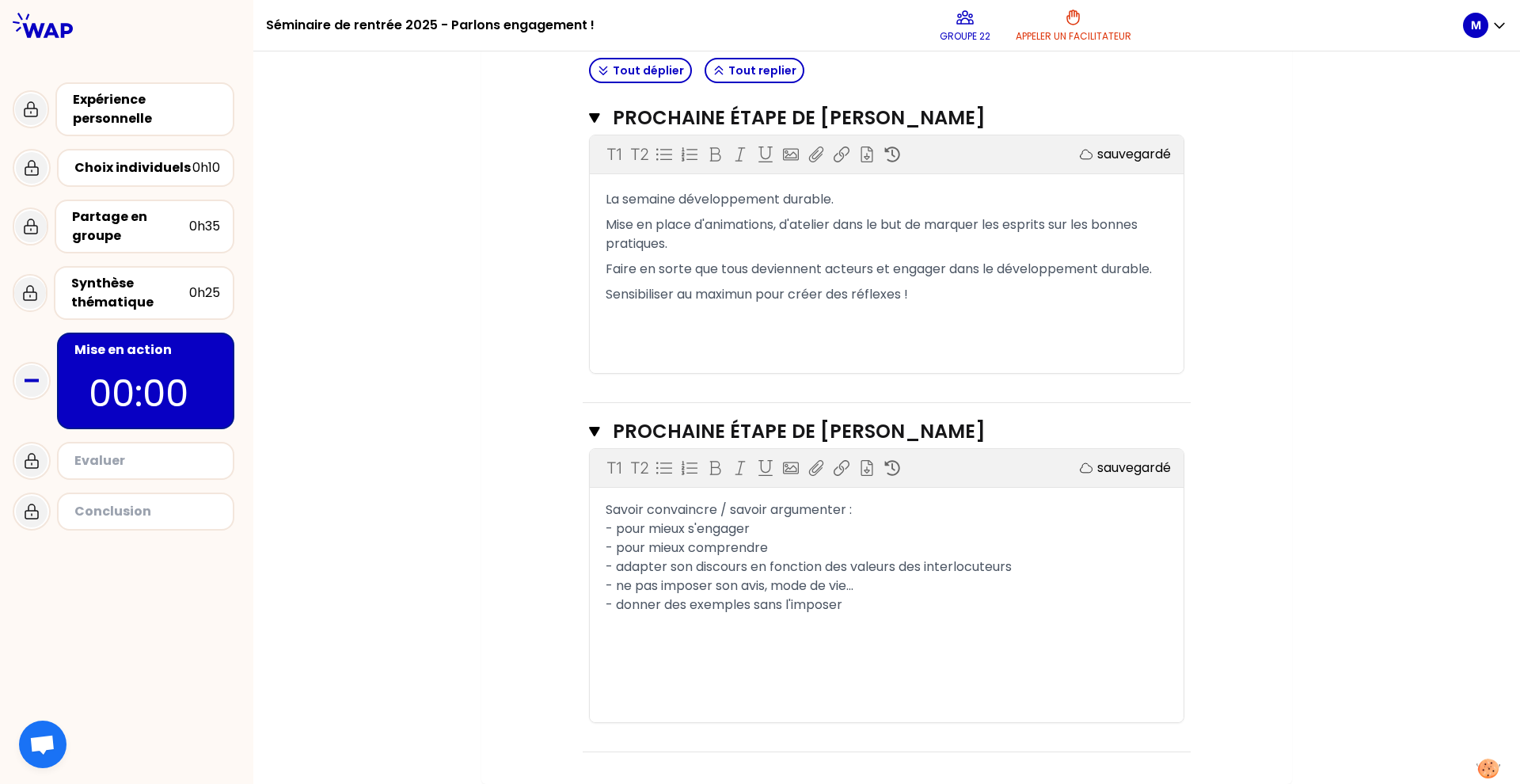
click at [823, 692] on p at bounding box center [887, 691] width 562 height 64
drag, startPoint x: 775, startPoint y: 621, endPoint x: 843, endPoint y: 613, distance: 68.5
click at [775, 620] on div "﻿" at bounding box center [887, 624] width 562 height 19
drag, startPoint x: 862, startPoint y: 610, endPoint x: 758, endPoint y: 645, distance: 109.7
click at [861, 610] on div "- donner des exemples sans l'imposer" at bounding box center [887, 605] width 562 height 19
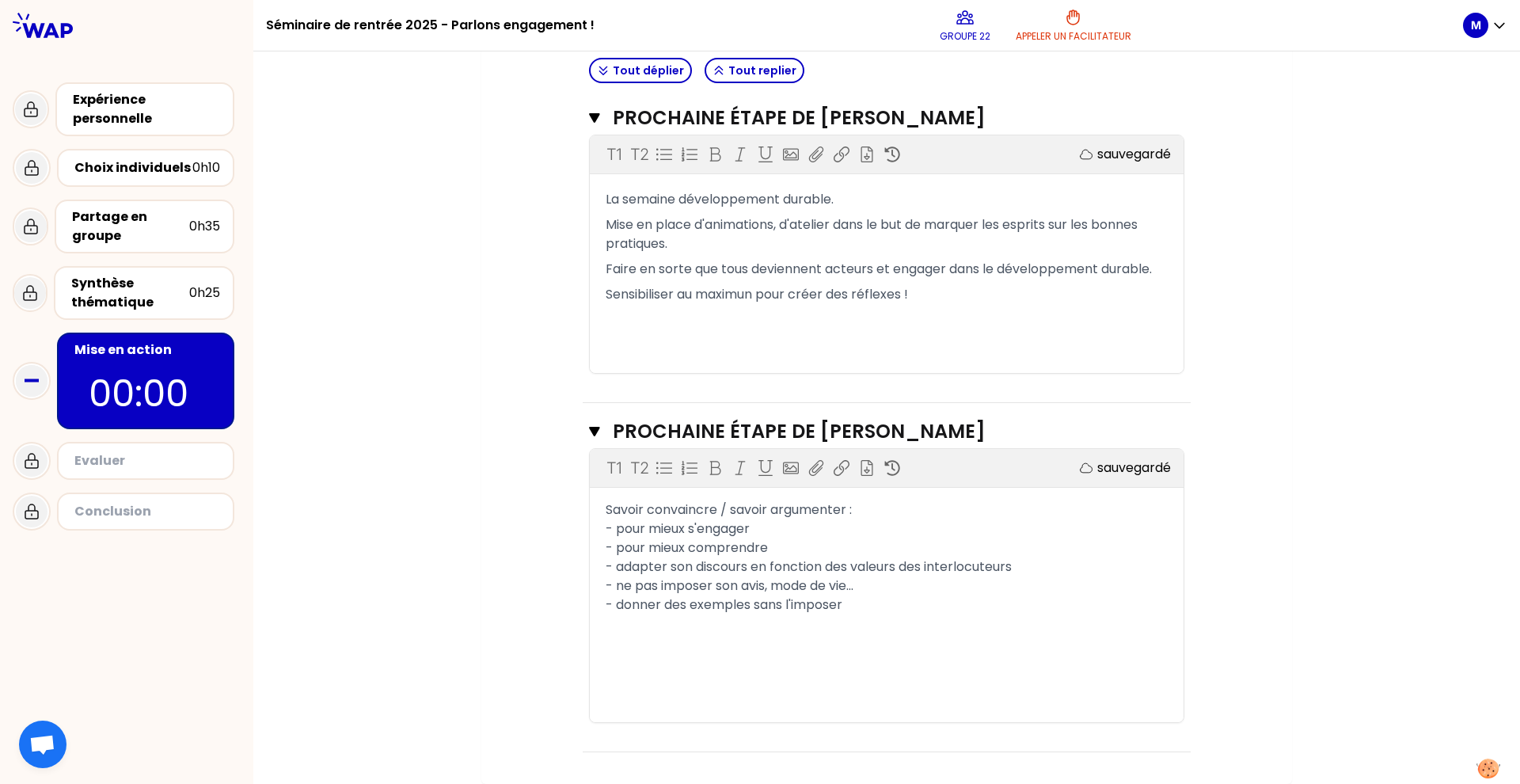
click at [675, 701] on p at bounding box center [887, 691] width 562 height 64
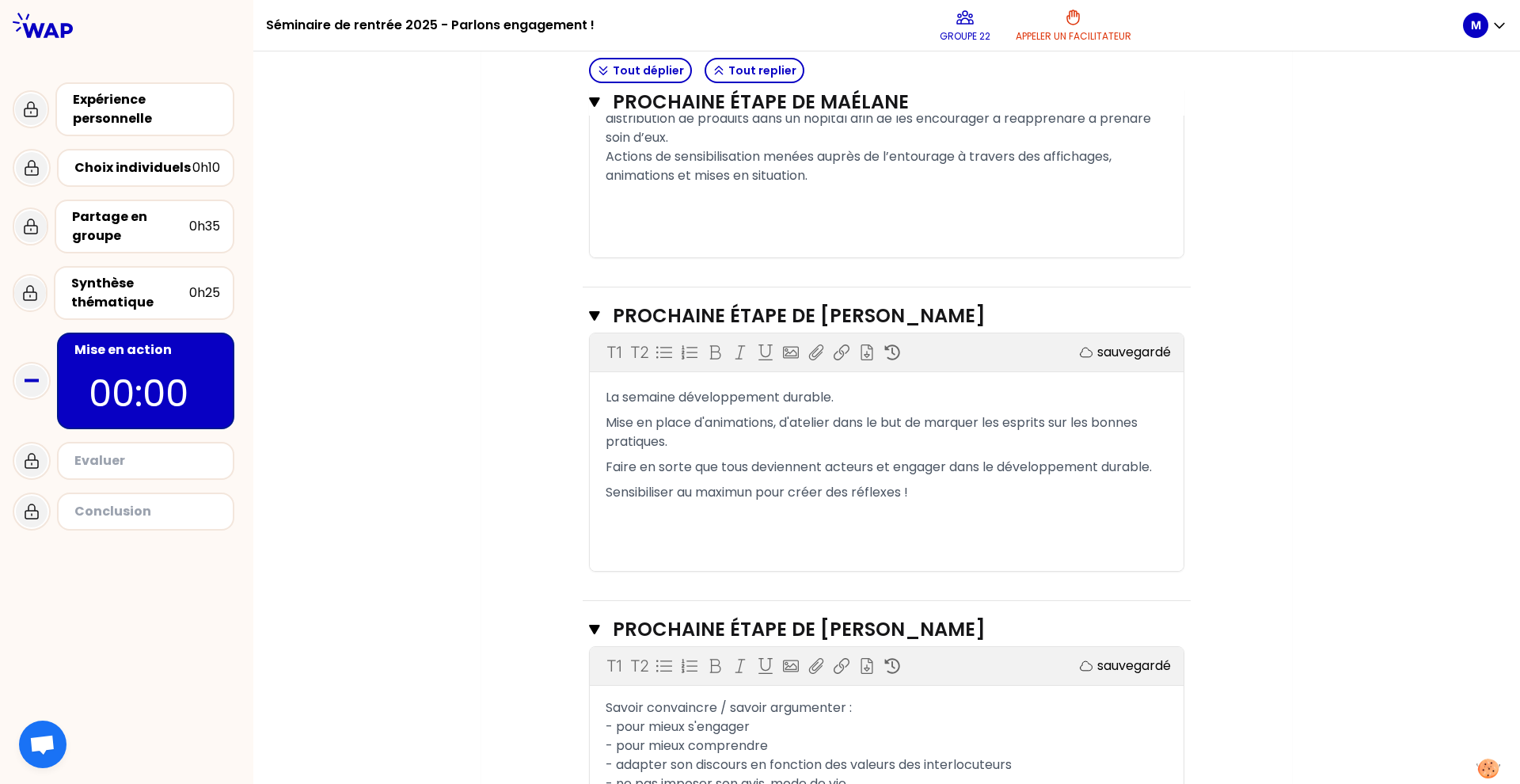
scroll to position [748, 0]
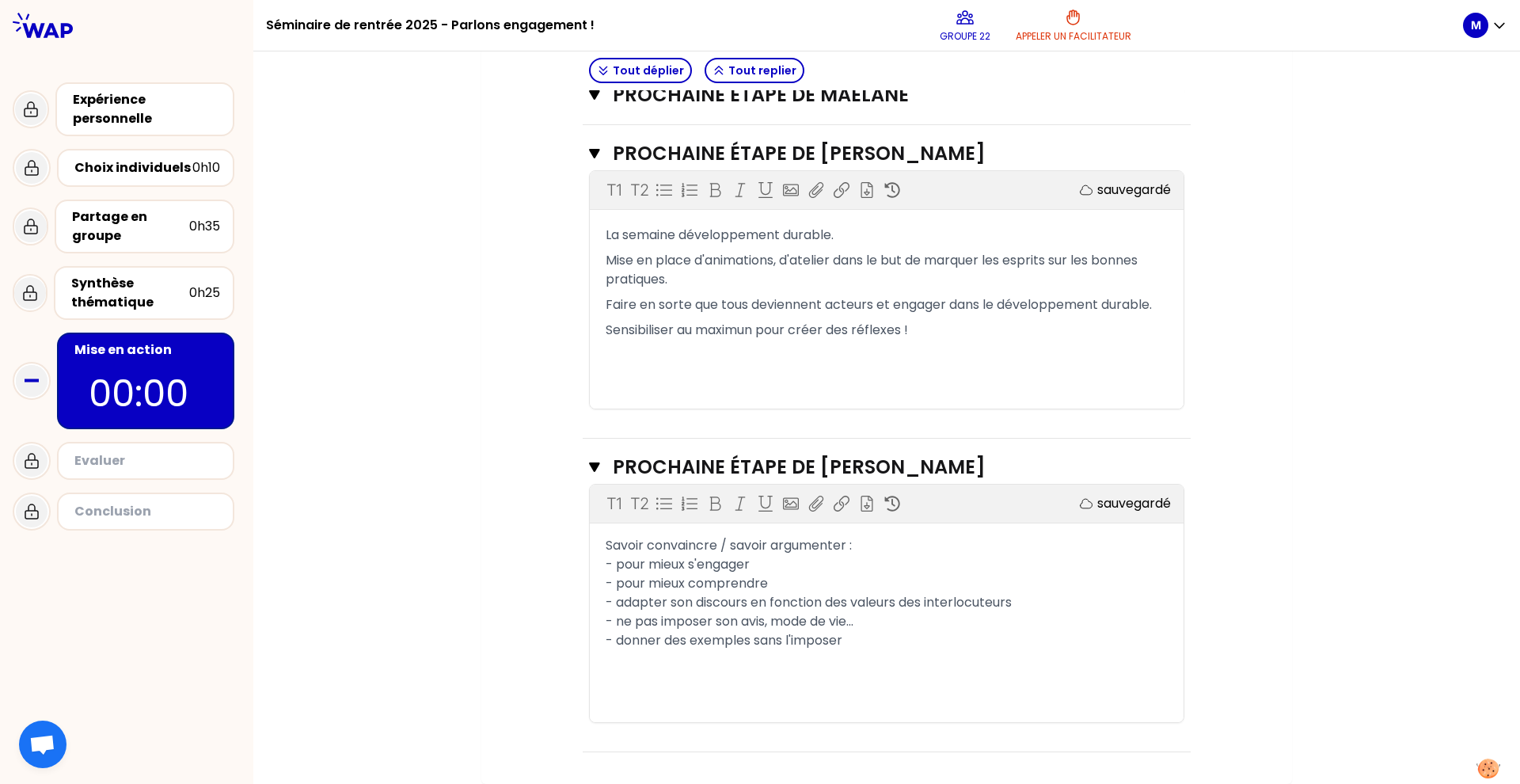
drag, startPoint x: 791, startPoint y: 709, endPoint x: 784, endPoint y: 703, distance: 9.2
click at [791, 708] on div "T1 T2 Exporter sauvegardé Savoir convaincre / savoir argumenter : - pour mieux …" at bounding box center [887, 603] width 594 height 238
click at [766, 695] on div "T1 T2 Exporter sauvegardé Savoir convaincre / savoir argumenter : - pour mieux …" at bounding box center [887, 603] width 594 height 238
click at [727, 685] on div "T1 T2 Exporter sauvegardé Savoir convaincre / savoir argumenter : - pour mieux …" at bounding box center [887, 603] width 594 height 238
drag, startPoint x: 728, startPoint y: 669, endPoint x: 754, endPoint y: 659, distance: 27.9
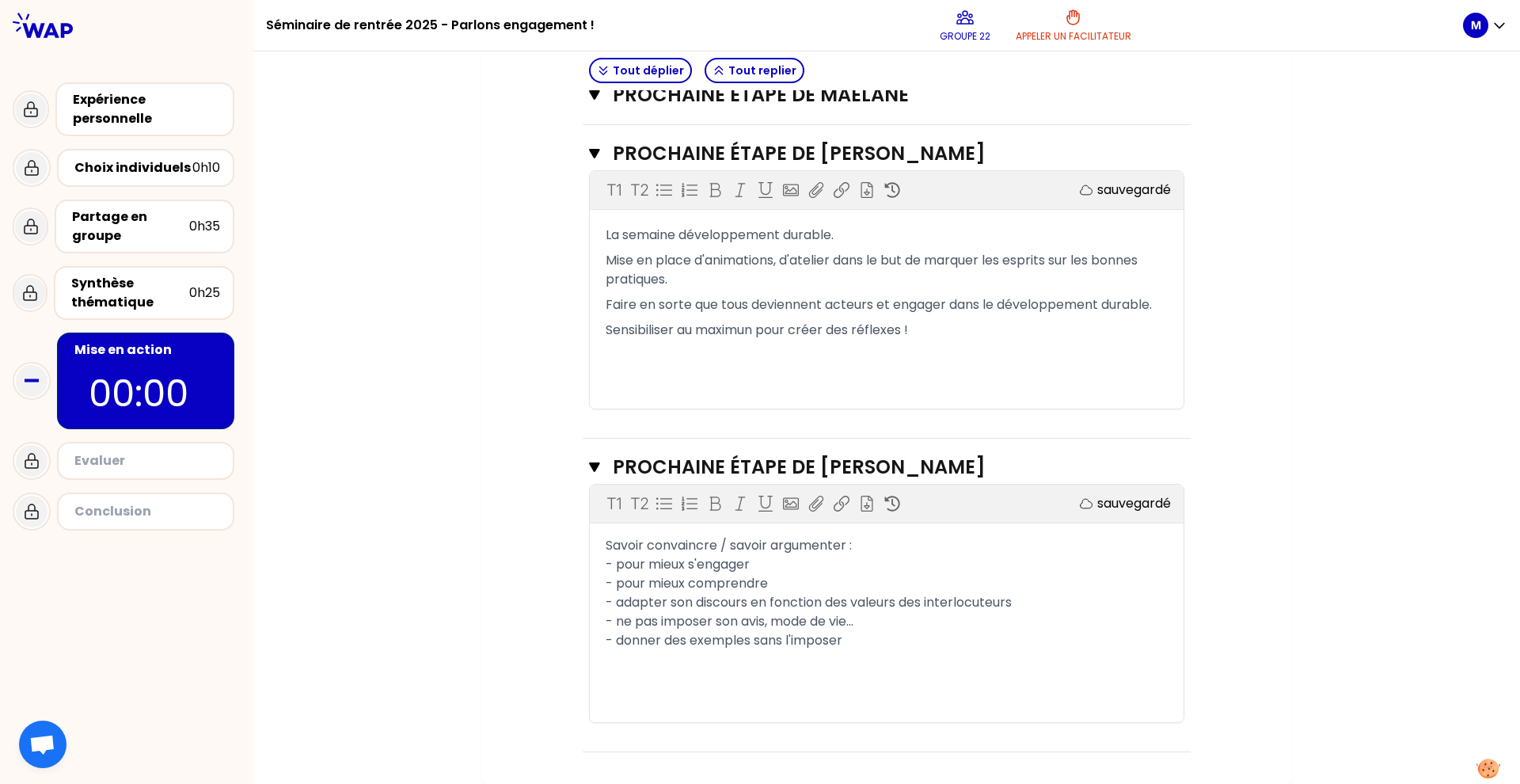
click at [728, 669] on div "T1 T2 Exporter sauvegardé Savoir convaincre / savoir argumenter : - pour mieux …" at bounding box center [887, 603] width 594 height 238
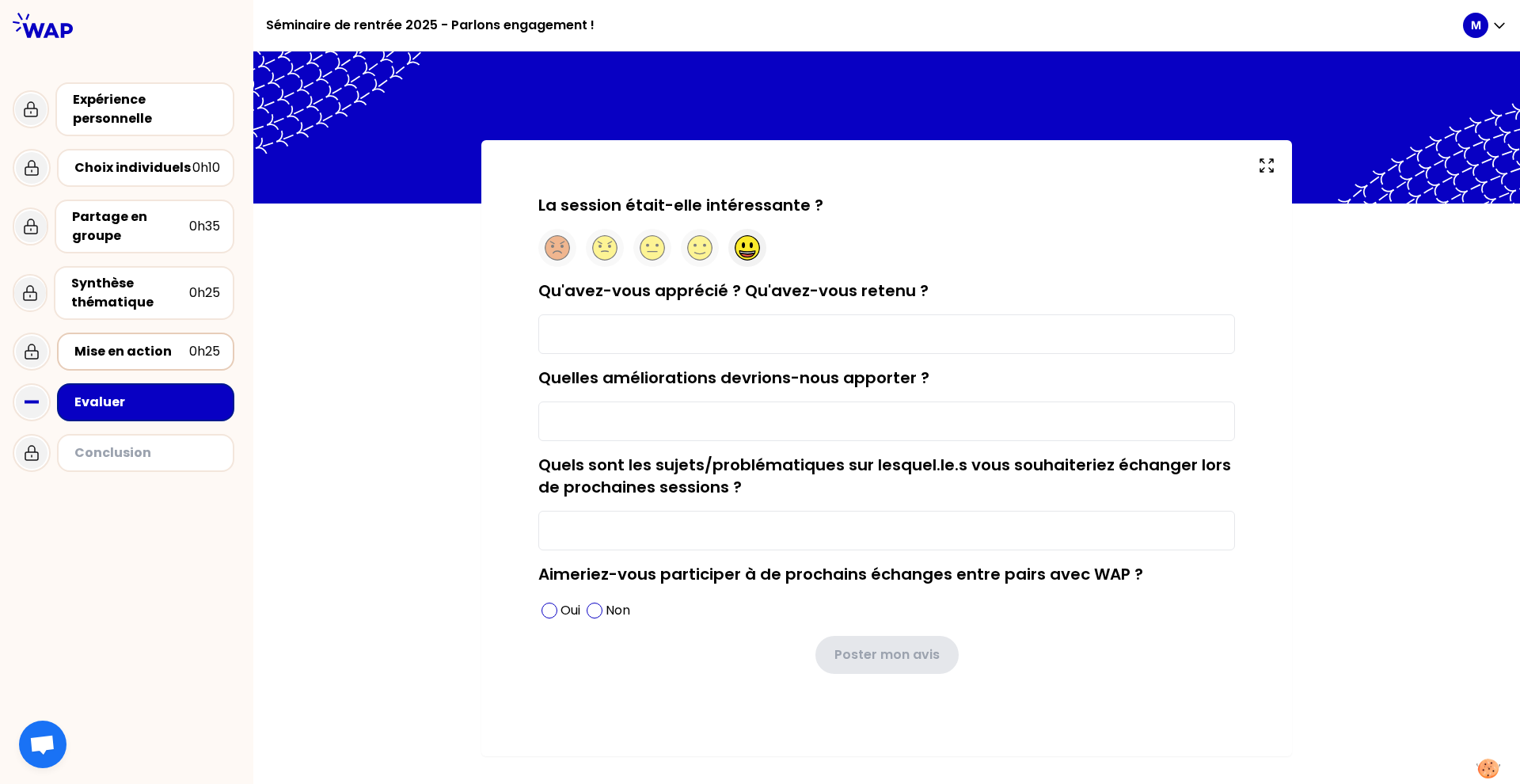
click at [747, 251] on icon at bounding box center [747, 251] width 15 height 3
click at [632, 331] on input "Qu'avez-vous apprécié ? Qu'avez-vous retenu ?" at bounding box center [887, 334] width 697 height 40
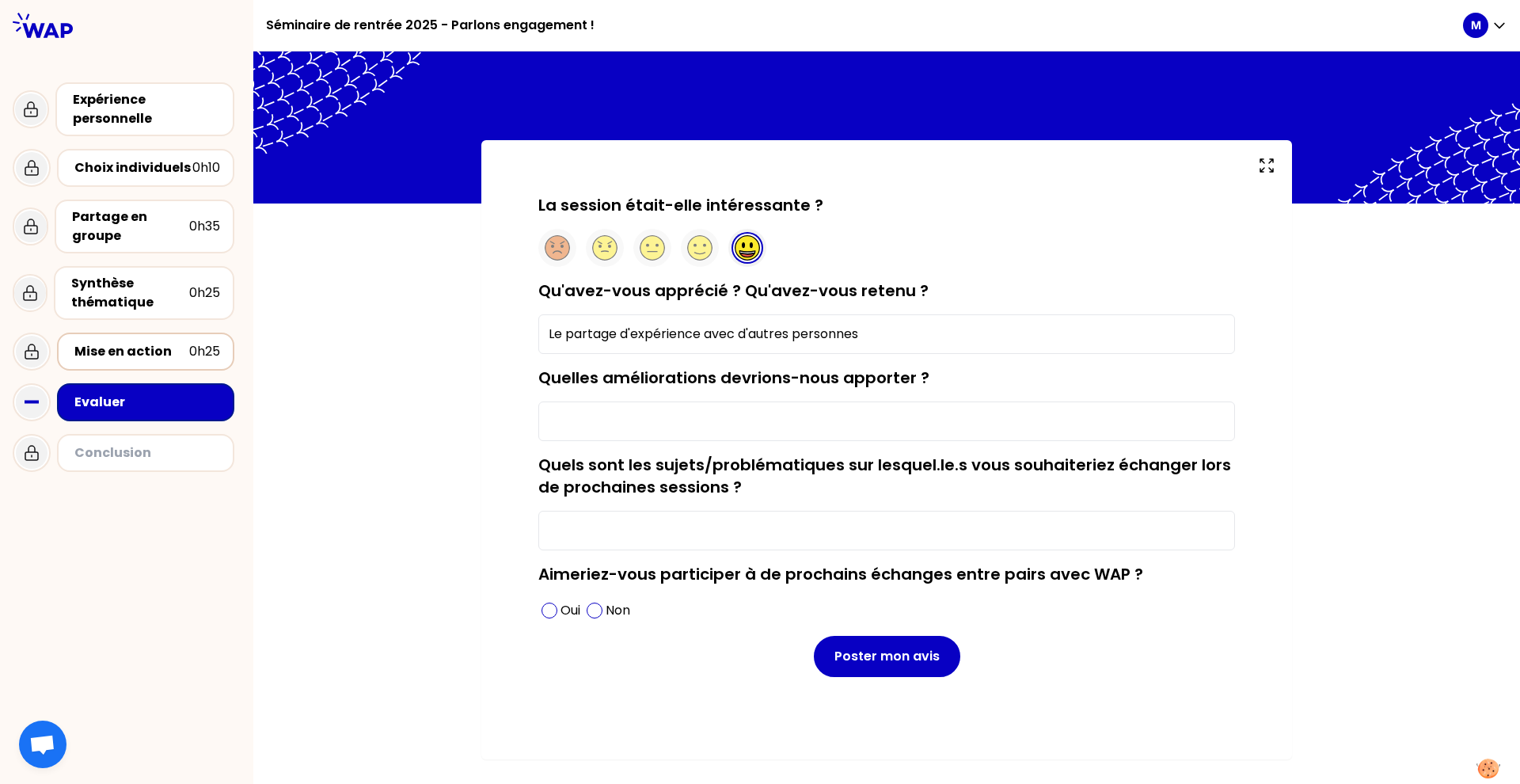
type input "Le partage d'expérience avec d'autres personnes"
drag, startPoint x: 791, startPoint y: 427, endPoint x: 809, endPoint y: 419, distance: 19.7
click at [791, 425] on input "Quelles améliorations devrions-nous apporter ?" at bounding box center [887, 421] width 697 height 40
type input "RAS"
click at [658, 525] on input "Quels sont les sujets/problématiques sur lesquel.le.s vous souhaiteriez échange…" at bounding box center [887, 530] width 697 height 40
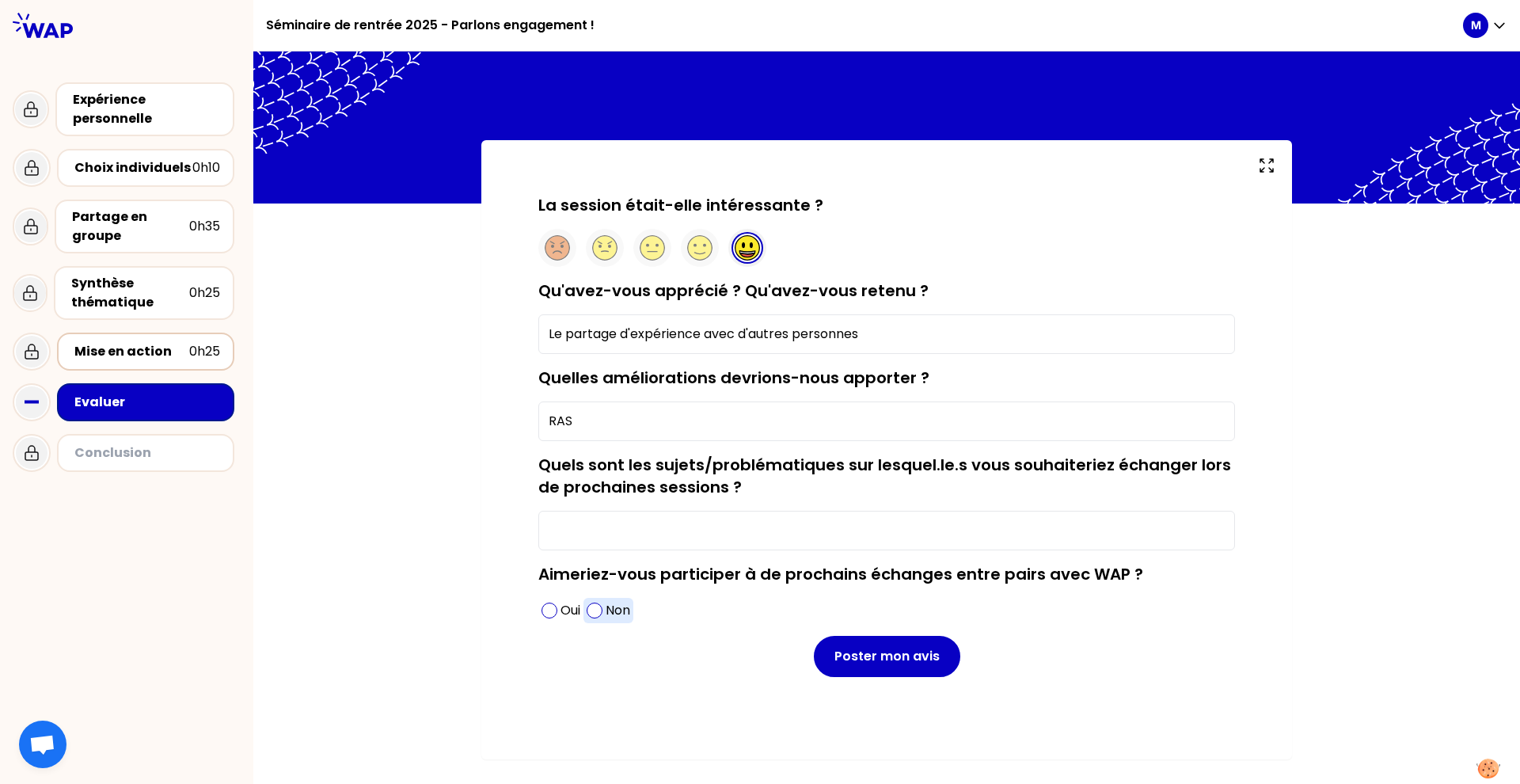
click at [593, 619] on span at bounding box center [595, 610] width 16 height 16
click at [603, 524] on input "Quels sont les sujets/problématiques sur lesquel.le.s vous souhaiteriez échange…" at bounding box center [887, 530] width 697 height 40
drag, startPoint x: 570, startPoint y: 614, endPoint x: 584, endPoint y: 611, distance: 14.3
click at [572, 614] on p "Oui" at bounding box center [570, 610] width 19 height 19
click at [609, 607] on p "Non" at bounding box center [618, 610] width 25 height 19
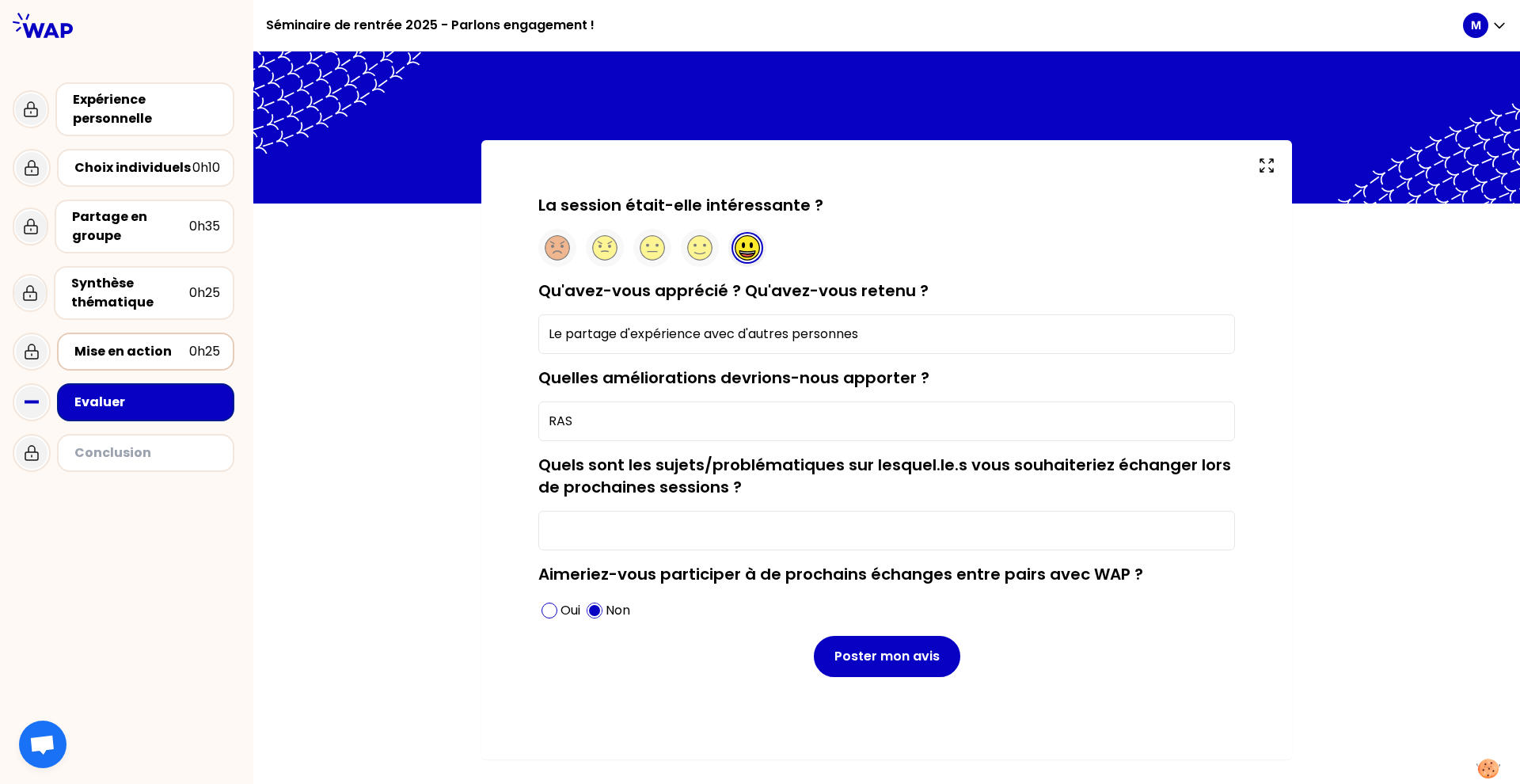
click at [614, 523] on input "Quels sont les sujets/problématiques sur lesquel.le.s vous souhaiteriez échange…" at bounding box center [887, 530] width 697 height 40
click at [555, 531] on input "je ne sais pas" at bounding box center [887, 530] width 697 height 40
click at [681, 544] on input "Je ne sais pas" at bounding box center [887, 530] width 697 height 40
type input "Je ne sais pas"
click at [914, 336] on input "Le partage d'expérience avec d'autres personnes" at bounding box center [887, 334] width 697 height 40
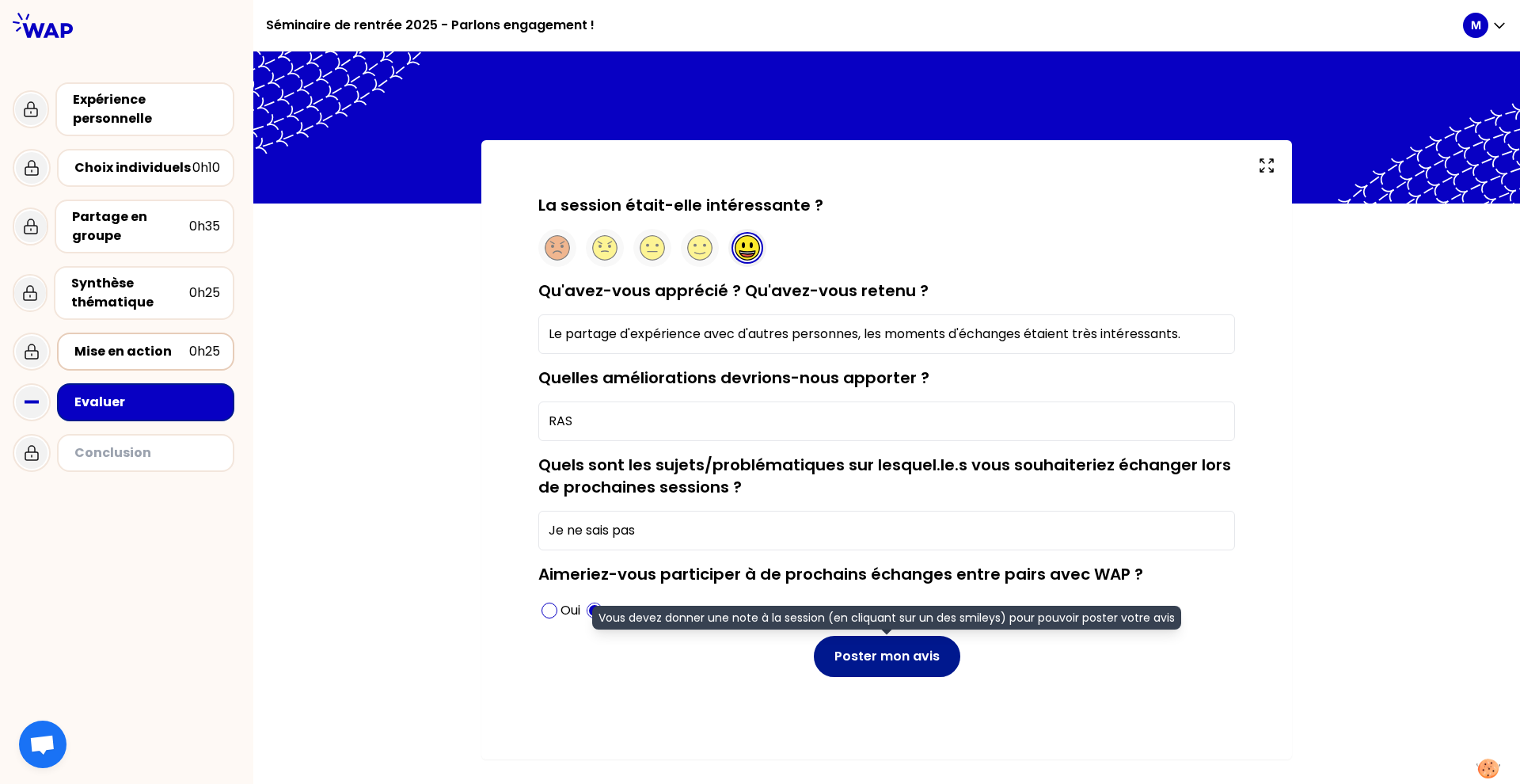
type input "Le partage d'expérience avec d'autres personnes, les moments d'échanges étaient…"
click at [878, 654] on button "Poster mon avis" at bounding box center [887, 656] width 146 height 42
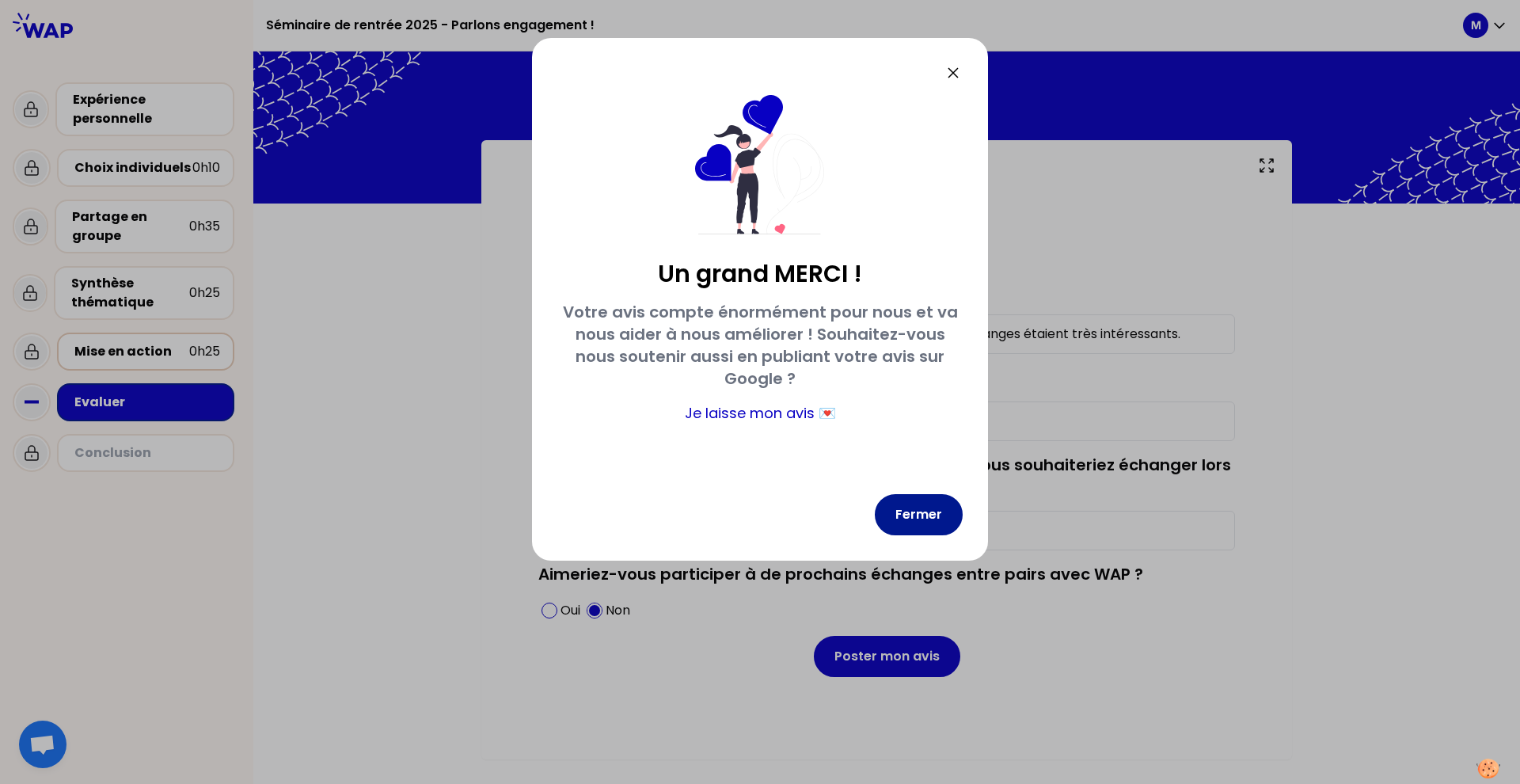
click at [896, 510] on button "Fermer" at bounding box center [918, 514] width 88 height 42
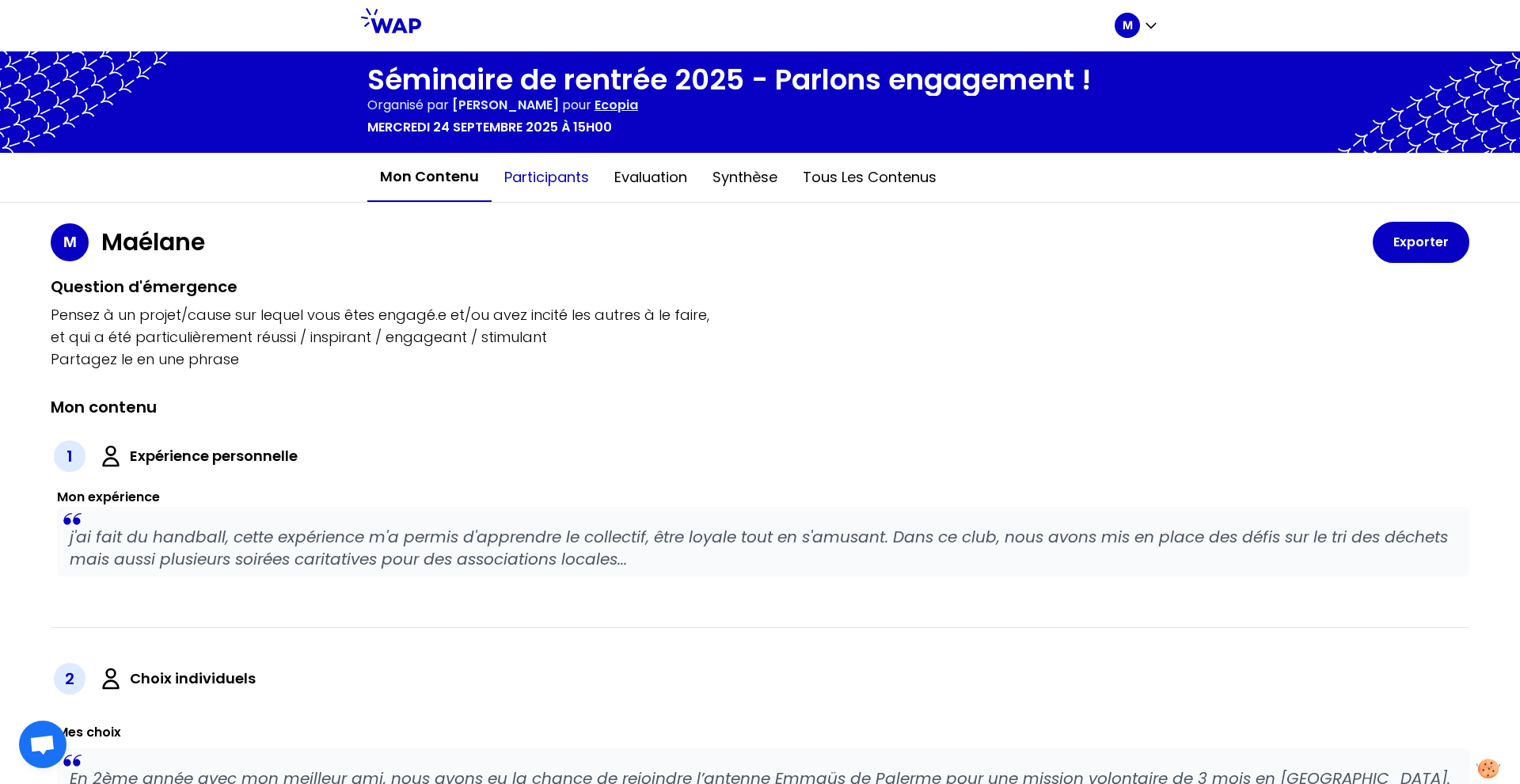
click at [536, 180] on button "Participants" at bounding box center [546, 177] width 110 height 47
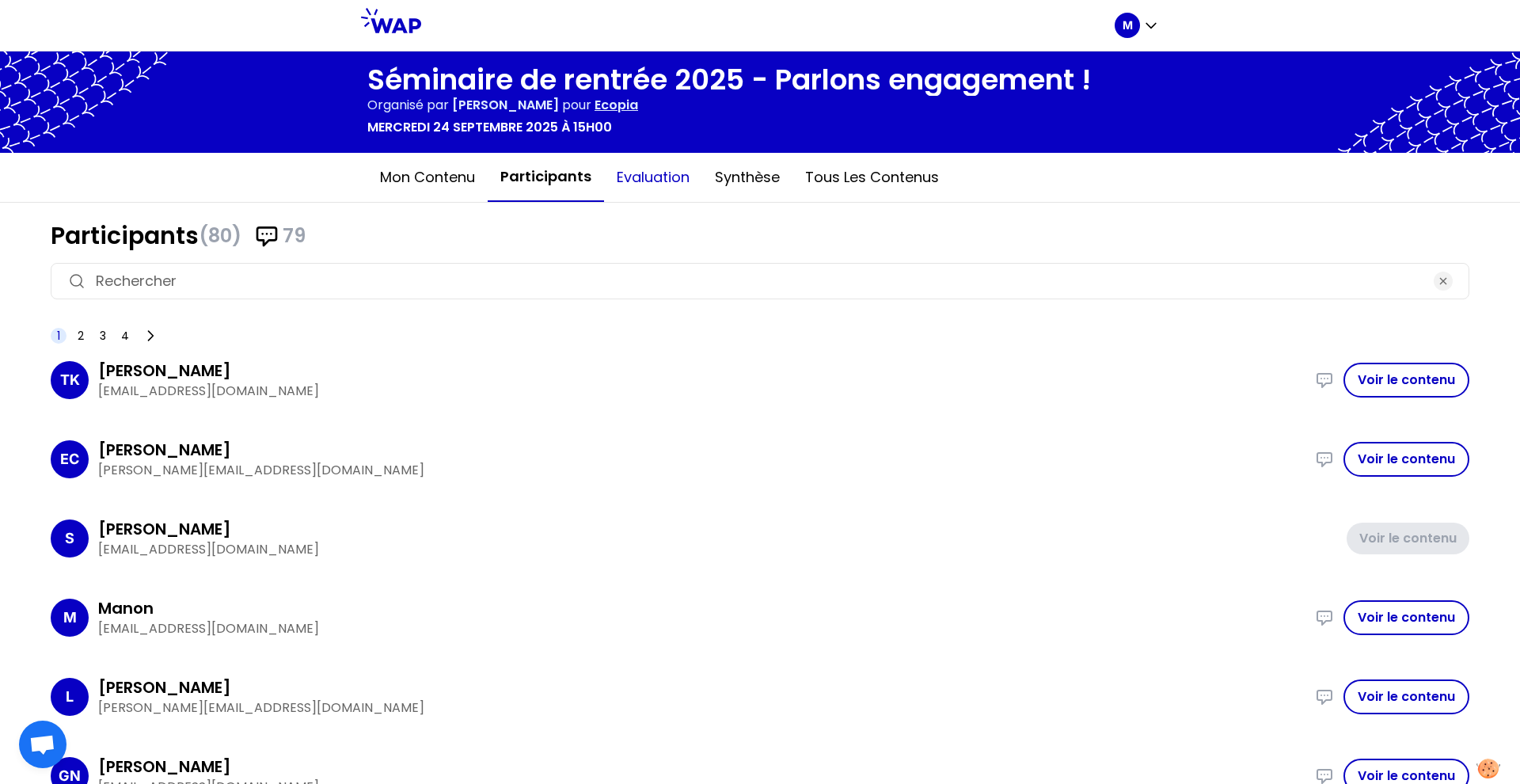
click at [626, 179] on button "Evaluation" at bounding box center [653, 177] width 98 height 47
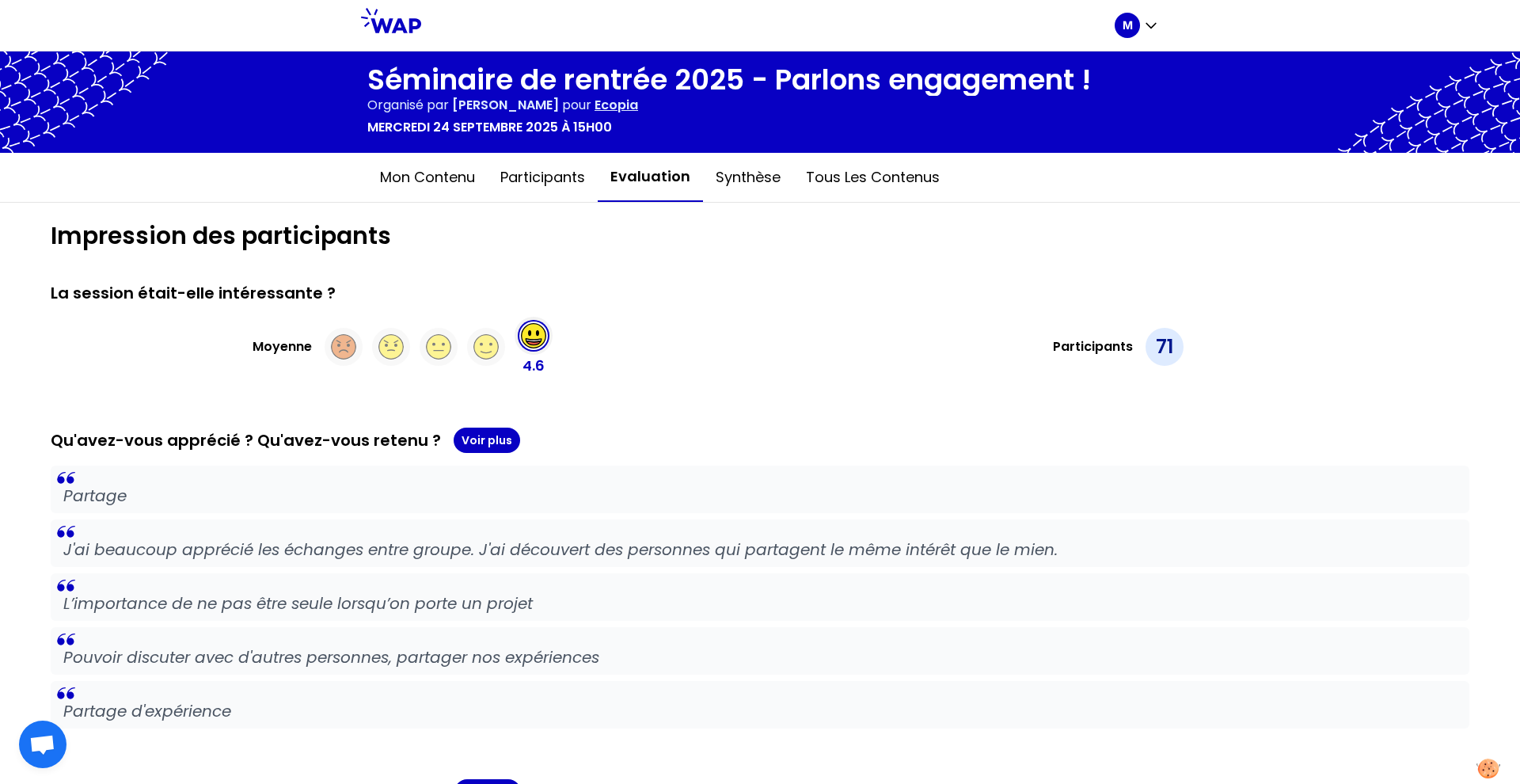
click at [742, 192] on button "Synthèse" at bounding box center [748, 177] width 91 height 47
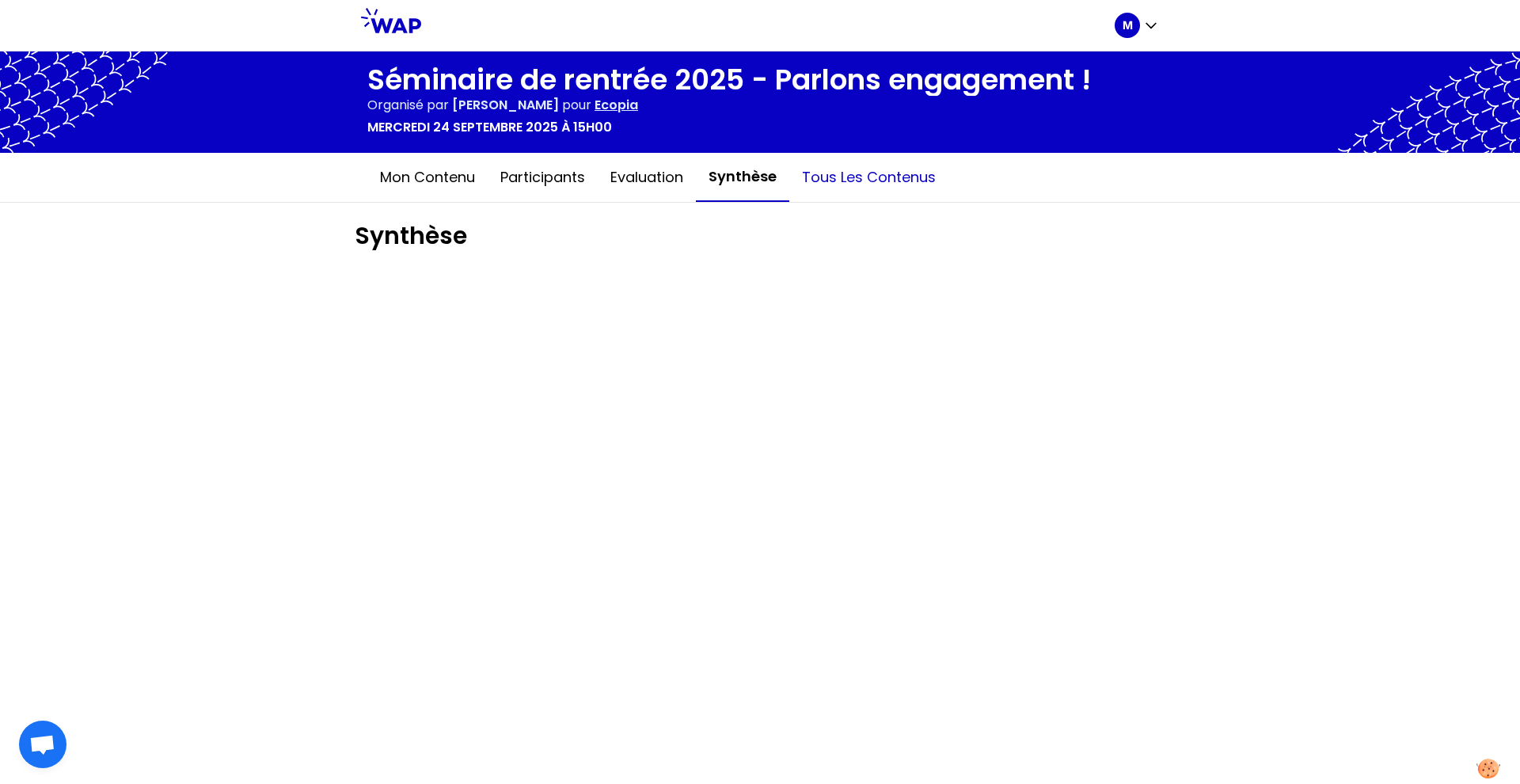
click at [859, 188] on button "Tous les contenus" at bounding box center [869, 177] width 159 height 47
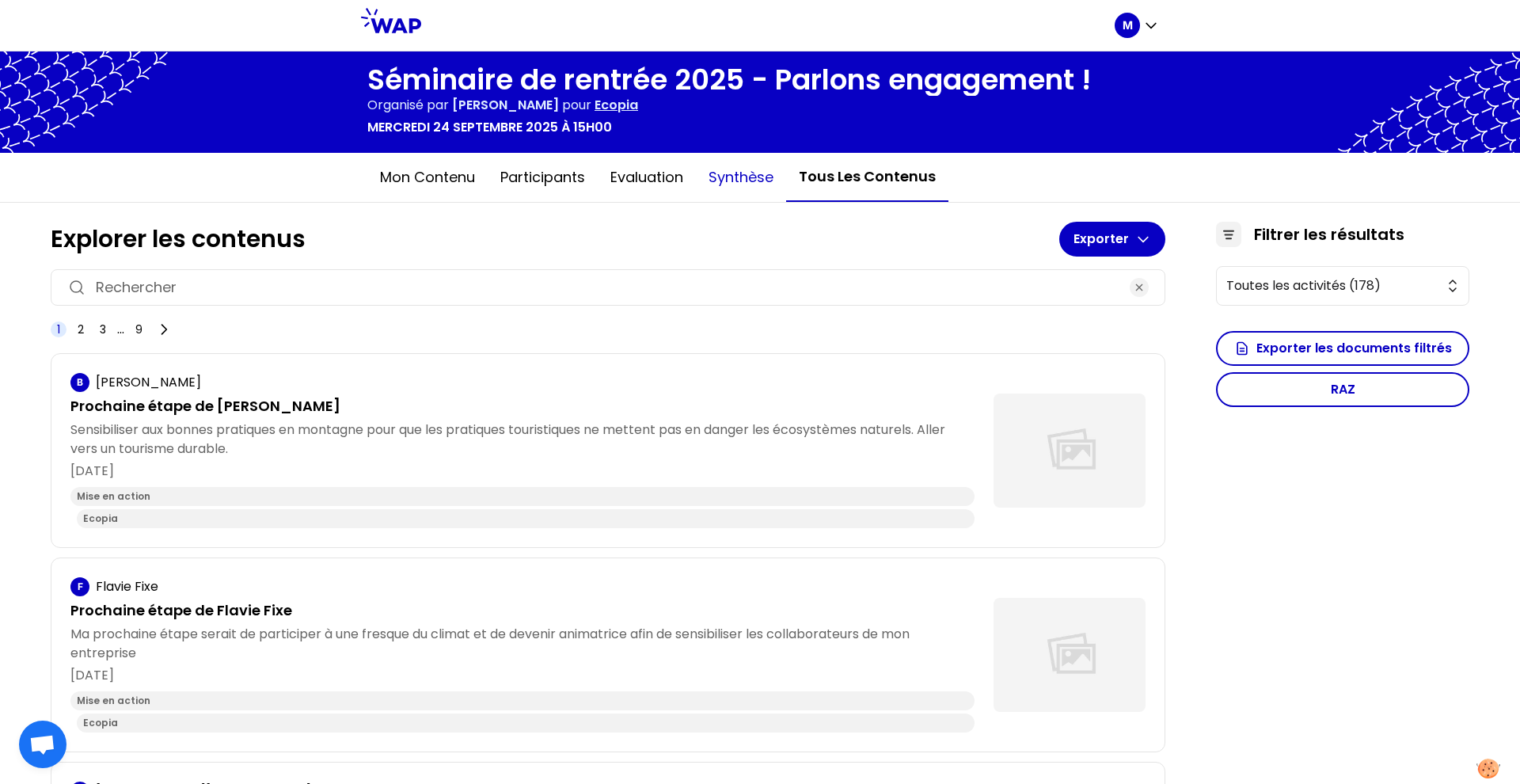
click at [755, 184] on button "Synthèse" at bounding box center [742, 177] width 91 height 47
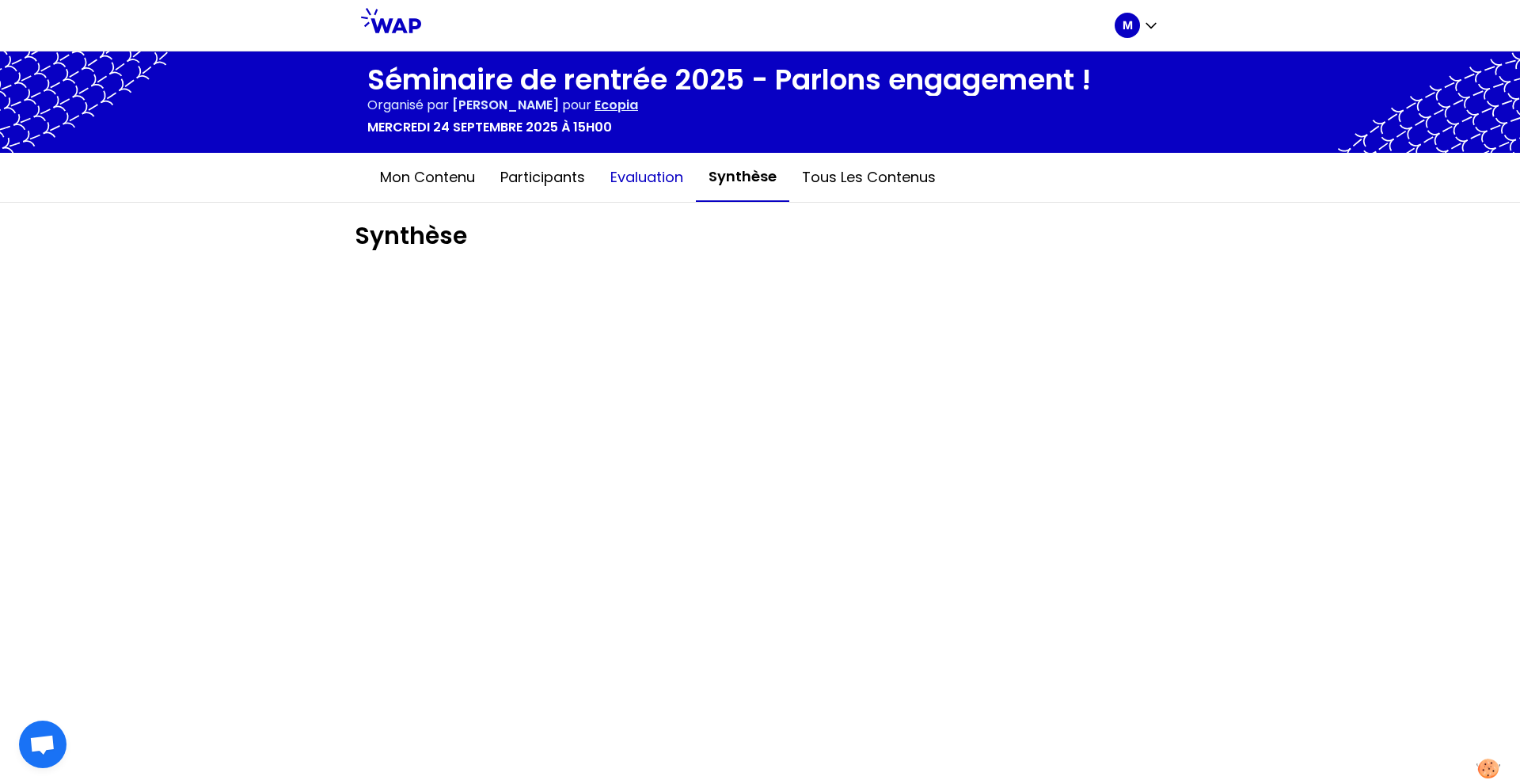
click at [644, 200] on button "Evaluation" at bounding box center [647, 177] width 98 height 47
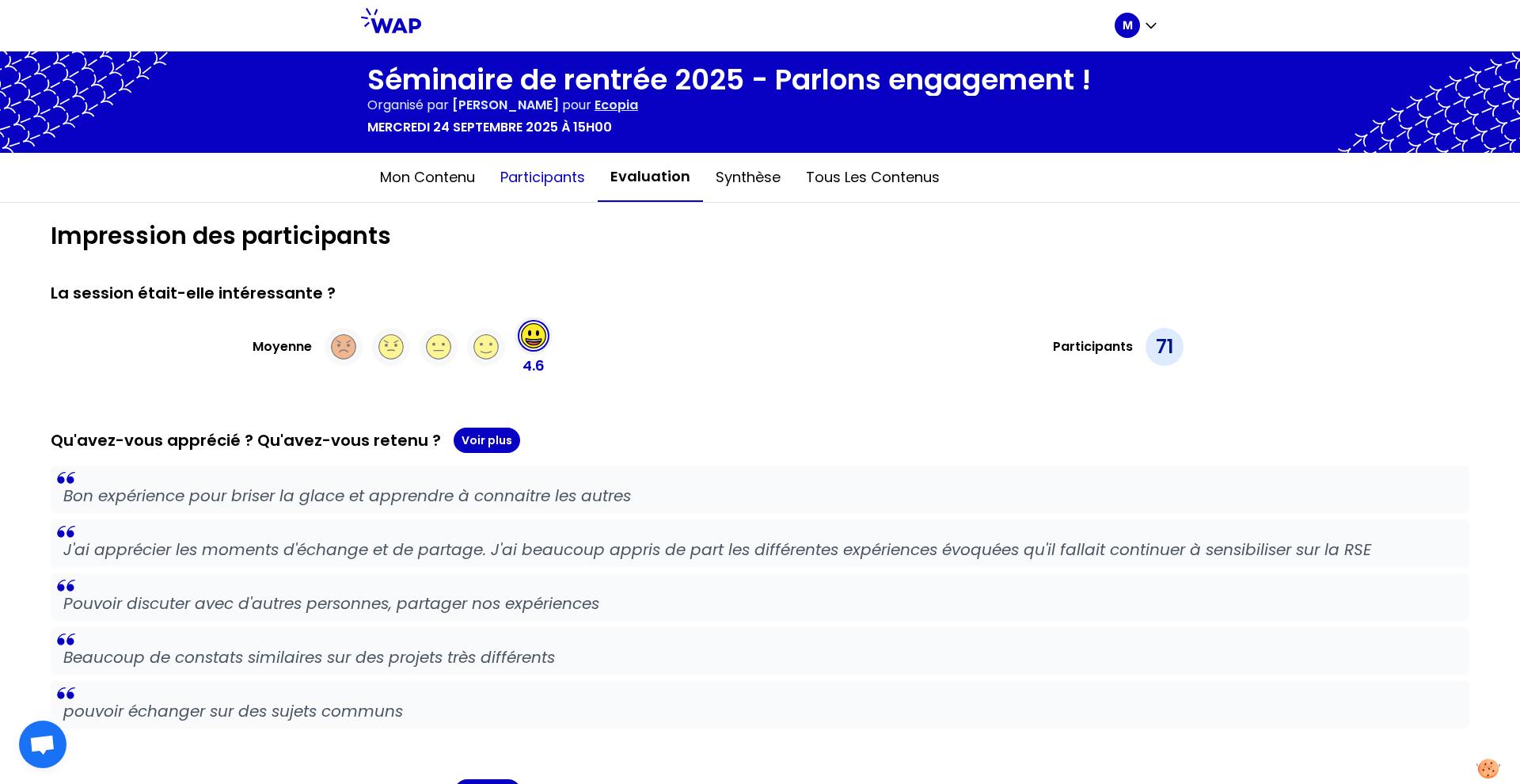
click at [510, 190] on button "Participants" at bounding box center [543, 177] width 110 height 47
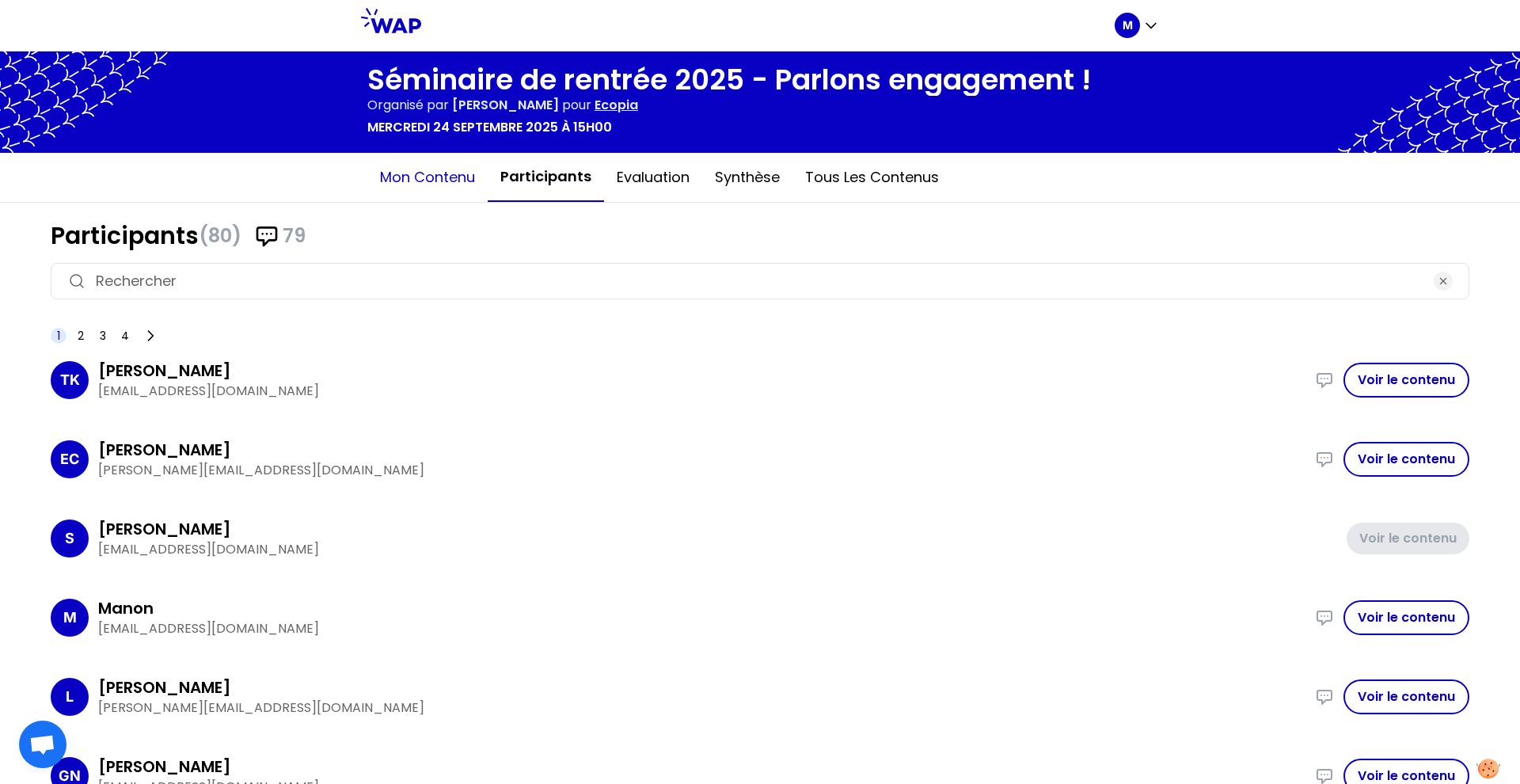
click at [416, 195] on button "Mon contenu" at bounding box center [427, 177] width 120 height 47
